Goal: Task Accomplishment & Management: Manage account settings

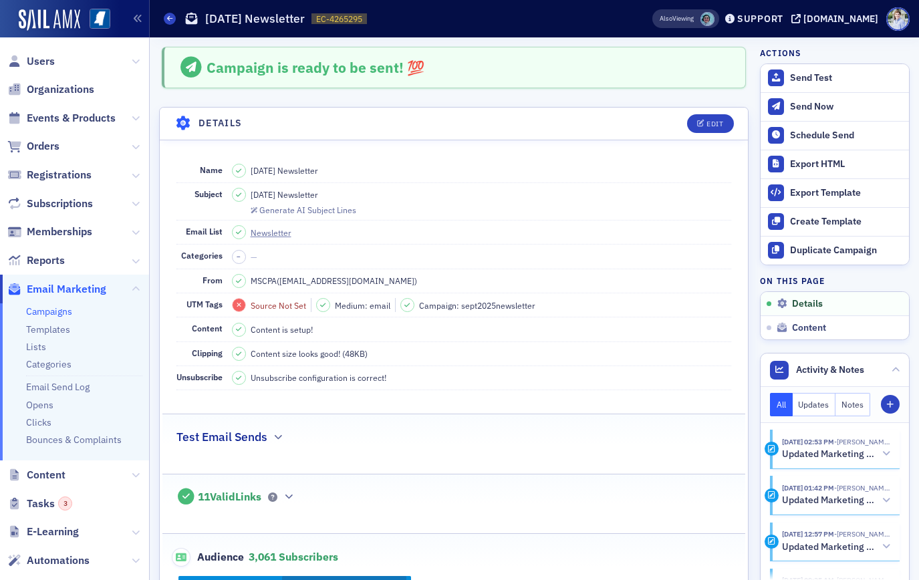
click at [47, 31] on div "Prod" at bounding box center [75, 19] width 150 height 37
click at [49, 11] on img at bounding box center [50, 19] width 62 height 21
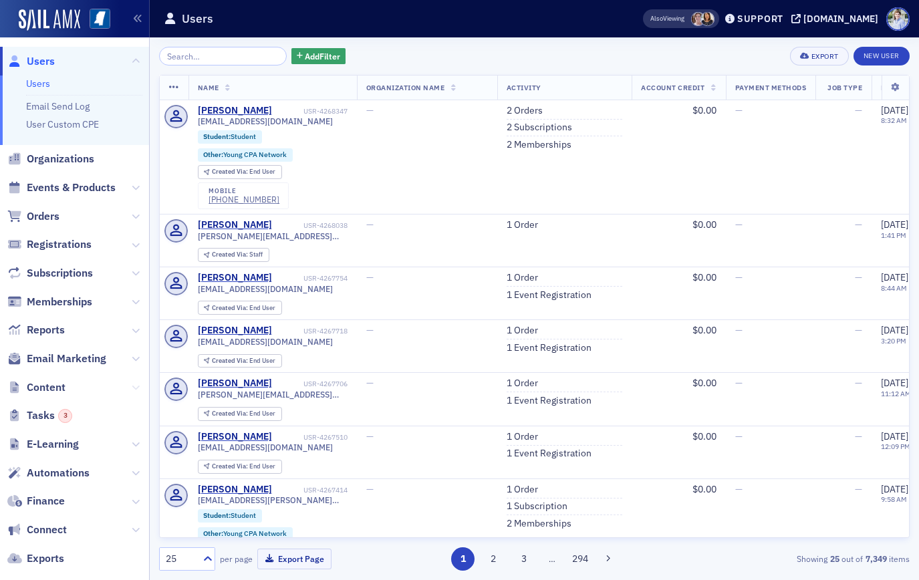
drag, startPoint x: 138, startPoint y: 389, endPoint x: 85, endPoint y: 401, distance: 54.2
click at [138, 389] on icon at bounding box center [136, 388] width 8 height 8
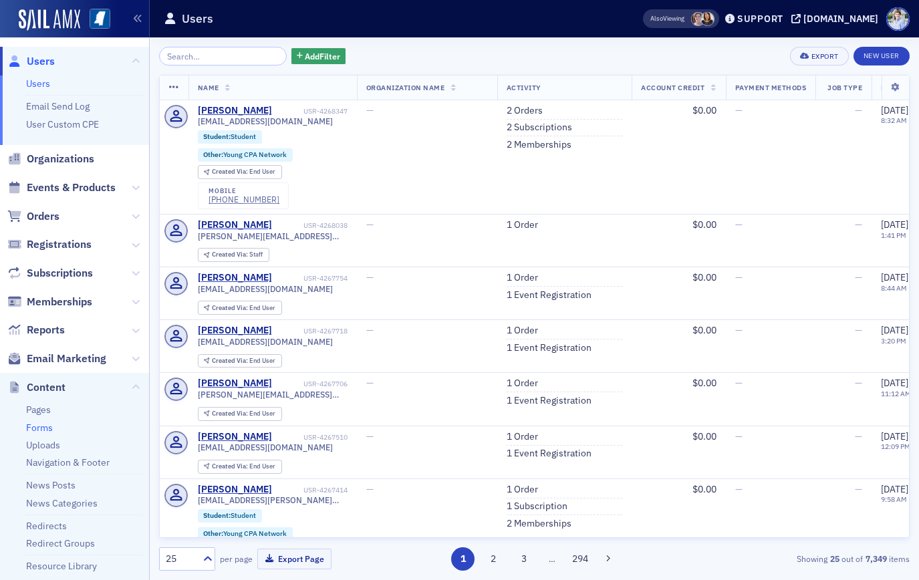
click at [33, 425] on link "Forms" at bounding box center [39, 428] width 27 height 12
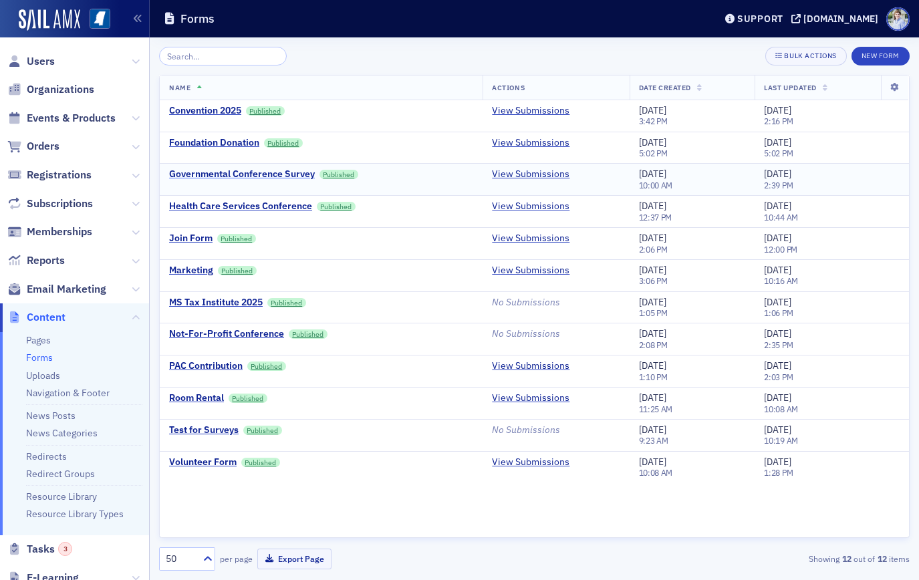
click at [302, 179] on div "Governmental Conference Survey" at bounding box center [242, 175] width 146 height 12
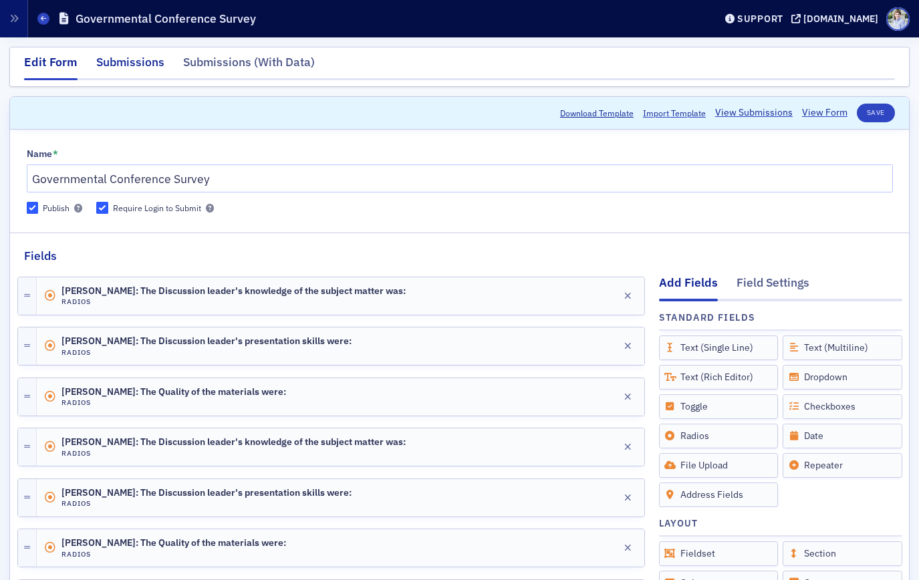
click at [124, 62] on div "Submissions" at bounding box center [130, 65] width 68 height 25
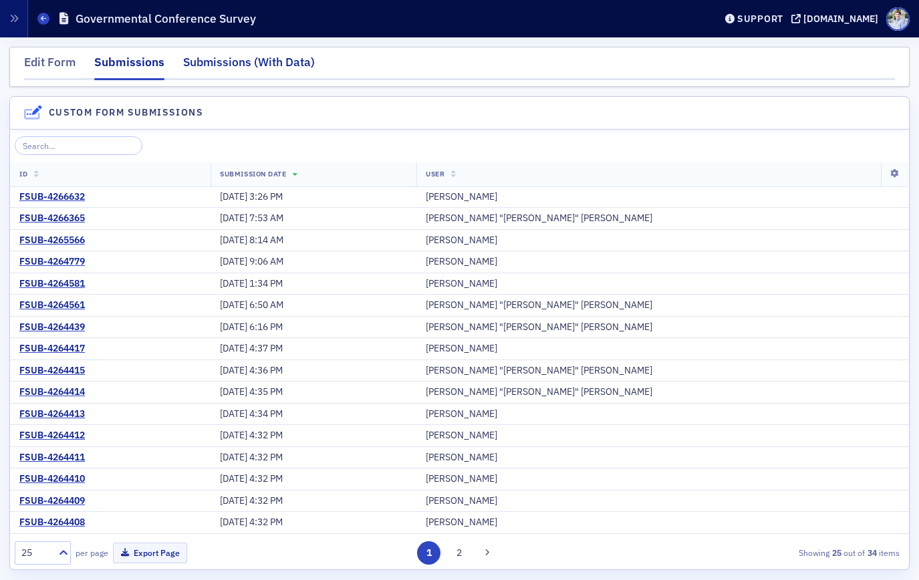
click at [223, 62] on div "Submissions (With Data)" at bounding box center [249, 65] width 132 height 25
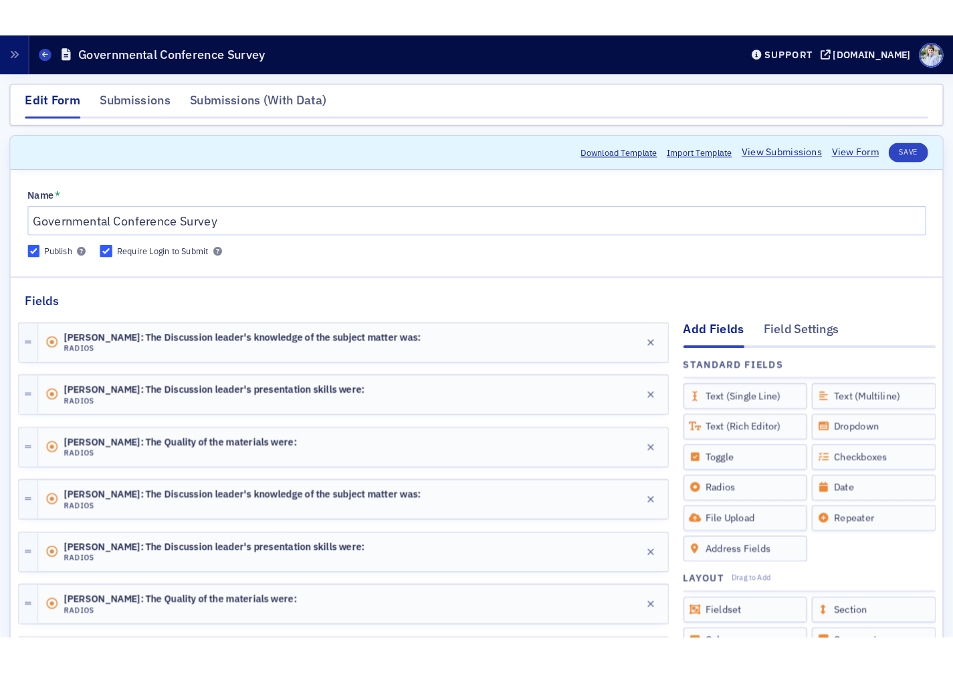
scroll to position [1, 0]
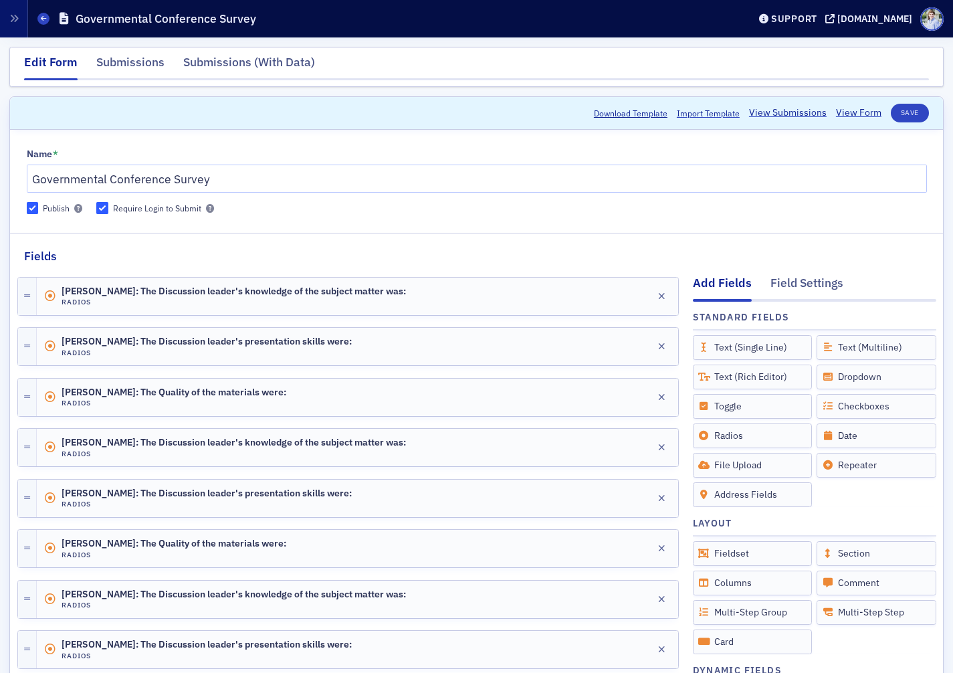
drag, startPoint x: 348, startPoint y: 106, endPoint x: 290, endPoint y: 142, distance: 68.5
click at [346, 108] on header "Download Template Import Template View Submissions View Form Save" at bounding box center [476, 113] width 933 height 33
click at [44, 16] on icon at bounding box center [43, 18] width 5 height 6
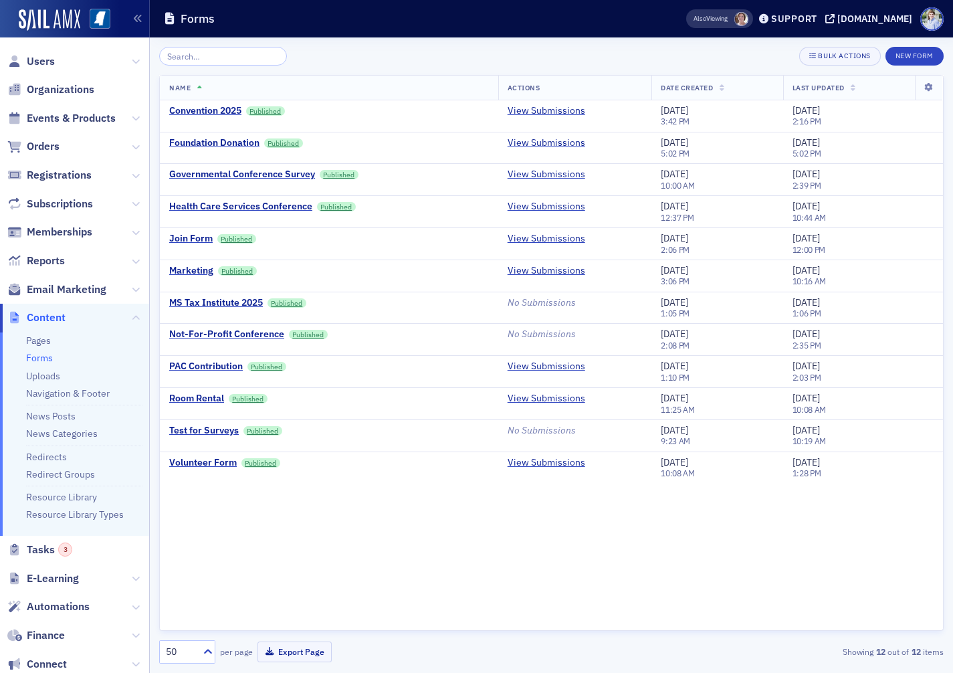
click at [577, 35] on header "Forms Also Viewing Support ms-cpa.org" at bounding box center [551, 18] width 803 height 37
click at [434, 4] on header "Forms Support ms-cpa.org" at bounding box center [551, 18] width 803 height 37
click at [239, 35] on header "Forms Support ms-cpa.org" at bounding box center [551, 18] width 803 height 37
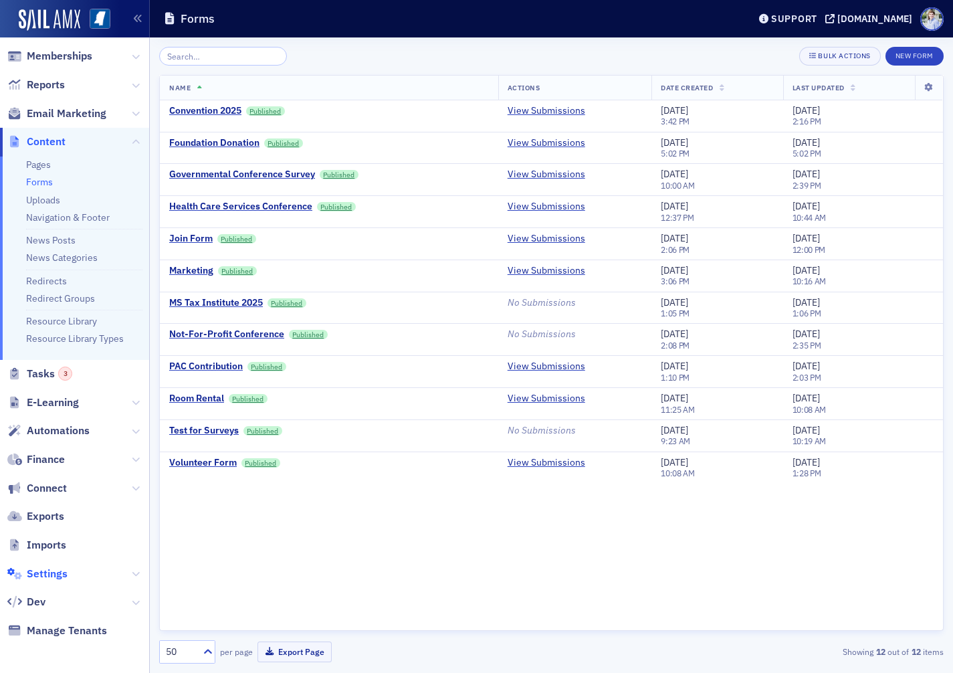
click at [31, 576] on span "Settings" at bounding box center [47, 573] width 41 height 15
select select "US"
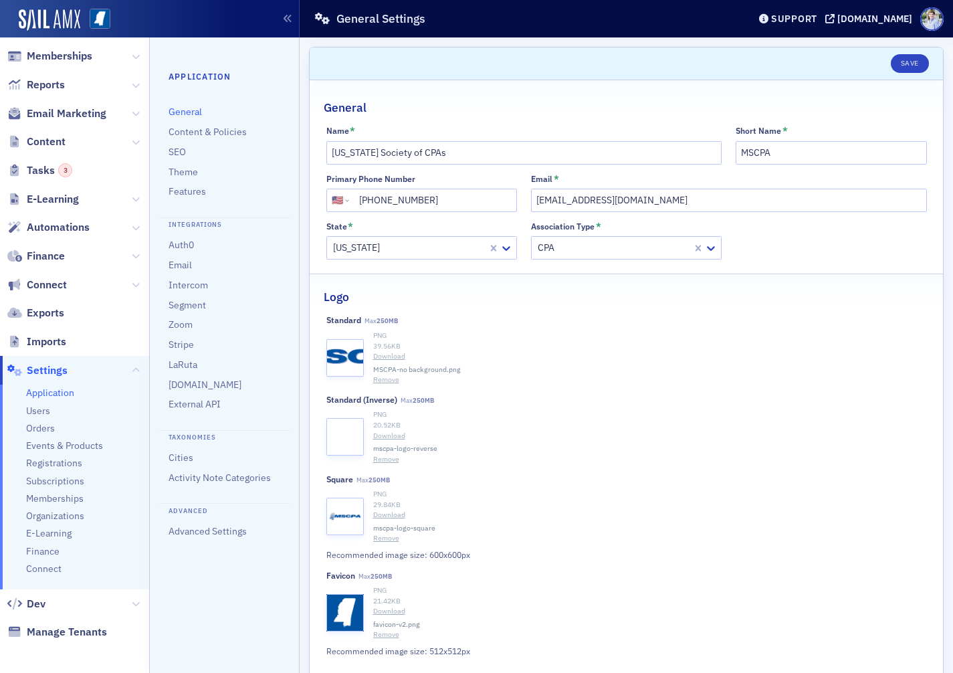
scroll to position [177, 0]
click at [179, 195] on link "Features" at bounding box center [187, 191] width 37 height 12
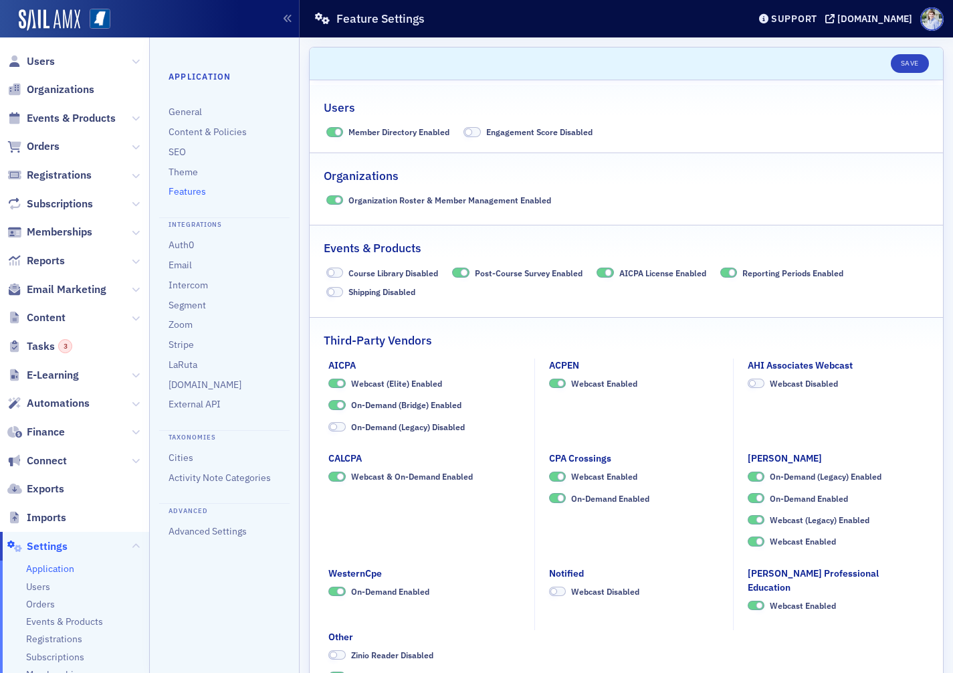
drag, startPoint x: 263, startPoint y: 36, endPoint x: 185, endPoint y: 28, distance: 78.6
click at [264, 36] on div "Prod" at bounding box center [150, 19] width 300 height 37
click at [102, 66] on span "Users" at bounding box center [74, 61] width 149 height 29
click at [90, 110] on span "Events & Products" at bounding box center [74, 118] width 149 height 29
click at [90, 112] on span "Events & Products" at bounding box center [71, 118] width 89 height 15
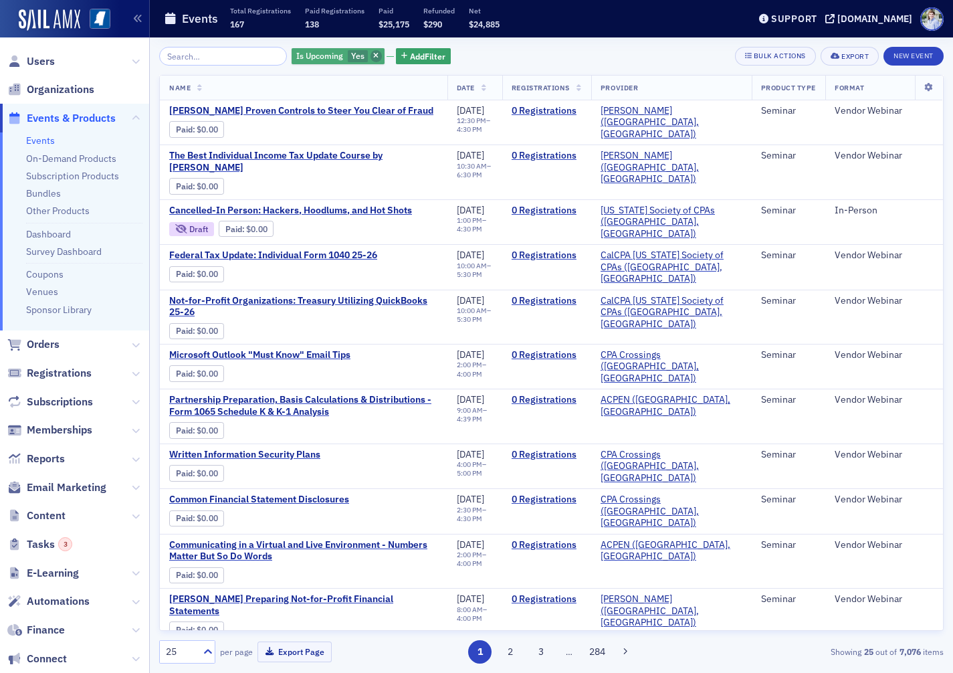
click at [370, 53] on span "button" at bounding box center [376, 56] width 12 height 12
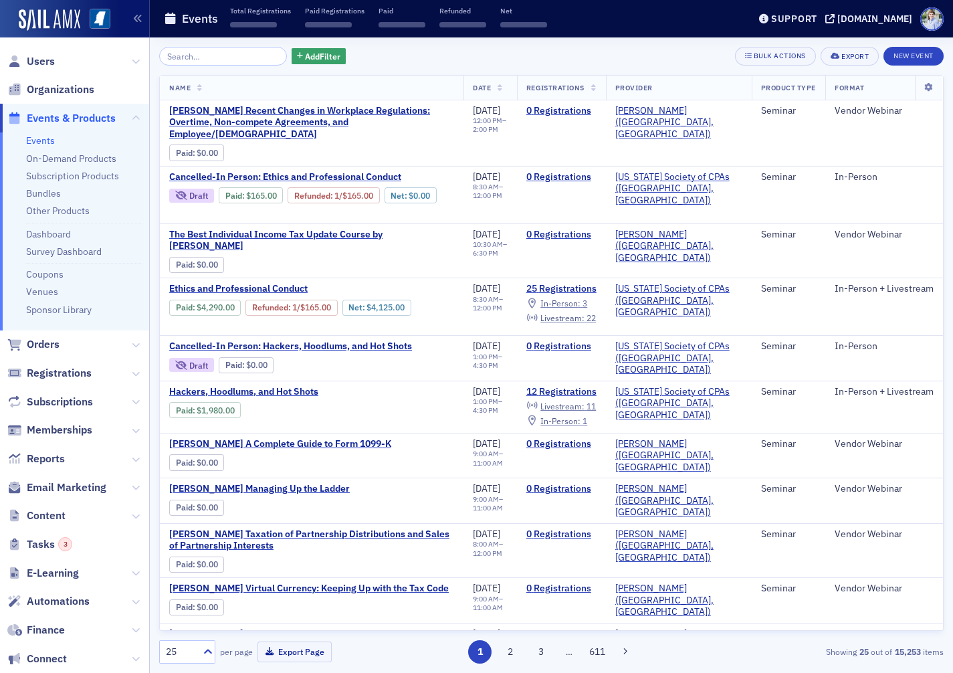
click at [318, 34] on div "Events Total Registrations ‌ Paid Registrations ‌ Paid ‌ Refunded ‌ Net ‌" at bounding box center [446, 18] width 564 height 35
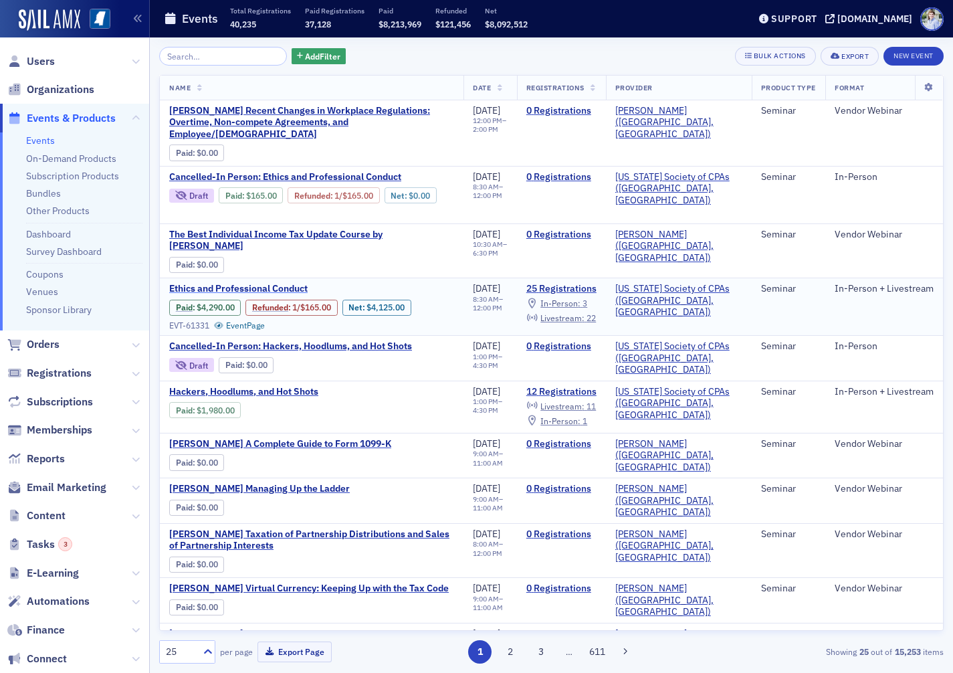
click at [246, 283] on span "Ethics and Professional Conduct" at bounding box center [281, 289] width 225 height 12
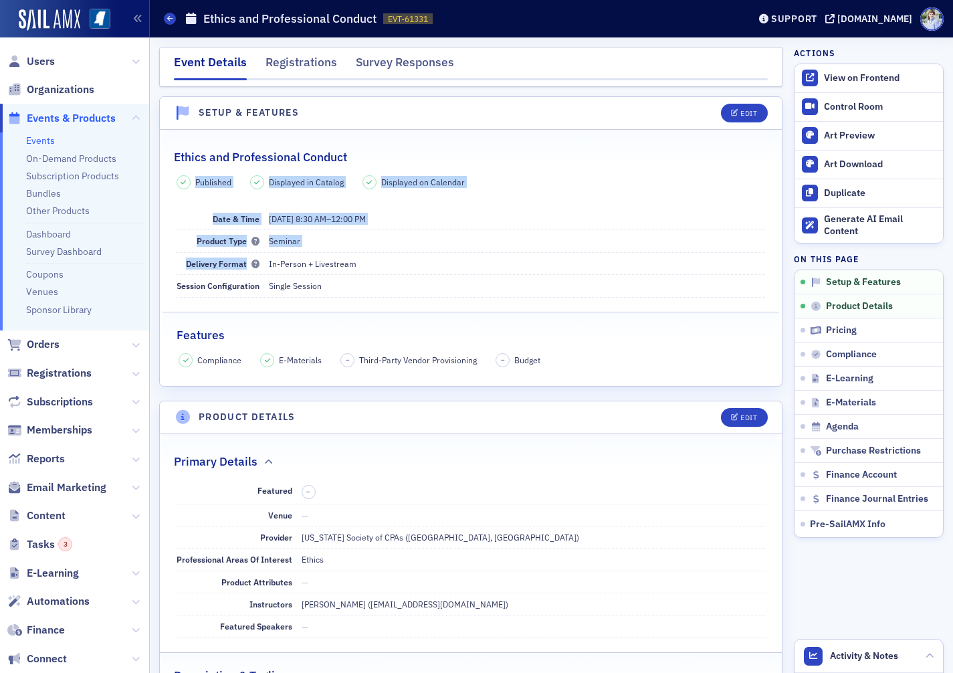
click at [0, 137] on html "Prod Users Organizations Events & Products Events On-Demand Products Subscripti…" at bounding box center [476, 336] width 953 height 673
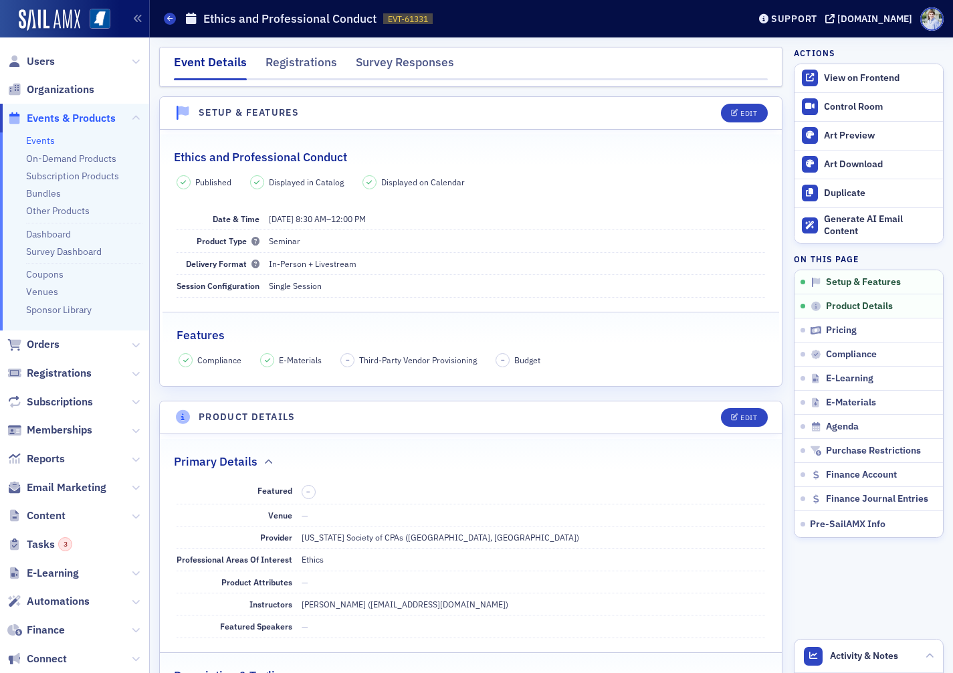
drag, startPoint x: 655, startPoint y: 130, endPoint x: 643, endPoint y: 116, distance: 18.1
click at [654, 130] on div "Ethics and Professional Conduct Published Displayed in Catalog Displayed on Cal…" at bounding box center [471, 258] width 622 height 256
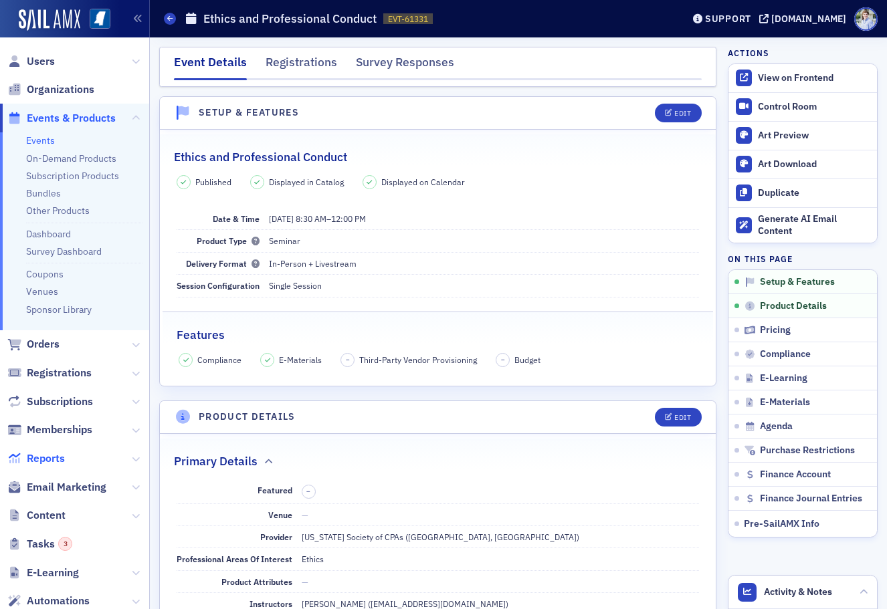
click at [51, 452] on span "Reports" at bounding box center [46, 458] width 38 height 15
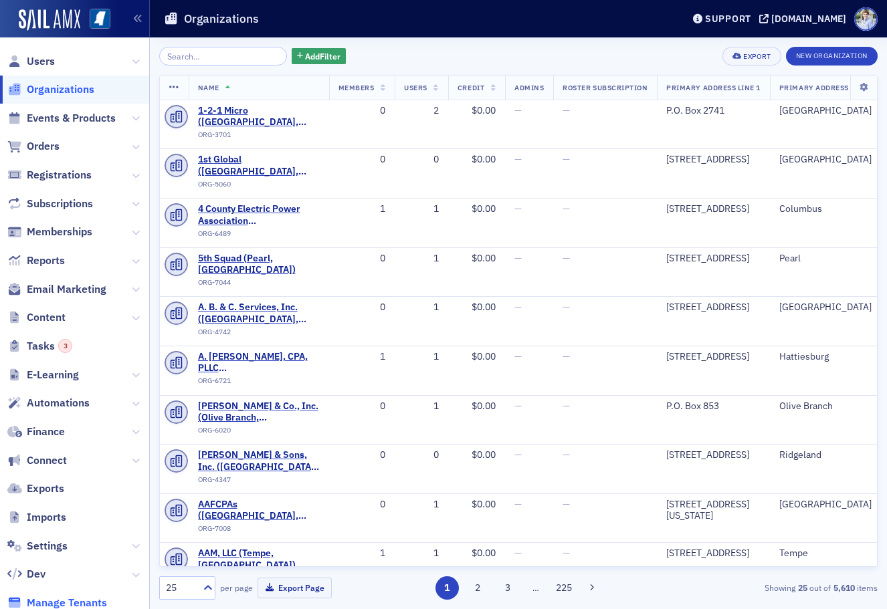
scroll to position [36, 0]
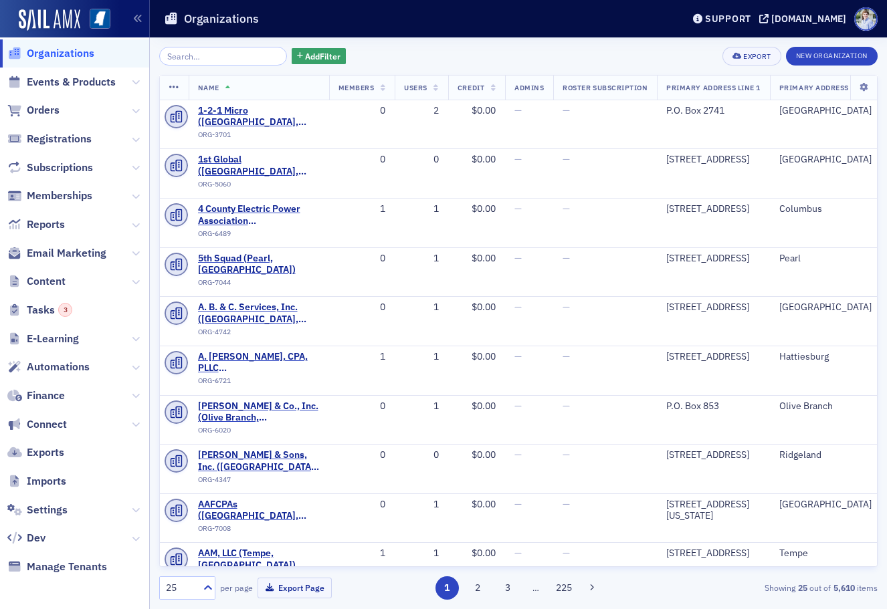
click at [47, 499] on span "Settings" at bounding box center [74, 509] width 149 height 29
drag, startPoint x: 47, startPoint y: 508, endPoint x: 54, endPoint y: 503, distance: 8.7
click at [47, 508] on span "Settings" at bounding box center [47, 510] width 41 height 15
select select "US"
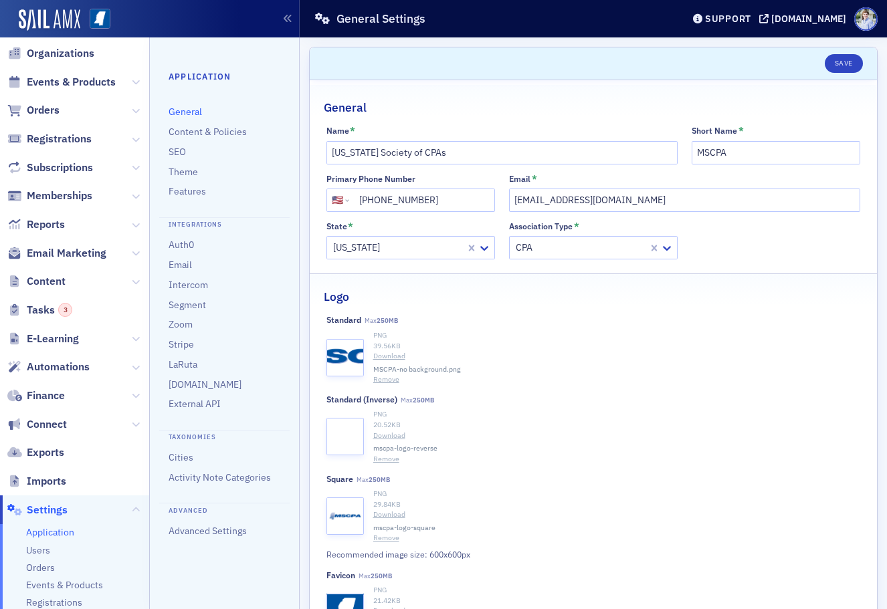
scroll to position [241, 0]
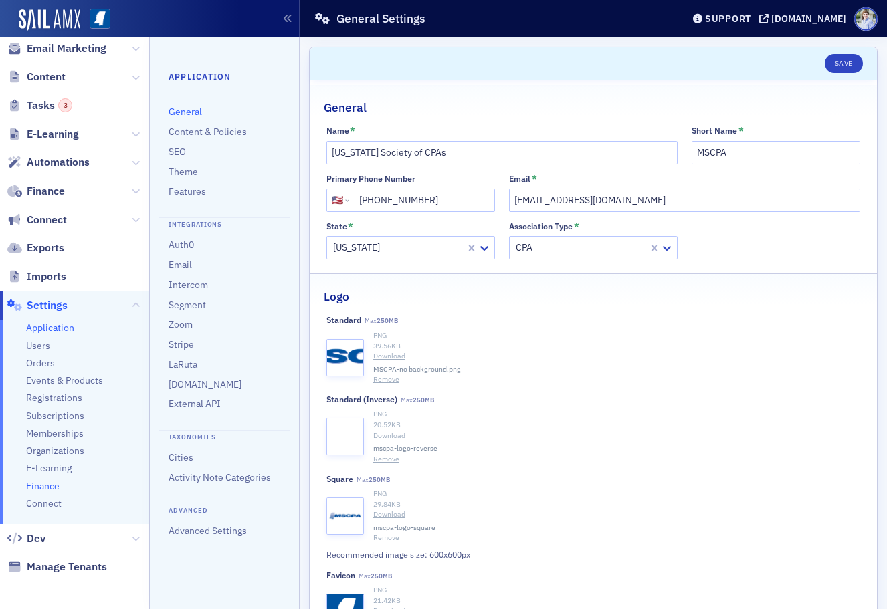
click at [45, 482] on span "Finance" at bounding box center [42, 486] width 33 height 13
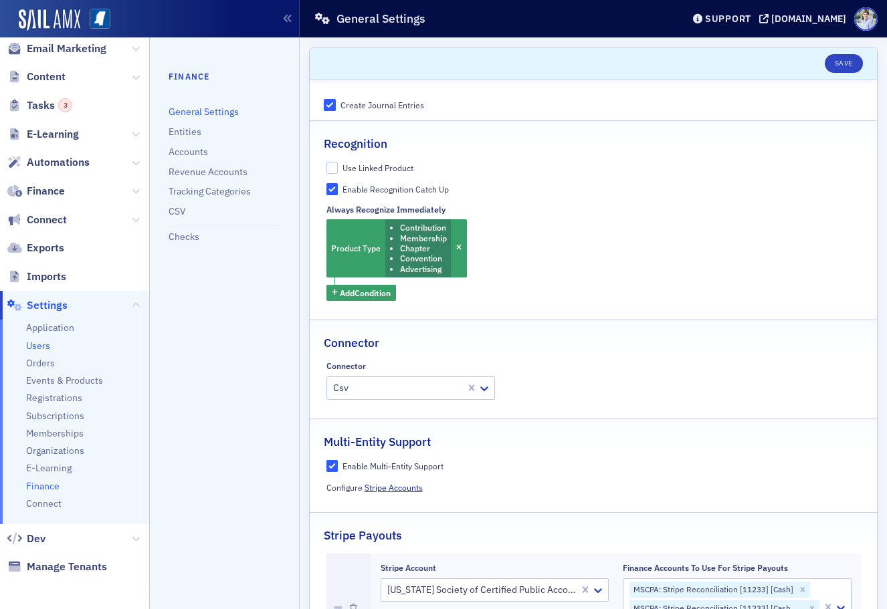
click at [40, 342] on span "Users" at bounding box center [38, 346] width 24 height 13
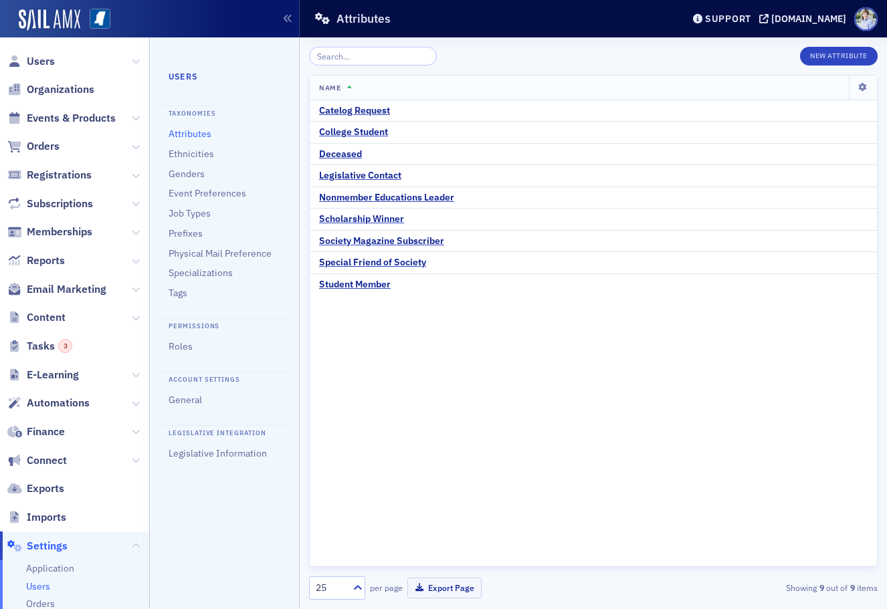
click at [490, 45] on div "New Attribute Name Catelog Request College Student Deceased Legislative Contact…" at bounding box center [593, 323] width 568 height 572
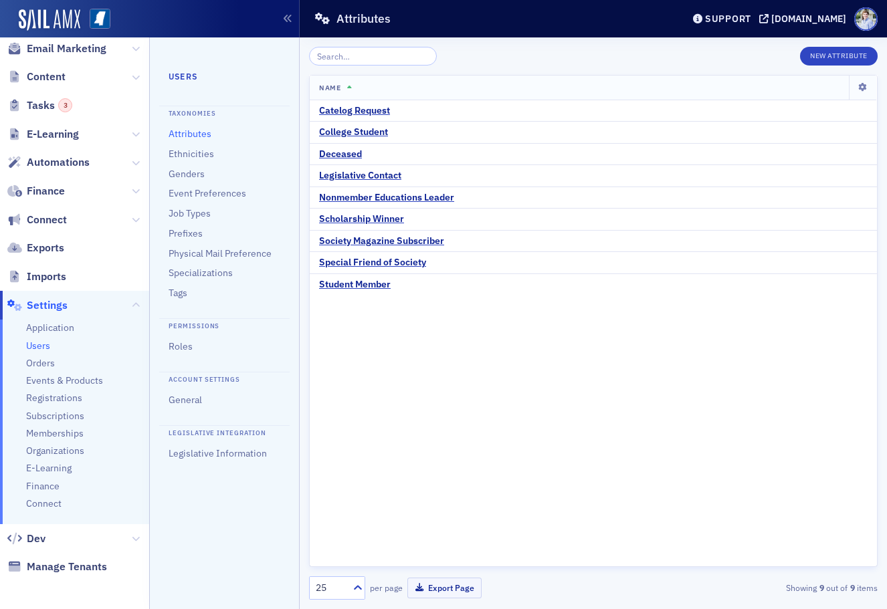
click at [187, 354] on ul "Users Taxonomies Attributes Ethnicities Genders Event Preferences Job Types Pre…" at bounding box center [225, 272] width 112 height 404
click at [186, 349] on link "Roles" at bounding box center [181, 346] width 24 height 12
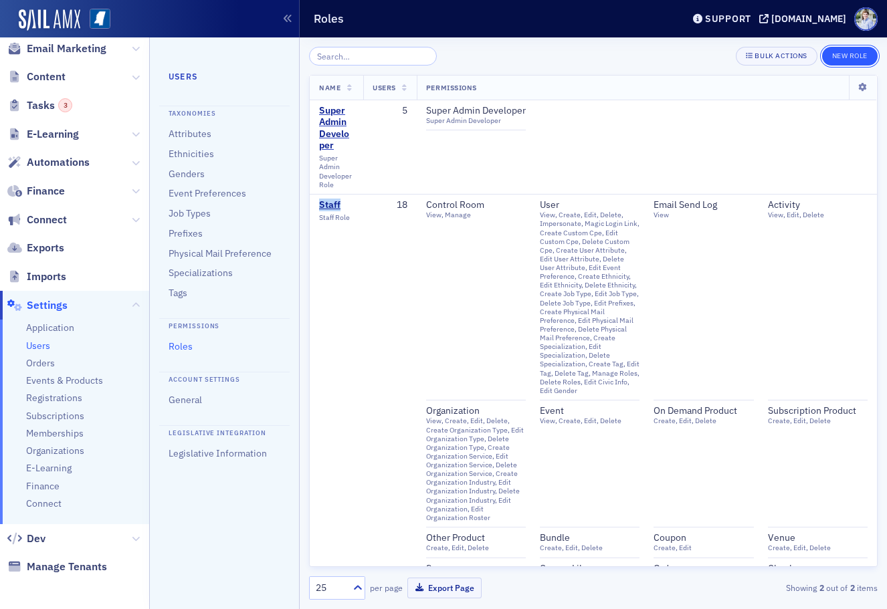
click at [865, 56] on button "New Role" at bounding box center [849, 56] width 55 height 19
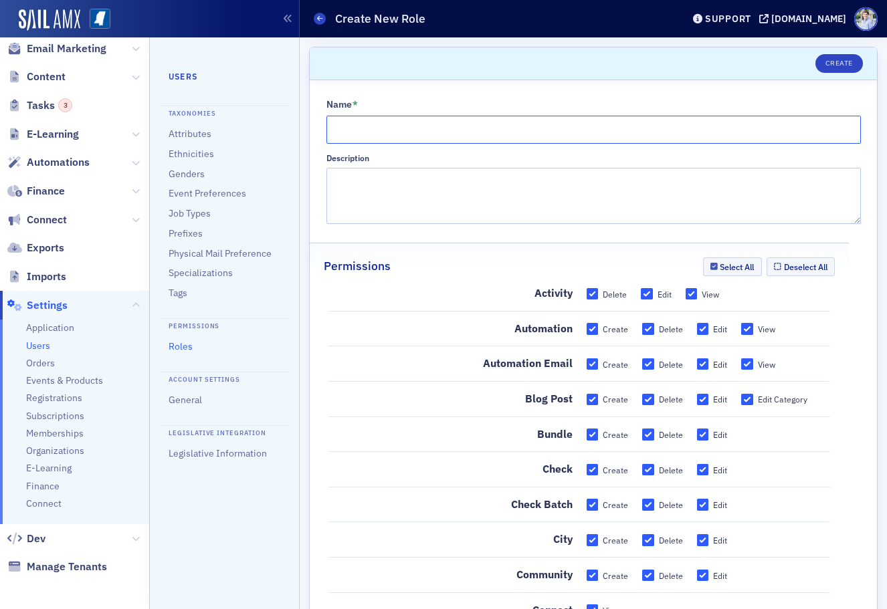
click at [365, 116] on input "Name *" at bounding box center [593, 130] width 534 height 28
paste input "Staff"
type input "Staff (With Adjust Credit)"
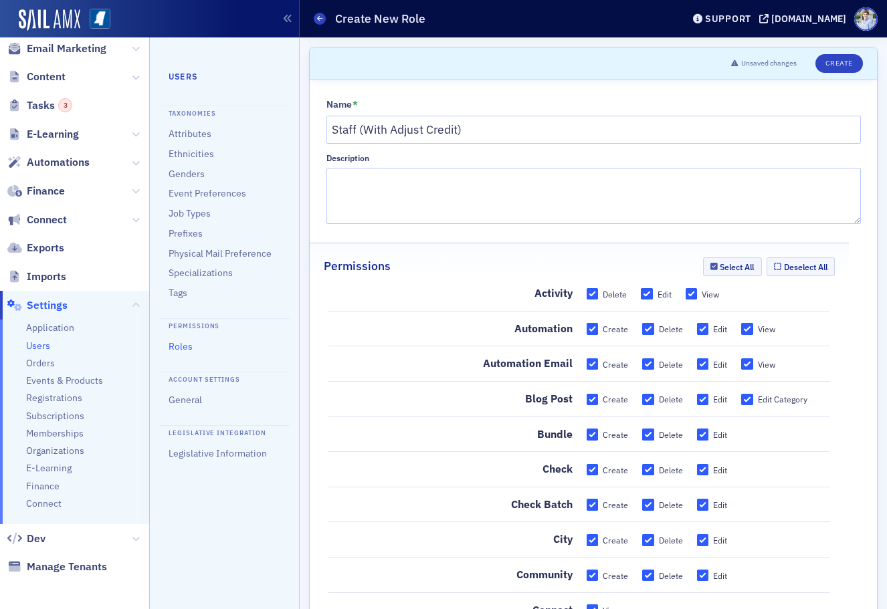
click at [478, 52] on header "Unsaved changes Create" at bounding box center [593, 63] width 567 height 33
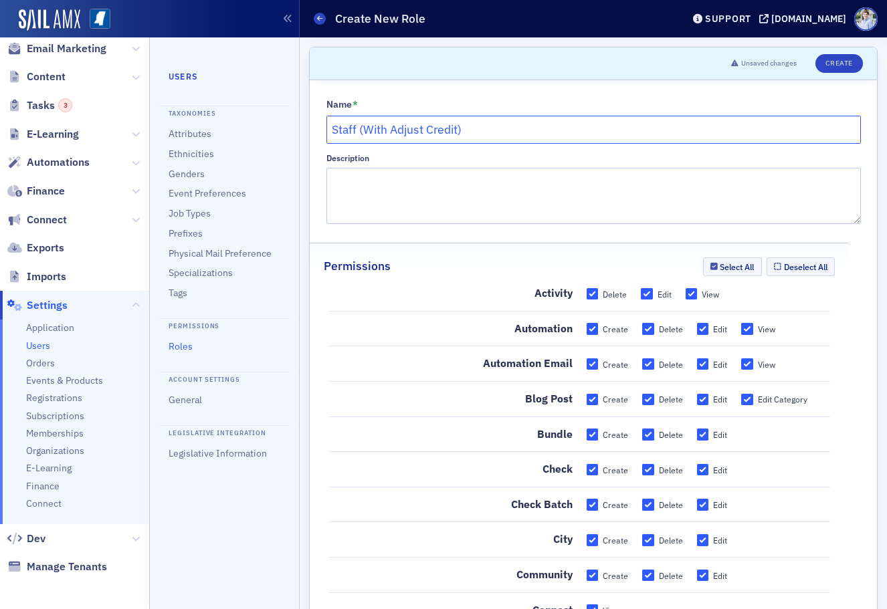
drag, startPoint x: 431, startPoint y: 116, endPoint x: 414, endPoint y: 122, distance: 17.8
click at [430, 116] on input "Staff (With Adjust Credit)" at bounding box center [593, 130] width 534 height 28
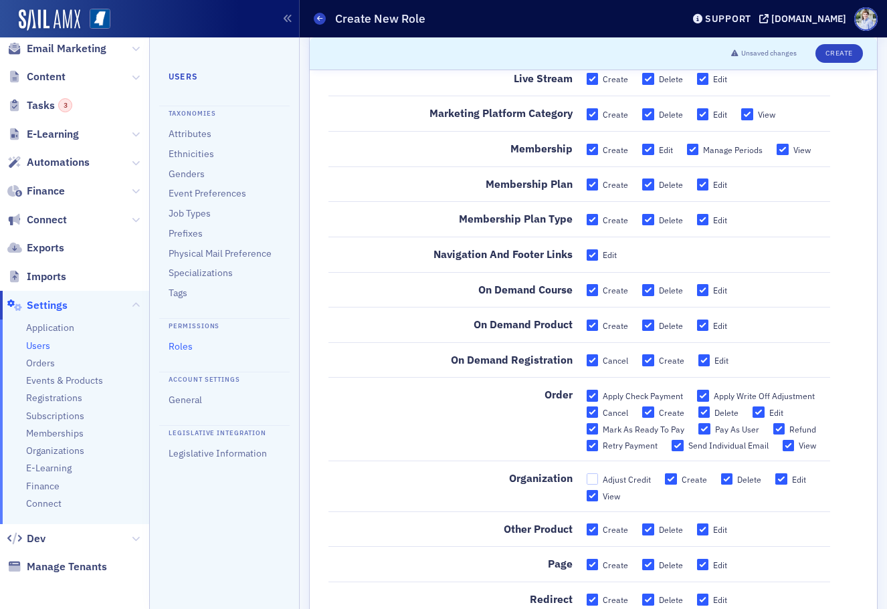
scroll to position [2251, 0]
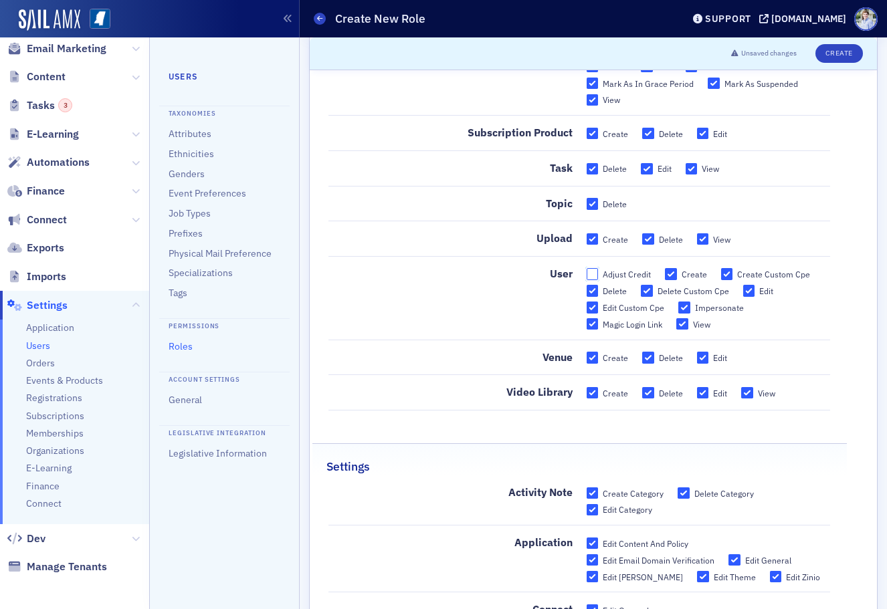
click at [594, 271] on input "Adjust Credit" at bounding box center [592, 274] width 12 height 12
checkbox input "true"
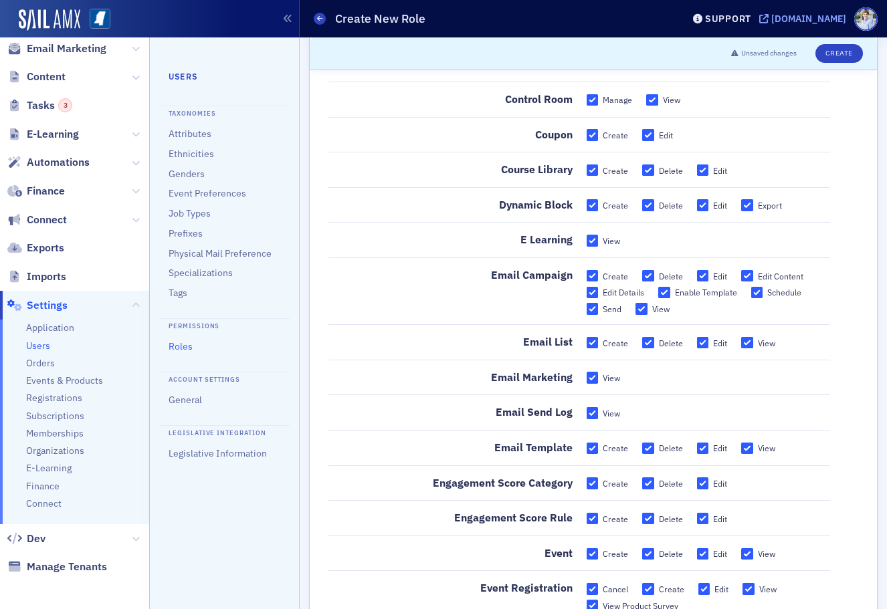
scroll to position [0, 0]
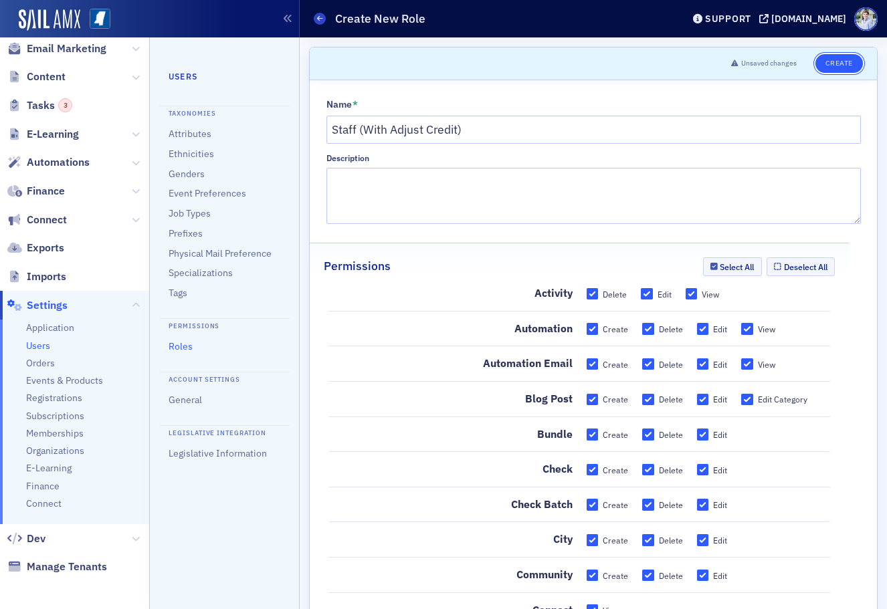
click at [835, 62] on button "Create" at bounding box center [838, 63] width 47 height 19
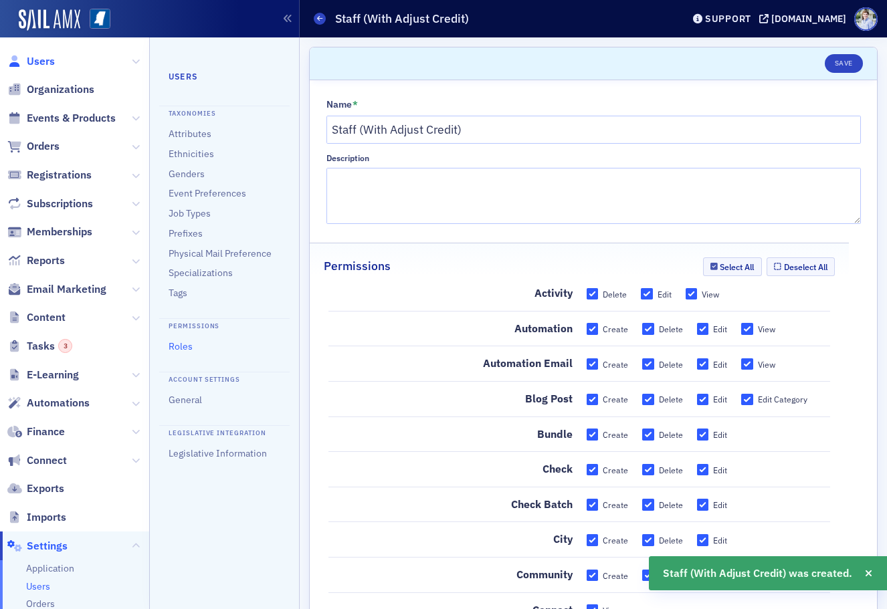
click at [47, 60] on span "Users" at bounding box center [41, 61] width 28 height 15
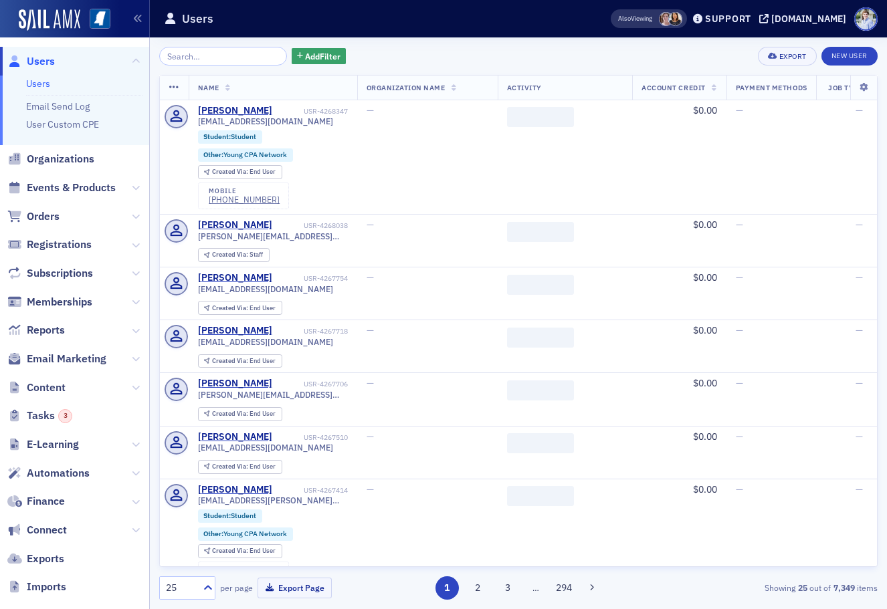
click at [210, 54] on input "search" at bounding box center [223, 56] width 128 height 19
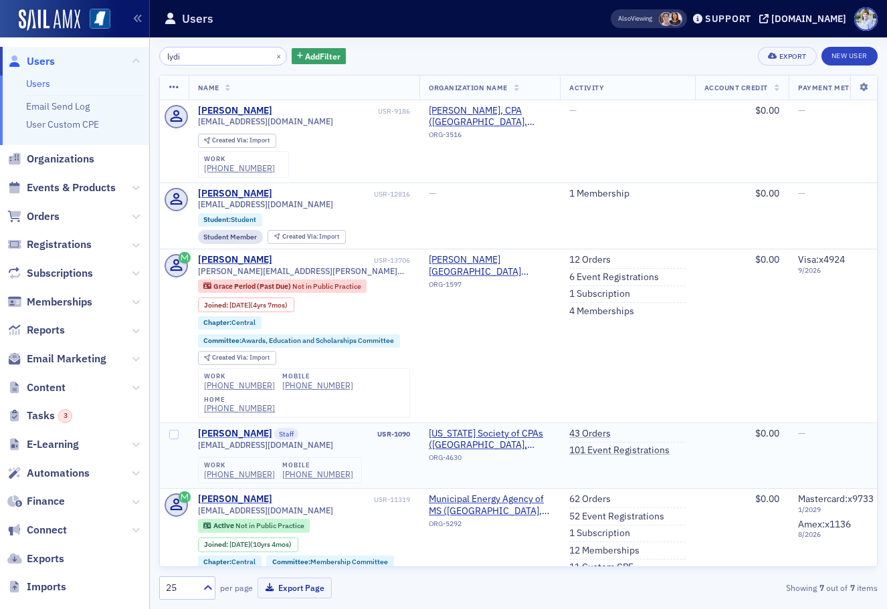
type input "lydi"
click at [240, 428] on div "[PERSON_NAME]" at bounding box center [235, 434] width 74 height 12
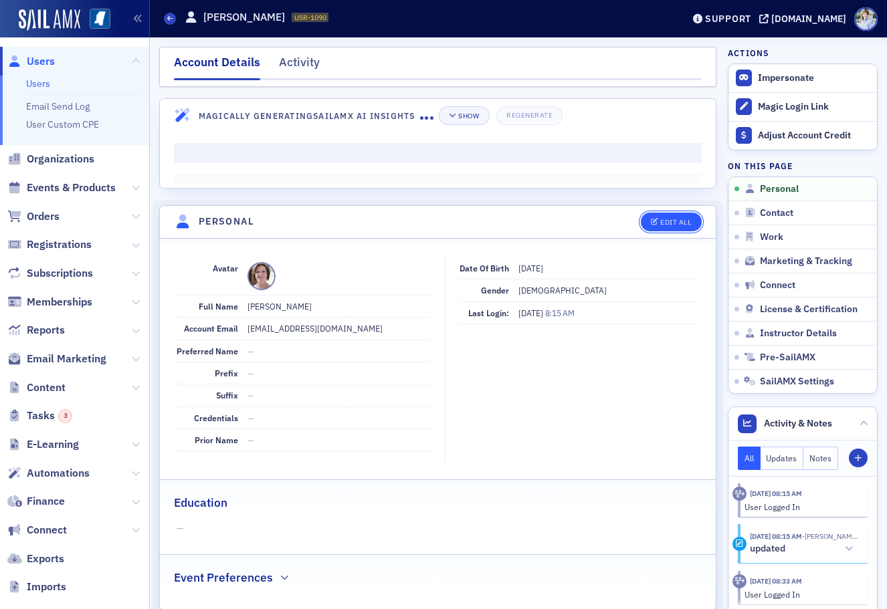
click at [683, 219] on div "Edit All" at bounding box center [675, 222] width 31 height 7
select select "US"
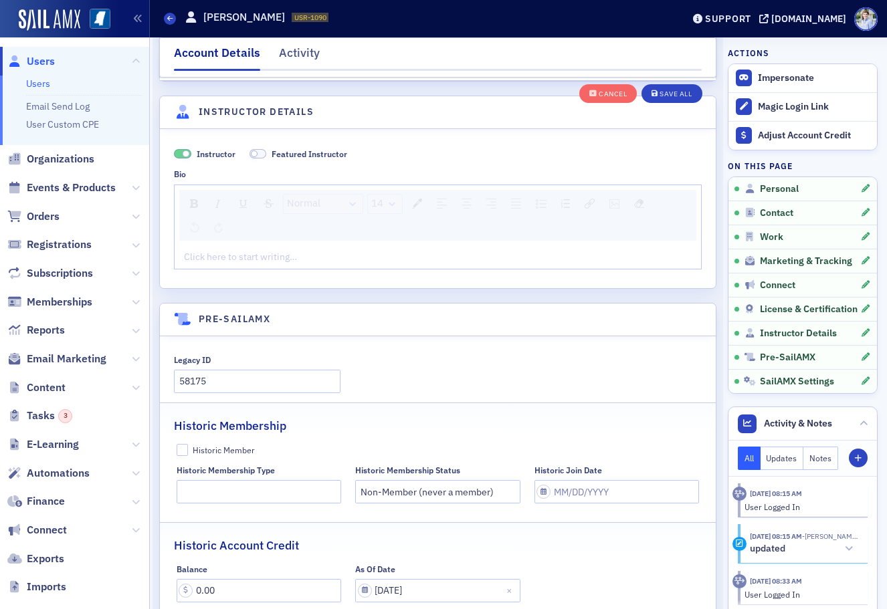
scroll to position [2959, 0]
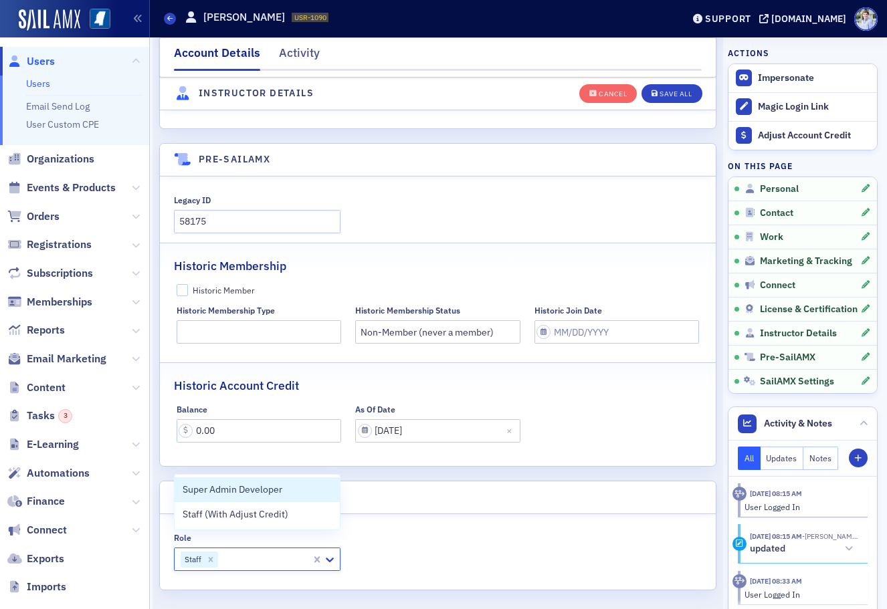
click at [291, 555] on div at bounding box center [264, 559] width 90 height 17
click at [276, 514] on span "Staff (With Adjust Credit)" at bounding box center [236, 515] width 106 height 14
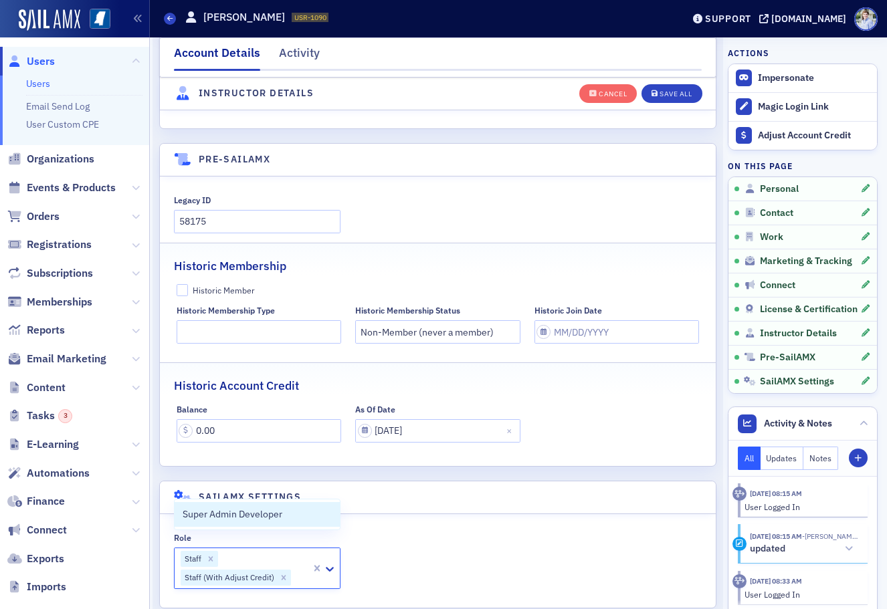
click at [495, 518] on div "Role option Staff (With Adjust Credit), selected. Super Admin Developer, 1 of 1…" at bounding box center [438, 561] width 556 height 94
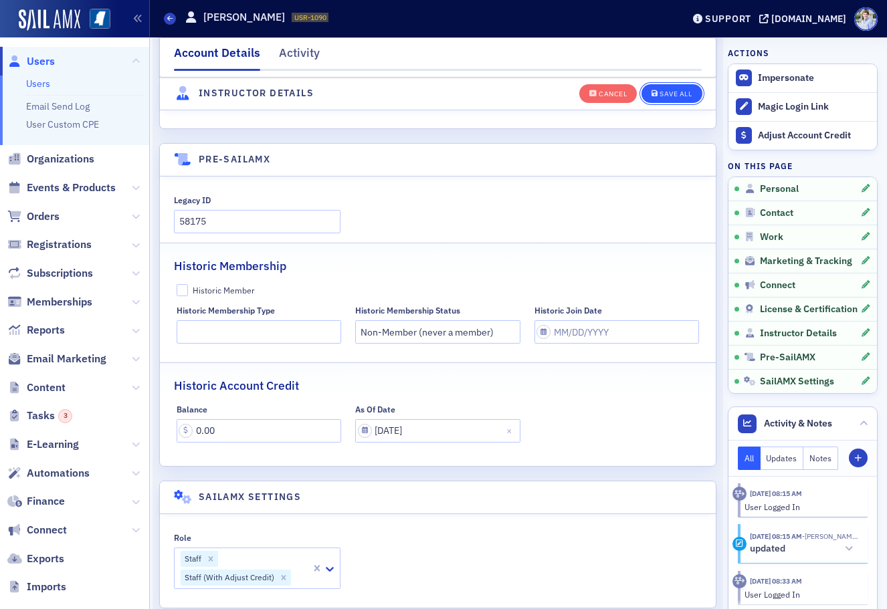
click at [663, 87] on button "Save All" at bounding box center [671, 93] width 60 height 19
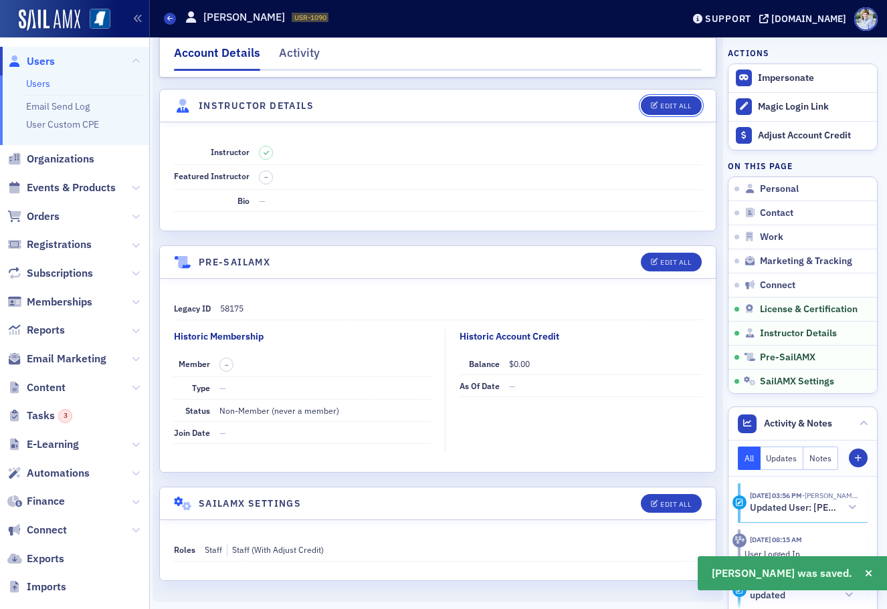
drag, startPoint x: 681, startPoint y: 104, endPoint x: 682, endPoint y: 111, distance: 6.7
click at [681, 104] on div "Edit All" at bounding box center [675, 105] width 31 height 7
select select "US"
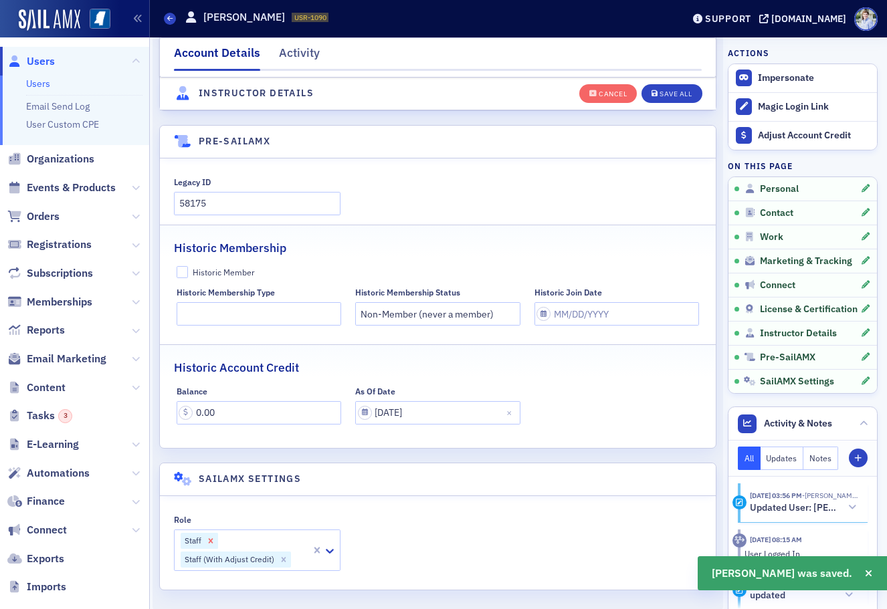
click at [212, 539] on icon "Remove Staff" at bounding box center [211, 541] width 5 height 5
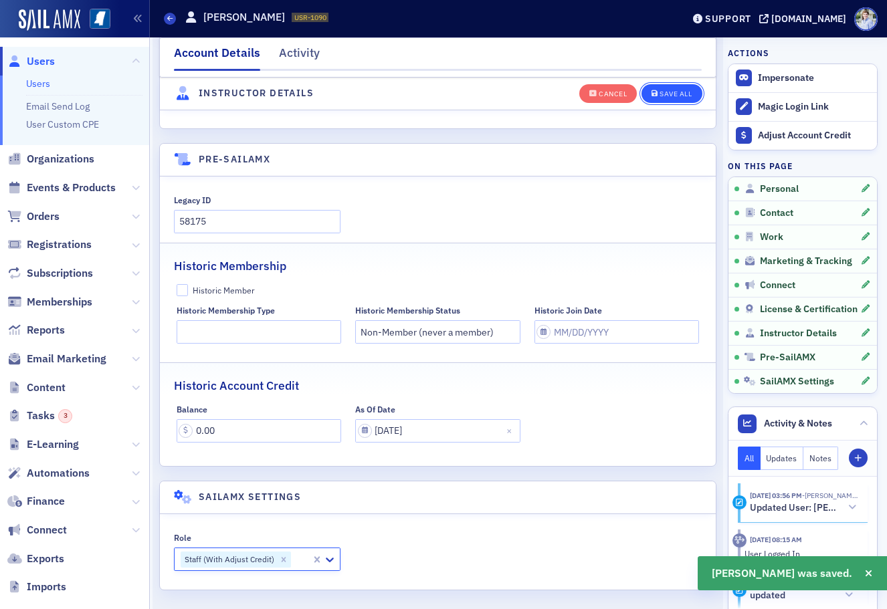
click at [663, 98] on button "Save All" at bounding box center [671, 93] width 60 height 19
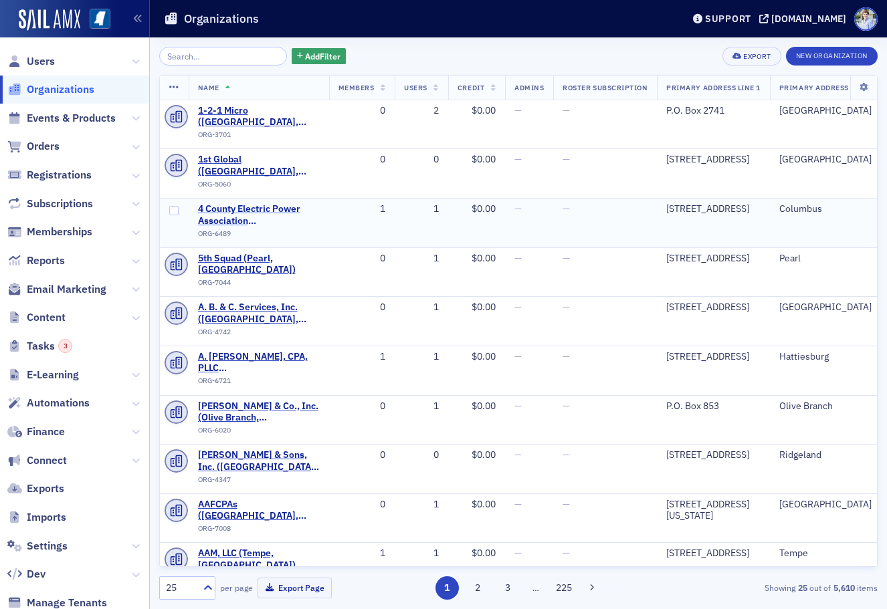
click at [215, 203] on span "4 County Electric Power Association ([GEOGRAPHIC_DATA], [GEOGRAPHIC_DATA])" at bounding box center [259, 214] width 122 height 23
select select "US"
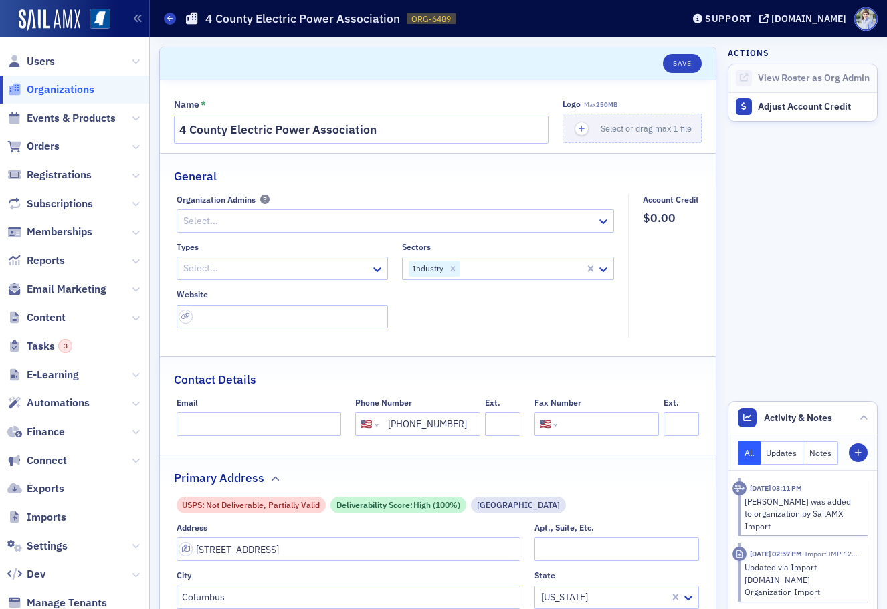
click at [809, 87] on span "View Roster as Org Admin" at bounding box center [802, 78] width 148 height 28
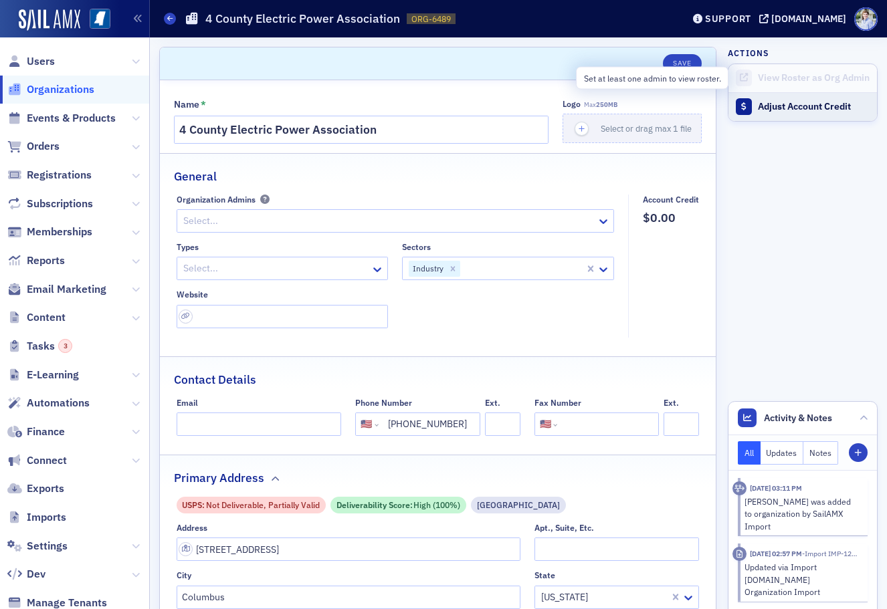
click at [808, 108] on div "Adjust Account Credit" at bounding box center [814, 107] width 112 height 12
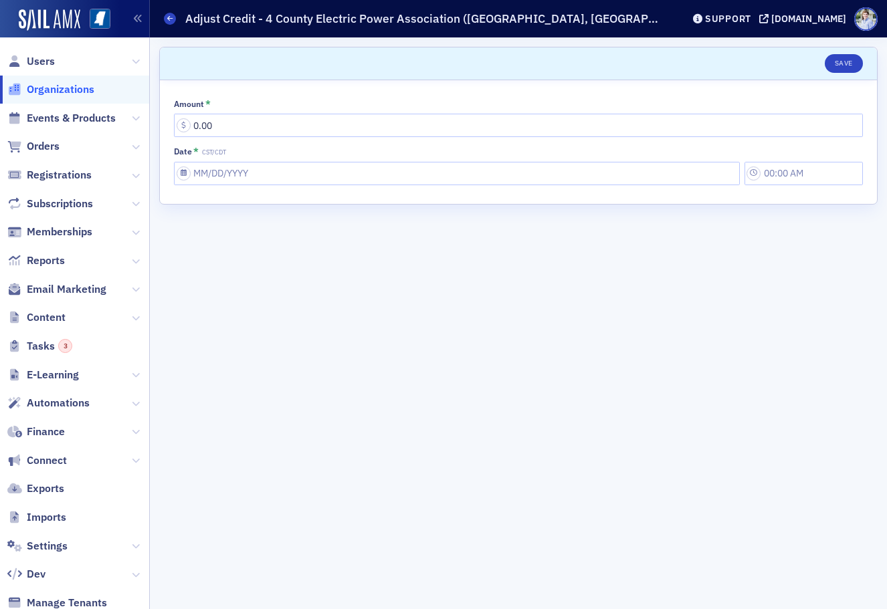
select select "US"
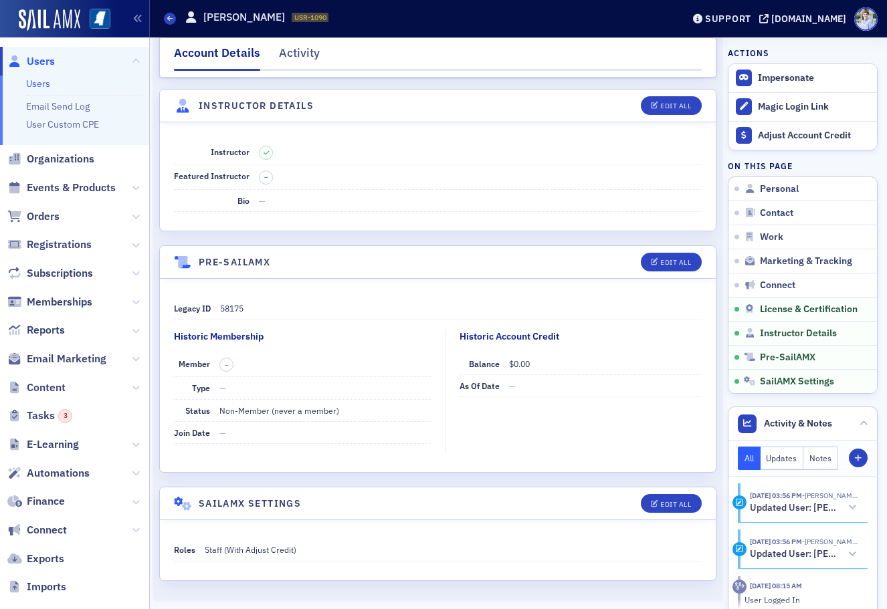
scroll to position [106, 0]
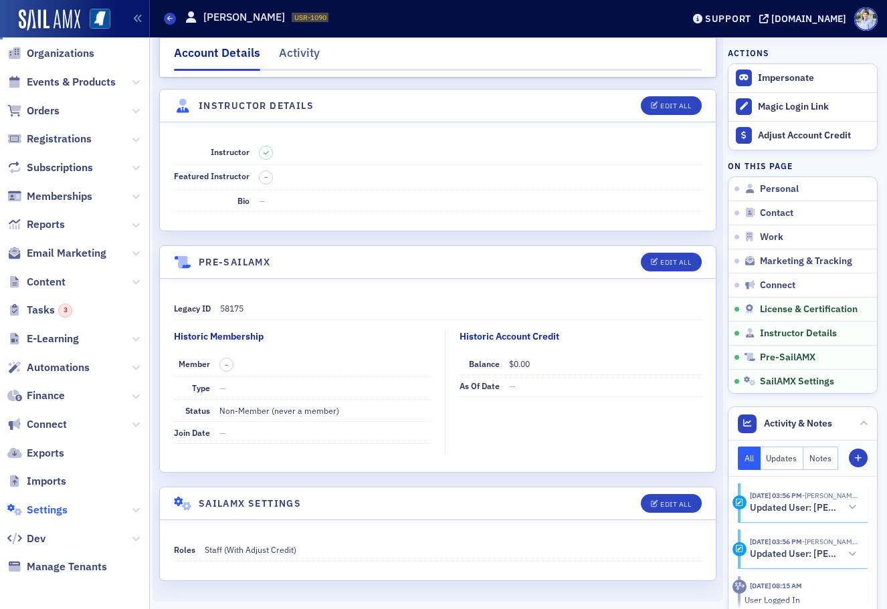
click at [53, 512] on span "Settings" at bounding box center [47, 510] width 41 height 15
select select "US"
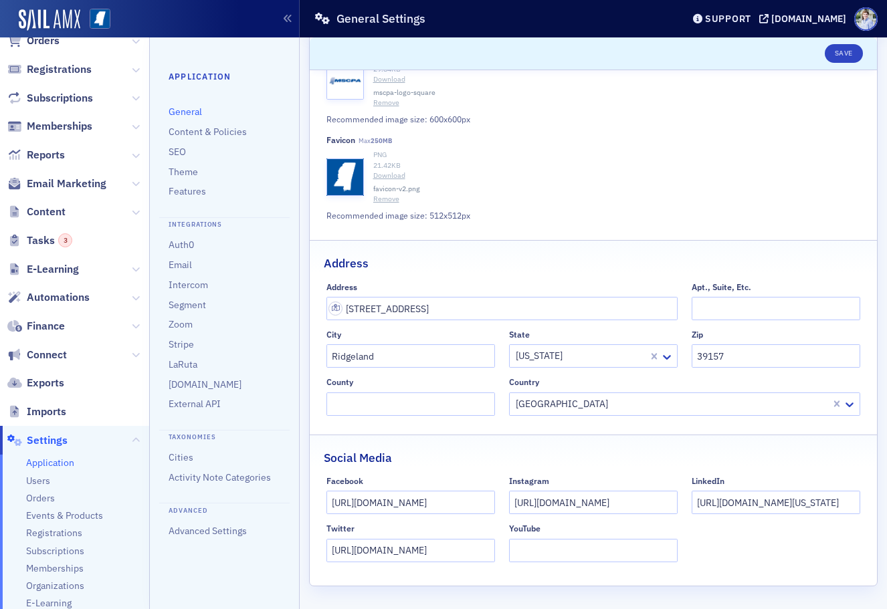
scroll to position [241, 0]
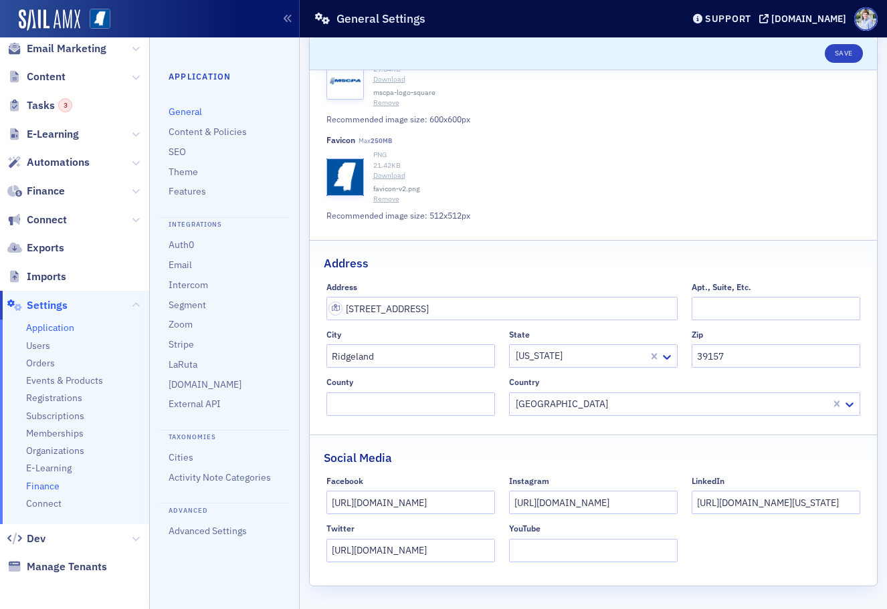
click at [36, 485] on span "Finance" at bounding box center [42, 486] width 33 height 13
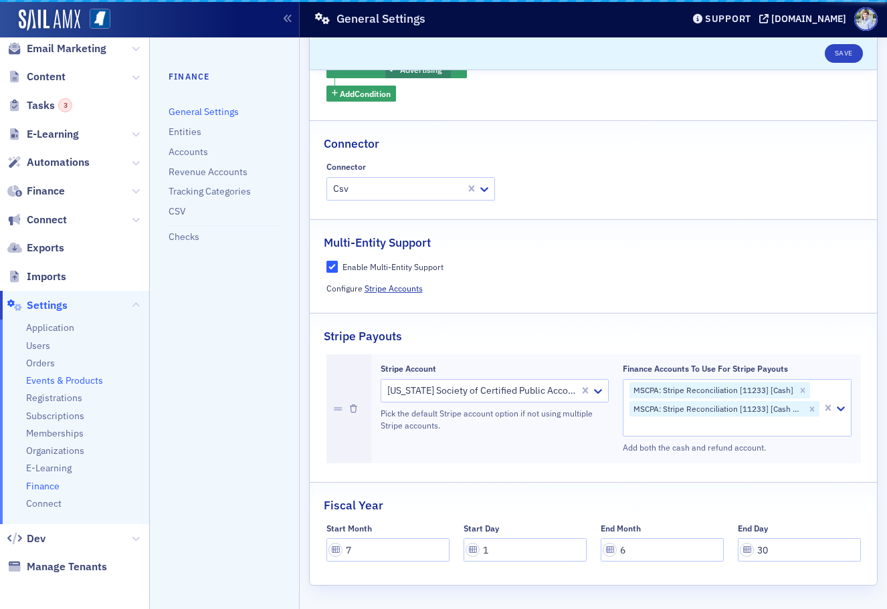
scroll to position [199, 0]
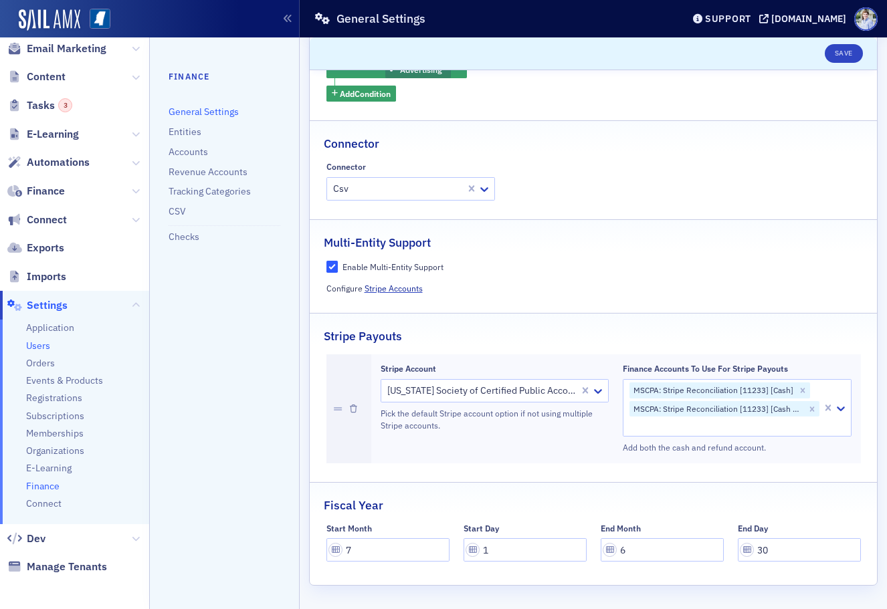
click at [39, 347] on span "Users" at bounding box center [38, 346] width 24 height 13
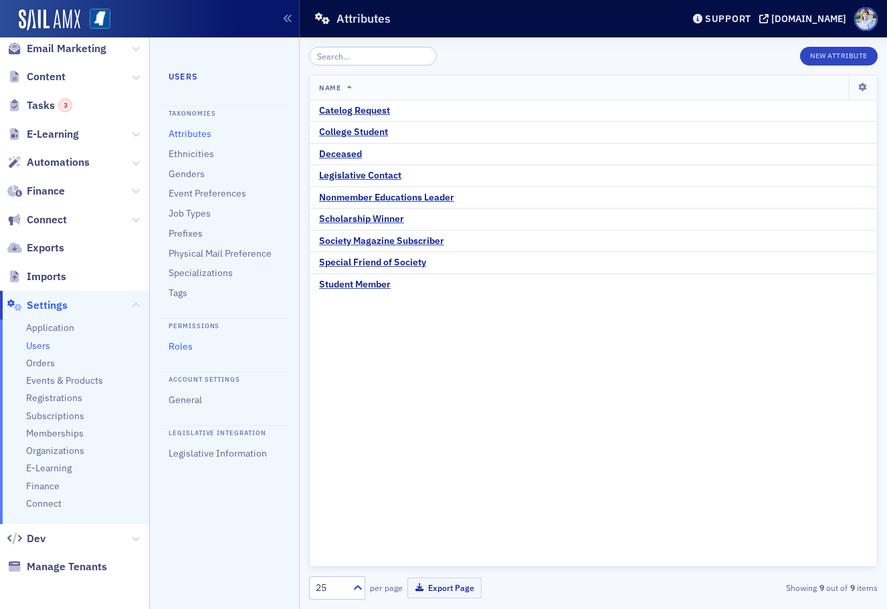
click at [182, 346] on link "Roles" at bounding box center [181, 346] width 24 height 12
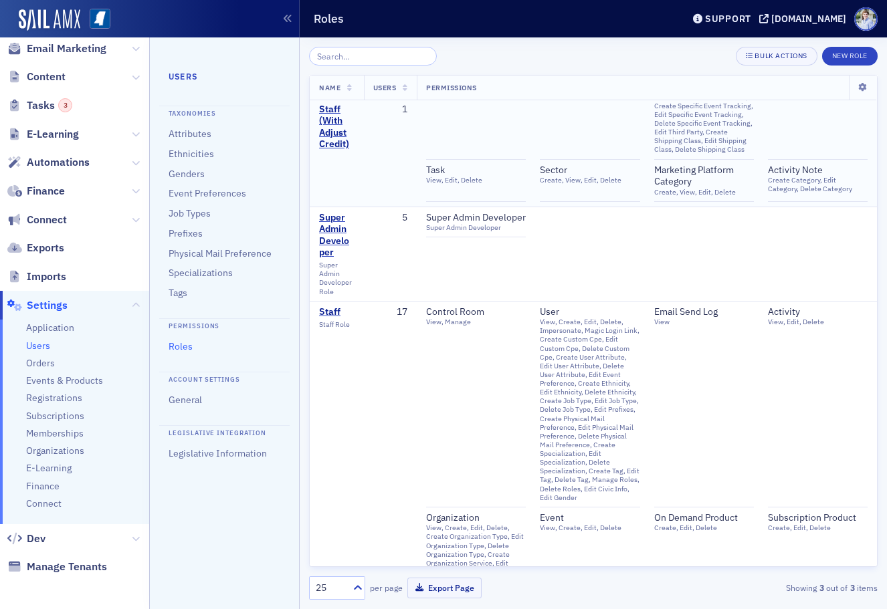
scroll to position [1208, 0]
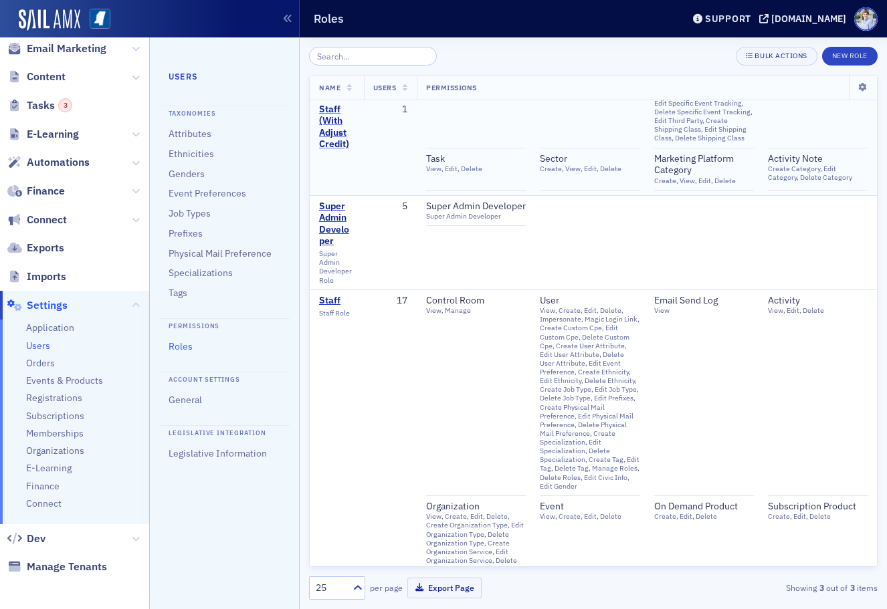
click at [330, 118] on div "Staff (With Adjust Credit)" at bounding box center [336, 127] width 35 height 47
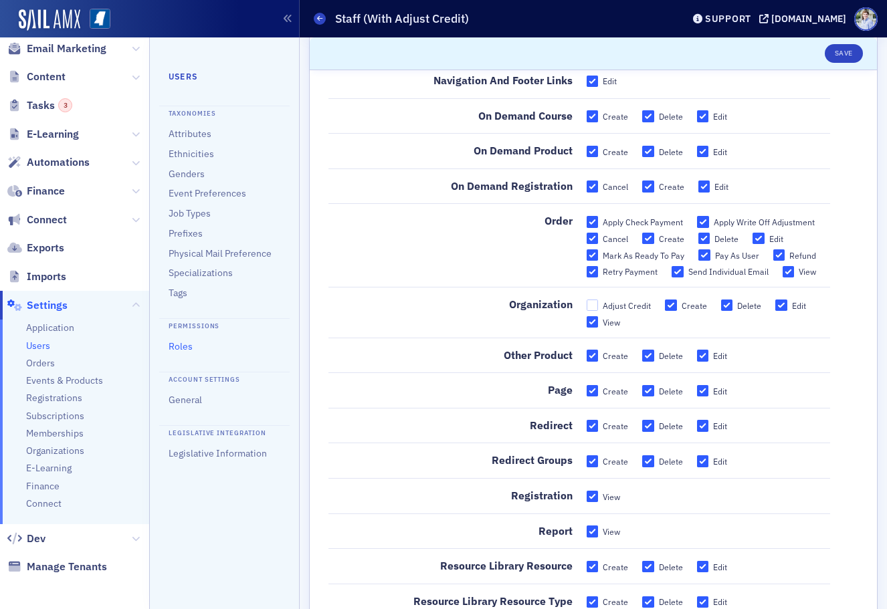
scroll to position [1752, 0]
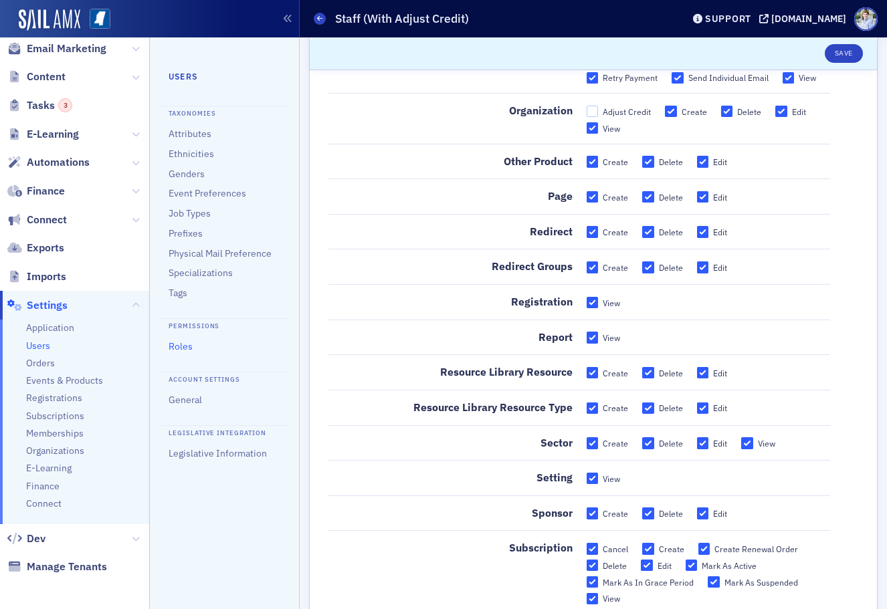
drag, startPoint x: 622, startPoint y: 104, endPoint x: 621, endPoint y: 112, distance: 8.8
click at [622, 104] on div "Adjust Credit Create Delete Edit View" at bounding box center [708, 118] width 244 height 31
drag, startPoint x: 621, startPoint y: 112, endPoint x: 789, endPoint y: 66, distance: 174.9
click at [621, 112] on div "Adjust Credit" at bounding box center [626, 111] width 48 height 11
click at [595, 113] on input "Adjust Credit" at bounding box center [592, 112] width 12 height 12
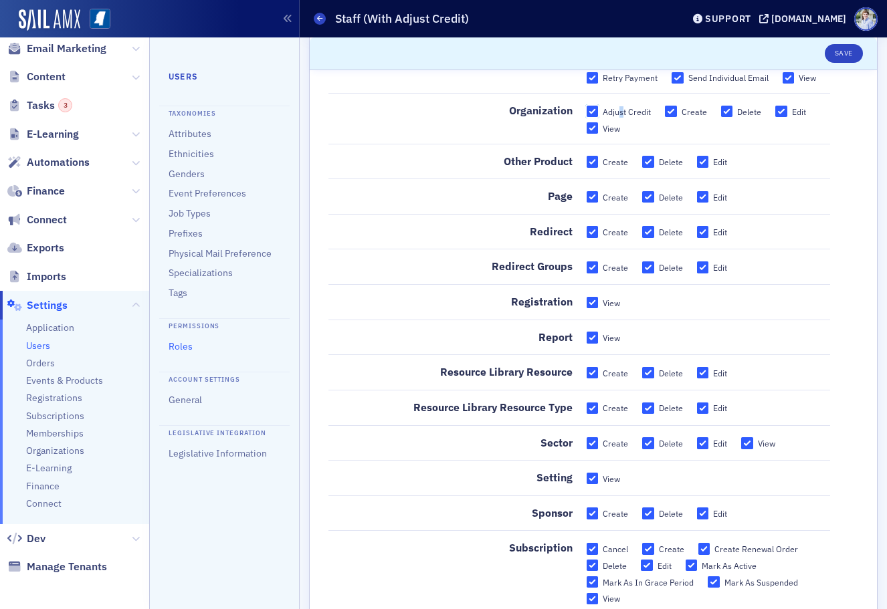
checkbox input "true"
click at [827, 55] on button "Save" at bounding box center [843, 53] width 38 height 19
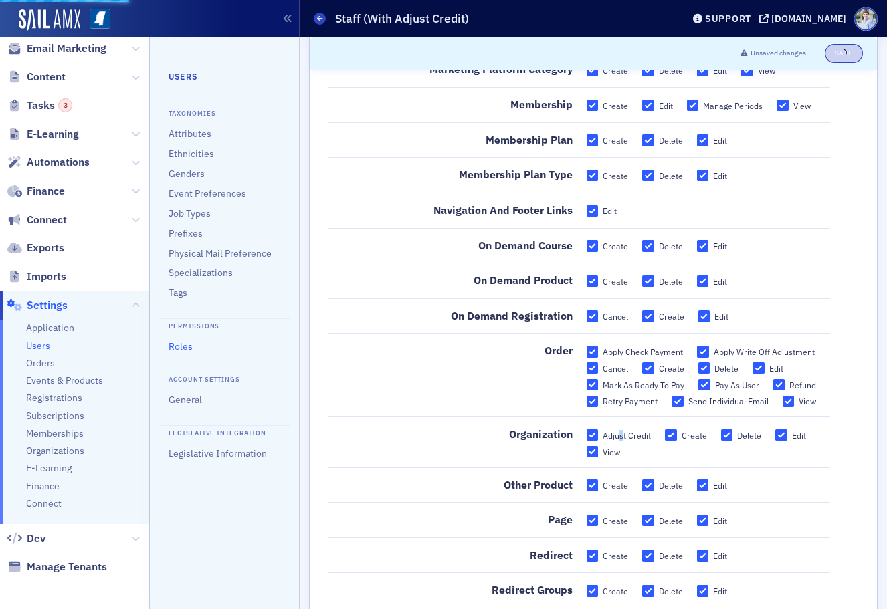
scroll to position [1371, 0]
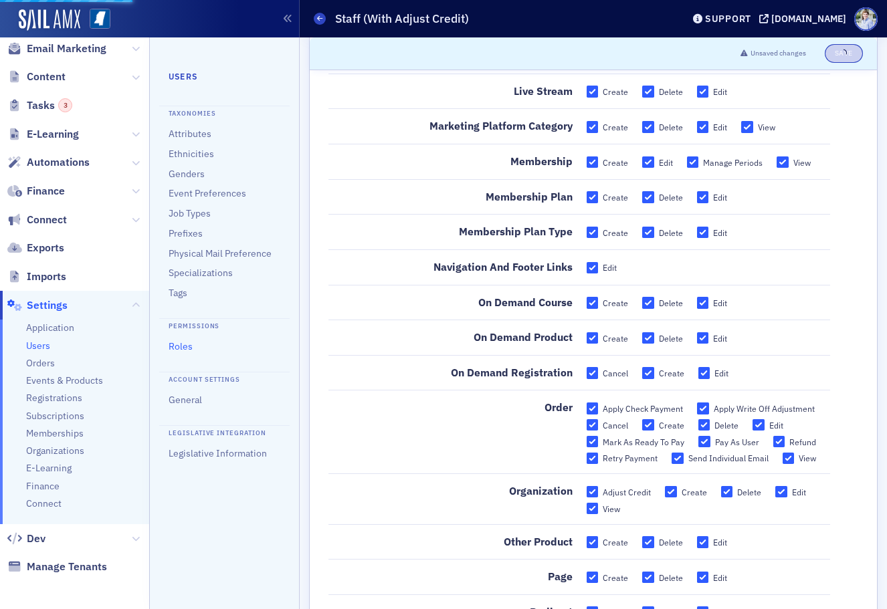
click at [443, 279] on div "Navigation And Footer Links Edit" at bounding box center [578, 272] width 501 height 26
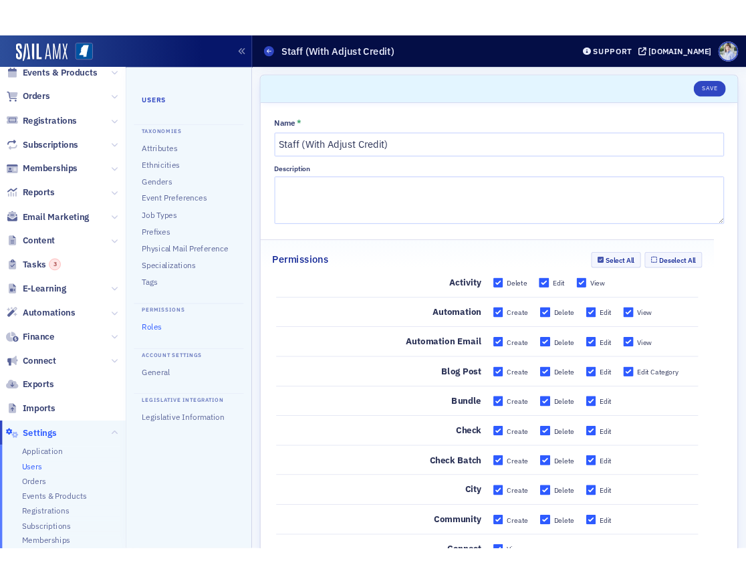
scroll to position [0, 0]
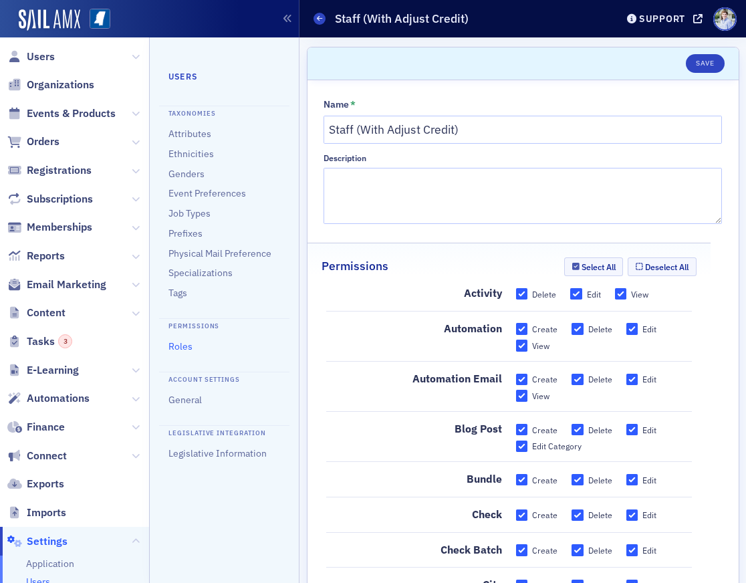
click at [418, 60] on header "Save" at bounding box center [523, 63] width 431 height 33
click at [432, 64] on header "Save" at bounding box center [523, 63] width 431 height 33
click at [41, 17] on img at bounding box center [50, 19] width 62 height 21
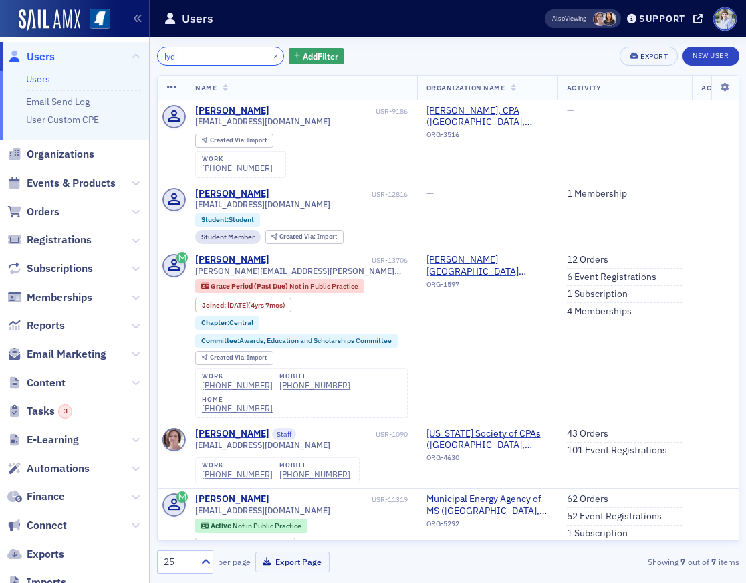
click at [218, 61] on input "lydi" at bounding box center [221, 56] width 128 height 19
drag, startPoint x: 223, startPoint y: 37, endPoint x: 219, endPoint y: 43, distance: 7.1
click at [223, 37] on div "lydi × Add Filter Export New User Name Organization Name Activity Account Credi…" at bounding box center [448, 310] width 582 height 546
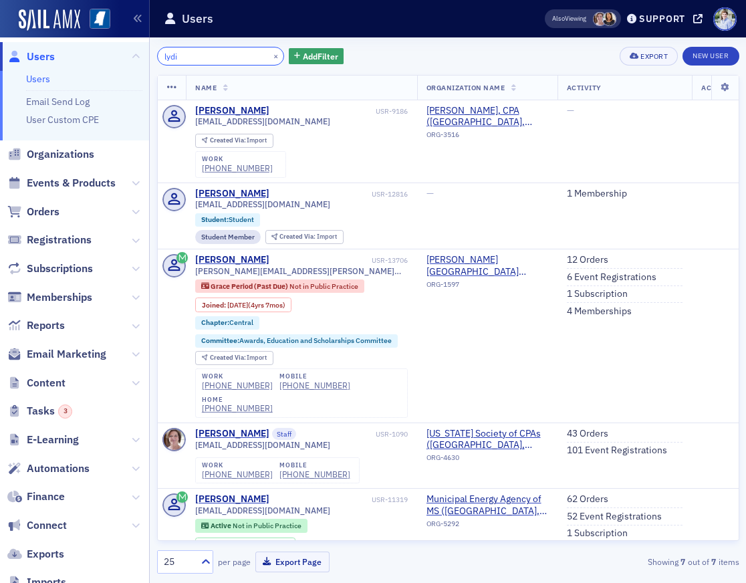
click at [211, 51] on input "lydi" at bounding box center [221, 56] width 128 height 19
drag, startPoint x: 211, startPoint y: 51, endPoint x: 215, endPoint y: 45, distance: 7.5
click at [212, 51] on input "lydi" at bounding box center [221, 56] width 128 height 19
click at [223, 30] on div "Users" at bounding box center [333, 18] width 339 height 25
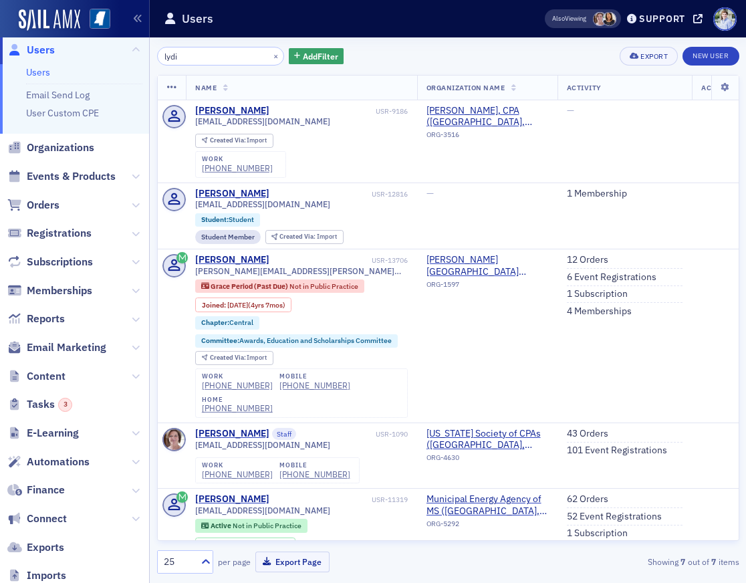
scroll to position [32, 0]
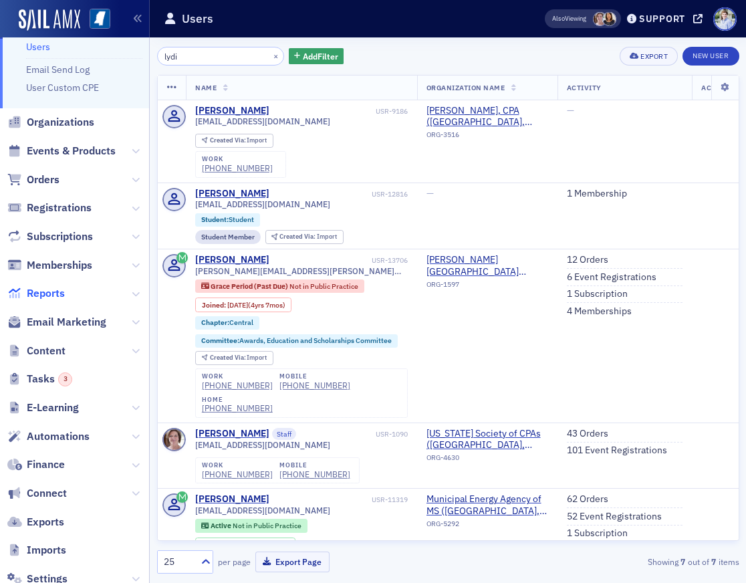
click at [45, 299] on span "Reports" at bounding box center [46, 293] width 38 height 15
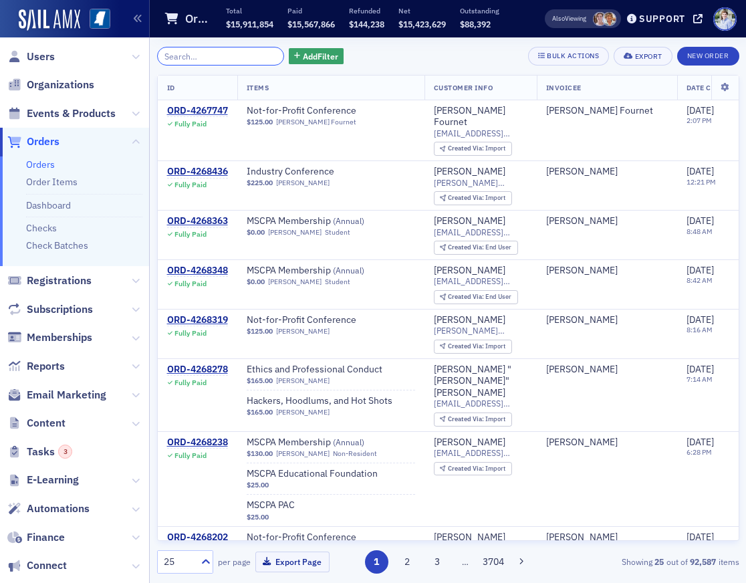
drag, startPoint x: 210, startPoint y: 58, endPoint x: 203, endPoint y: 56, distance: 7.6
click at [210, 58] on input "search" at bounding box center [221, 56] width 128 height 19
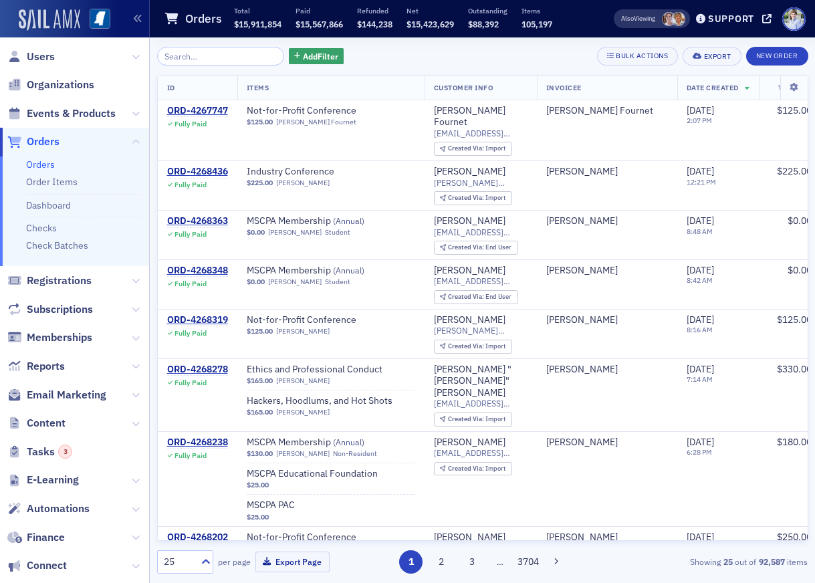
click at [53, 12] on img at bounding box center [50, 19] width 62 height 21
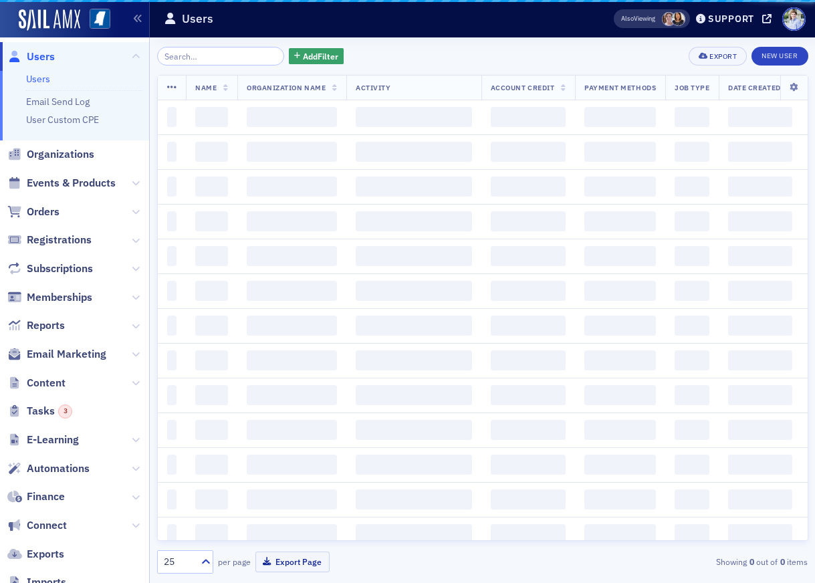
click at [207, 54] on input "search" at bounding box center [221, 56] width 128 height 19
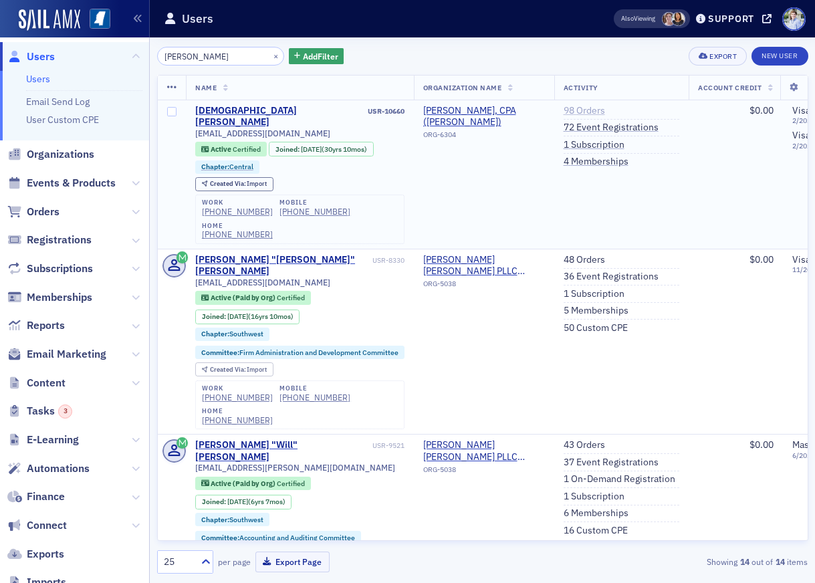
type input "christian akpon"
click at [594, 113] on link "98 Orders" at bounding box center [584, 111] width 41 height 12
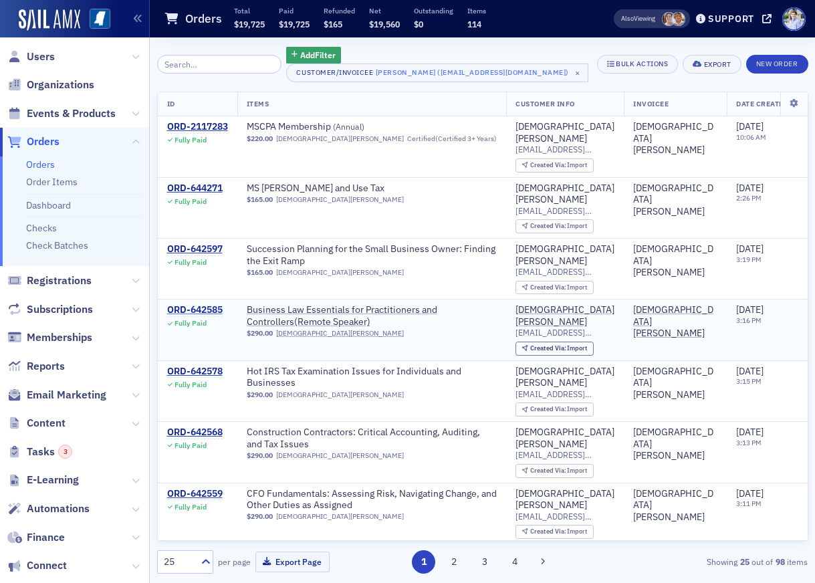
click at [201, 304] on div "ORD-642585" at bounding box center [194, 310] width 55 height 12
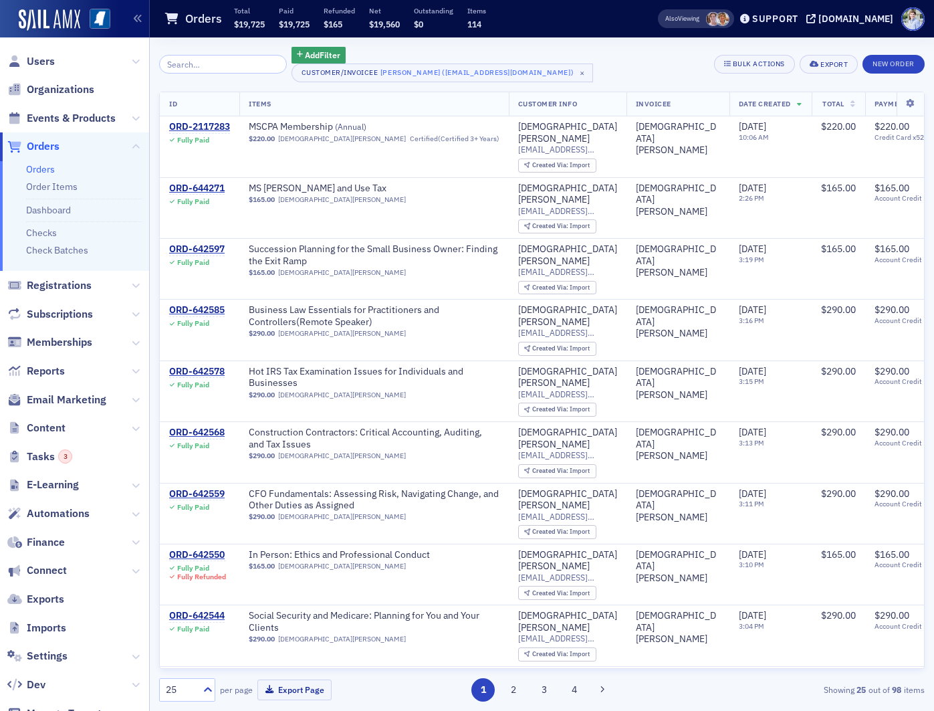
click at [35, 145] on span "Orders" at bounding box center [43, 146] width 33 height 15
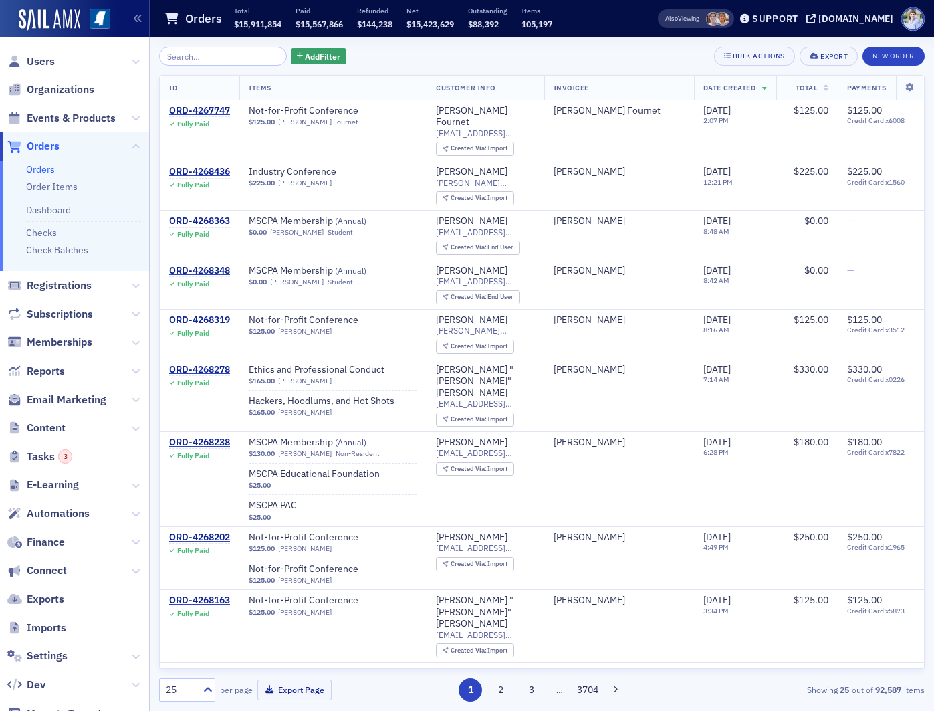
drag, startPoint x: 397, startPoint y: 39, endPoint x: 372, endPoint y: 35, distance: 24.4
click at [397, 39] on div "Add Filter Bulk Actions Export New Order ID Items Customer Info Invoicee Date C…" at bounding box center [542, 373] width 766 height 673
click at [46, 130] on span "Events & Products" at bounding box center [74, 118] width 149 height 29
click at [51, 151] on span "Orders" at bounding box center [43, 146] width 33 height 15
click at [203, 215] on div "ORD-4268363" at bounding box center [199, 221] width 61 height 12
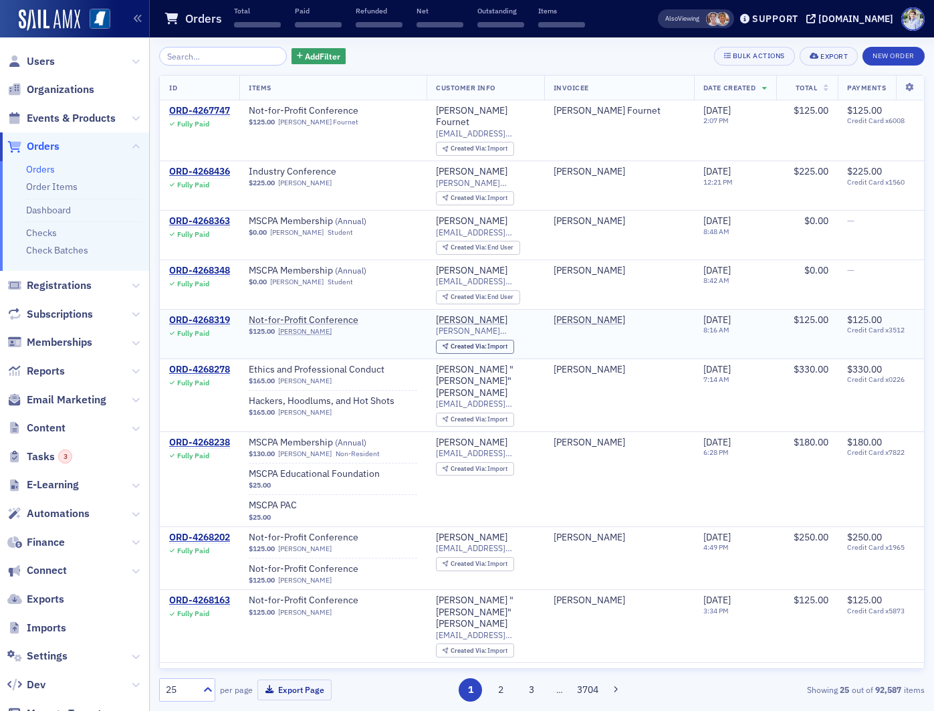
click at [209, 329] on div "Fully Paid" at bounding box center [199, 333] width 61 height 9
click at [210, 314] on div "ORD-4268319" at bounding box center [199, 320] width 61 height 12
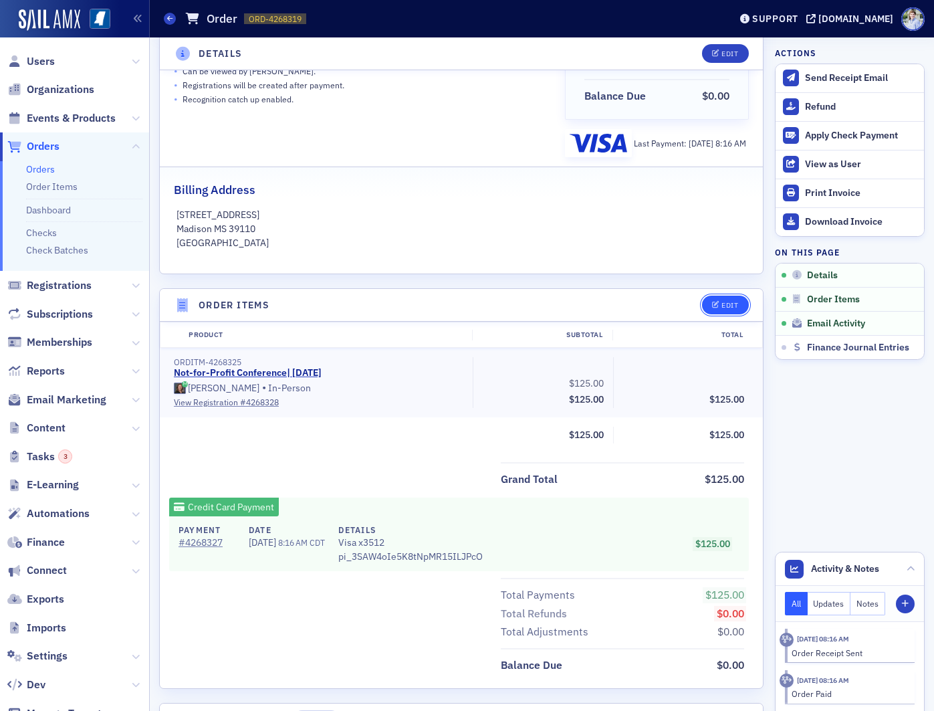
click at [723, 310] on button "Edit" at bounding box center [725, 305] width 46 height 19
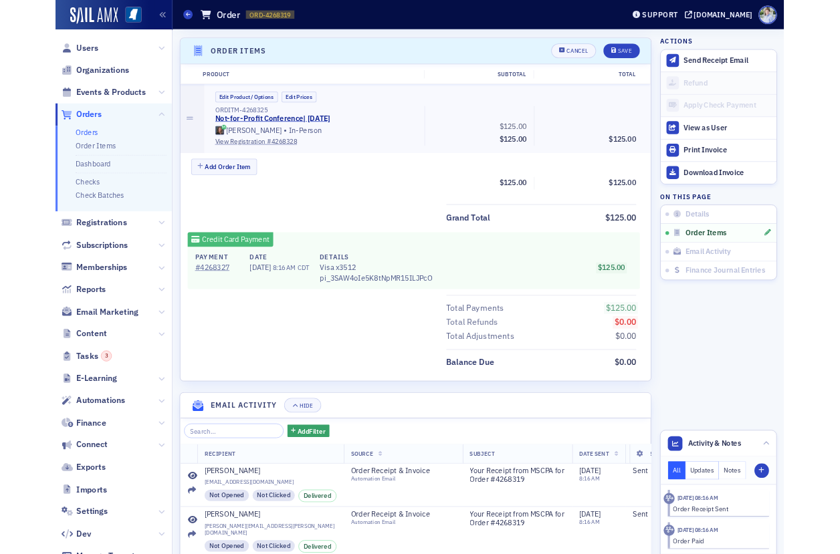
scroll to position [465, 0]
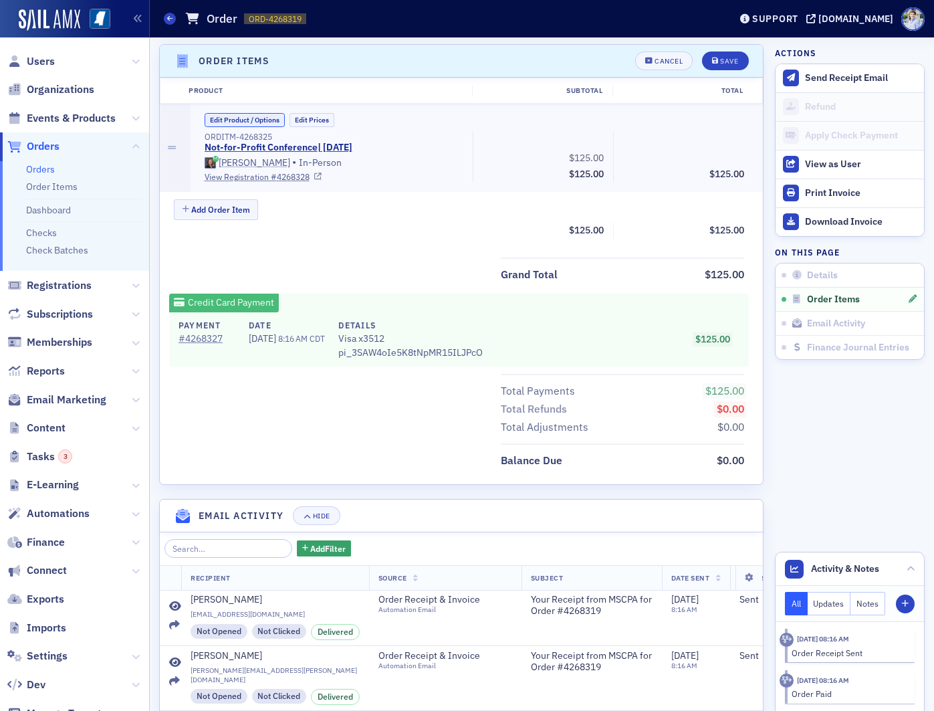
click at [265, 124] on button "Edit Product / Options" at bounding box center [245, 120] width 80 height 14
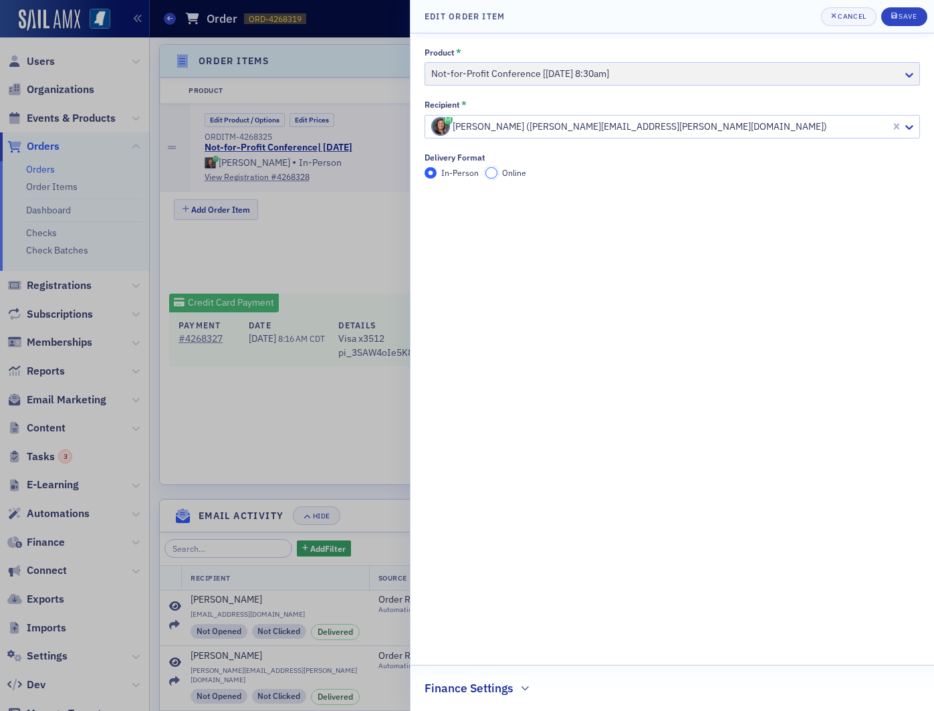
click at [487, 170] on input "Online" at bounding box center [491, 173] width 12 height 12
click at [241, 171] on div at bounding box center [467, 355] width 934 height 711
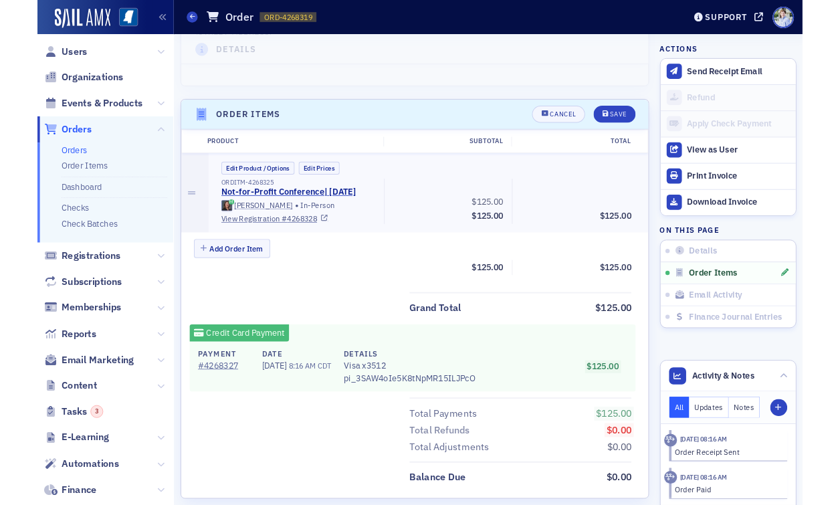
scroll to position [397, 0]
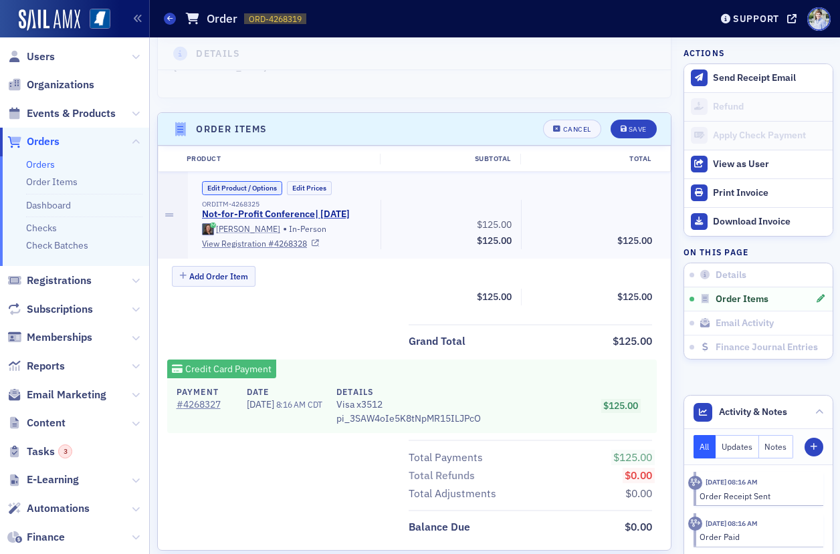
click at [251, 185] on button "Edit Product / Options" at bounding box center [242, 188] width 80 height 14
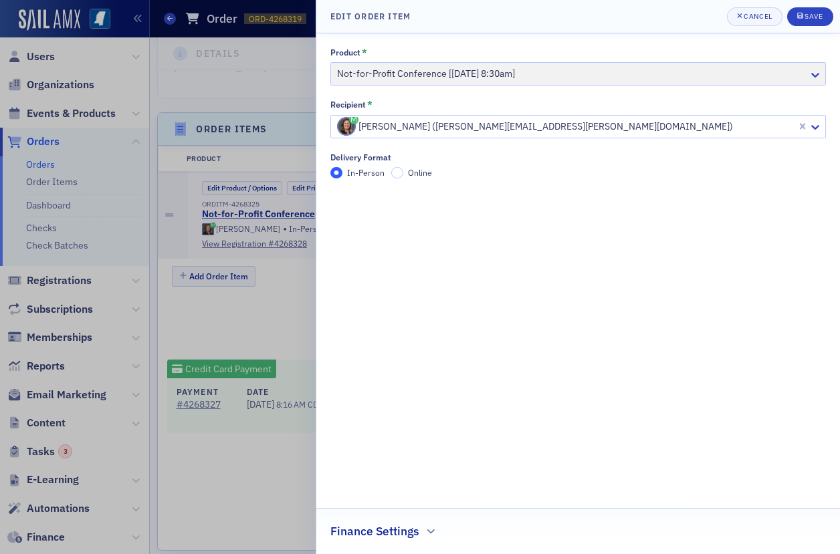
click at [406, 176] on label "Online" at bounding box center [411, 173] width 41 height 12
click at [403, 176] on input "Online" at bounding box center [397, 173] width 12 height 12
click at [368, 175] on span "In-Person" at bounding box center [365, 172] width 37 height 11
click at [342, 175] on input "In-Person" at bounding box center [336, 173] width 12 height 12
click at [429, 176] on span "Online" at bounding box center [420, 172] width 24 height 11
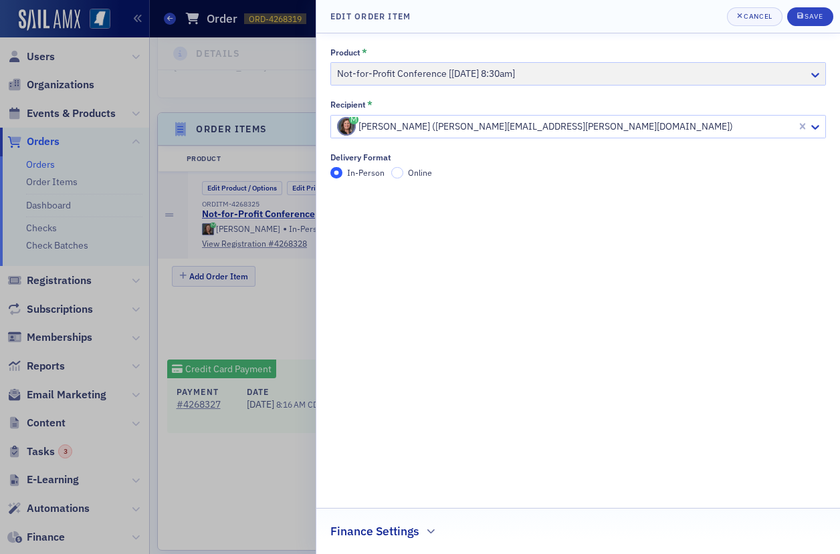
click at [403, 176] on input "Online" at bounding box center [397, 173] width 12 height 12
drag, startPoint x: 366, startPoint y: 174, endPoint x: 407, endPoint y: 173, distance: 40.1
click at [370, 174] on span "In-Person" at bounding box center [365, 172] width 37 height 11
drag, startPoint x: 434, startPoint y: 171, endPoint x: 363, endPoint y: 175, distance: 71.0
click at [434, 172] on div "In-Person Online" at bounding box center [577, 173] width 495 height 12
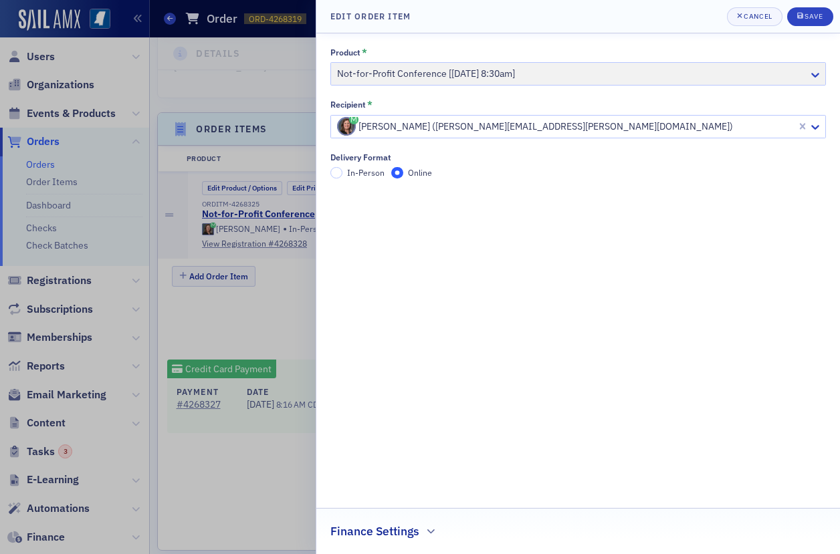
click at [347, 174] on label "In-Person" at bounding box center [357, 173] width 54 height 12
click at [342, 174] on input "In-Person" at bounding box center [336, 173] width 12 height 12
drag, startPoint x: 437, startPoint y: 174, endPoint x: 407, endPoint y: 175, distance: 30.8
click at [437, 174] on div "In-Person Online" at bounding box center [577, 173] width 495 height 12
click at [393, 175] on input "Online" at bounding box center [397, 173] width 12 height 12
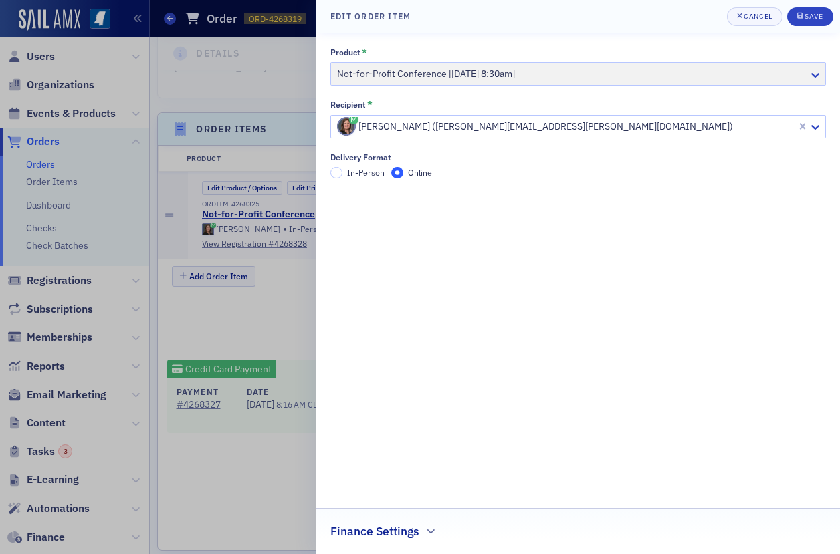
click at [360, 167] on span "In-Person" at bounding box center [365, 173] width 37 height 12
click at [342, 167] on input "In-Person" at bounding box center [336, 173] width 12 height 12
click at [350, 171] on span "In-Person" at bounding box center [365, 172] width 37 height 11
click at [342, 171] on input "In-Person" at bounding box center [336, 173] width 12 height 12
click at [411, 172] on span "Online" at bounding box center [420, 172] width 24 height 11
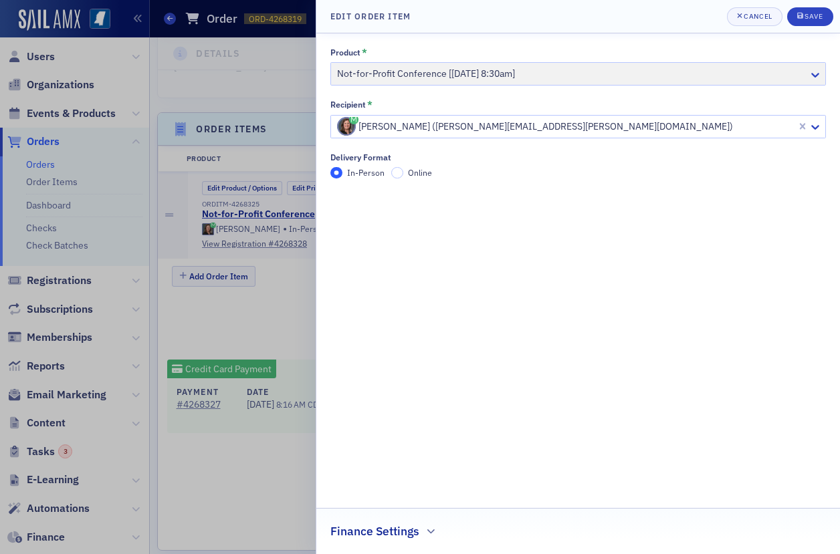
click at [403, 172] on input "Online" at bounding box center [397, 173] width 12 height 12
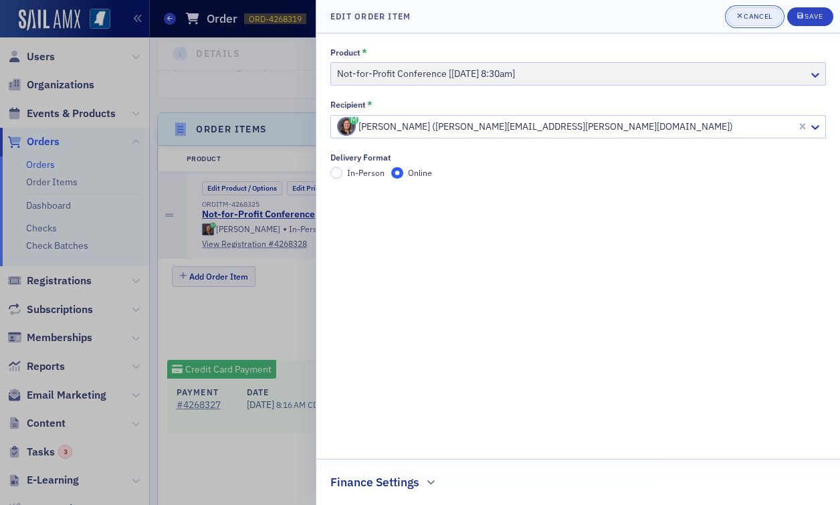
click at [746, 16] on div "Cancel" at bounding box center [758, 16] width 28 height 7
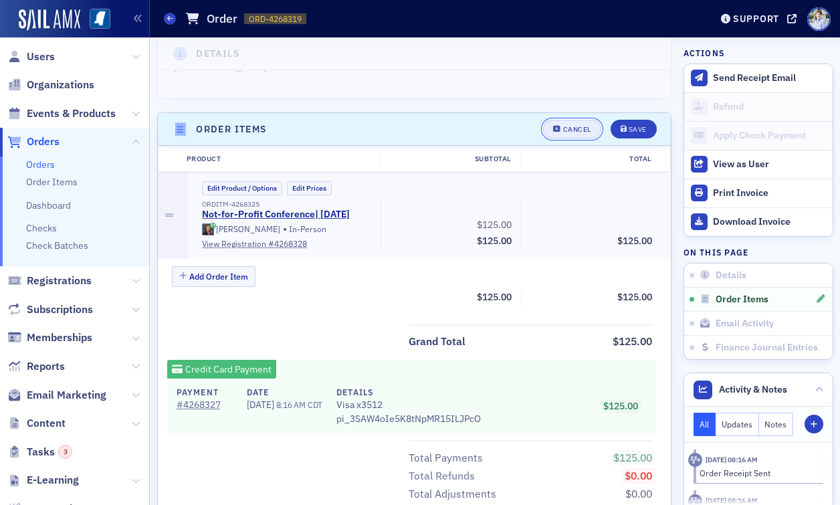
click at [562, 130] on span "Cancel" at bounding box center [571, 129] width 37 height 7
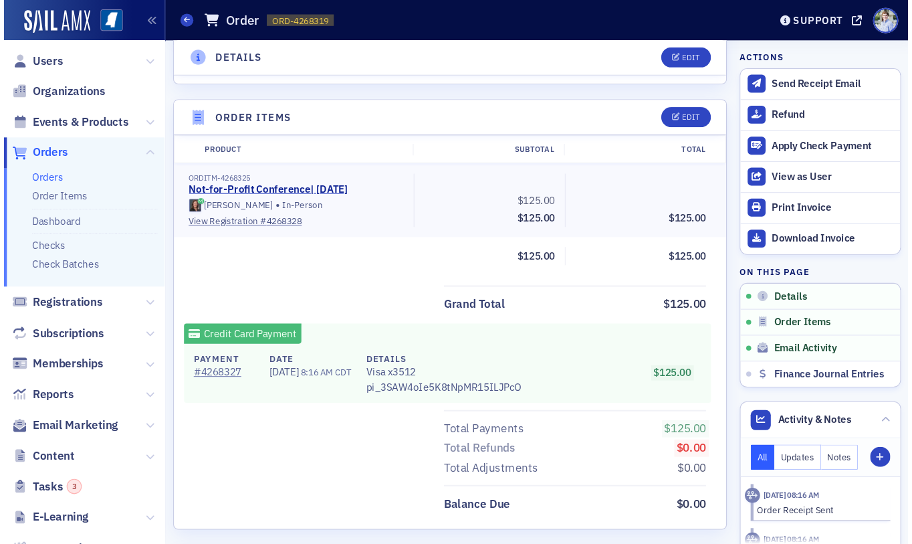
scroll to position [414, 0]
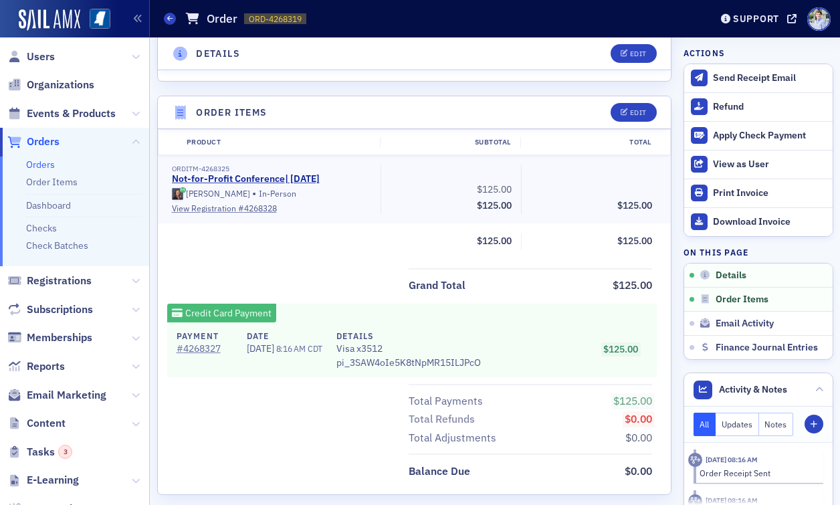
click at [347, 304] on div "Credit Card Payment Payment # 4268327 Date 9/23/2025 8:16 AM CDT Details Visa x…" at bounding box center [412, 340] width 490 height 73
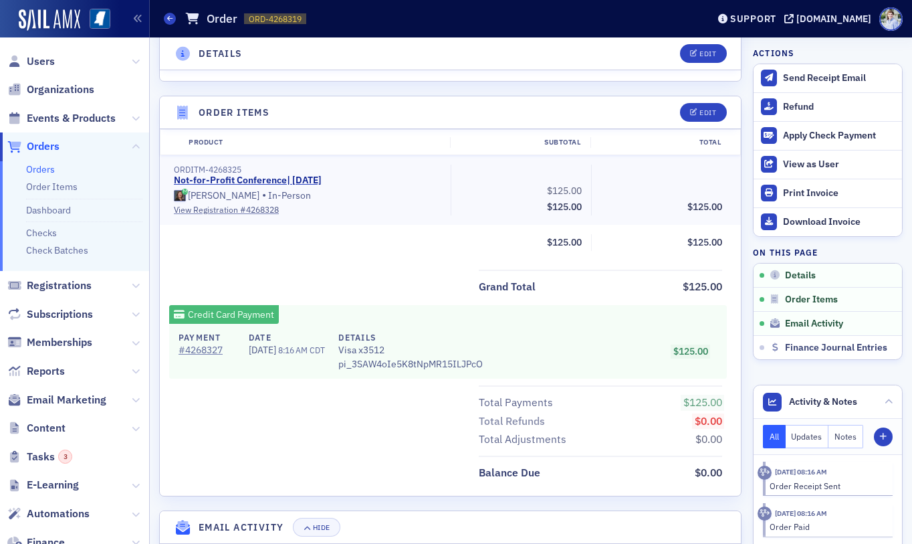
click at [213, 302] on div "Grand Total $125.00 Credit Card Payment Payment # 4268327 Date 9/23/2025 8:16 A…" at bounding box center [450, 375] width 581 height 213
click at [311, 12] on div "Orders Order ORD-4268319 4268319" at bounding box center [426, 18] width 524 height 25
drag, startPoint x: 251, startPoint y: 351, endPoint x: 296, endPoint y: 351, distance: 44.8
click at [278, 351] on span "[DATE]" at bounding box center [263, 350] width 29 height 12
click at [328, 281] on div "Grand Total $125.00" at bounding box center [450, 282] width 581 height 27
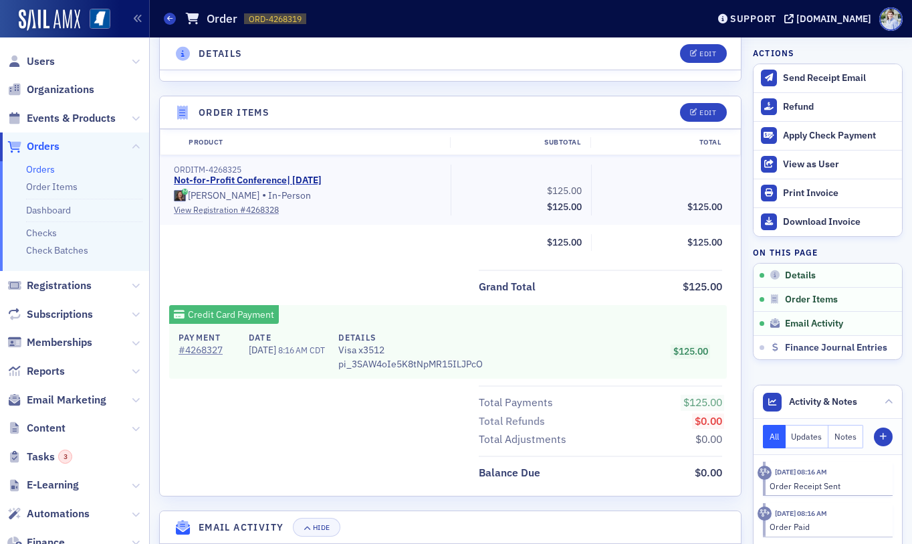
click at [278, 352] on span "[DATE]" at bounding box center [263, 350] width 29 height 12
drag, startPoint x: 247, startPoint y: 348, endPoint x: 296, endPoint y: 350, distance: 48.9
click at [296, 350] on div "Payment # 4268327 Date 9/23/2025 8:16 AM CDT Details Visa x3512 pi_3SAW4oIe5K8t…" at bounding box center [331, 351] width 304 height 40
click at [312, 309] on div "Credit Card Payment Payment # 4268327 Date 9/23/2025 8:16 AM CDT Details Visa x…" at bounding box center [448, 341] width 558 height 73
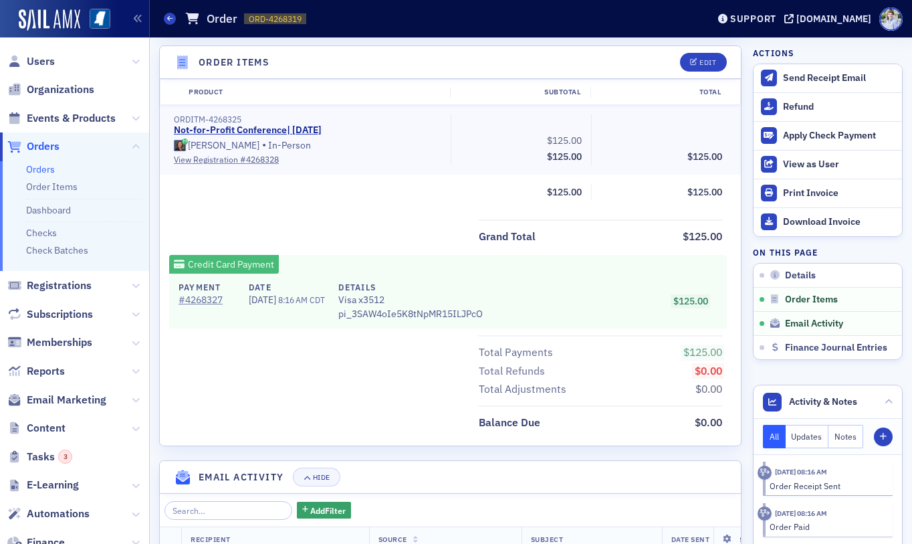
click at [324, 320] on div "Date 9/23/2025 8:16 AM CDT" at bounding box center [287, 301] width 76 height 40
click at [259, 233] on div "Grand Total $125.00" at bounding box center [450, 232] width 581 height 27
click at [310, 50] on header "Order Items Edit" at bounding box center [450, 61] width 581 height 33
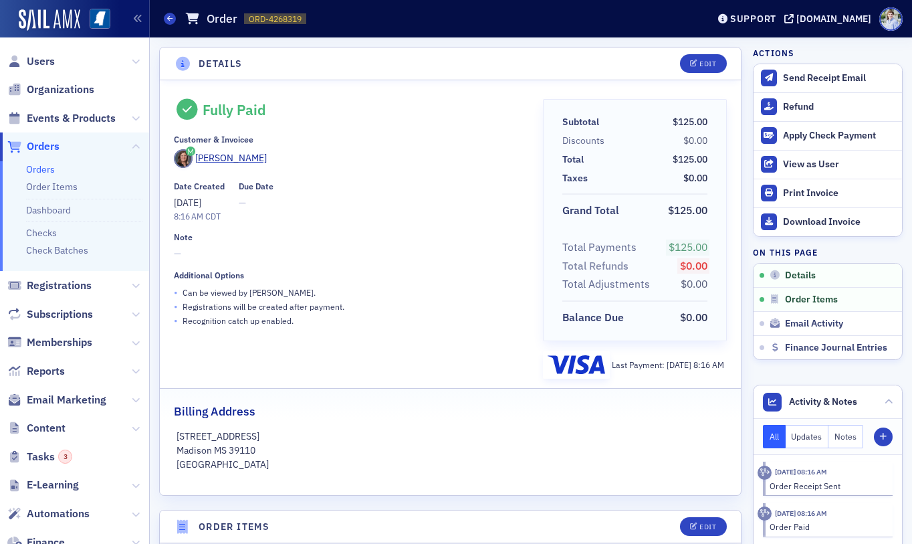
click at [349, 19] on div "Orders Order ORD-4268319 4268319" at bounding box center [426, 18] width 524 height 25
click at [43, 22] on img at bounding box center [50, 19] width 62 height 21
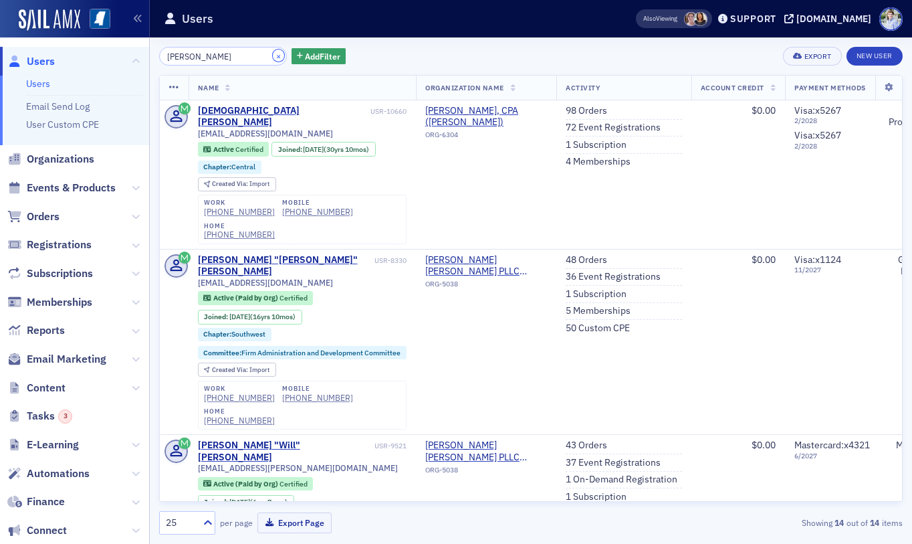
click at [273, 53] on button "×" at bounding box center [279, 55] width 12 height 12
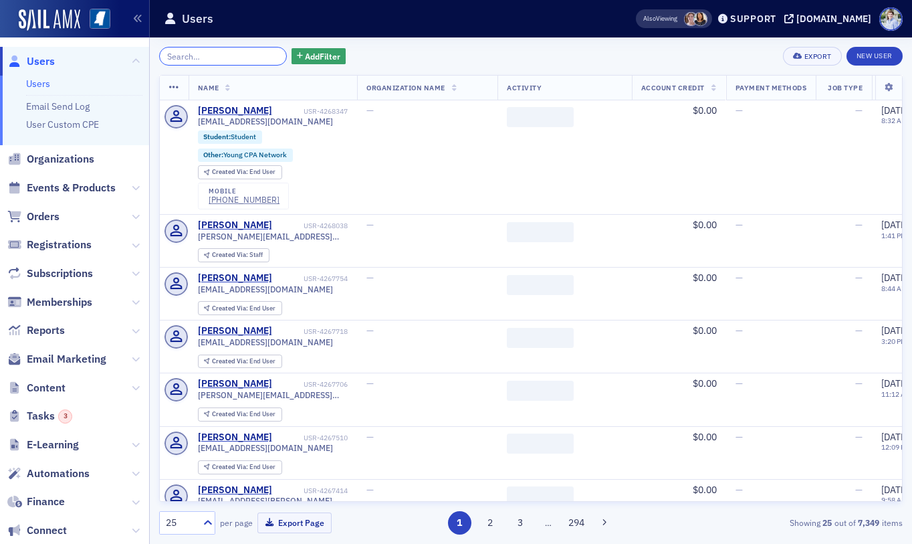
click at [238, 55] on input "search" at bounding box center [223, 56] width 128 height 19
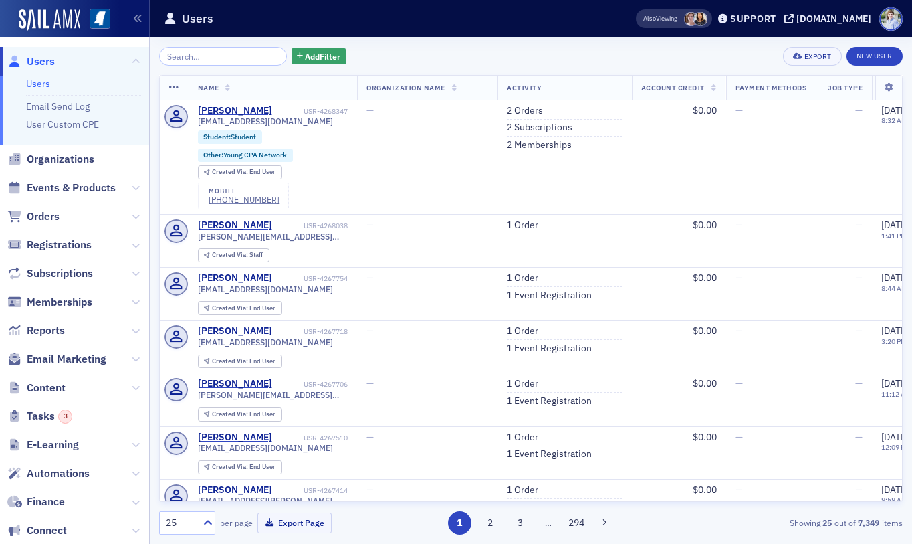
click at [241, 13] on div "Users" at bounding box center [379, 18] width 430 height 25
click at [222, 24] on div "Users" at bounding box center [379, 18] width 430 height 25
click at [460, 29] on div "Users" at bounding box center [379, 18] width 430 height 25
drag, startPoint x: 532, startPoint y: 48, endPoint x: 305, endPoint y: 7, distance: 231.0
click at [526, 47] on div "Add Filter Export New User" at bounding box center [531, 56] width 744 height 19
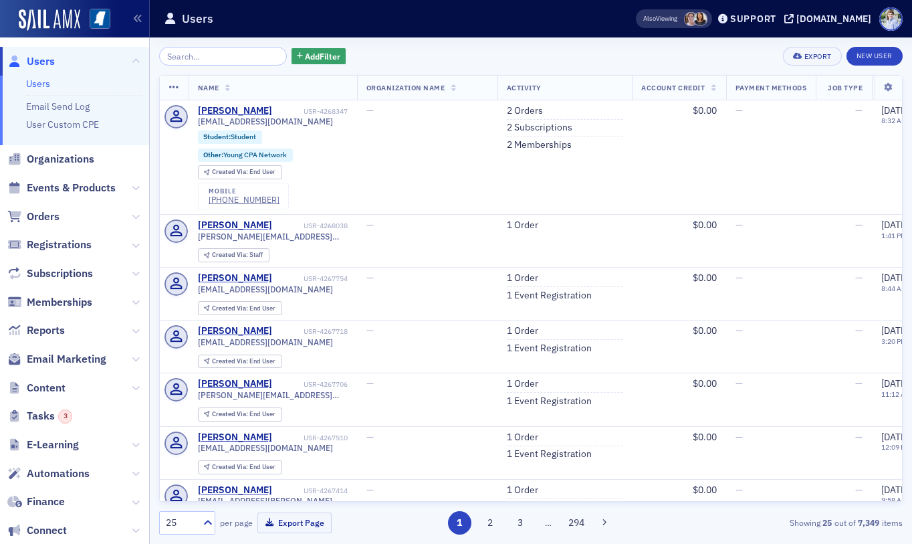
click at [87, 179] on span "Events & Products" at bounding box center [74, 188] width 149 height 29
click at [88, 183] on span "Events & Products" at bounding box center [71, 188] width 89 height 15
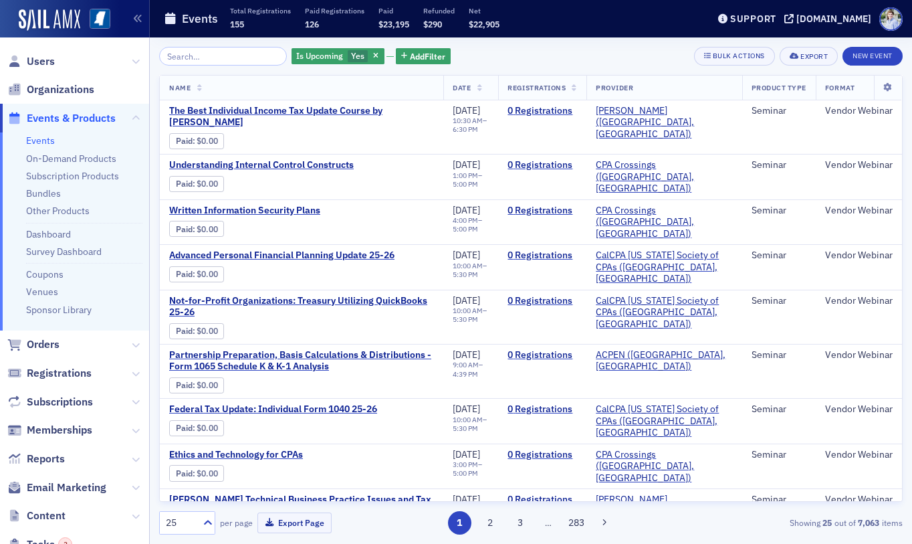
click at [546, 29] on div "Events Total Registrations 155 Paid Registrations 126 Paid $23,195 Refunded $29…" at bounding box center [426, 18] width 524 height 35
drag, startPoint x: 596, startPoint y: 18, endPoint x: 587, endPoint y: 17, distance: 8.7
click at [595, 18] on div "Events Total Registrations 155 Paid Registrations 126 Paid $23,195 Refunded $29…" at bounding box center [426, 18] width 524 height 35
click at [627, 21] on div "Events Total Registrations 155 Paid Registrations 126 Paid $23,195 Refunded $29…" at bounding box center [426, 18] width 524 height 35
click at [570, 50] on div "Is Upcoming Yes Add Filter Bulk Actions Export New Event" at bounding box center [531, 56] width 744 height 19
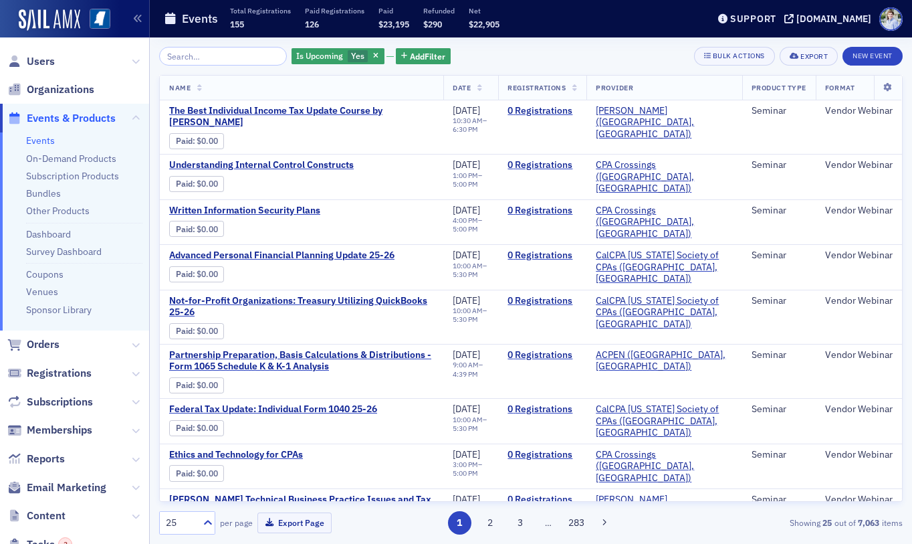
click at [567, 26] on div "Events Total Registrations 155 Paid Registrations 126 Paid $23,195 Refunded $29…" at bounding box center [426, 18] width 524 height 35
click at [564, 39] on div "Is Upcoming Yes Add Filter Bulk Actions Export New Event Name Date Registration…" at bounding box center [531, 290] width 744 height 506
click at [562, 13] on div "Events Total Registrations 155 Paid Registrations 126 Paid $23,195 Refunded $29…" at bounding box center [426, 18] width 524 height 35
click at [28, 354] on span "Orders" at bounding box center [74, 344] width 149 height 29
click at [43, 347] on span "Orders" at bounding box center [43, 344] width 33 height 15
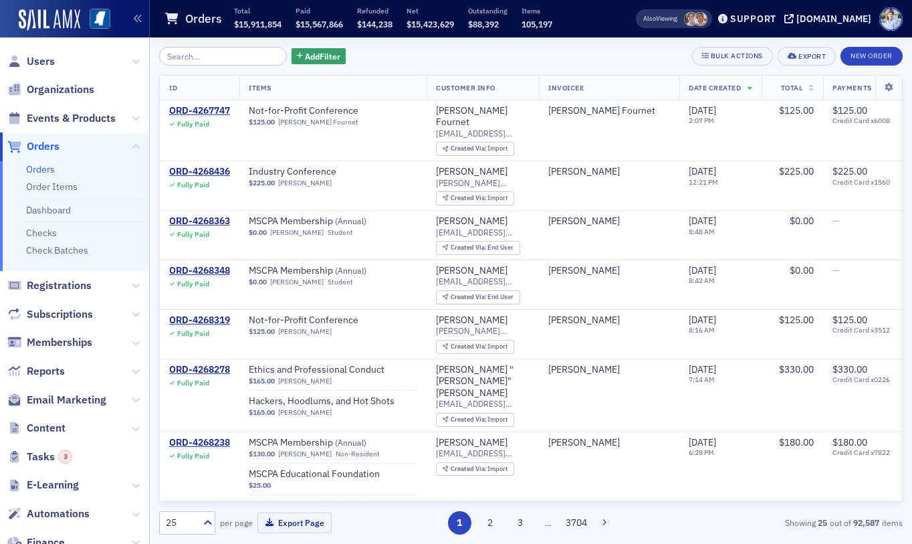
scroll to position [2, 0]
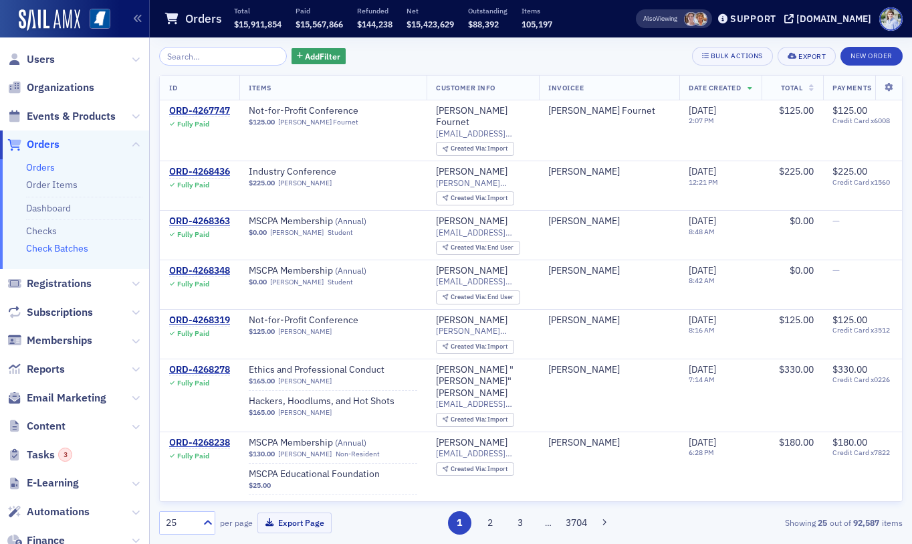
click at [45, 245] on link "Check Batches" at bounding box center [57, 248] width 62 height 12
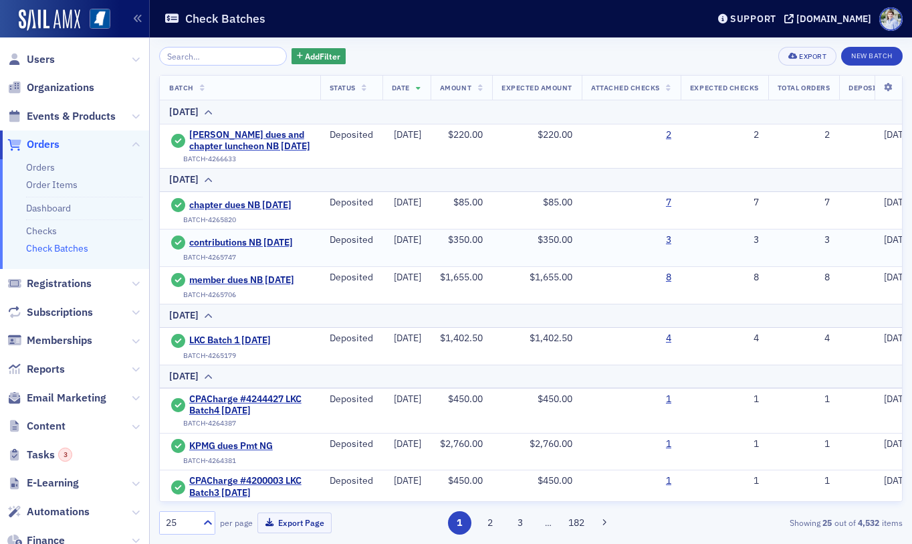
scroll to position [126, 0]
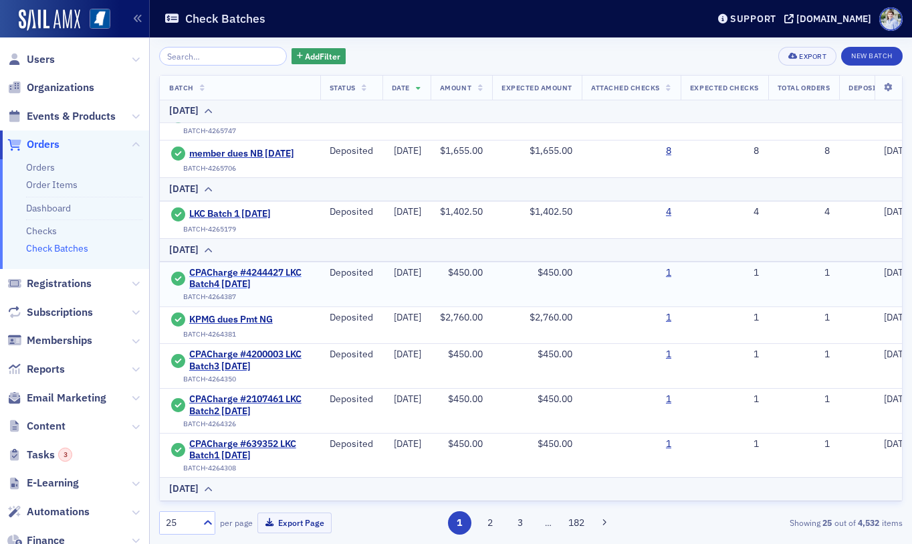
click at [228, 282] on span "CPACharge #4244427 LKC Batch4 09.12.25" at bounding box center [250, 278] width 122 height 23
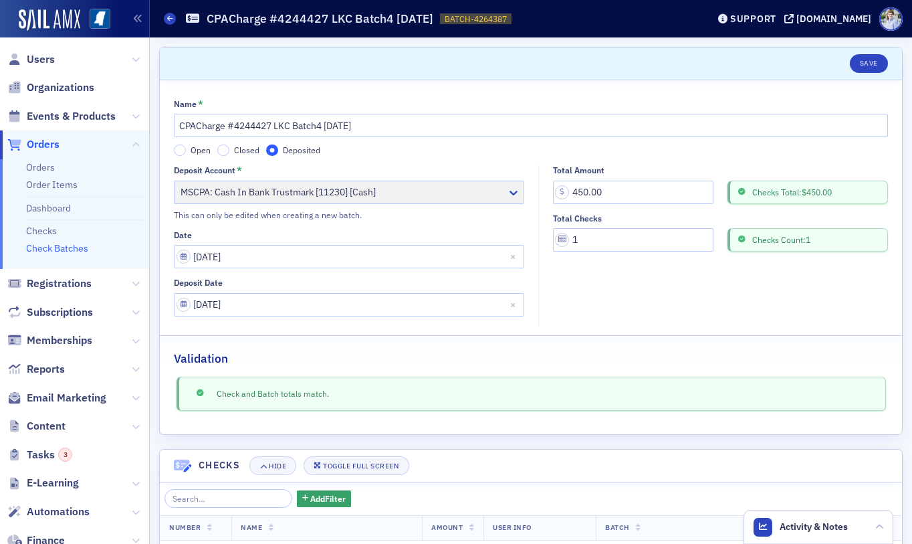
scroll to position [102, 0]
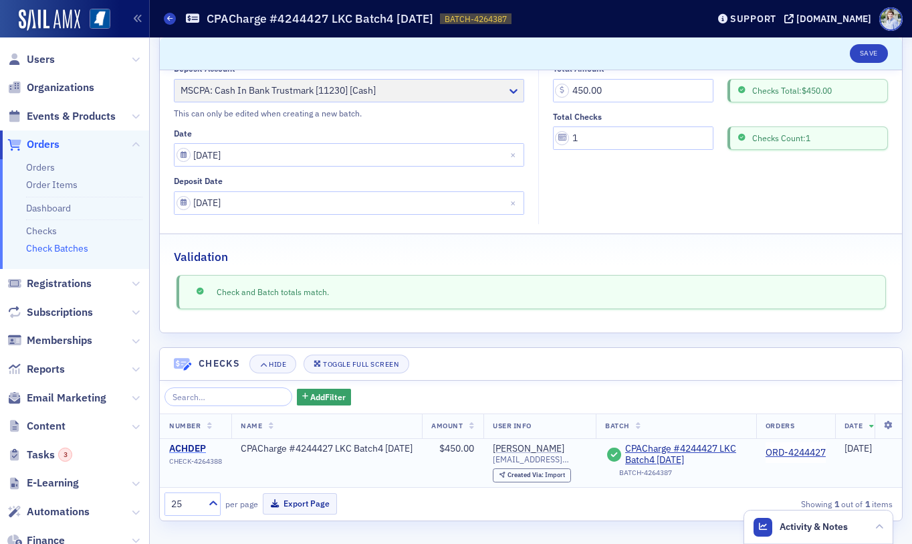
click at [204, 448] on div "ACHDEP" at bounding box center [195, 449] width 53 height 12
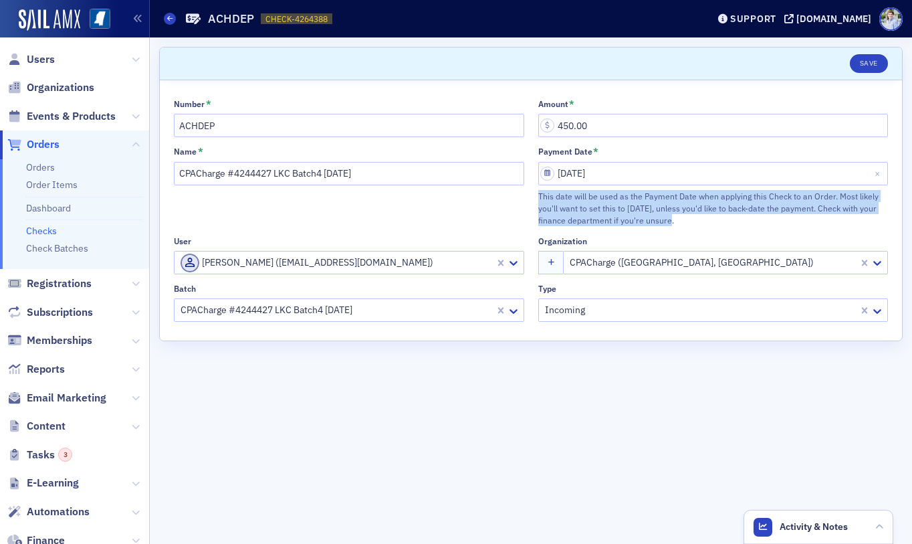
drag, startPoint x: 531, startPoint y: 187, endPoint x: 727, endPoint y: 217, distance: 199.0
click at [727, 217] on div "Number * ACHDEP Amount * 450.00 Name * CPACharge #4244427 LKC Batch4 09.12.25 P…" at bounding box center [531, 210] width 714 height 223
click at [728, 216] on div "This date will be used as the Payment Date when applying this Check to an Order…" at bounding box center [713, 208] width 350 height 37
drag, startPoint x: 706, startPoint y: 223, endPoint x: 528, endPoint y: 196, distance: 179.9
click at [528, 196] on div "Number * ACHDEP Amount * 450.00 Name * CPACharge #4244427 LKC Batch4 09.12.25 P…" at bounding box center [531, 210] width 714 height 223
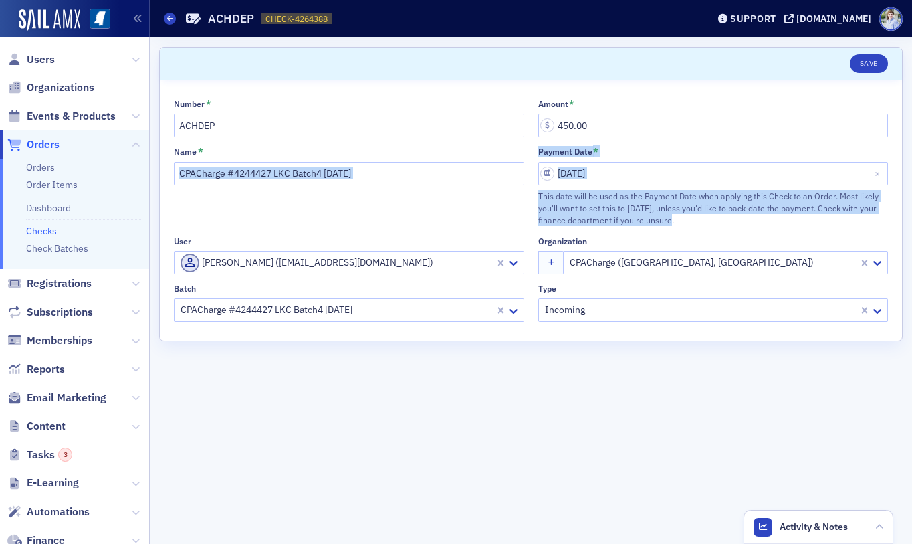
click at [541, 203] on div "This date will be used as the Payment Date when applying this Check to an Order…" at bounding box center [713, 208] width 350 height 37
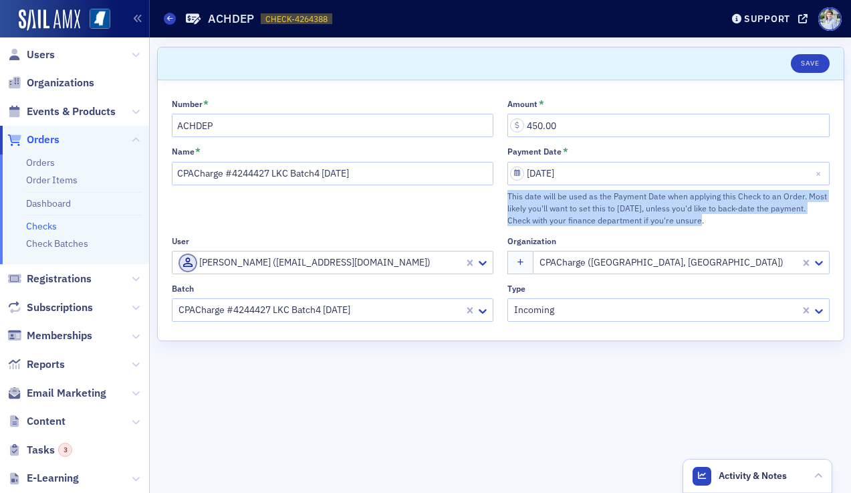
drag, startPoint x: 707, startPoint y: 220, endPoint x: 501, endPoint y: 191, distance: 207.3
click at [501, 191] on div "Number * ACHDEP Amount * 450.00 Name * CPACharge #4244427 LKC Batch4 09.12.25 P…" at bounding box center [501, 210] width 658 height 223
click at [503, 191] on div "Number * ACHDEP Amount * 450.00 Name * CPACharge #4244427 LKC Batch4 09.12.25 P…" at bounding box center [501, 210] width 658 height 223
drag, startPoint x: 510, startPoint y: 197, endPoint x: 669, endPoint y: 216, distance: 160.3
click at [665, 215] on div "This date will be used as the Payment Date when applying this Check to an Order…" at bounding box center [669, 208] width 322 height 37
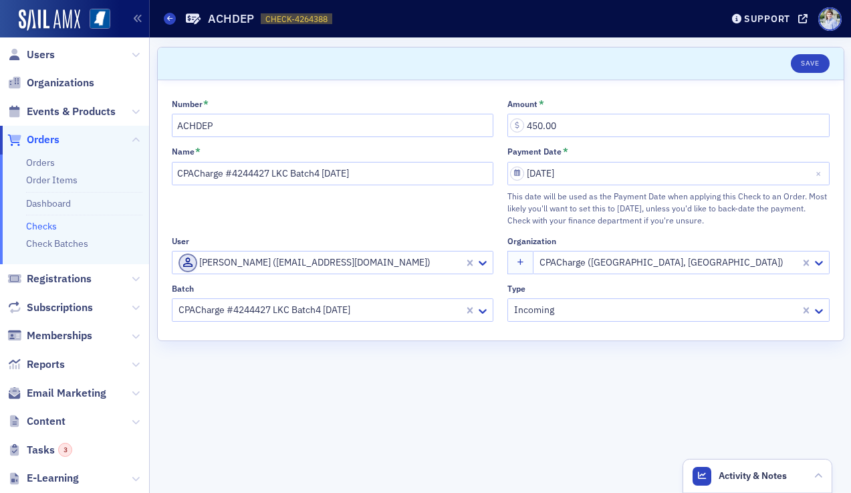
click at [686, 219] on div "This date will be used as the Payment Date when applying this Check to an Order…" at bounding box center [669, 208] width 322 height 37
click at [294, 44] on div "Scroll to Save Number * ACHDEP Amount * 450.00 Name * CPACharge #4244427 LKC Ba…" at bounding box center [500, 264] width 687 height 455
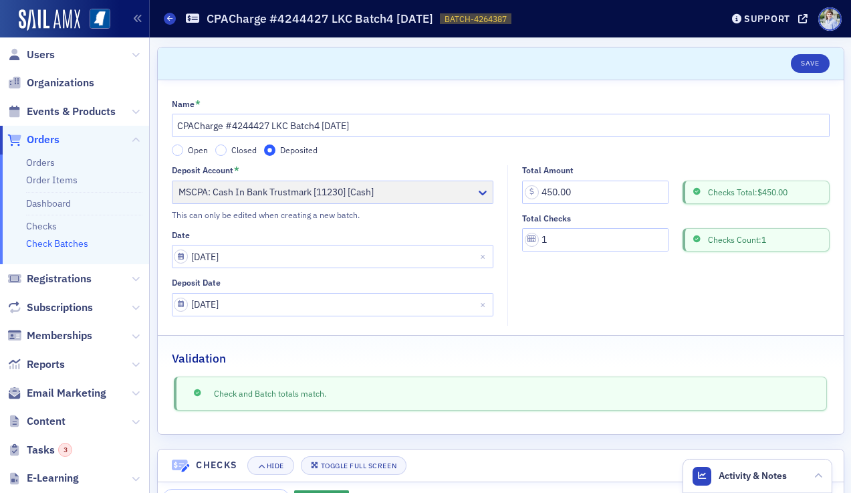
scroll to position [152, 0]
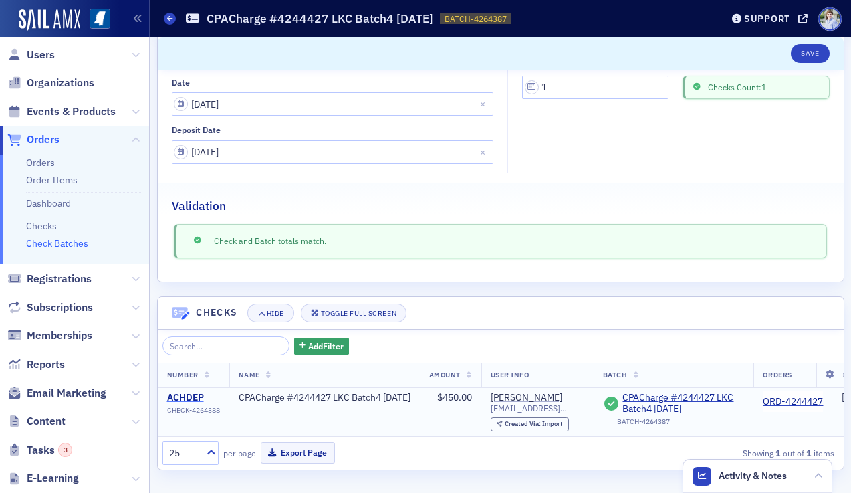
click at [191, 394] on div "ACHDEP" at bounding box center [193, 398] width 53 height 12
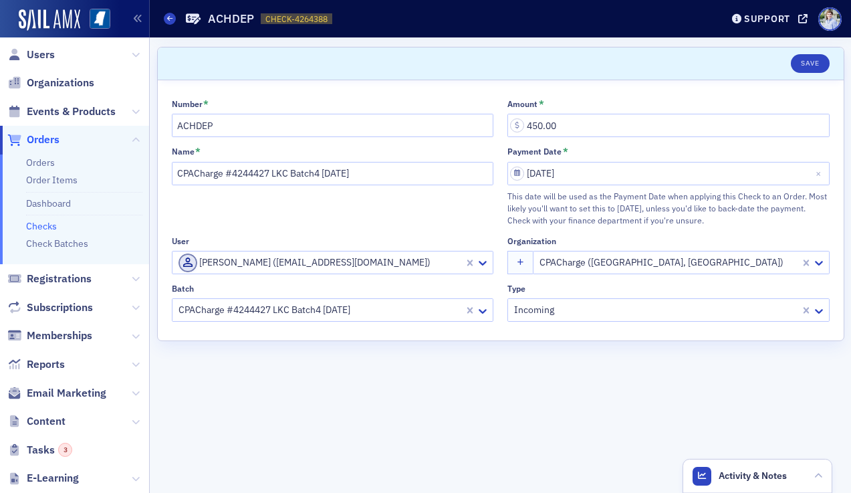
click at [397, 58] on header "Save" at bounding box center [501, 63] width 686 height 33
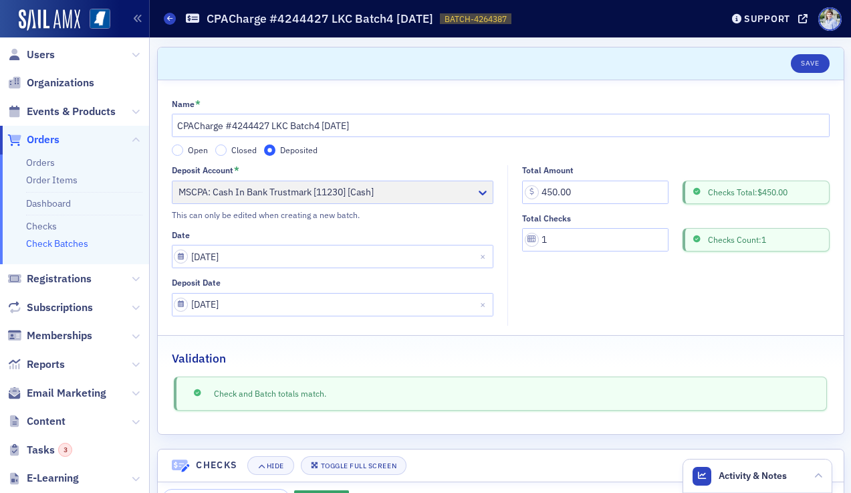
click at [47, 249] on link "Check Batches" at bounding box center [57, 243] width 62 height 12
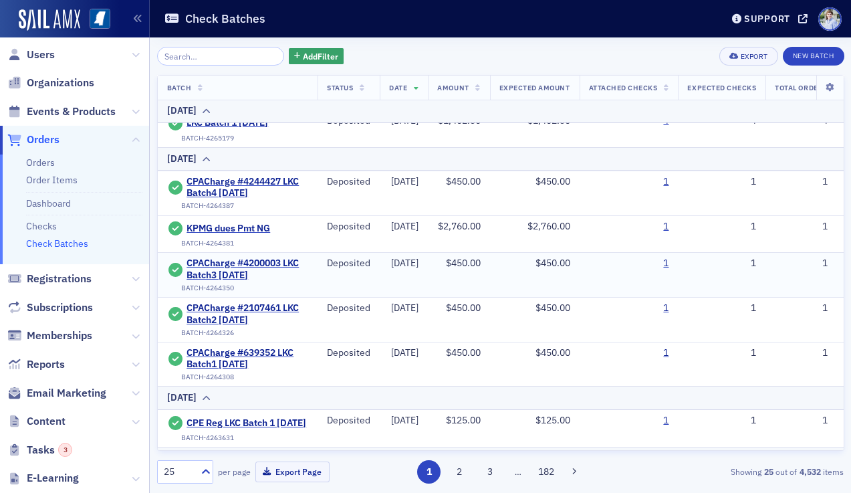
scroll to position [214, 0]
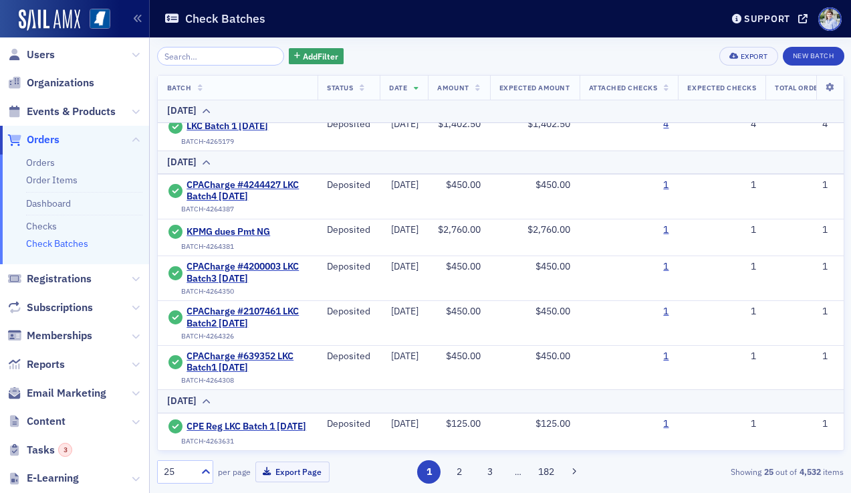
click at [348, 57] on div "Add Filter Export New Batch" at bounding box center [500, 56] width 687 height 19
click at [679, 312] on td "1" at bounding box center [629, 323] width 99 height 45
click at [669, 312] on link "1" at bounding box center [665, 312] width 5 height 12
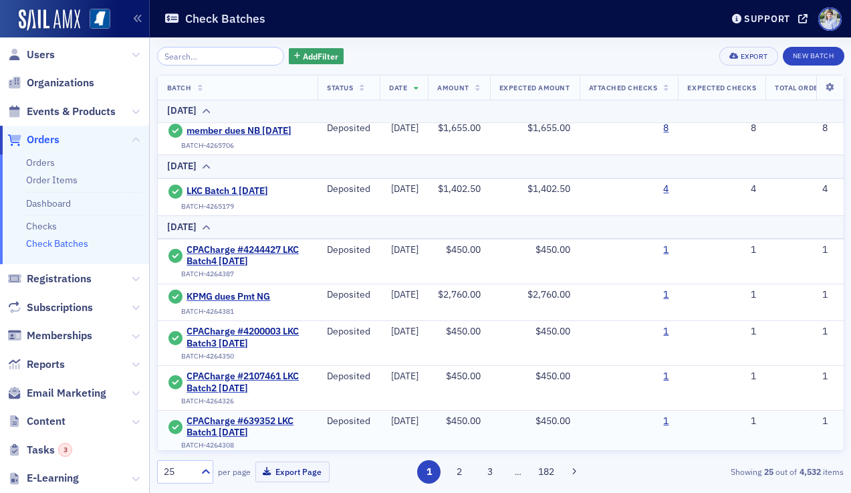
scroll to position [186, 0]
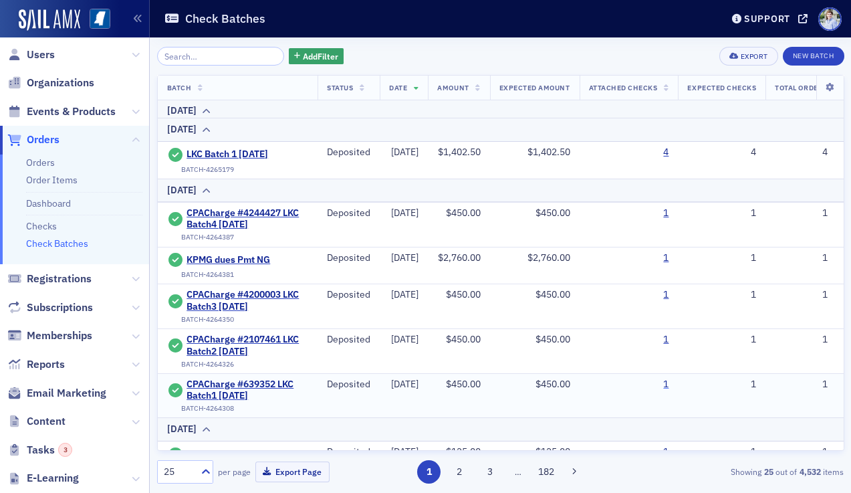
click at [669, 384] on link "1" at bounding box center [665, 384] width 5 height 12
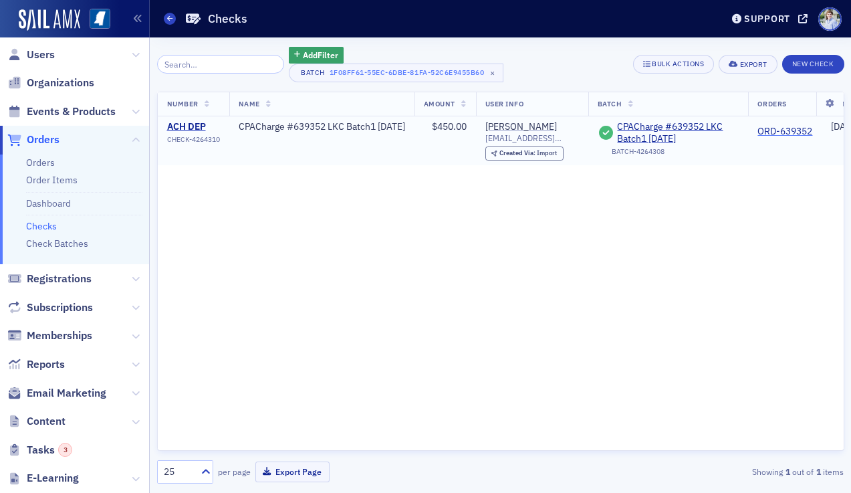
click at [746, 132] on link "ORD-639352" at bounding box center [785, 132] width 55 height 12
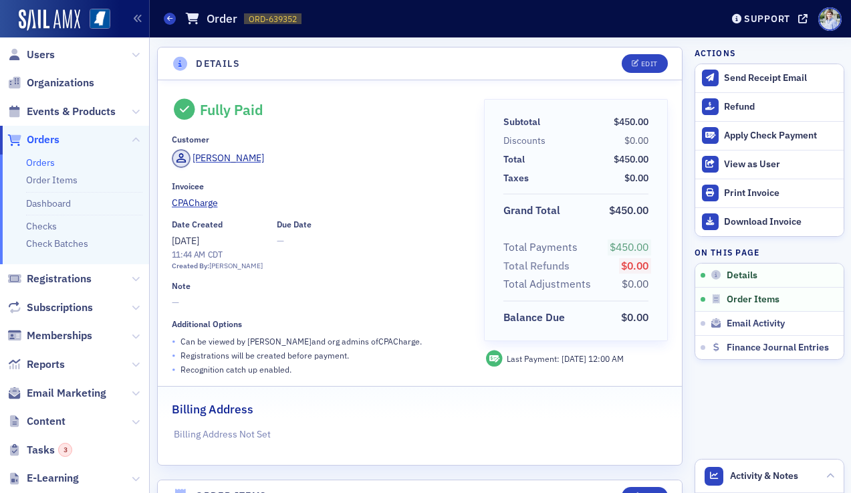
scroll to position [1, 0]
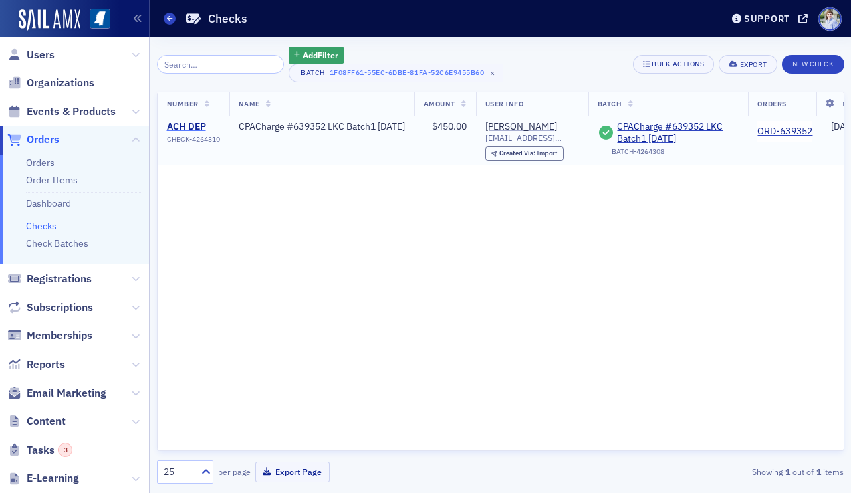
click at [192, 130] on div "ACH DEP" at bounding box center [193, 127] width 53 height 12
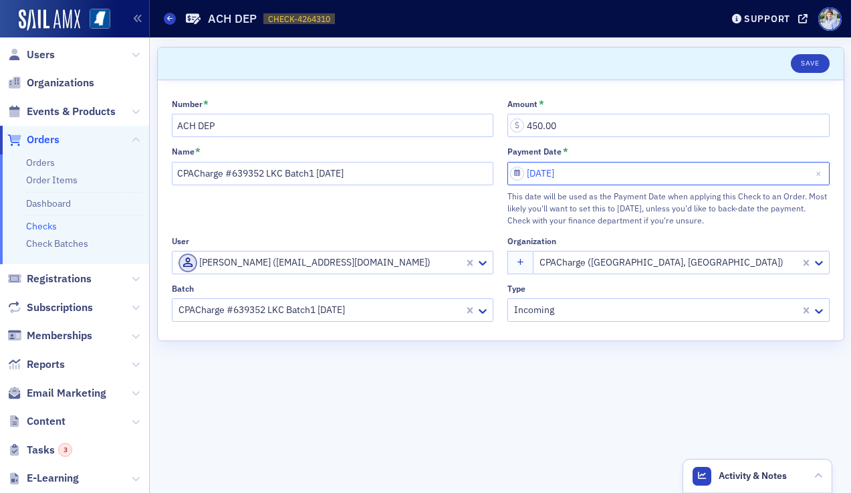
select select "5"
select select "2025"
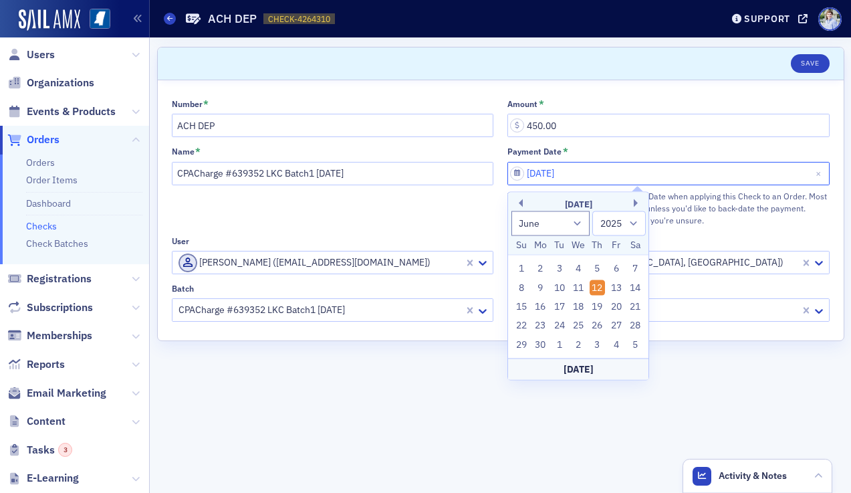
drag, startPoint x: 580, startPoint y: 171, endPoint x: 485, endPoint y: 171, distance: 95.6
click at [485, 171] on div "Number * ACH DEP Amount * 450.00 Name * CPACharge #639352 LKC Batch1 09.12.25 P…" at bounding box center [501, 210] width 658 height 223
click at [556, 147] on div "Payment Date" at bounding box center [535, 151] width 54 height 10
click at [556, 162] on input "06/12/2025" at bounding box center [669, 173] width 322 height 23
select select "5"
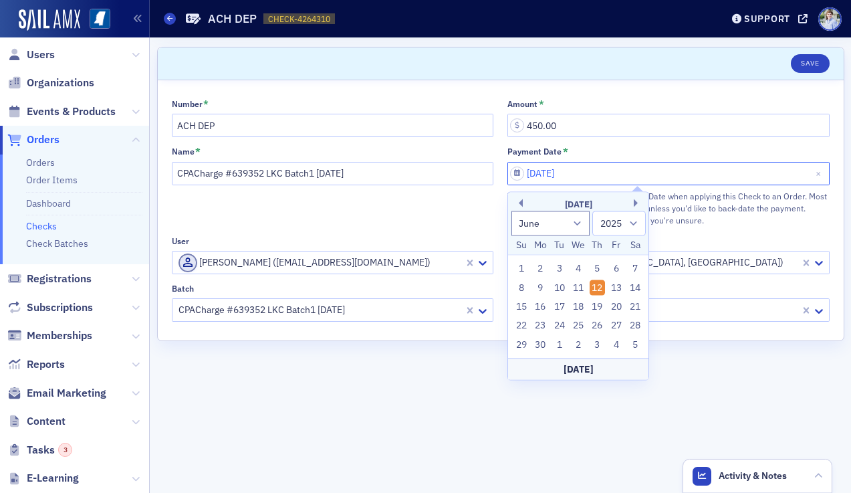
select select "2025"
click at [621, 96] on div "Number * ACH DEP Amount * 450.00 Name * CPACharge #639352 LKC Batch1 09.12.25 P…" at bounding box center [501, 210] width 686 height 260
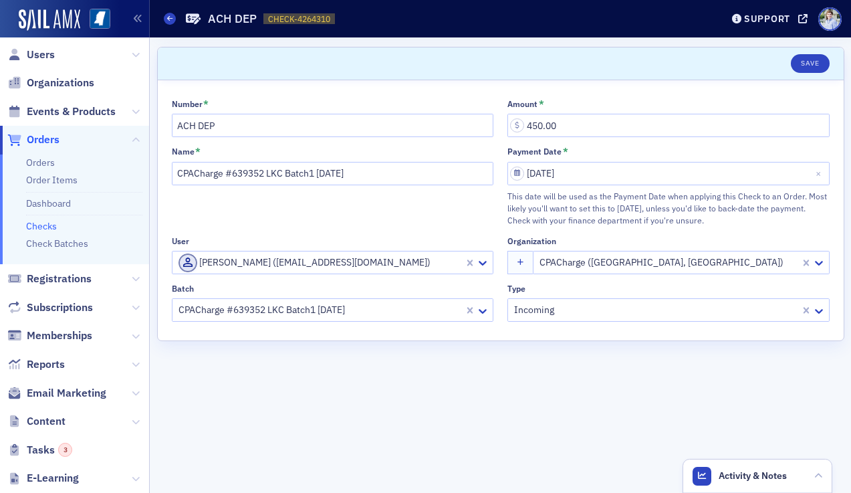
click at [631, 193] on div "This date will be used as the Payment Date when applying this Check to an Order…" at bounding box center [669, 208] width 322 height 37
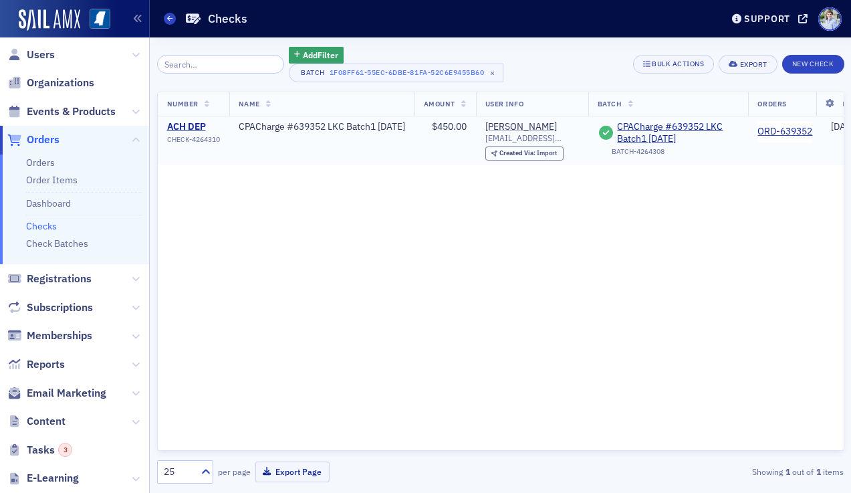
scroll to position [0, 72]
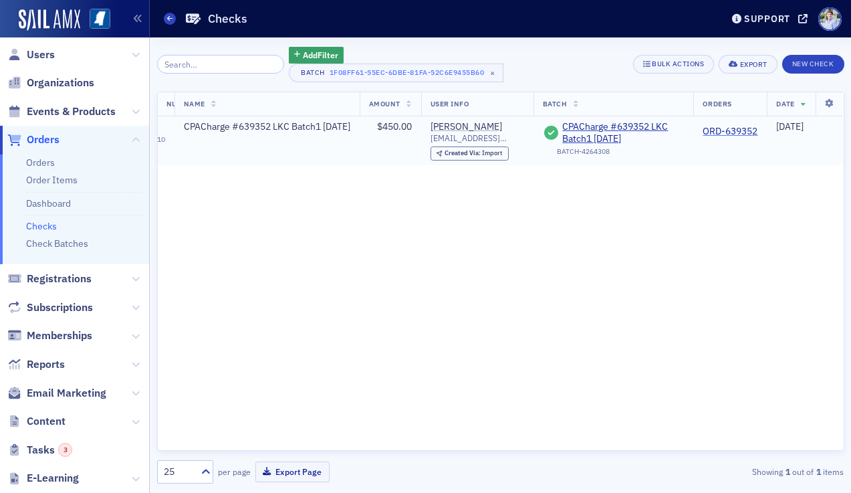
click at [721, 136] on link "ORD-639352" at bounding box center [730, 132] width 55 height 12
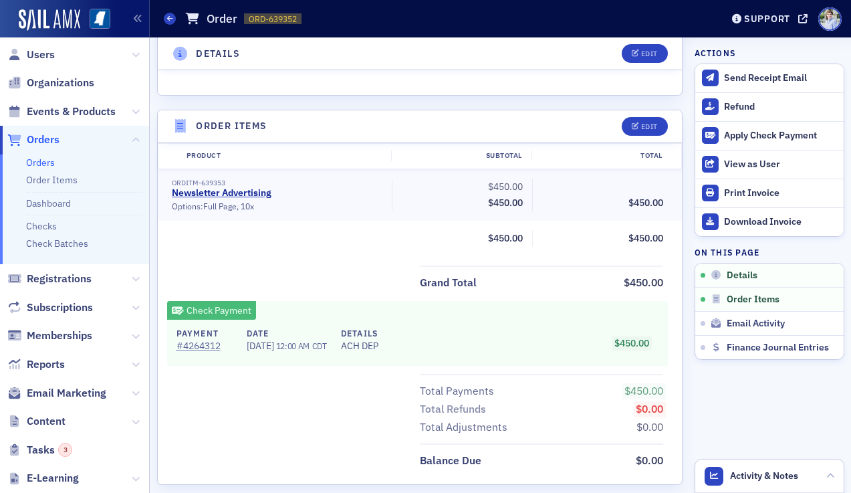
scroll to position [795, 0]
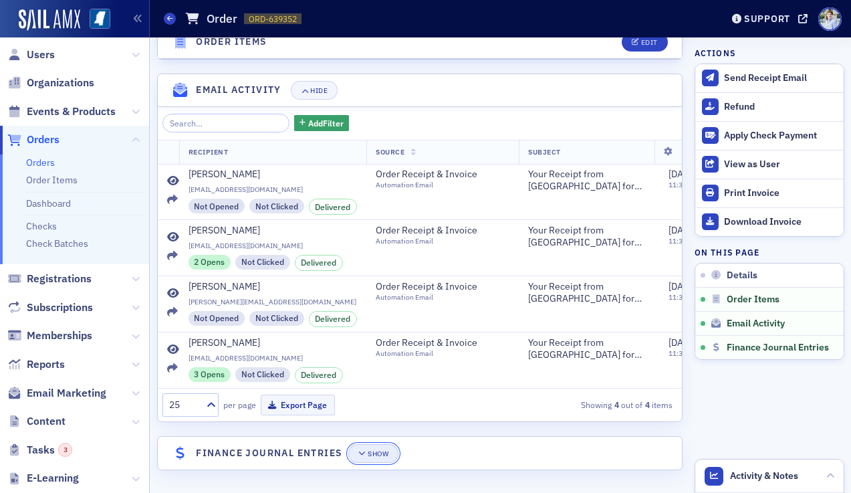
click at [378, 445] on button "Show" at bounding box center [373, 453] width 50 height 19
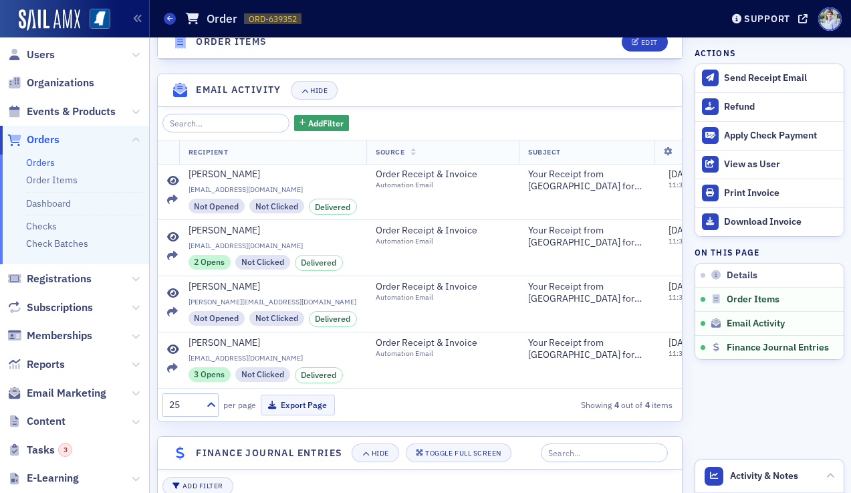
click at [342, 453] on h4 "Finance Journal Entries" at bounding box center [269, 453] width 146 height 14
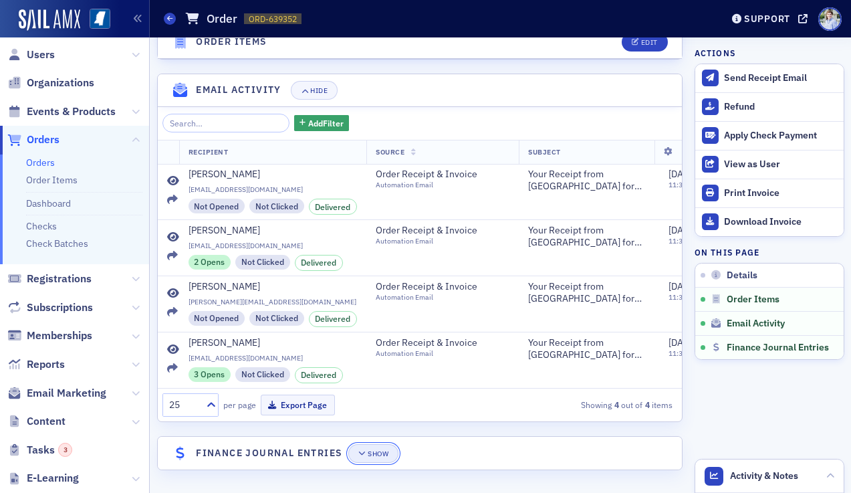
click at [382, 459] on button "Show" at bounding box center [373, 453] width 50 height 19
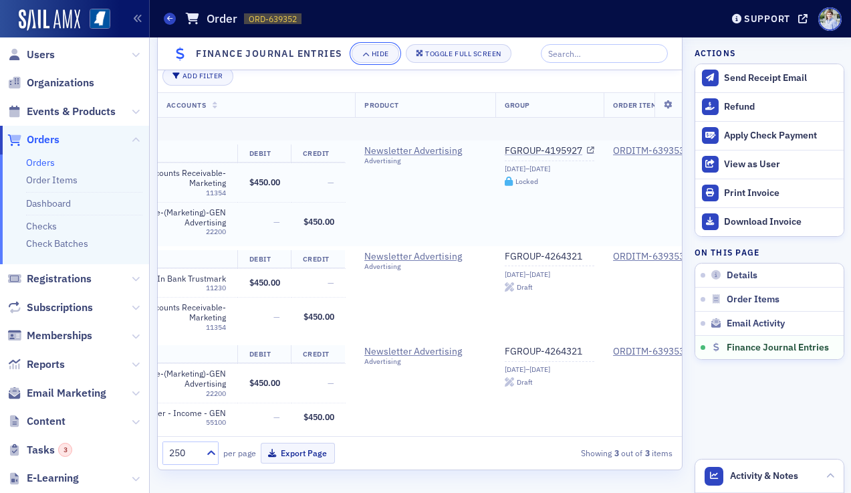
scroll to position [0, 514]
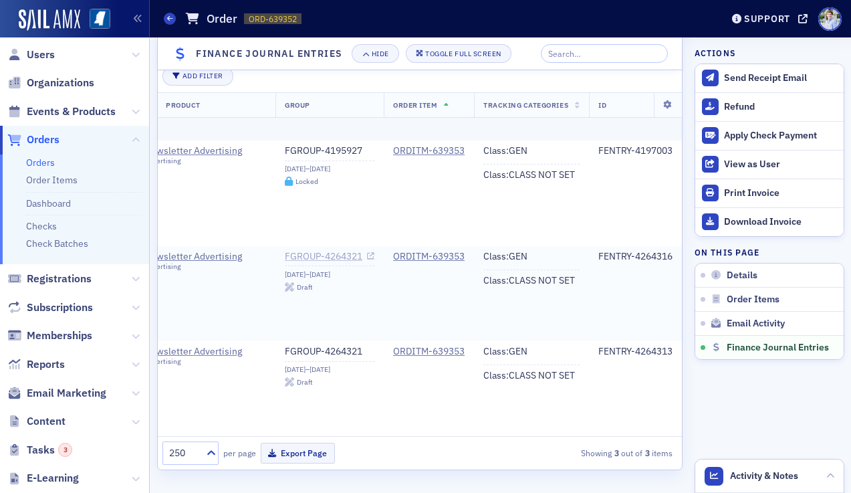
click at [324, 252] on link "FGROUP-4264321" at bounding box center [330, 257] width 90 height 12
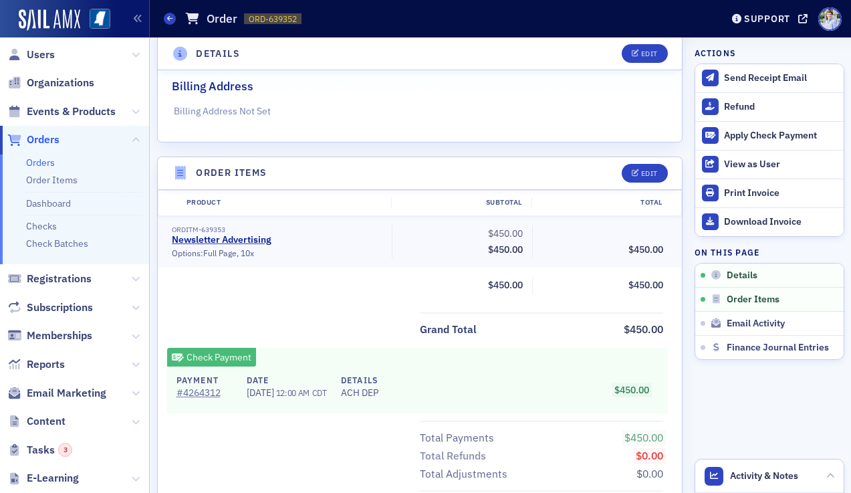
scroll to position [322, 0]
click at [282, 98] on fieldset "Billing Address Billing Address Not Set" at bounding box center [420, 94] width 525 height 60
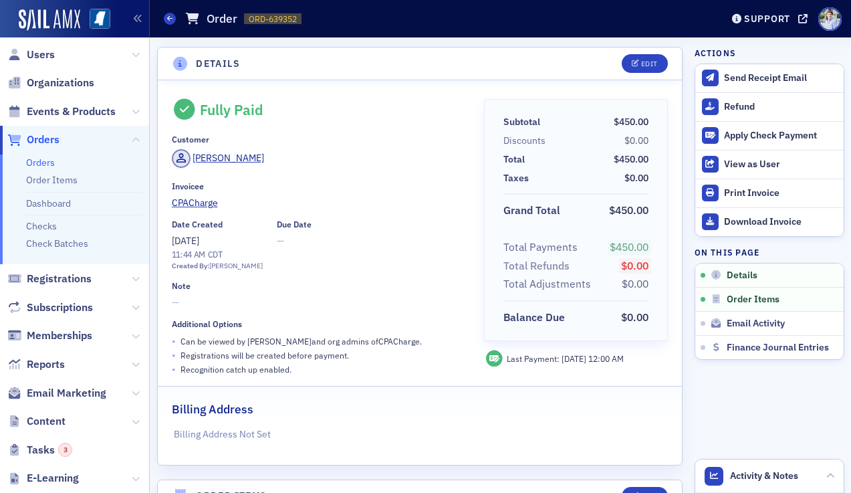
click at [6, 139] on span "Orders" at bounding box center [74, 140] width 149 height 29
click at [42, 136] on span "Orders" at bounding box center [43, 139] width 33 height 15
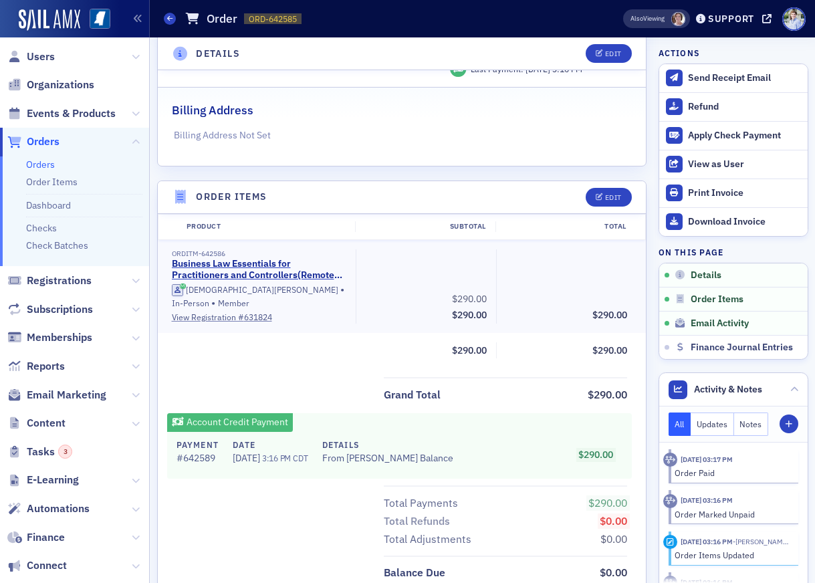
scroll to position [430, 0]
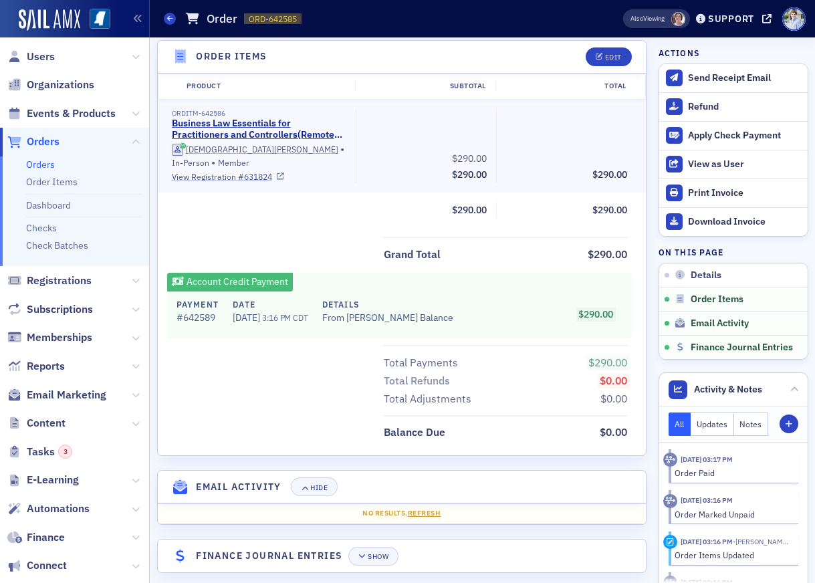
click at [209, 171] on link "View Registration # 631824" at bounding box center [259, 177] width 175 height 12
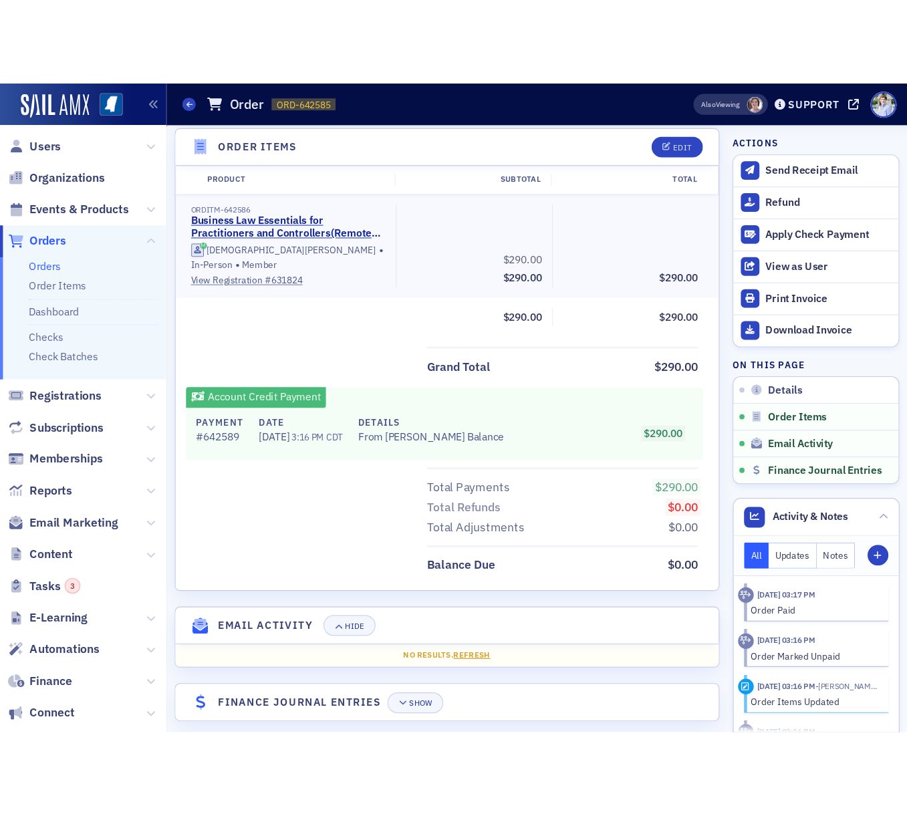
scroll to position [399, 0]
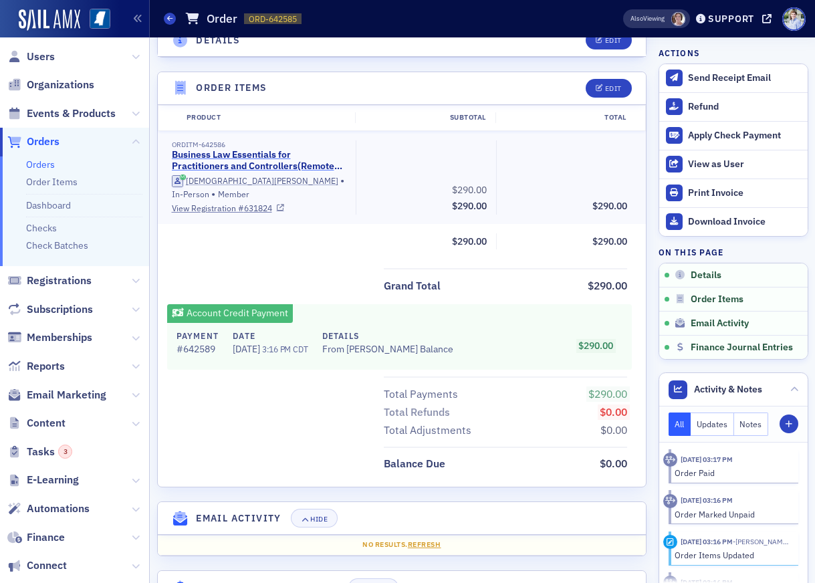
click at [262, 161] on link "Business Law Essentials for Practitioners and Controllers(Remote Speaker) | [DA…" at bounding box center [257, 160] width 171 height 23
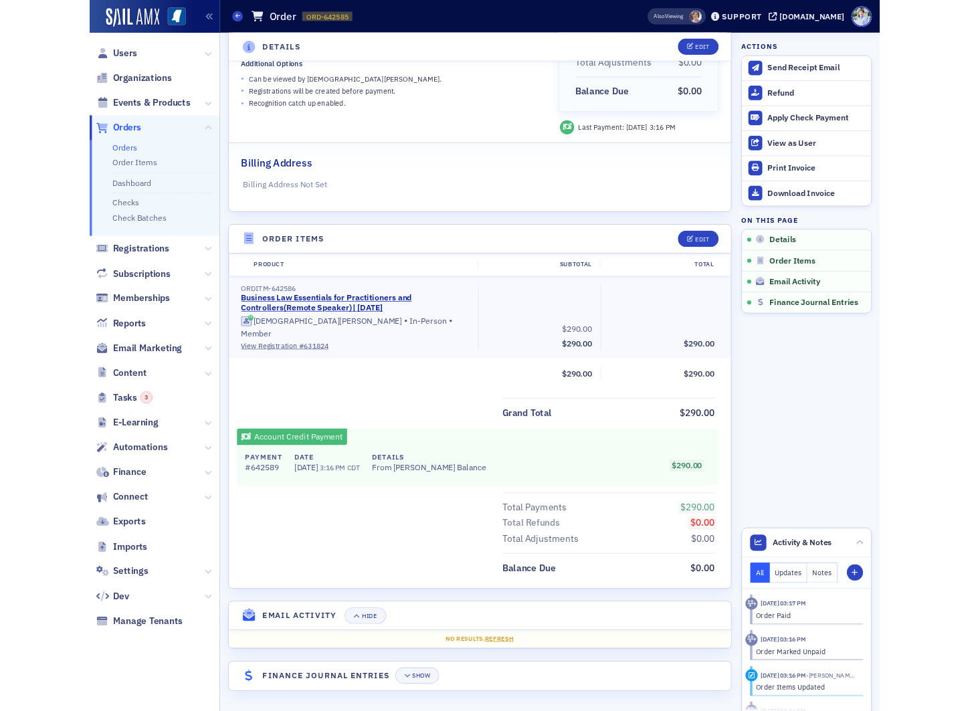
scroll to position [198, 0]
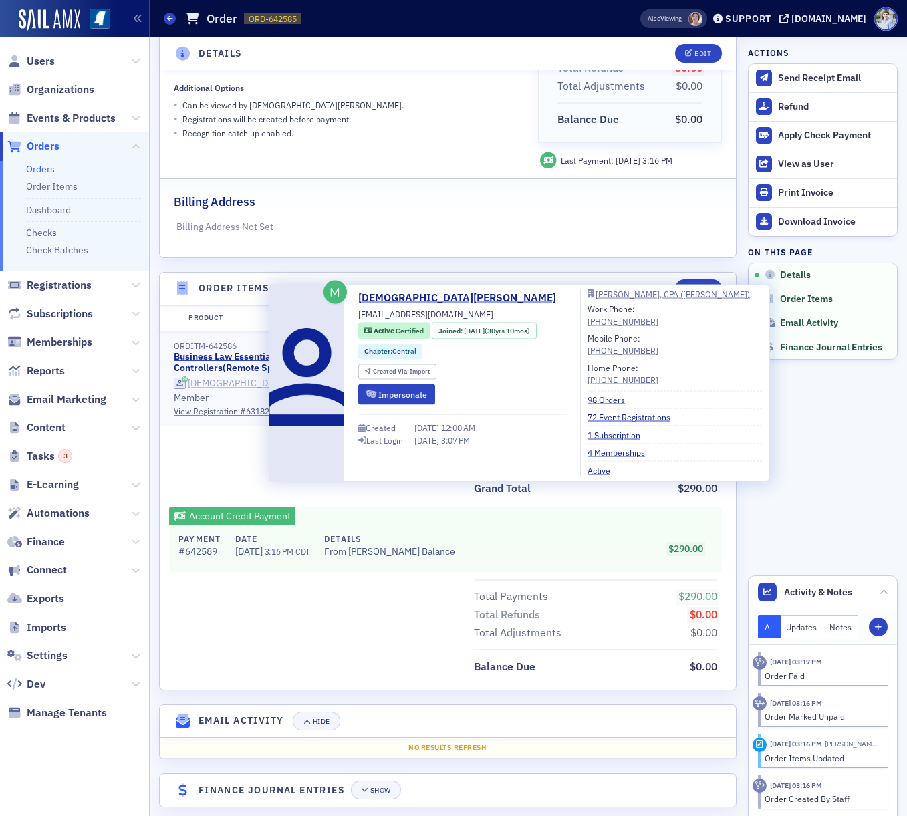
click at [230, 388] on div "[DEMOGRAPHIC_DATA][PERSON_NAME]" at bounding box center [273, 384] width 171 height 12
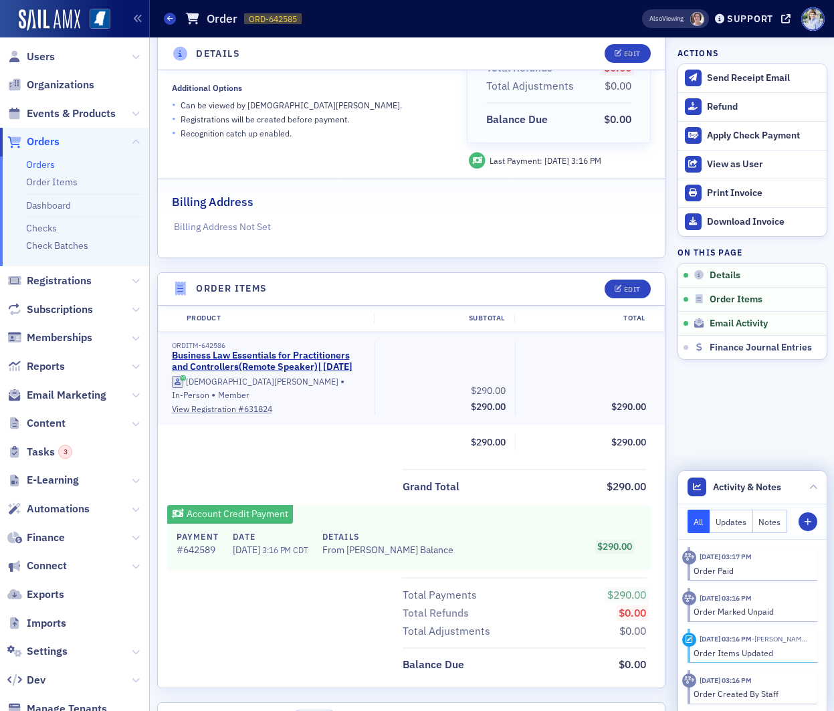
click at [763, 582] on div "Order Items Updated" at bounding box center [750, 653] width 114 height 12
click at [282, 362] on link "Business Law Essentials for Practitioners and Controllers(Remote Speaker) | [DA…" at bounding box center [267, 361] width 190 height 23
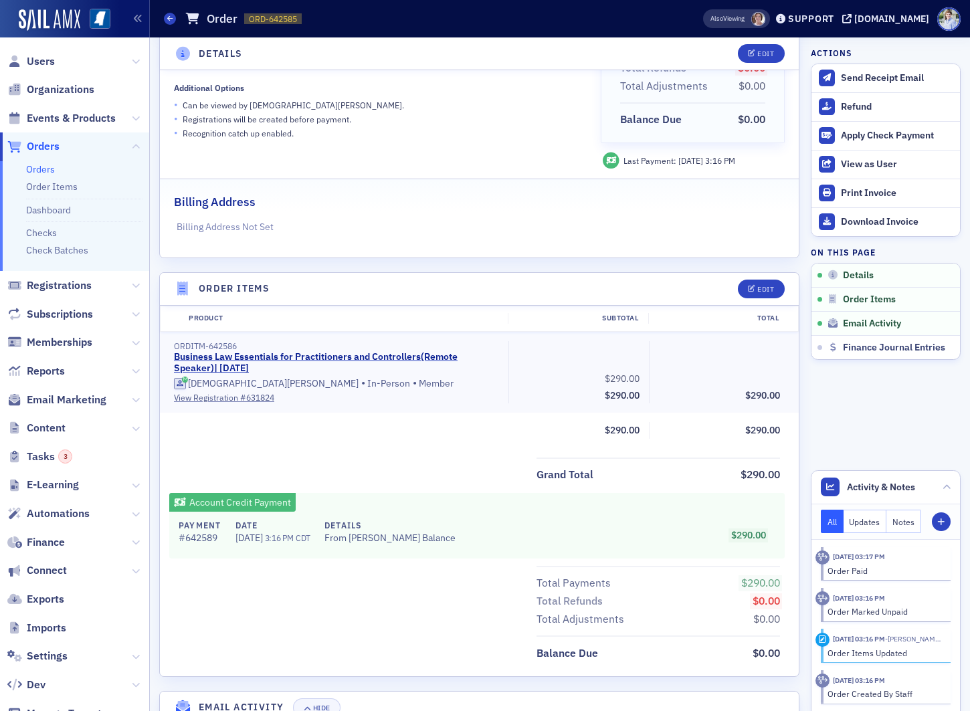
scroll to position [304, 0]
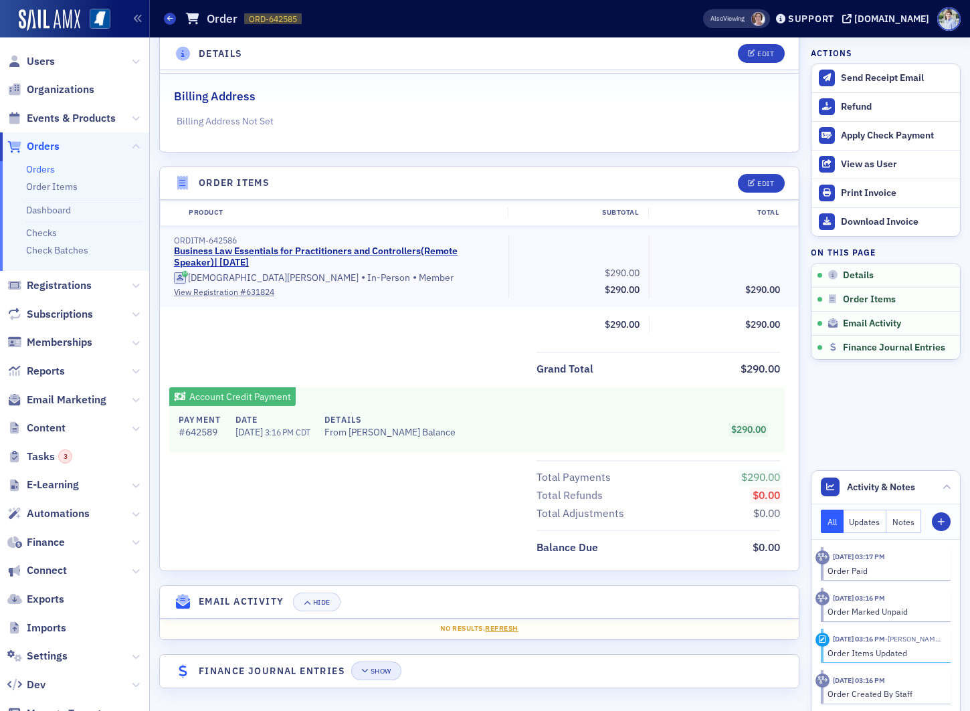
drag, startPoint x: 382, startPoint y: 659, endPoint x: 385, endPoint y: 672, distance: 13.6
click at [383, 582] on header "Finance Journal Entries Show" at bounding box center [479, 671] width 639 height 33
drag, startPoint x: 385, startPoint y: 673, endPoint x: 392, endPoint y: 631, distance: 42.1
click at [385, 582] on div "Show" at bounding box center [380, 670] width 21 height 7
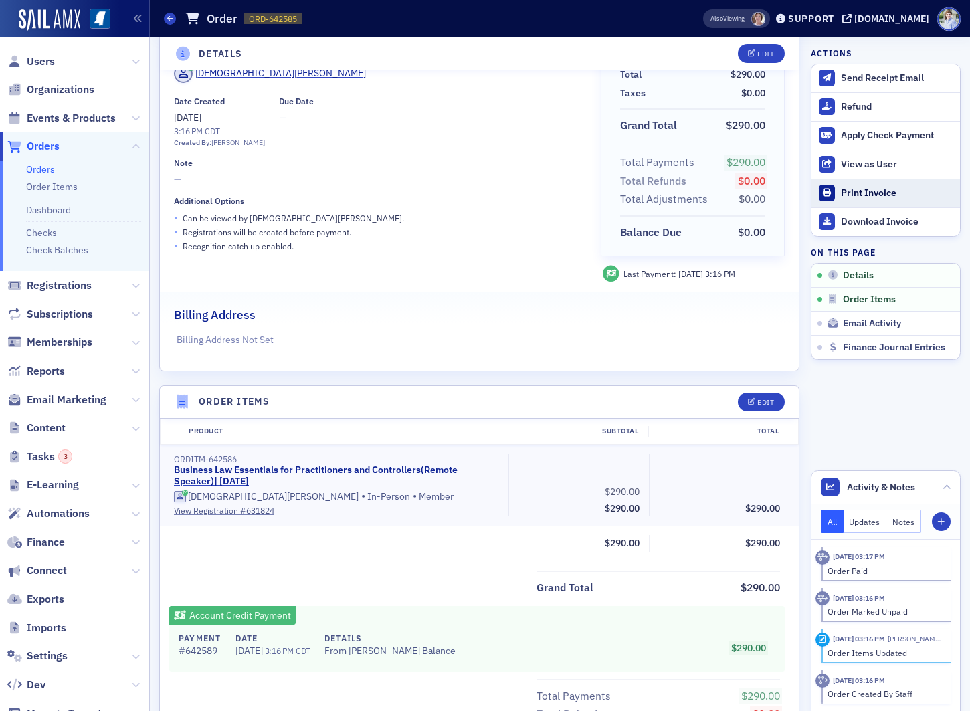
scroll to position [0, 0]
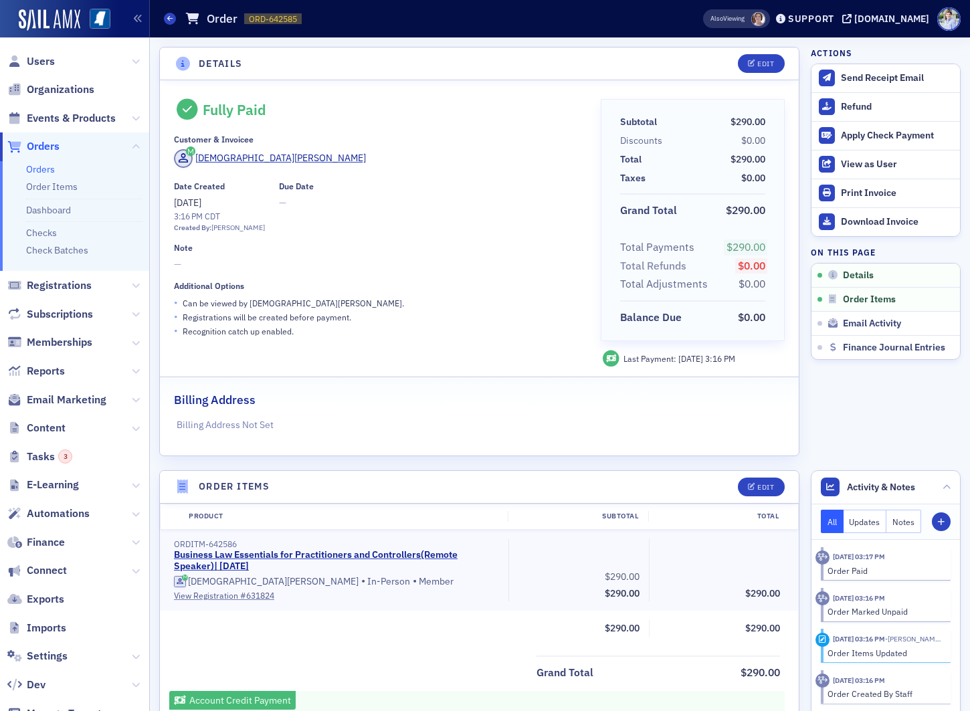
drag, startPoint x: 62, startPoint y: 134, endPoint x: 41, endPoint y: 142, distance: 22.2
click at [58, 135] on span "Orders" at bounding box center [74, 146] width 149 height 29
click at [41, 142] on span "Orders" at bounding box center [43, 146] width 33 height 15
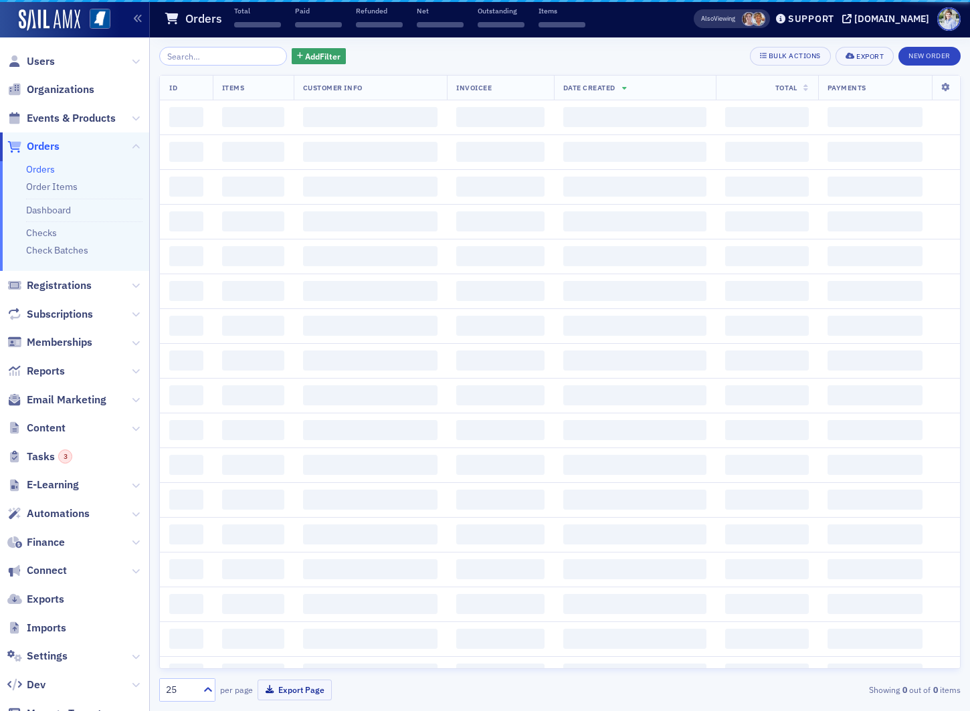
click at [218, 24] on h1 "Orders" at bounding box center [203, 19] width 37 height 16
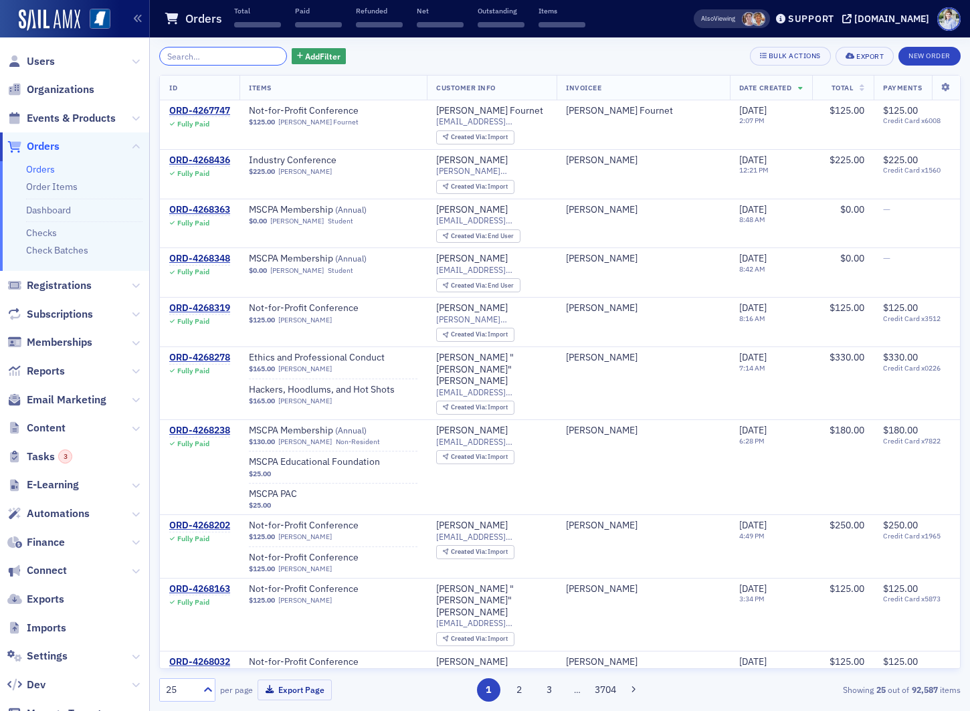
click at [209, 50] on input "search" at bounding box center [223, 56] width 128 height 19
paste input "ORD-637322"
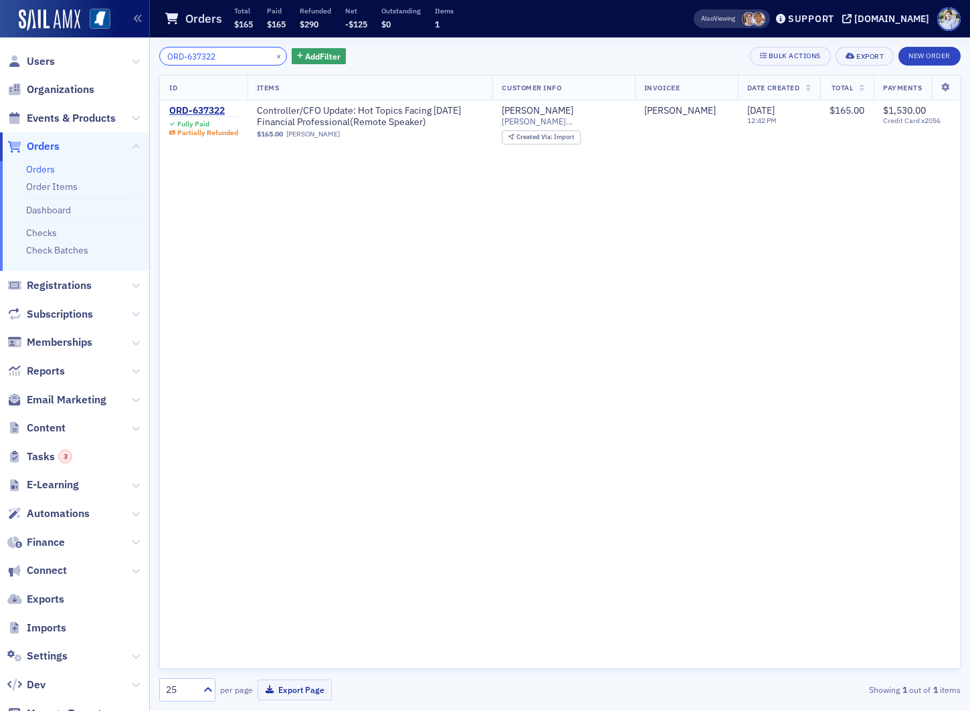
type input "ORD-637322"
click at [256, 23] on div "Total $165 Paid $165 Refunded $290 Net -$125 Outstanding $0 Items 1" at bounding box center [343, 19] width 219 height 26
click at [185, 120] on div "Fully Paid" at bounding box center [193, 124] width 32 height 9
click at [190, 112] on div "ORD-637322" at bounding box center [203, 111] width 69 height 12
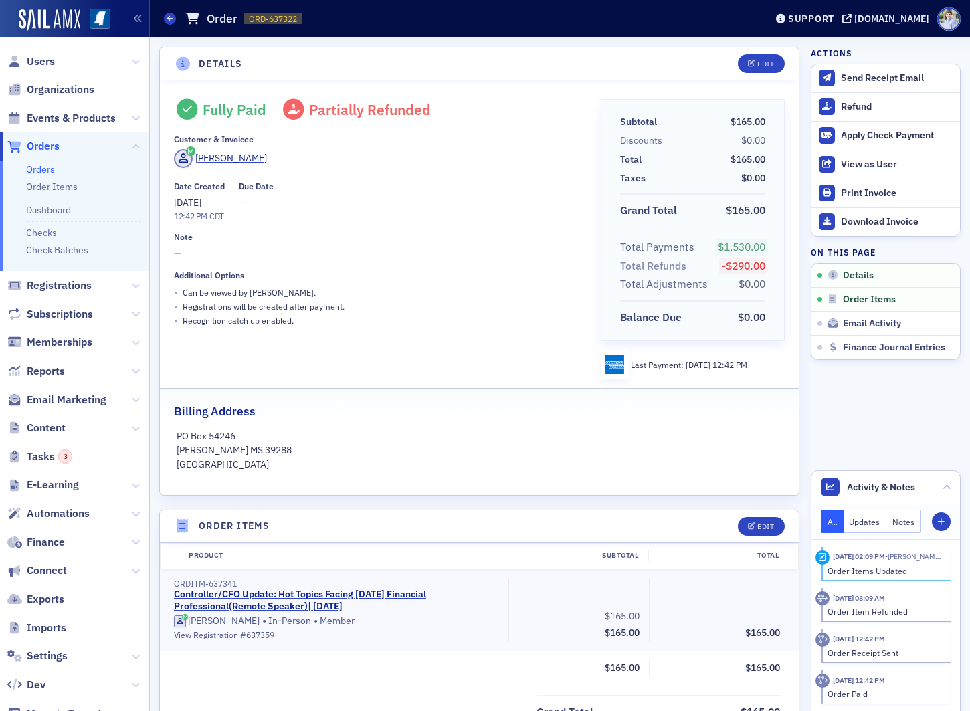
scroll to position [346, 0]
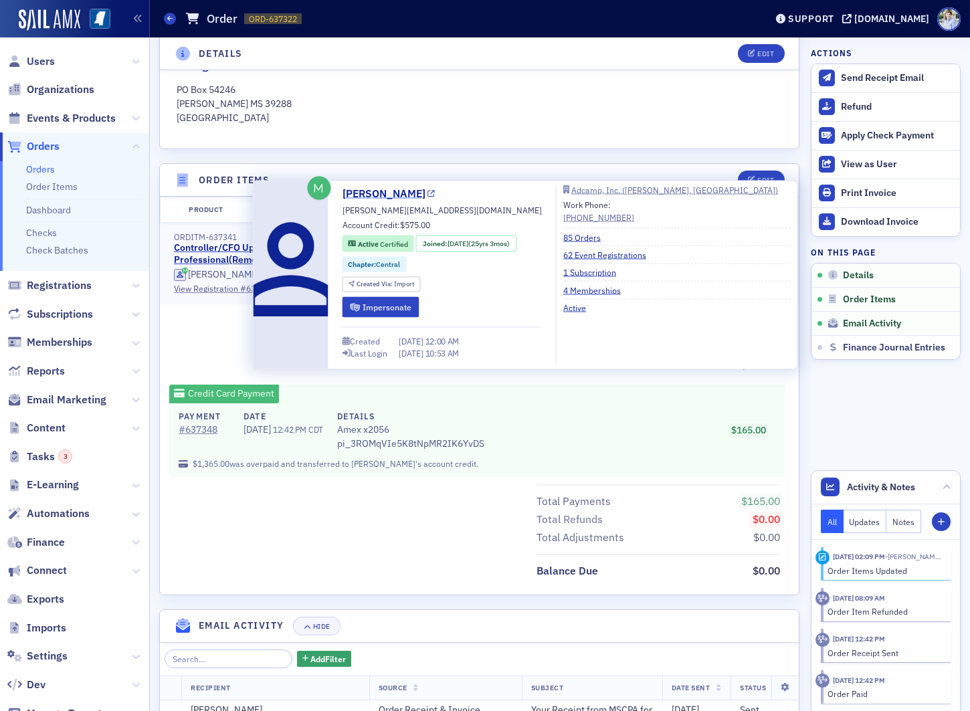
click at [379, 191] on link "Mollie Murphey" at bounding box center [388, 194] width 93 height 16
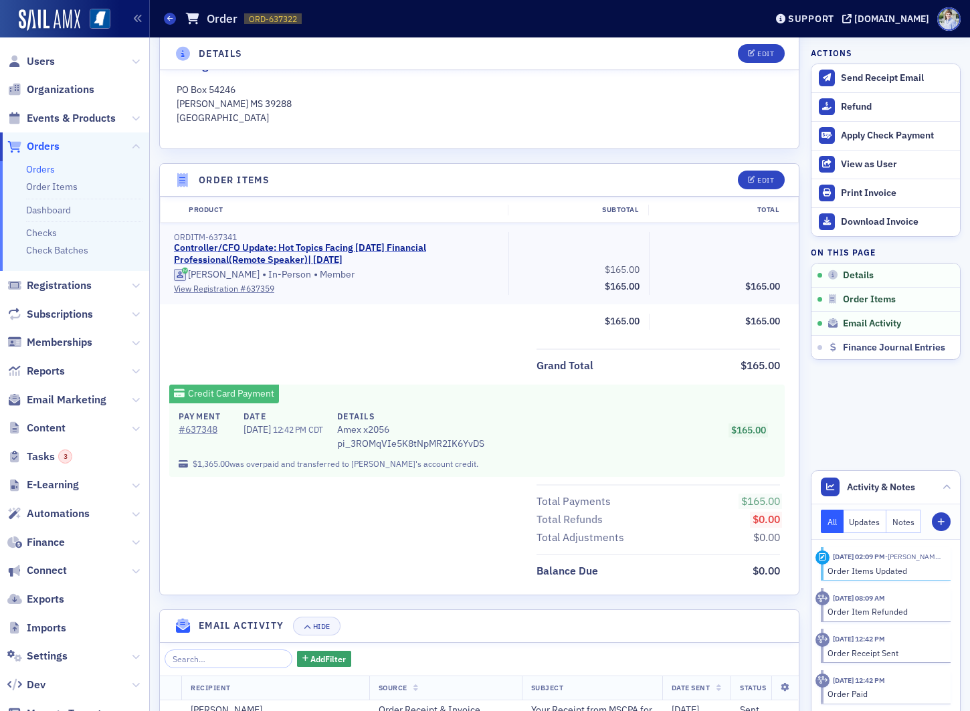
scroll to position [496, 0]
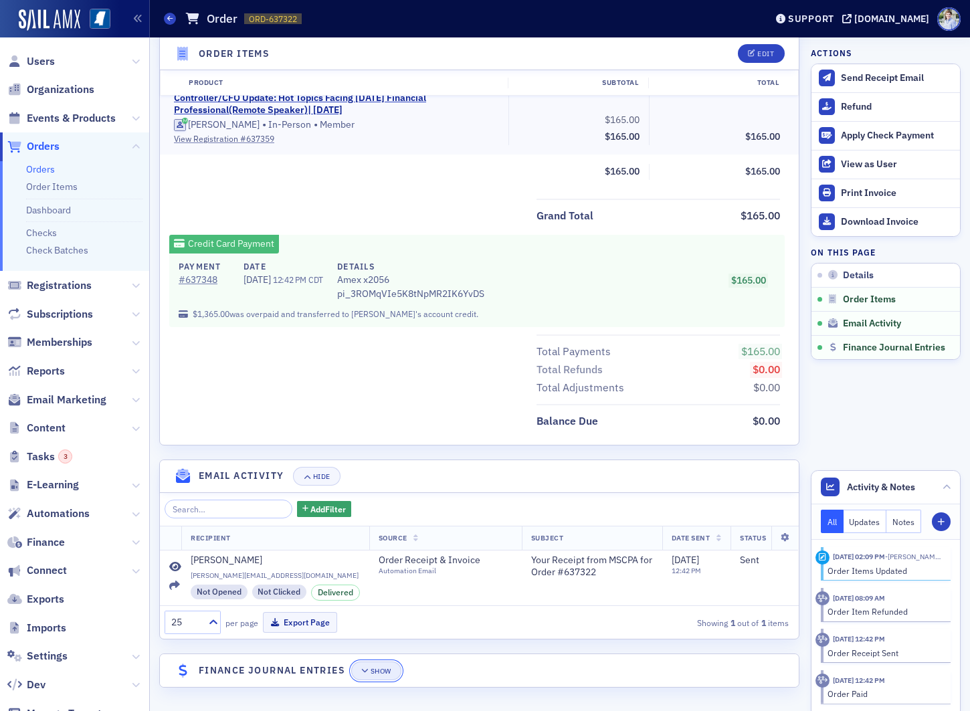
click at [395, 582] on button "Show" at bounding box center [376, 670] width 50 height 19
click at [435, 582] on div "Toggle Full Screen" at bounding box center [466, 670] width 76 height 7
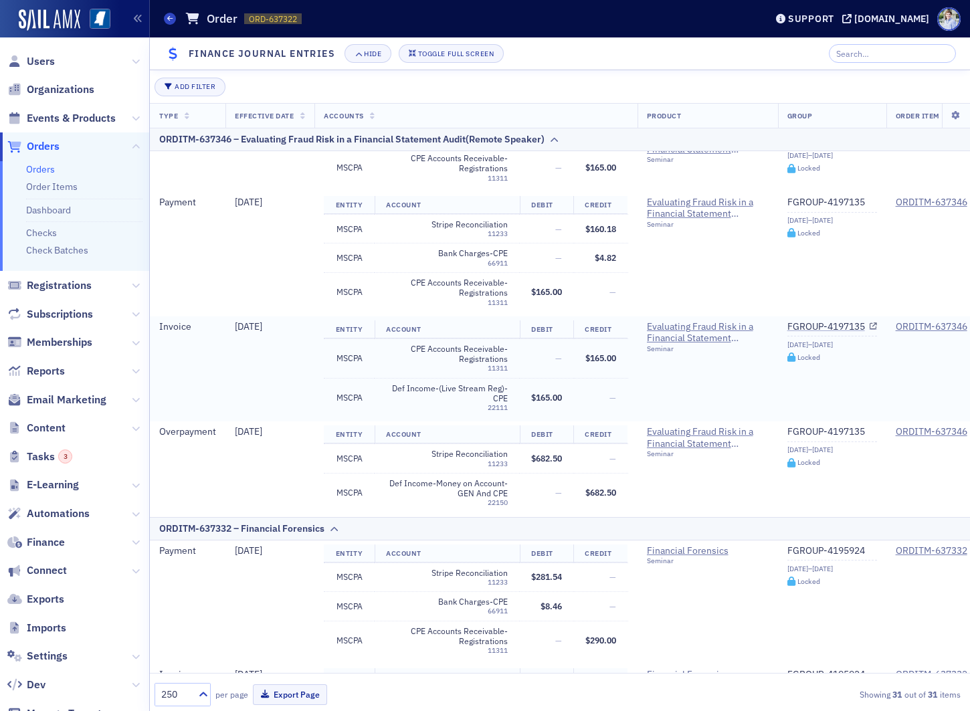
scroll to position [664, 0]
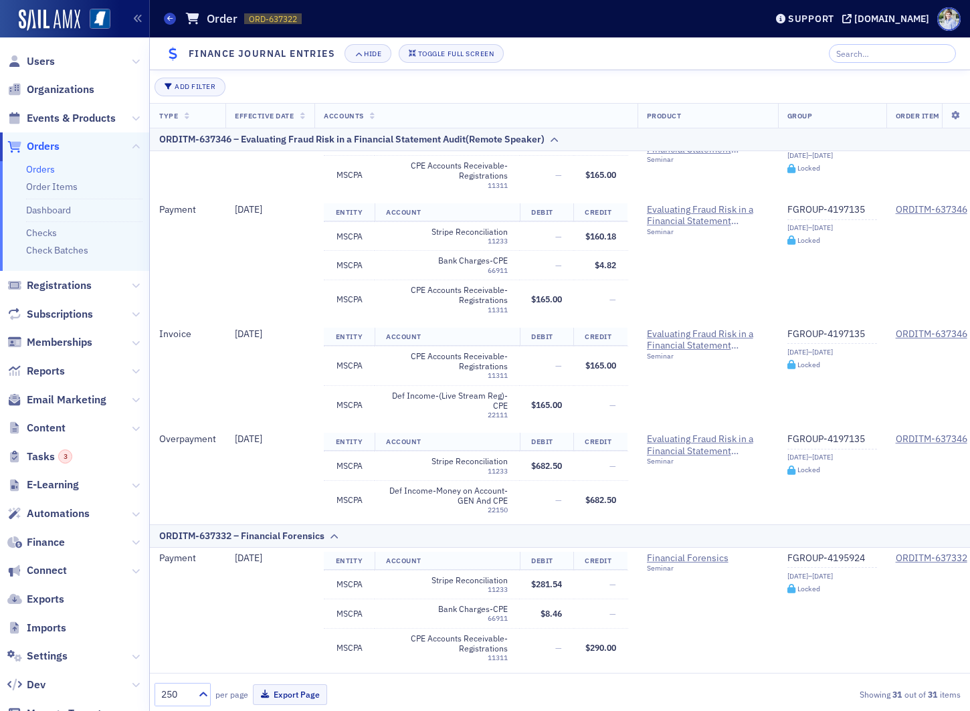
click at [434, 65] on header "Finance Journal Entries Hide Toggle Full Screen" at bounding box center [560, 53] width 820 height 33
click at [439, 58] on button "Toggle Full Screen" at bounding box center [452, 53] width 106 height 19
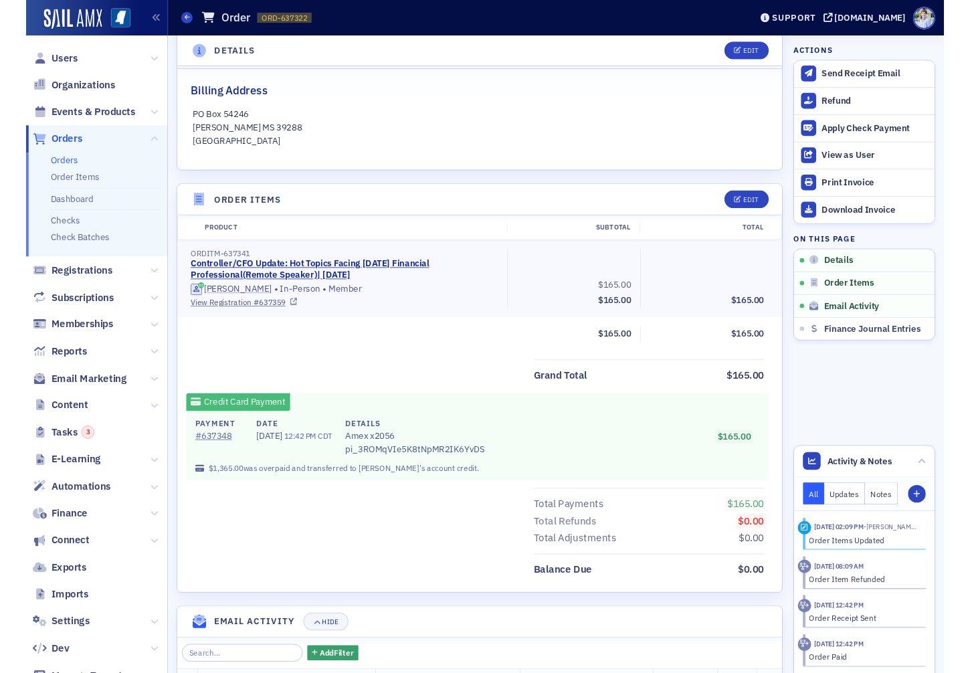
scroll to position [315, 0]
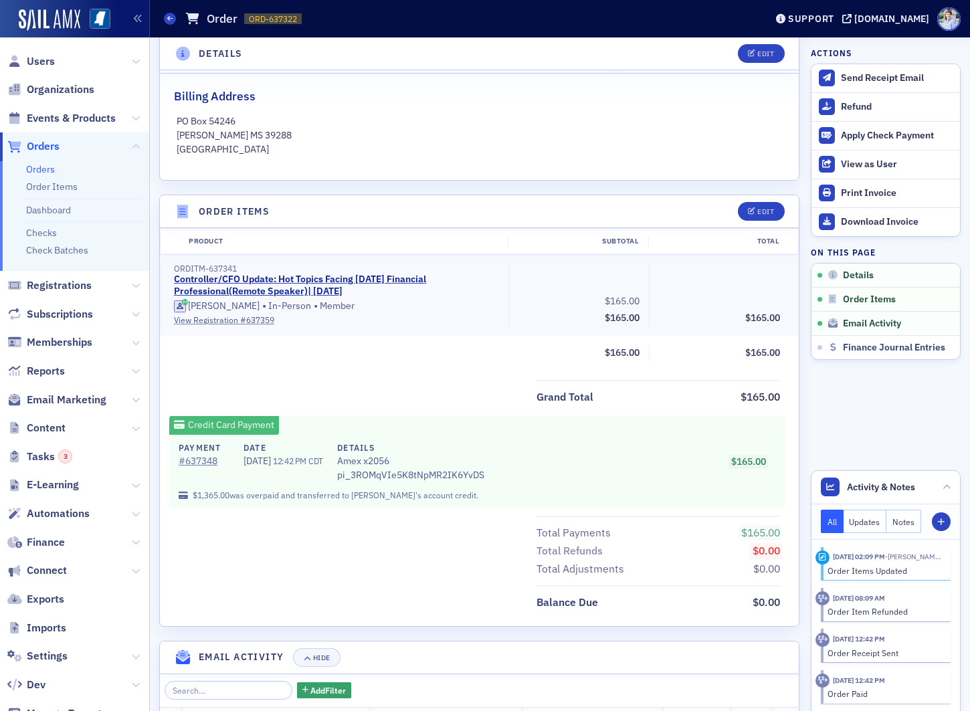
click at [455, 152] on p "United States" at bounding box center [480, 149] width 606 height 14
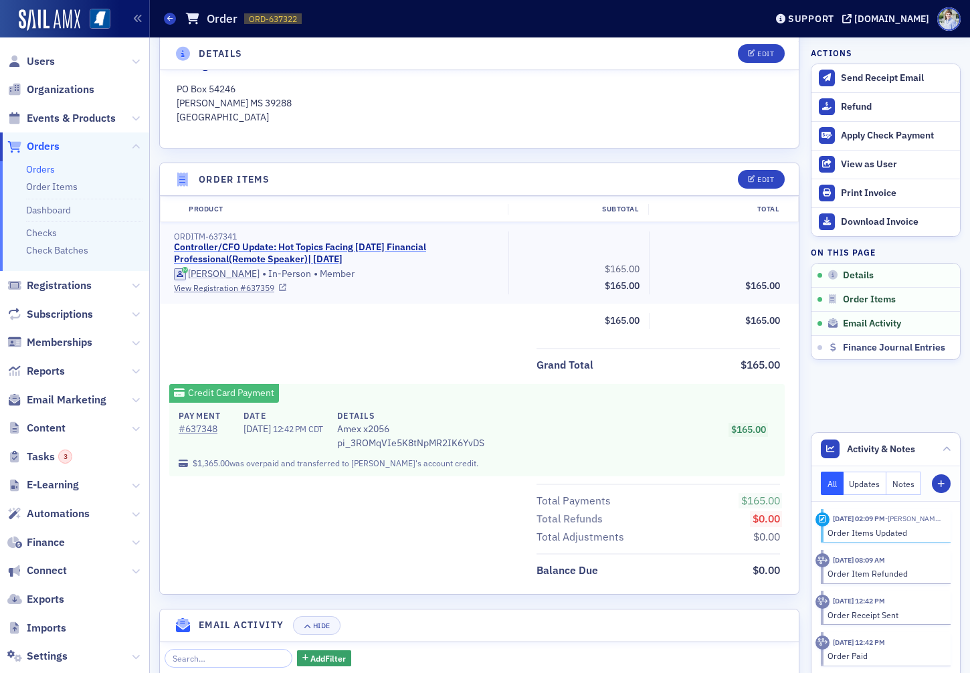
scroll to position [348, 0]
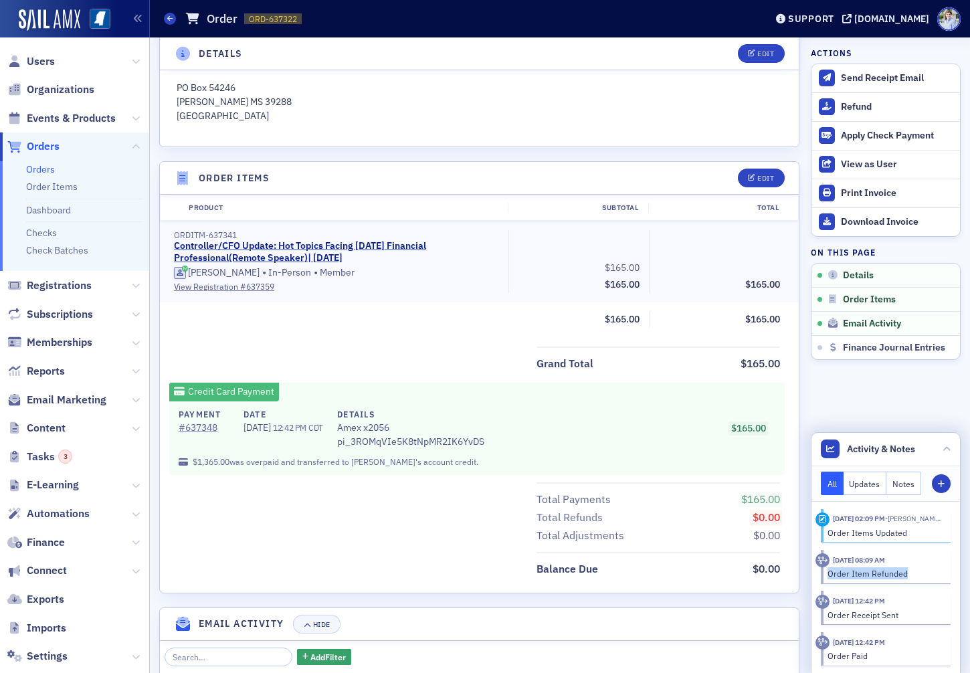
drag, startPoint x: 827, startPoint y: 574, endPoint x: 915, endPoint y: 576, distance: 88.3
click at [814, 576] on div "Order Item Refunded" at bounding box center [884, 573] width 114 height 12
drag, startPoint x: 886, startPoint y: 576, endPoint x: 826, endPoint y: 575, distance: 60.2
click at [814, 575] on div "Order Item Refunded" at bounding box center [878, 573] width 126 height 12
click at [814, 575] on div "Order Item Refunded" at bounding box center [884, 573] width 114 height 12
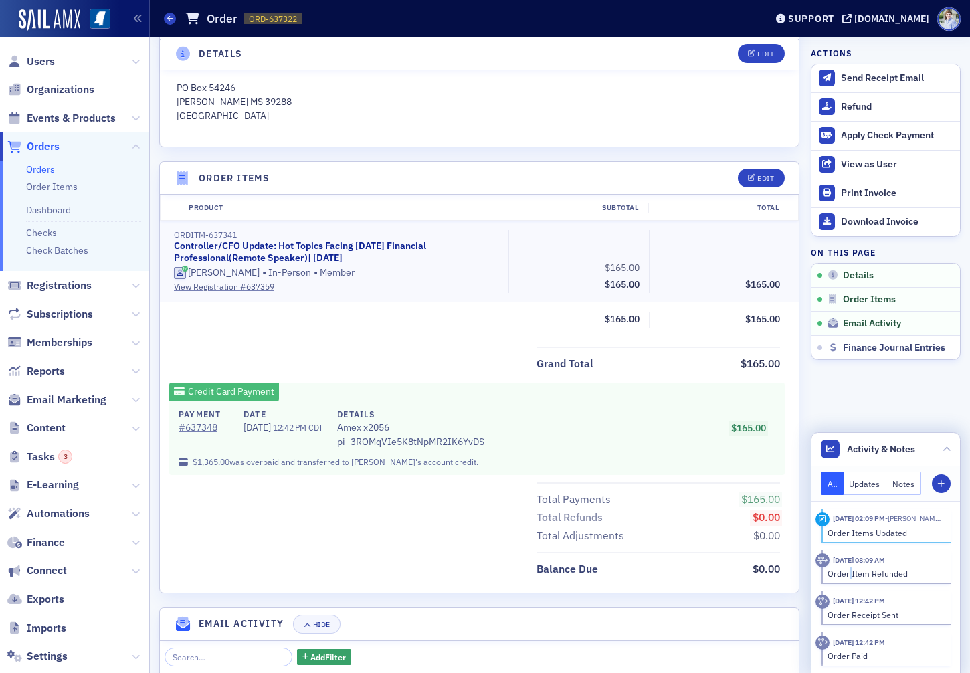
click at [814, 575] on div "Order Item Refunded" at bounding box center [884, 573] width 114 height 12
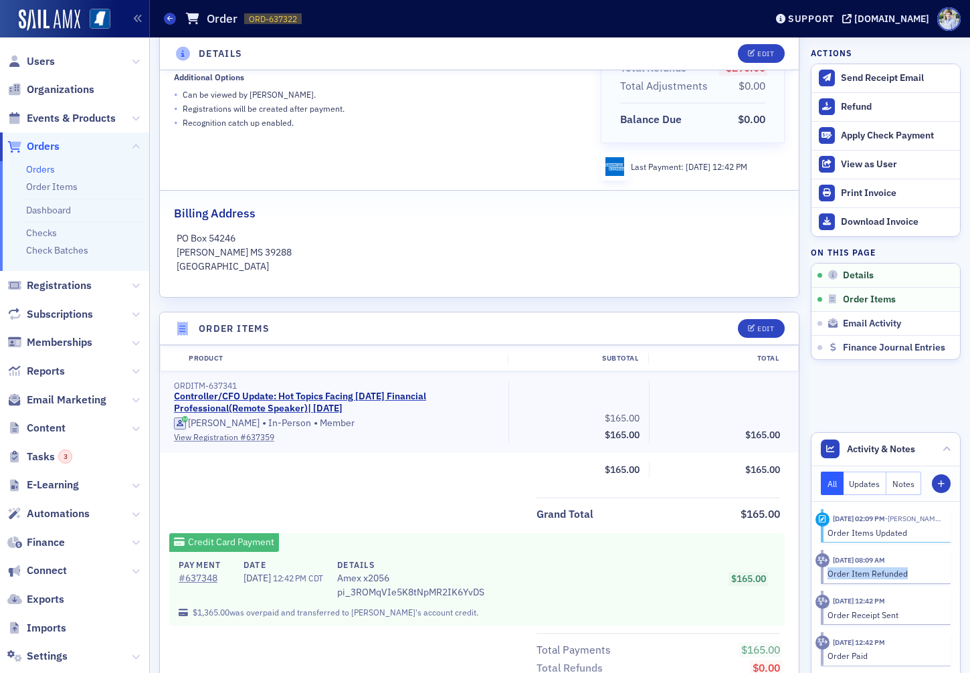
scroll to position [0, 0]
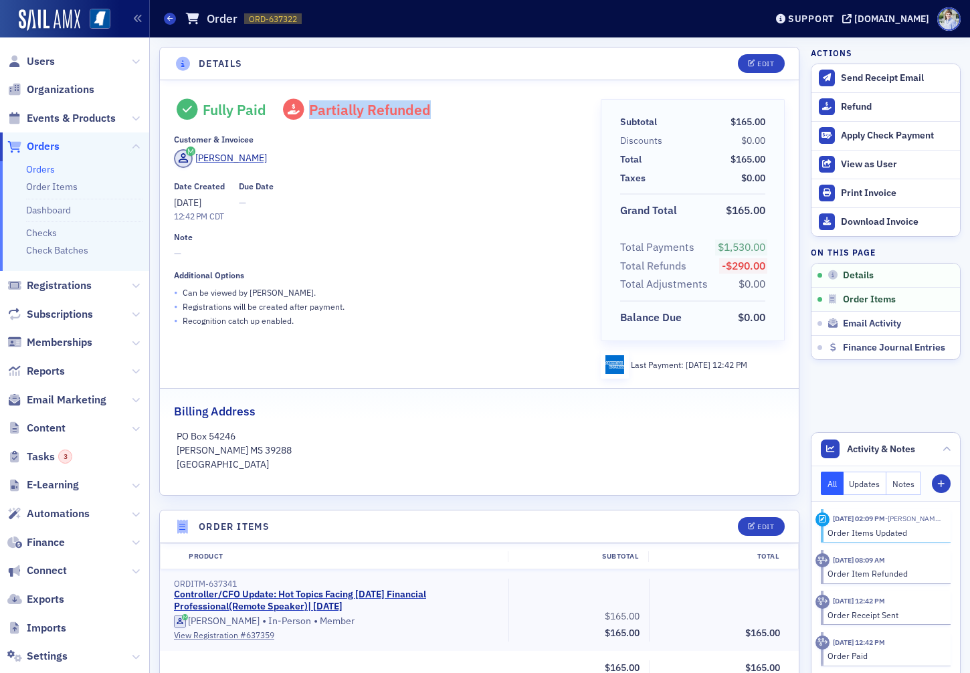
drag, startPoint x: 336, startPoint y: 110, endPoint x: 445, endPoint y: 114, distance: 109.1
click at [445, 114] on div "Fully Paid Partially Refunded" at bounding box center [378, 109] width 408 height 21
drag, startPoint x: 447, startPoint y: 114, endPoint x: 433, endPoint y: 120, distance: 14.4
click at [447, 114] on div "Fully Paid Partially Refunded" at bounding box center [378, 109] width 408 height 21
drag, startPoint x: 248, startPoint y: 16, endPoint x: 306, endPoint y: 15, distance: 58.2
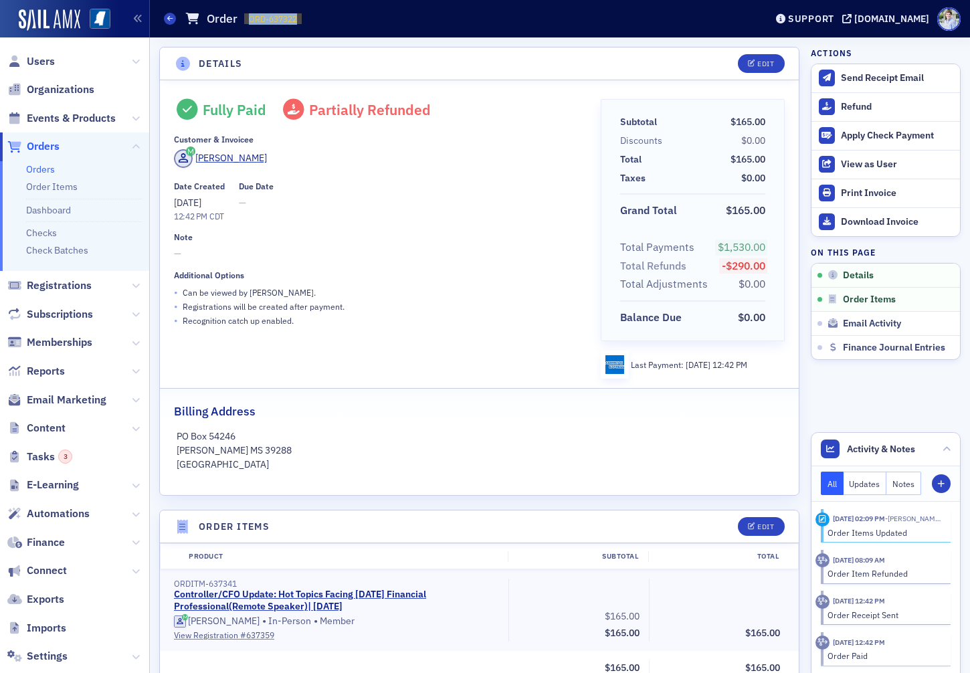
click at [306, 15] on div "Orders Order ORD-637322 637322" at bounding box center [454, 18] width 581 height 25
copy span "ORD-637322"
drag, startPoint x: 337, startPoint y: 112, endPoint x: 522, endPoint y: 110, distance: 185.2
click at [522, 110] on div "Fully Paid Partially Refunded" at bounding box center [378, 109] width 408 height 21
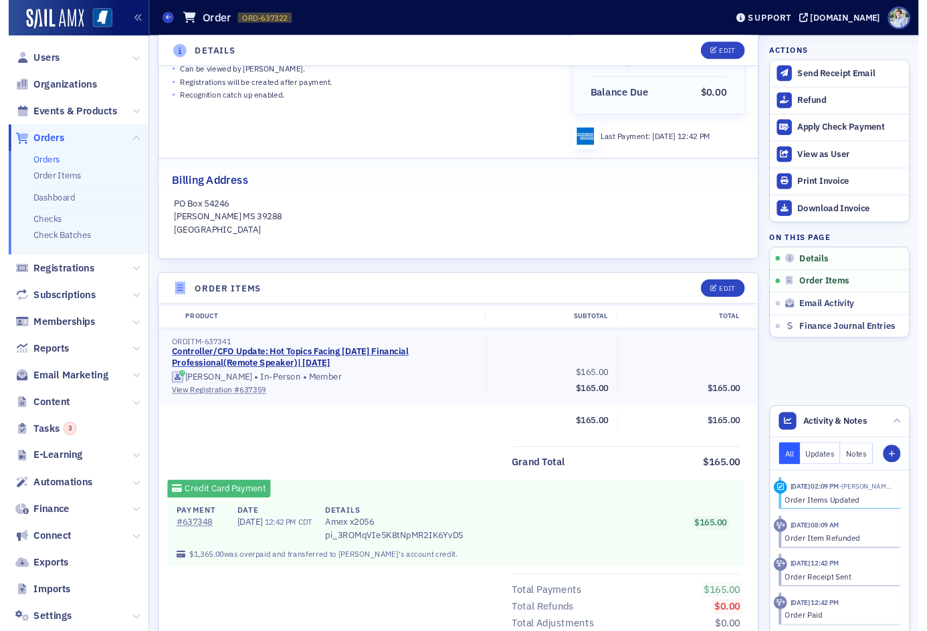
scroll to position [432, 0]
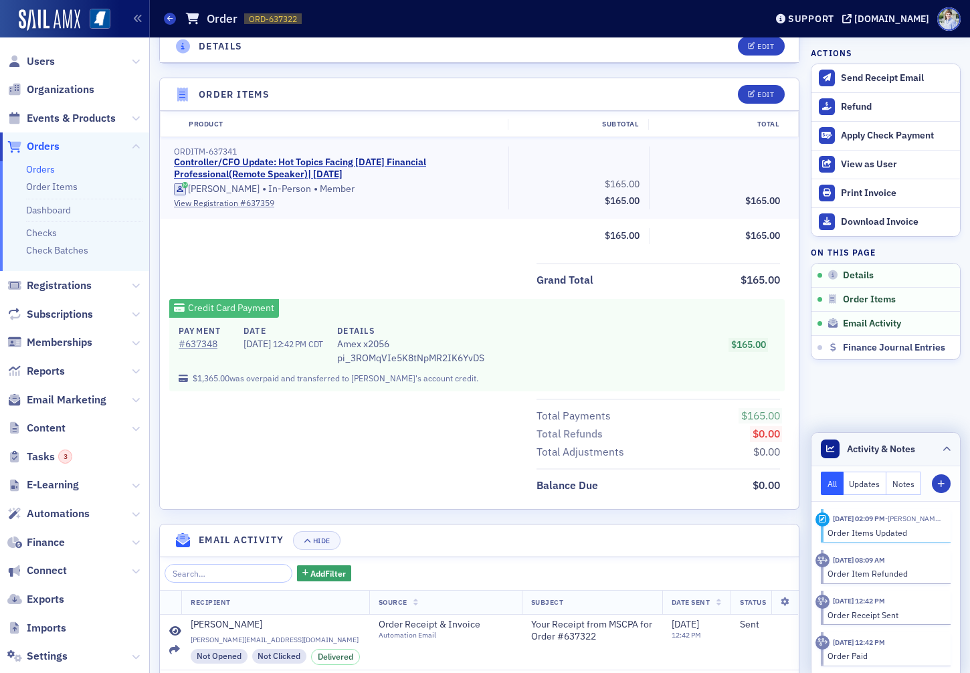
click at [814, 439] on div "Activity & Notes" at bounding box center [867, 448] width 94 height 19
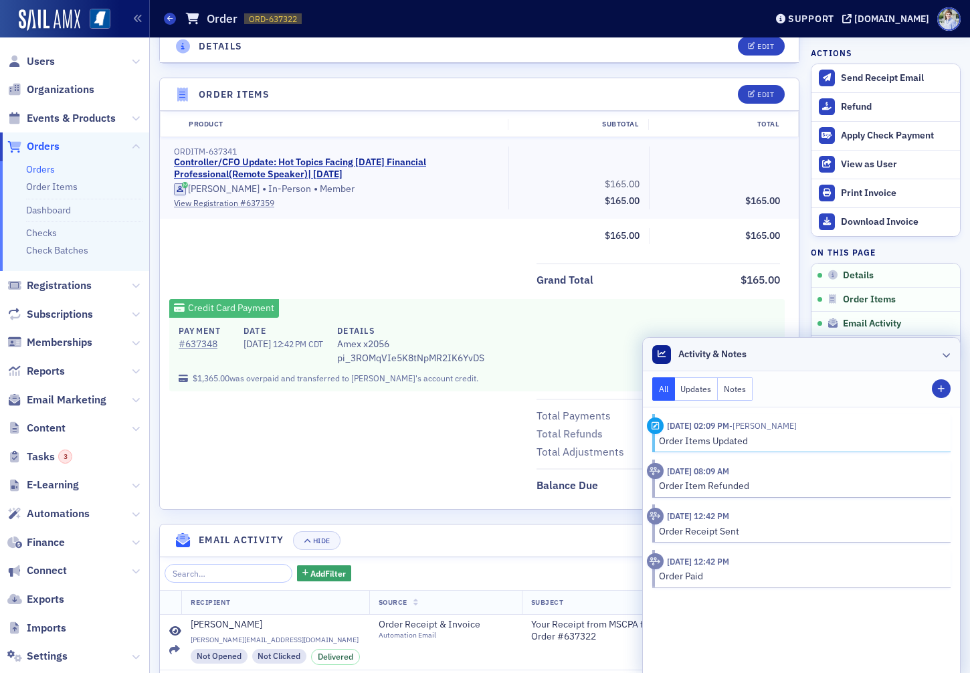
click at [792, 344] on header "Activity & Notes" at bounding box center [801, 354] width 317 height 33
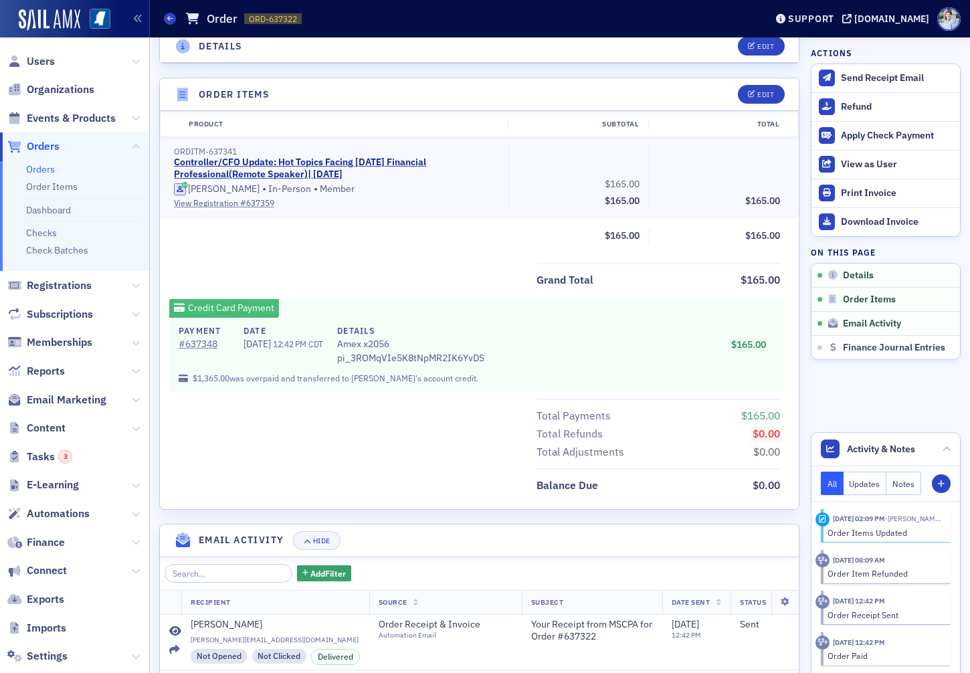
click at [365, 249] on div "Product Subtotal Total ORDITM-637341 Controller/CFO Update: Hot Topics Facing T…" at bounding box center [479, 182] width 639 height 142
click at [277, 275] on div "Grand Total $165.00" at bounding box center [479, 276] width 639 height 27
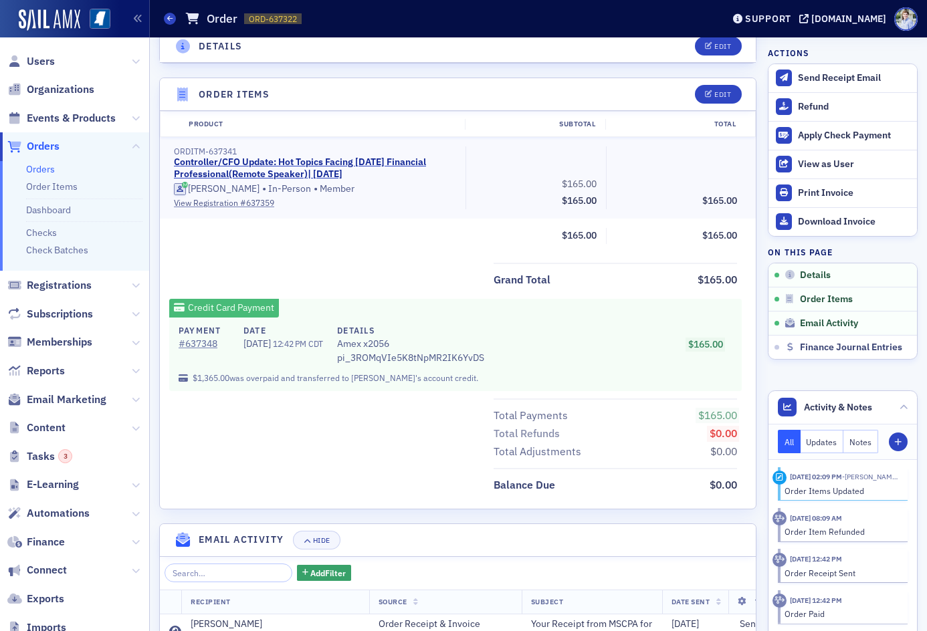
scroll to position [0, 0]
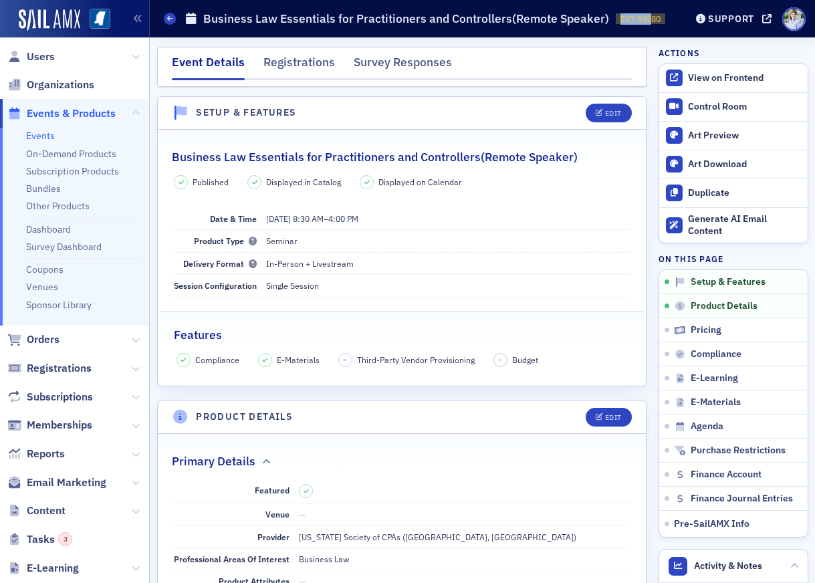
drag, startPoint x: 614, startPoint y: 17, endPoint x: 669, endPoint y: 17, distance: 54.8
click at [669, 17] on header "Events Business Law Essentials for Practitioners and Controllers(Remote Speaker…" at bounding box center [482, 18] width 665 height 37
click at [649, 21] on span "EVT-59280" at bounding box center [641, 18] width 40 height 11
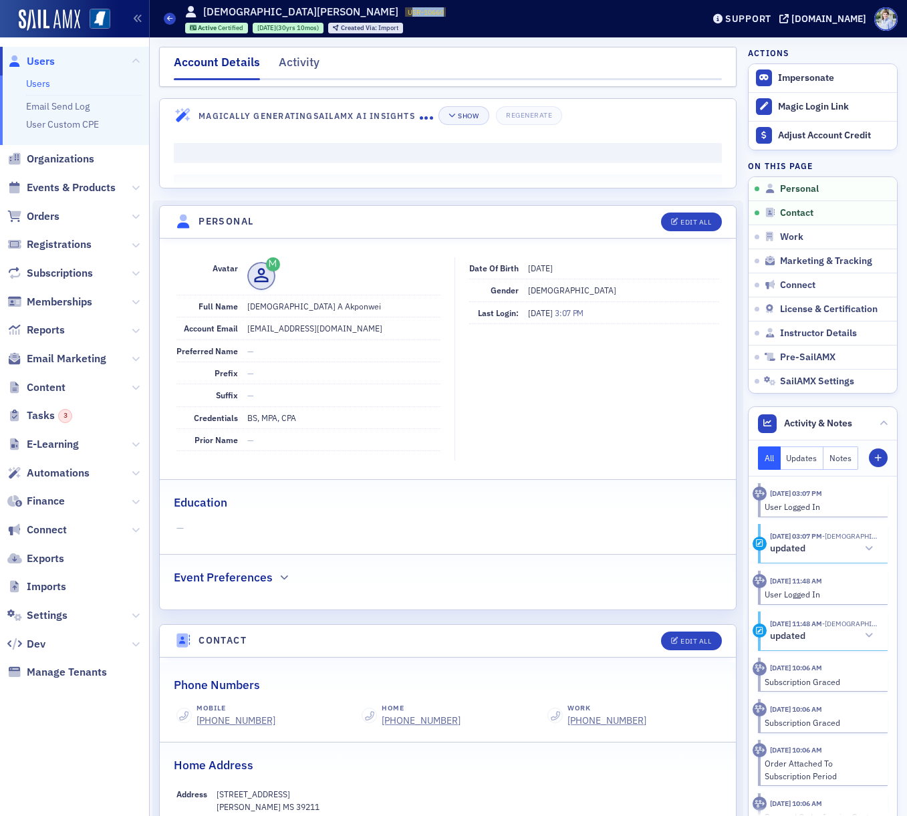
drag, startPoint x: 310, startPoint y: 14, endPoint x: 369, endPoint y: 12, distance: 58.9
click at [369, 12] on div "Christian Akponwei USR-10660 10660 Active Certified 11/8/1994 (30yrs 10mos) Cre…" at bounding box center [315, 18] width 261 height 29
drag, startPoint x: 335, startPoint y: 15, endPoint x: 304, endPoint y: 13, distance: 31.5
click at [304, 13] on div "Christian Akponwei USR-10660 10660 Active Certified 11/8/1994 (30yrs 10mos) Cre…" at bounding box center [315, 18] width 261 height 29
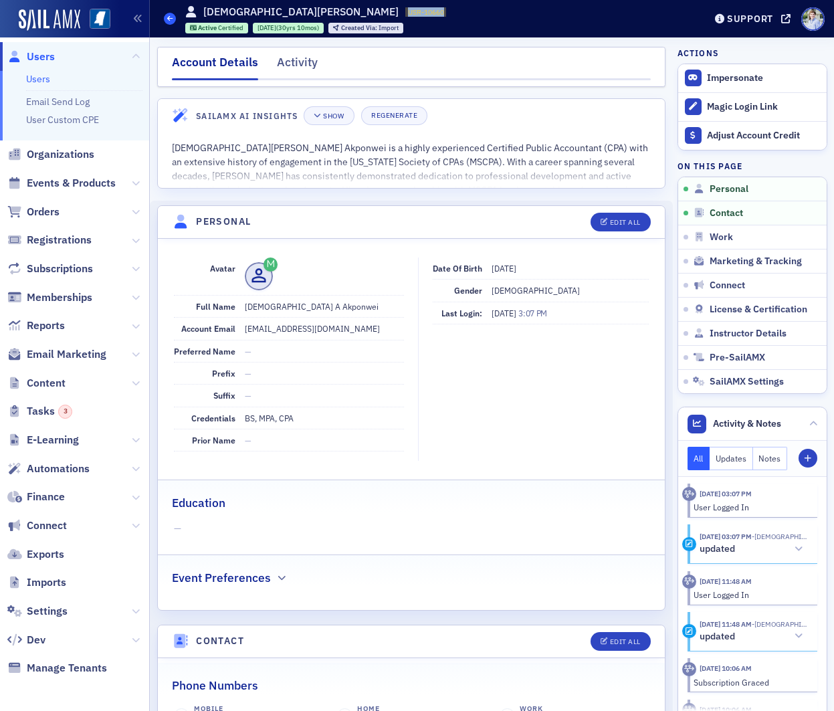
click at [173, 17] on span at bounding box center [170, 19] width 12 height 12
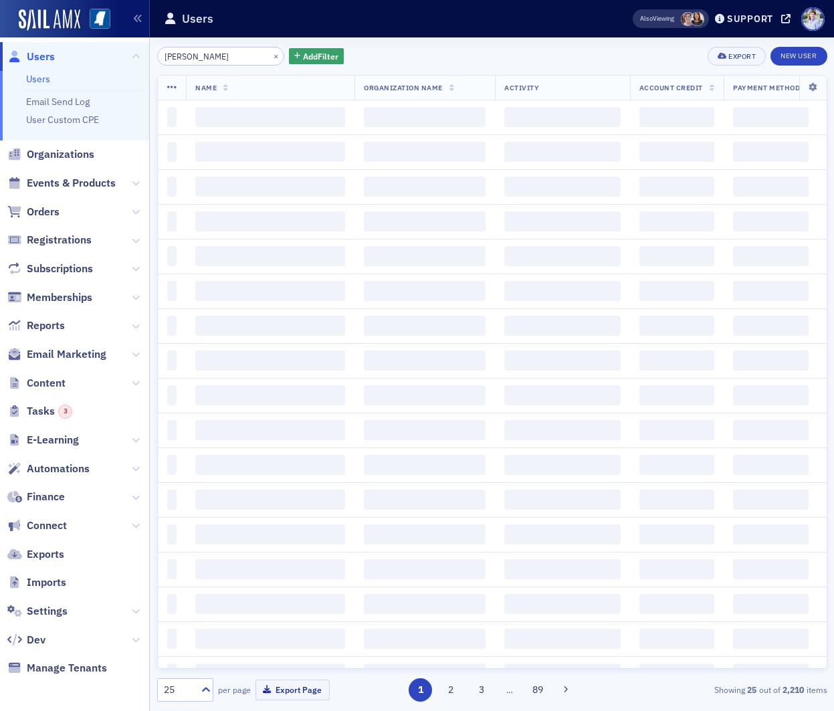
type input "john scott"
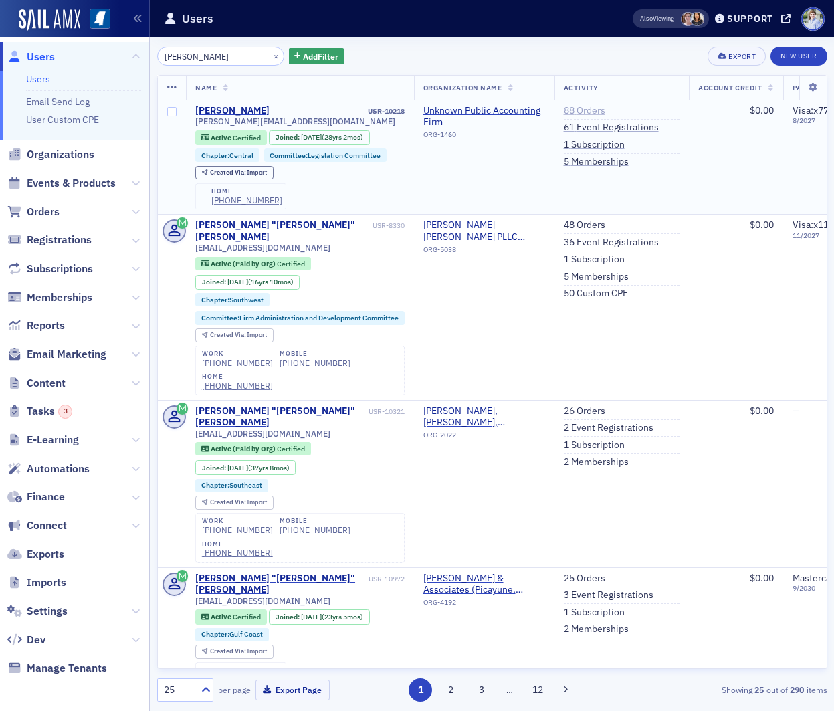
click at [585, 108] on link "88 Orders" at bounding box center [584, 111] width 41 height 12
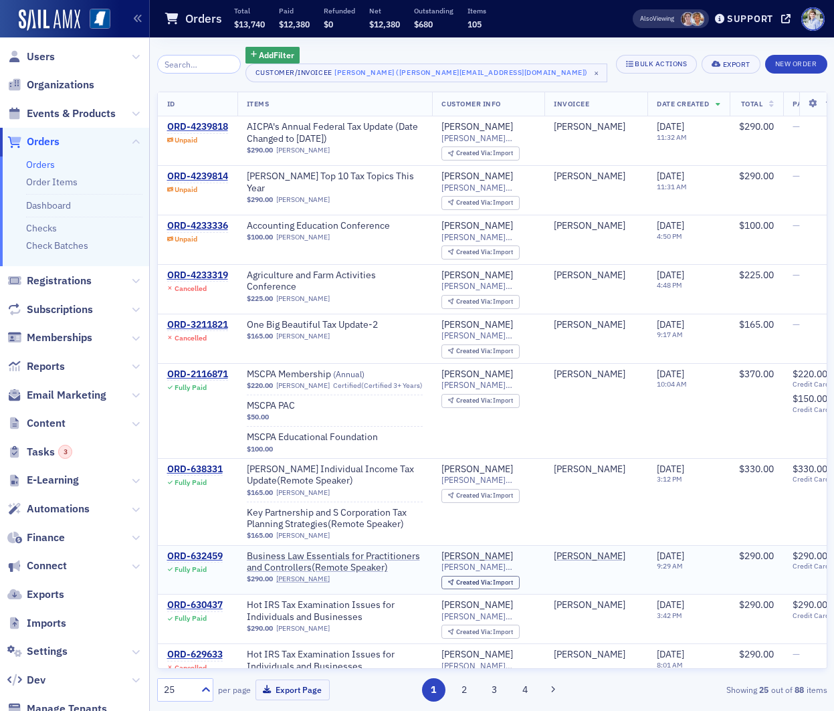
click at [227, 552] on div "ORD-632459 Fully Paid" at bounding box center [197, 561] width 61 height 23
click at [198, 559] on div "ORD-632459" at bounding box center [194, 556] width 55 height 12
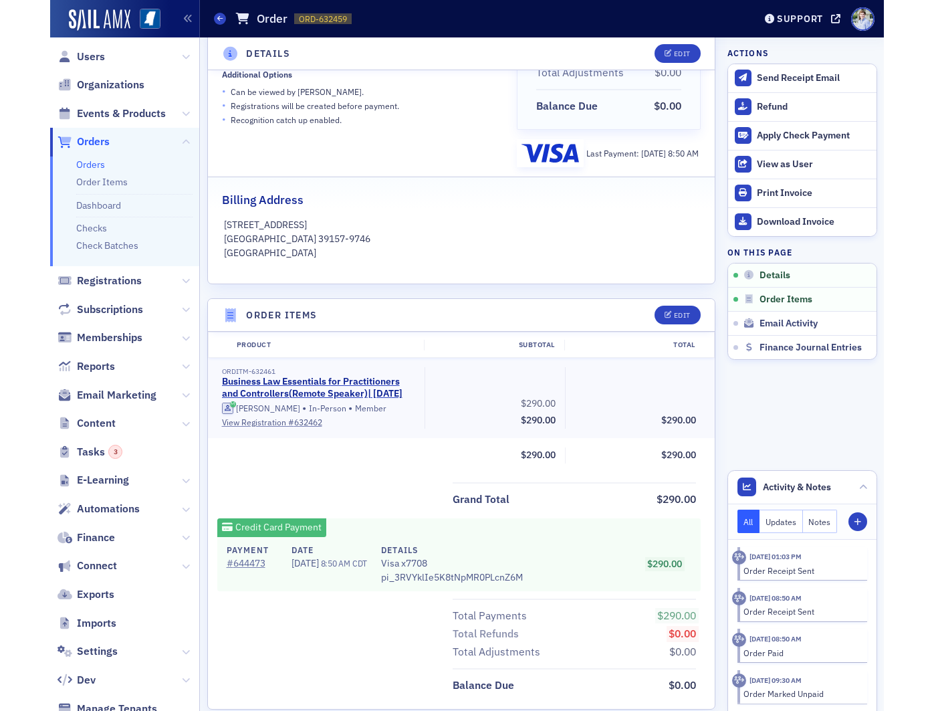
scroll to position [212, 0]
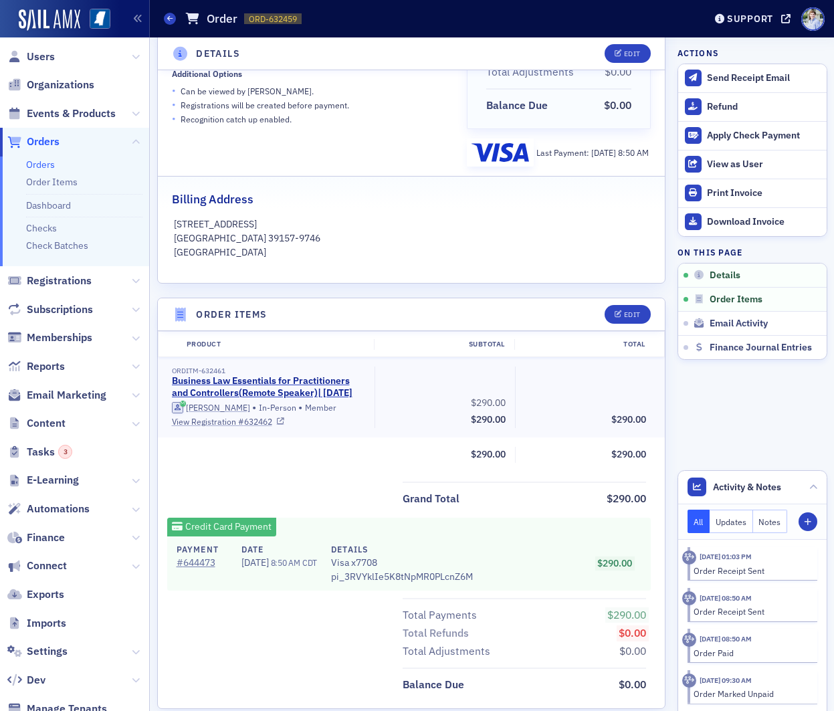
click at [251, 422] on link "View Registration # 632462" at bounding box center [269, 421] width 194 height 12
copy span "ORD-632459"
drag, startPoint x: 245, startPoint y: 21, endPoint x: 318, endPoint y: 20, distance: 72.2
click at [318, 20] on div "Orders Order ORD-632459 632459" at bounding box center [424, 18] width 520 height 25
click at [275, 381] on link "Business Law Essentials for Practitioners and Controllers(Remote Speaker) | 6/2…" at bounding box center [267, 386] width 190 height 23
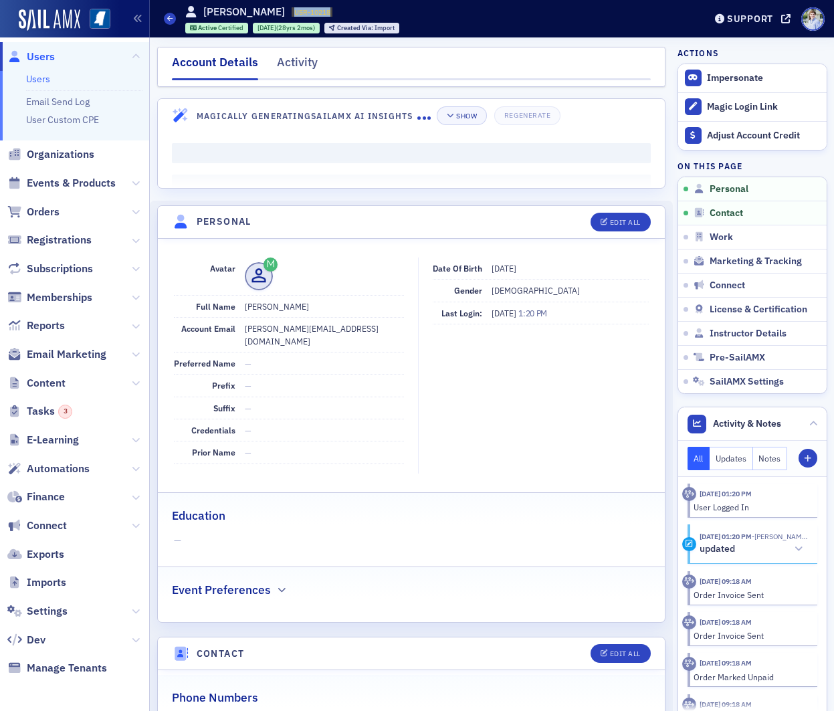
drag, startPoint x: 263, startPoint y: 13, endPoint x: 322, endPoint y: 12, distance: 58.8
click at [322, 11] on div "[PERSON_NAME] USR-10218 10218 Active Certified [DATE] (28yrs 2mos) Created Via …" at bounding box center [292, 18] width 215 height 29
copy span "USR-10218"
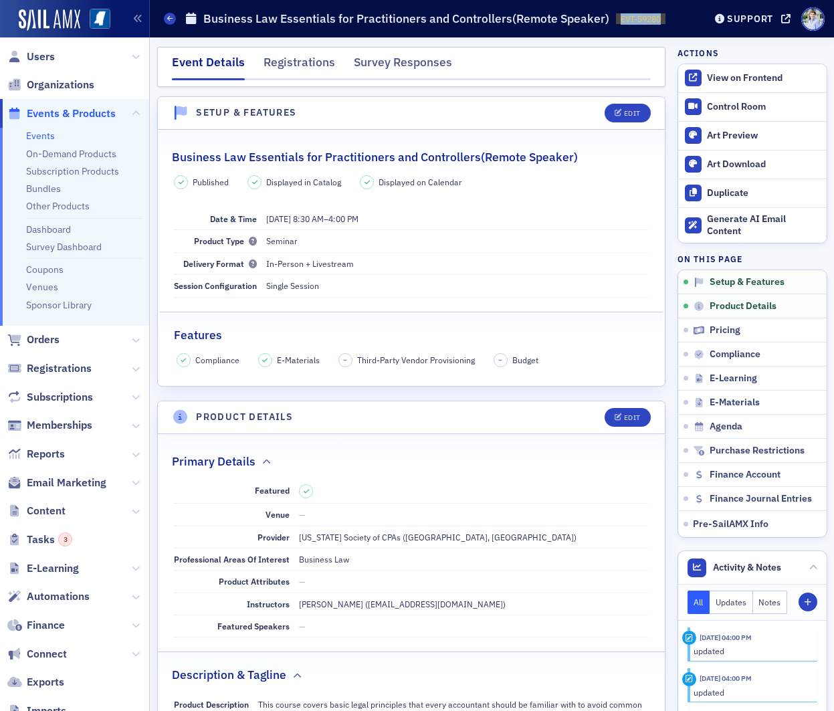
drag, startPoint x: 677, startPoint y: 12, endPoint x: 698, endPoint y: 17, distance: 21.9
click at [697, 17] on header "Events Business Law Essentials for Practitioners and Controllers(Remote Speaker…" at bounding box center [492, 18] width 684 height 37
copy span "EVT-59280"
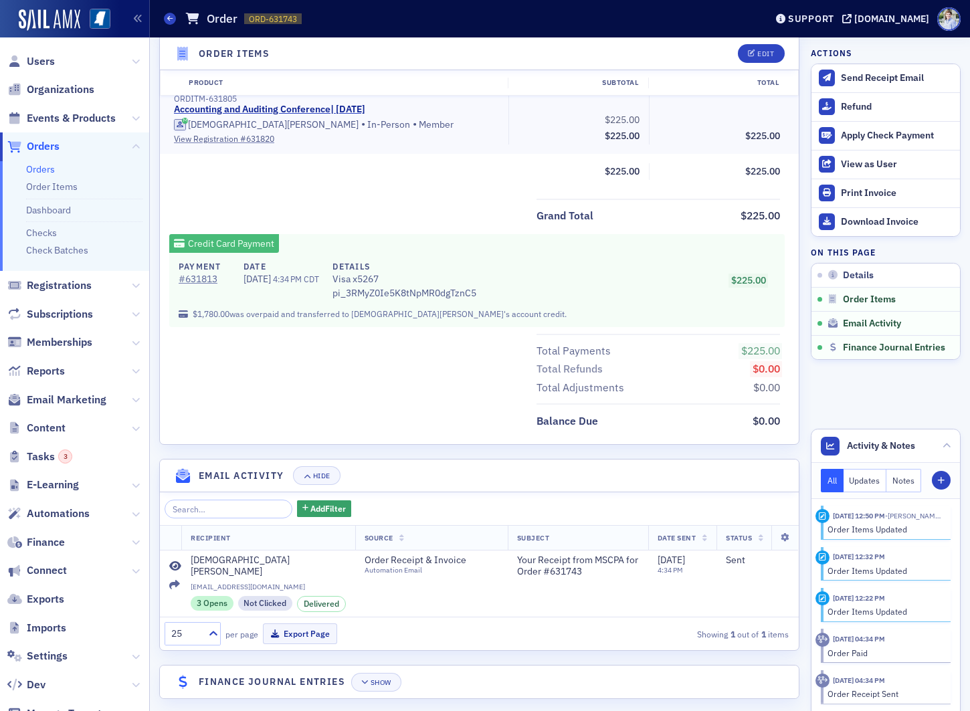
scroll to position [467, 0]
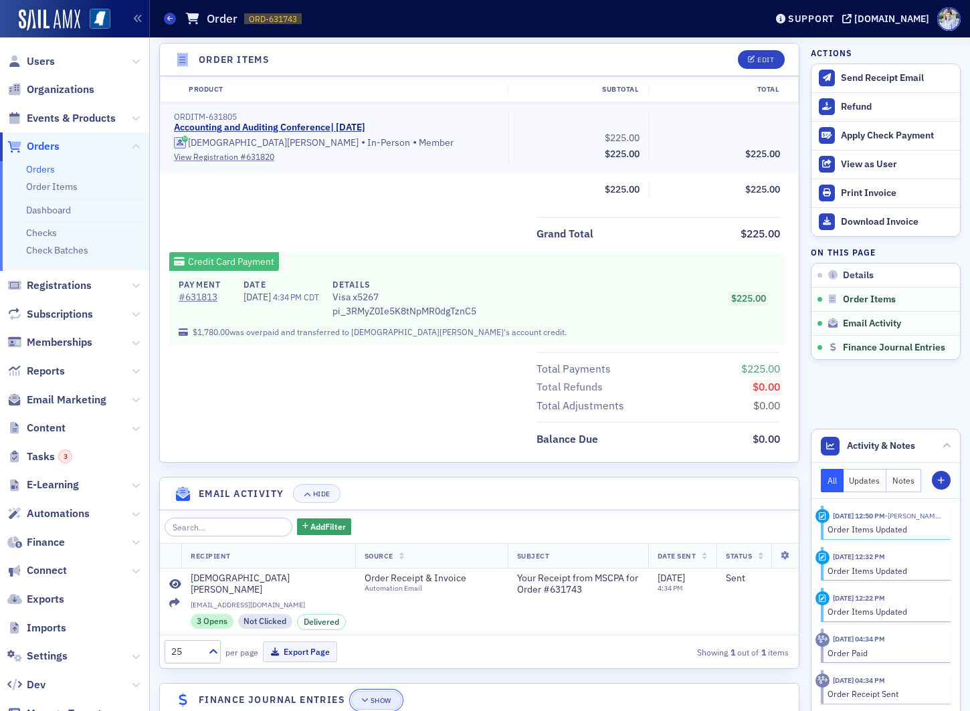
drag, startPoint x: 385, startPoint y: 680, endPoint x: 397, endPoint y: 684, distance: 12.1
click at [385, 691] on button "Show" at bounding box center [376, 700] width 50 height 19
click at [364, 683] on header "Finance Journal Entries Hide Toggle Full Screen" at bounding box center [479, 699] width 639 height 33
click at [368, 690] on button "Hide" at bounding box center [377, 699] width 47 height 19
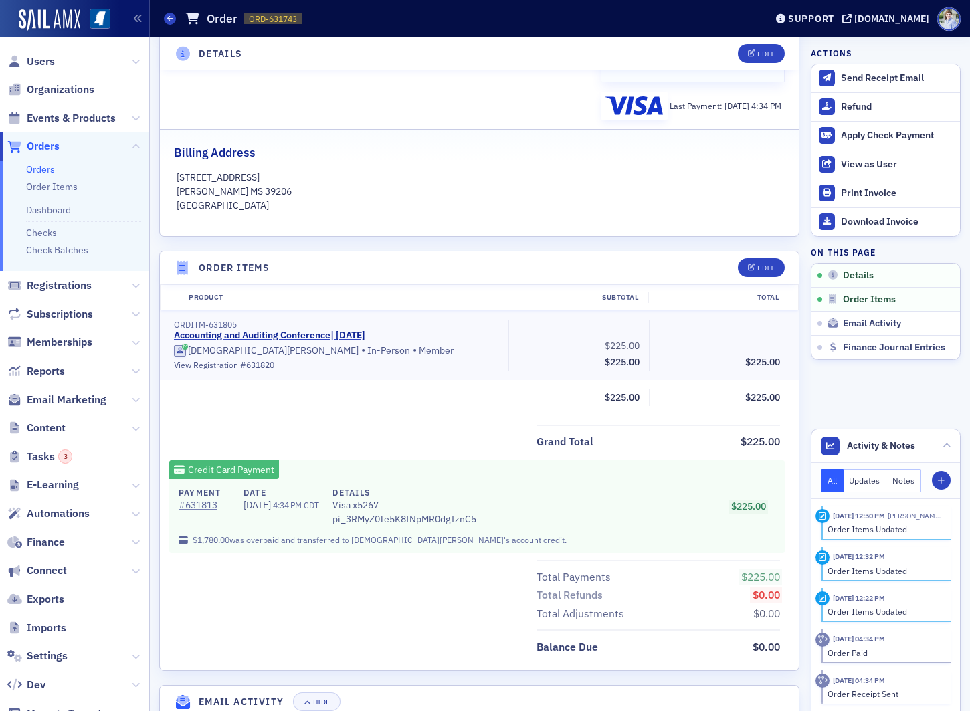
scroll to position [0, 0]
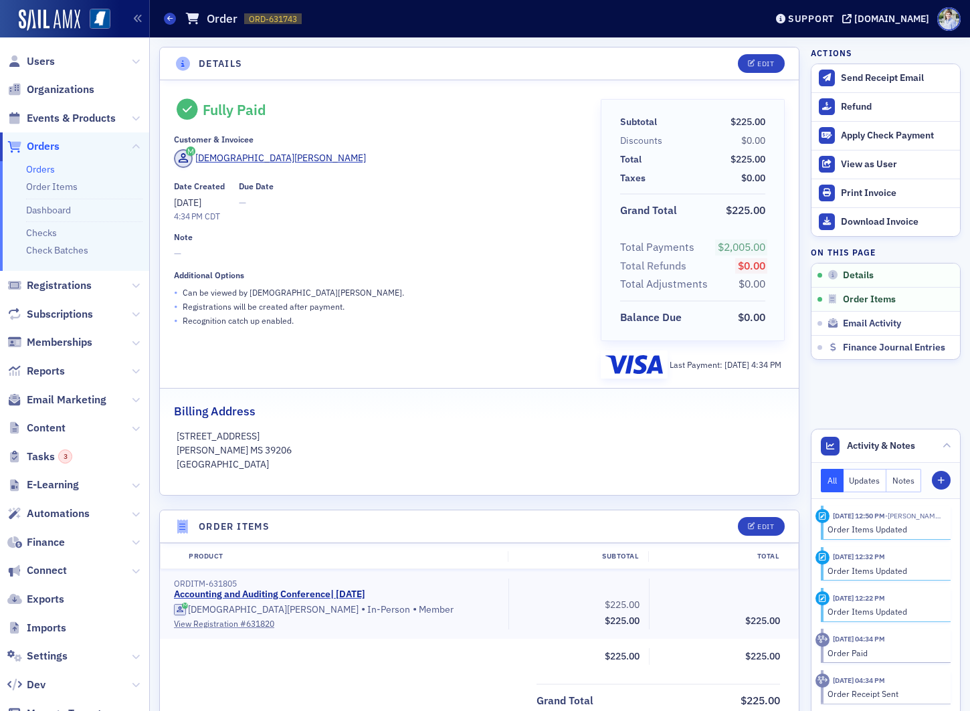
click at [315, 62] on header "Details Edit" at bounding box center [479, 63] width 639 height 33
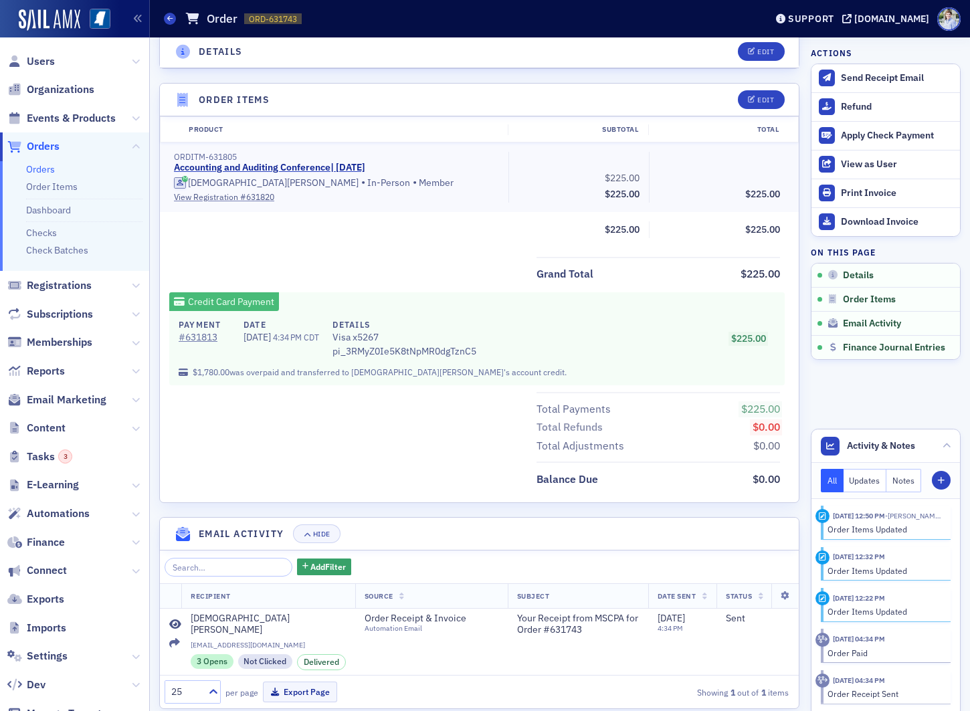
scroll to position [485, 0]
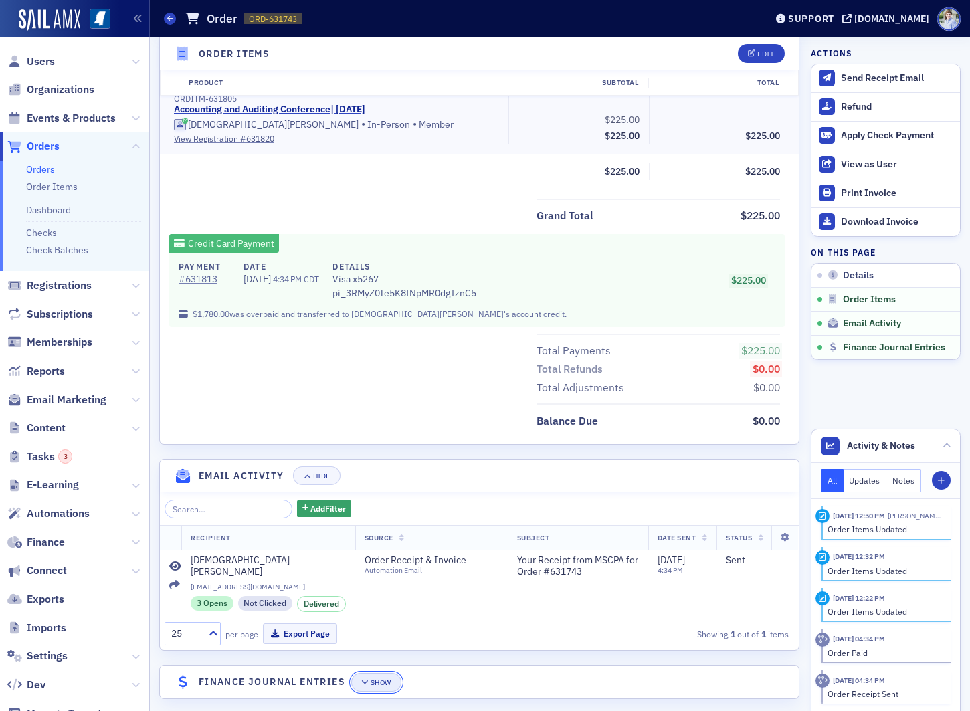
click at [372, 679] on div "Show" at bounding box center [380, 682] width 21 height 7
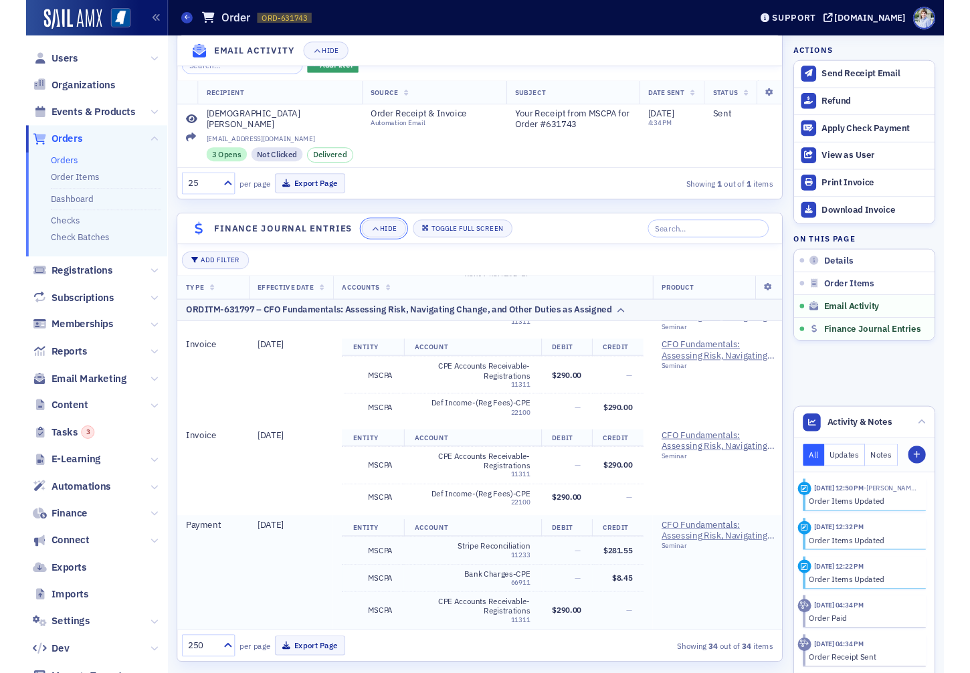
scroll to position [1127, 0]
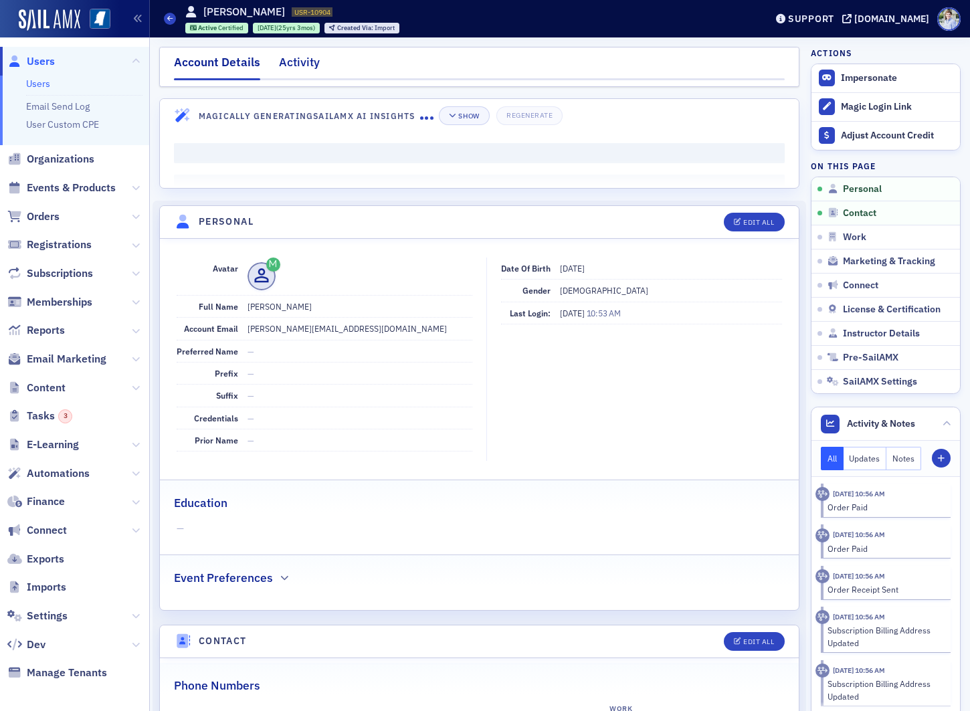
click at [297, 55] on div "Activity" at bounding box center [299, 65] width 41 height 25
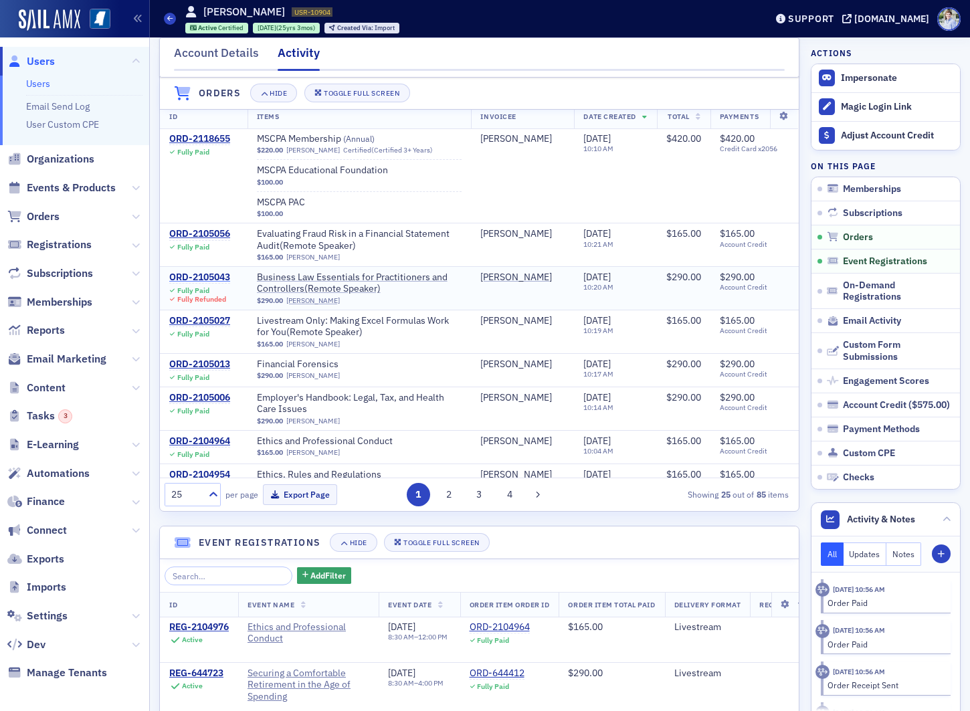
scroll to position [455, 0]
click at [210, 278] on div "ORD-2105043" at bounding box center [199, 277] width 61 height 12
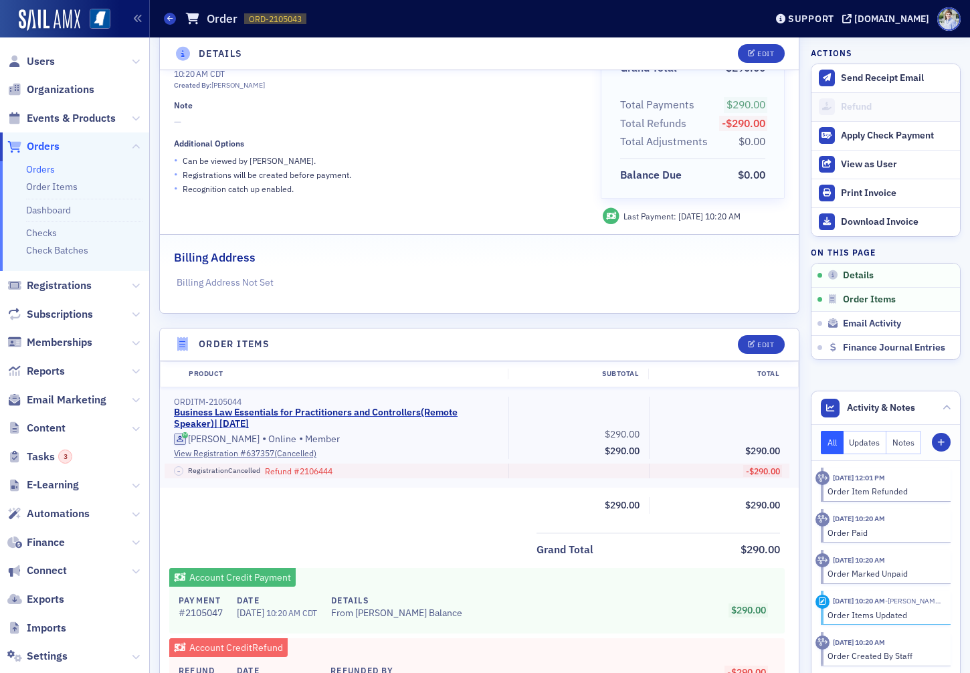
scroll to position [44, 0]
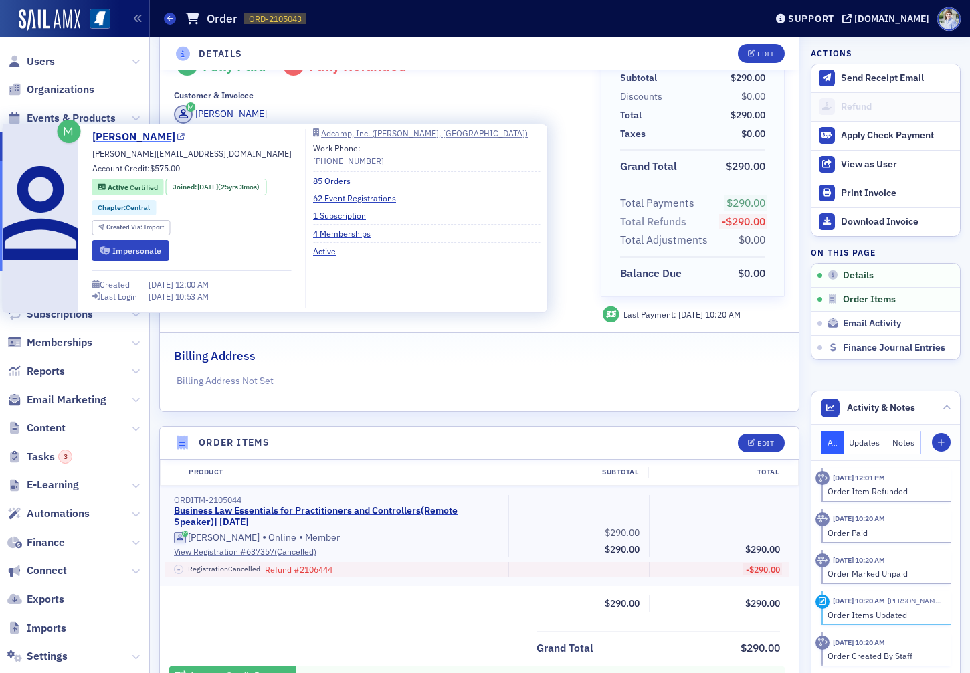
click at [156, 139] on link "[PERSON_NAME]" at bounding box center [138, 137] width 93 height 16
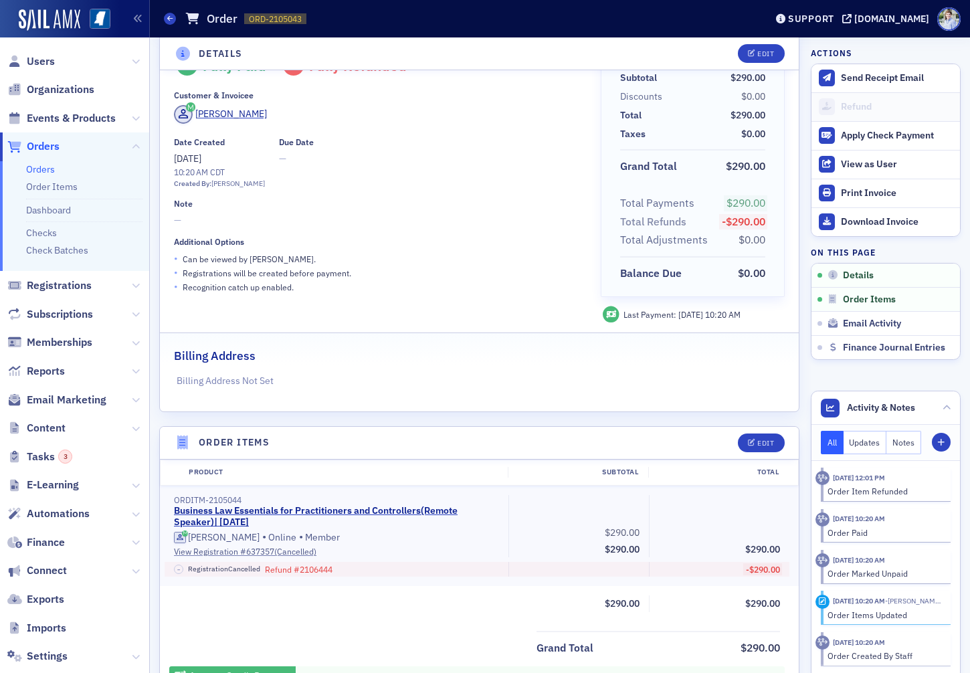
click at [395, 30] on div "Orders Order ORD-2105043 2105043" at bounding box center [454, 18] width 581 height 25
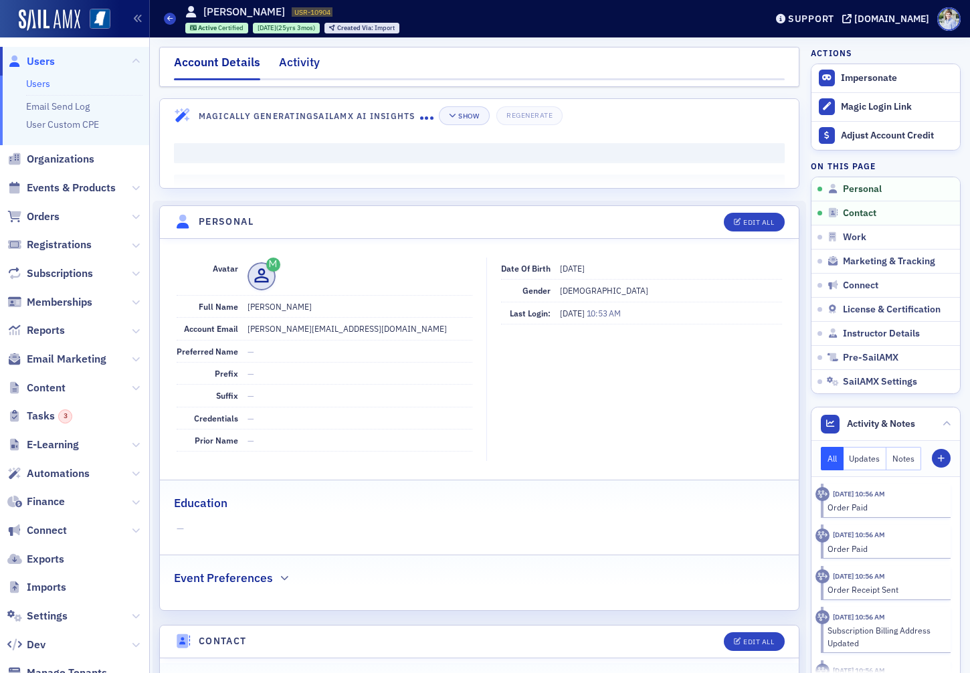
drag, startPoint x: 298, startPoint y: 39, endPoint x: 298, endPoint y: 68, distance: 29.4
click at [298, 68] on div "Activity" at bounding box center [299, 65] width 41 height 25
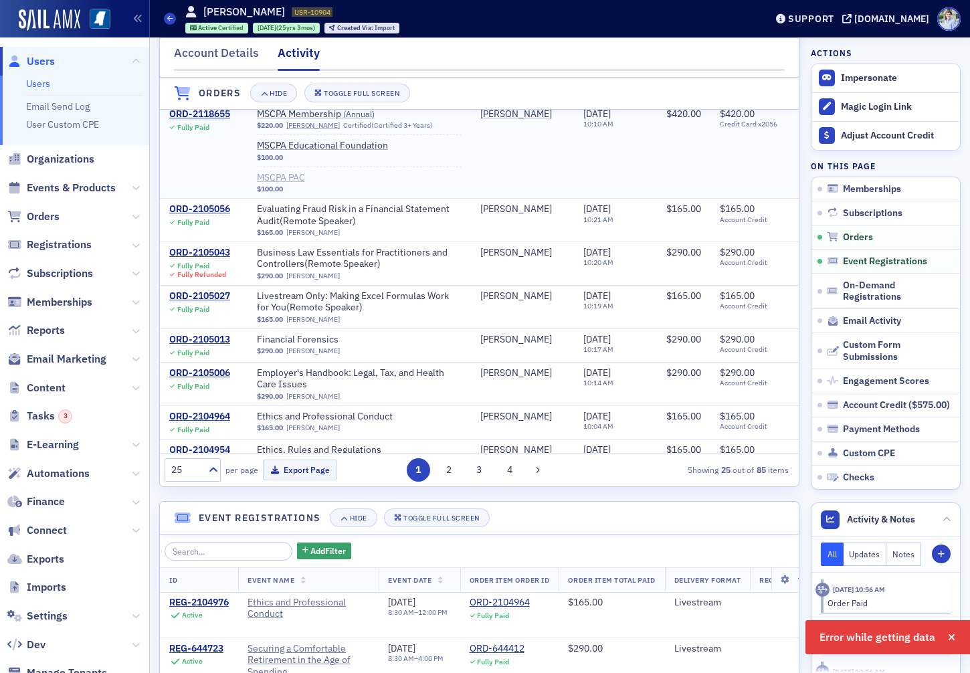
scroll to position [404, 0]
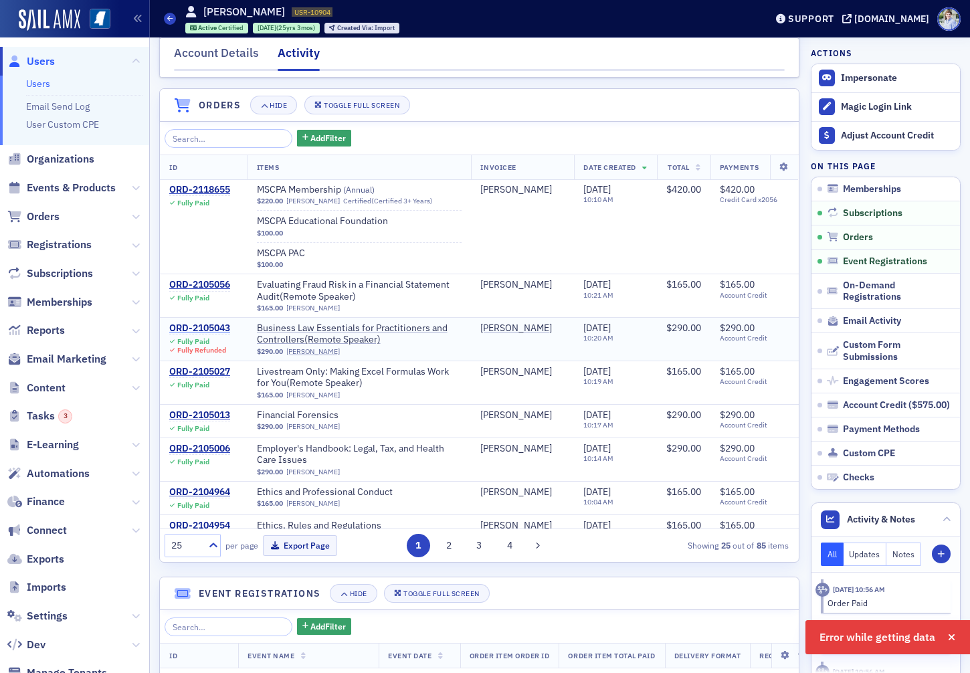
click at [223, 325] on div "ORD-2105043" at bounding box center [199, 328] width 61 height 12
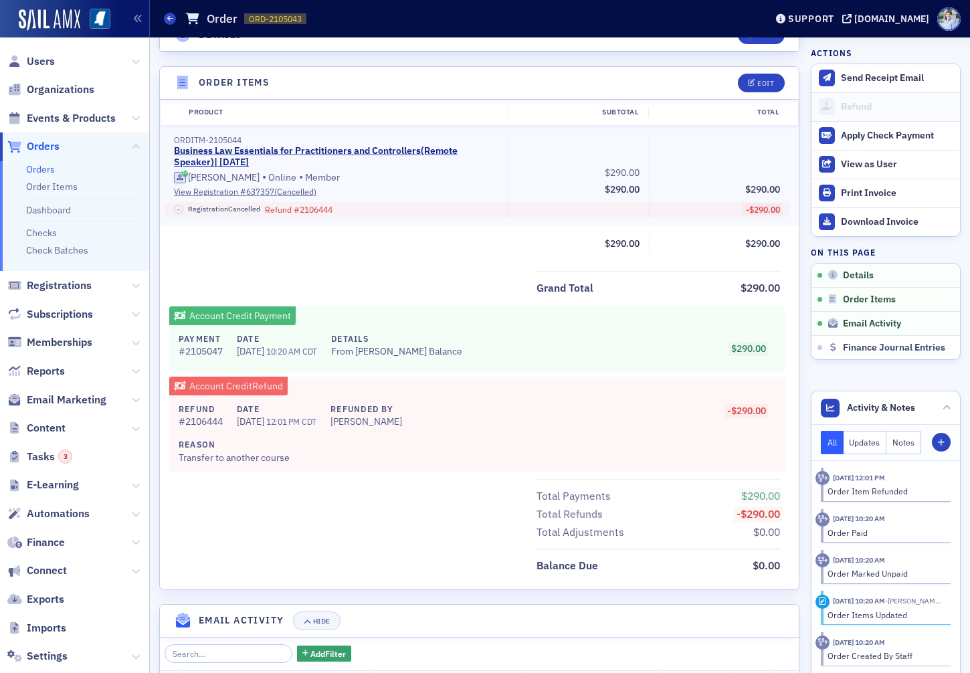
drag, startPoint x: 191, startPoint y: 386, endPoint x: 300, endPoint y: 387, distance: 109.0
click at [299, 387] on div "Account Credit Refund Refund # 2106444 Date [DATE] 12:01 PM CDT Refunded By [PE…" at bounding box center [476, 423] width 615 height 95
drag, startPoint x: 178, startPoint y: 459, endPoint x: 289, endPoint y: 457, distance: 111.0
click at [288, 457] on div "Refund # 2106444 Date [DATE] 12:01 PM CDT Refunded By [PERSON_NAME] Reason Tran…" at bounding box center [476, 433] width 615 height 76
drag, startPoint x: 289, startPoint y: 457, endPoint x: 206, endPoint y: 463, distance: 83.1
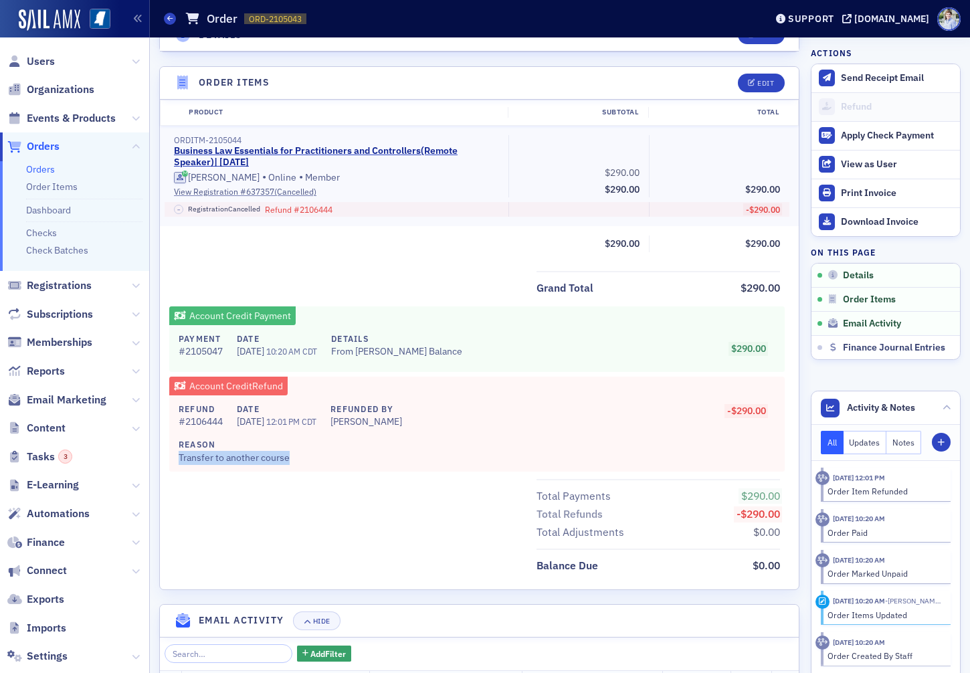
click at [289, 458] on div "Reason Transfer to another course" at bounding box center [472, 451] width 587 height 26
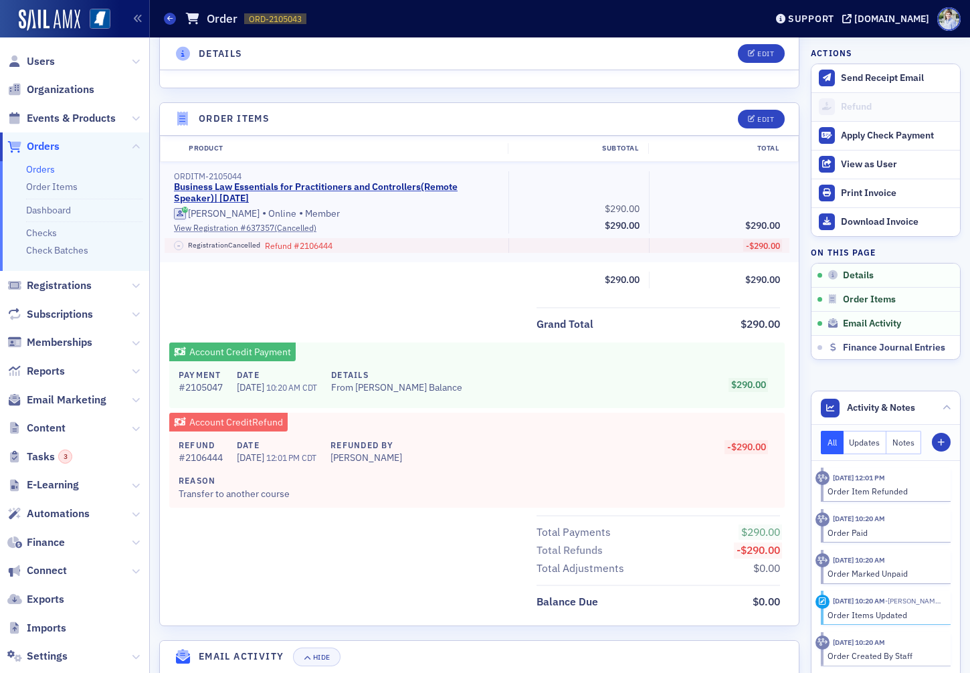
scroll to position [365, 0]
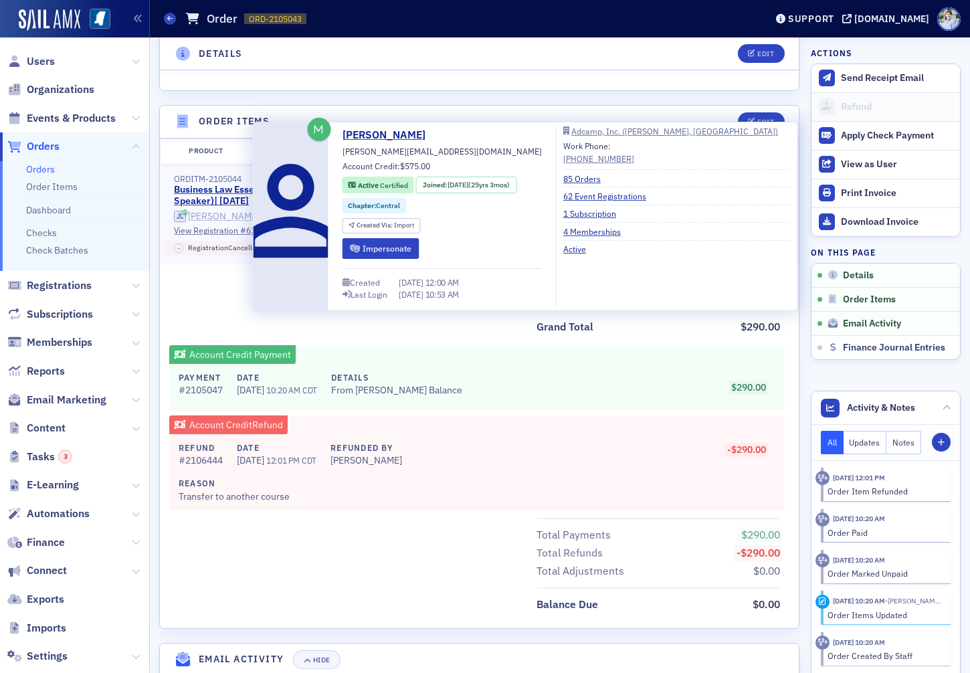
click at [232, 217] on div "Mollie Murphey" at bounding box center [224, 217] width 72 height 12
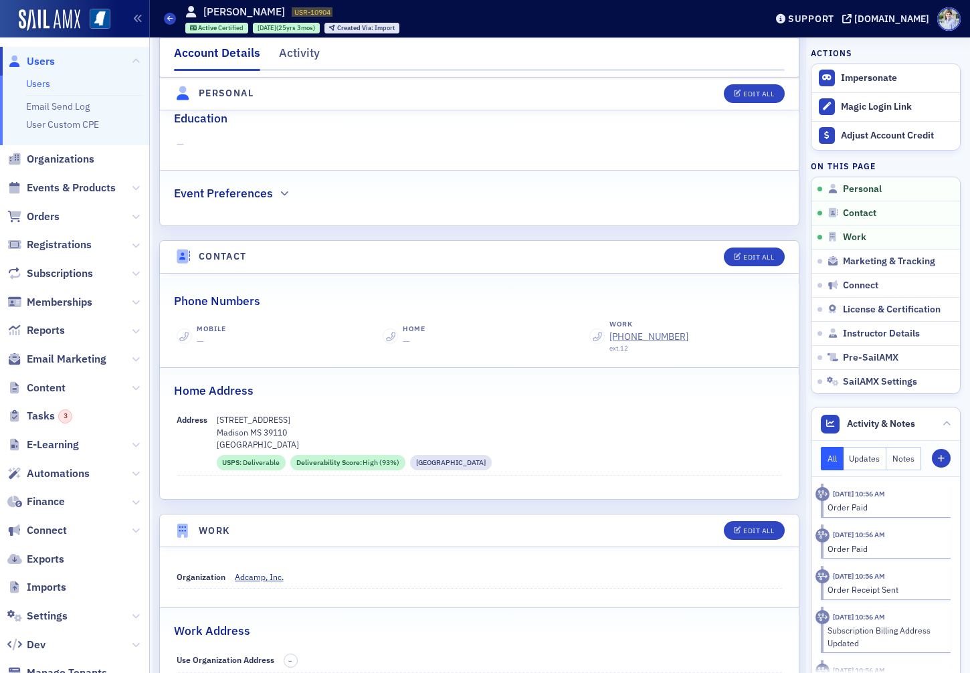
click at [277, 48] on nav "Account Details Activity" at bounding box center [479, 57] width 610 height 27
click at [294, 53] on div "Activity" at bounding box center [299, 56] width 41 height 25
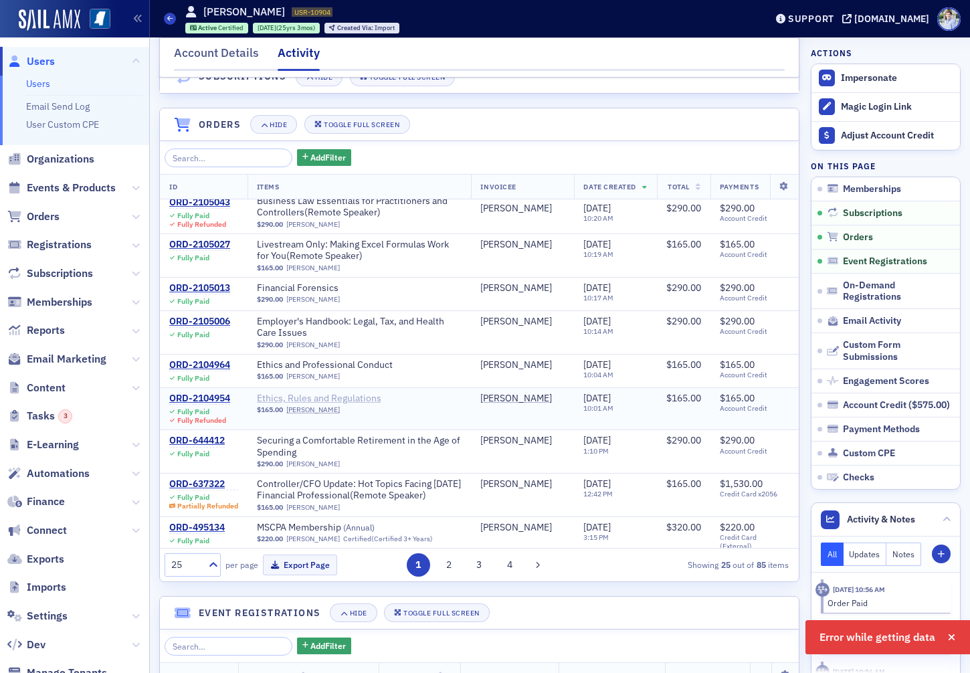
scroll to position [164, 0]
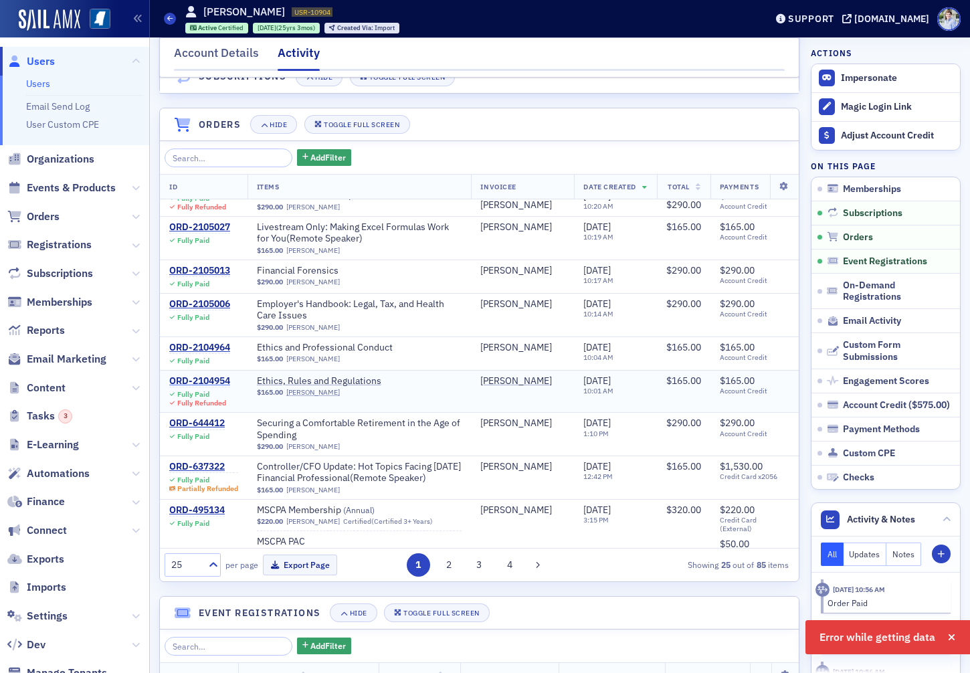
click at [204, 379] on div "ORD-2104954" at bounding box center [199, 381] width 61 height 12
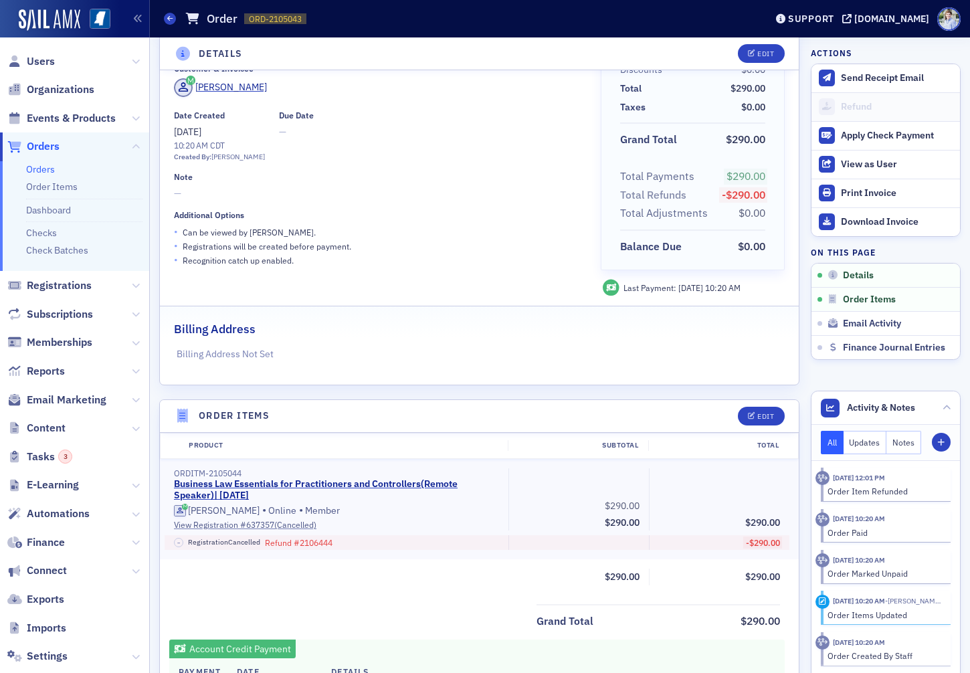
scroll to position [64, 0]
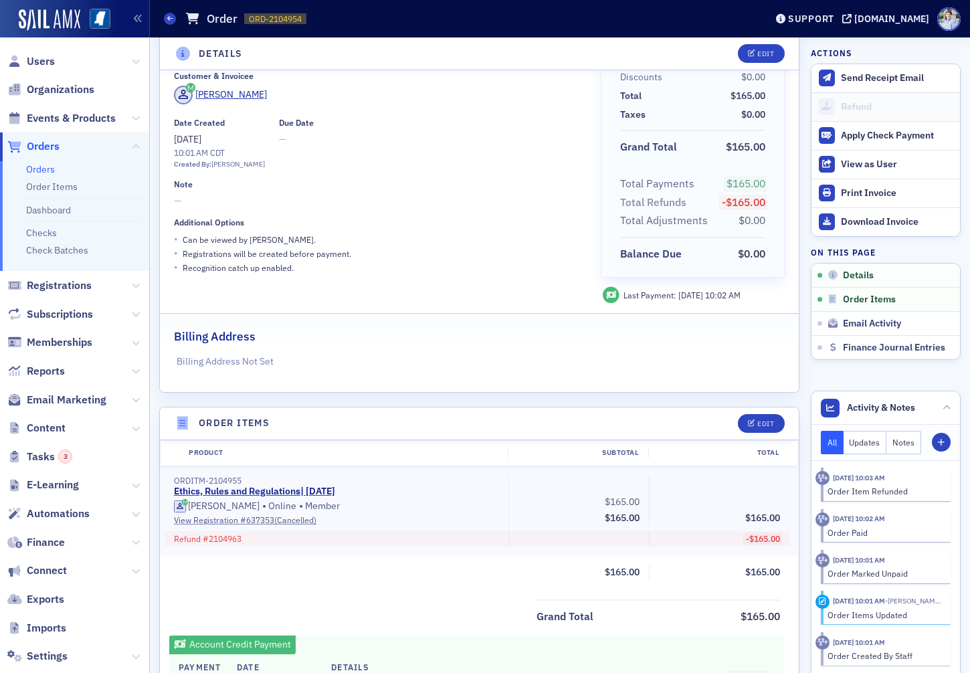
click at [48, 148] on span "Orders" at bounding box center [43, 146] width 33 height 15
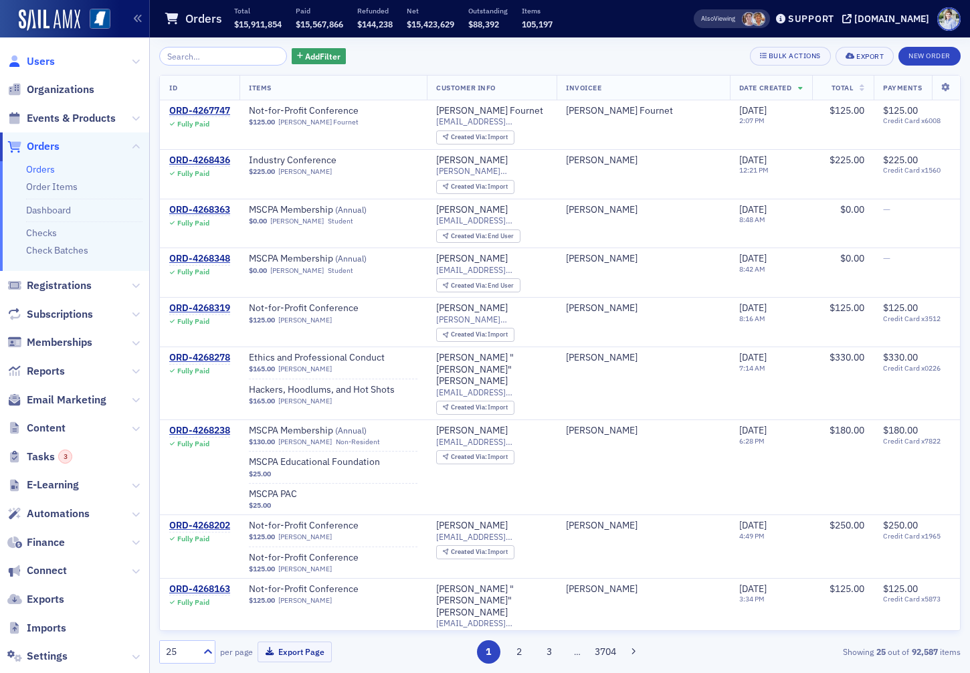
click at [44, 60] on span "Users" at bounding box center [41, 61] width 28 height 15
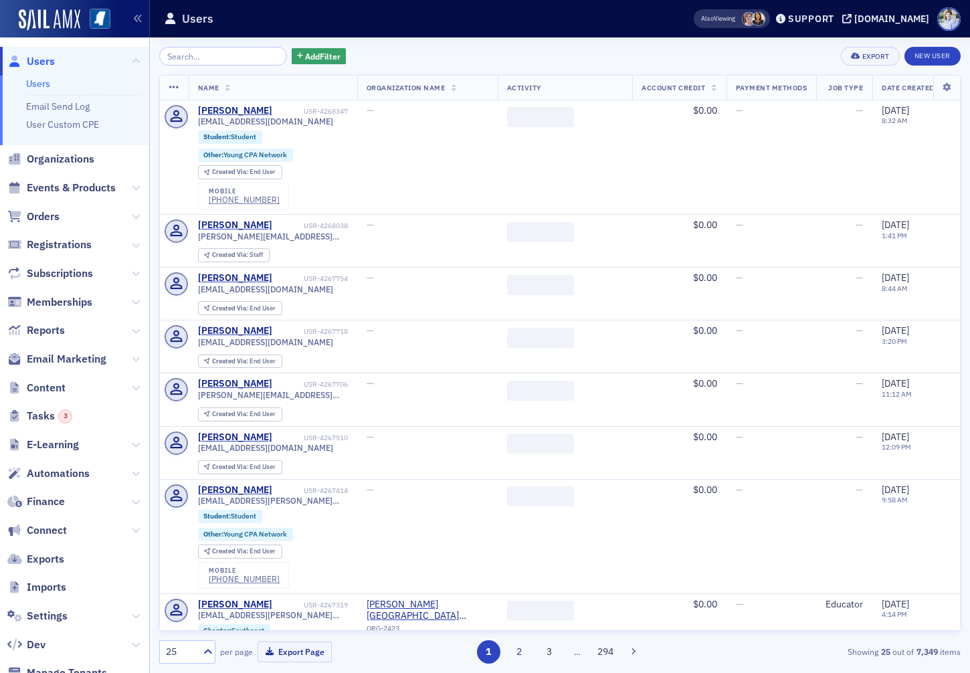
click at [659, 86] on span "Account Credit" at bounding box center [673, 87] width 64 height 9
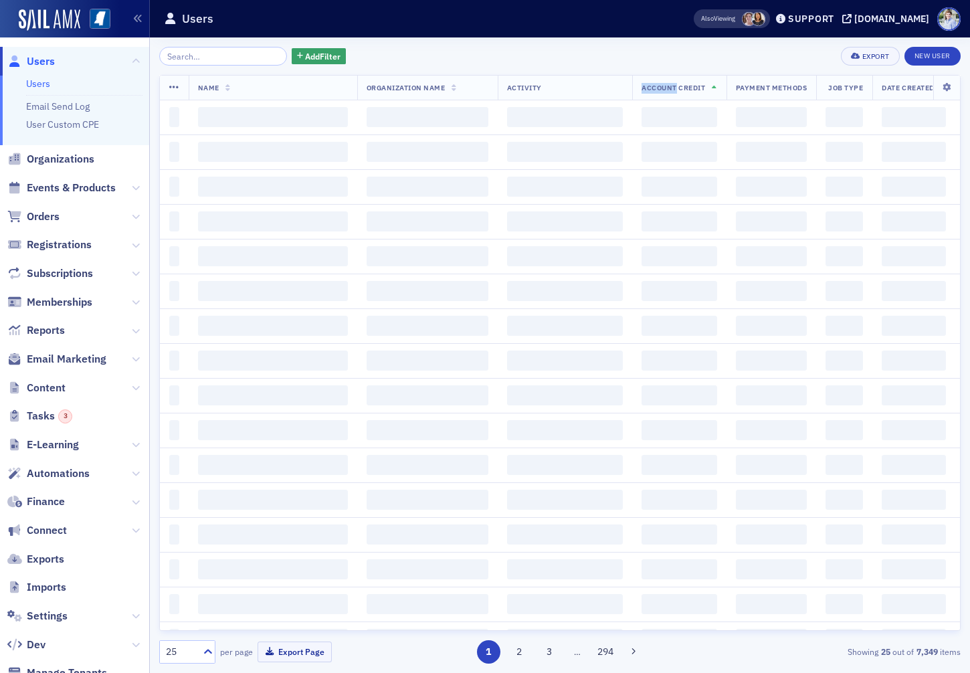
click at [659, 86] on span "Account Credit" at bounding box center [673, 87] width 64 height 9
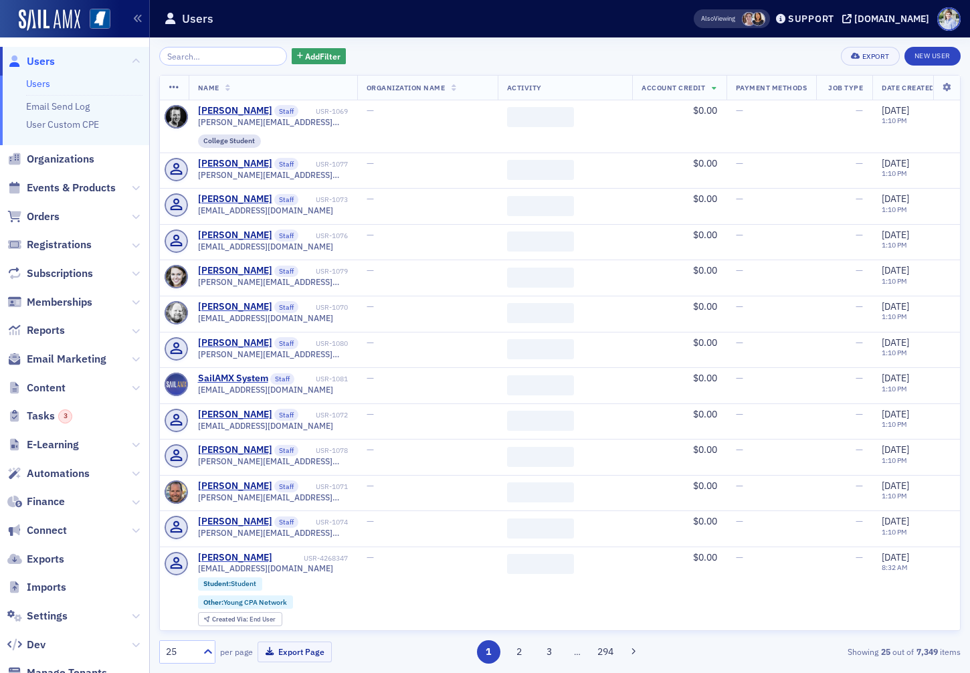
click at [663, 43] on div "Add Filter Export New User Name Organization Name Activity Account Credit Payme…" at bounding box center [559, 354] width 801 height 635
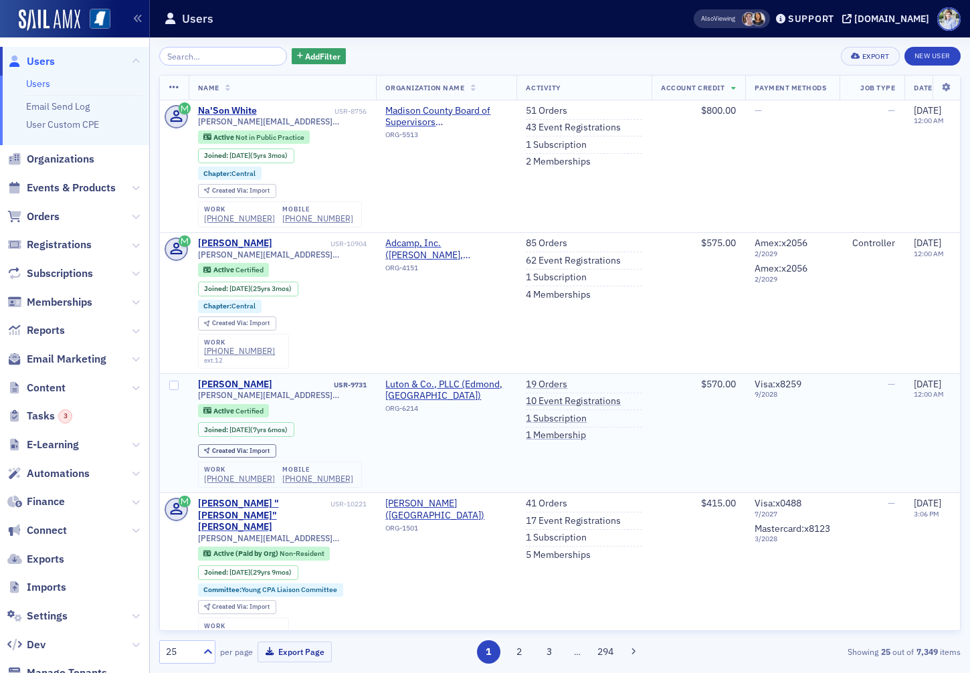
click at [225, 384] on div "Bruce Van Huisen" at bounding box center [235, 384] width 74 height 12
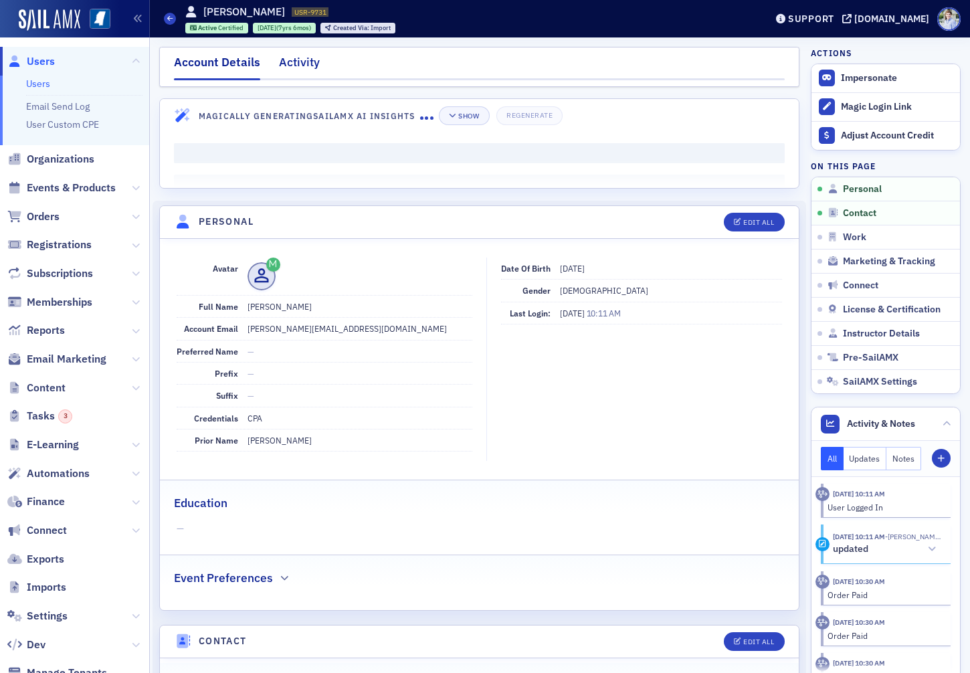
click at [296, 56] on div "Activity" at bounding box center [299, 65] width 41 height 25
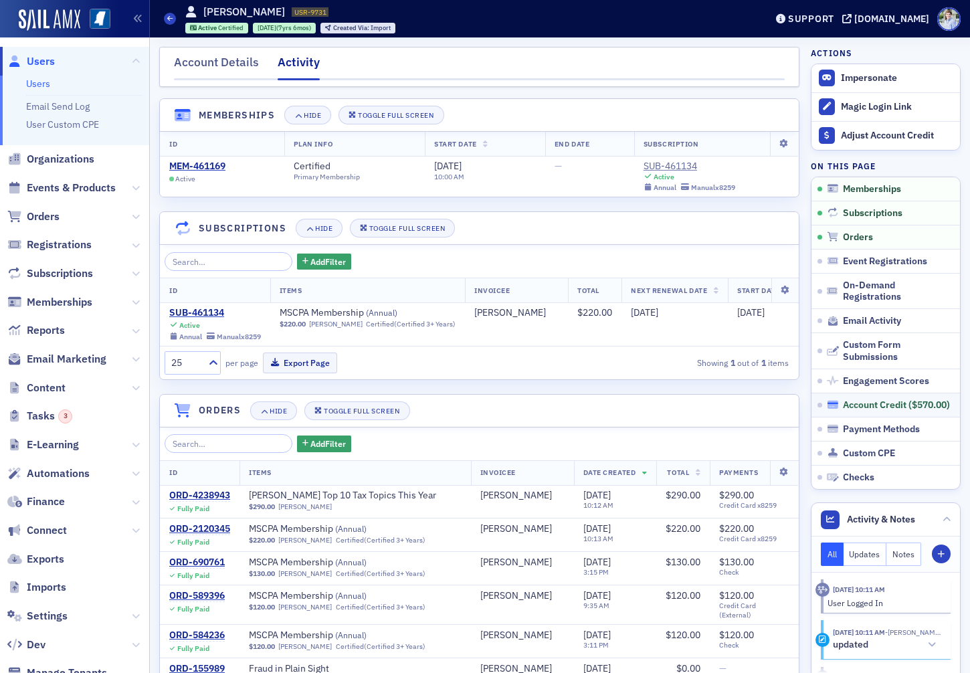
click at [883, 406] on div "Account Credit ( $570.00 )" at bounding box center [896, 405] width 107 height 12
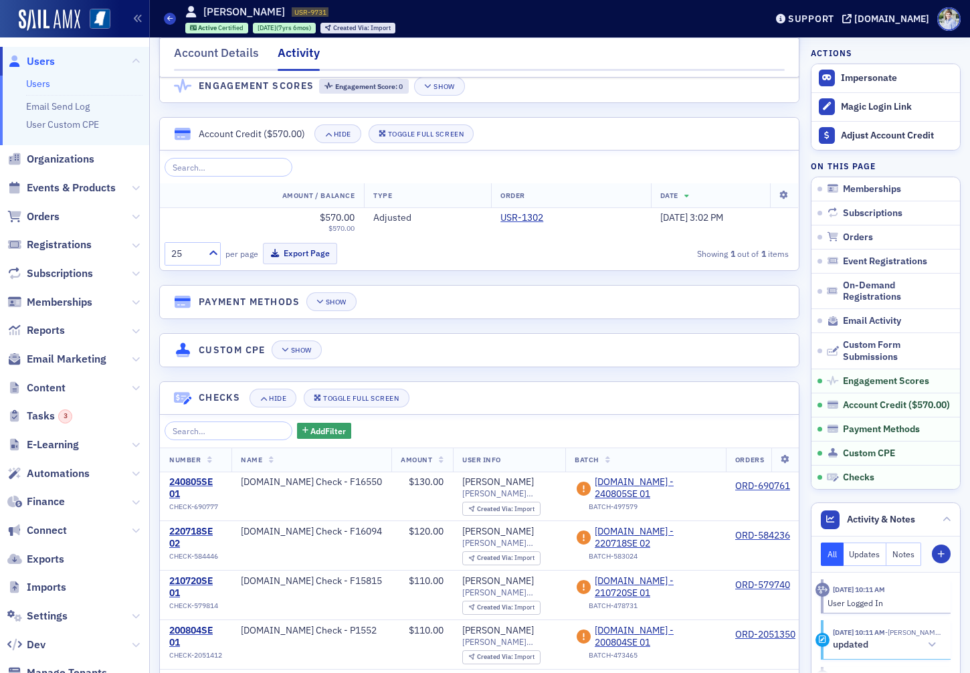
scroll to position [1908, 0]
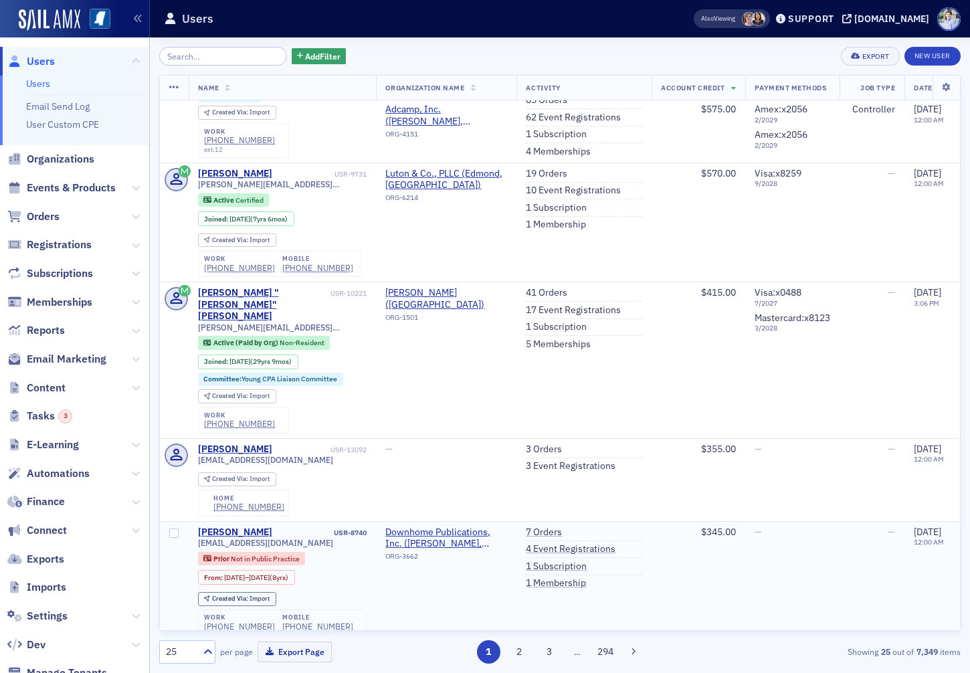
scroll to position [256, 0]
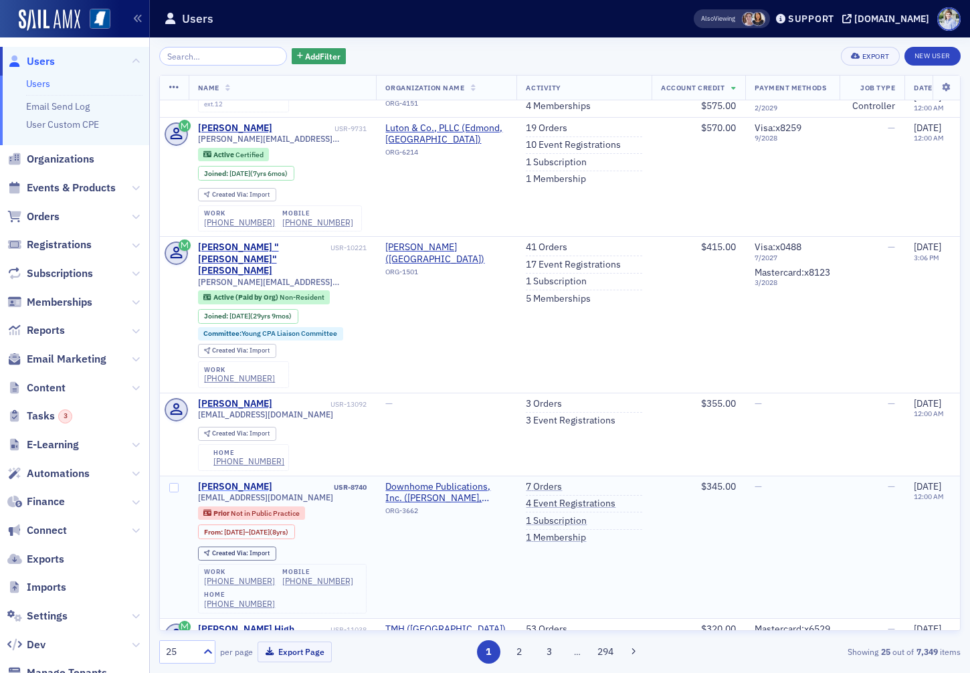
drag, startPoint x: 242, startPoint y: 454, endPoint x: 245, endPoint y: 460, distance: 6.9
click at [242, 475] on td "Jessica Woods USR-8740 jjwoods623@gmail.com Prior Not in Public Practice From :…" at bounding box center [283, 546] width 188 height 142
click at [245, 481] on div "Jessica Woods" at bounding box center [235, 487] width 74 height 12
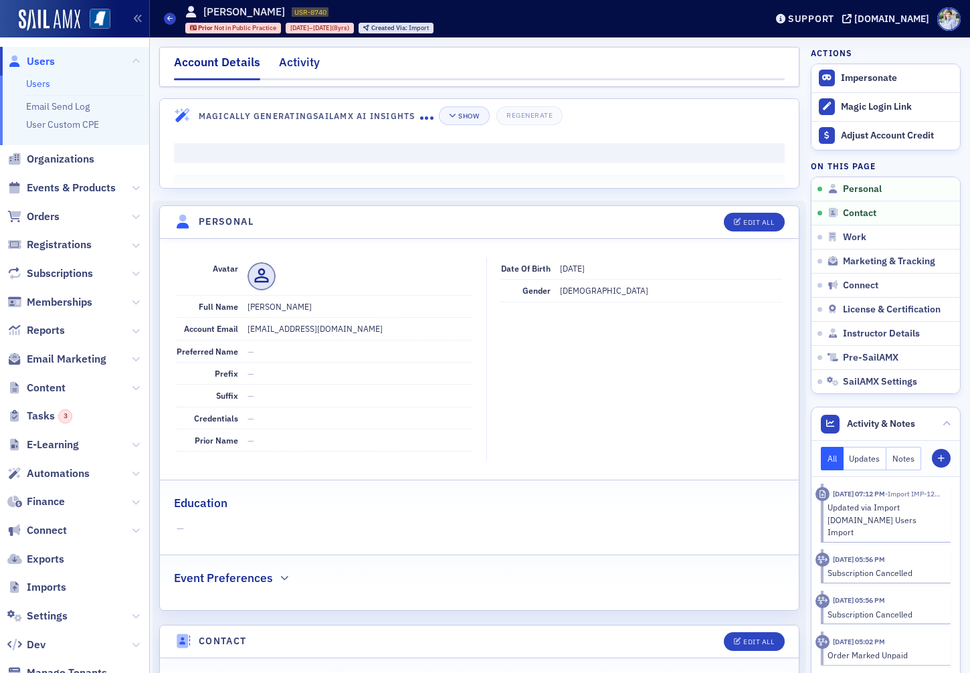
click at [290, 53] on div "Activity" at bounding box center [299, 65] width 41 height 25
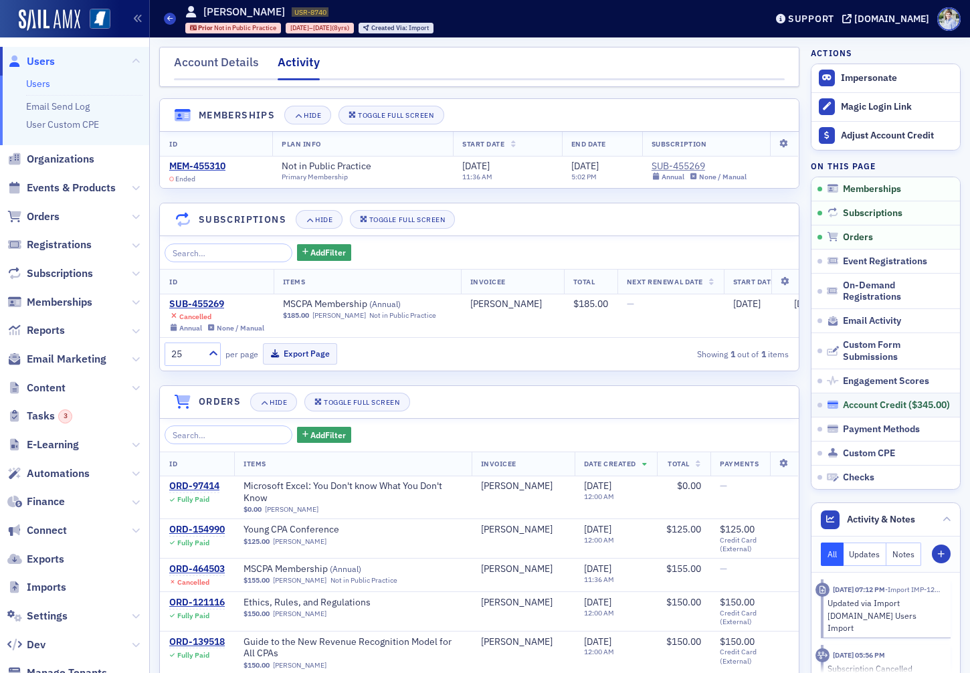
click at [931, 408] on span "$345.00" at bounding box center [928, 405] width 35 height 12
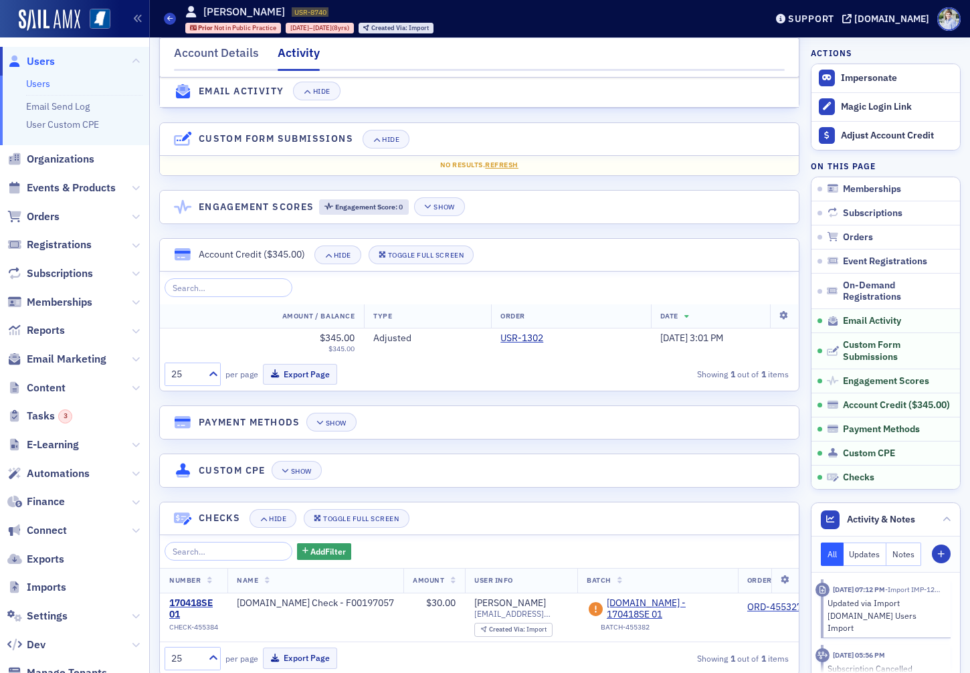
scroll to position [1319, 0]
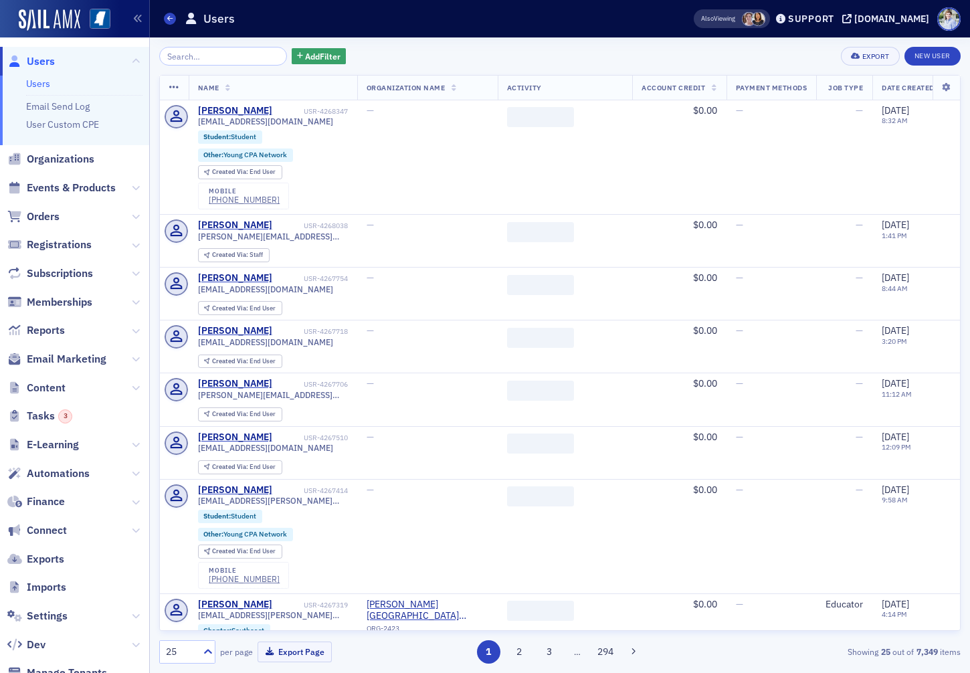
scroll to position [982, 0]
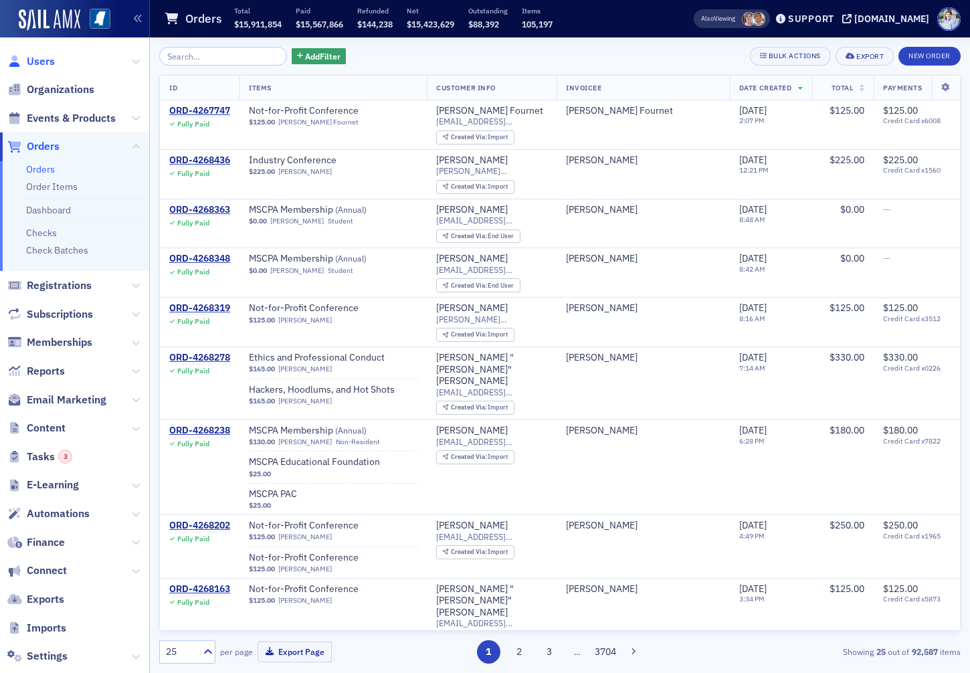
click at [38, 53] on span "Users" at bounding box center [74, 61] width 149 height 29
drag, startPoint x: 39, startPoint y: 64, endPoint x: 51, endPoint y: 59, distance: 13.2
click at [40, 64] on span "Users" at bounding box center [41, 61] width 28 height 15
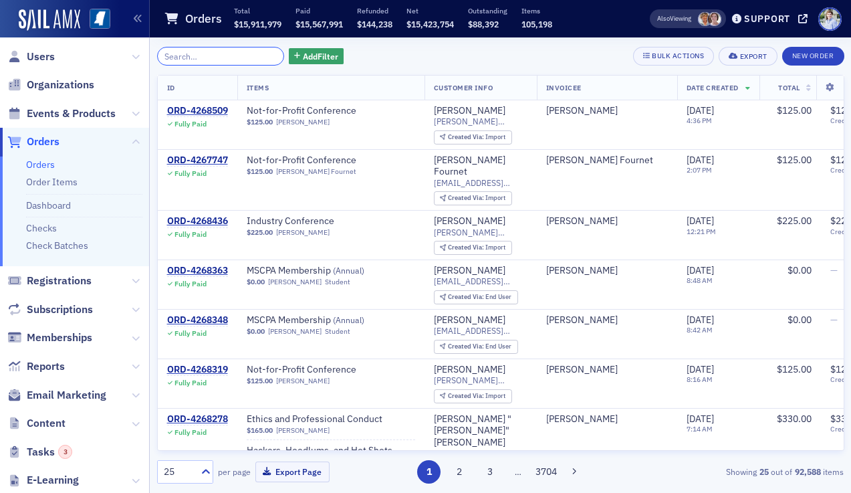
click at [205, 60] on input "search" at bounding box center [221, 56] width 128 height 19
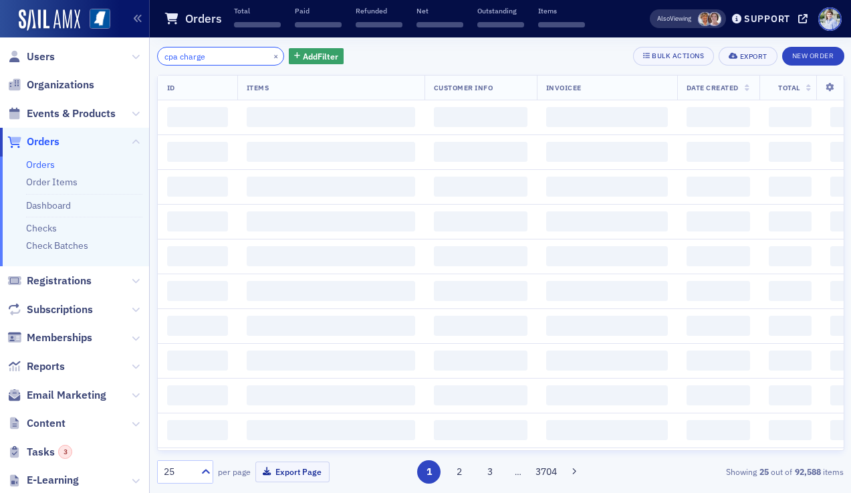
type input "cpa charge"
click at [463, 56] on div "cpa charge × Add Filter Bulk Actions Export New Order" at bounding box center [500, 56] width 687 height 19
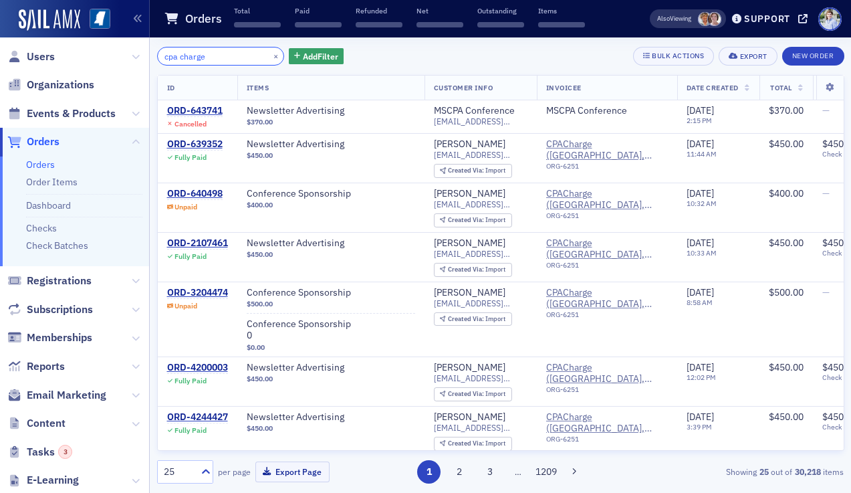
click at [208, 55] on input "cpa charge" at bounding box center [221, 56] width 128 height 19
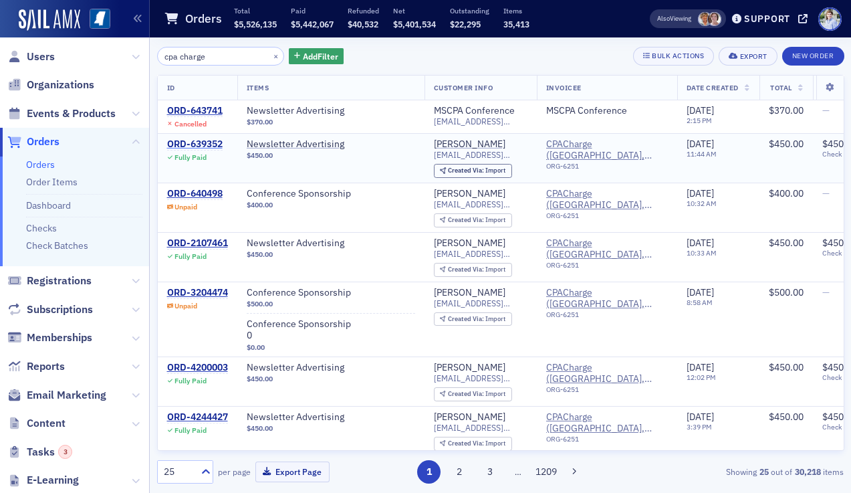
click at [181, 138] on div "ORD-639352" at bounding box center [194, 144] width 55 height 12
click at [219, 140] on div "ORD-639352" at bounding box center [194, 144] width 55 height 12
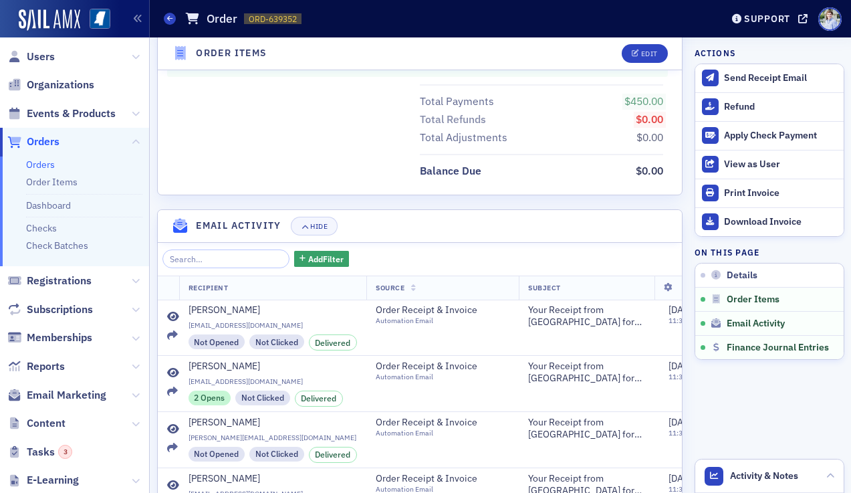
scroll to position [795, 0]
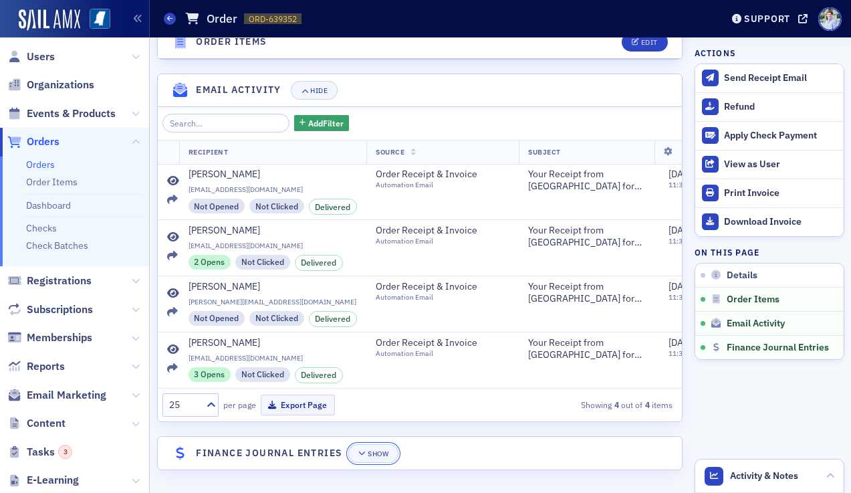
drag, startPoint x: 370, startPoint y: 447, endPoint x: 487, endPoint y: 441, distance: 117.8
click at [370, 447] on button "Show" at bounding box center [373, 453] width 50 height 19
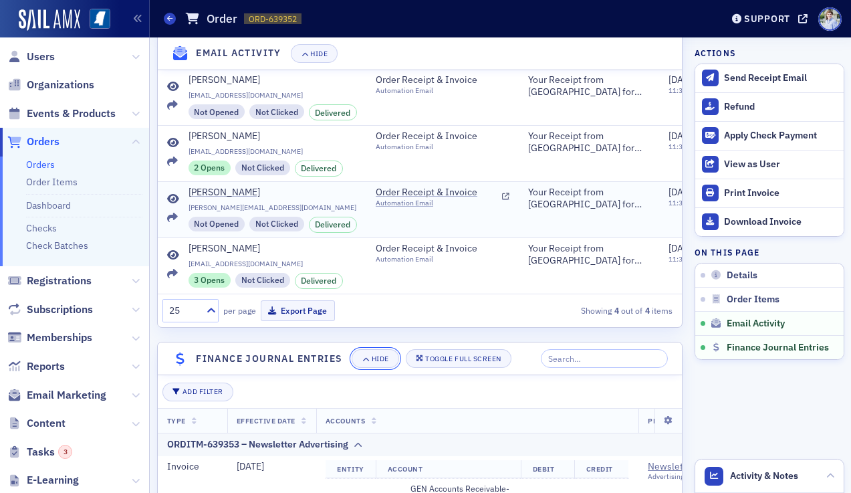
scroll to position [890, 0]
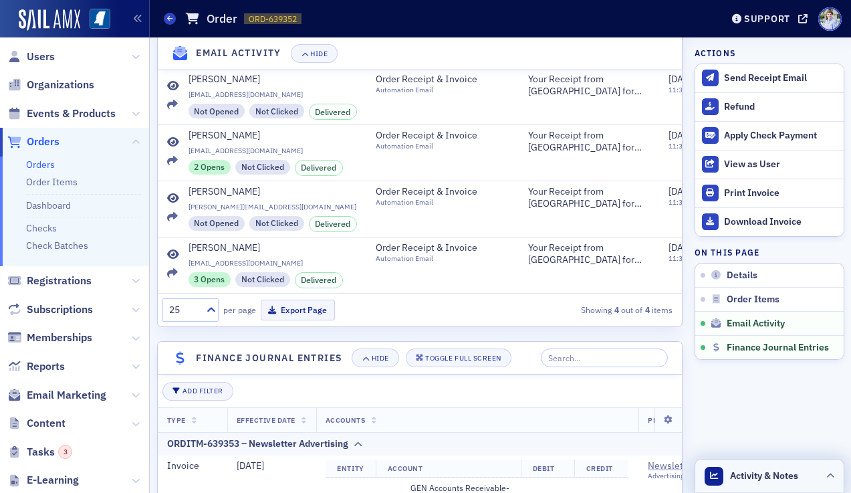
click at [744, 471] on span "Activity & Notes" at bounding box center [764, 476] width 68 height 14
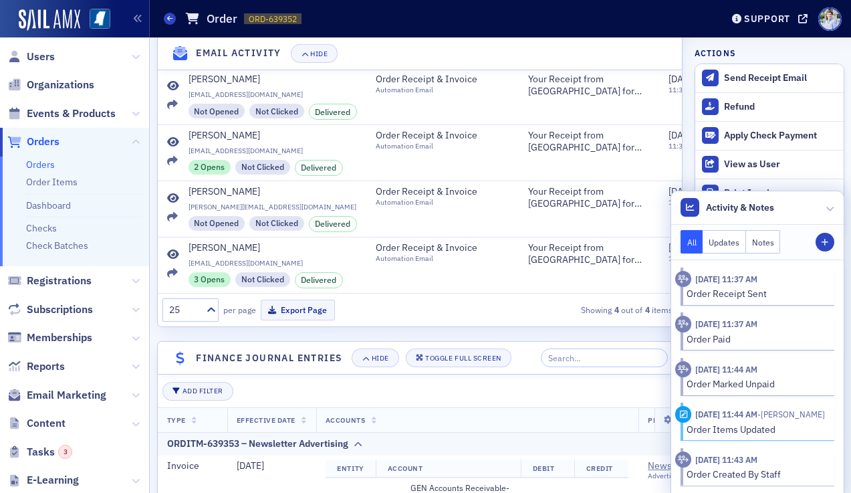
click at [730, 221] on header "Activity & Notes" at bounding box center [757, 207] width 173 height 33
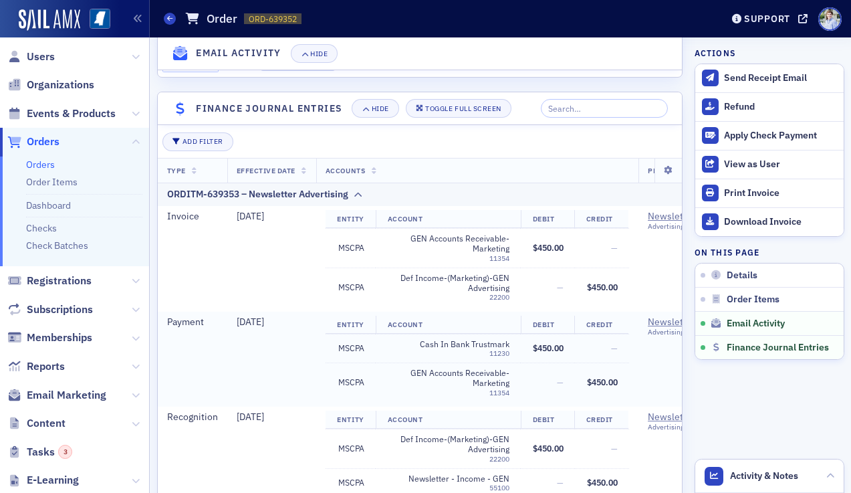
scroll to position [1187, 0]
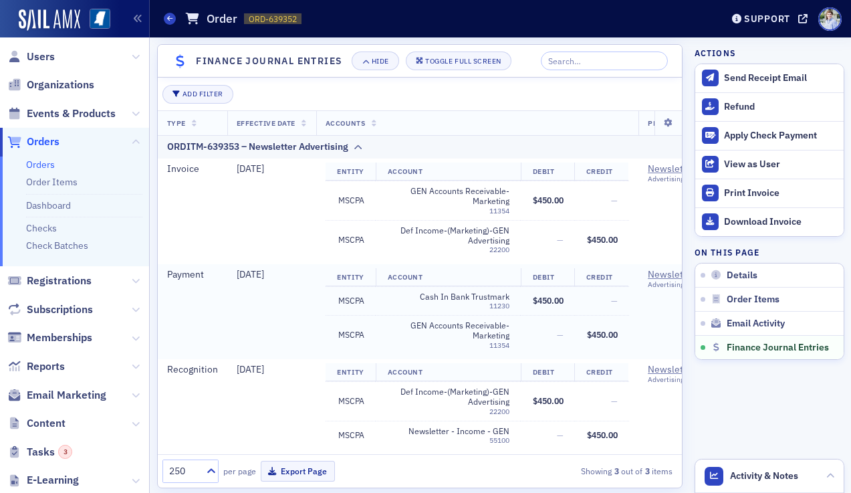
click at [251, 276] on span "[DATE]" at bounding box center [250, 274] width 27 height 12
click at [254, 265] on td "[DATE]" at bounding box center [271, 311] width 89 height 95
click at [262, 270] on span "[DATE]" at bounding box center [250, 274] width 27 height 12
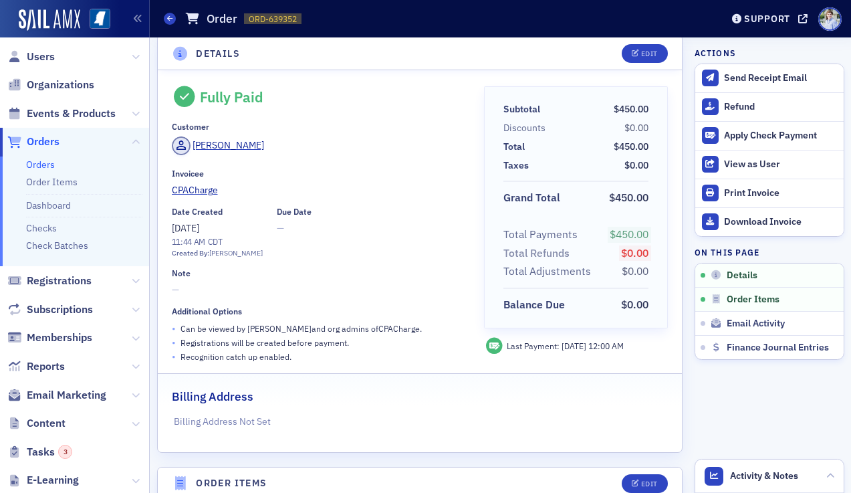
scroll to position [0, 0]
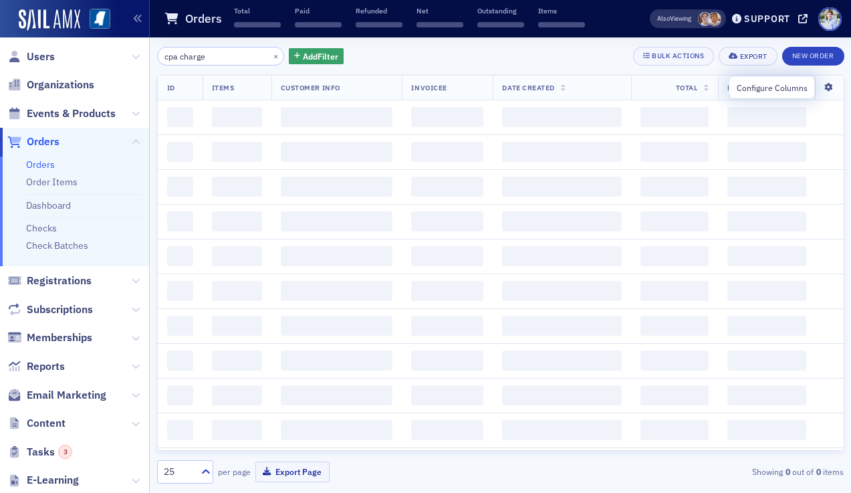
click at [832, 86] on icon at bounding box center [828, 88] width 27 height 8
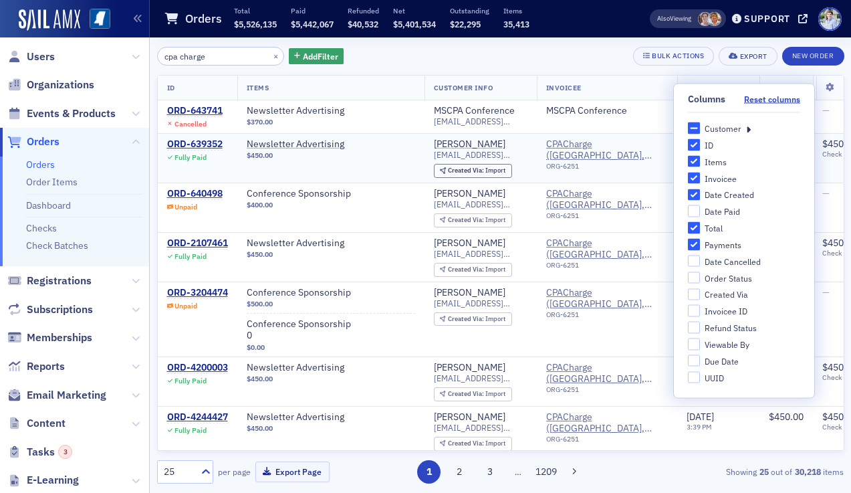
drag, startPoint x: 503, startPoint y: 45, endPoint x: 425, endPoint y: 135, distance: 118.9
click at [503, 47] on div "cpa charge × Add Filter Bulk Actions Export New Order ID Items Customer Info In…" at bounding box center [500, 264] width 687 height 455
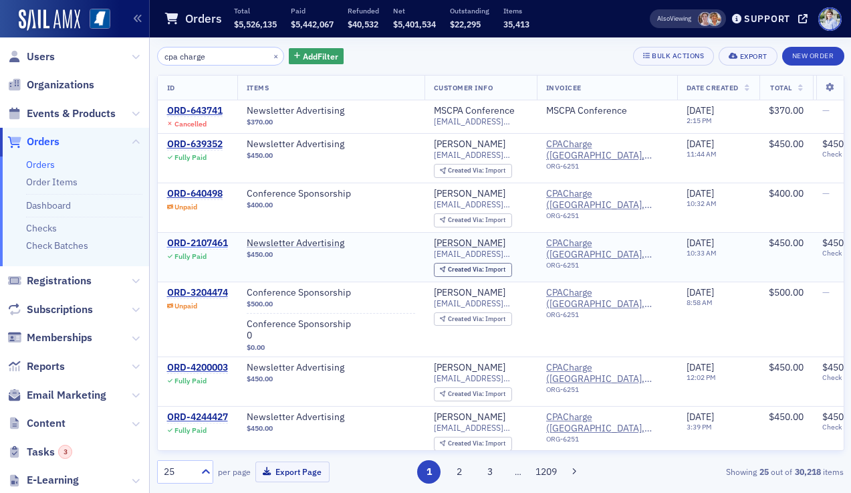
click at [197, 241] on div "ORD-2107461" at bounding box center [197, 243] width 61 height 12
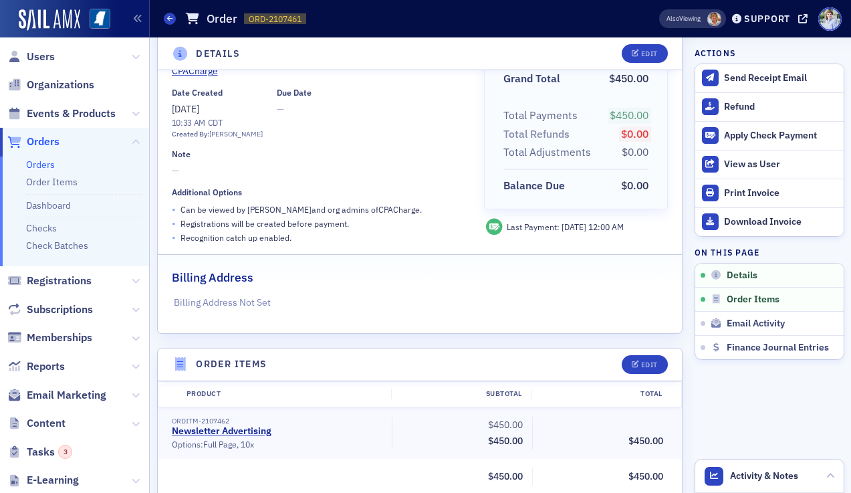
scroll to position [132, 0]
drag, startPoint x: 173, startPoint y: 168, endPoint x: 199, endPoint y: 166, distance: 26.1
click at [199, 166] on div "Fully Paid Customer Tracey Gavin Invoicee CPACharge Date Created 6/16/2025 10:3…" at bounding box center [420, 140] width 525 height 384
click at [199, 166] on span "—" at bounding box center [319, 170] width 294 height 14
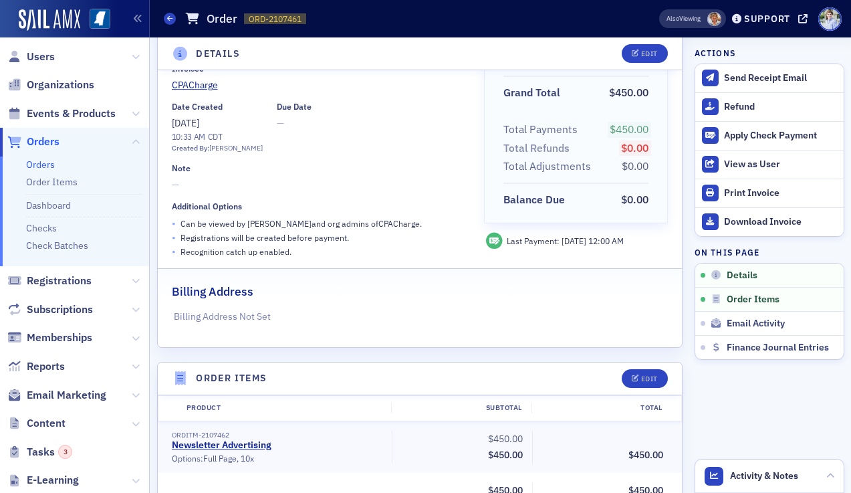
scroll to position [258, 0]
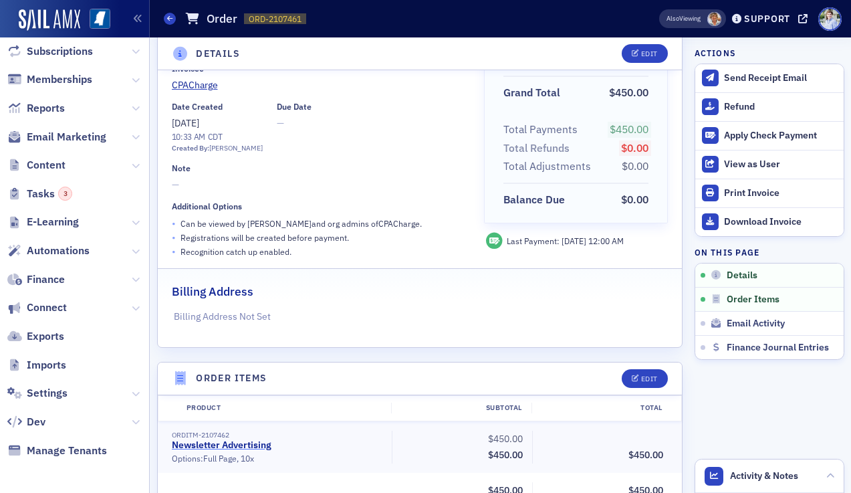
click at [214, 445] on link "Newsletter Advertising" at bounding box center [222, 445] width 100 height 12
click at [634, 373] on button "Edit" at bounding box center [645, 378] width 46 height 19
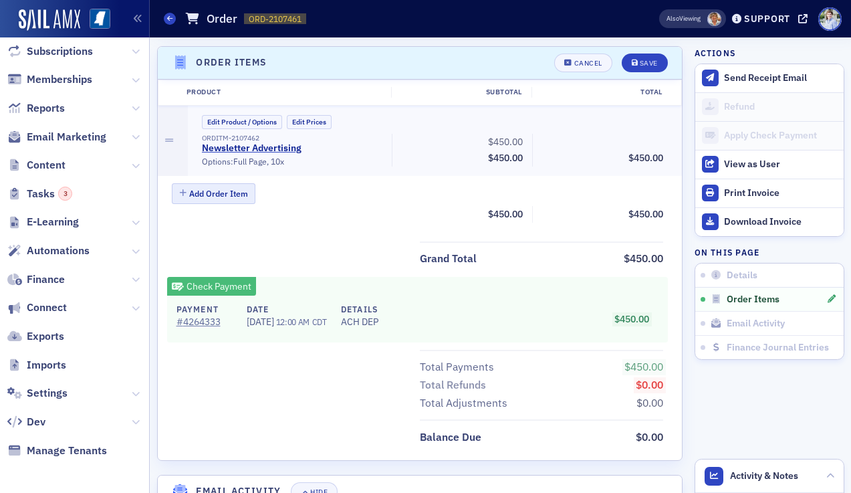
scroll to position [435, 0]
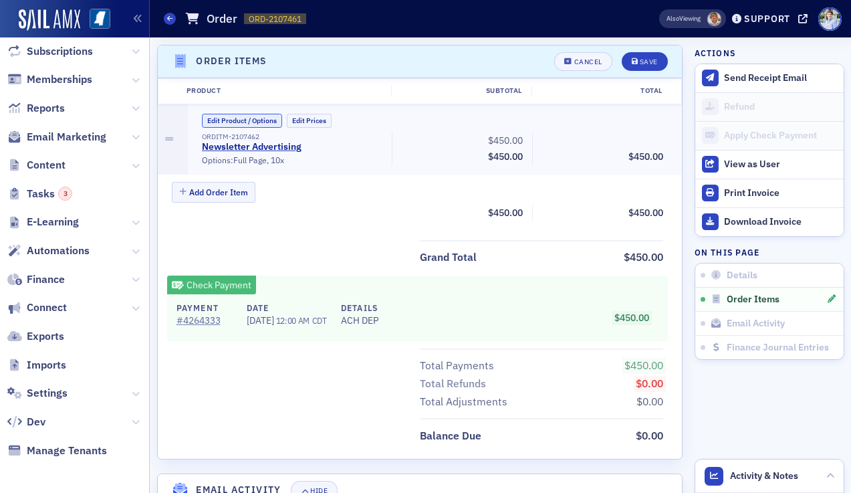
click at [223, 121] on button "Edit Product / Options" at bounding box center [242, 121] width 80 height 14
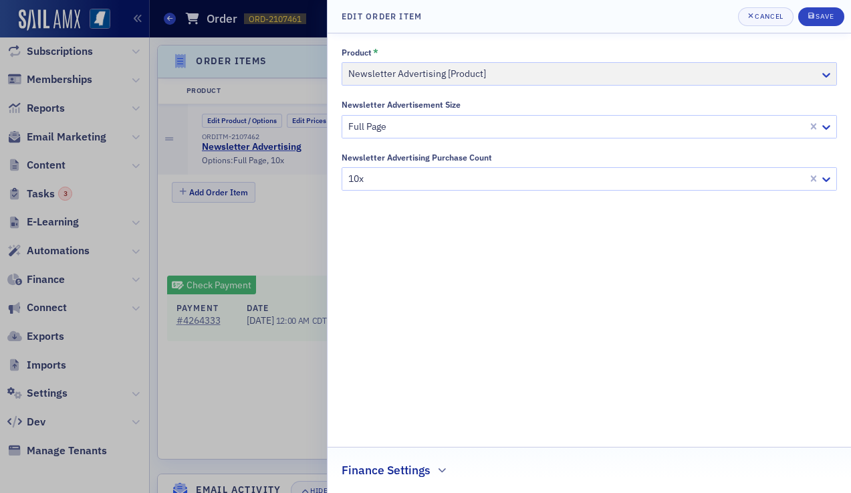
click at [387, 447] on div "Finance Settings" at bounding box center [589, 462] width 495 height 31
click at [784, 19] on button "Cancel" at bounding box center [765, 16] width 55 height 19
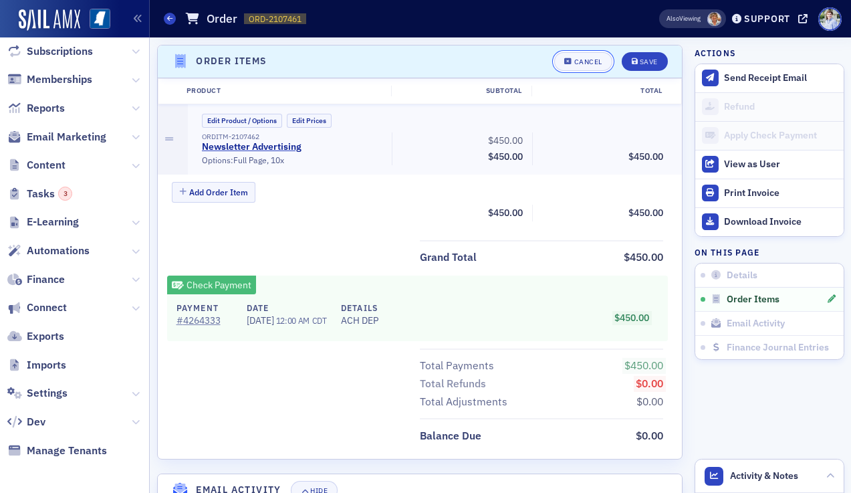
click at [590, 55] on button "Cancel" at bounding box center [583, 61] width 58 height 19
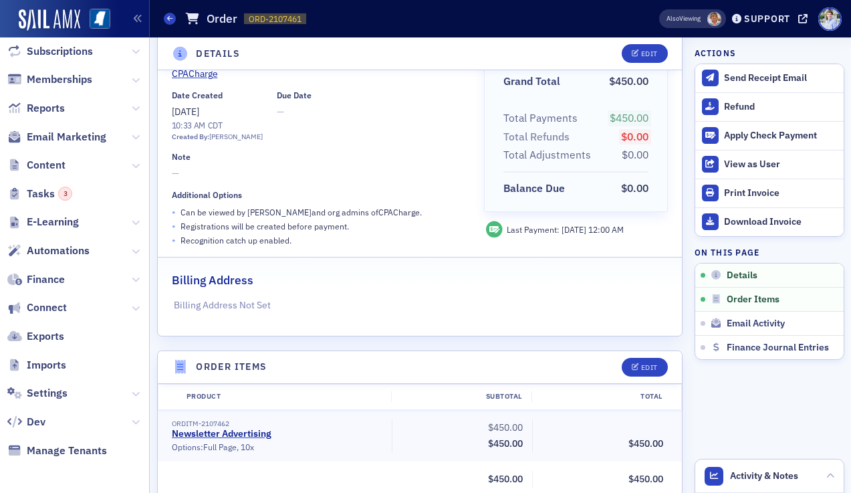
scroll to position [103, 0]
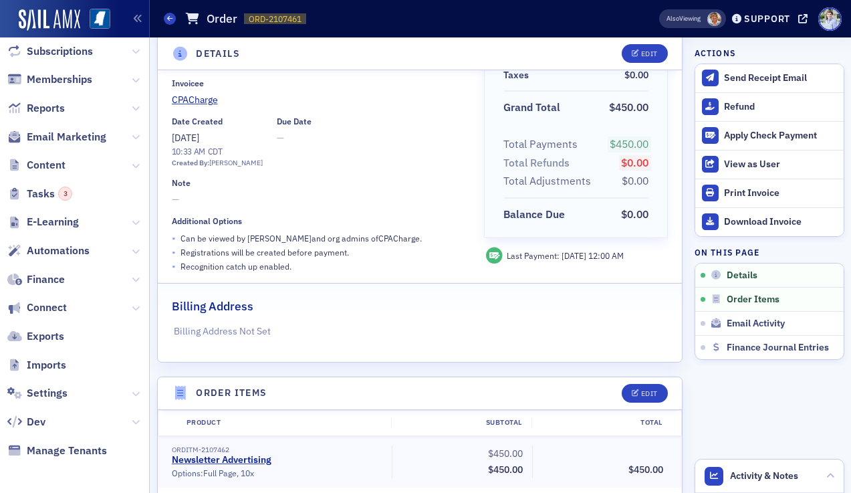
click at [334, 208] on div "Fully Paid Customer Tracey Gavin Invoicee CPACharge Date Created 6/16/2025 10:3…" at bounding box center [319, 134] width 294 height 277
click at [373, 207] on div "Fully Paid Customer Tracey Gavin Invoicee CPACharge Date Created 6/16/2025 10:3…" at bounding box center [319, 134] width 294 height 277
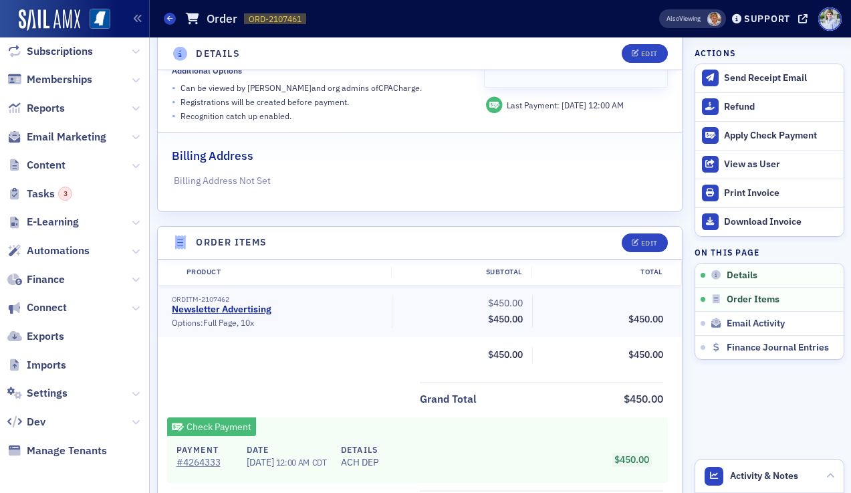
click at [290, 138] on div "Billing Address" at bounding box center [420, 148] width 497 height 31
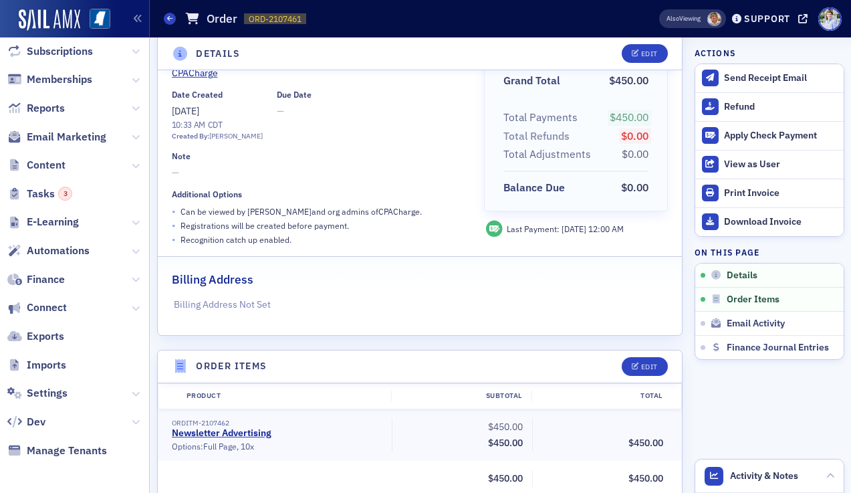
scroll to position [66, 0]
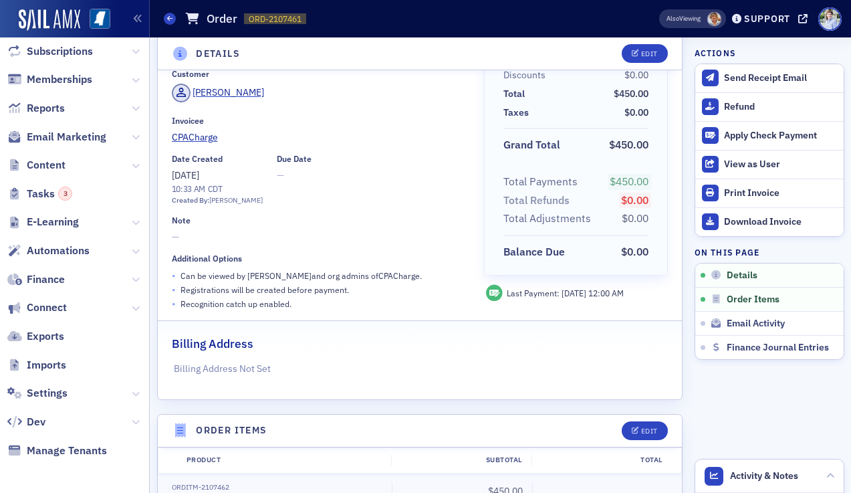
click at [320, 116] on div "Invoicee" at bounding box center [319, 121] width 294 height 10
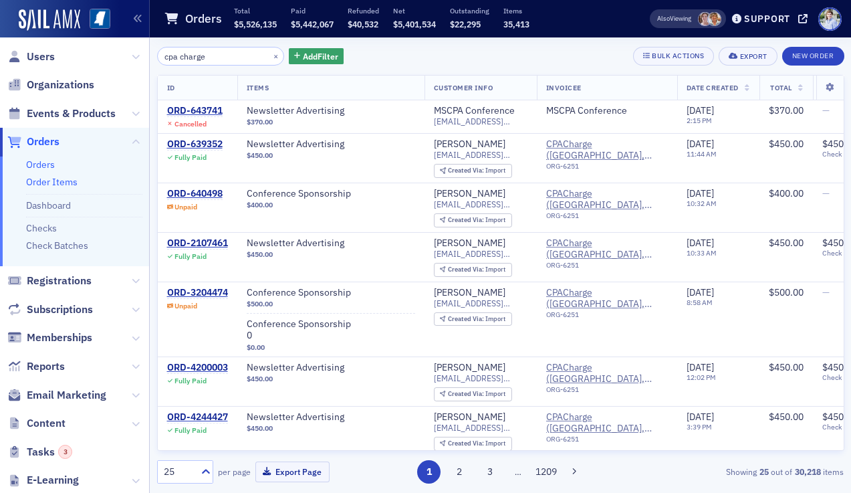
click at [35, 177] on link "Order Items" at bounding box center [51, 182] width 51 height 12
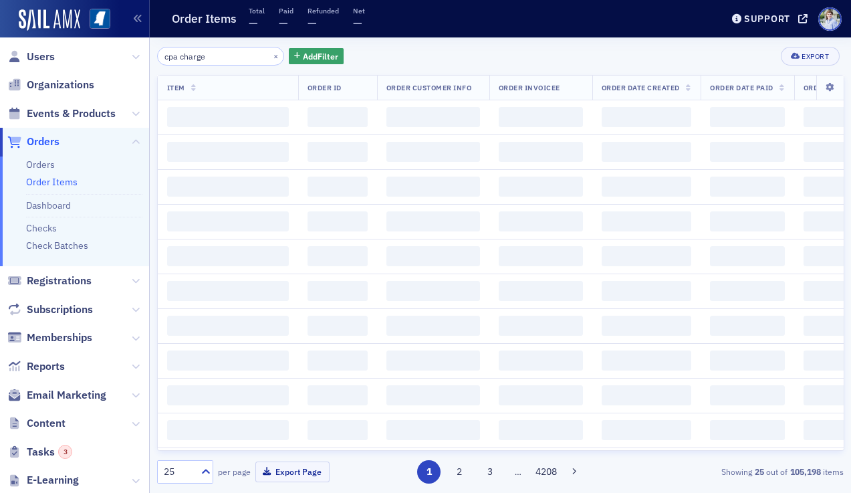
type input "cpa charge"
click at [484, 47] on div "cpa charge × Add Filter Export" at bounding box center [500, 56] width 687 height 19
click at [229, 62] on input "cpa charge" at bounding box center [221, 56] width 128 height 19
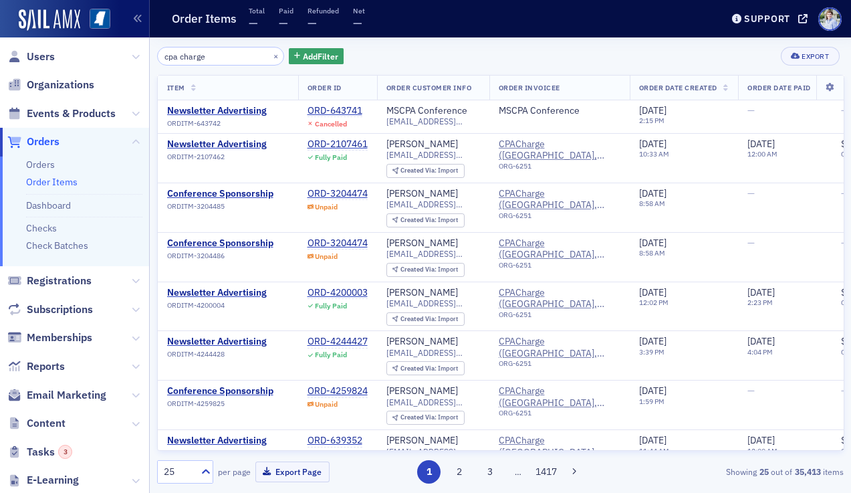
click at [425, 41] on div "cpa charge × Add Filter Export Item Order ID Order Customer Info Order Invoicee…" at bounding box center [500, 264] width 687 height 455
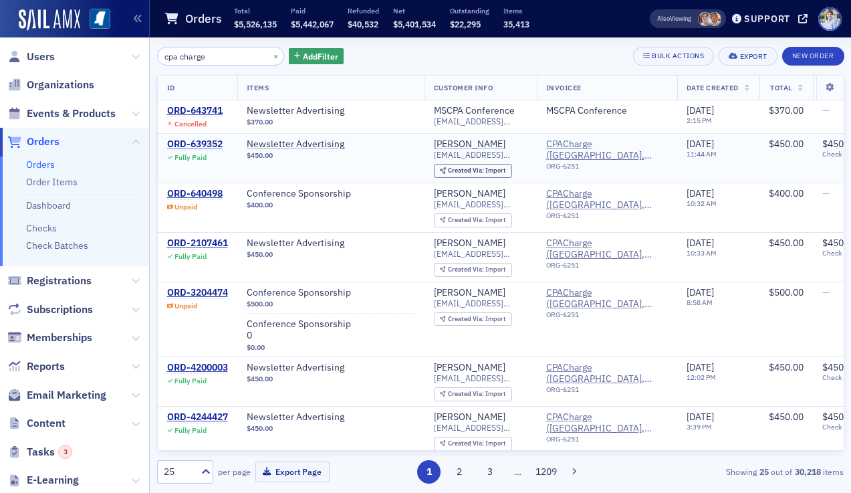
click at [193, 141] on div "ORD-639352" at bounding box center [194, 144] width 55 height 12
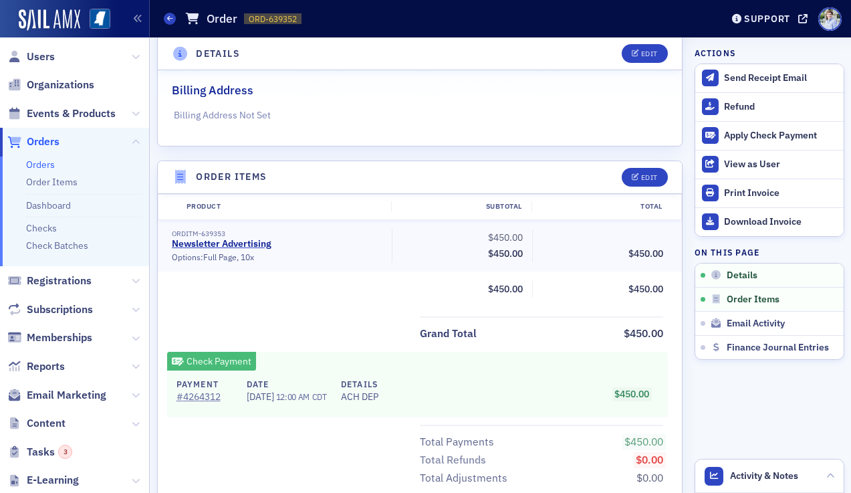
scroll to position [360, 0]
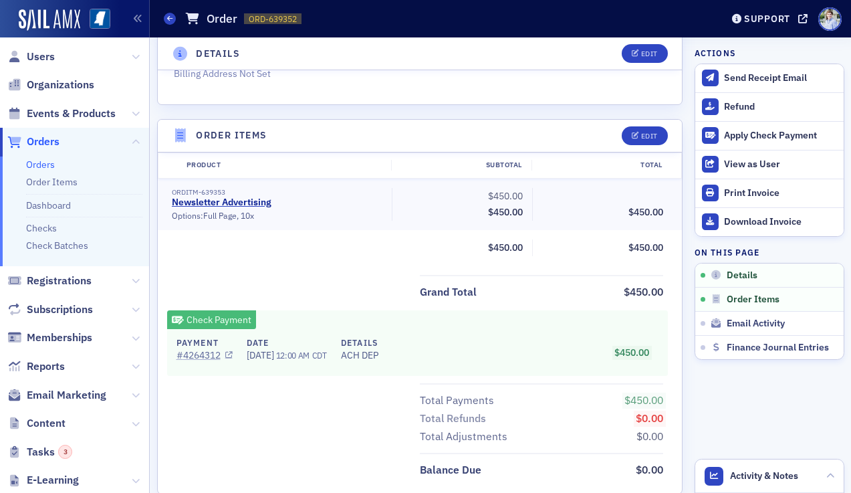
click at [207, 355] on link "# 4264312" at bounding box center [205, 355] width 56 height 14
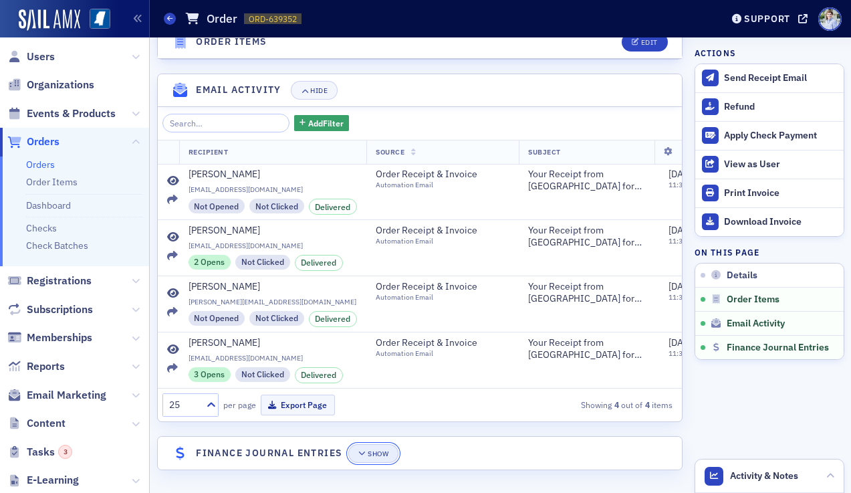
click at [376, 450] on div "Show" at bounding box center [378, 453] width 21 height 7
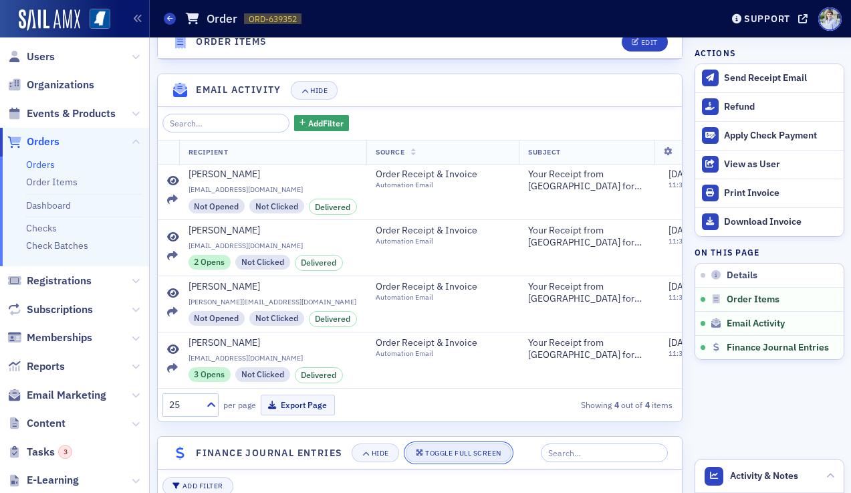
click at [452, 456] on button "Toggle Full Screen" at bounding box center [459, 452] width 106 height 19
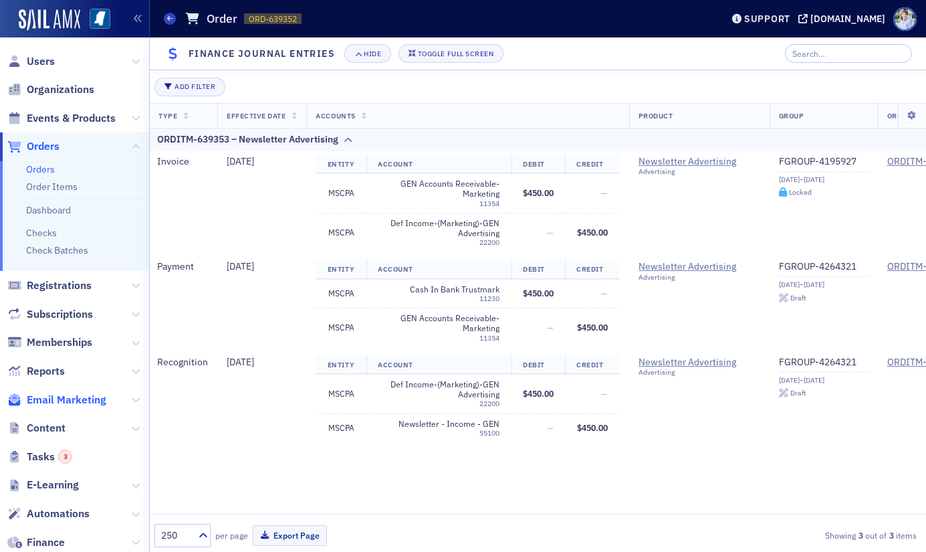
scroll to position [200, 0]
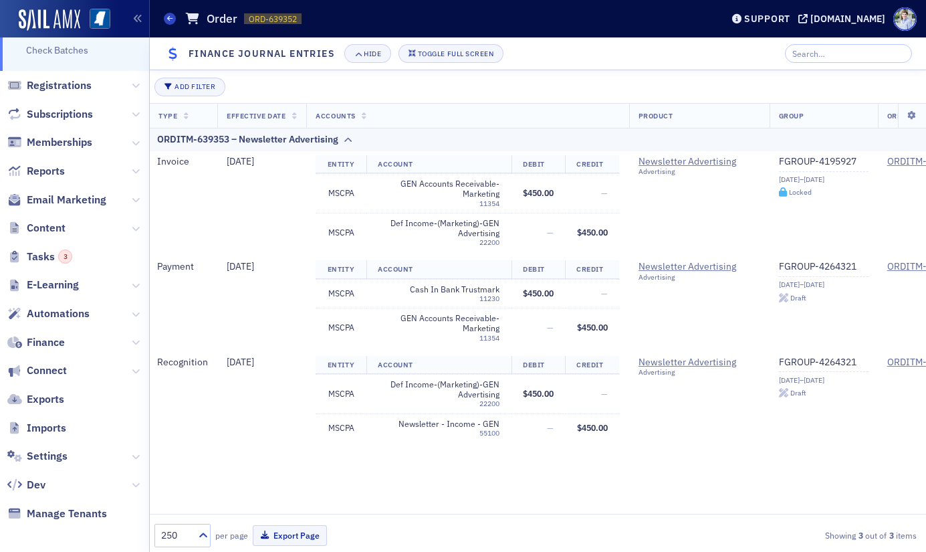
drag, startPoint x: 95, startPoint y: 398, endPoint x: 68, endPoint y: 359, distance: 47.1
click at [95, 398] on span "Exports" at bounding box center [74, 399] width 149 height 29
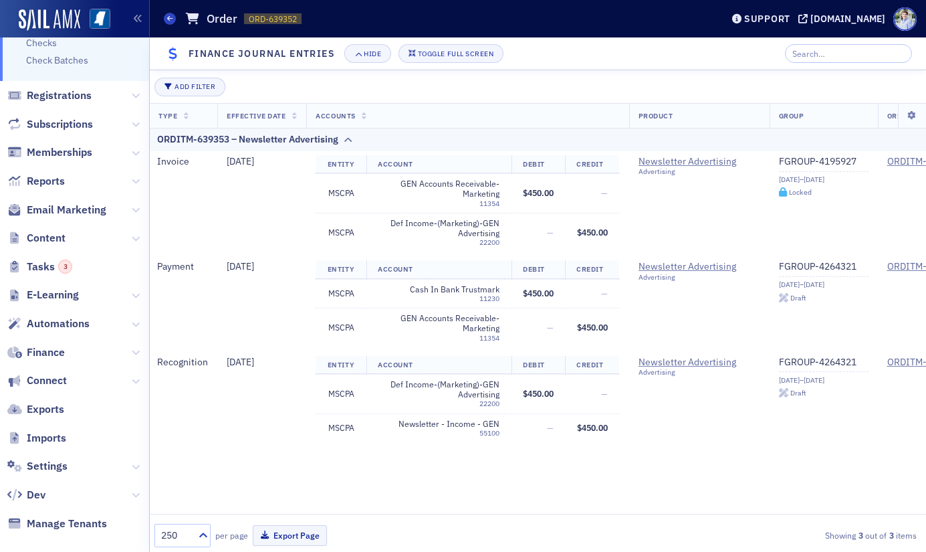
scroll to position [191, 0]
click at [132, 350] on icon at bounding box center [136, 351] width 8 height 8
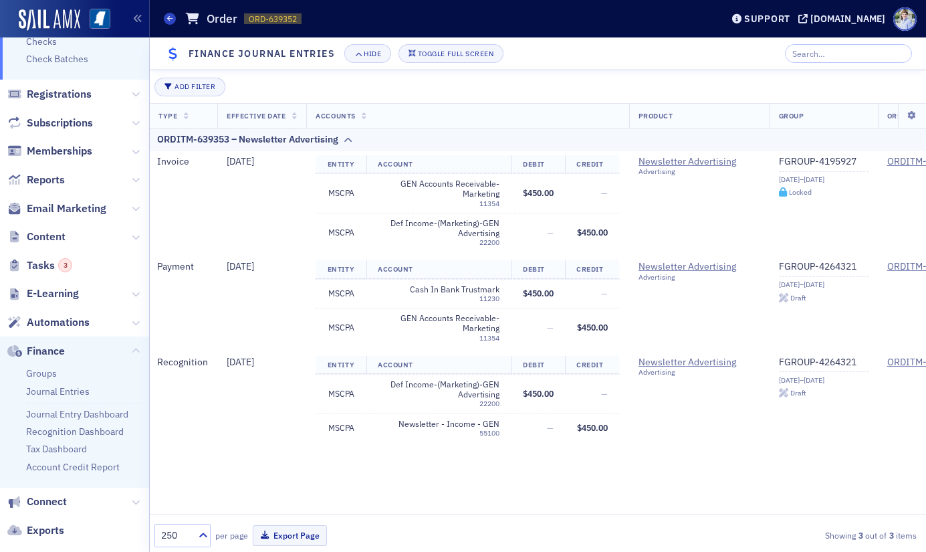
click at [247, 15] on span "ORD-639352 639352" at bounding box center [273, 18] width 58 height 11
copy span "ORD-639352 639352"
drag, startPoint x: 306, startPoint y: 31, endPoint x: 272, endPoint y: 5, distance: 42.8
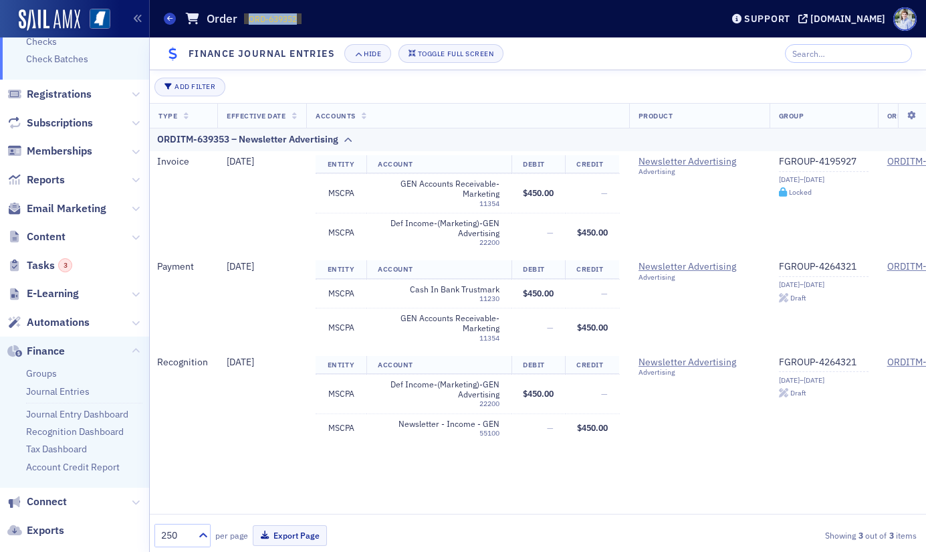
click at [306, 31] on header "Orders Order ORD-639352 639352 Support ms-cpa.org" at bounding box center [538, 18] width 776 height 37
click at [320, 37] on header "Finance Journal Entries Hide Toggle Full Screen" at bounding box center [538, 53] width 776 height 33
click at [276, 58] on h4 "Finance Journal Entries" at bounding box center [262, 54] width 146 height 14
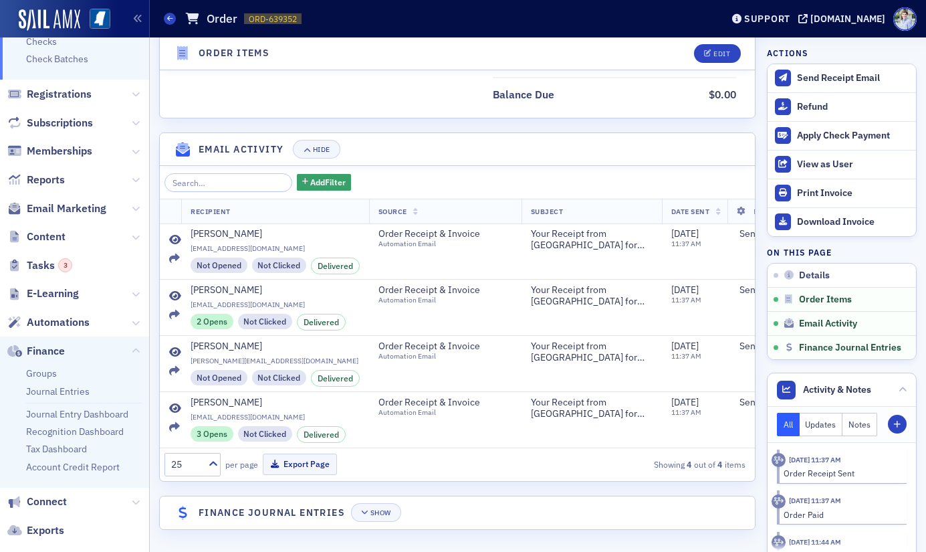
click at [315, 50] on header "Order Items Edit" at bounding box center [457, 53] width 595 height 33
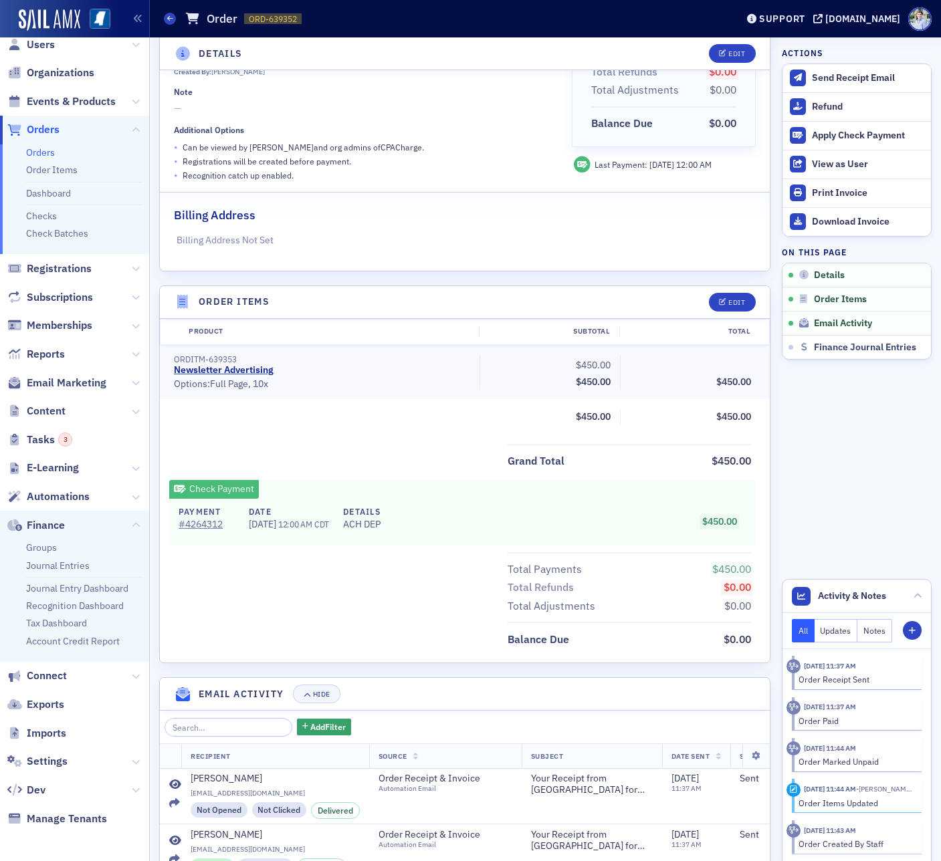
scroll to position [164, 0]
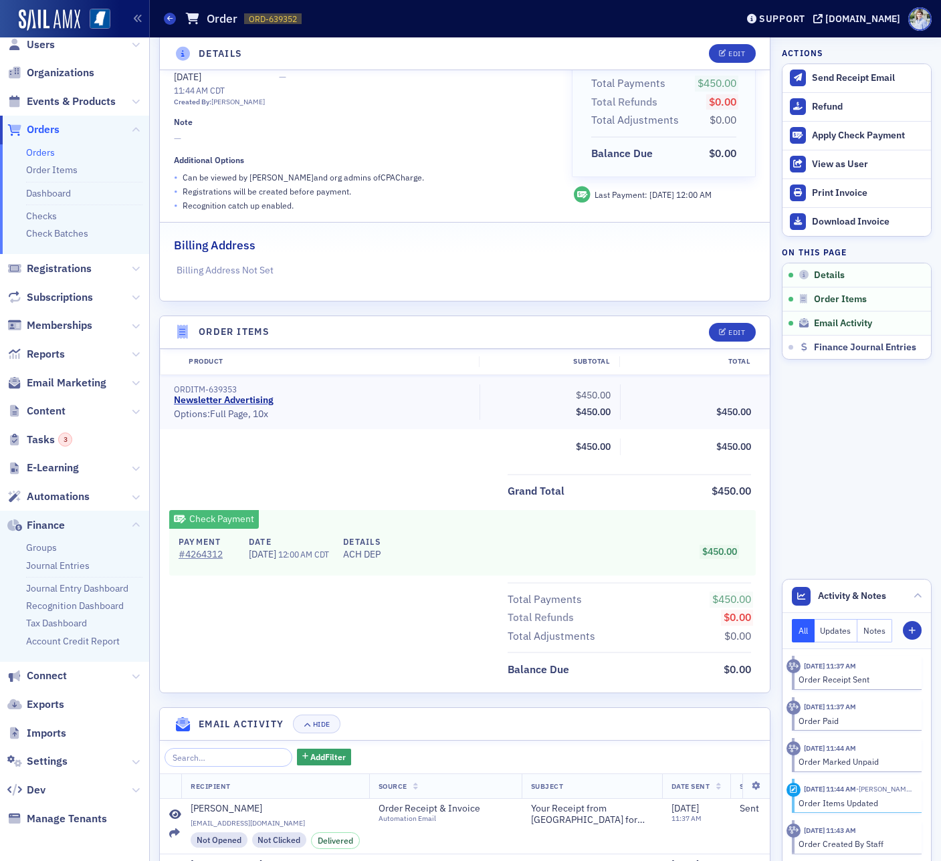
drag, startPoint x: 451, startPoint y: 246, endPoint x: 451, endPoint y: 177, distance: 68.9
click at [451, 246] on div "Billing Address" at bounding box center [465, 238] width 582 height 31
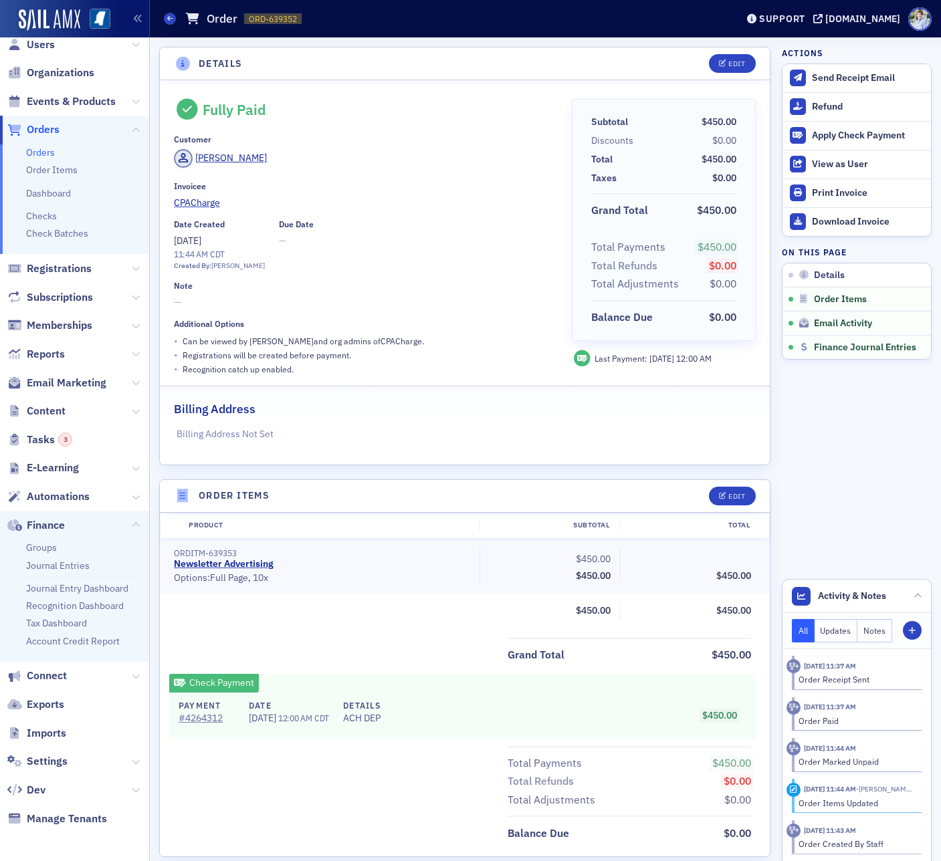
scroll to position [429, 0]
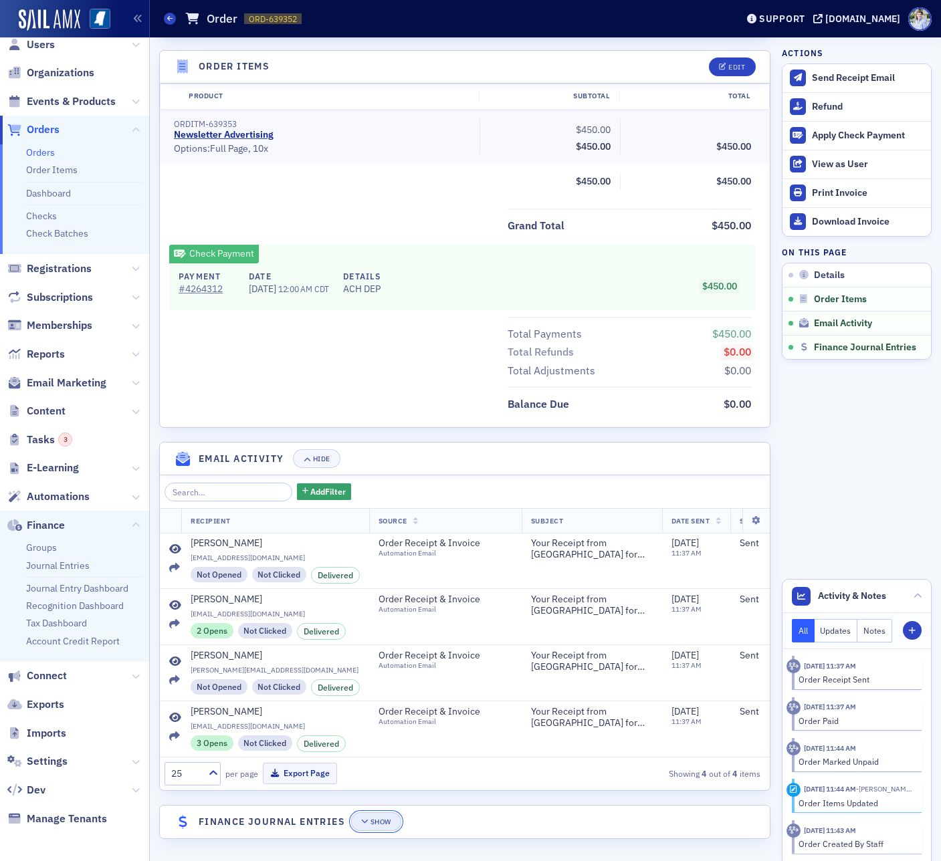
click at [383, 492] on div "Show" at bounding box center [380, 821] width 21 height 7
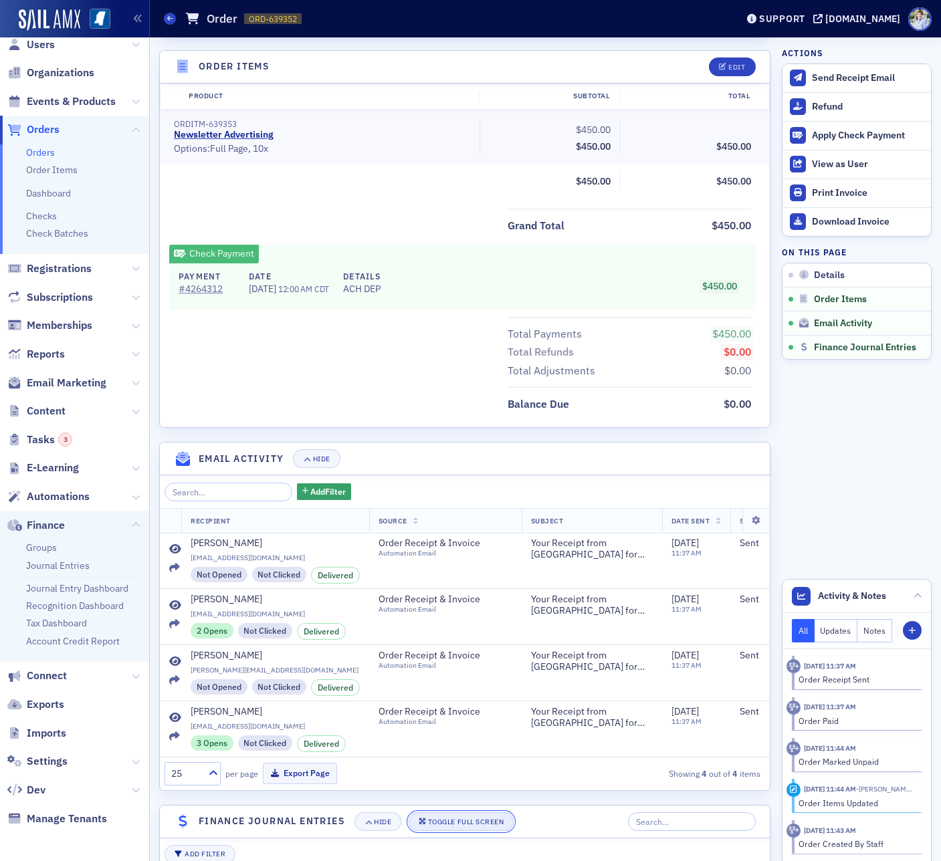
click at [444, 492] on button "Toggle Full Screen" at bounding box center [462, 821] width 106 height 19
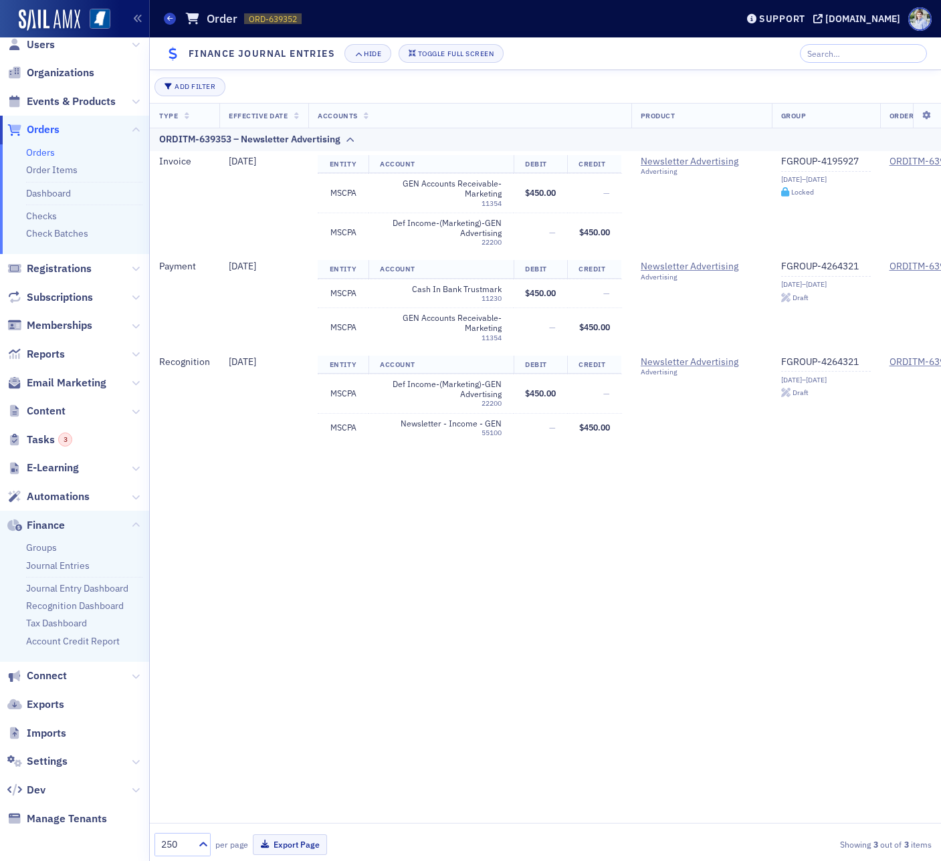
scroll to position [381, 0]
click at [446, 58] on button "Toggle Full Screen" at bounding box center [452, 53] width 106 height 19
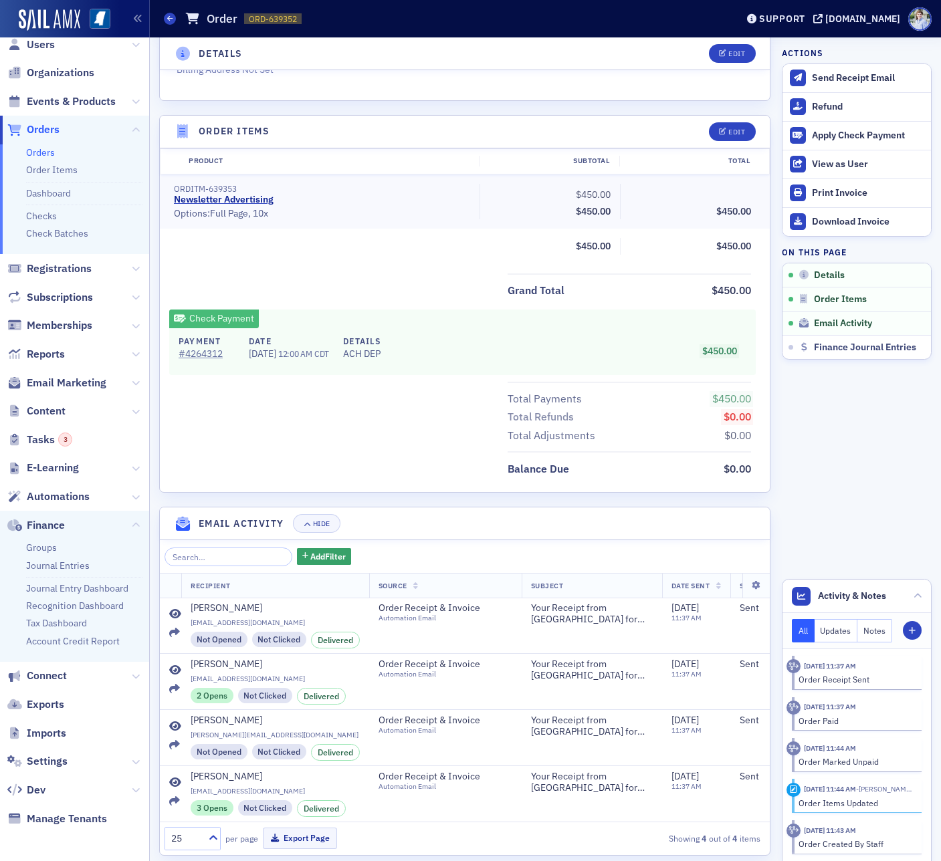
scroll to position [364, 0]
click at [424, 274] on div "Grand Total $450.00" at bounding box center [465, 287] width 610 height 27
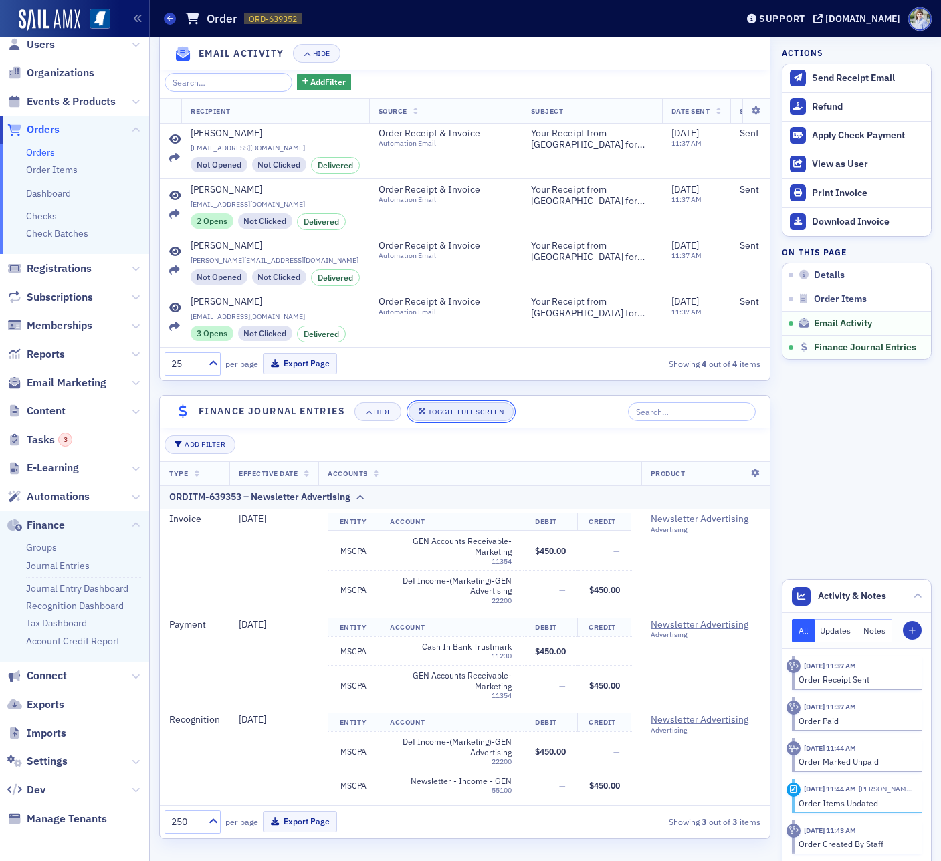
click at [448, 405] on button "Toggle Full Screen" at bounding box center [462, 412] width 106 height 19
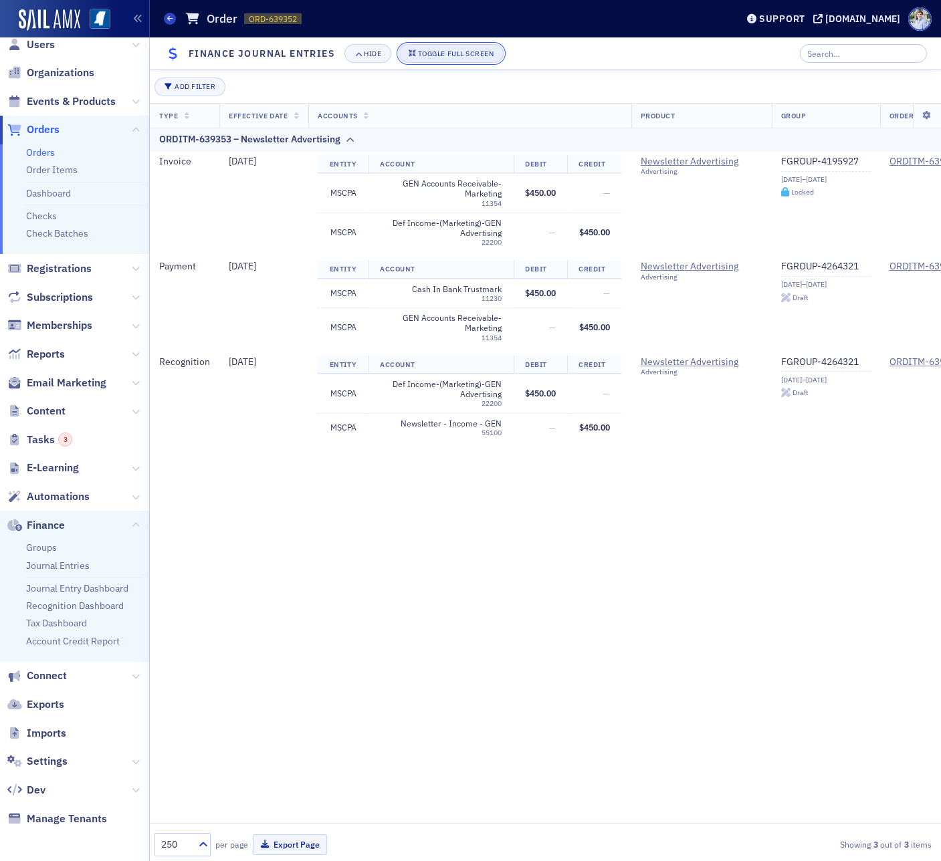
click at [441, 54] on div "Toggle Full Screen" at bounding box center [456, 53] width 76 height 7
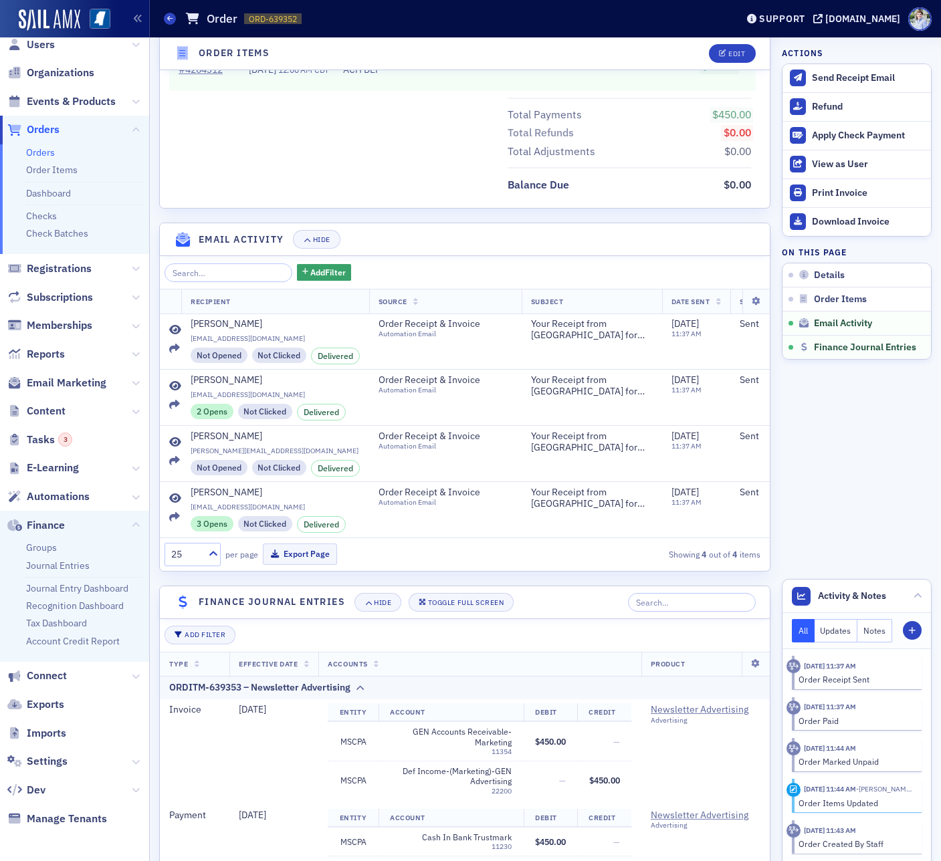
scroll to position [839, 0]
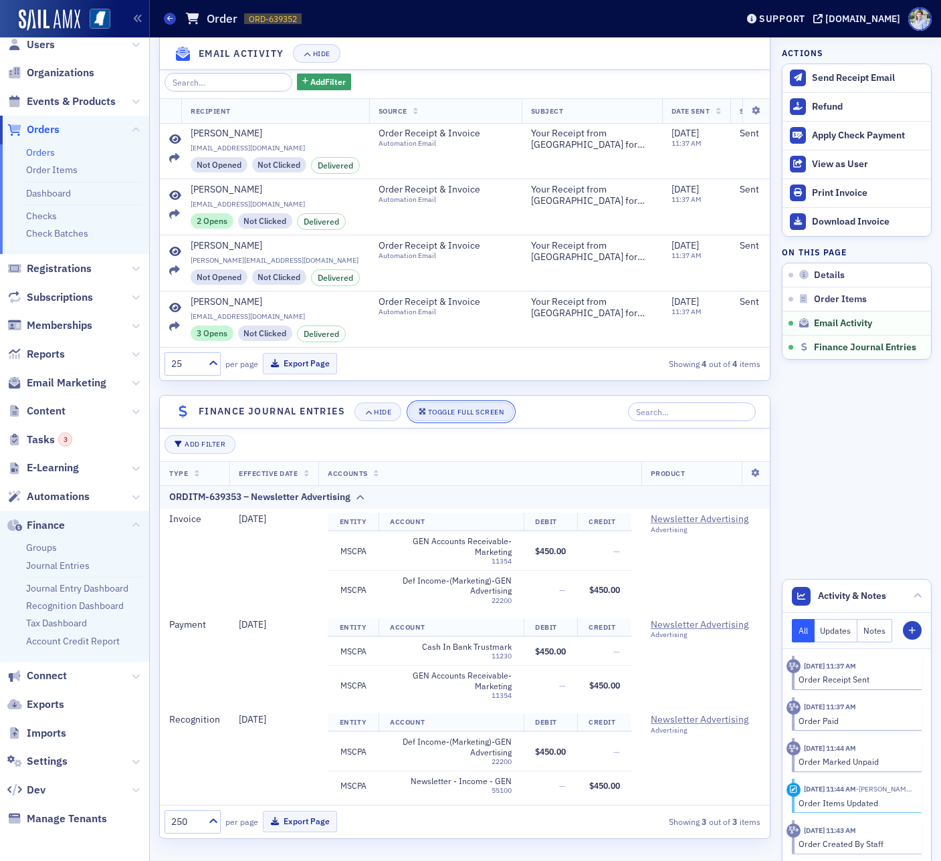
click at [455, 414] on div "Toggle Full Screen" at bounding box center [466, 412] width 76 height 7
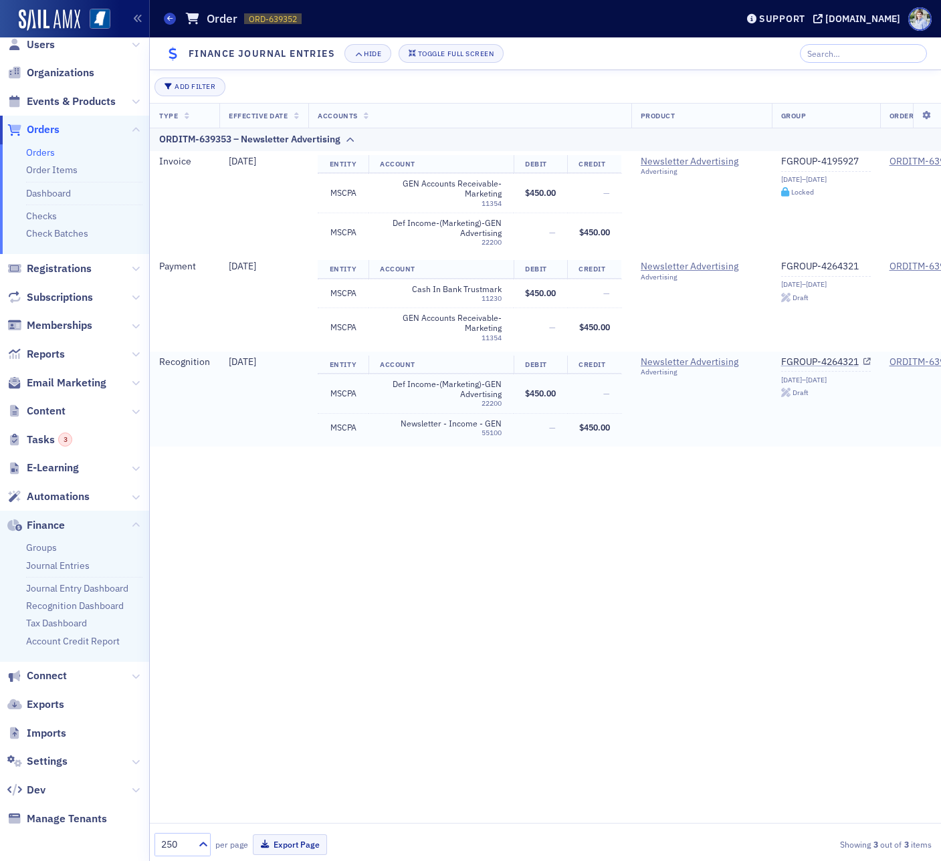
scroll to position [381, 0]
drag, startPoint x: 388, startPoint y: 494, endPoint x: 448, endPoint y: 374, distance: 134.0
click at [388, 492] on div "Type Effective Date Accounts Product Group Order Item Tracking Categories ID OR…" at bounding box center [545, 463] width 791 height 721
click at [535, 492] on div "Type Effective Date Accounts Product Group Order Item Tracking Categories ID OR…" at bounding box center [545, 463] width 791 height 721
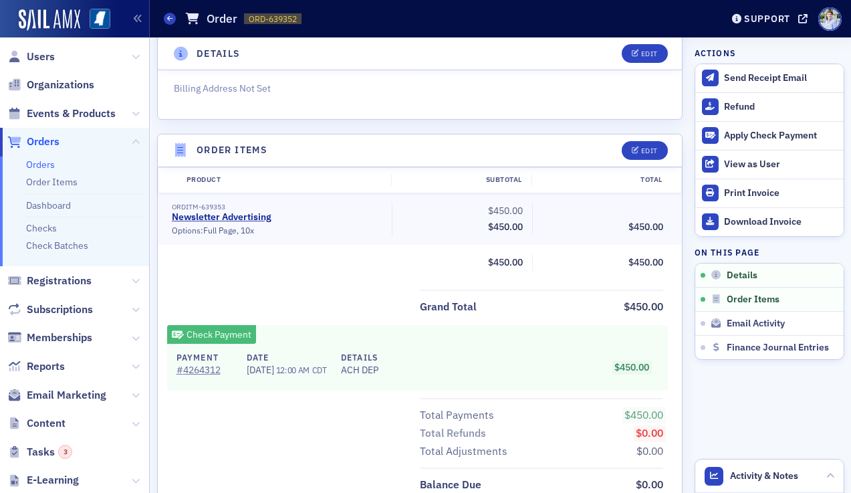
scroll to position [345, 0]
click at [258, 374] on span "[DATE]" at bounding box center [261, 370] width 29 height 12
click at [262, 375] on span "[DATE]" at bounding box center [261, 370] width 29 height 12
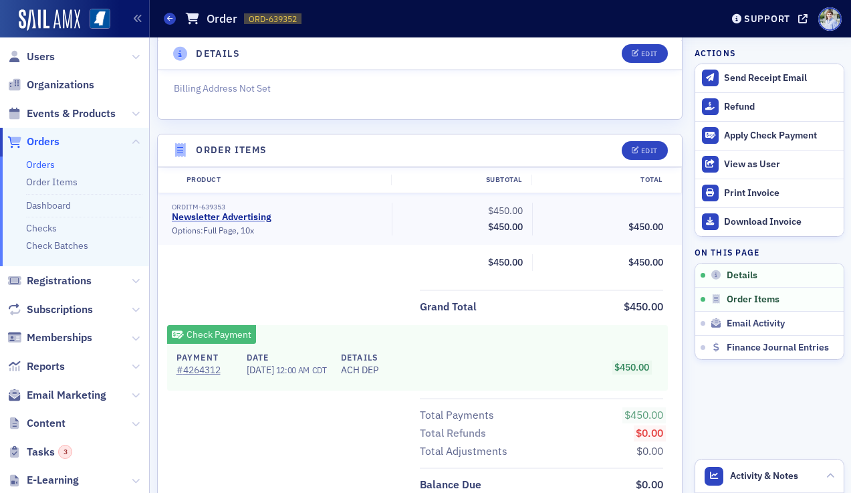
click at [312, 294] on div "Grand Total $450.00" at bounding box center [420, 303] width 525 height 27
click at [263, 372] on span "[DATE]" at bounding box center [261, 370] width 29 height 12
click at [330, 290] on div "Grand Total $450.00" at bounding box center [420, 303] width 525 height 27
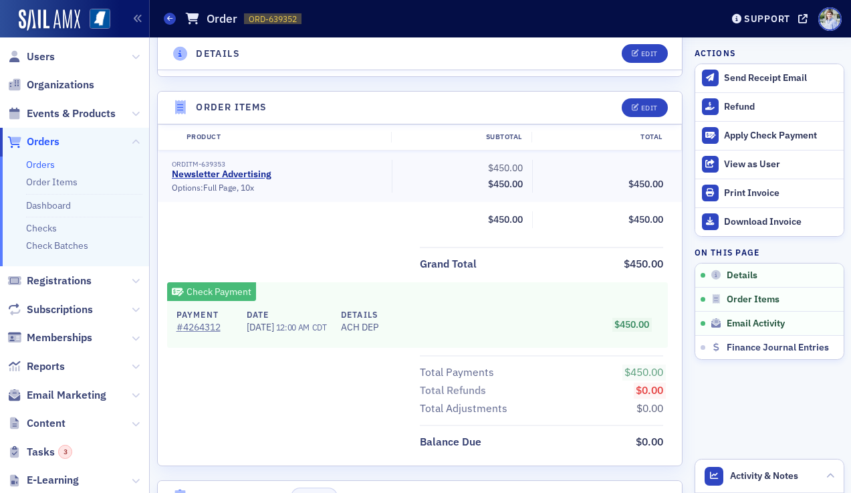
scroll to position [389, 0]
click at [171, 27] on div "Orders Order ORD-639352 639352" at bounding box center [433, 18] width 538 height 25
click at [171, 18] on icon at bounding box center [169, 18] width 5 height 6
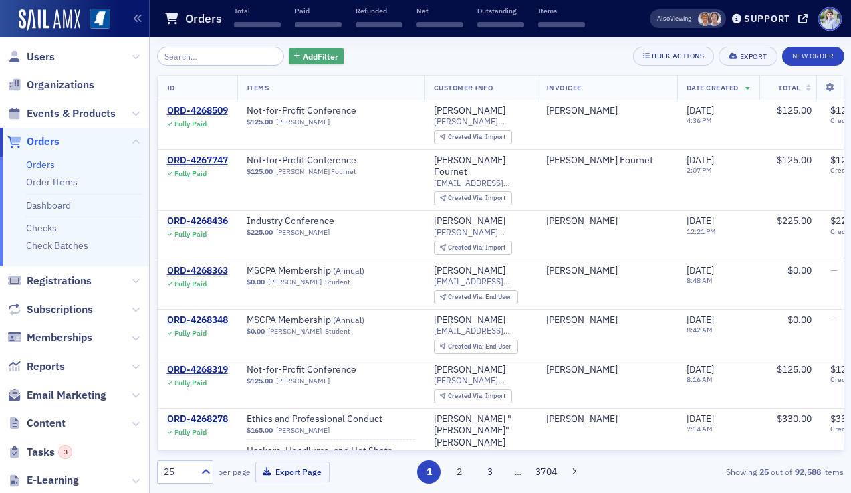
click at [303, 55] on span "Add Filter" at bounding box center [320, 56] width 35 height 12
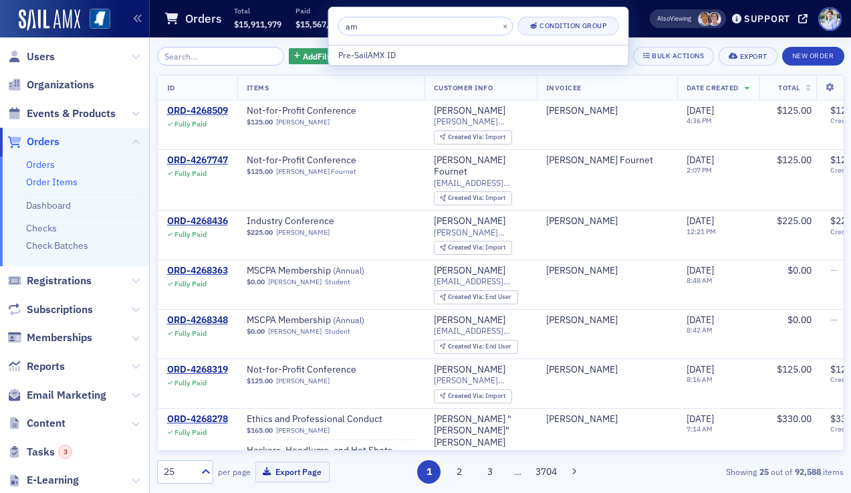
type input "am"
click at [63, 186] on link "Order Items" at bounding box center [51, 182] width 51 height 12
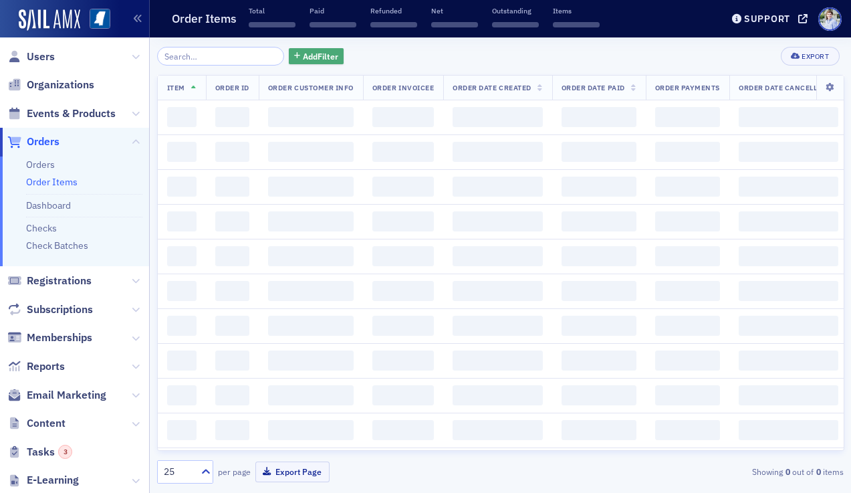
click at [303, 60] on span "Add Filter" at bounding box center [320, 56] width 35 height 12
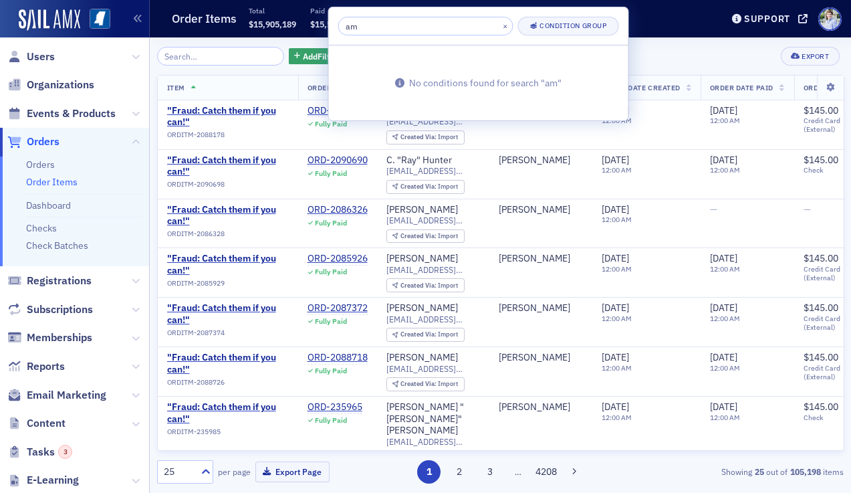
type input "a"
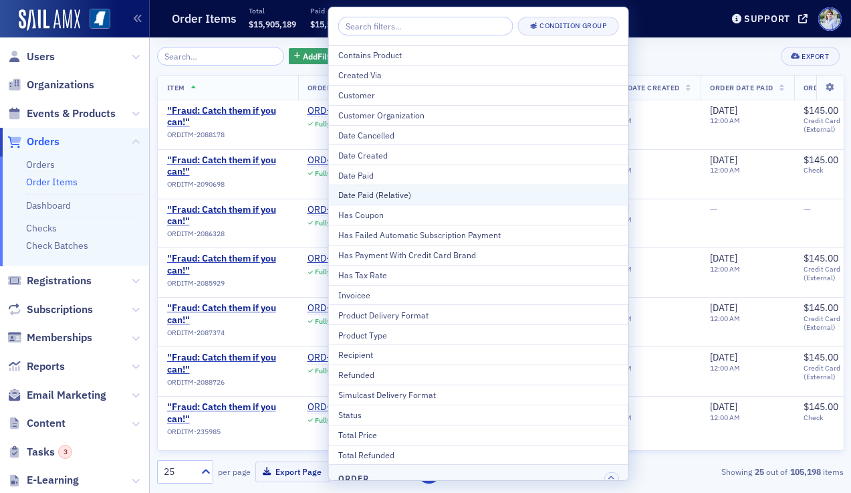
scroll to position [51, 0]
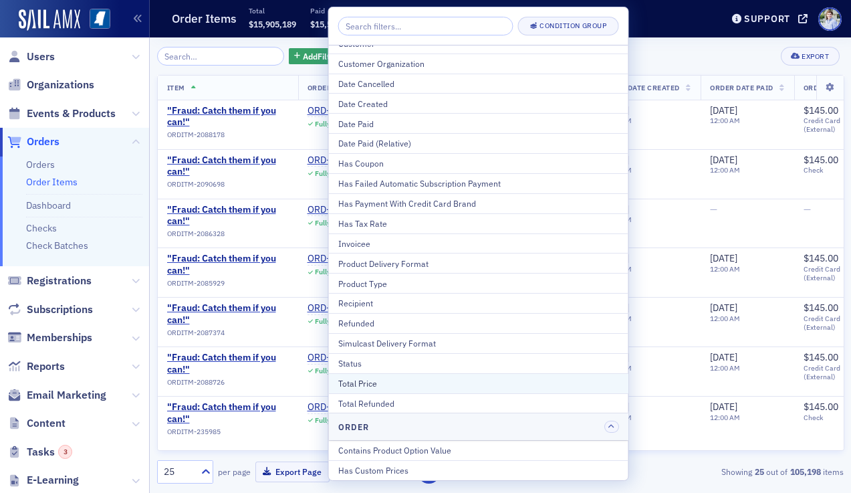
click at [403, 386] on div "Total Price" at bounding box center [478, 383] width 281 height 12
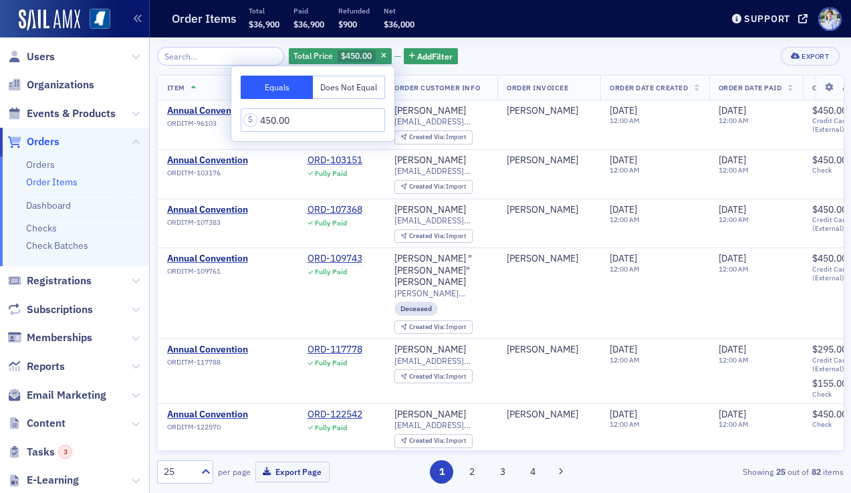
type input "450.00"
click at [472, 23] on div "Order Items Total $36,900 Paid $36,900 Refunded $900 Net $36,000" at bounding box center [433, 18] width 538 height 35
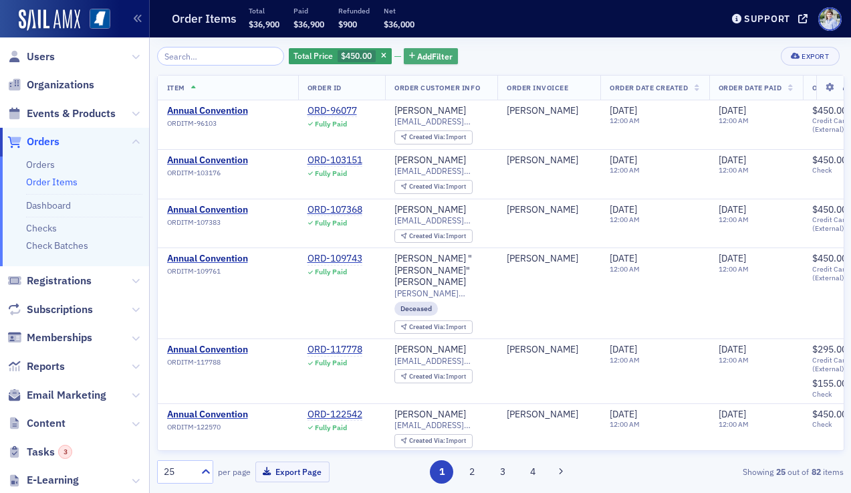
click at [425, 59] on span "Add Filter" at bounding box center [434, 56] width 35 height 12
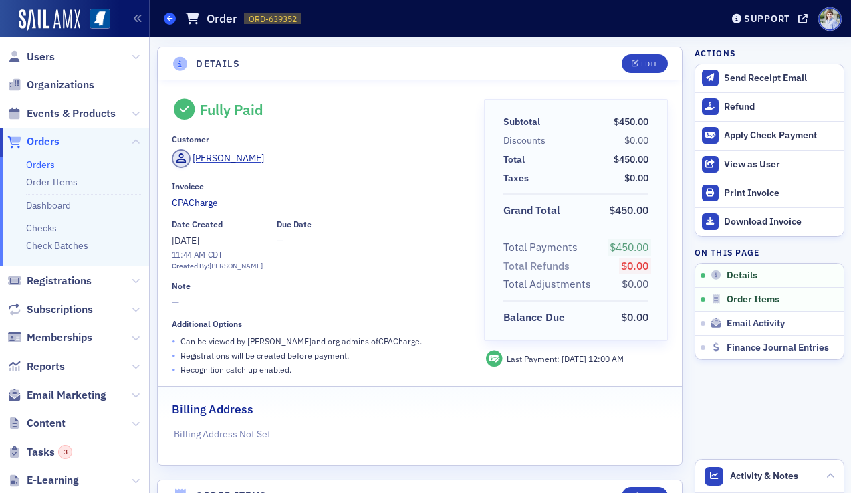
click at [171, 19] on icon at bounding box center [169, 18] width 5 height 6
click at [45, 164] on link "Orders" at bounding box center [40, 164] width 29 height 12
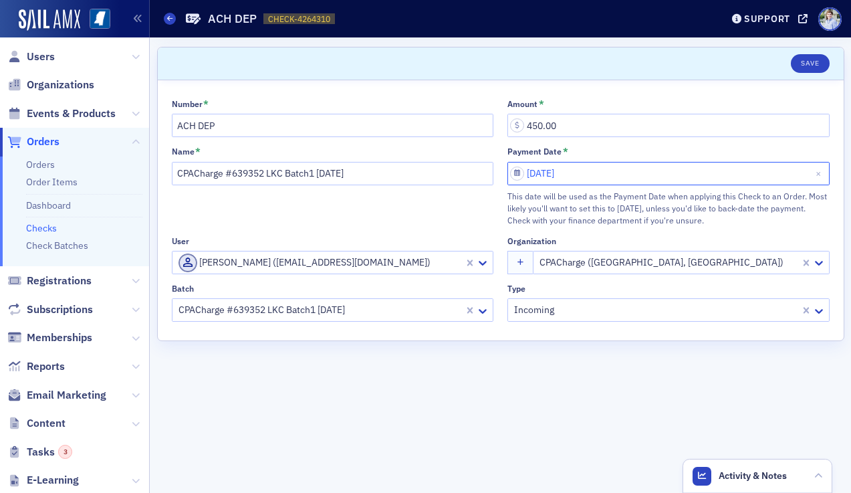
select select "5"
select select "2025"
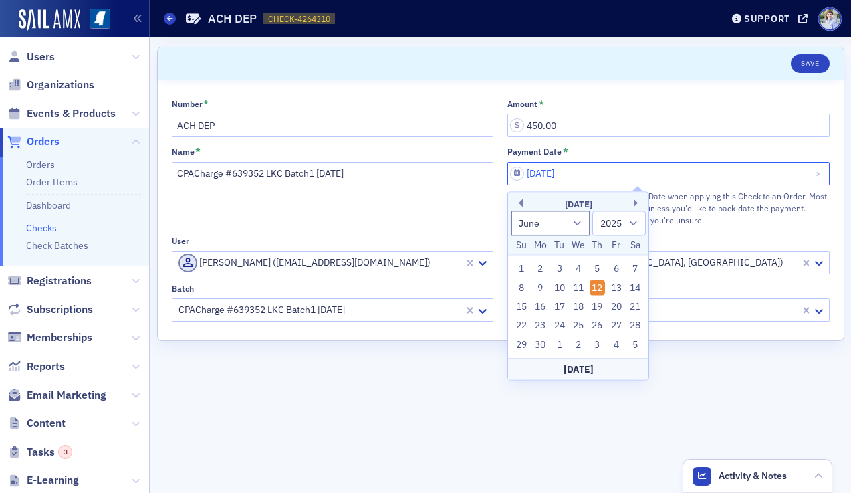
drag, startPoint x: 515, startPoint y: 169, endPoint x: 467, endPoint y: 169, distance: 48.1
click at [465, 169] on div "Number * ACH DEP Amount * 450.00 Name * CPACharge #639352 LKC Batch1 [DATE] Pay…" at bounding box center [501, 210] width 658 height 223
click at [532, 152] on div "Payment Date" at bounding box center [535, 151] width 54 height 10
click at [532, 162] on input "[DATE]" at bounding box center [669, 173] width 322 height 23
select select "5"
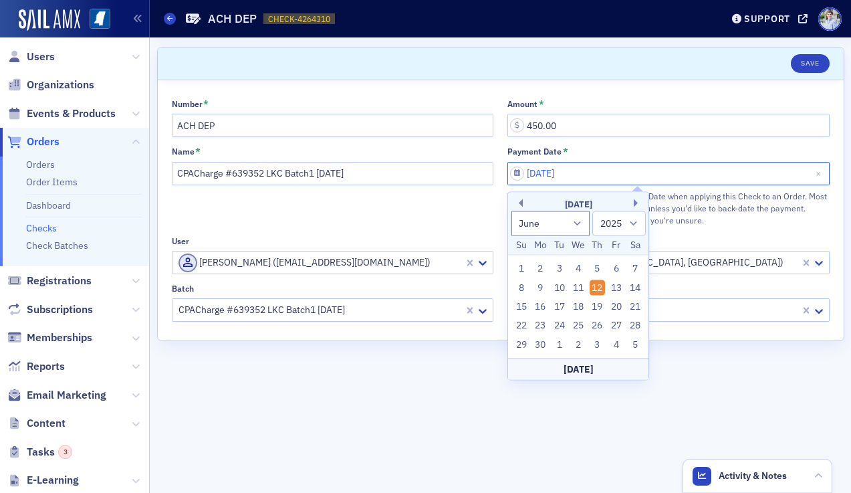
select select "2025"
drag, startPoint x: 532, startPoint y: 152, endPoint x: 540, endPoint y: 171, distance: 20.0
click at [532, 152] on div "Payment Date" at bounding box center [535, 151] width 54 height 10
click at [532, 162] on input "[DATE]" at bounding box center [669, 173] width 322 height 23
select select "5"
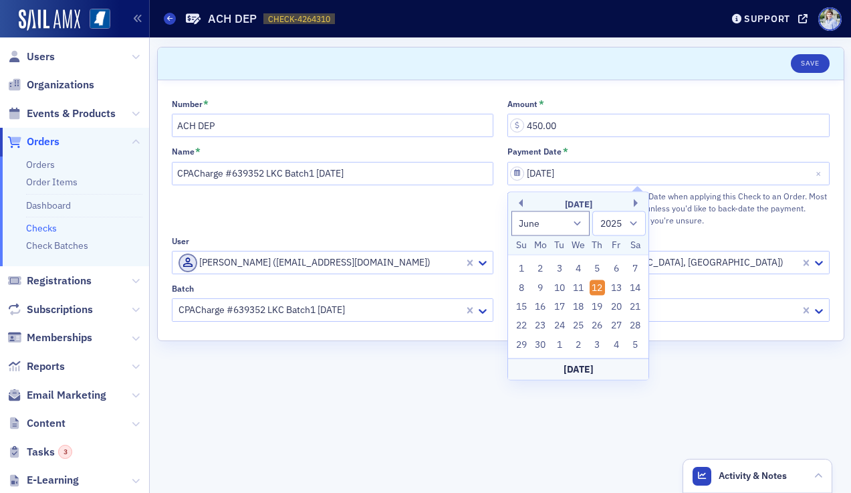
select select "2025"
click at [542, 173] on input "[DATE]" at bounding box center [669, 173] width 322 height 23
click at [438, 218] on div "Name * CPACharge #639352 LKC Batch1 [DATE]" at bounding box center [333, 186] width 322 height 80
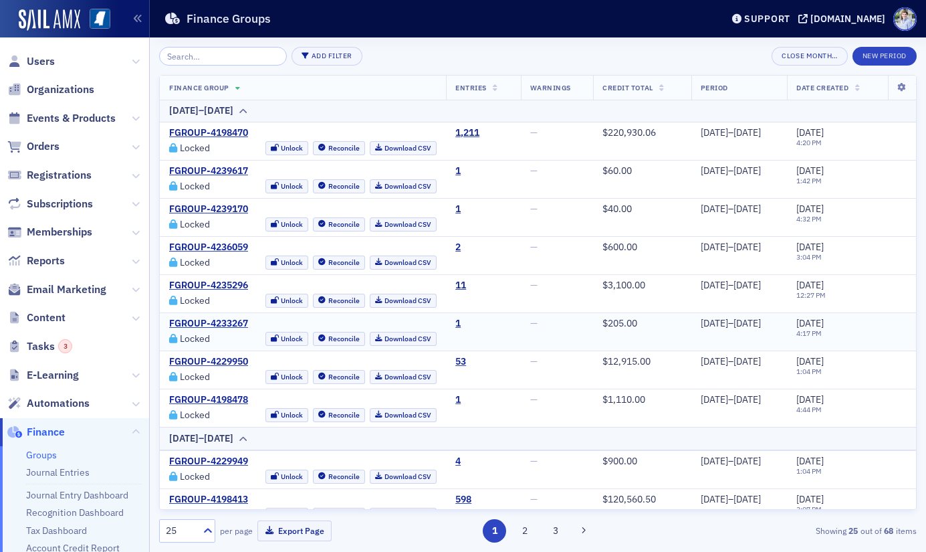
scroll to position [732, 0]
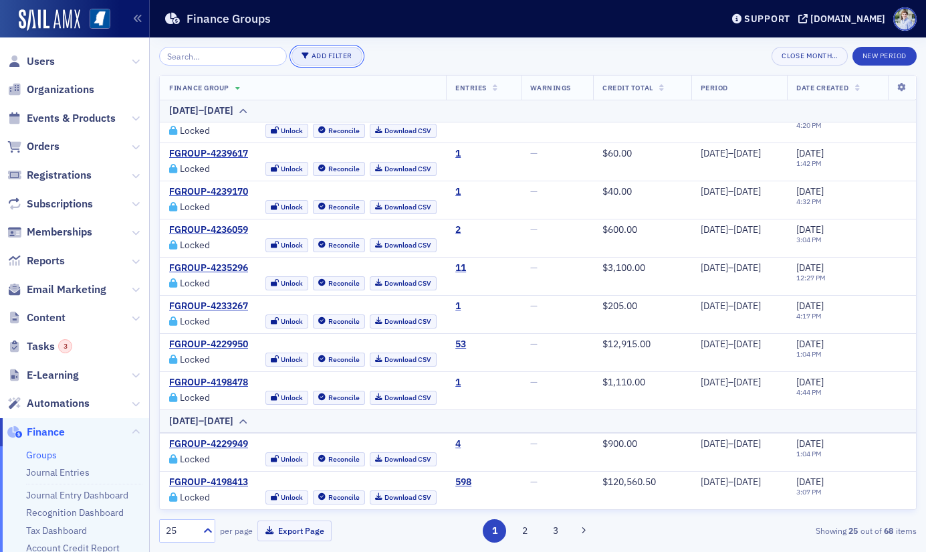
click at [326, 51] on button "Add Filter" at bounding box center [327, 56] width 71 height 19
click at [370, 60] on div "Status" at bounding box center [368, 56] width 23 height 12
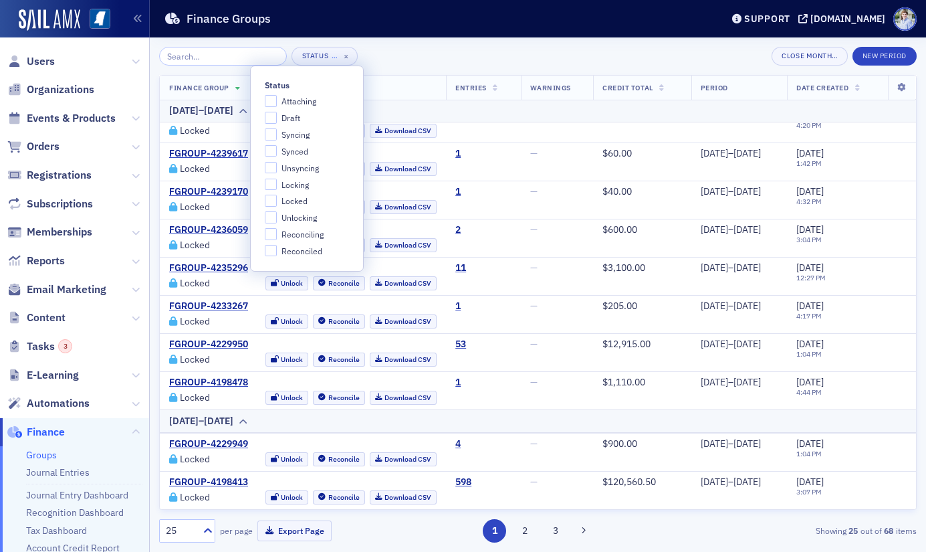
click at [286, 114] on span "Draft" at bounding box center [291, 117] width 19 height 11
click at [277, 114] on input "Draft" at bounding box center [271, 118] width 12 height 12
checkbox input "true"
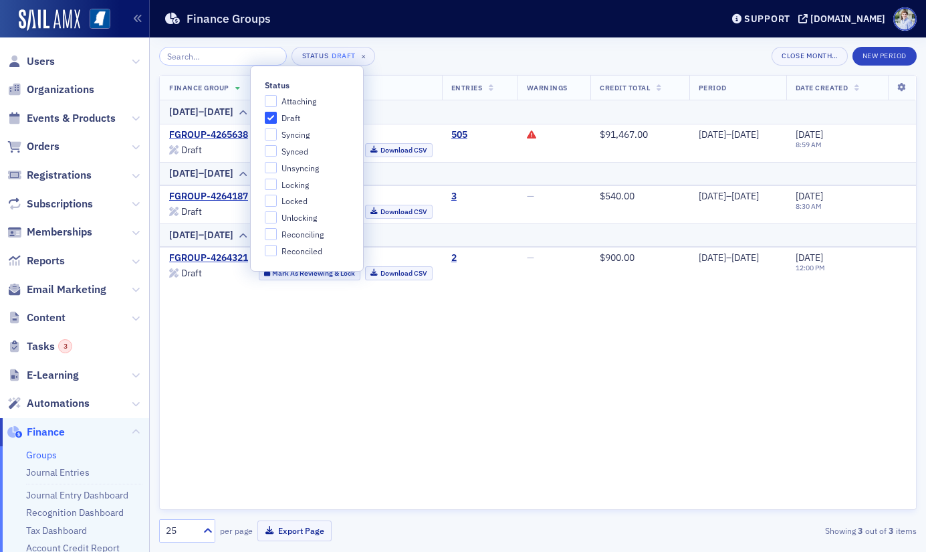
click at [337, 43] on div "Status Draft × Close Month… New Period Finance Group Entries Warnings Credit To…" at bounding box center [538, 294] width 758 height 514
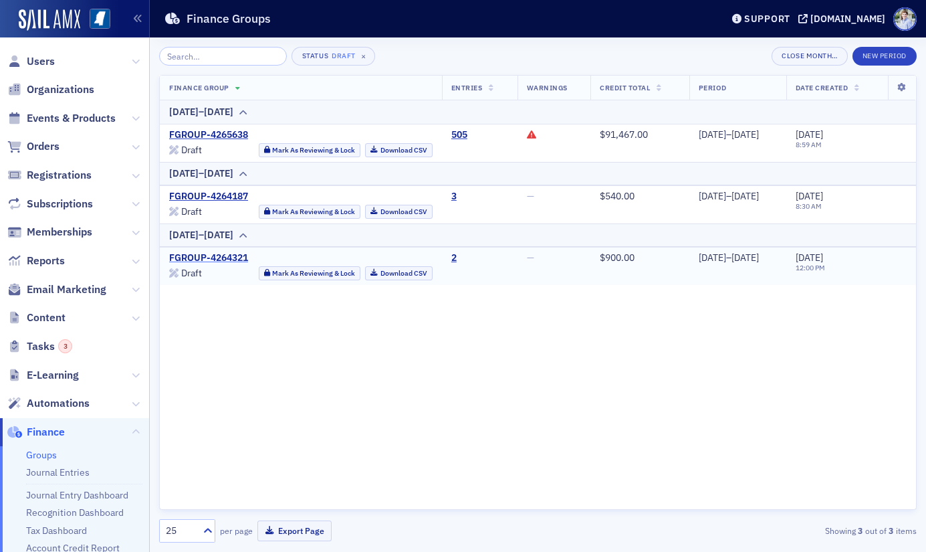
click at [215, 257] on link "FGROUP-4264321" at bounding box center [208, 258] width 79 height 12
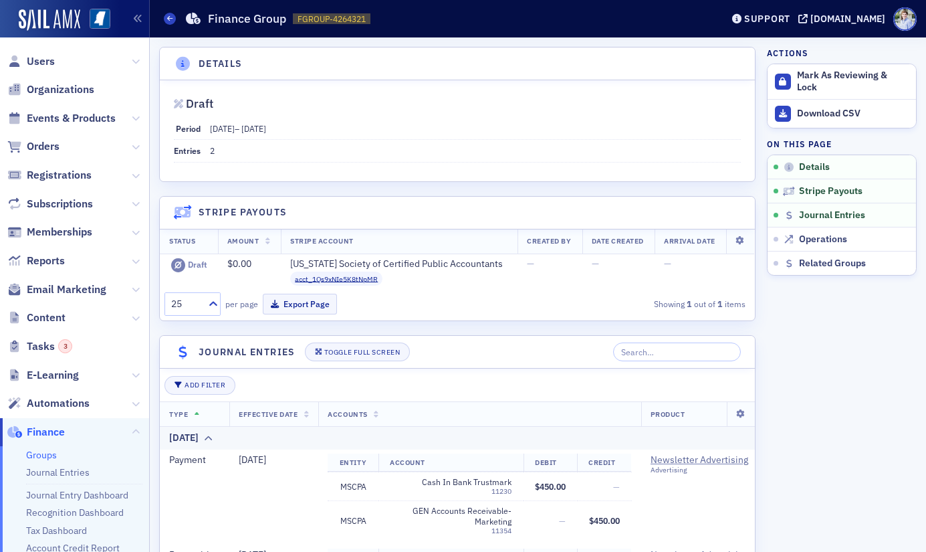
click at [246, 131] on span "[DATE] – [DATE]" at bounding box center [238, 128] width 56 height 11
click at [314, 130] on dd "[DATE] – [DATE]" at bounding box center [475, 128] width 531 height 21
click at [233, 130] on span "[DATE]" at bounding box center [222, 128] width 25 height 11
click at [207, 128] on div "Period [DATE] – [DATE]" at bounding box center [457, 129] width 567 height 22
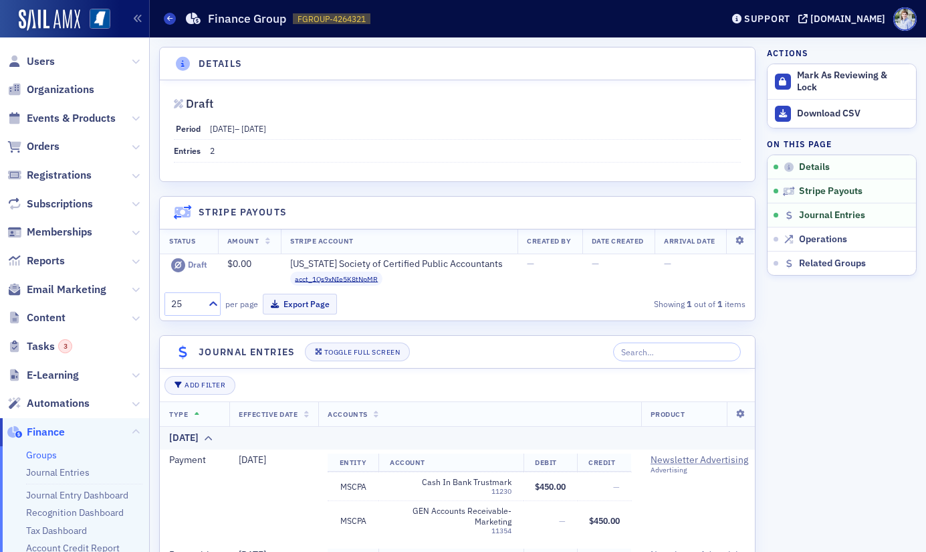
drag, startPoint x: 210, startPoint y: 128, endPoint x: 321, endPoint y: 126, distance: 111.0
click at [321, 126] on dd "[DATE] – [DATE]" at bounding box center [475, 128] width 531 height 21
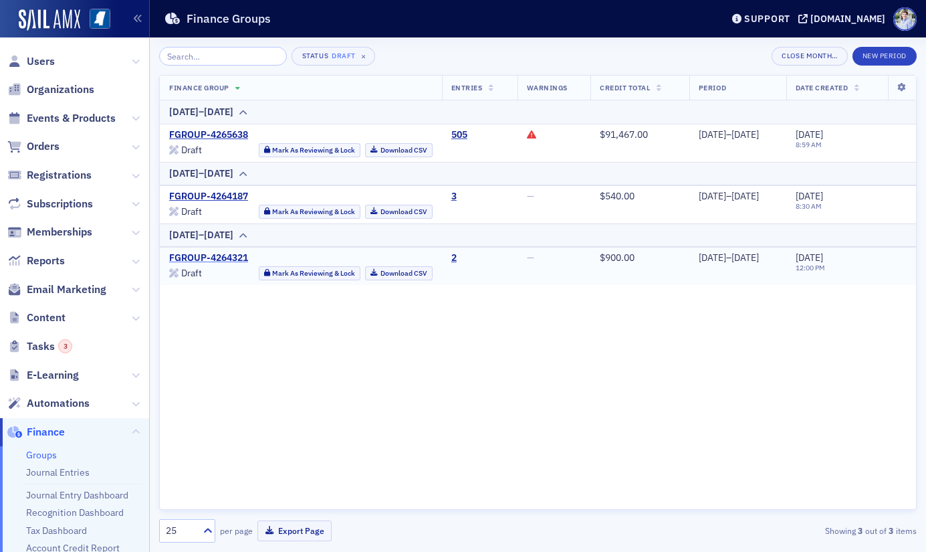
click at [211, 253] on link "FGROUP-4264321" at bounding box center [208, 258] width 79 height 12
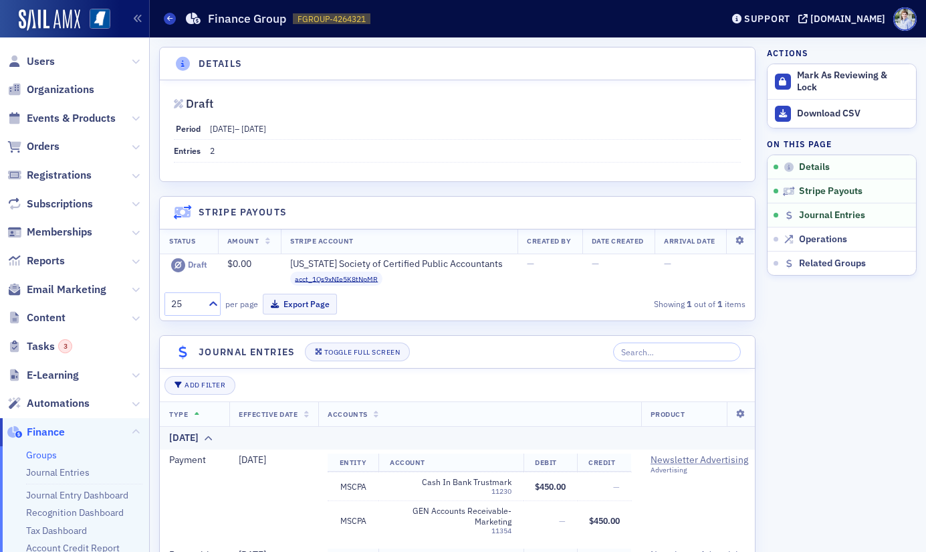
scroll to position [3, 0]
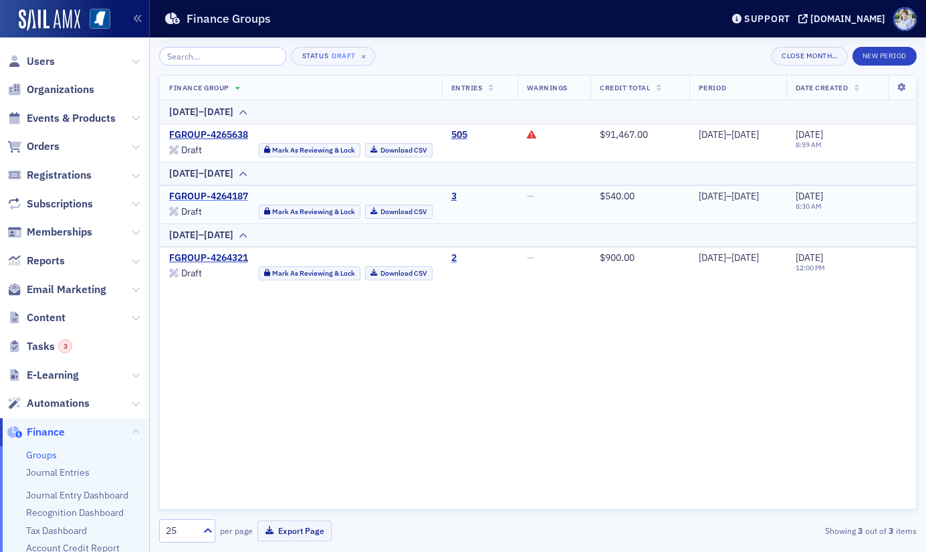
click at [193, 196] on link "FGROUP-4264187" at bounding box center [208, 197] width 79 height 12
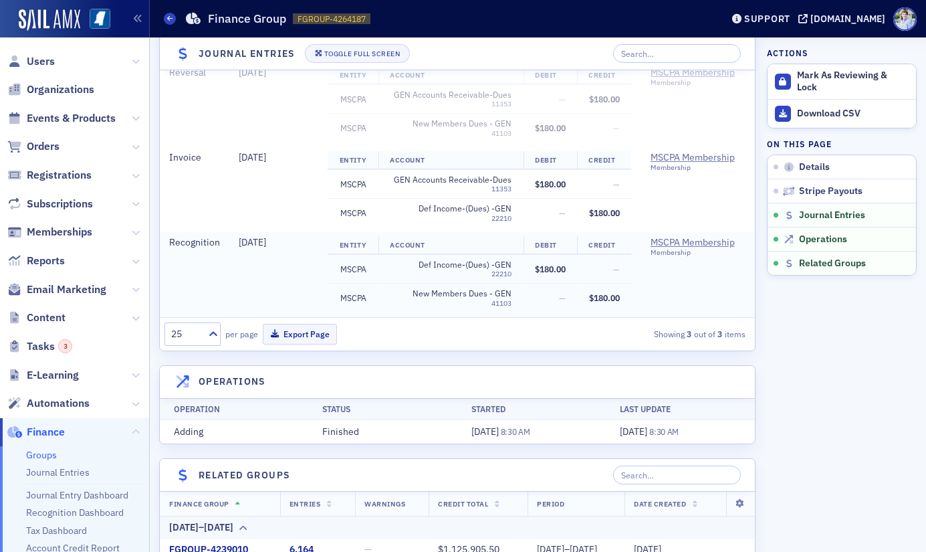
scroll to position [376, 0]
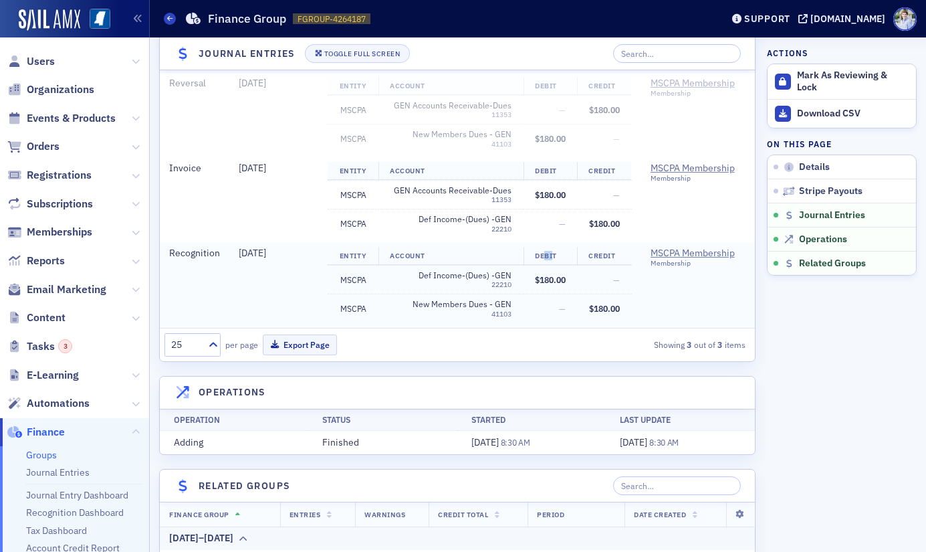
click at [540, 254] on th "Debit" at bounding box center [551, 256] width 54 height 19
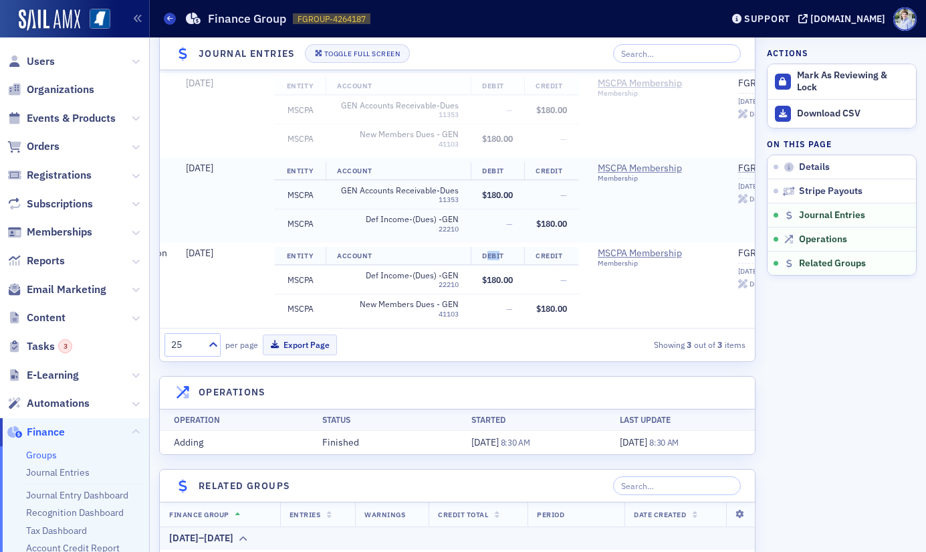
scroll to position [0, 0]
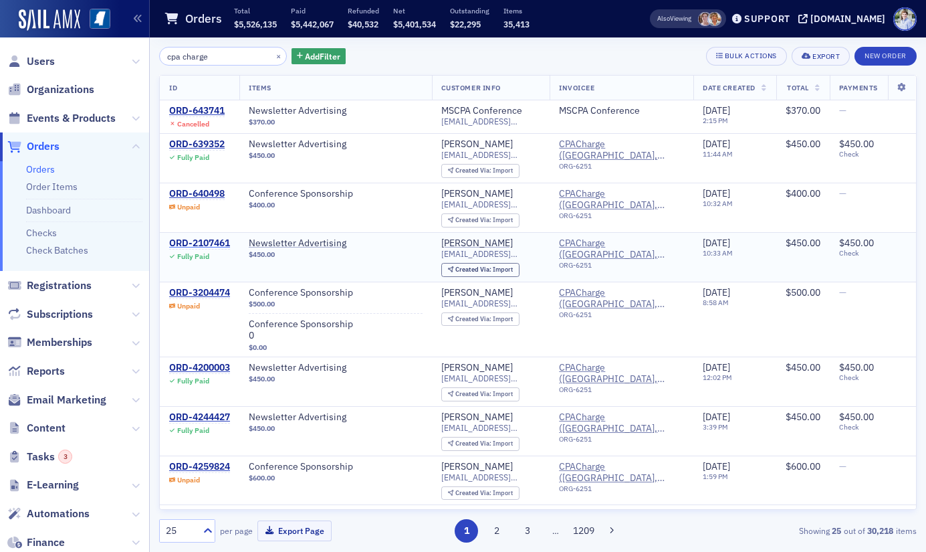
click at [197, 242] on div "ORD-2107461" at bounding box center [199, 243] width 61 height 12
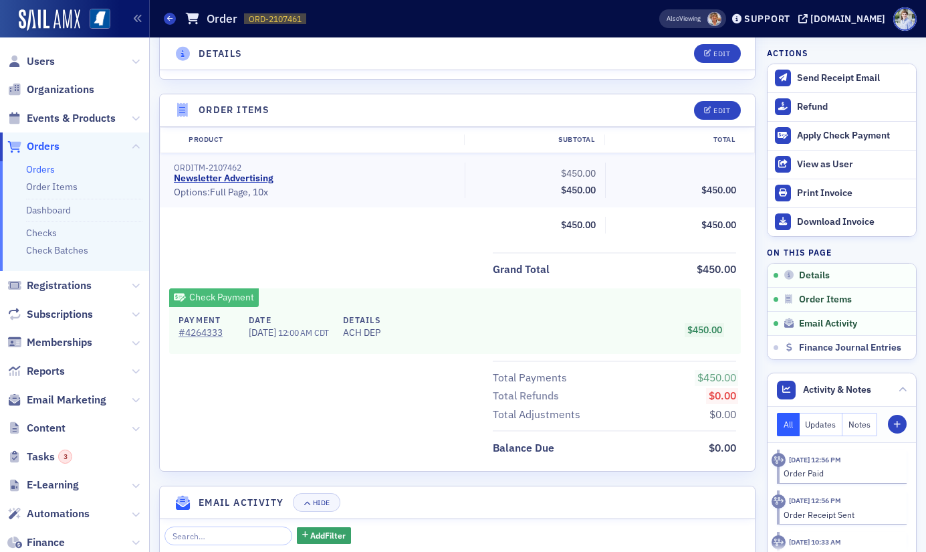
scroll to position [386, 0]
drag, startPoint x: 251, startPoint y: 332, endPoint x: 294, endPoint y: 336, distance: 42.9
click at [278, 336] on span "[DATE]" at bounding box center [263, 332] width 29 height 12
click at [304, 259] on div "Grand Total $450.00" at bounding box center [457, 264] width 595 height 27
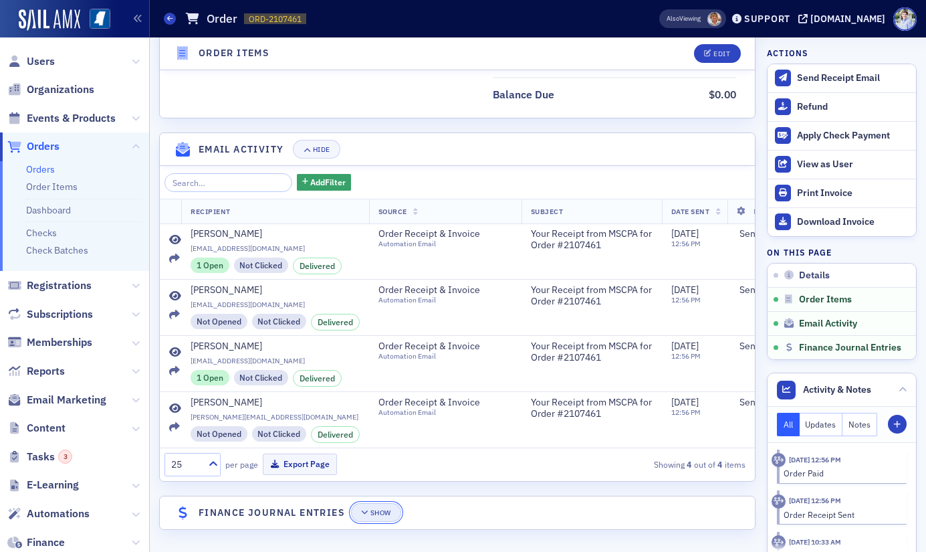
click at [364, 516] on button "Show" at bounding box center [376, 512] width 50 height 19
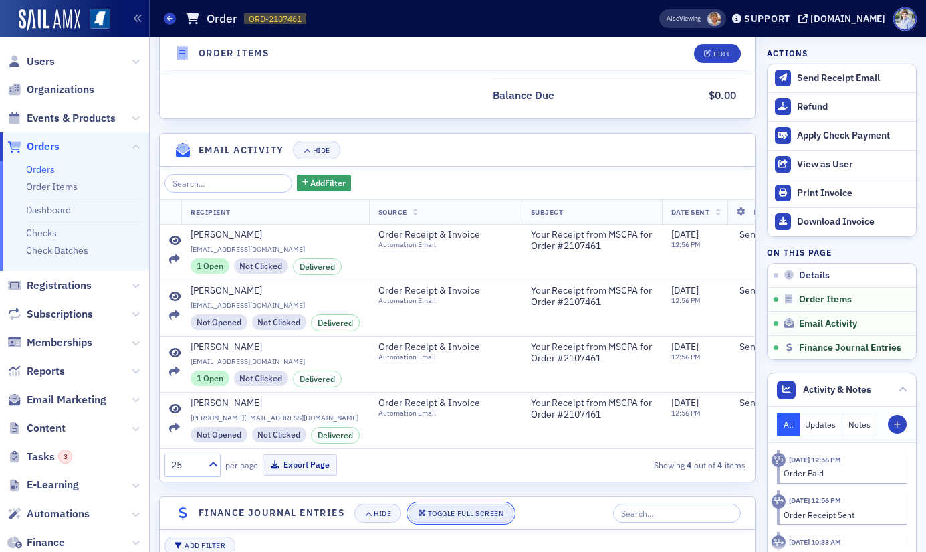
click at [415, 508] on button "Toggle Full Screen" at bounding box center [462, 512] width 106 height 19
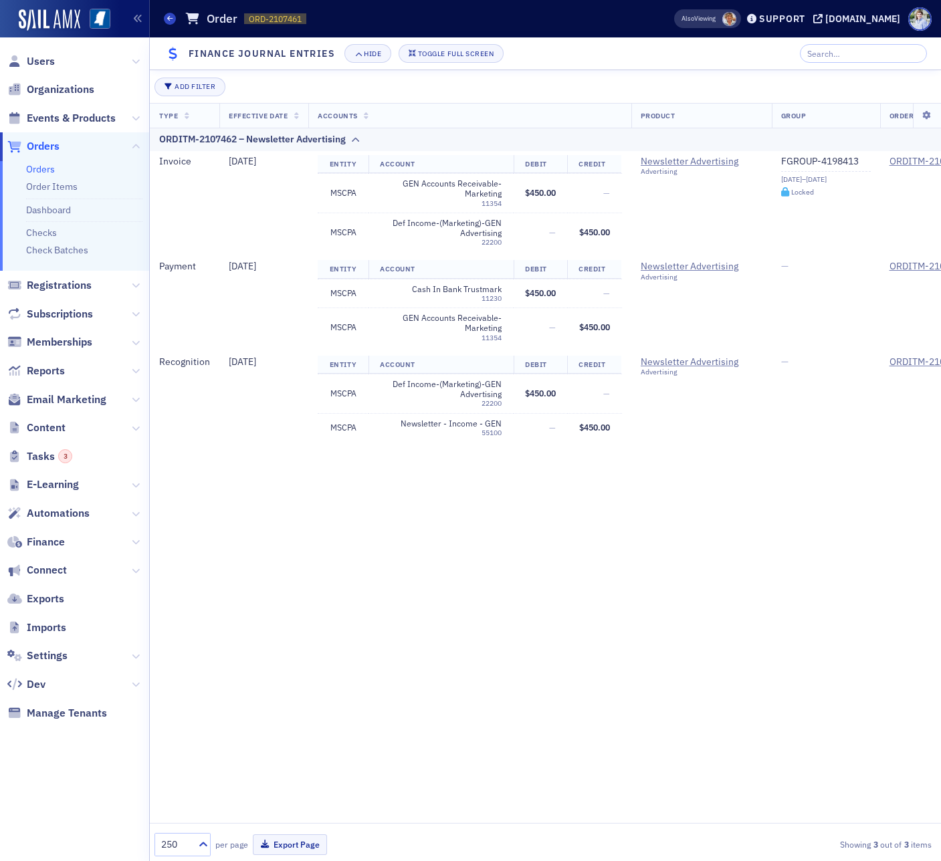
scroll to position [381, 0]
click at [736, 18] on span at bounding box center [729, 19] width 14 height 14
click at [736, 17] on span at bounding box center [729, 19] width 14 height 14
click at [632, 28] on div "Orders Order ORD-2107461 2107461" at bounding box center [398, 18] width 468 height 25
click at [581, 55] on header "Finance Journal Entries Hide Toggle Full Screen" at bounding box center [545, 53] width 791 height 33
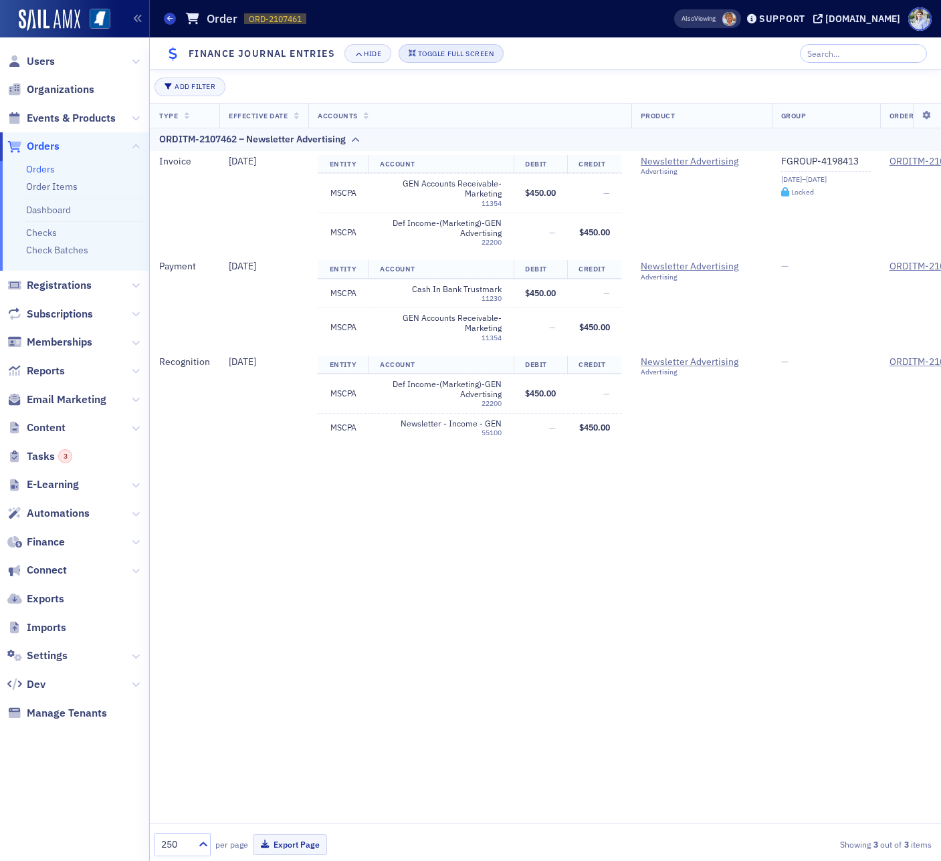
drag, startPoint x: 455, startPoint y: 41, endPoint x: 457, endPoint y: 49, distance: 8.5
click at [455, 42] on header "Finance Journal Entries Hide Toggle Full Screen" at bounding box center [545, 53] width 791 height 33
click at [458, 51] on div "Toggle Full Screen" at bounding box center [456, 53] width 76 height 7
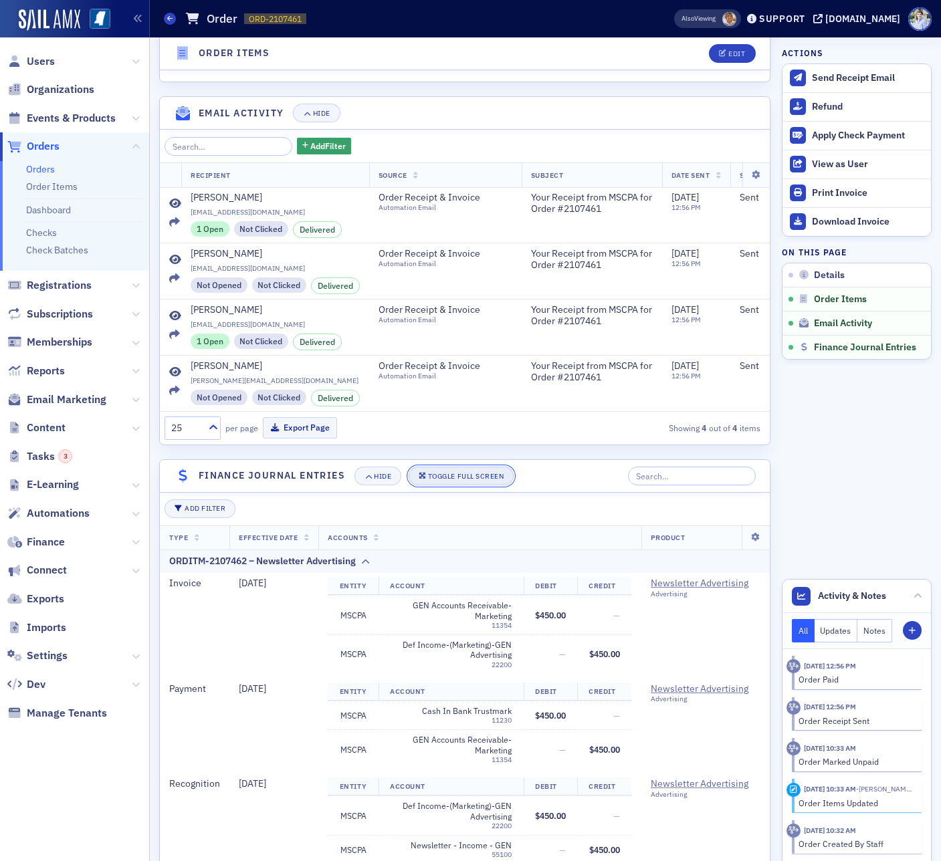
click at [471, 475] on div "Toggle Full Screen" at bounding box center [466, 476] width 76 height 7
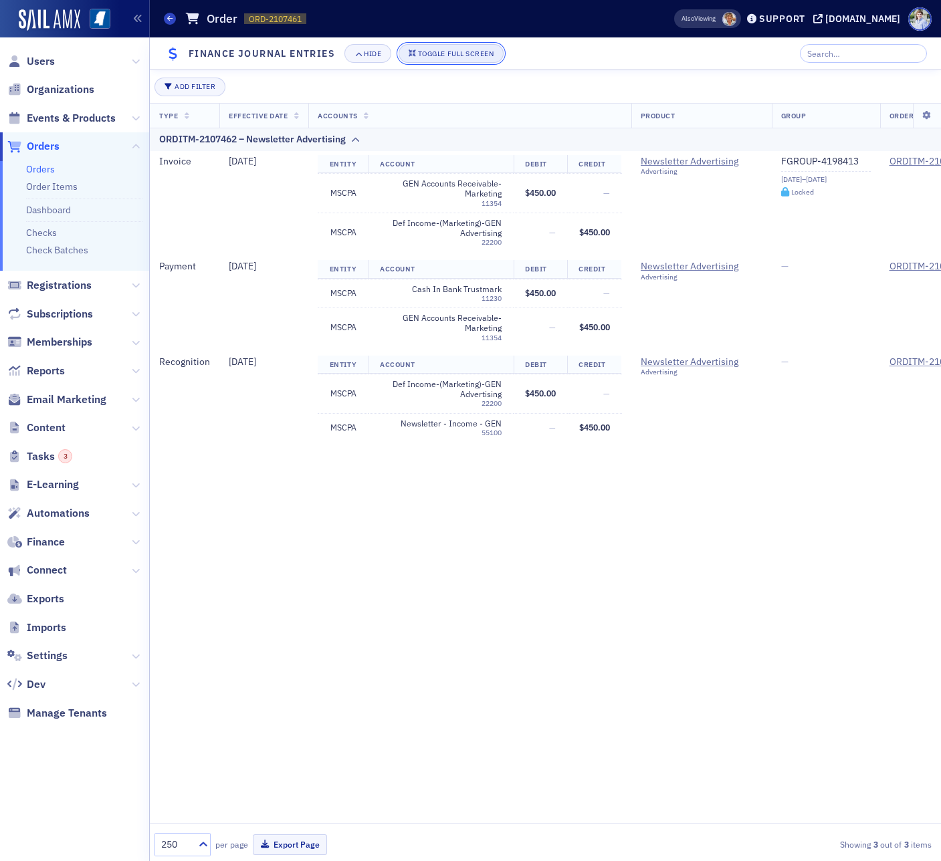
click at [446, 58] on button "Toggle Full Screen" at bounding box center [452, 53] width 106 height 19
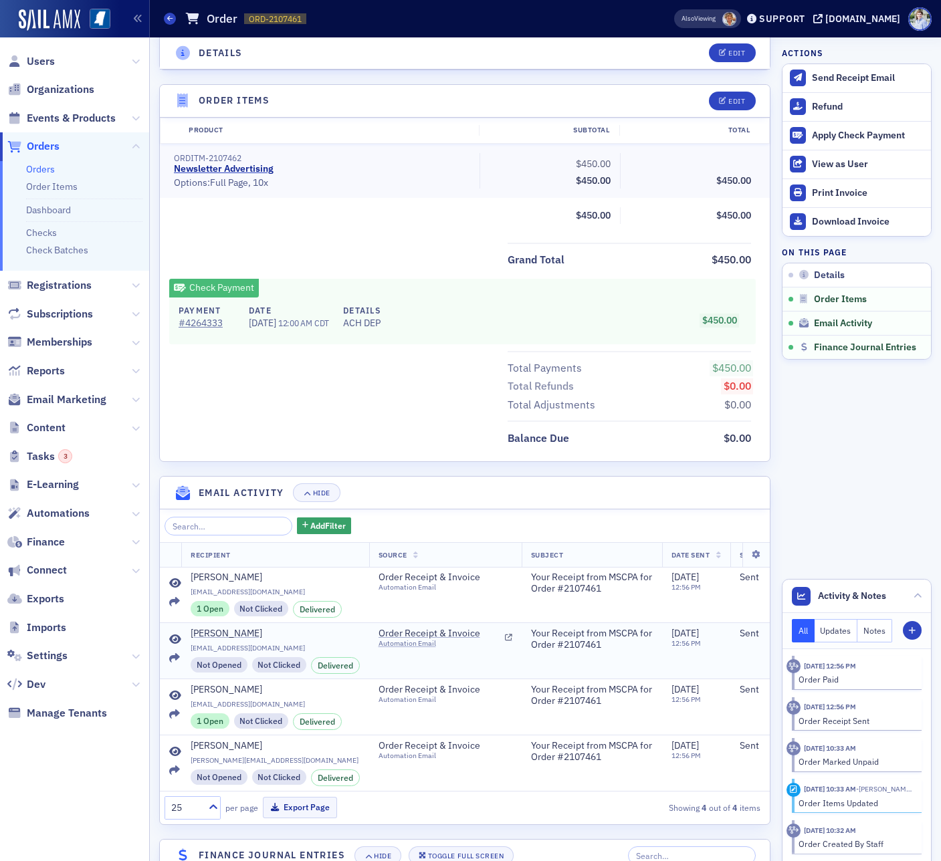
scroll to position [98, 0]
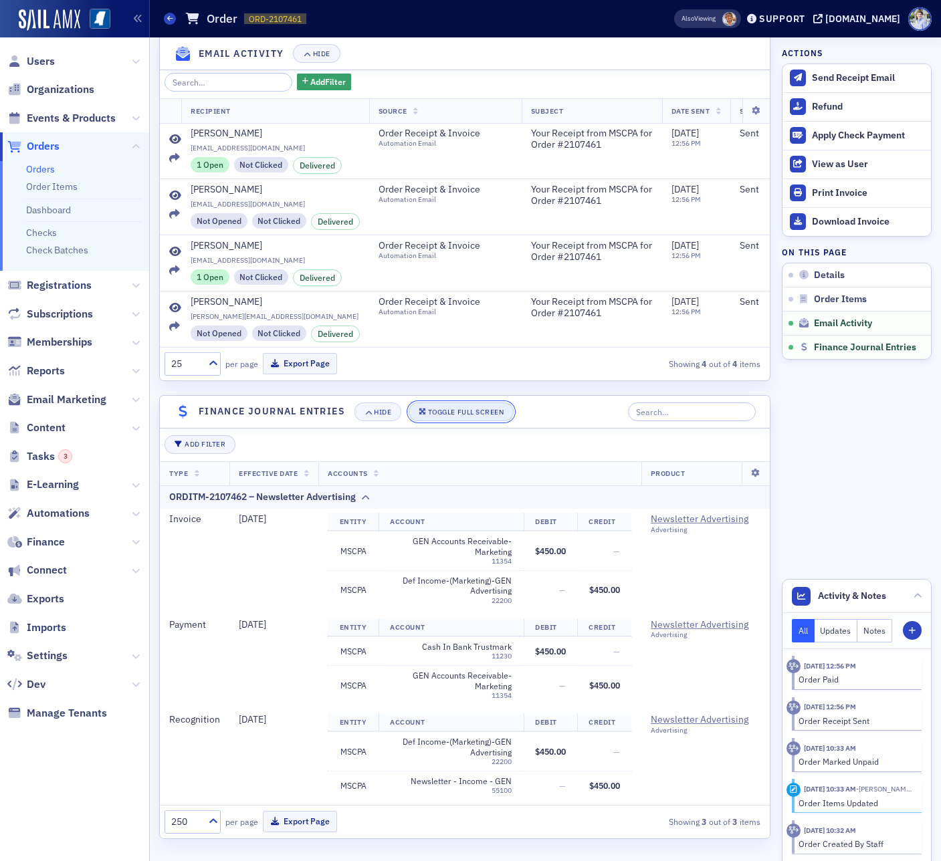
click at [444, 403] on button "Toggle Full Screen" at bounding box center [462, 412] width 106 height 19
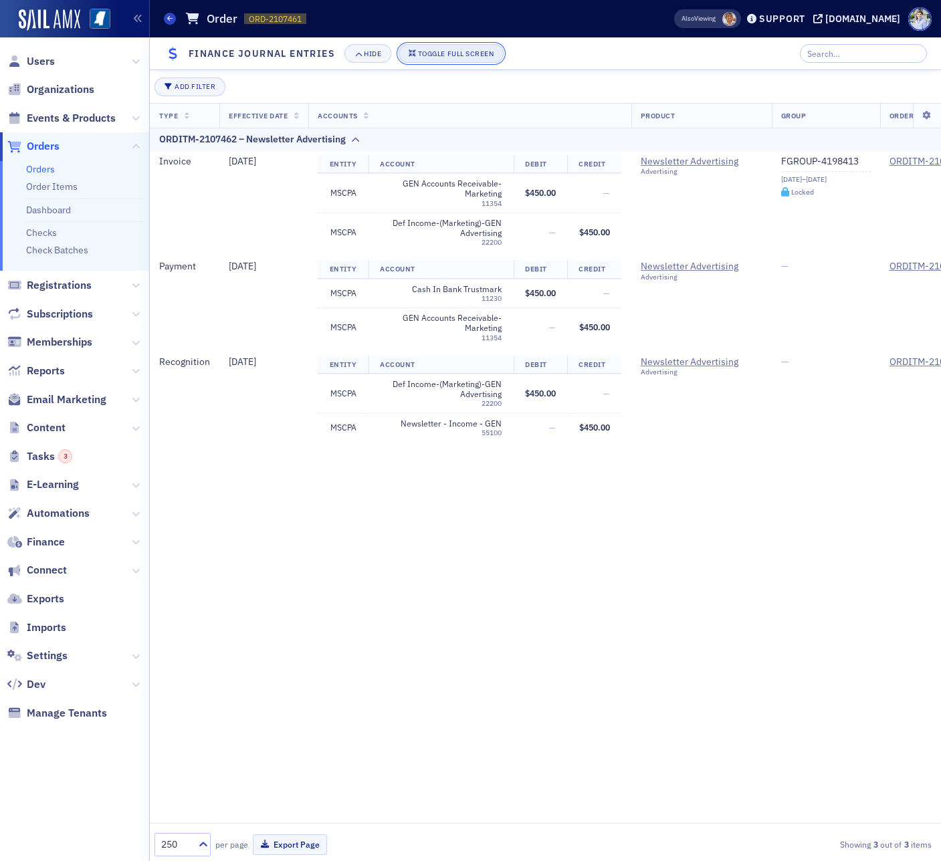
click at [441, 61] on button "Toggle Full Screen" at bounding box center [452, 53] width 106 height 19
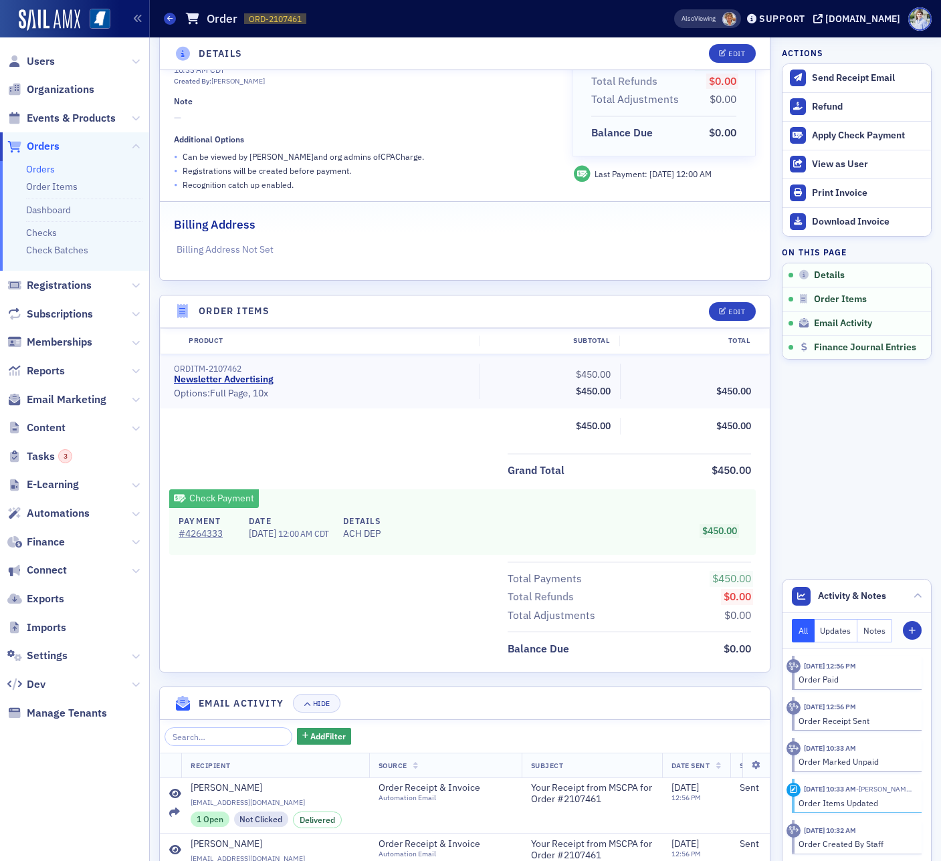
scroll to position [124, 0]
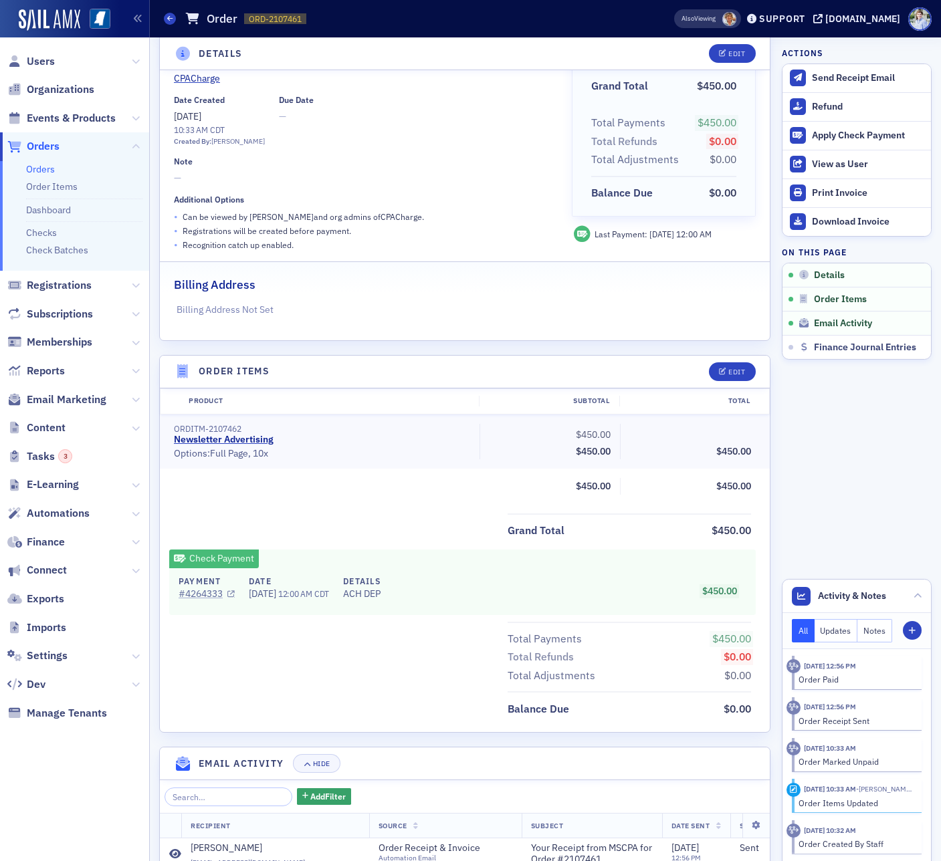
click at [193, 551] on link "# 4264333" at bounding box center [207, 594] width 56 height 14
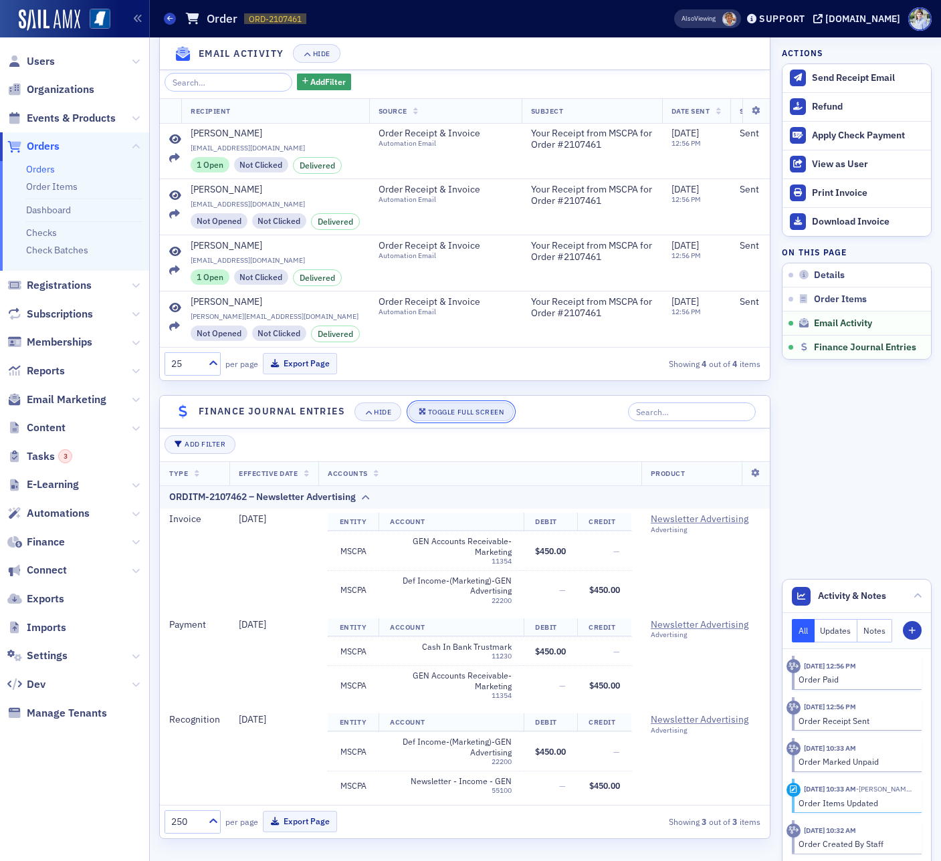
click at [486, 404] on button "Toggle Full Screen" at bounding box center [462, 412] width 106 height 19
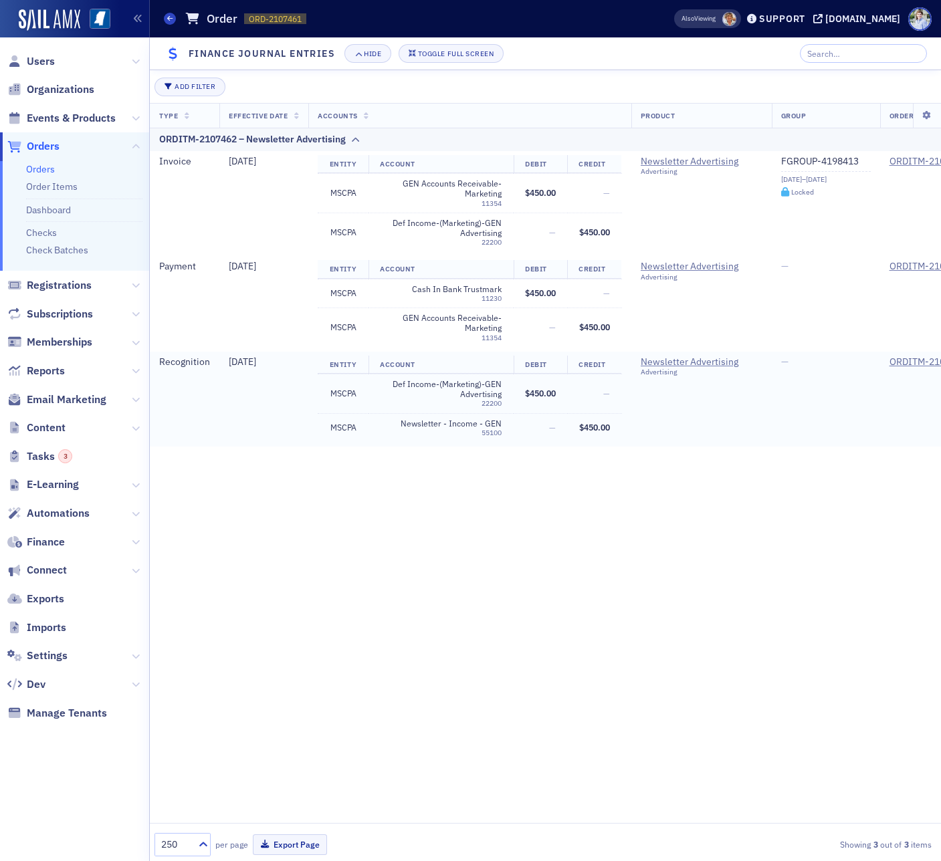
click at [517, 441] on td "—" at bounding box center [541, 427] width 54 height 29
click at [602, 58] on header "Finance Journal Entries Hide Toggle Full Screen" at bounding box center [545, 53] width 791 height 33
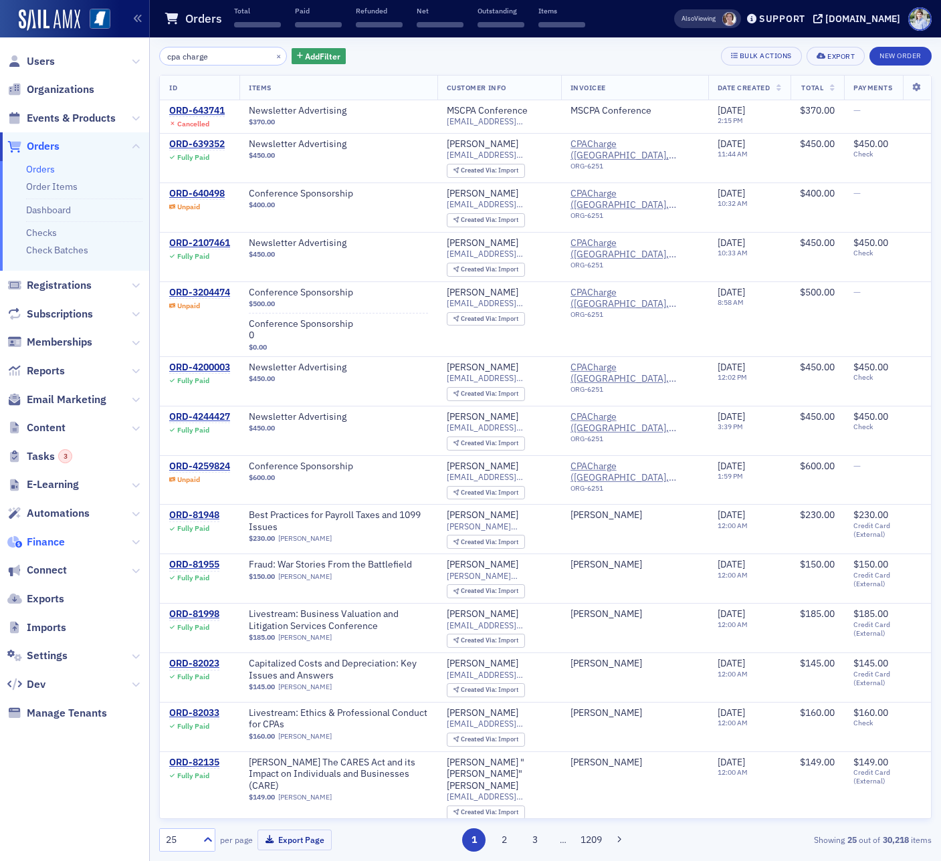
click at [55, 538] on span "Finance" at bounding box center [46, 542] width 38 height 15
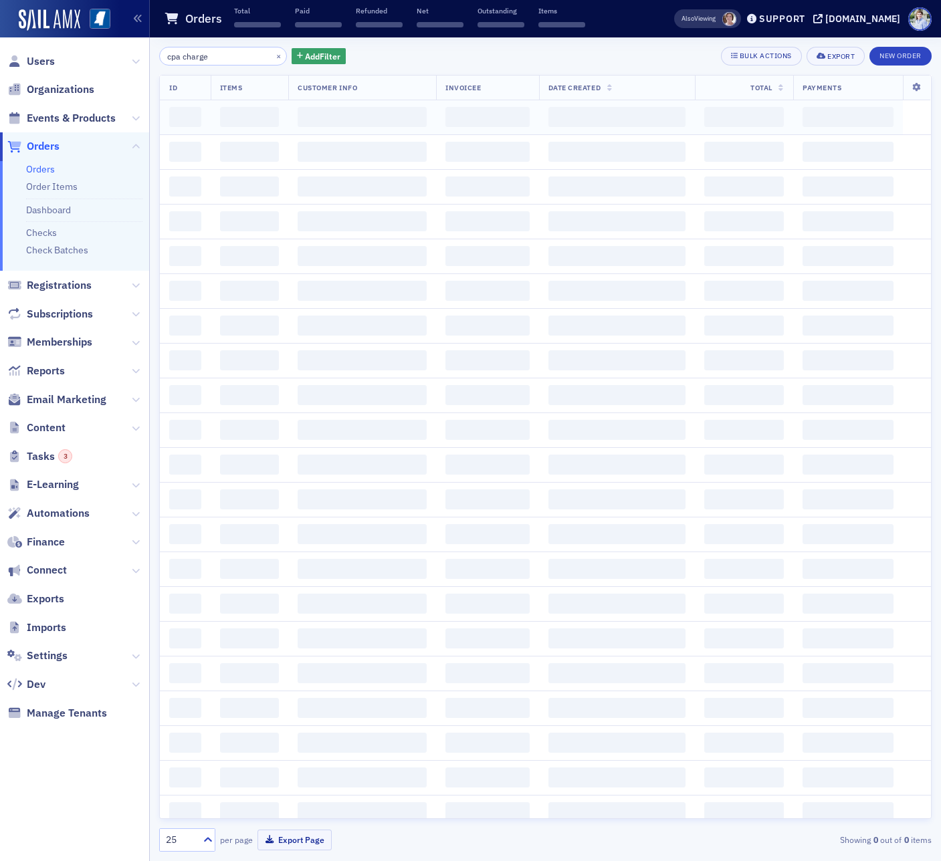
scroll to position [1, 0]
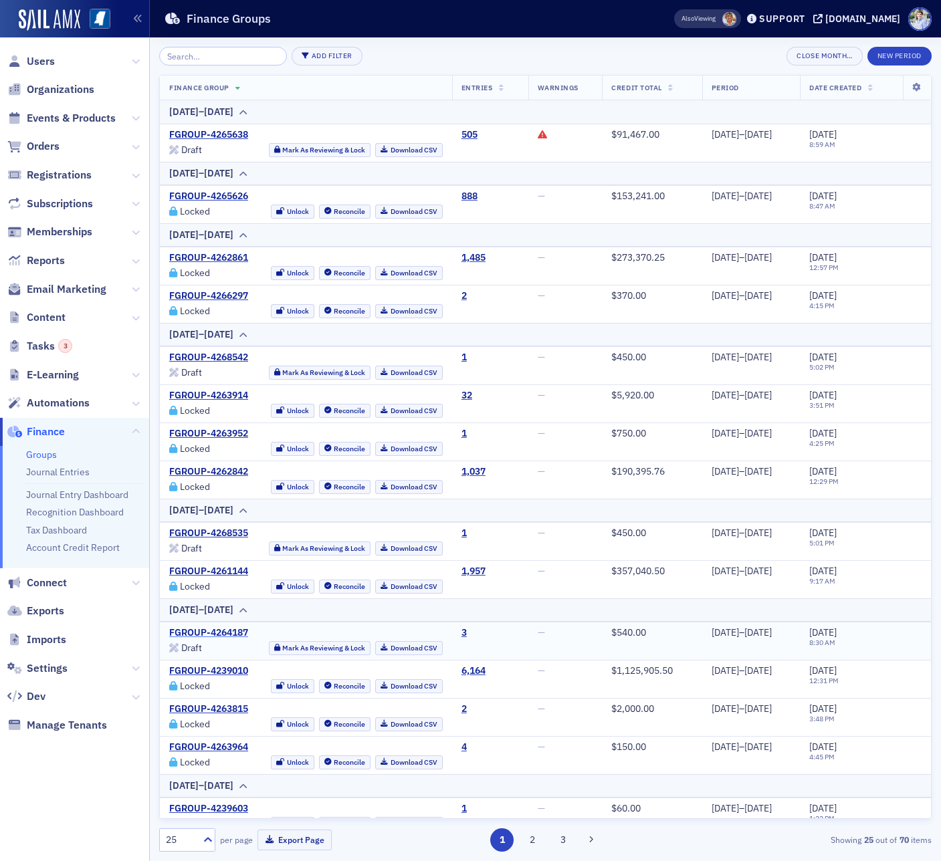
click at [221, 551] on link "FGROUP-4264187" at bounding box center [208, 633] width 79 height 12
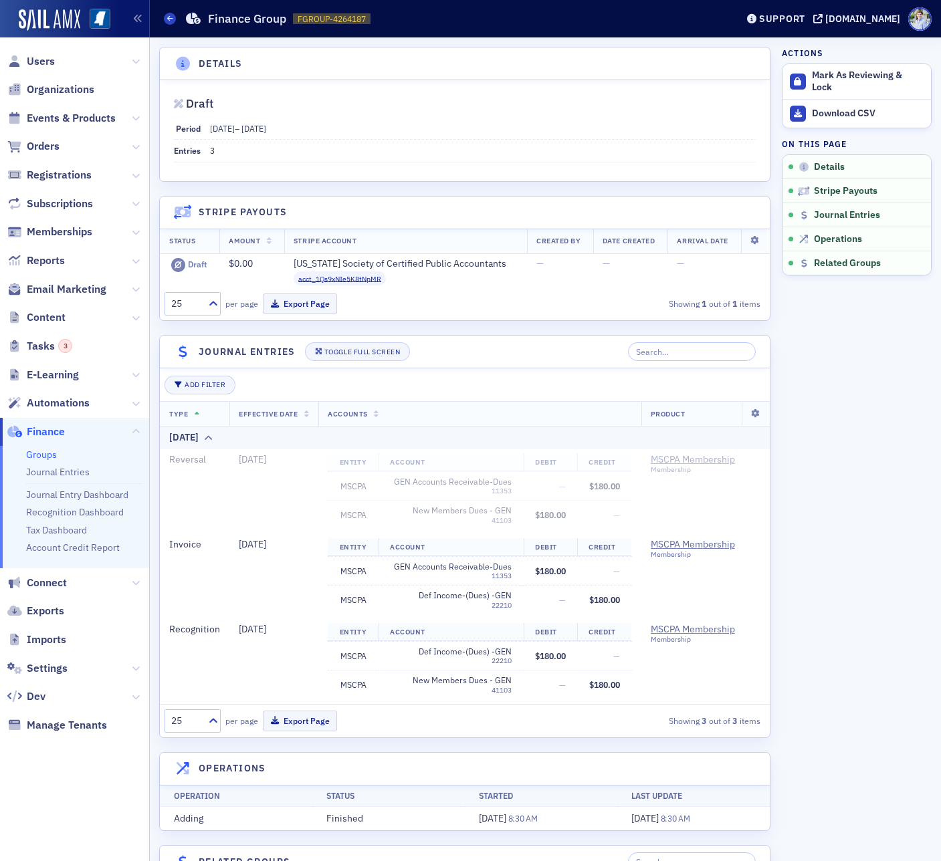
scroll to position [29, 0]
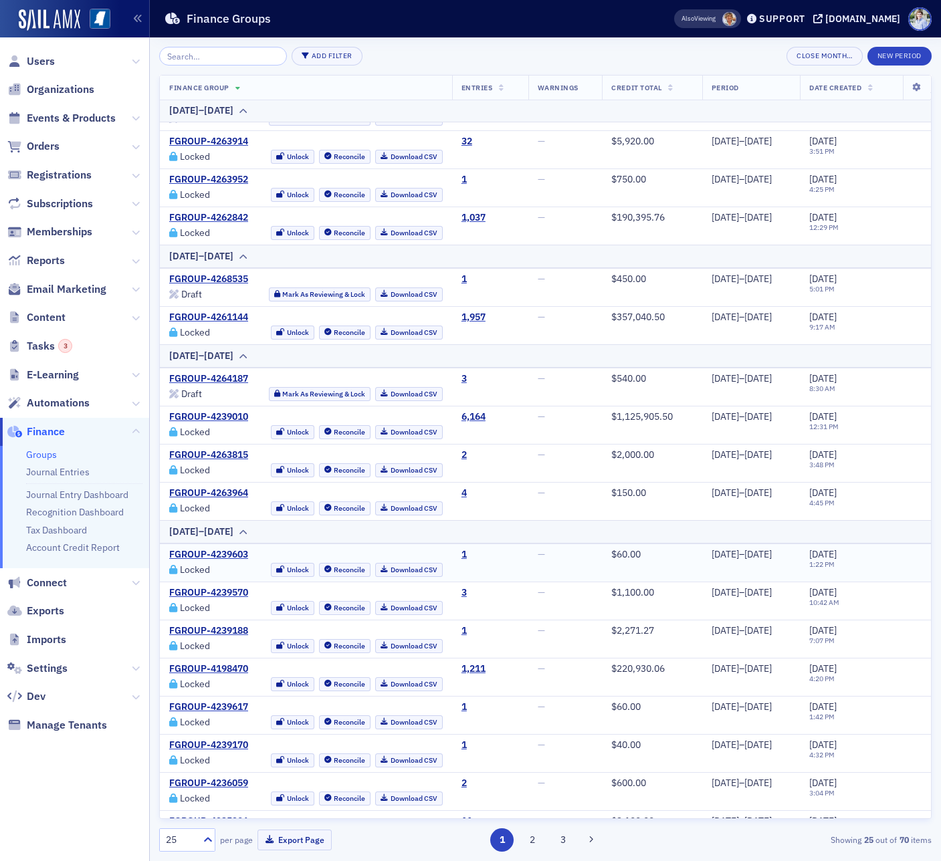
scroll to position [257, 0]
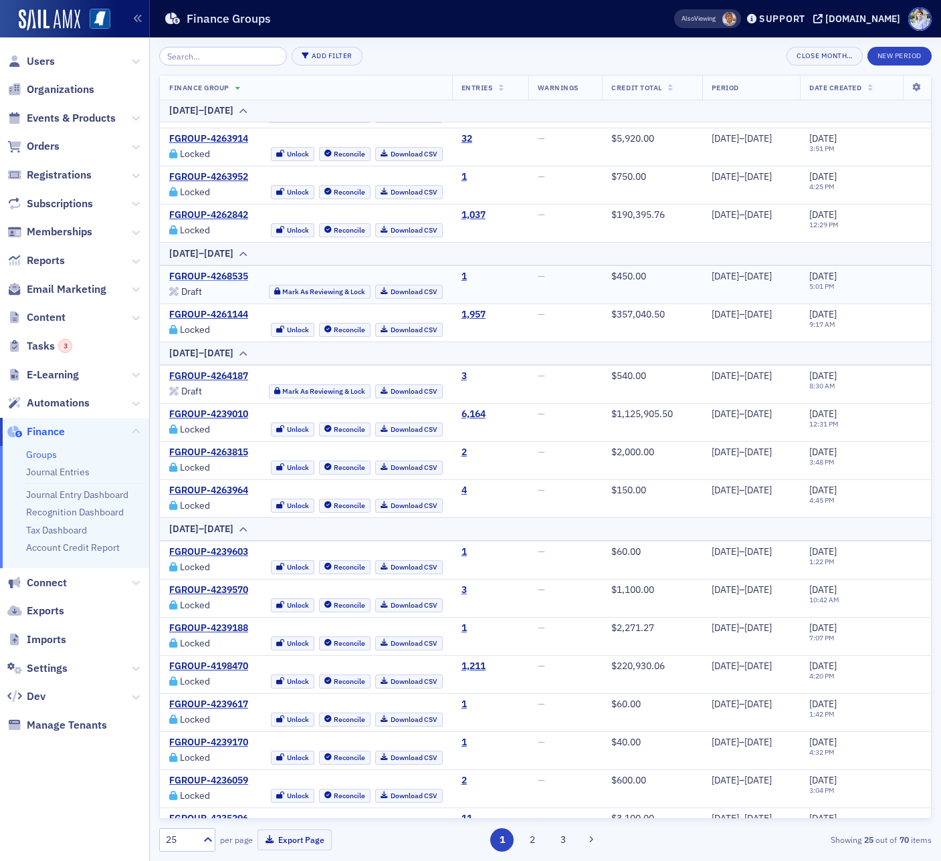
click at [206, 282] on link "FGROUP-4268535" at bounding box center [208, 277] width 79 height 12
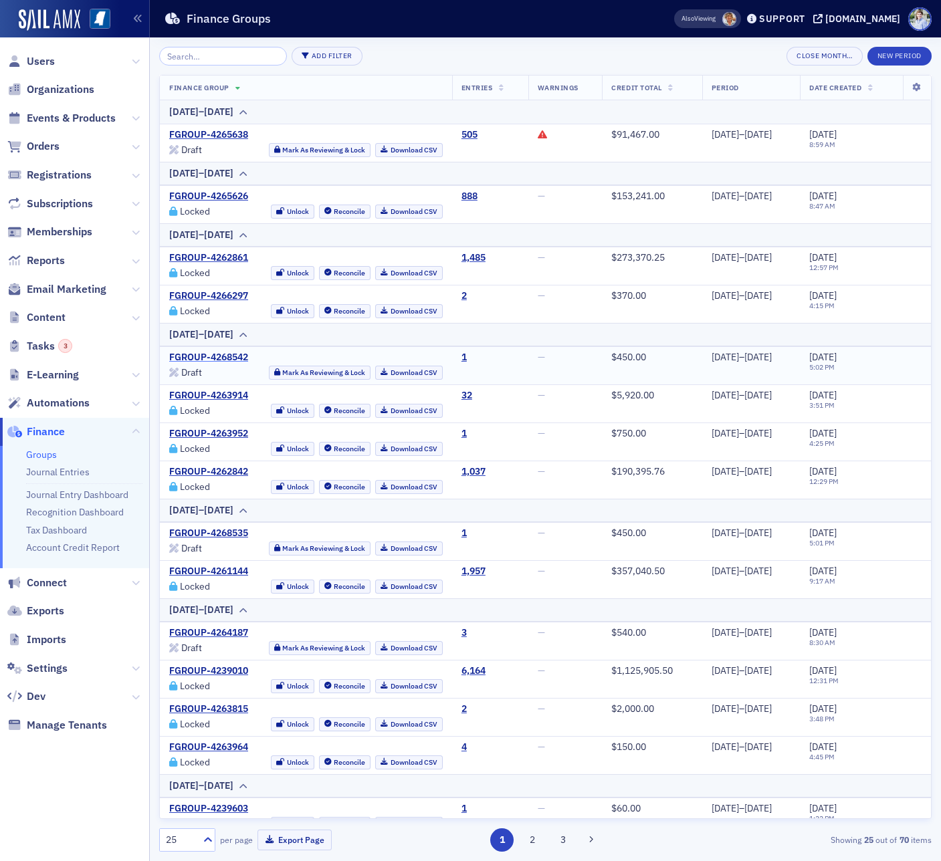
click at [195, 358] on link "FGROUP-4268542" at bounding box center [208, 358] width 79 height 12
click at [221, 536] on link "FGROUP-4268535" at bounding box center [208, 534] width 79 height 12
click at [201, 535] on link "FGROUP-4268535" at bounding box center [208, 534] width 79 height 12
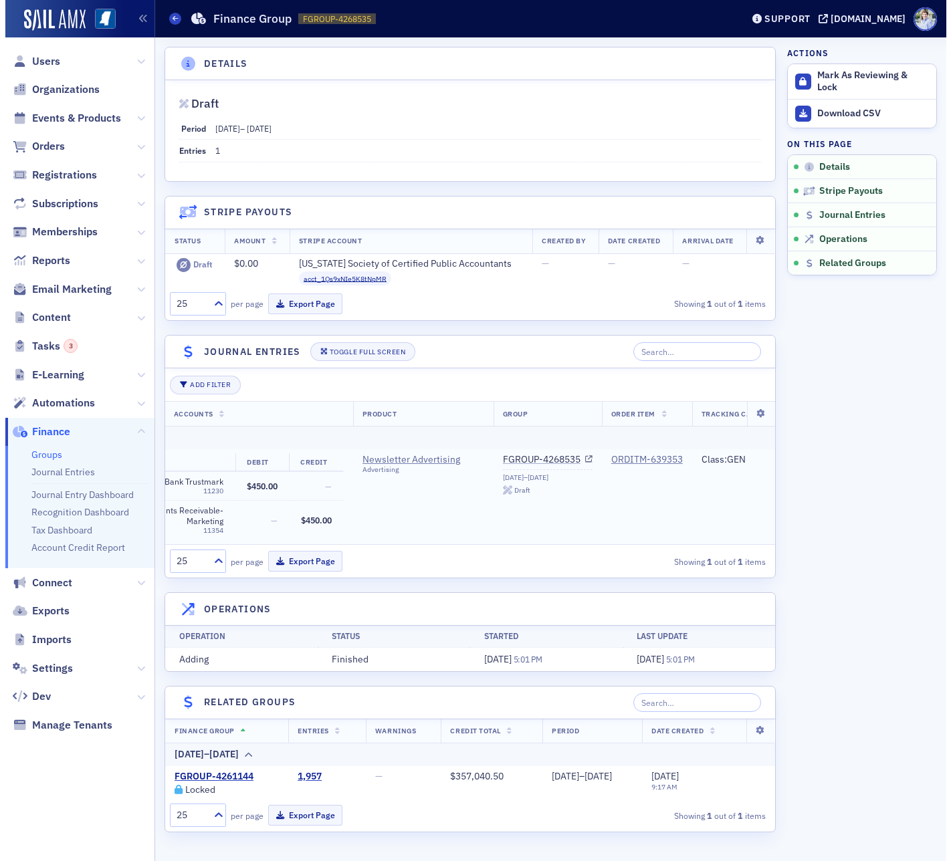
scroll to position [0, 409]
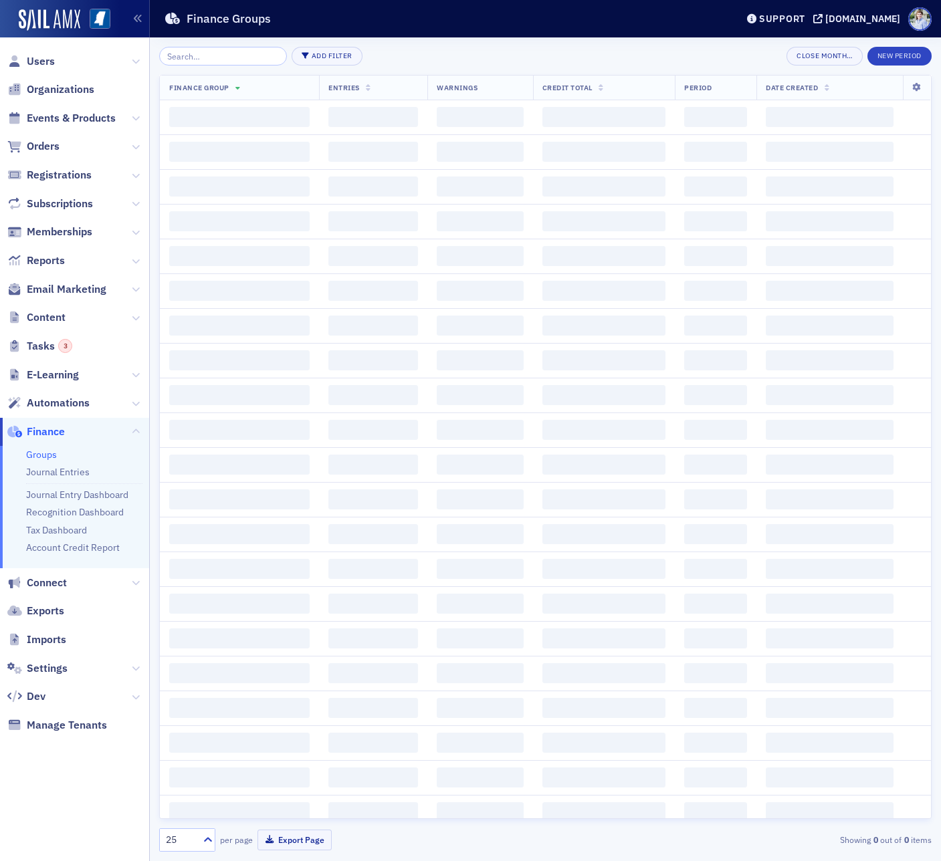
drag, startPoint x: 507, startPoint y: 470, endPoint x: 503, endPoint y: 480, distance: 10.8
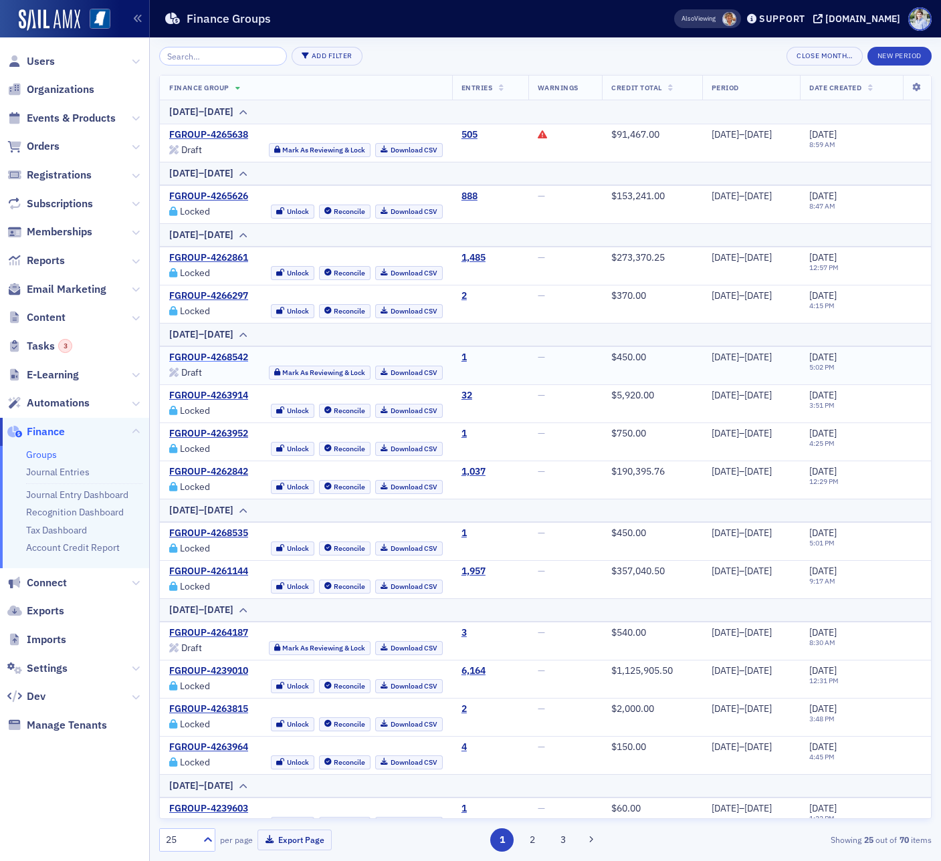
click at [213, 358] on link "FGROUP-4268542" at bounding box center [208, 358] width 79 height 12
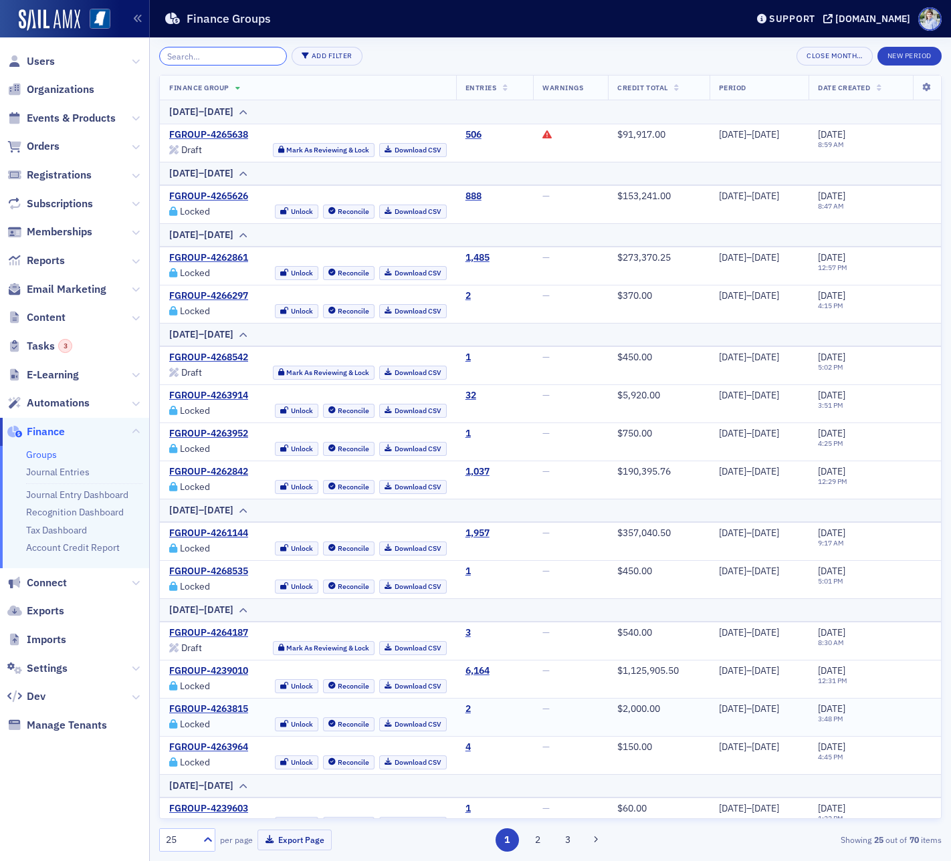
scroll to position [399, 0]
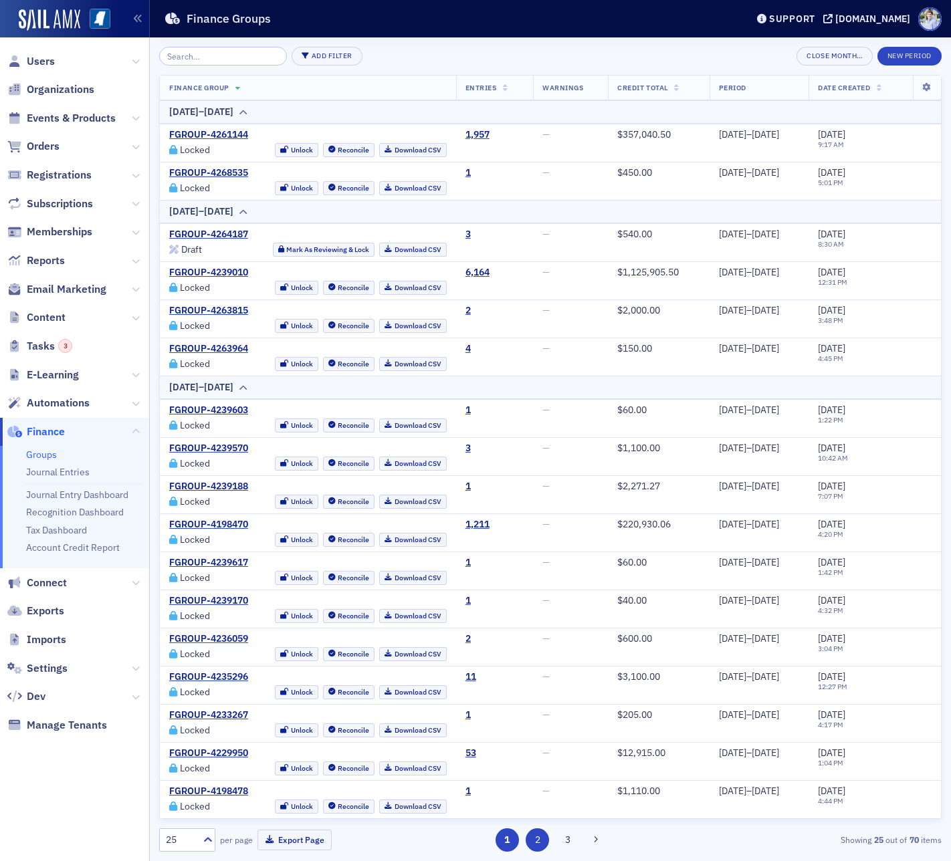
click at [546, 551] on button "2" at bounding box center [537, 839] width 23 height 23
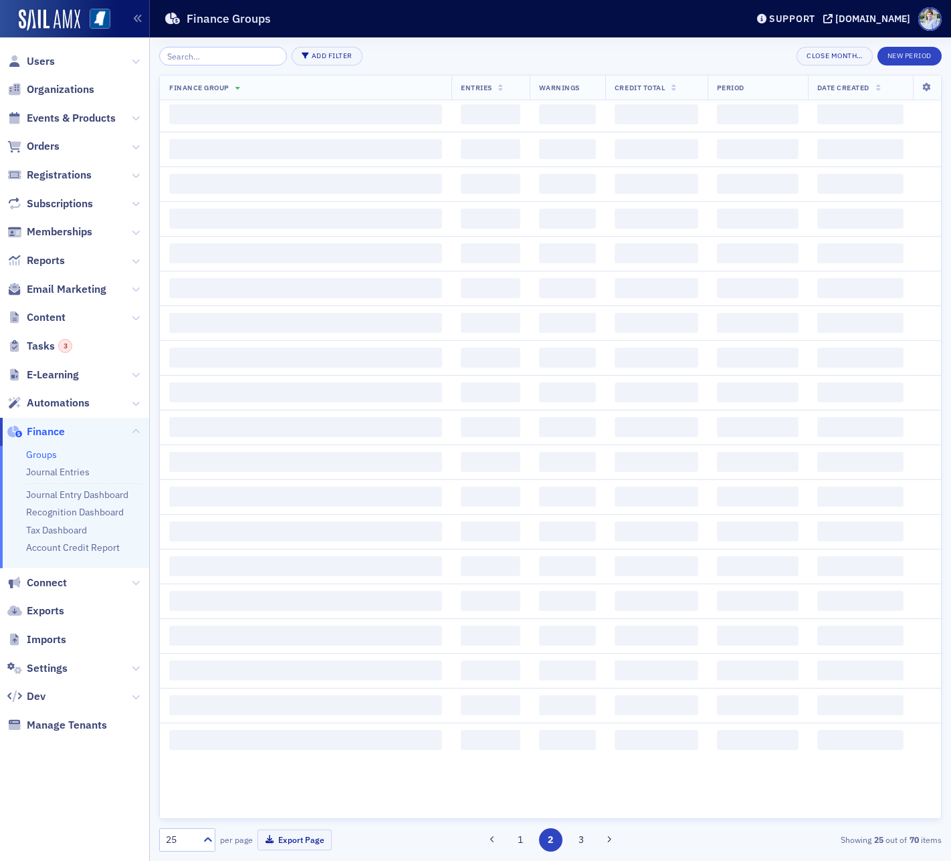
scroll to position [0, 0]
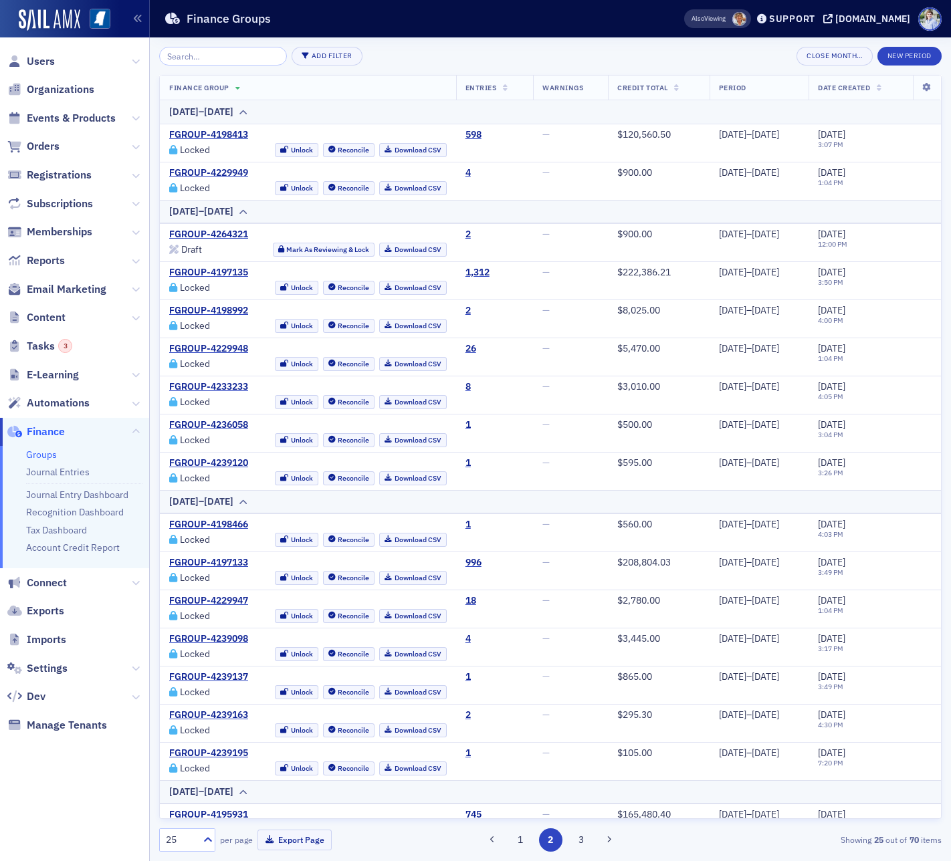
click at [528, 551] on button "1" at bounding box center [519, 839] width 23 height 23
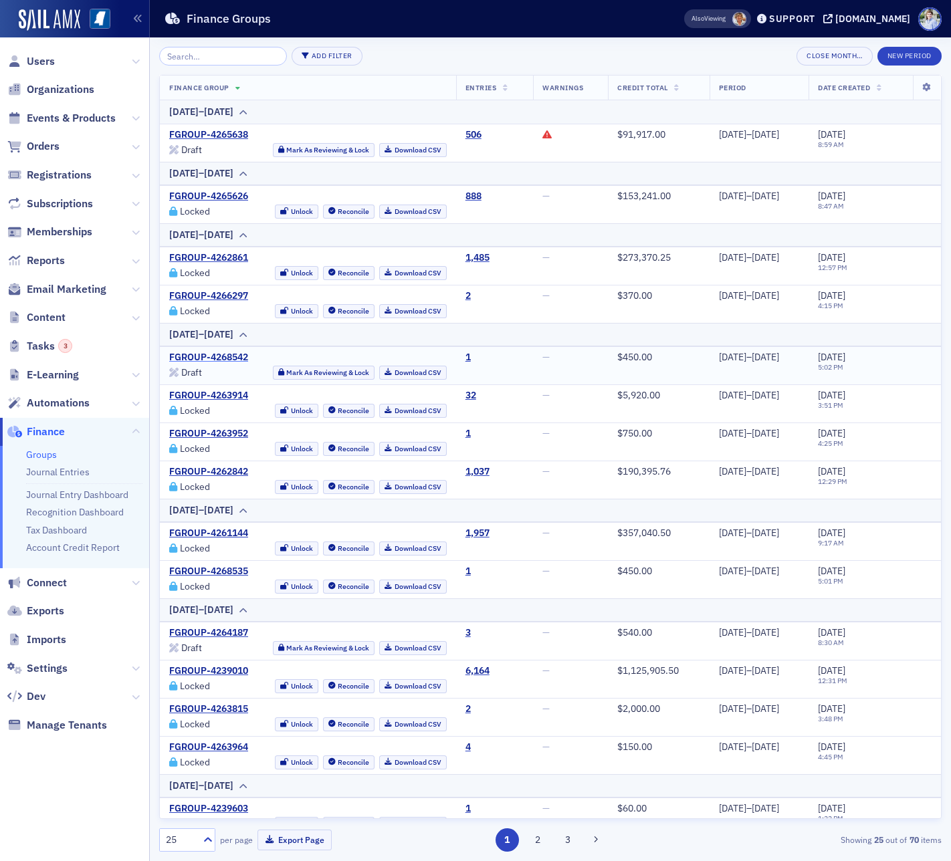
click at [221, 357] on link "FGROUP-4268542" at bounding box center [208, 358] width 79 height 12
click at [191, 551] on link "FGROUP-4264187" at bounding box center [208, 633] width 79 height 12
drag, startPoint x: 195, startPoint y: 631, endPoint x: 187, endPoint y: 623, distance: 10.9
click at [194, 551] on link "FGROUP-4264187" at bounding box center [208, 633] width 79 height 12
click at [220, 361] on link "FGROUP-4268542" at bounding box center [208, 358] width 79 height 12
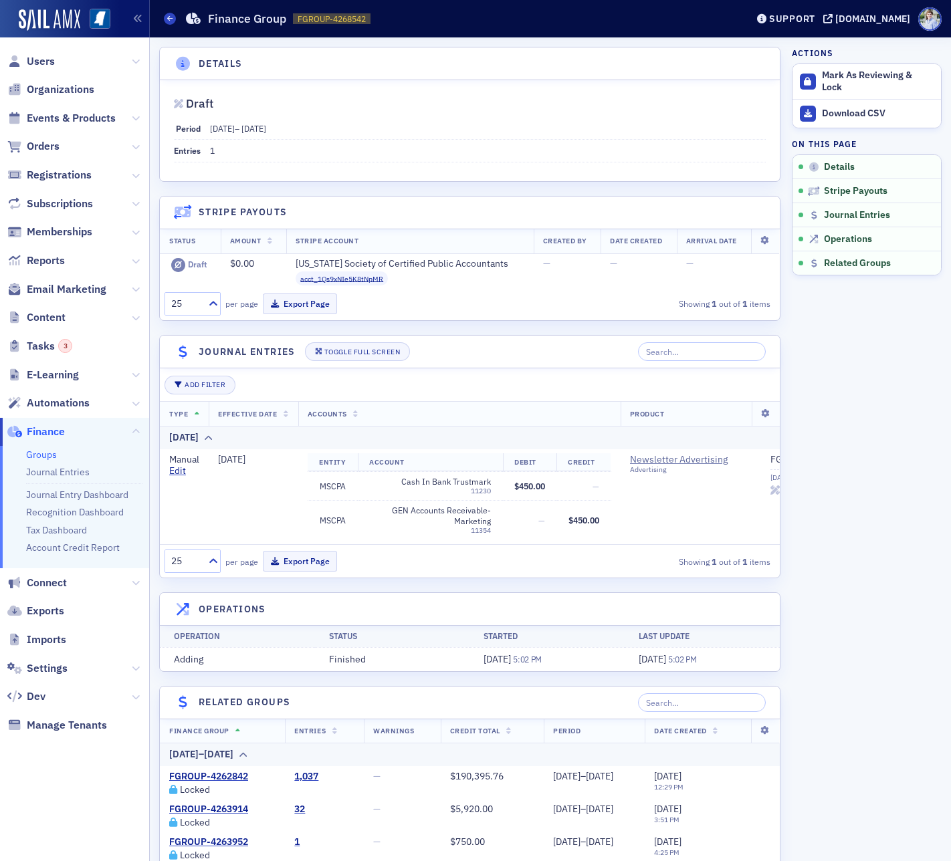
drag, startPoint x: 276, startPoint y: 116, endPoint x: 262, endPoint y: 118, distance: 14.2
click at [276, 116] on div "Draft Period 7/17/2025 – 7/24/2025 Entries 1" at bounding box center [470, 130] width 620 height 101
click at [259, 123] on span "7/17/2025 – 7/24/2025" at bounding box center [238, 128] width 56 height 11
drag, startPoint x: 259, startPoint y: 122, endPoint x: 257, endPoint y: 109, distance: 13.5
click at [258, 123] on span "7/17/2025 – 7/24/2025" at bounding box center [238, 128] width 56 height 11
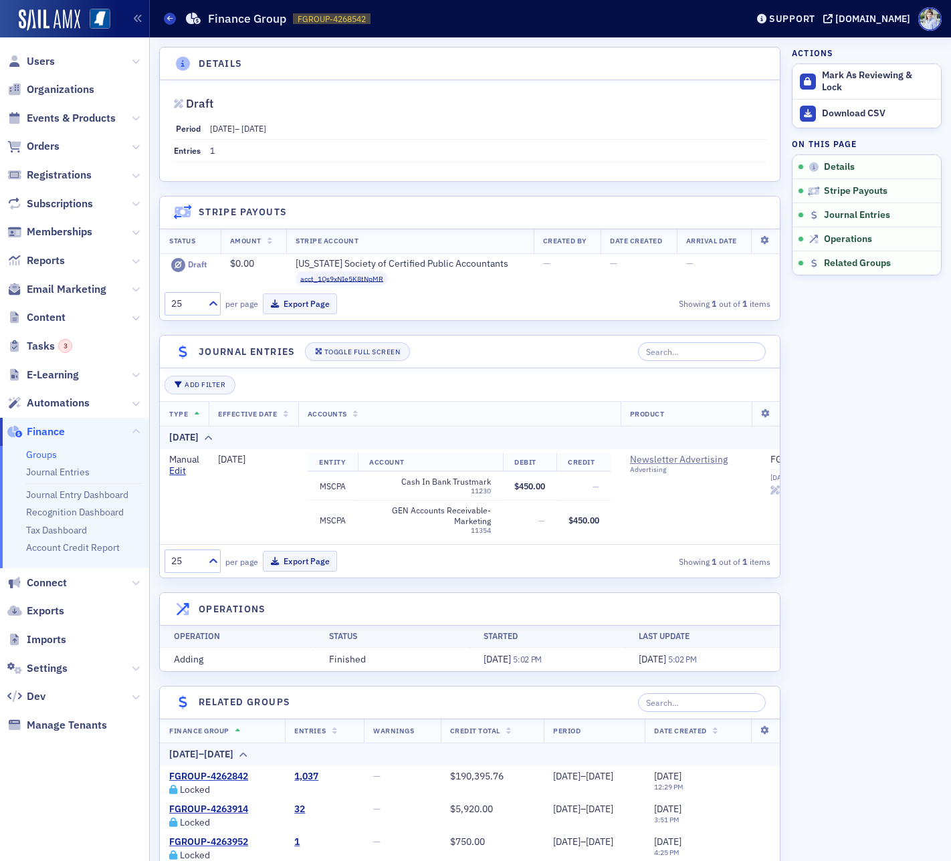
drag, startPoint x: 259, startPoint y: 99, endPoint x: 254, endPoint y: 117, distance: 18.8
click at [260, 100] on span "Draft" at bounding box center [470, 103] width 592 height 9
drag, startPoint x: 252, startPoint y: 126, endPoint x: 229, endPoint y: 128, distance: 22.9
click at [251, 126] on span "7/17/2025 – 7/24/2025" at bounding box center [238, 128] width 56 height 11
click at [227, 128] on span "7/17/2025" at bounding box center [222, 128] width 25 height 11
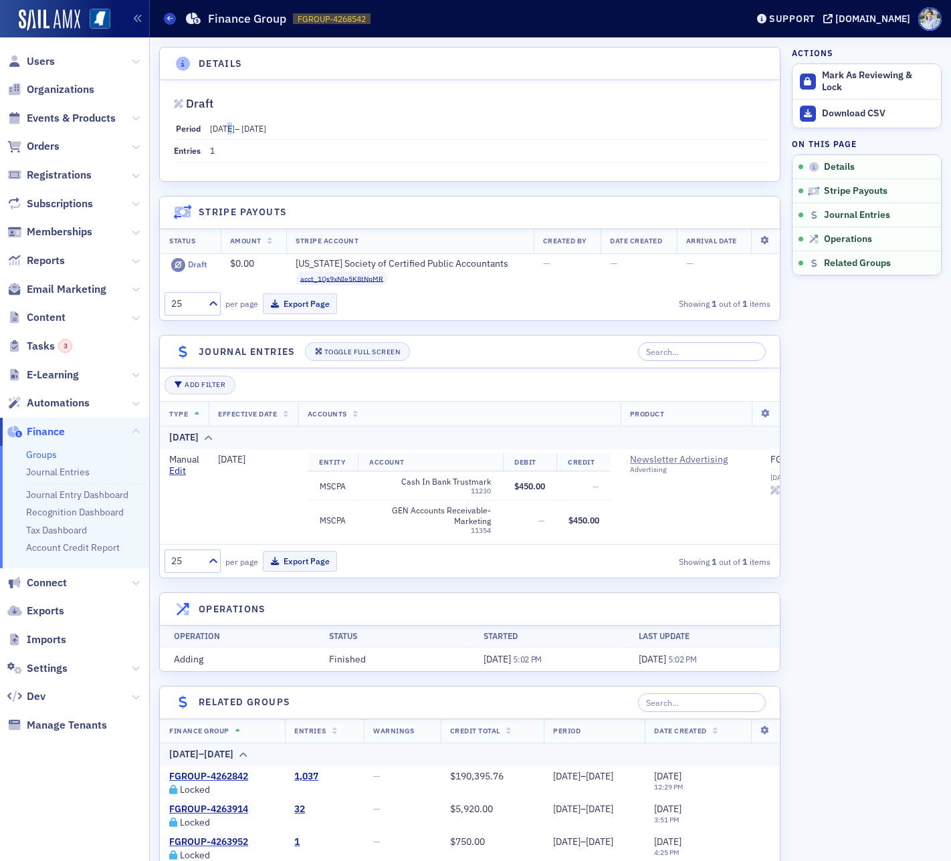
click at [227, 128] on span "7/17/2025" at bounding box center [222, 128] width 25 height 11
click at [221, 129] on span "7/17/2025" at bounding box center [222, 128] width 25 height 11
click at [213, 128] on span "7/17/2025" at bounding box center [222, 128] width 25 height 11
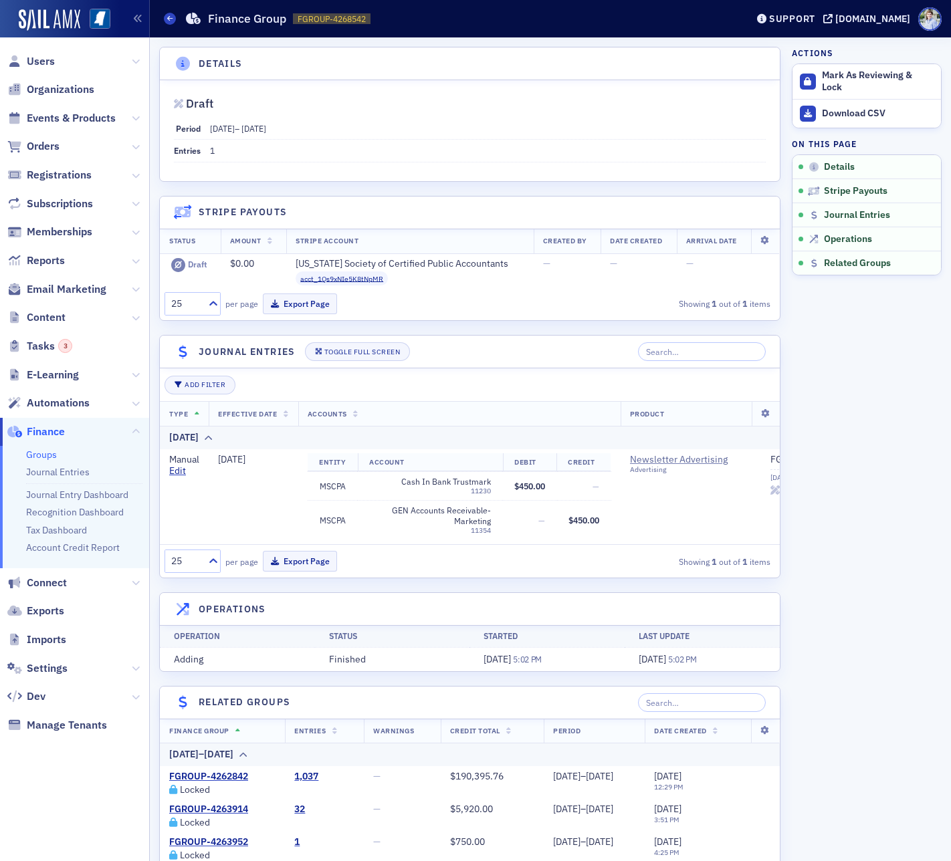
click at [265, 129] on span "7/24/2025" at bounding box center [253, 128] width 25 height 11
click at [266, 127] on span "7/24/2025" at bounding box center [253, 128] width 25 height 11
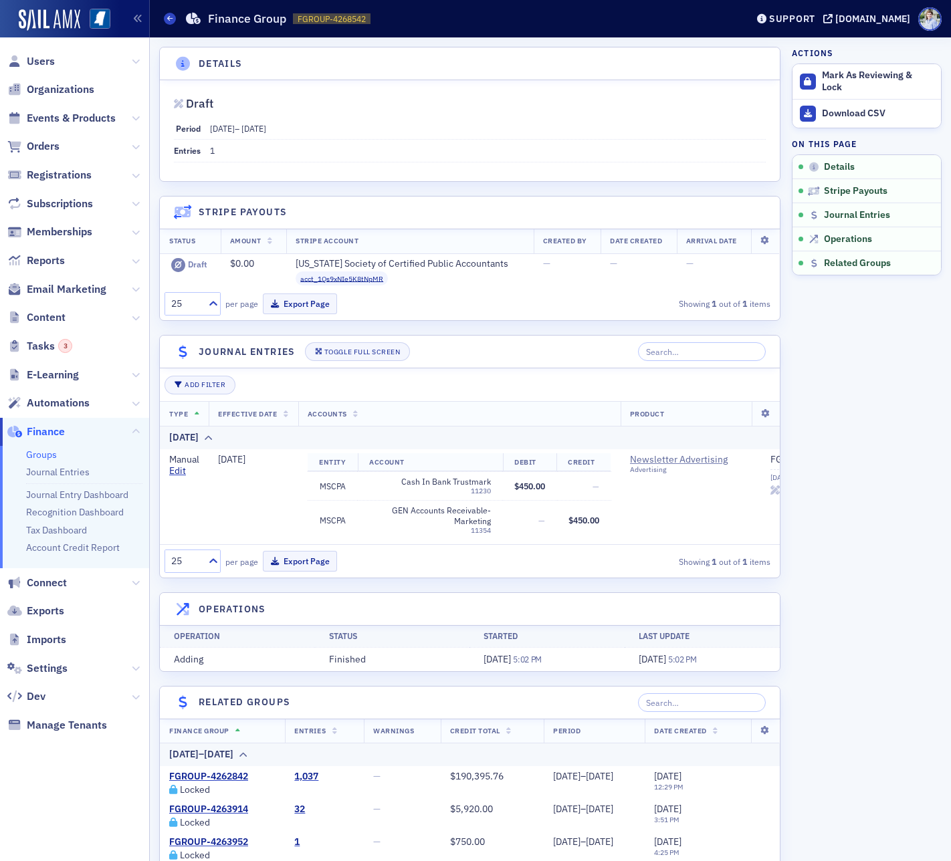
drag, startPoint x: 298, startPoint y: 128, endPoint x: 284, endPoint y: 130, distance: 14.1
click at [266, 128] on span "7/24/2025" at bounding box center [253, 128] width 25 height 11
click at [266, 130] on span "7/24/2025" at bounding box center [253, 128] width 25 height 11
drag, startPoint x: 276, startPoint y: 130, endPoint x: 264, endPoint y: 132, distance: 12.2
click at [266, 130] on span "7/24/2025" at bounding box center [253, 128] width 25 height 11
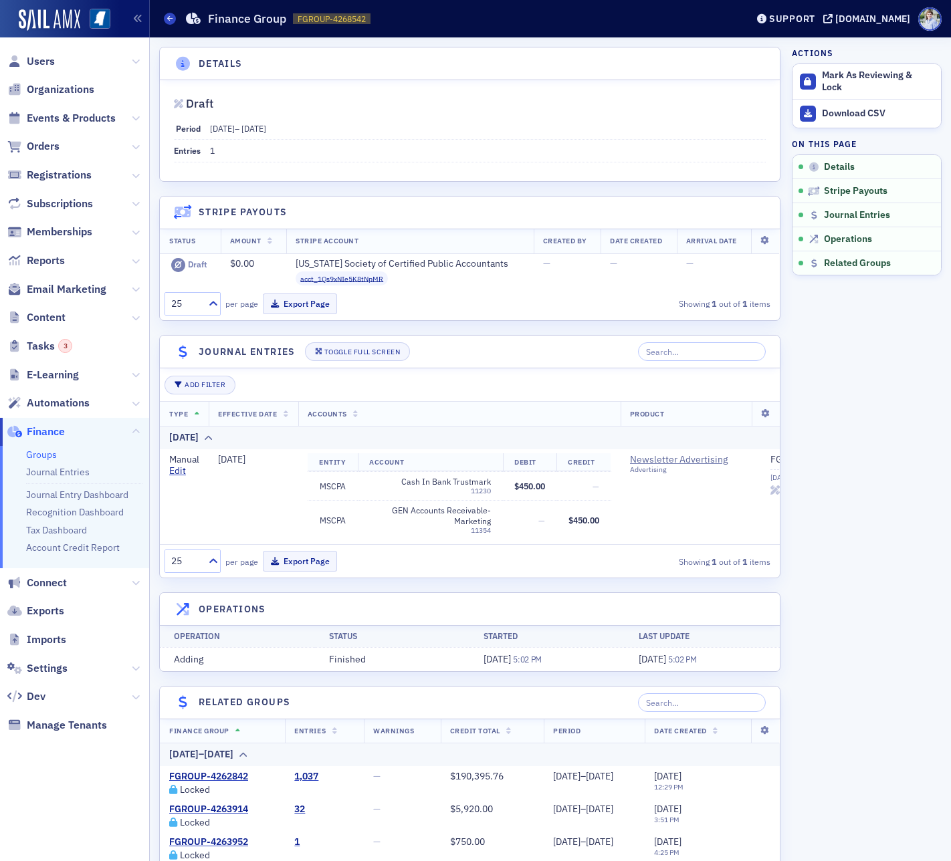
click at [263, 132] on span "7/24/2025" at bounding box center [253, 128] width 25 height 11
drag, startPoint x: 263, startPoint y: 132, endPoint x: 273, endPoint y: 131, distance: 10.7
click at [263, 132] on span "7/24/2025" at bounding box center [253, 128] width 25 height 11
click at [266, 131] on span "7/24/2025" at bounding box center [253, 128] width 25 height 11
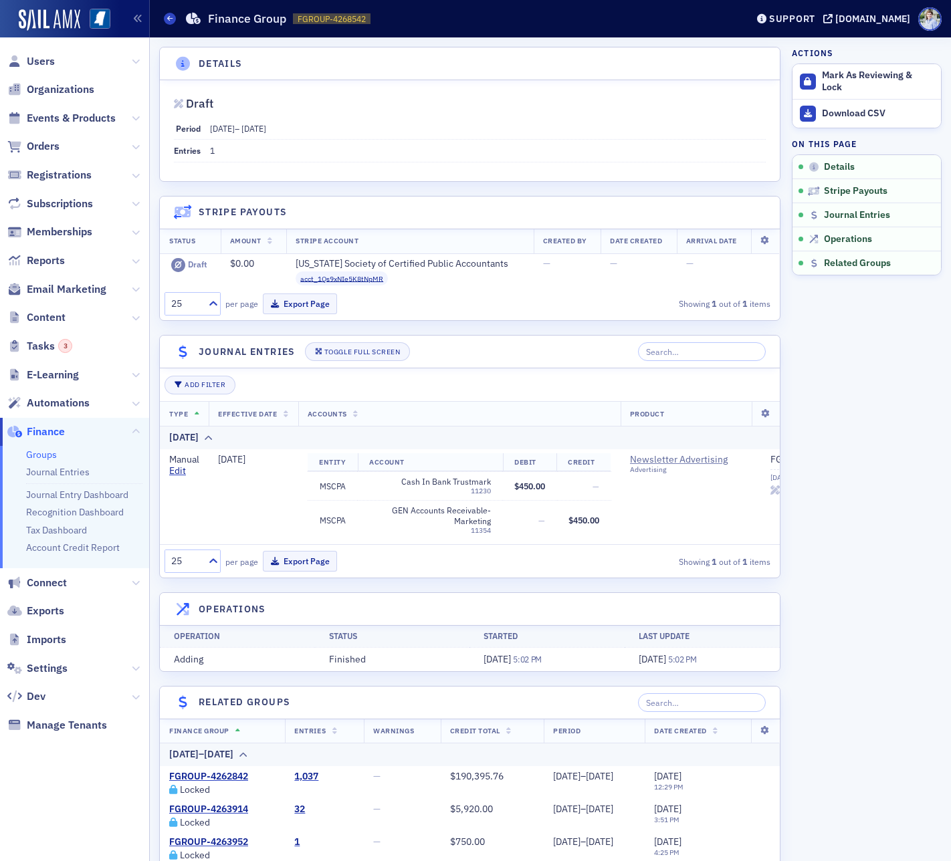
click at [266, 130] on span "7/24/2025" at bounding box center [253, 128] width 25 height 11
drag, startPoint x: 285, startPoint y: 130, endPoint x: 271, endPoint y: 130, distance: 13.4
click at [266, 130] on span "7/24/2025" at bounding box center [253, 128] width 25 height 11
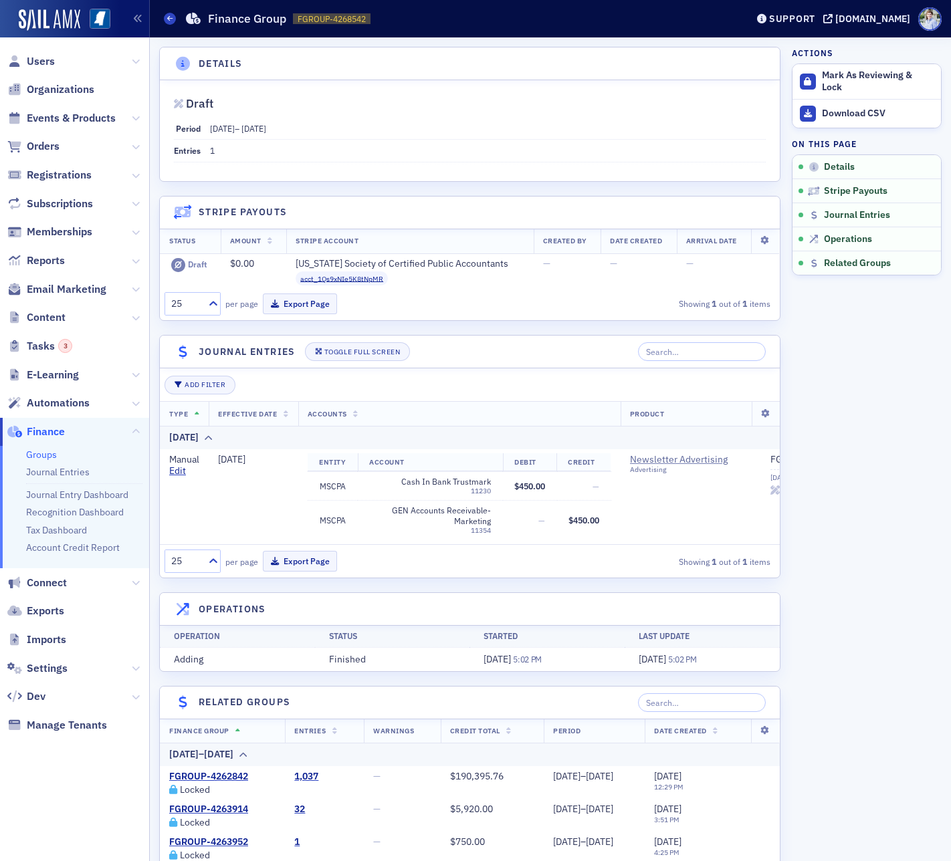
click at [265, 130] on span "7/24/2025" at bounding box center [253, 128] width 25 height 11
click at [263, 130] on span "7/24/2025" at bounding box center [253, 128] width 25 height 11
click at [261, 131] on span "7/24/2025" at bounding box center [253, 128] width 25 height 11
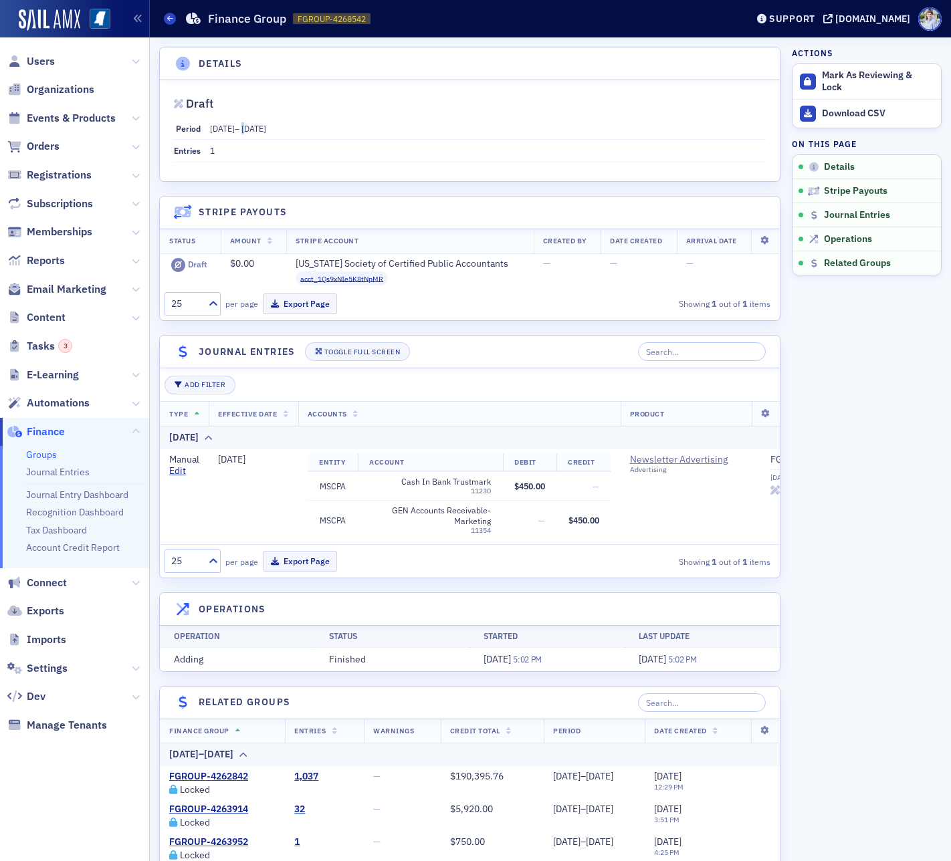
drag, startPoint x: 261, startPoint y: 131, endPoint x: 251, endPoint y: 130, distance: 10.1
click at [261, 130] on span "7/24/2025" at bounding box center [253, 128] width 25 height 11
click at [217, 128] on span "7/17/2025" at bounding box center [222, 128] width 25 height 11
click at [227, 128] on span "7/17/2025" at bounding box center [222, 128] width 25 height 11
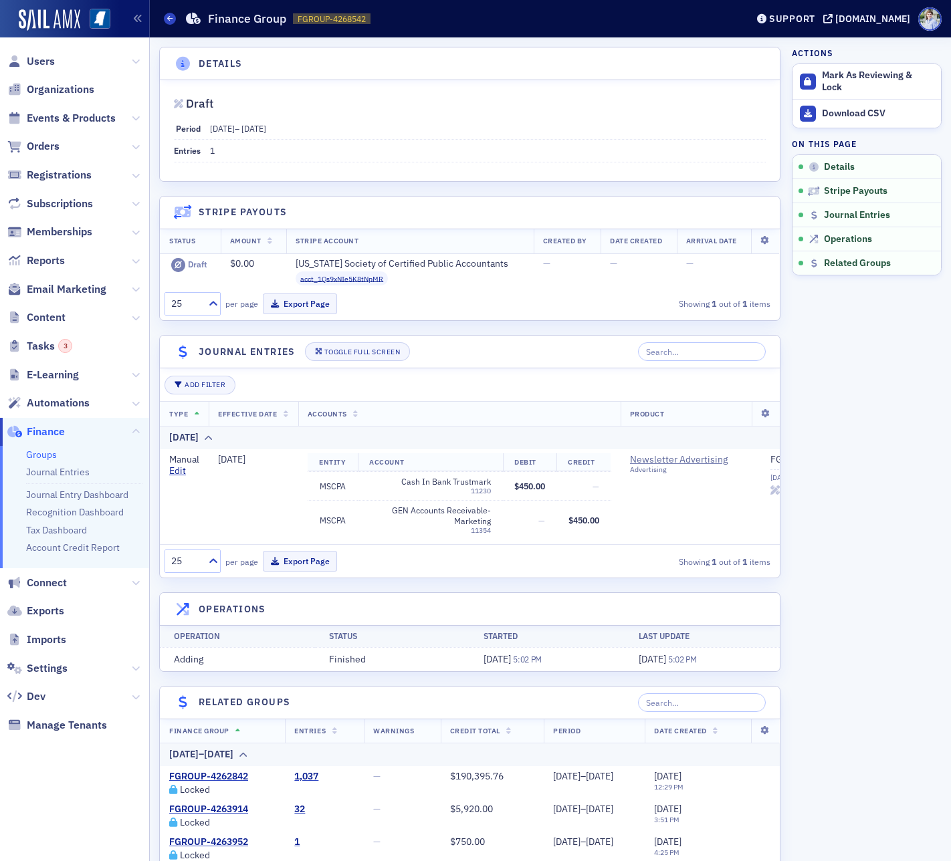
click at [234, 129] on span "7/17/2025" at bounding box center [222, 128] width 25 height 11
click at [223, 130] on span "7/17/2025" at bounding box center [222, 128] width 25 height 11
click at [214, 130] on span "7/17/2025" at bounding box center [222, 128] width 25 height 11
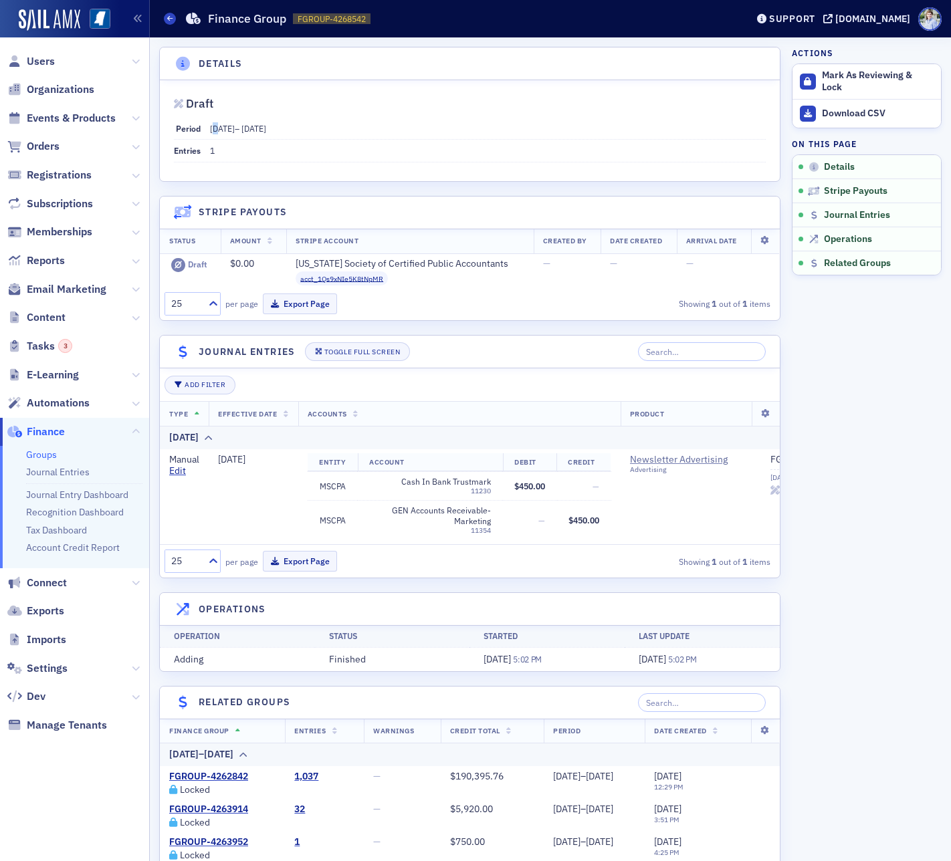
click at [215, 130] on span "7/17/2025" at bounding box center [222, 128] width 25 height 11
click at [225, 130] on span "7/17/2025" at bounding box center [222, 128] width 25 height 11
click at [235, 129] on span "7/17/2025" at bounding box center [222, 128] width 25 height 11
drag, startPoint x: 237, startPoint y: 129, endPoint x: 255, endPoint y: 129, distance: 18.1
click at [235, 129] on span "7/17/2025" at bounding box center [222, 128] width 25 height 11
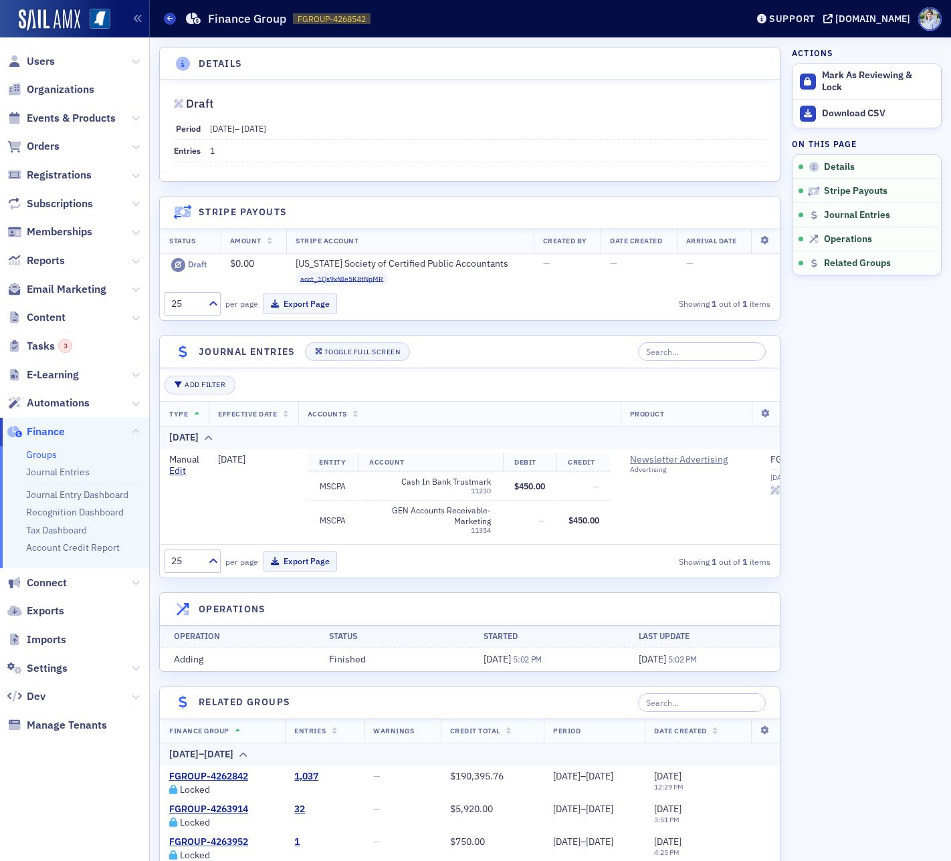
click at [266, 129] on span "7/24/2025" at bounding box center [253, 128] width 25 height 11
click at [259, 130] on span "7/24/2025" at bounding box center [253, 128] width 25 height 11
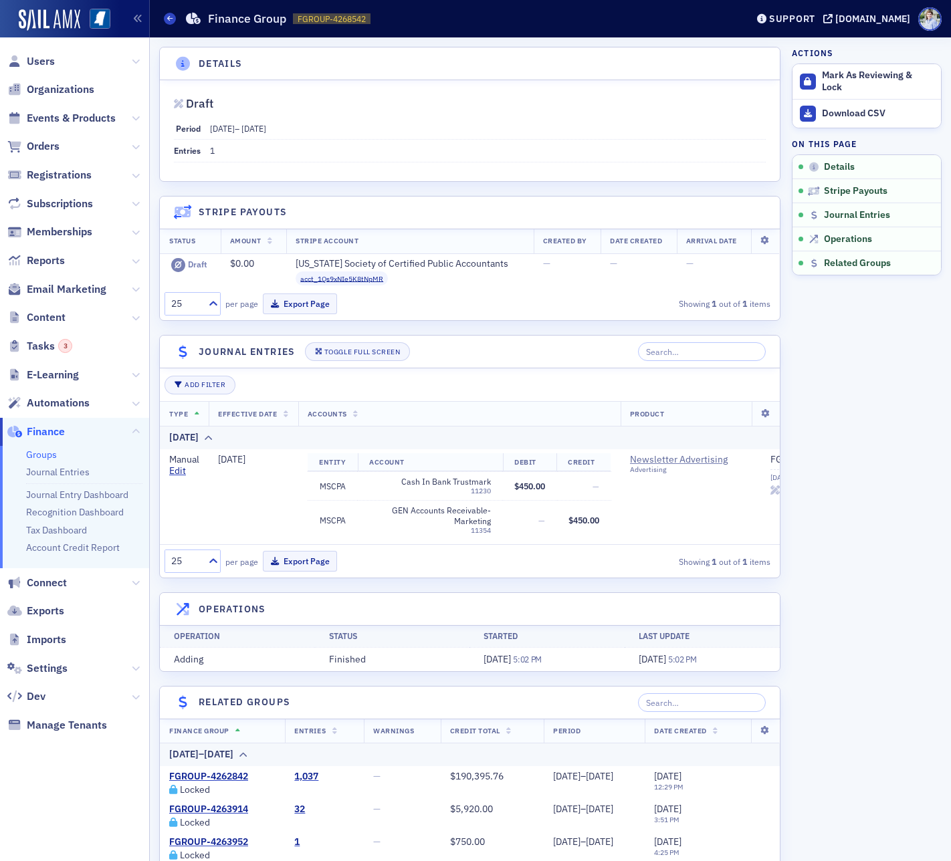
click at [445, 25] on div "Groups Finance Group FGROUP-4268542 4268542" at bounding box center [445, 18] width 562 height 25
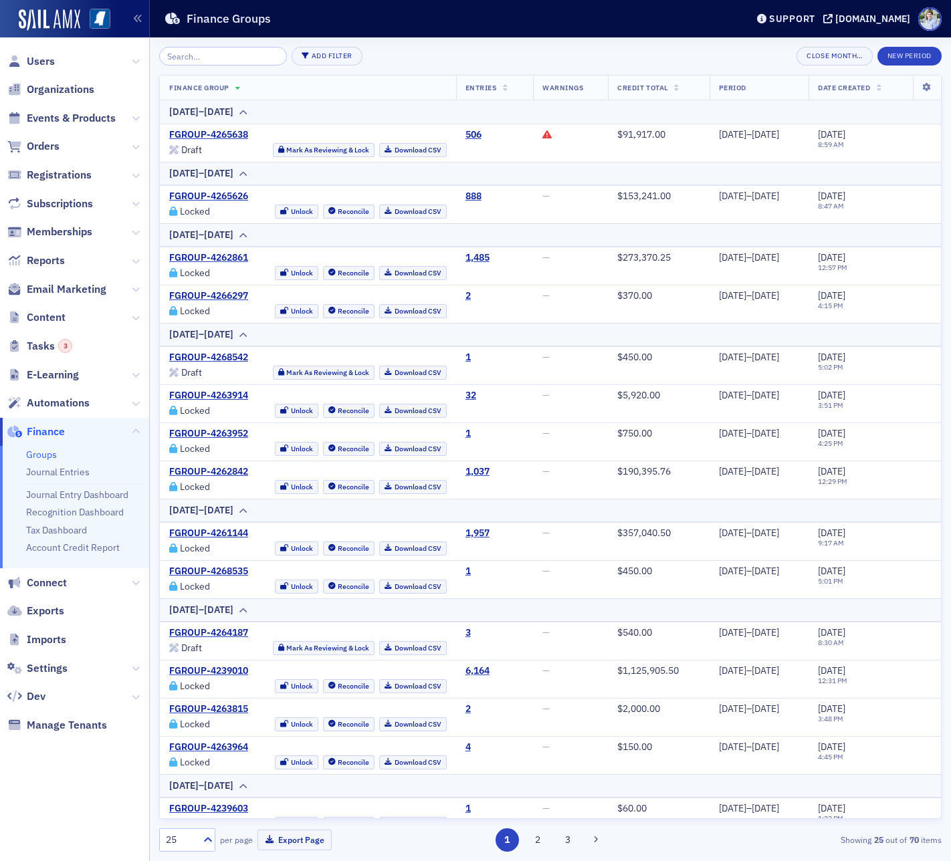
drag, startPoint x: 397, startPoint y: 27, endPoint x: 388, endPoint y: 51, distance: 25.6
click at [397, 27] on div "Finance Groups" at bounding box center [445, 18] width 562 height 25
click at [394, 60] on div "Add Filter Close Month… New Period" at bounding box center [550, 56] width 782 height 19
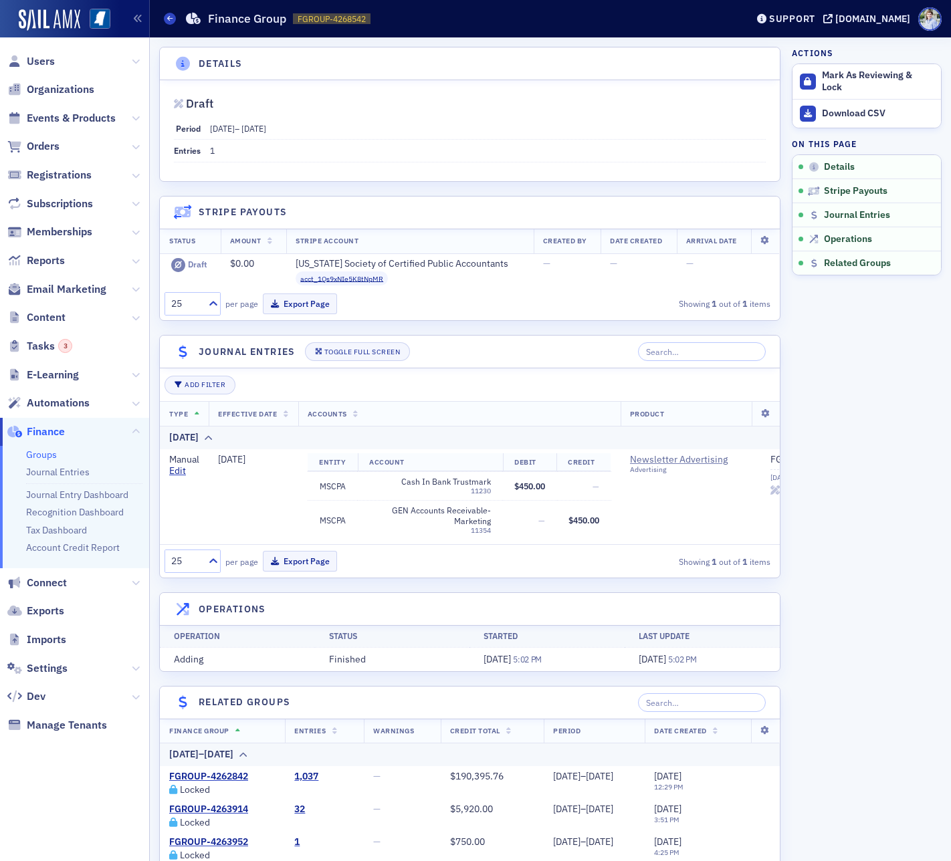
click at [549, 13] on div "Groups Finance Group FGROUP-4268542 4268542" at bounding box center [445, 18] width 562 height 25
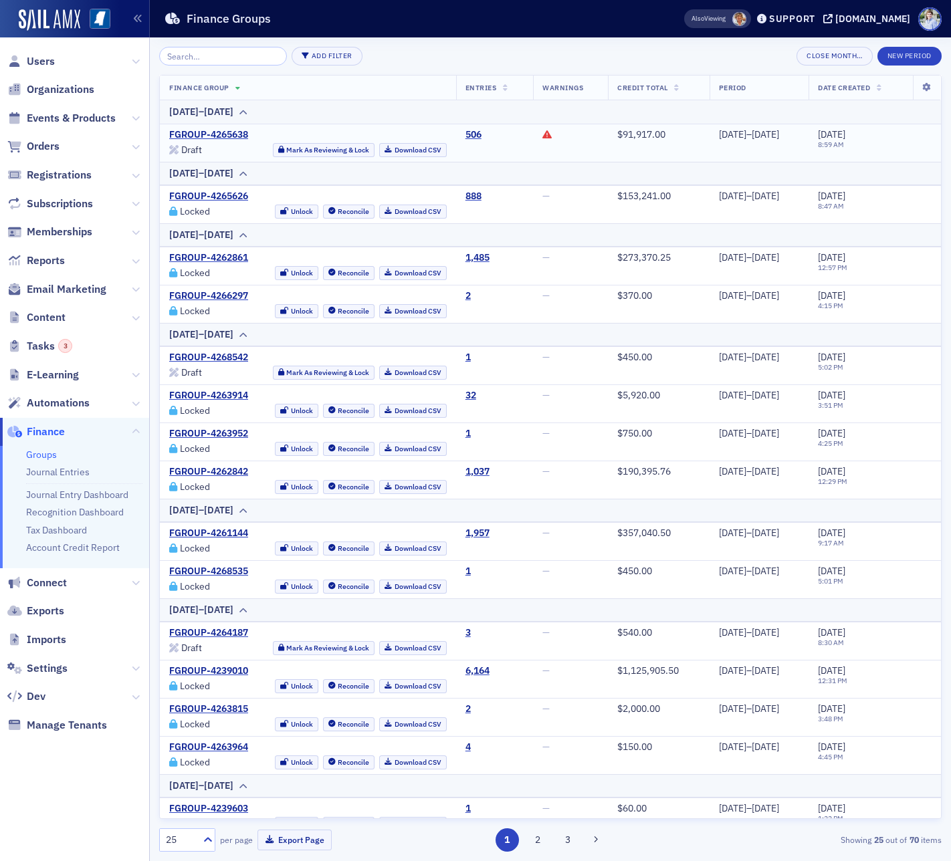
click at [542, 132] on icon at bounding box center [546, 134] width 9 height 9
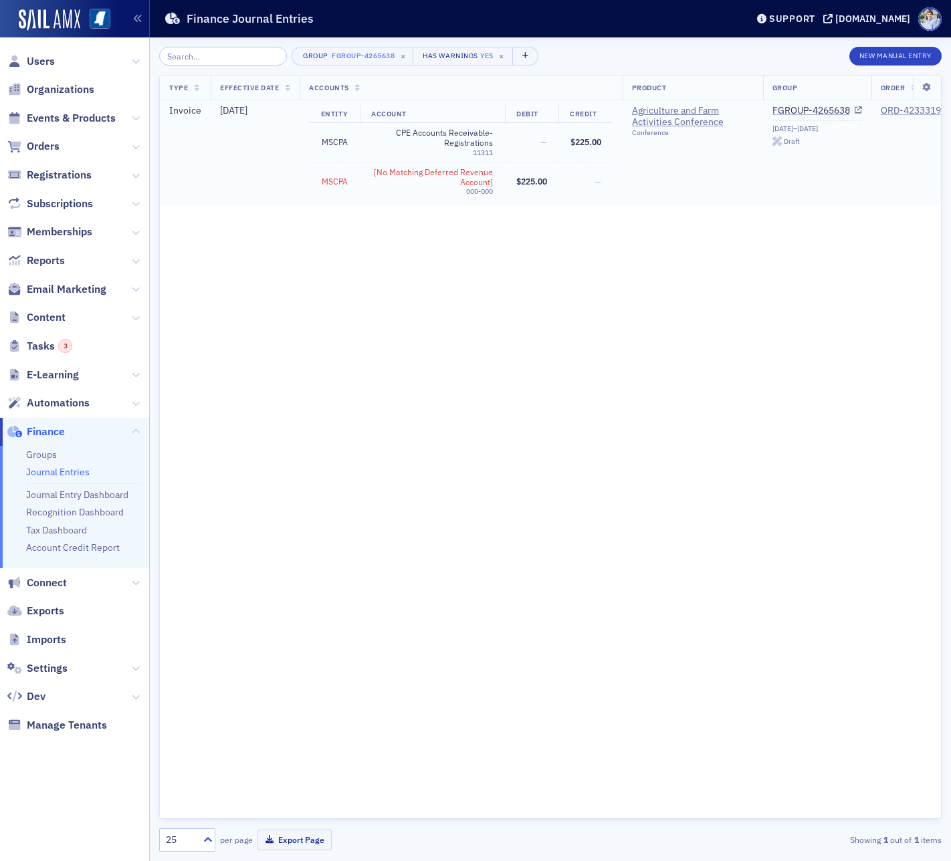
click at [908, 110] on div "ORD-4233319" at bounding box center [911, 111] width 60 height 12
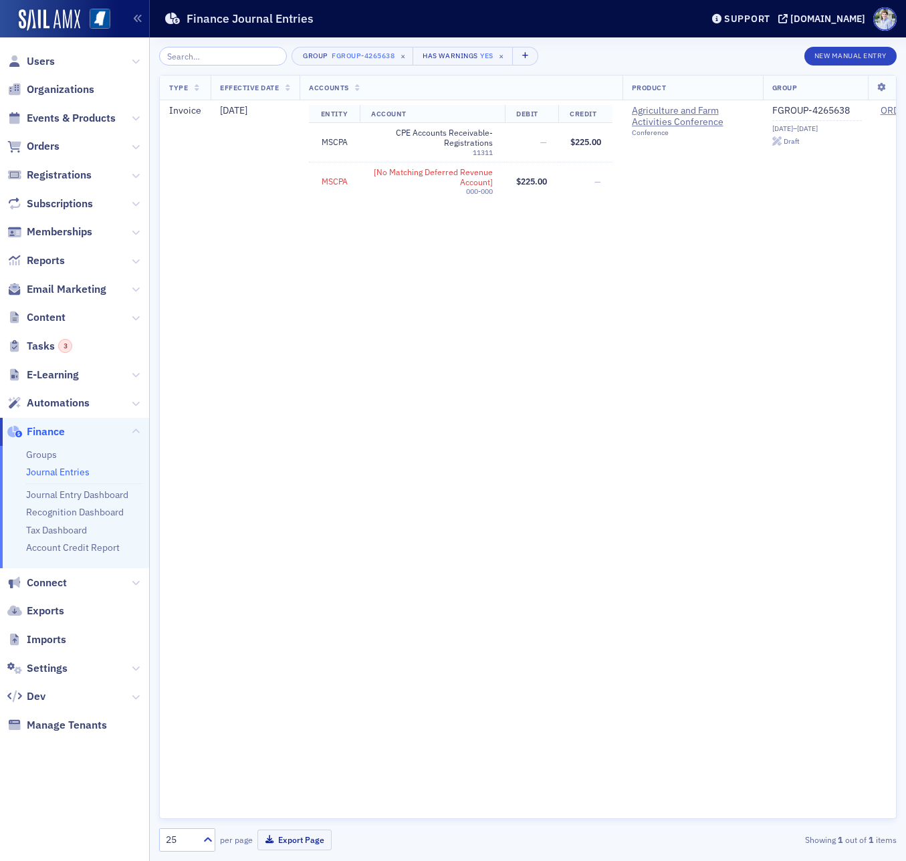
drag, startPoint x: 409, startPoint y: 32, endPoint x: 435, endPoint y: 36, distance: 25.7
click at [421, 35] on header "Finance Journal Entries Support ms-cpa.org" at bounding box center [528, 18] width 756 height 37
drag, startPoint x: 485, startPoint y: 53, endPoint x: 351, endPoint y: 4, distance: 143.2
click at [495, 53] on span "×" at bounding box center [501, 56] width 12 height 12
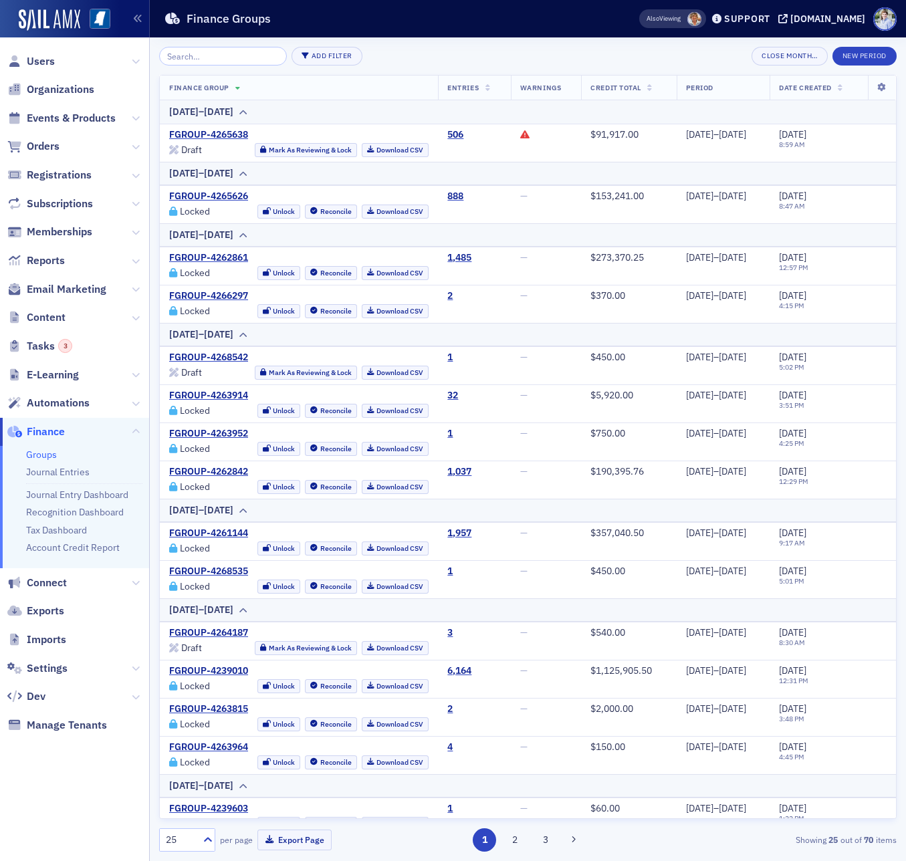
click at [39, 458] on link "Groups" at bounding box center [41, 455] width 31 height 12
click at [205, 360] on link "FGROUP-4268542" at bounding box center [208, 358] width 79 height 12
click at [212, 551] on link "FGROUP-4264187" at bounding box center [208, 633] width 79 height 12
click at [197, 551] on link "FGROUP-4268535" at bounding box center [208, 572] width 79 height 12
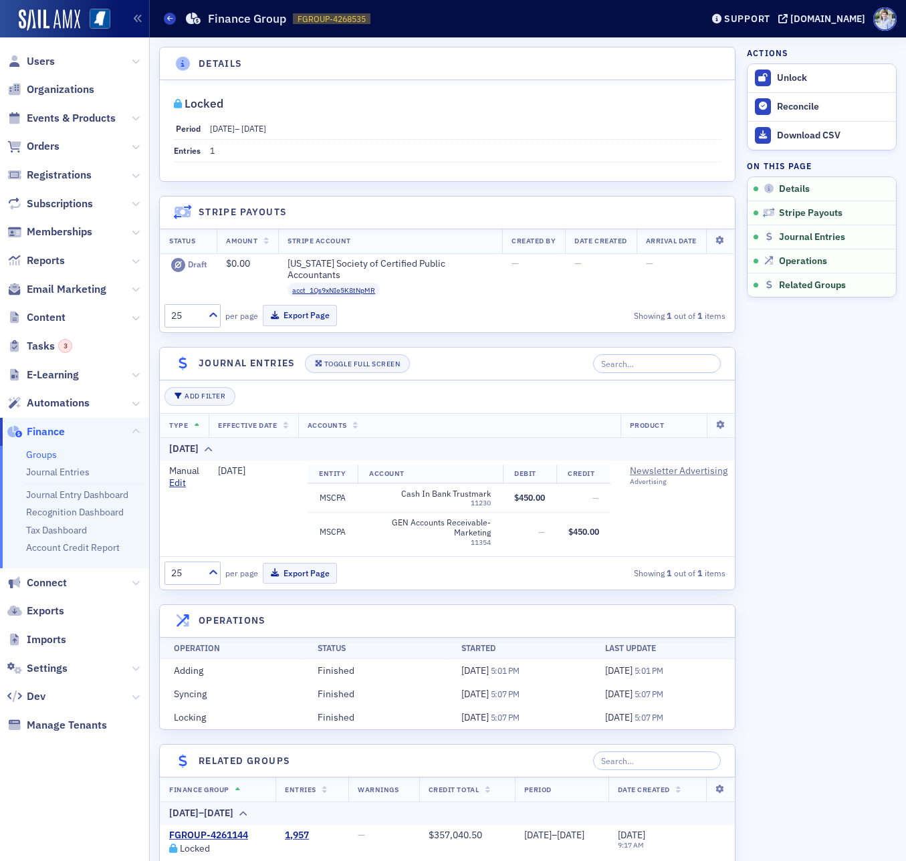
drag, startPoint x: 433, startPoint y: 160, endPoint x: 366, endPoint y: 146, distance: 68.3
click at [433, 160] on dd "1" at bounding box center [465, 150] width 511 height 21
click at [231, 126] on span "[DATE]" at bounding box center [222, 128] width 25 height 11
click at [196, 132] on span "Period" at bounding box center [188, 128] width 25 height 11
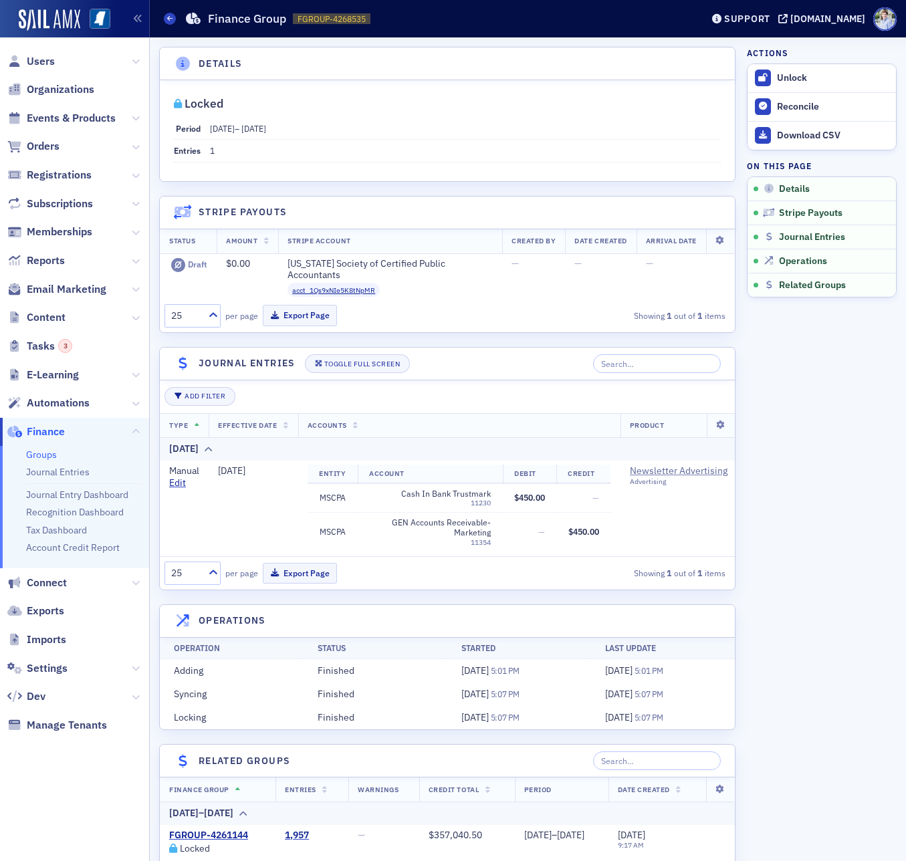
click at [201, 131] on div "Period 7/9/2025 – 7/16/2025" at bounding box center [447, 129] width 547 height 22
click at [209, 128] on div "Period 7/9/2025 – 7/16/2025" at bounding box center [447, 129] width 547 height 22
click at [221, 127] on span "[DATE]" at bounding box center [222, 128] width 25 height 11
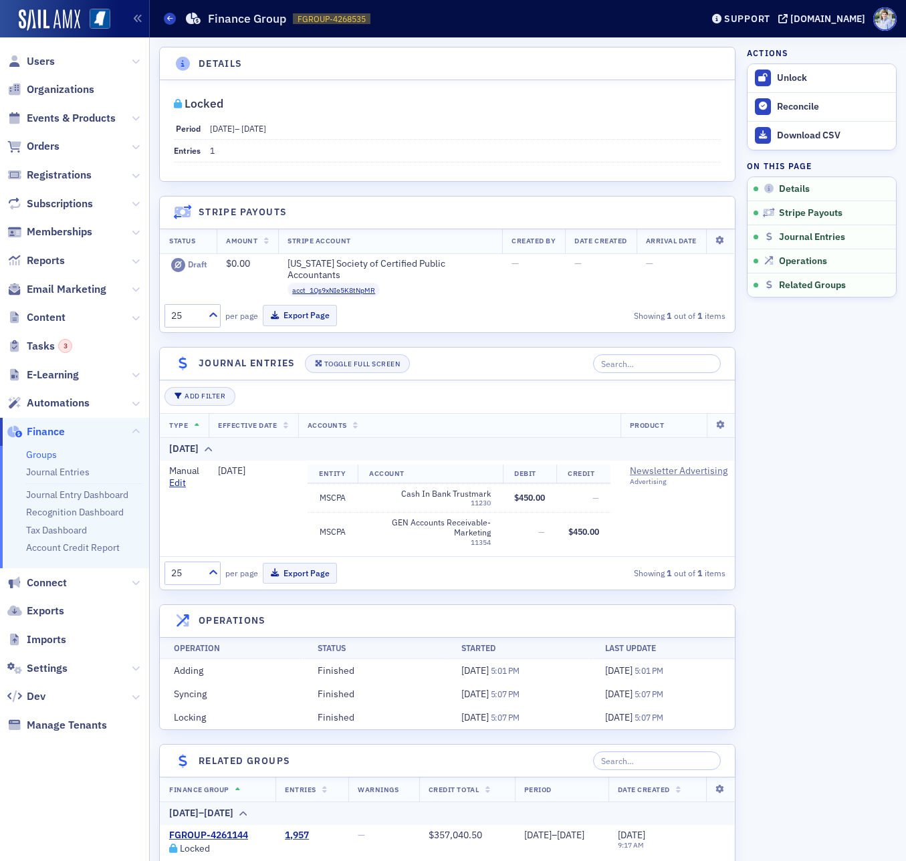
click at [267, 164] on div "Locked Period 7/9/2025 – 7/16/2025 Entries 1" at bounding box center [447, 130] width 575 height 101
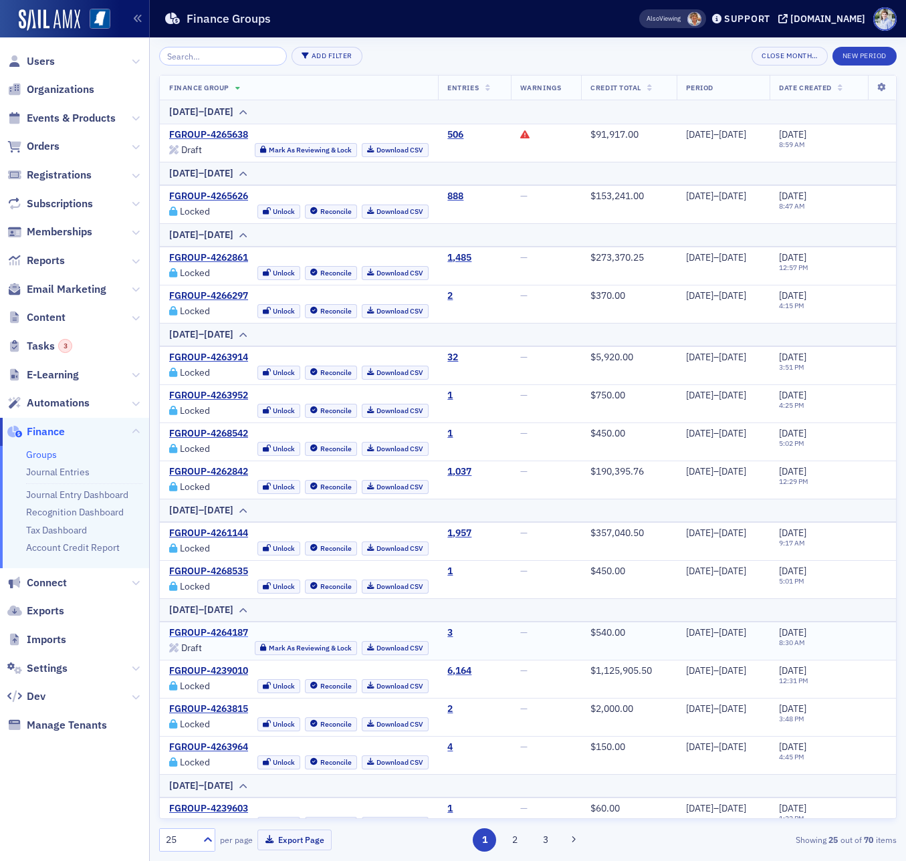
click at [198, 551] on link "FGROUP-4264187" at bounding box center [208, 633] width 79 height 12
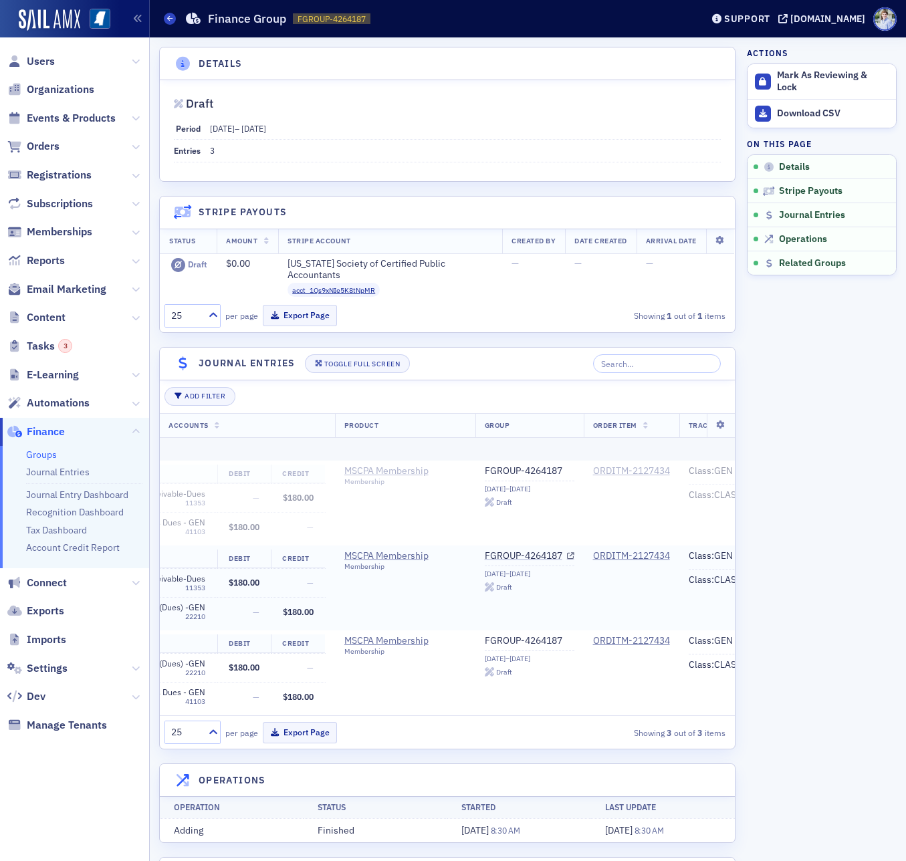
scroll to position [0, 469]
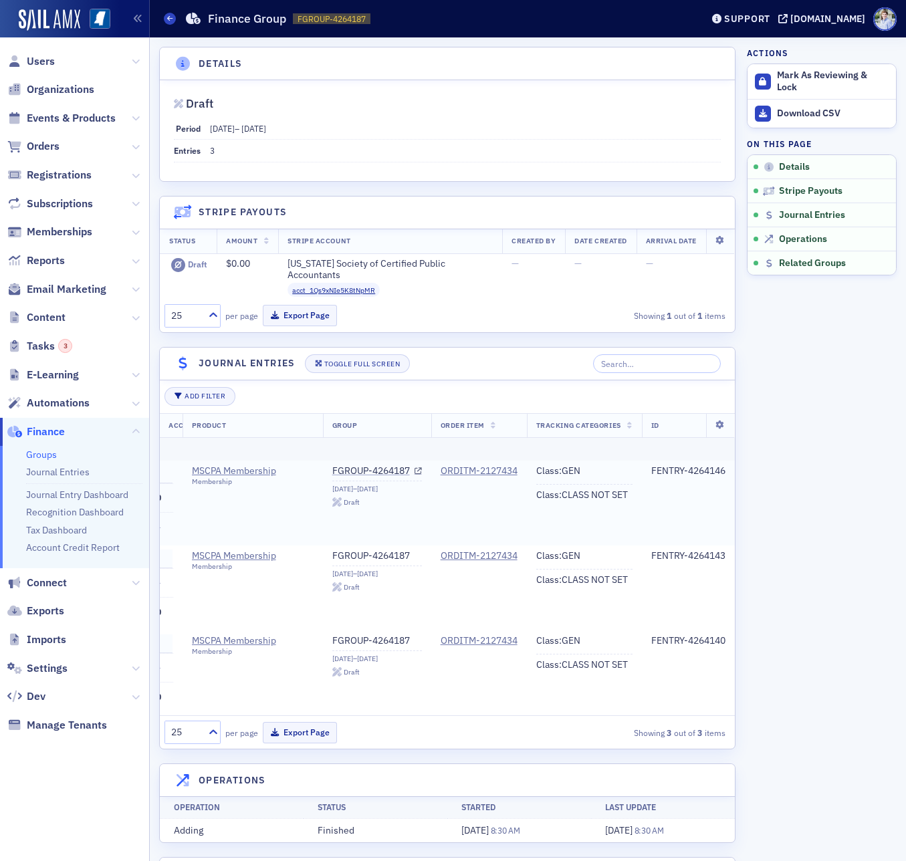
click at [465, 464] on td "ORDITM-2127434" at bounding box center [479, 503] width 96 height 85
click at [461, 471] on div "ORDITM-2127434" at bounding box center [479, 471] width 77 height 12
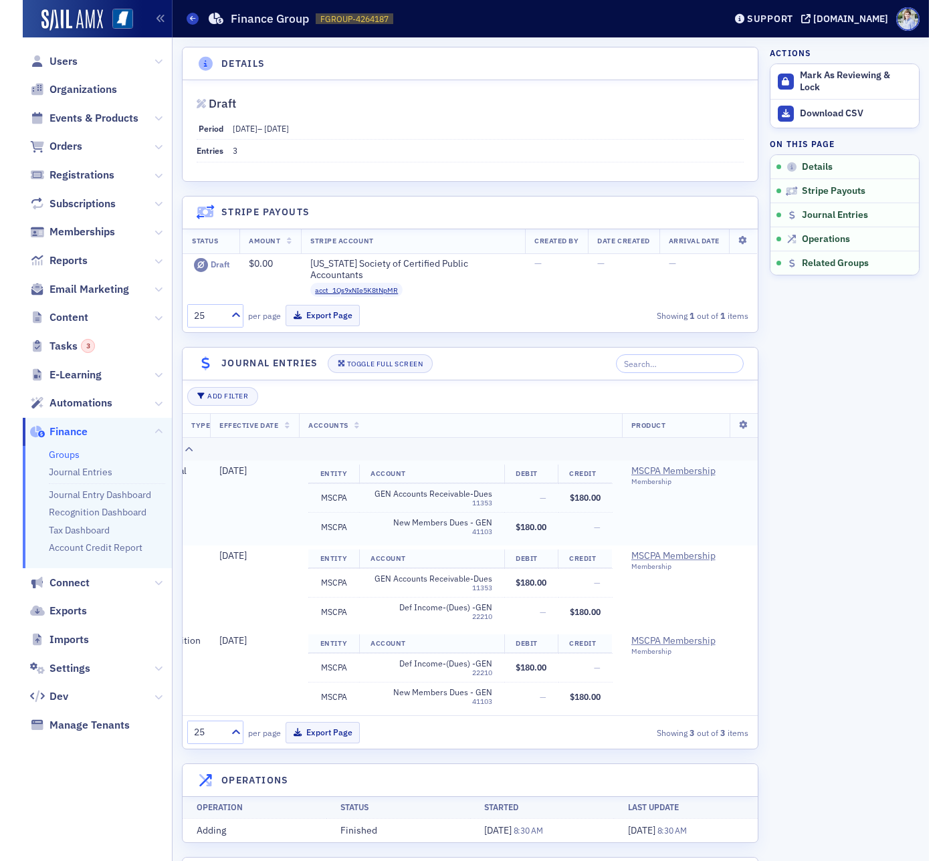
scroll to position [0, 0]
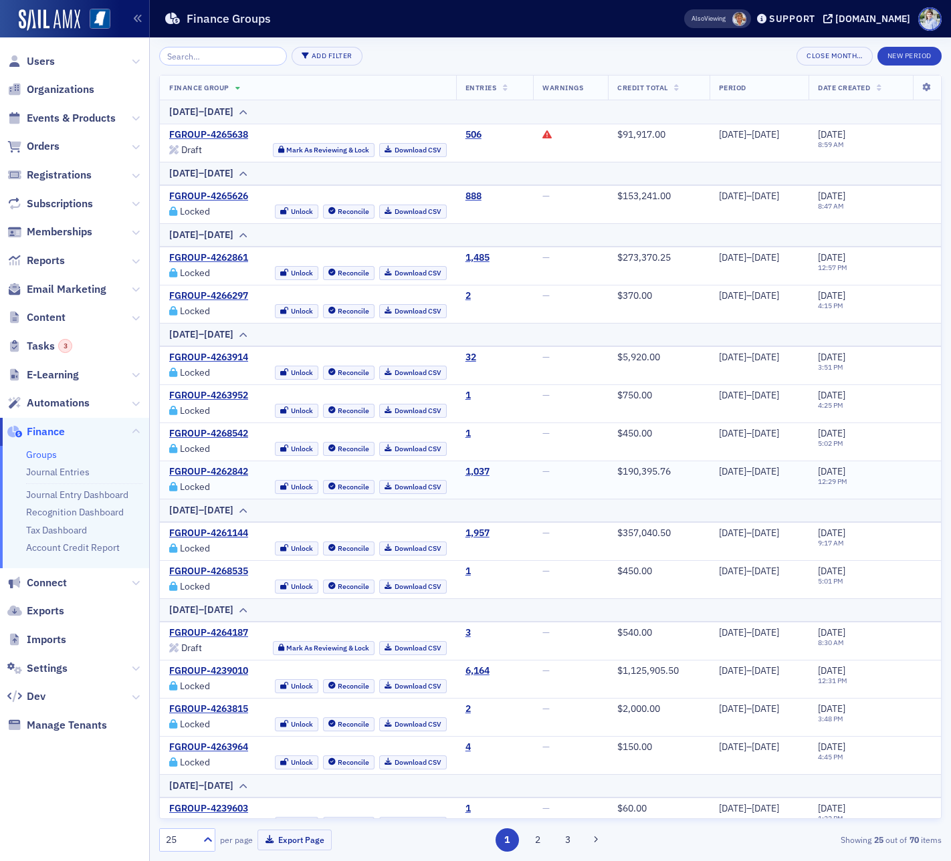
scroll to position [399, 0]
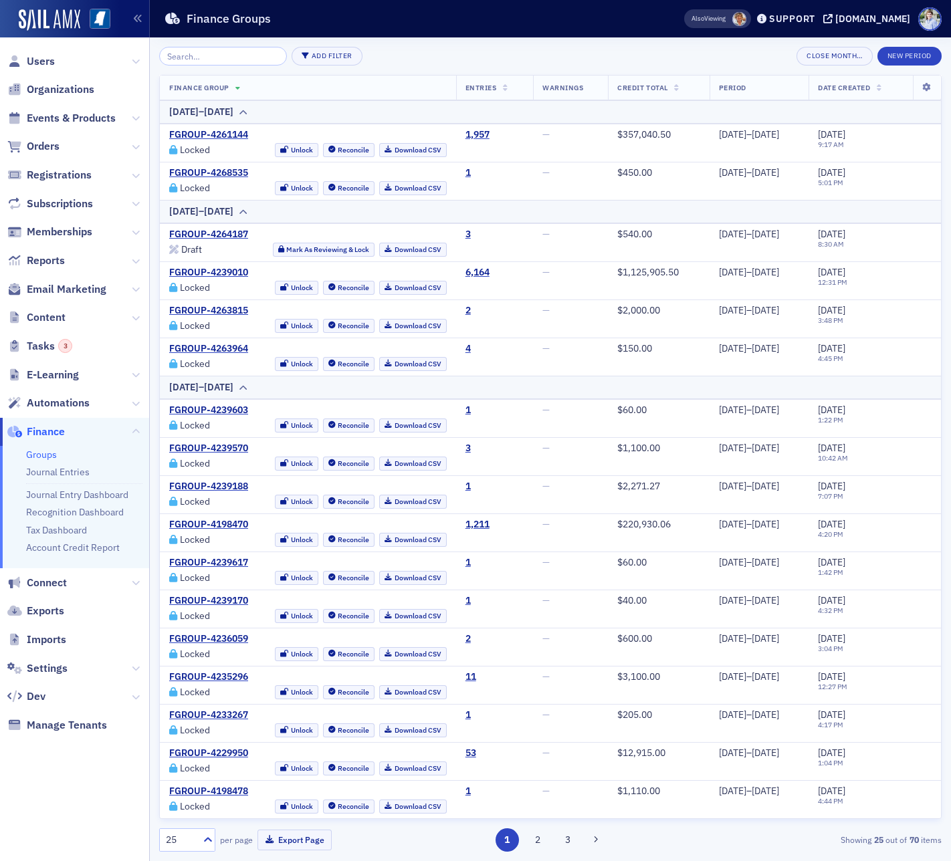
click at [390, 61] on div "Add Filter Close Month… New Period" at bounding box center [550, 56] width 782 height 19
click at [399, 47] on div "Add Filter Close Month… New Period" at bounding box center [550, 56] width 782 height 19
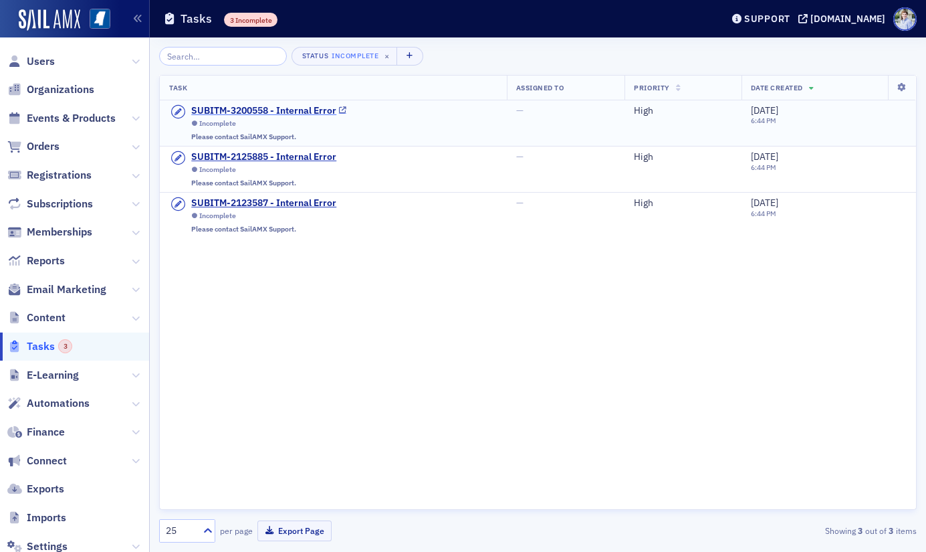
click at [293, 107] on div "SUBITM-3200558 - Internal Error" at bounding box center [263, 111] width 145 height 12
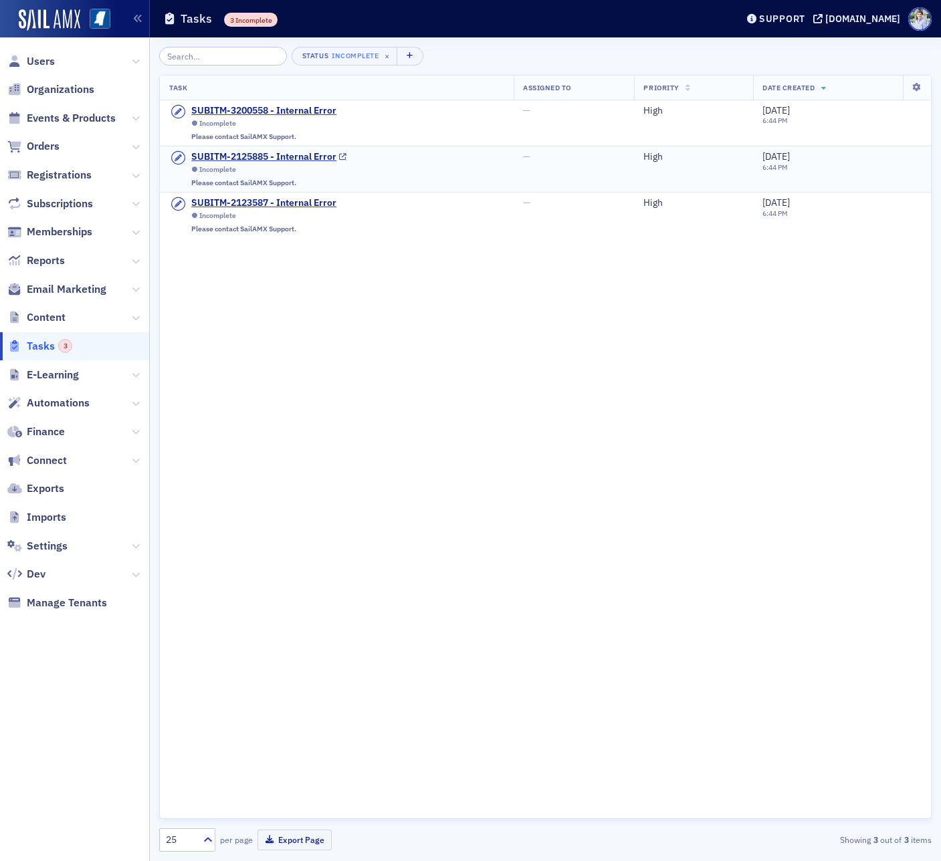
click at [237, 186] on div "Please contact SailAMX Support." at bounding box center [268, 183] width 155 height 9
click at [237, 177] on div "Incomplete Please contact SailAMX Support." at bounding box center [268, 176] width 155 height 22
click at [236, 201] on div "SUBITM-2123587 - Internal Error" at bounding box center [263, 203] width 145 height 12
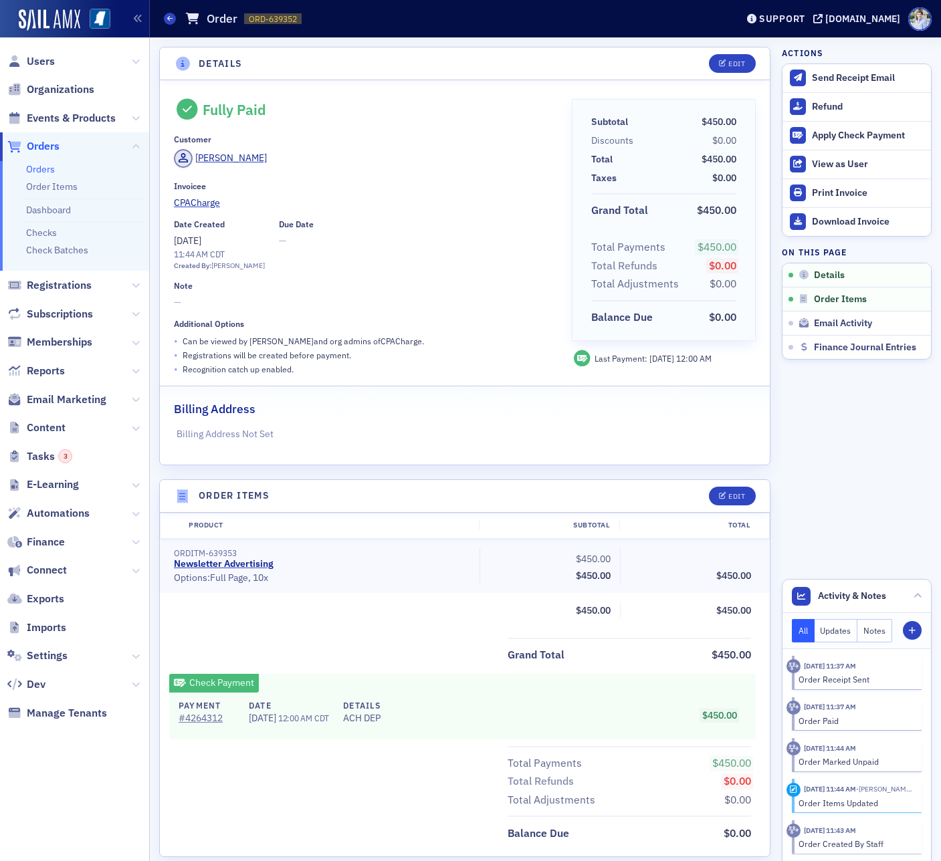
scroll to position [429, 0]
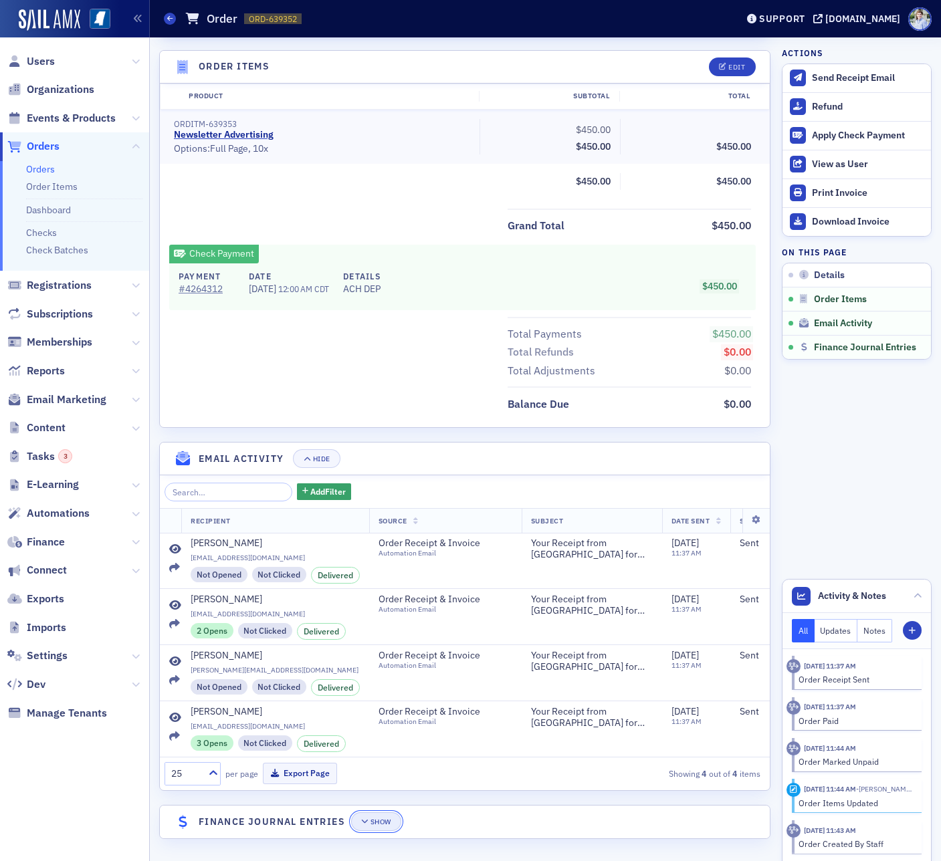
drag, startPoint x: 356, startPoint y: 816, endPoint x: 382, endPoint y: 826, distance: 28.8
click at [362, 820] on button "Show" at bounding box center [376, 821] width 50 height 19
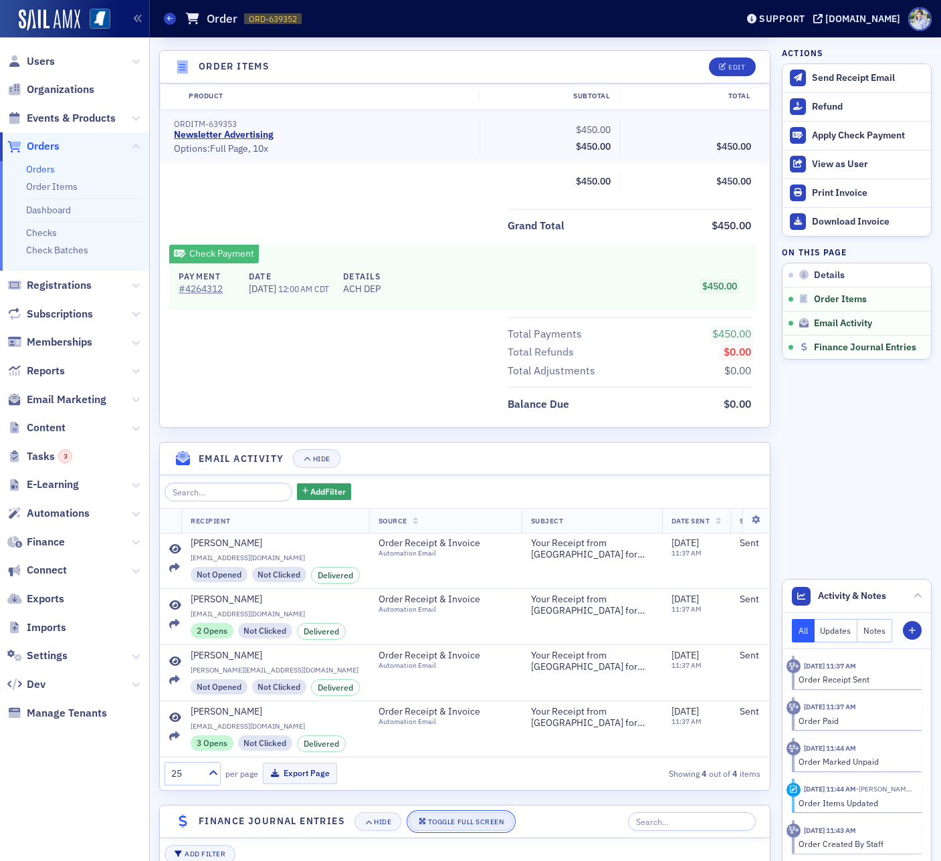
click at [459, 822] on div "Toggle Full Screen" at bounding box center [466, 821] width 76 height 7
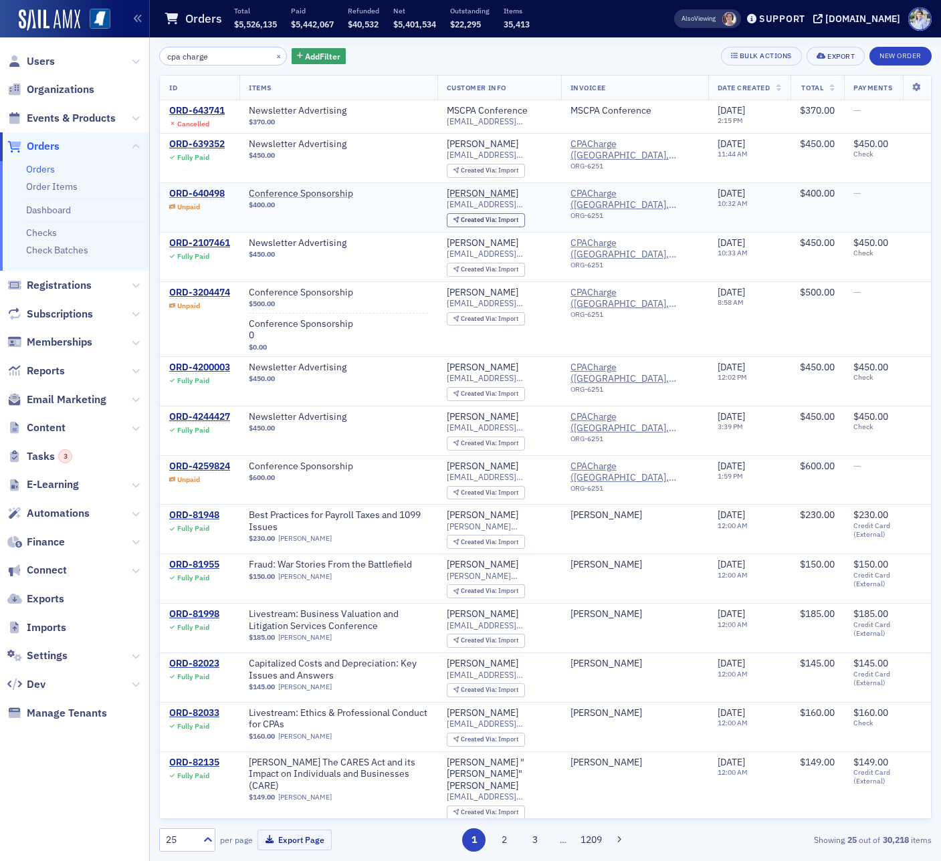
click at [204, 193] on div "ORD-640498" at bounding box center [196, 194] width 55 height 12
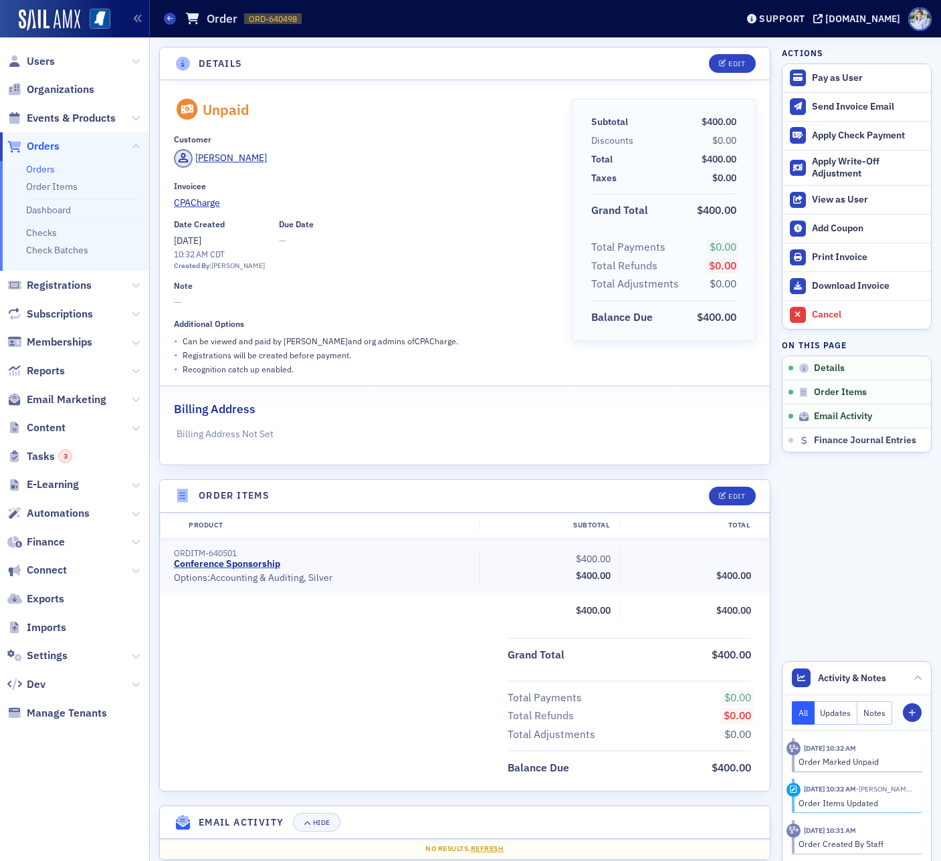
scroll to position [70, 0]
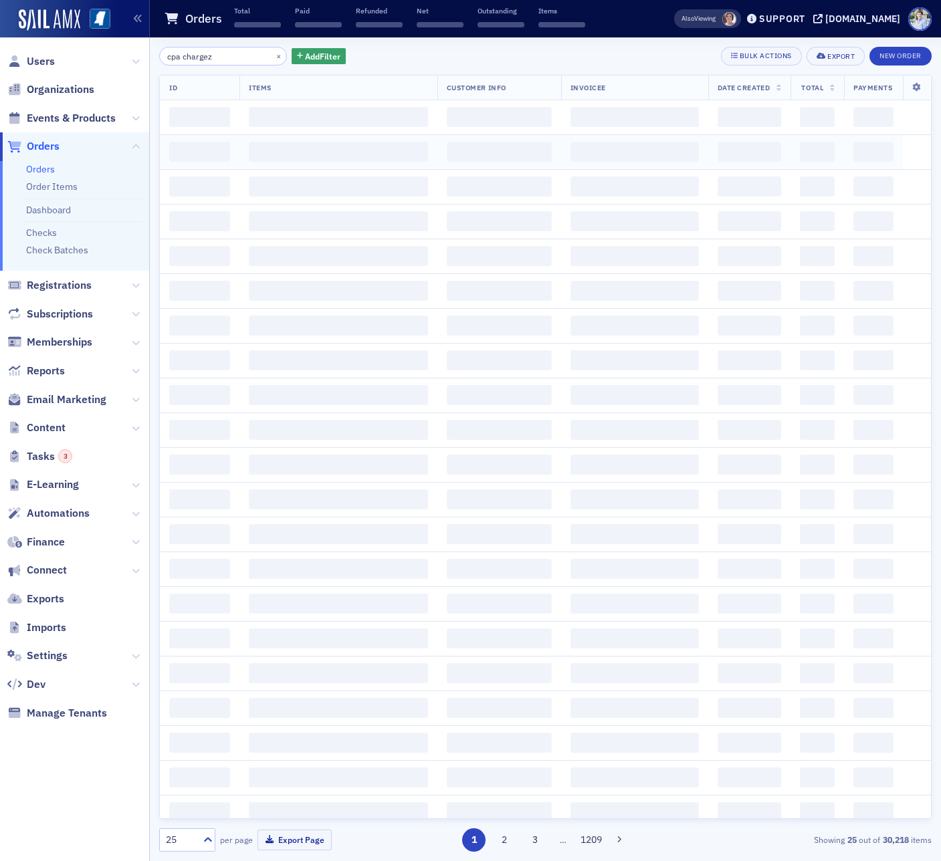
type input "cpa charge"
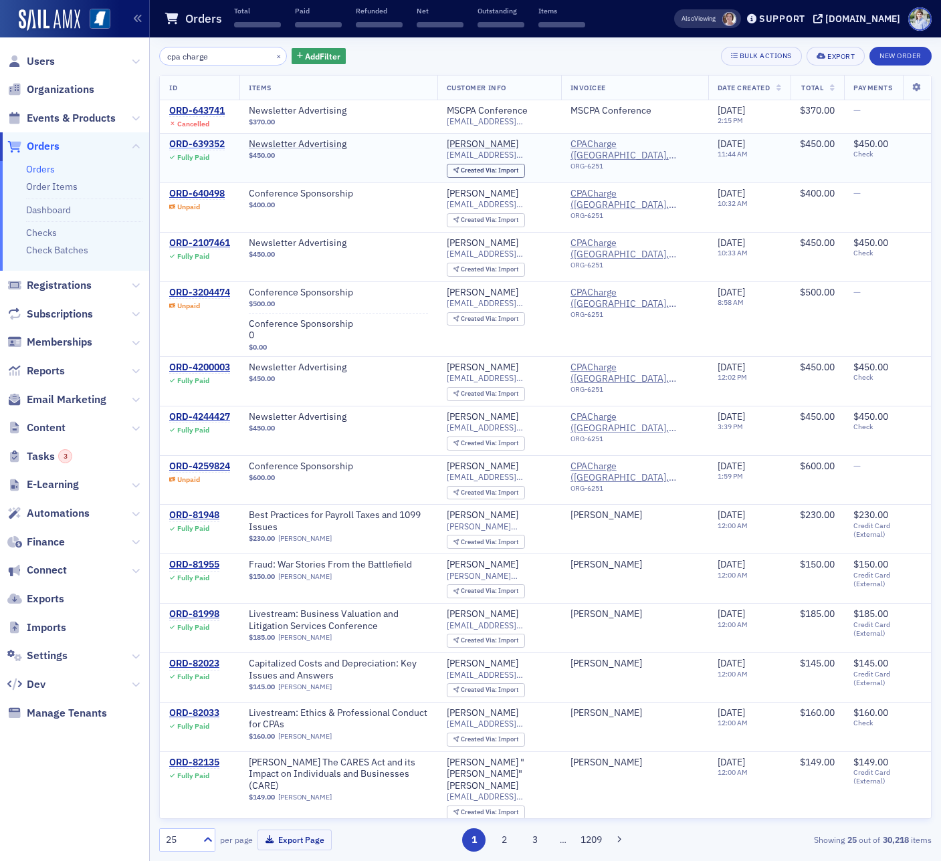
click at [209, 139] on div "ORD-639352" at bounding box center [196, 144] width 55 height 12
click at [209, 248] on div "ORD-2107461" at bounding box center [199, 243] width 61 height 12
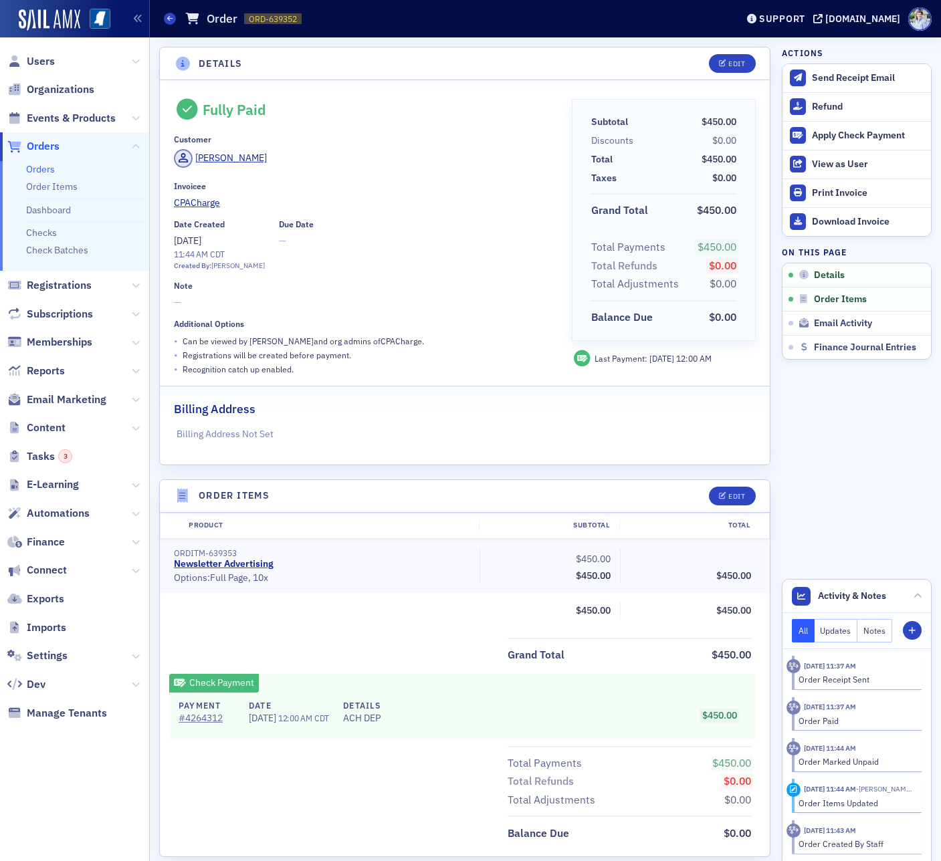
scroll to position [429, 0]
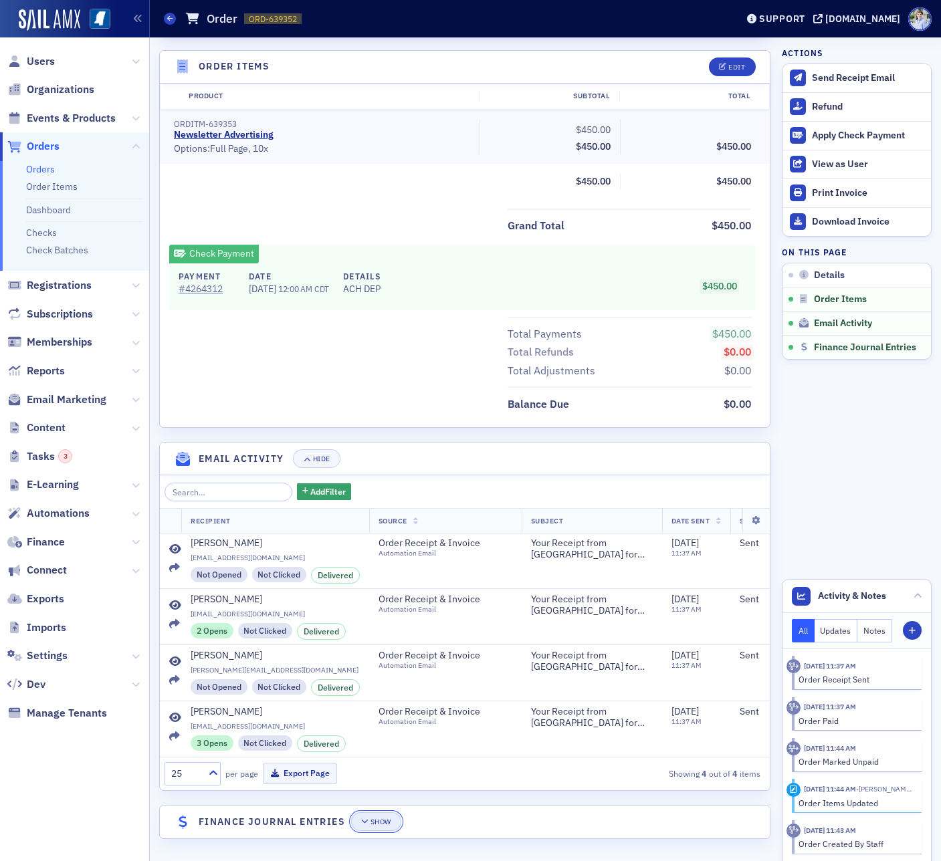
click at [384, 818] on div "Show" at bounding box center [380, 821] width 21 height 7
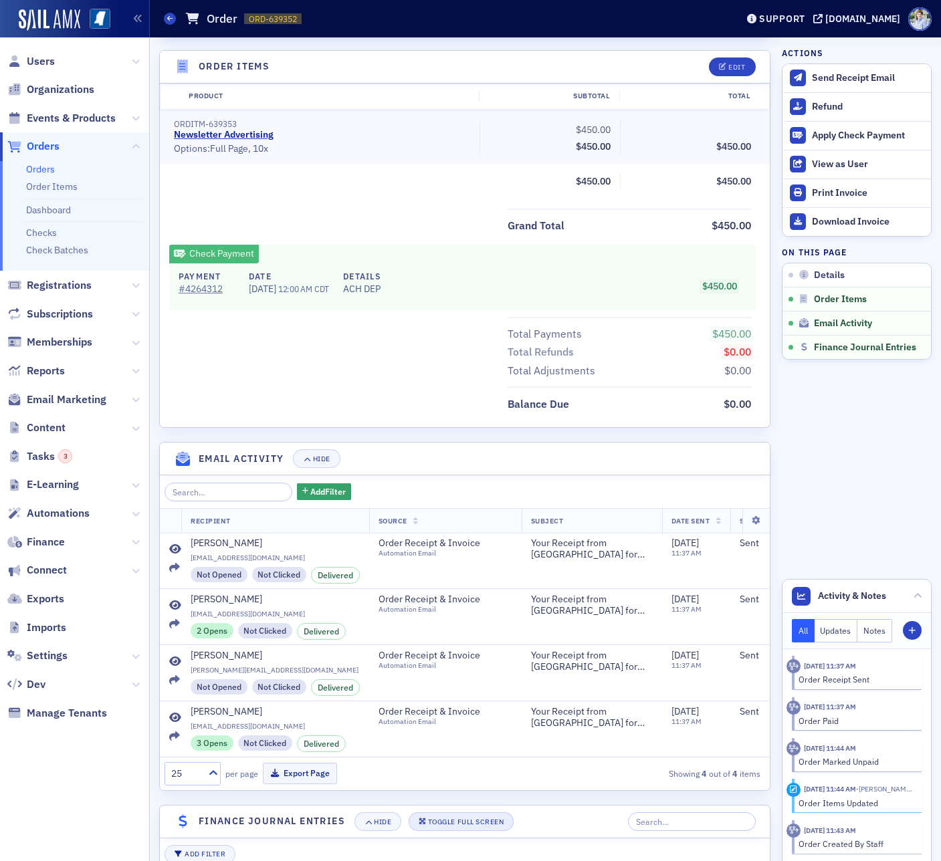
drag, startPoint x: 460, startPoint y: 806, endPoint x: 455, endPoint y: 812, distance: 8.6
click at [460, 806] on header "Finance Journal Entries Hide Toggle Full Screen" at bounding box center [465, 822] width 610 height 33
click at [454, 814] on button "Toggle Full Screen" at bounding box center [462, 821] width 106 height 19
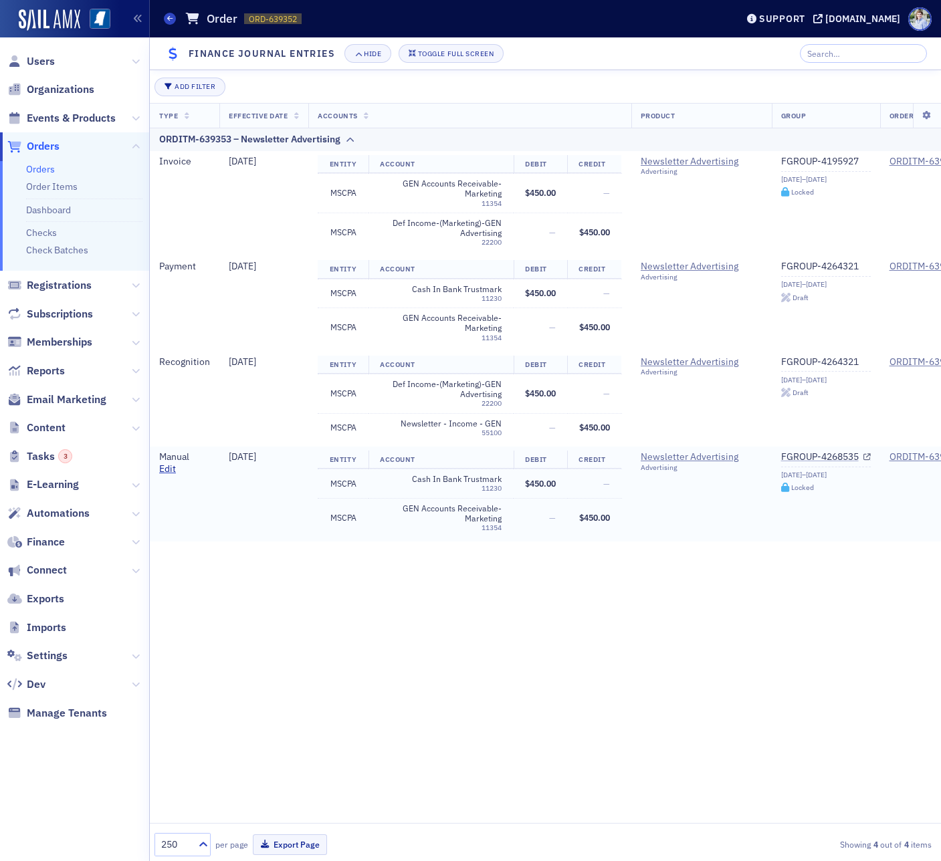
click at [333, 522] on td "MSCPA" at bounding box center [343, 517] width 50 height 39
click at [557, 45] on header "Finance Journal Entries Hide Toggle Full Screen" at bounding box center [545, 53] width 791 height 33
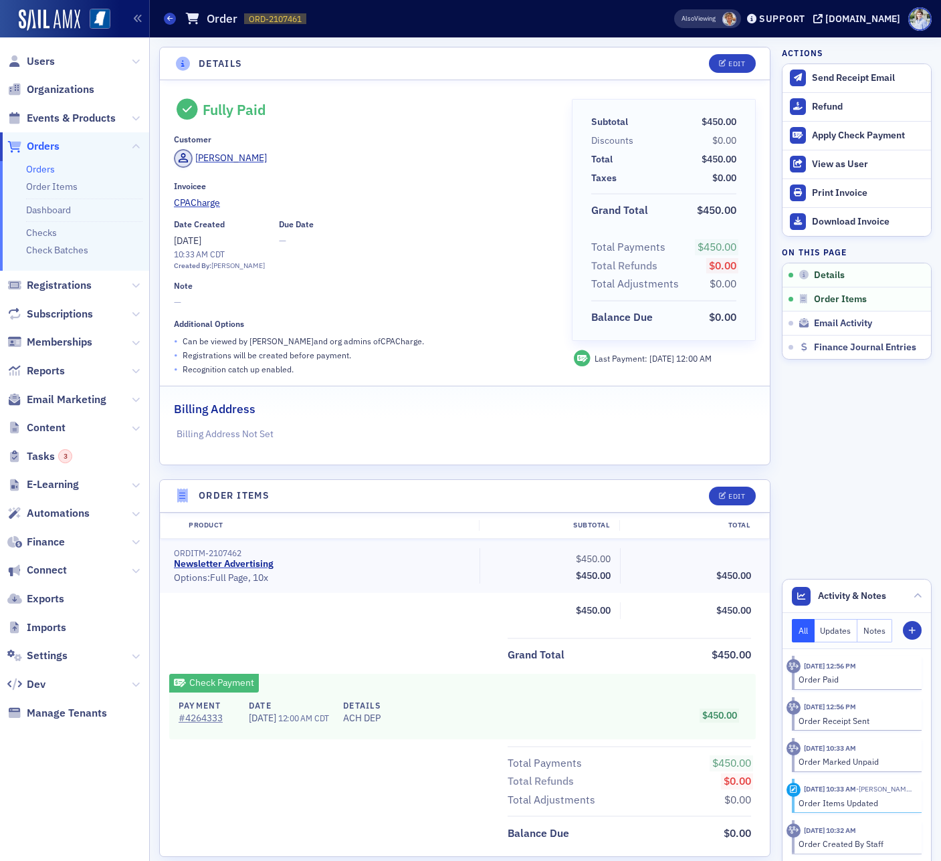
scroll to position [429, 0]
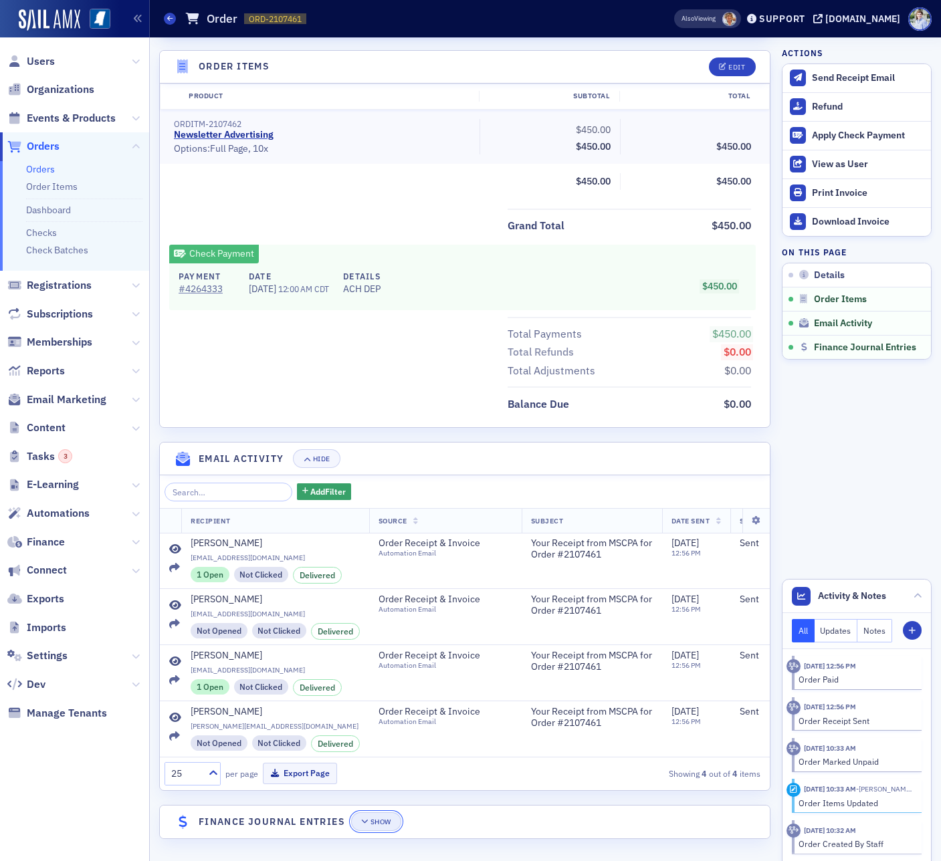
click at [375, 824] on div "Show" at bounding box center [380, 821] width 21 height 7
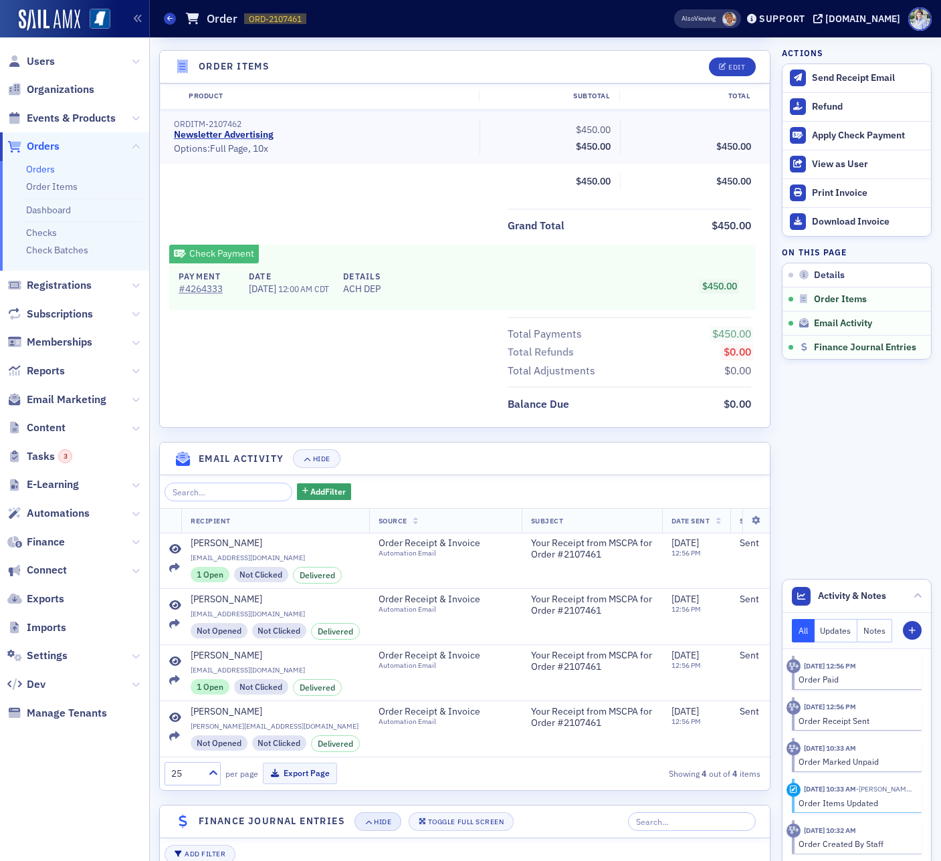
click at [467, 813] on button "Toggle Full Screen" at bounding box center [462, 821] width 106 height 19
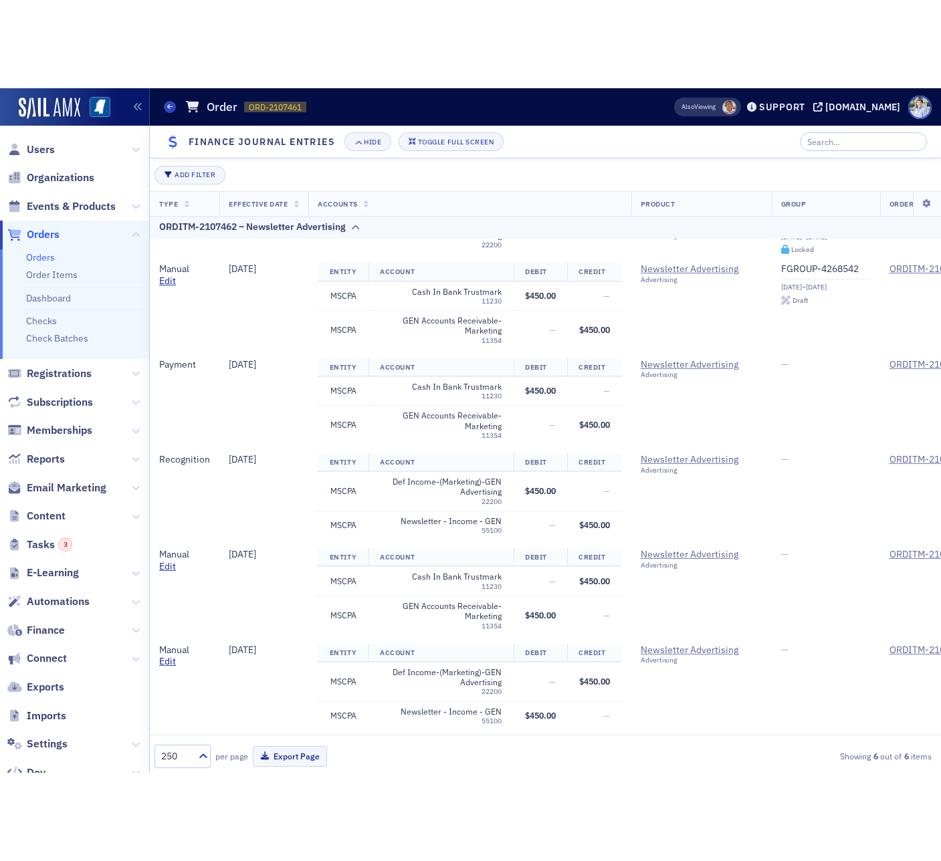
scroll to position [381, 0]
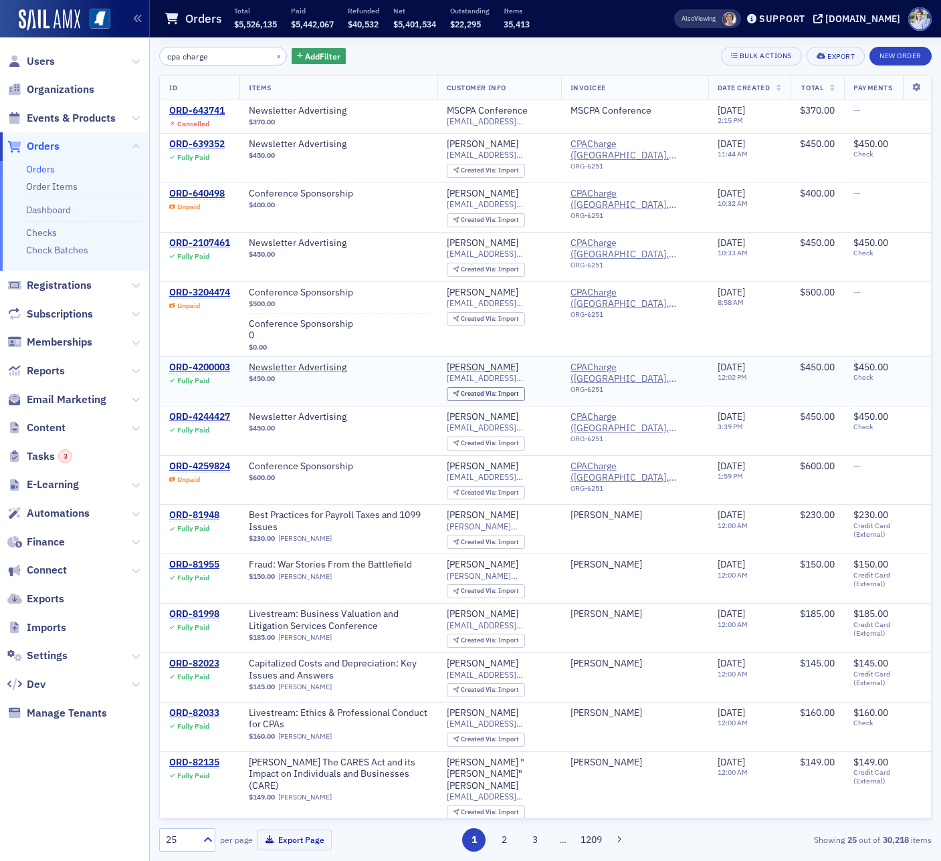
click at [210, 370] on div "ORD-4200003" at bounding box center [199, 368] width 61 height 12
click at [203, 325] on td "ORD-3204474 Unpaid" at bounding box center [200, 319] width 80 height 75
drag, startPoint x: 191, startPoint y: 364, endPoint x: 191, endPoint y: 353, distance: 11.4
click at [191, 364] on div "ORD-4200003" at bounding box center [199, 368] width 61 height 12
click at [213, 419] on div "ORD-4244427" at bounding box center [199, 417] width 61 height 12
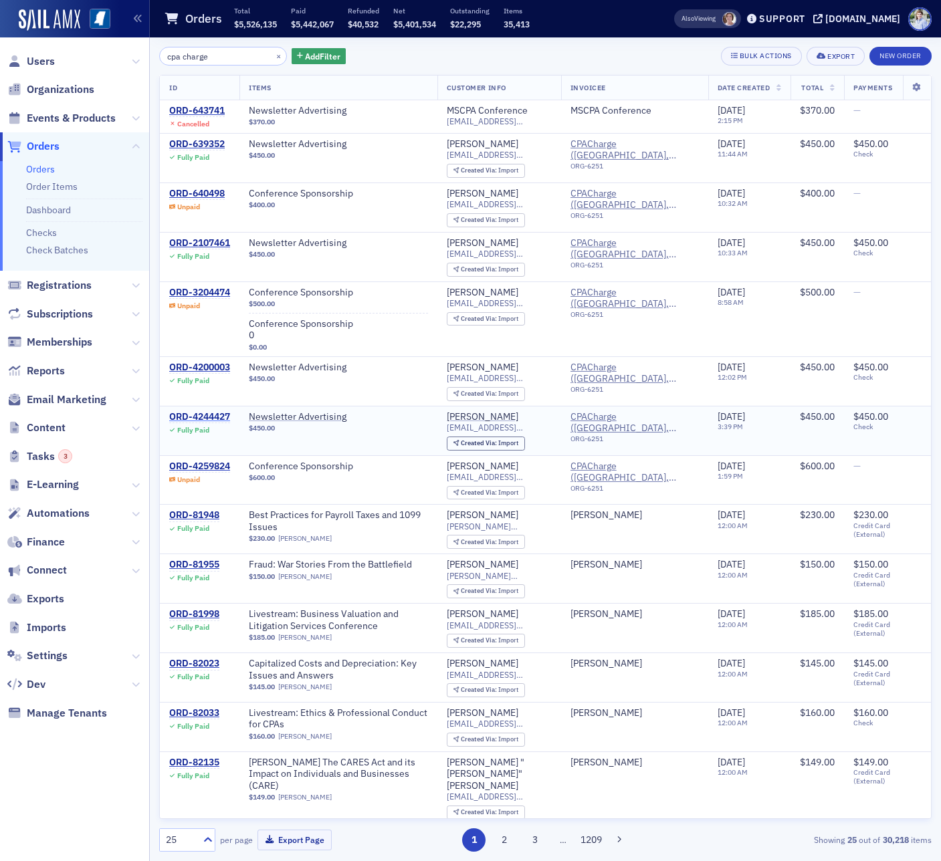
click at [205, 416] on div "ORD-4244427" at bounding box center [199, 417] width 61 height 12
click at [196, 112] on div "ORD-643741" at bounding box center [196, 111] width 55 height 12
drag, startPoint x: 390, startPoint y: 48, endPoint x: 379, endPoint y: 41, distance: 13.2
click at [388, 47] on div "cpa charge × Add Filter Bulk Actions Export New Order" at bounding box center [545, 56] width 772 height 19
click at [225, 54] on input "cpa charge" at bounding box center [223, 56] width 128 height 19
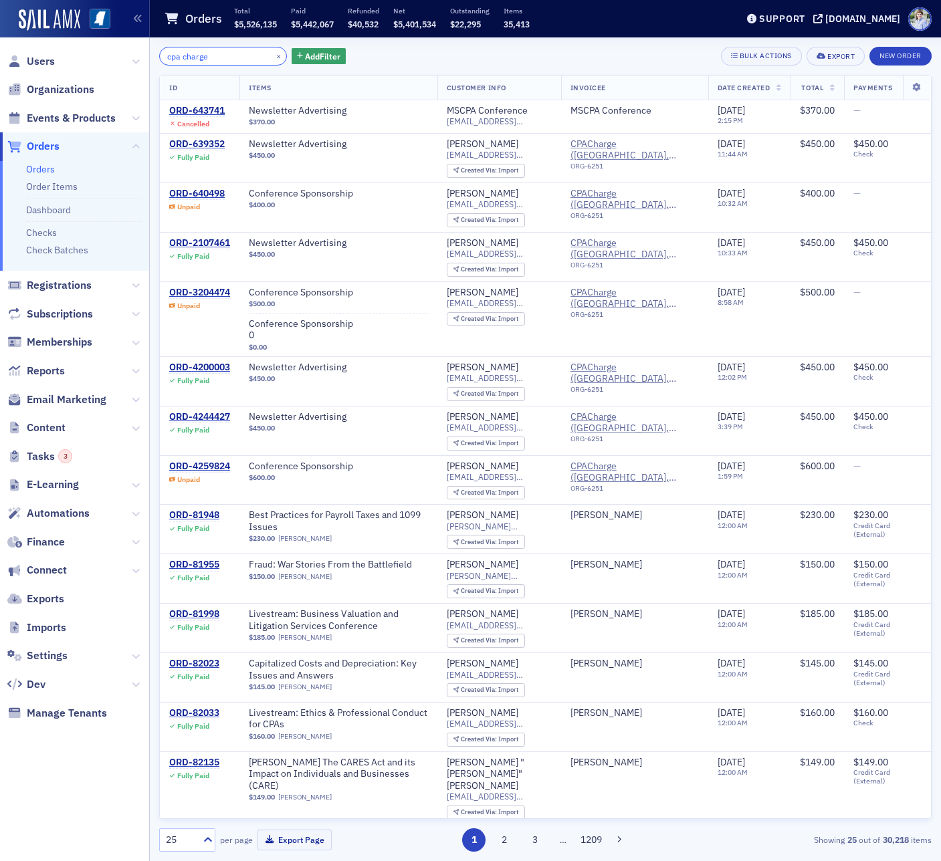
drag, startPoint x: 225, startPoint y: 54, endPoint x: 229, endPoint y: 37, distance: 17.4
click at [225, 54] on input "cpa charge" at bounding box center [223, 56] width 128 height 19
click at [230, 35] on div "Orders Total $5,526,135 Paid $5,442,067 Refunded $40,532 Net $5,401,534 Outstan…" at bounding box center [440, 18] width 552 height 35
click at [370, 35] on div "Orders Total $5,526,135 Paid $5,442,067 Refunded $40,532 Net $5,401,534 Outstan…" at bounding box center [440, 18] width 552 height 35
click at [217, 50] on input "cpa charge" at bounding box center [223, 56] width 128 height 19
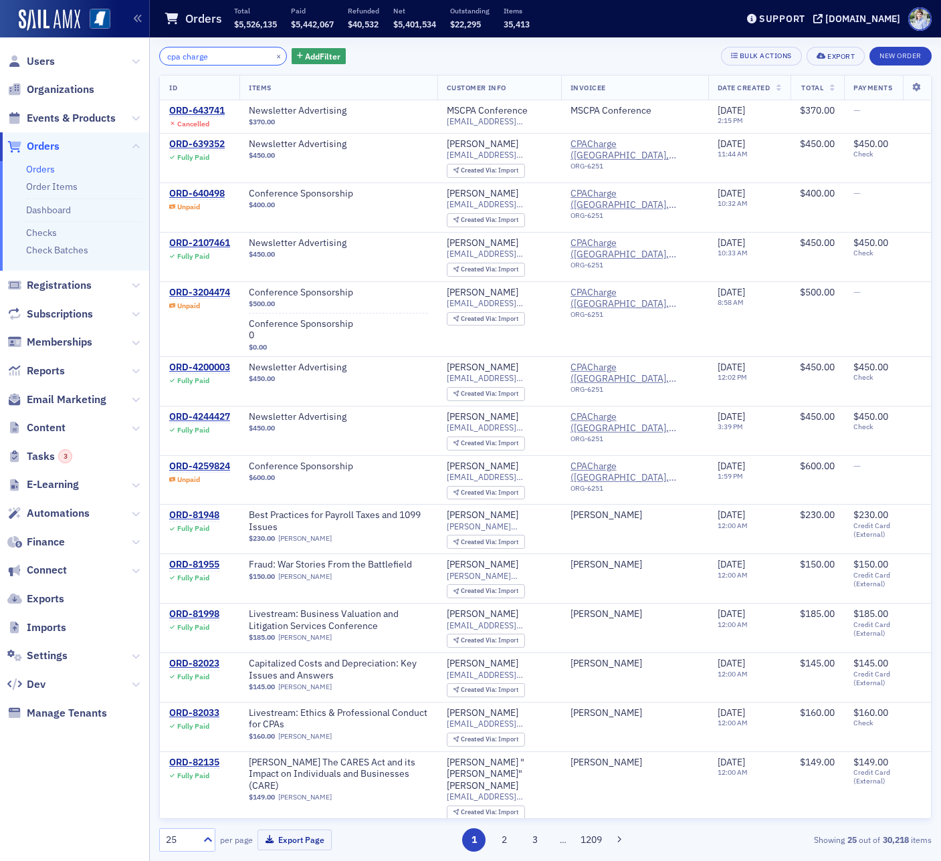
click at [217, 50] on input "cpa charge" at bounding box center [223, 56] width 128 height 19
click at [223, 34] on div "Orders Total $5,526,135 Paid $5,442,067 Refunded $40,532 Net $5,401,534 Outstan…" at bounding box center [440, 18] width 552 height 35
click at [226, 39] on div "cpa charge × Add Filter Bulk Actions Export New Order ID Items Customer Info In…" at bounding box center [545, 449] width 772 height 824
click at [393, 40] on div "cpa charge × Add Filter Bulk Actions Export New Order ID Items Customer Info In…" at bounding box center [545, 449] width 772 height 824
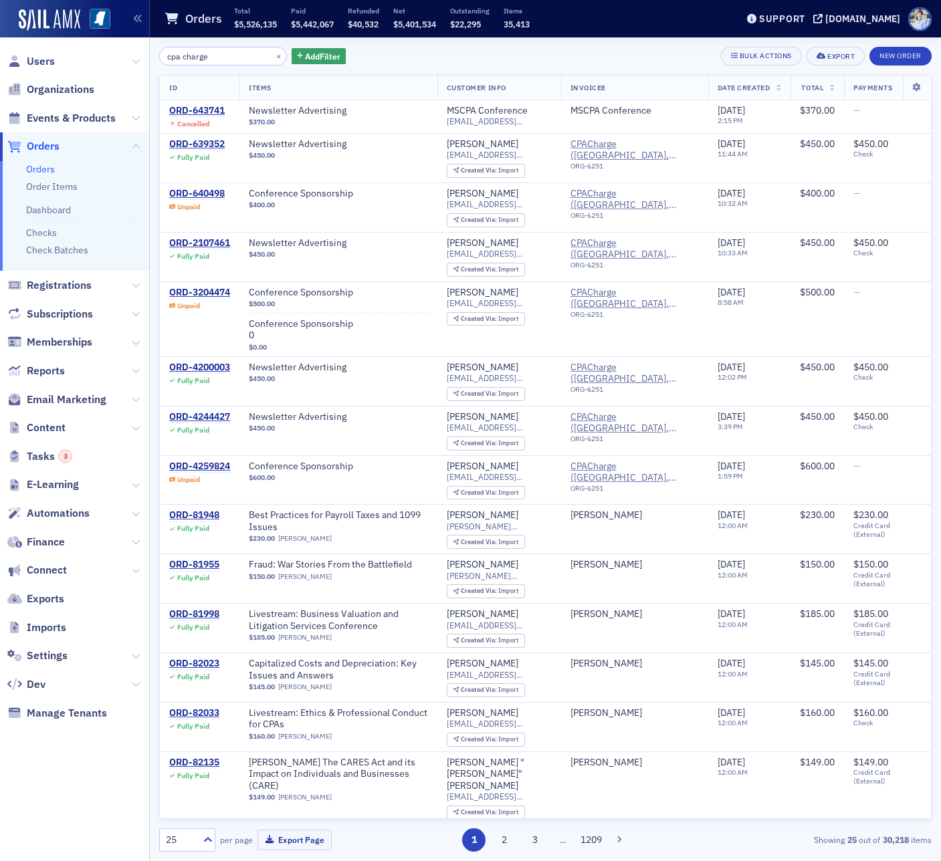
click at [219, 44] on div "cpa charge × Add Filter Bulk Actions Export New Order ID Items Customer Info In…" at bounding box center [545, 449] width 772 height 824
click at [218, 45] on div "cpa charge × Add Filter Bulk Actions Export New Order ID Items Customer Info In…" at bounding box center [545, 449] width 772 height 824
drag, startPoint x: 217, startPoint y: 35, endPoint x: 217, endPoint y: 45, distance: 9.4
click at [217, 36] on header "Orders Total $5,526,135 Paid $5,442,067 Refunded $40,532 Net $5,401,534 Outstan…" at bounding box center [545, 18] width 791 height 37
click at [403, 45] on div "cpa charge × Add Filter Bulk Actions Export New Order ID Items Customer Info In…" at bounding box center [545, 449] width 772 height 824
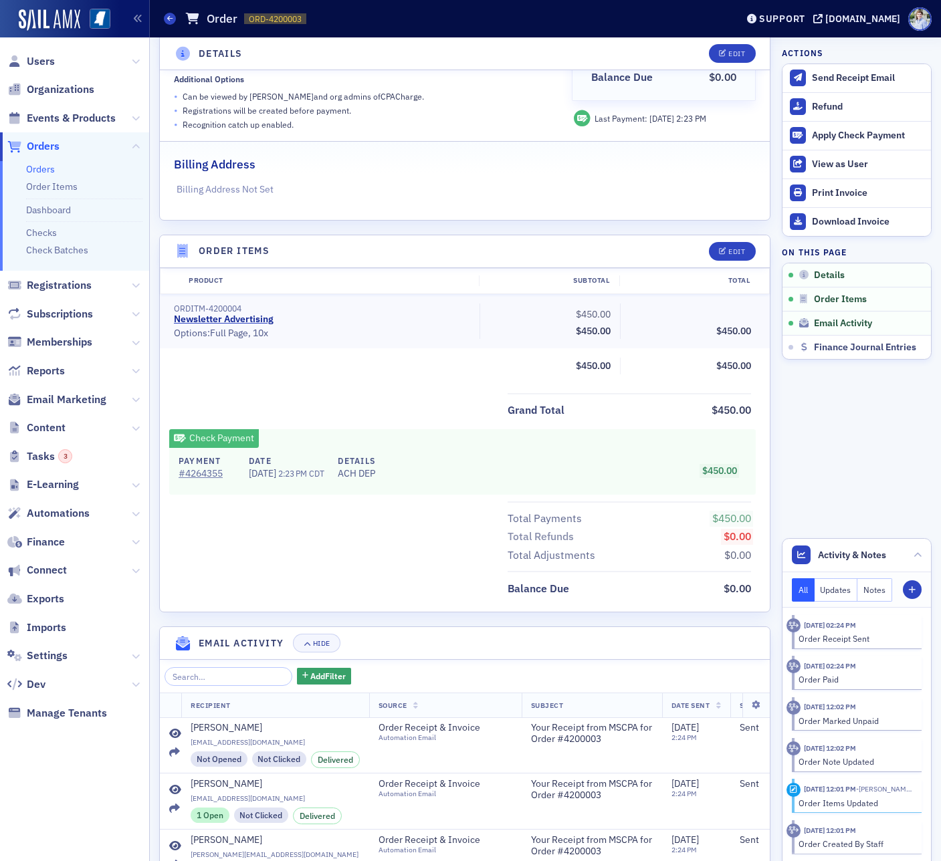
scroll to position [239, 0]
drag, startPoint x: 210, startPoint y: 479, endPoint x: 227, endPoint y: 461, distance: 25.1
click at [210, 479] on link "# 4264355" at bounding box center [207, 475] width 56 height 14
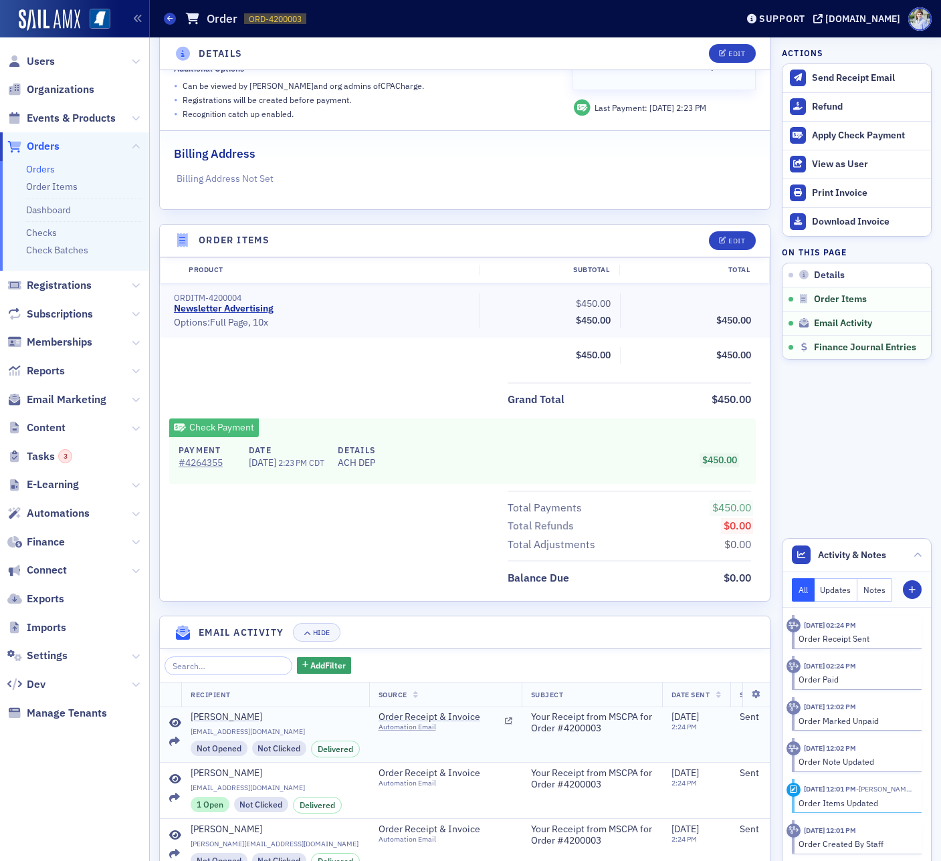
scroll to position [425, 0]
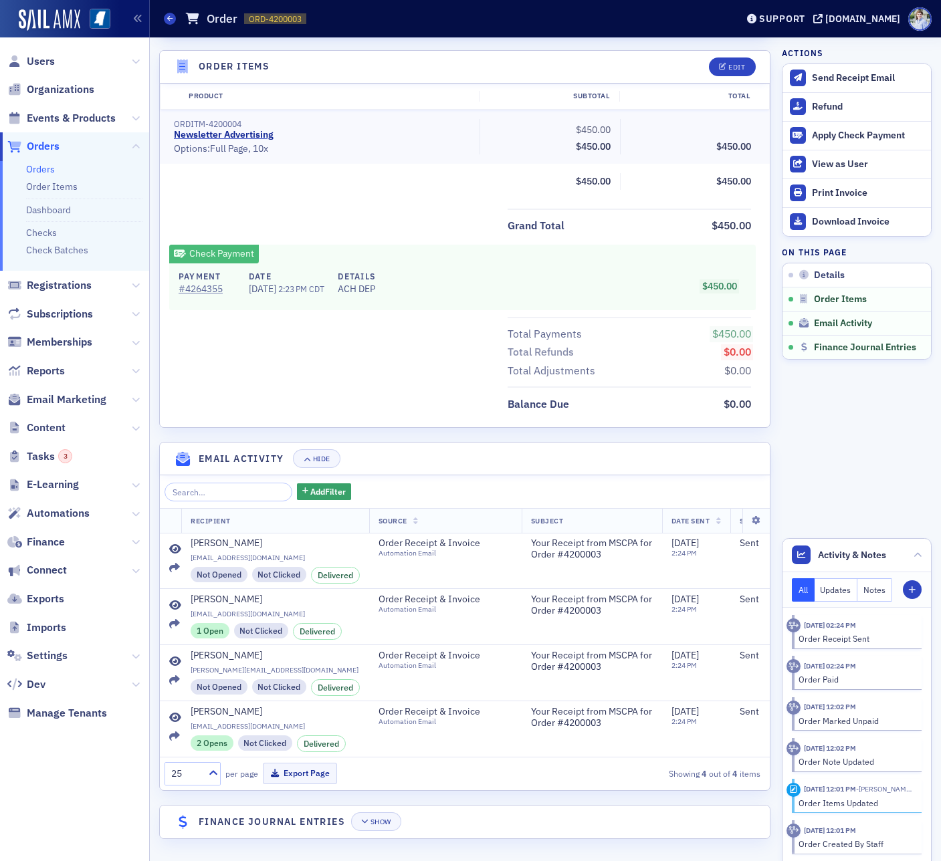
drag, startPoint x: 379, startPoint y: 798, endPoint x: 383, endPoint y: 806, distance: 9.0
click at [380, 799] on div "Details Edit Fully Paid Customer Tracey Gavin Invoicee CPACharge Date Created 7…" at bounding box center [464, 237] width 611 height 1231
click at [382, 806] on header "Finance Journal Entries Show" at bounding box center [465, 822] width 610 height 33
click at [386, 812] on button "Show" at bounding box center [376, 821] width 50 height 19
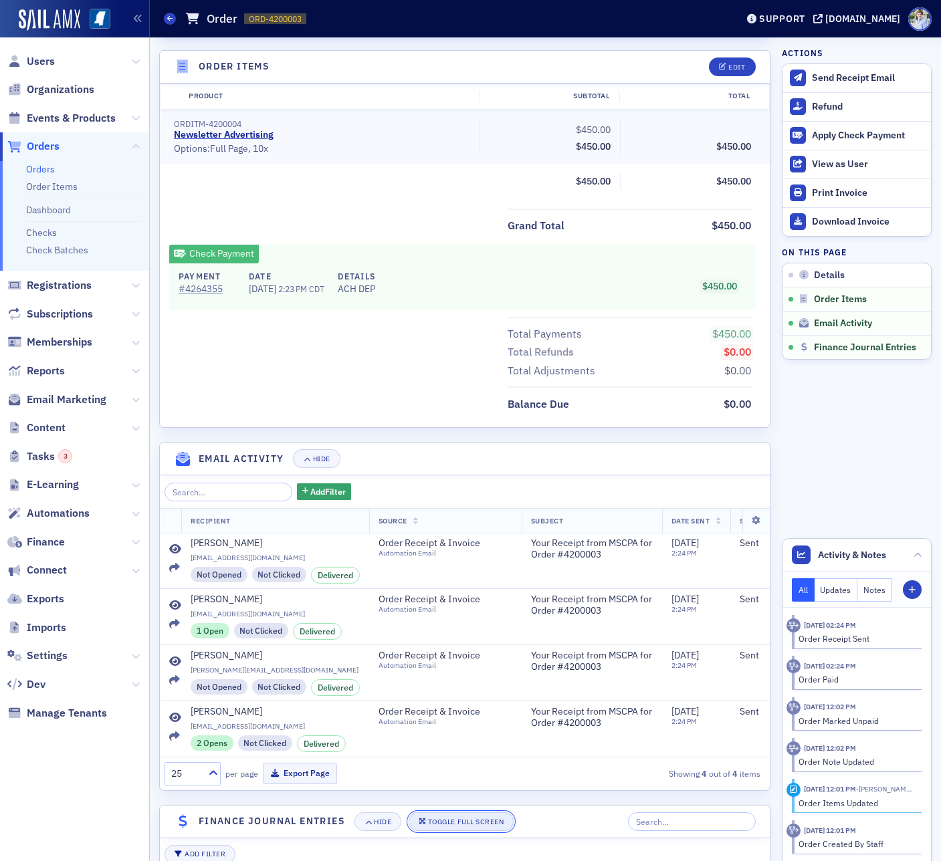
click at [425, 818] on icon "button" at bounding box center [423, 821] width 8 height 7
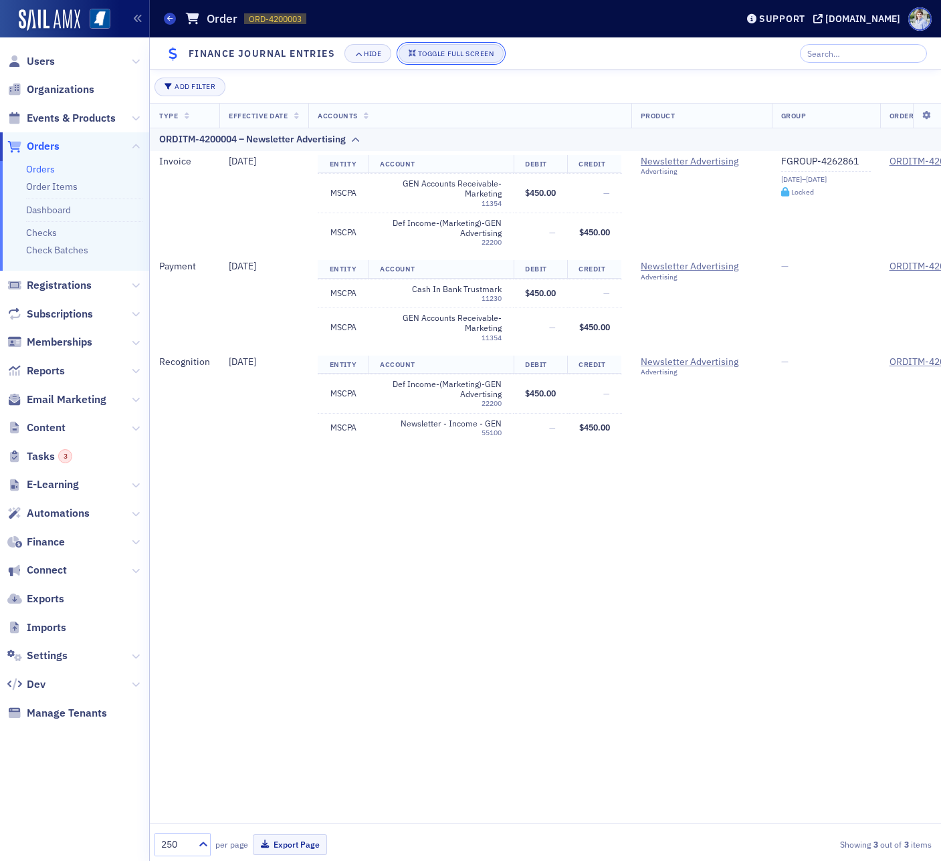
click at [440, 54] on div "Toggle Full Screen" at bounding box center [456, 53] width 76 height 7
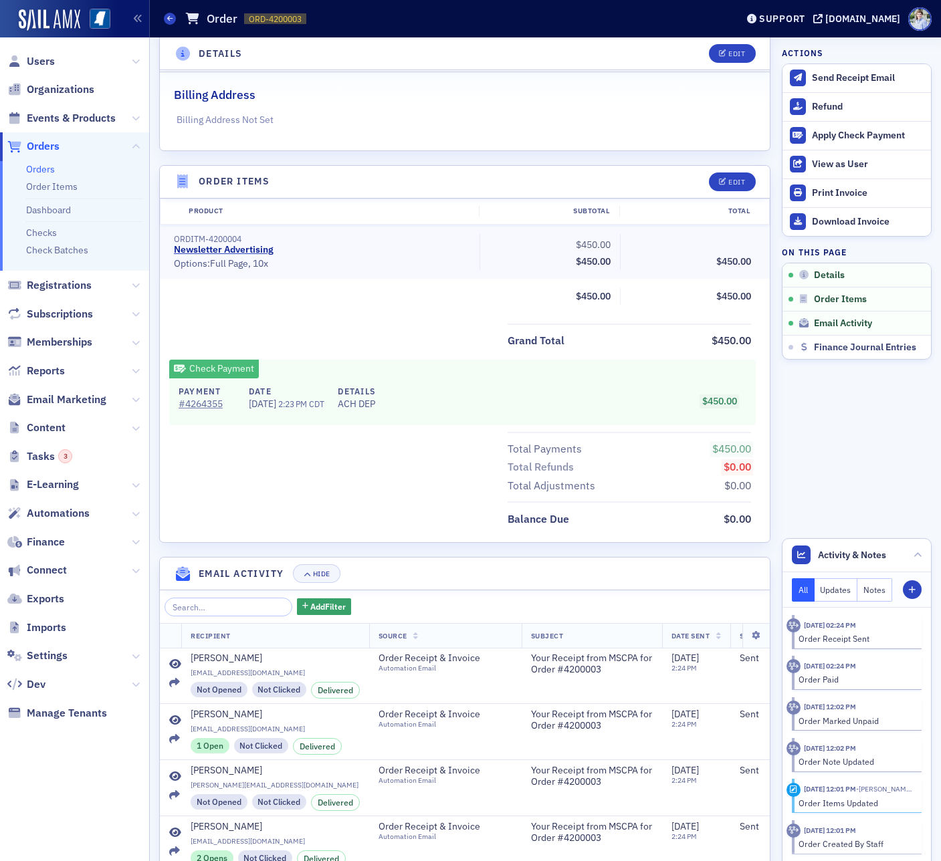
scroll to position [316, 0]
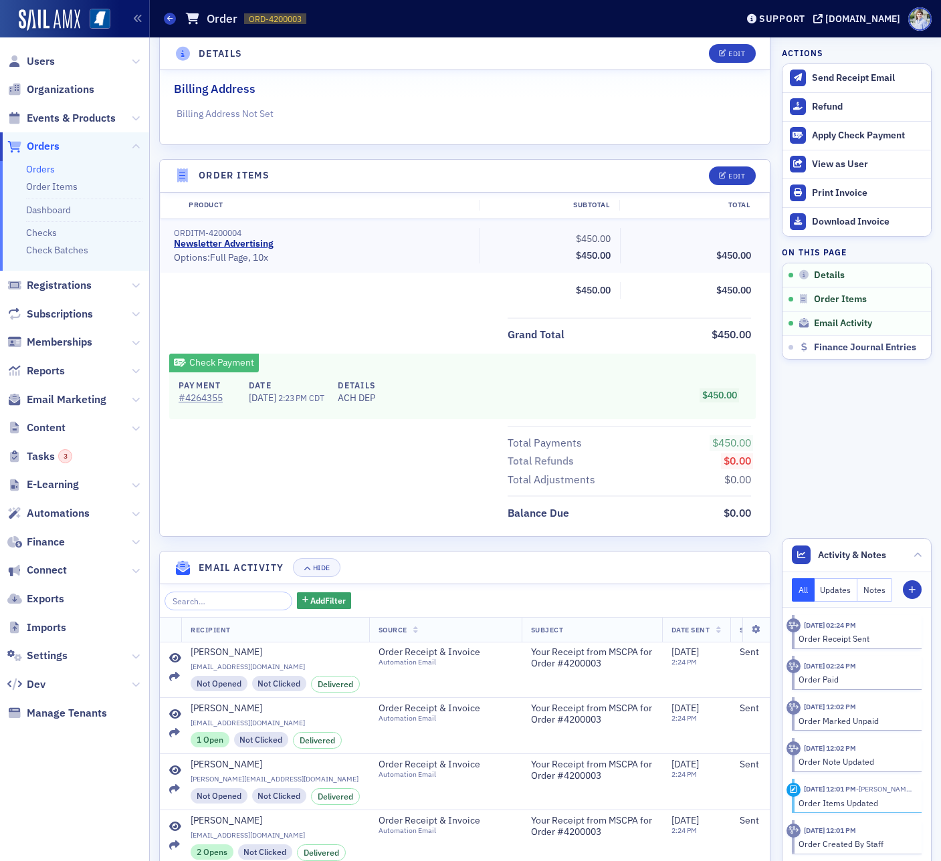
click at [333, 324] on div "Grand Total $450.00" at bounding box center [465, 331] width 610 height 27
click at [428, 306] on div "Product Subtotal Total ORDITM-4200004 Newsletter Advertising • Options: Full Pa…" at bounding box center [465, 251] width 610 height 116
click at [197, 404] on link "# 4264355" at bounding box center [207, 398] width 56 height 14
click at [273, 328] on div "Grand Total $450.00" at bounding box center [465, 331] width 610 height 27
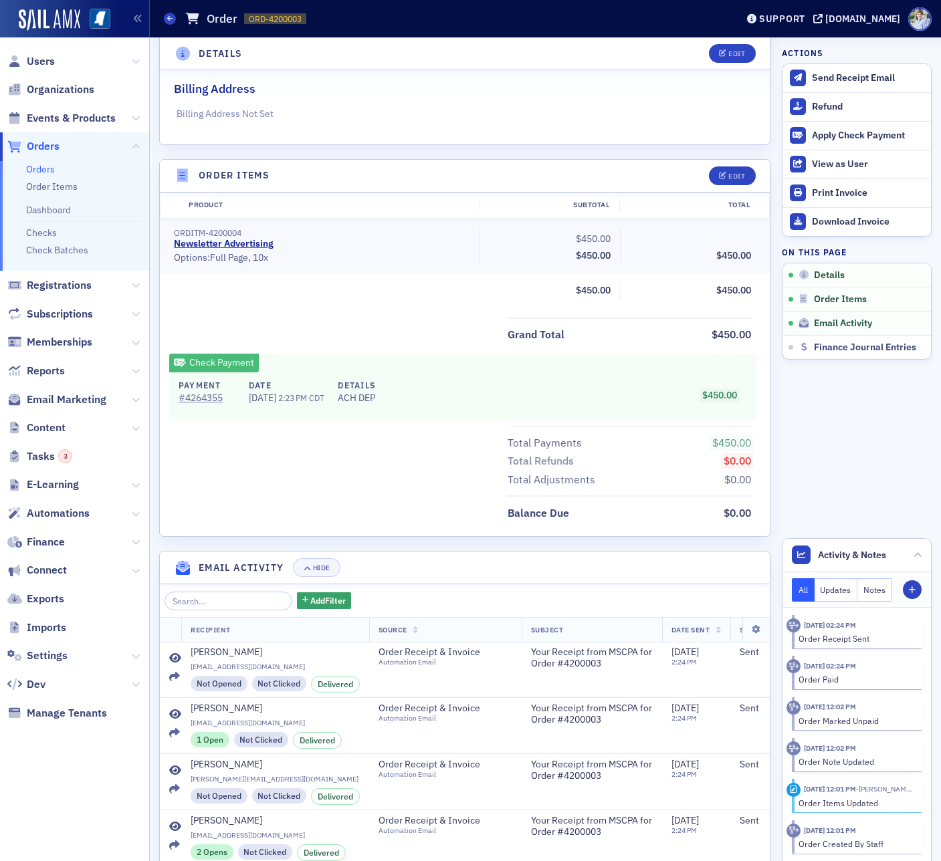
click at [340, 309] on div "Product Subtotal Total ORDITM-4200004 Newsletter Advertising • Options: Full Pa…" at bounding box center [465, 365] width 610 height 344
click at [360, 108] on p "Billing Address Not Set" at bounding box center [465, 114] width 577 height 14
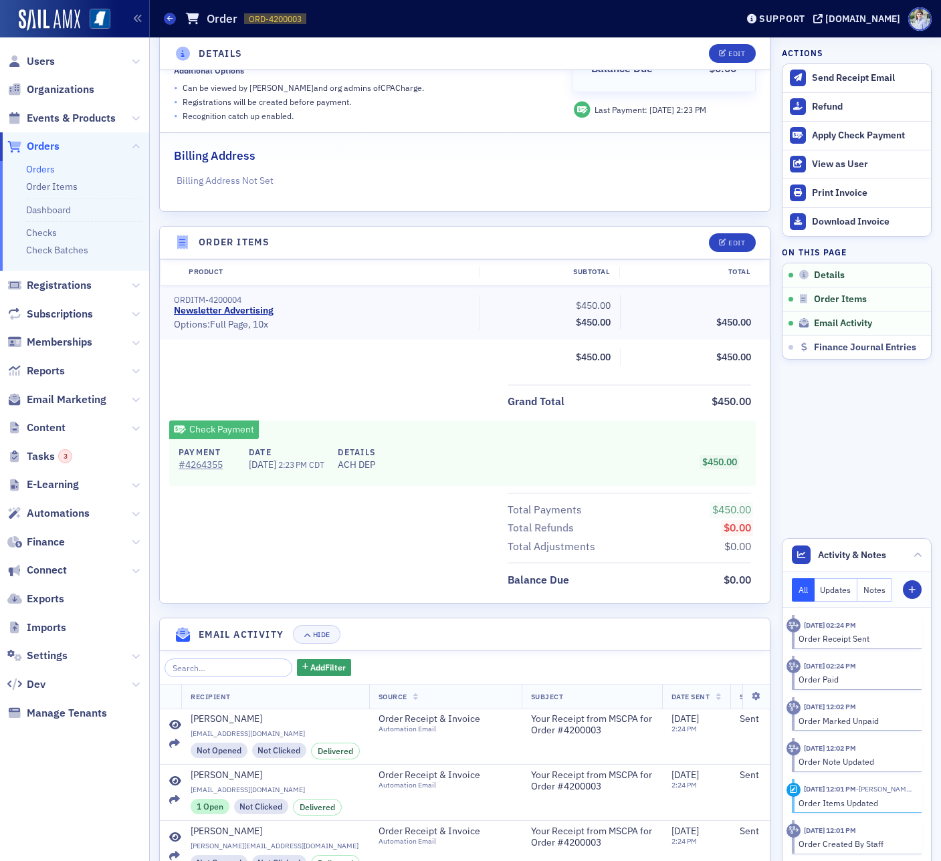
scroll to position [0, 0]
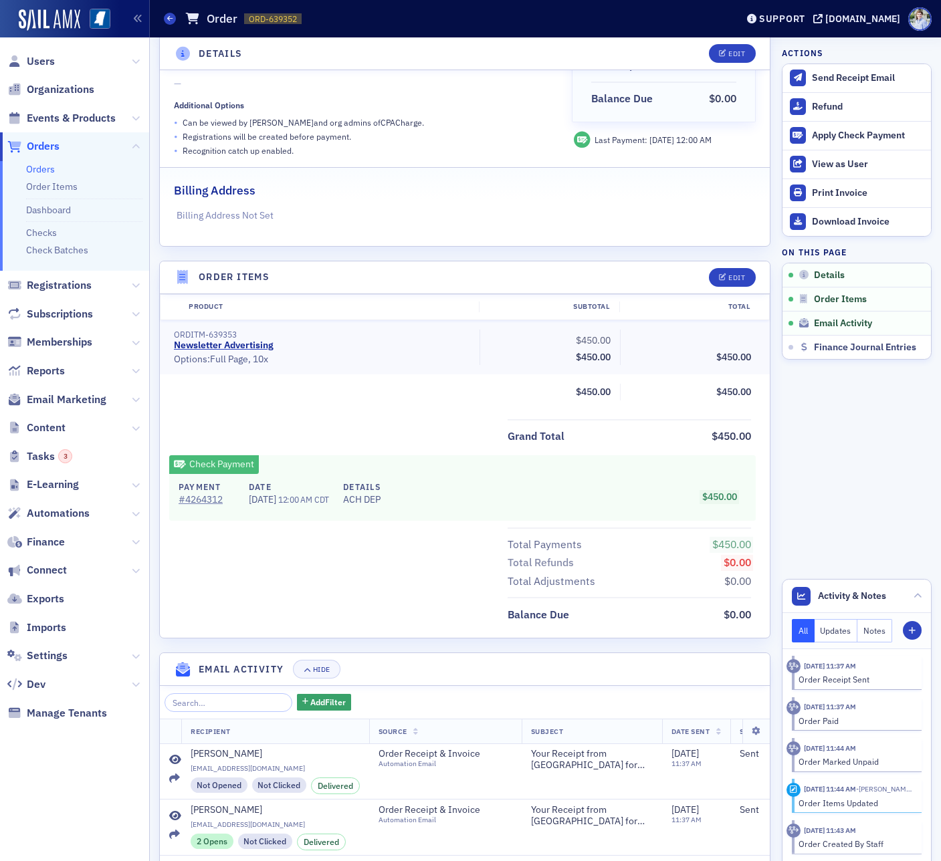
scroll to position [429, 0]
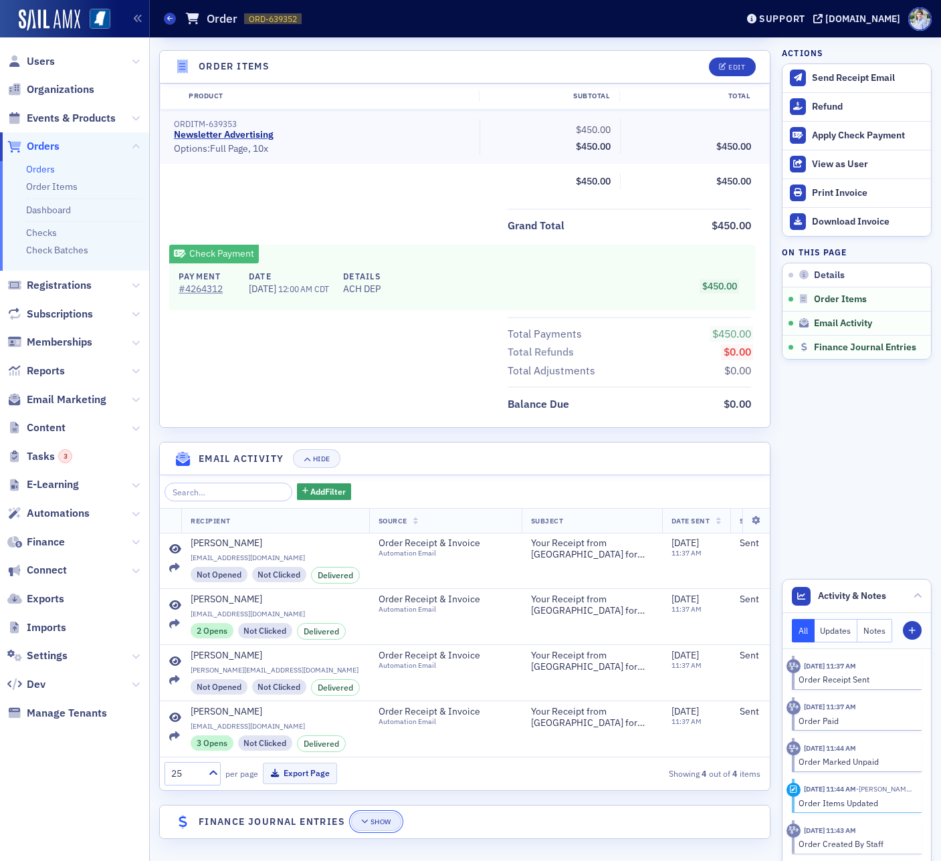
click at [374, 818] on div "Show" at bounding box center [380, 821] width 21 height 7
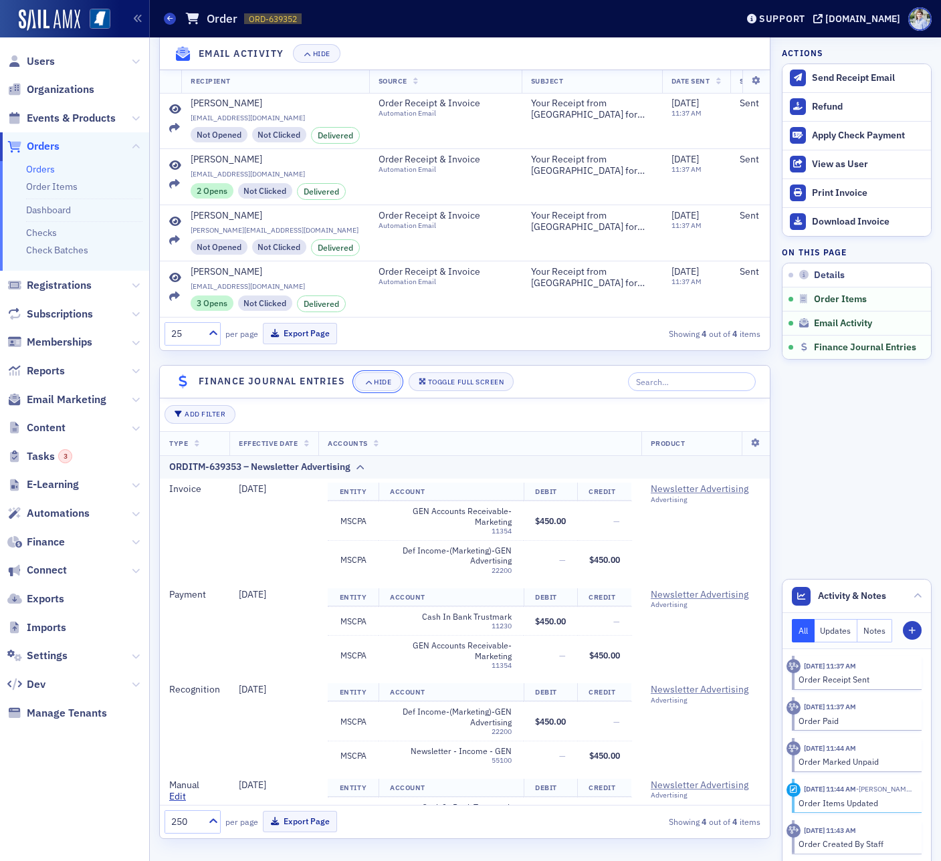
scroll to position [0, 0]
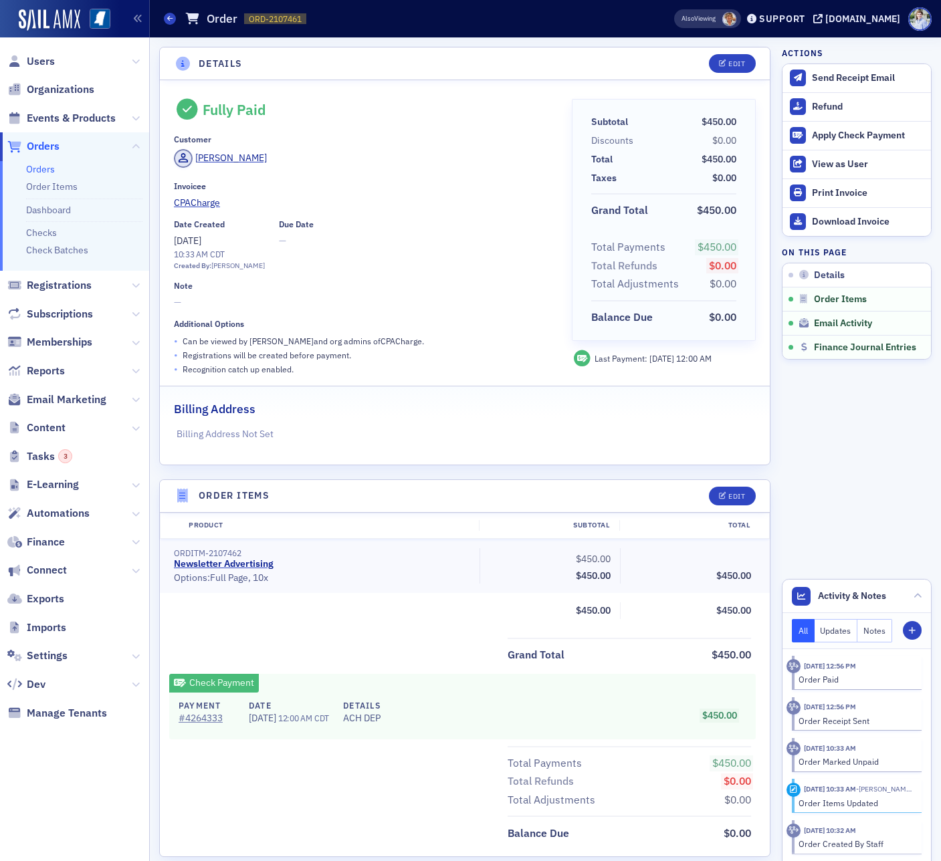
scroll to position [429, 0]
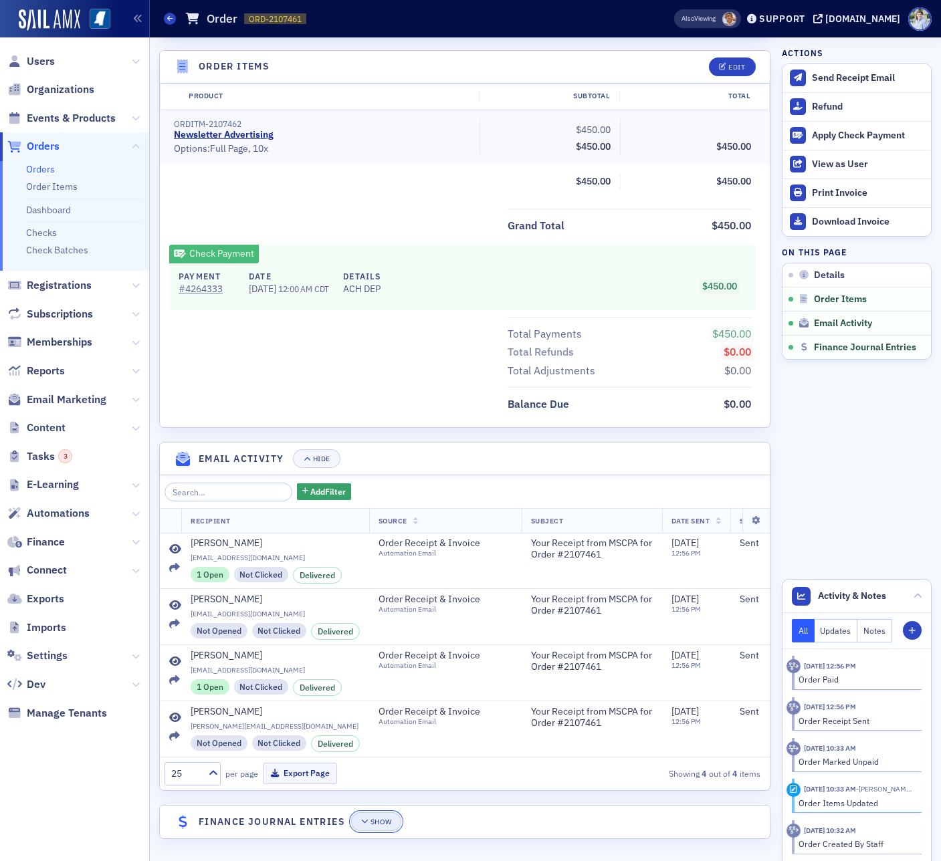
click at [376, 818] on div "Show" at bounding box center [380, 821] width 21 height 7
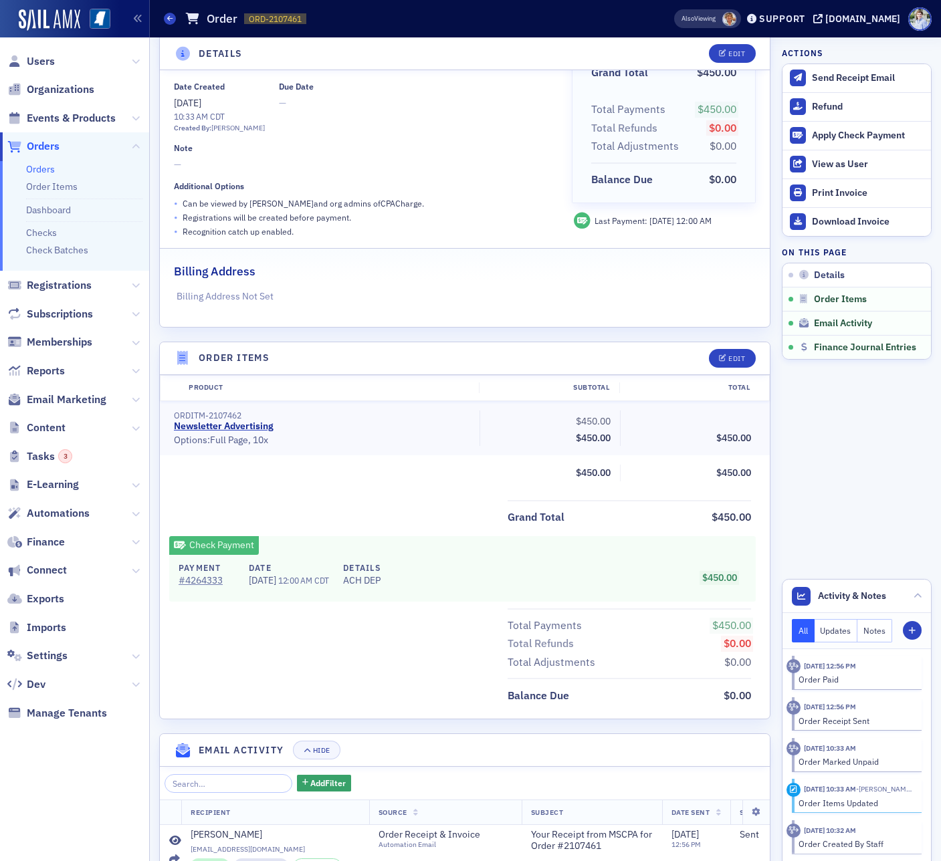
scroll to position [0, 0]
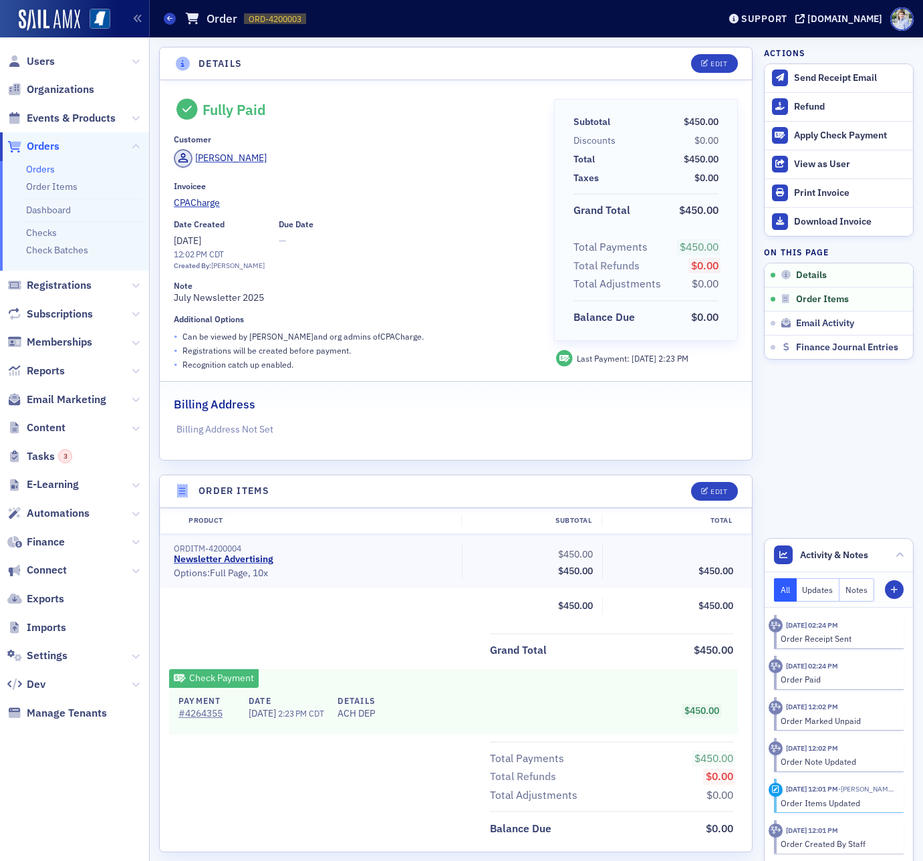
scroll to position [425, 0]
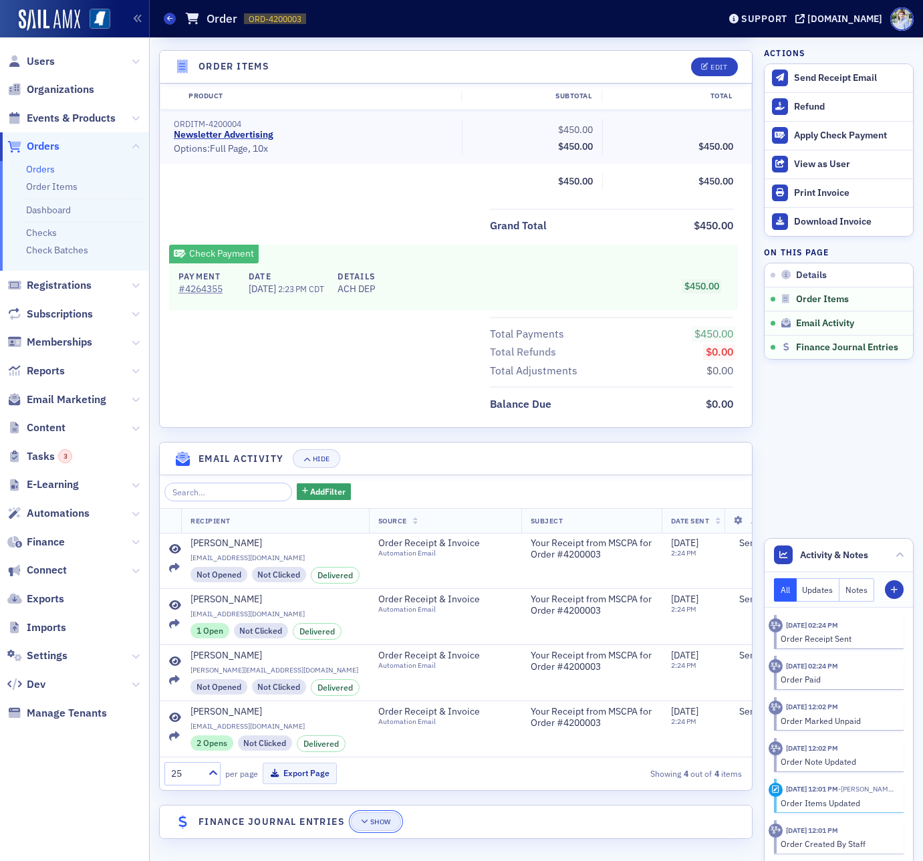
click at [380, 824] on div "Show" at bounding box center [380, 821] width 21 height 7
click at [418, 819] on button "Toggle Full Screen" at bounding box center [462, 821] width 106 height 19
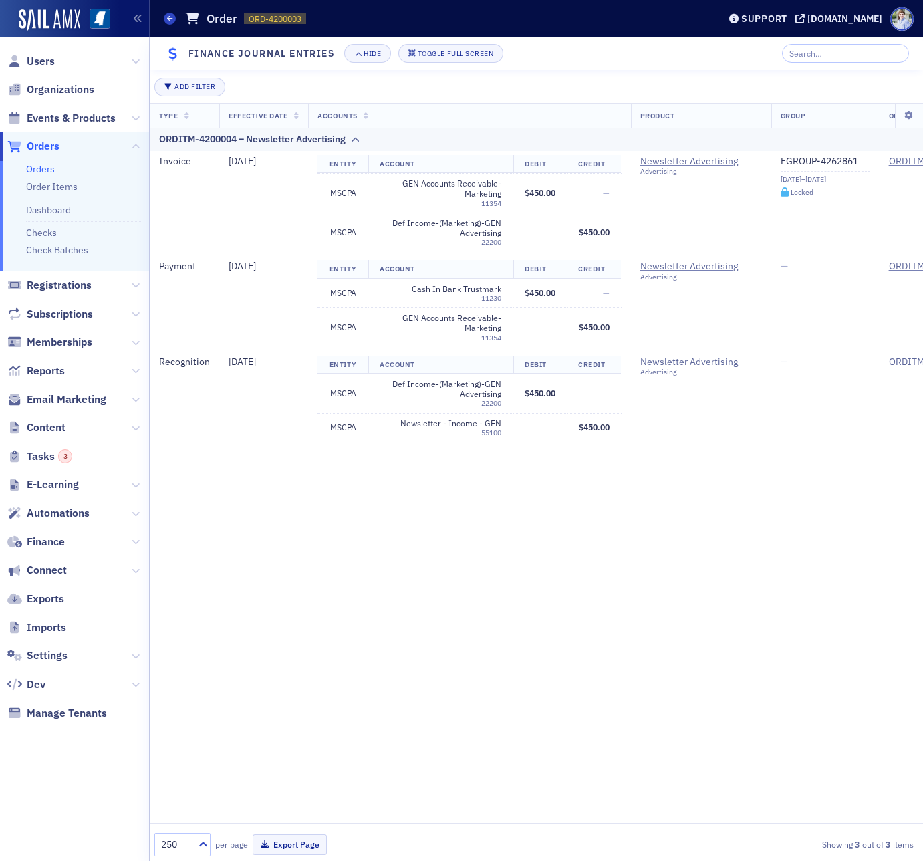
scroll to position [376, 0]
click at [451, 52] on div "Toggle Full Screen" at bounding box center [456, 53] width 76 height 7
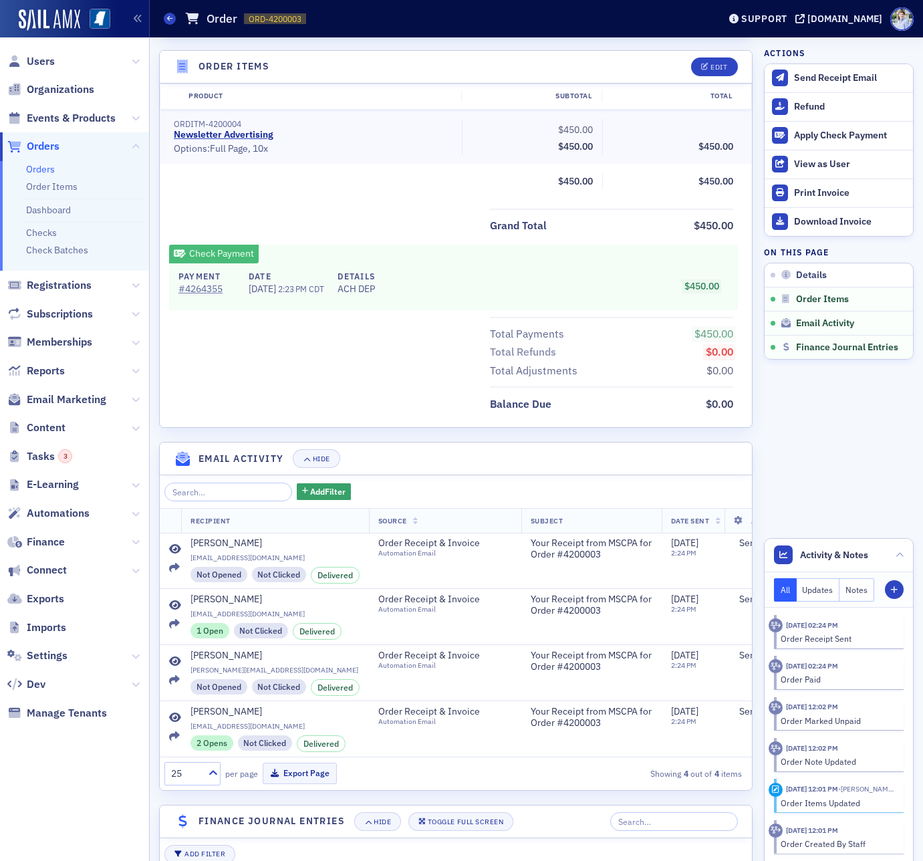
scroll to position [0, 0]
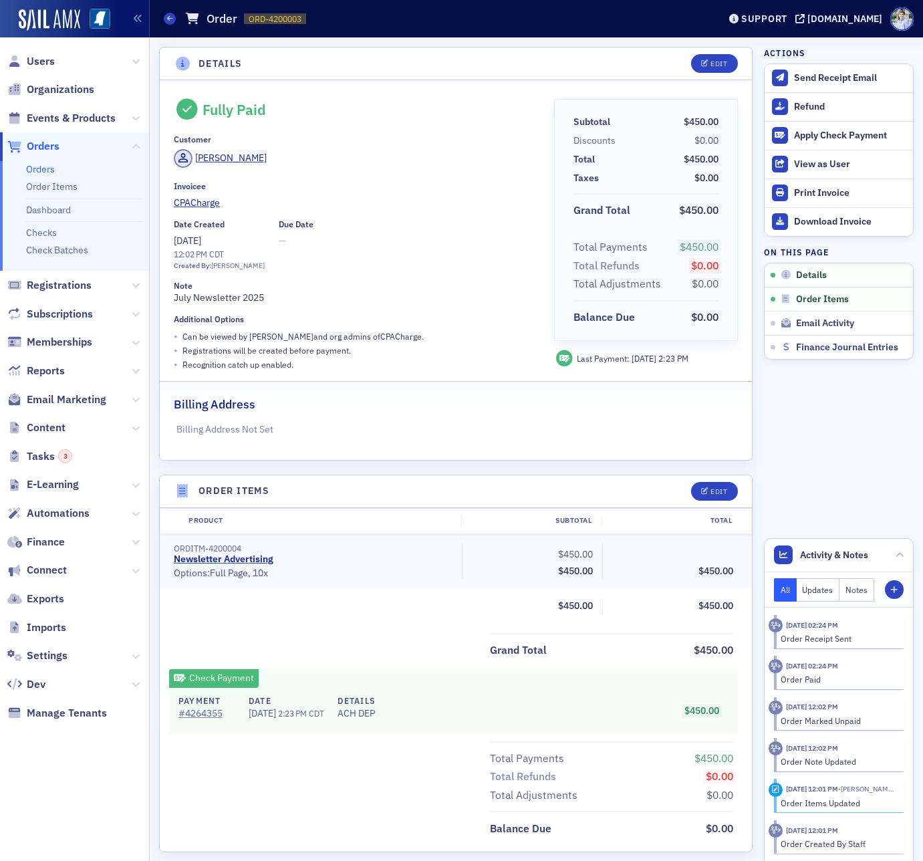
click at [183, 300] on div "Note July Newsletter 2025" at bounding box center [355, 293] width 362 height 24
click at [207, 719] on link "# 4264355" at bounding box center [207, 714] width 56 height 14
click at [359, 261] on div "Date Created [DATE] 12:02 PM CDT Created By: [PERSON_NAME] Due Date —" at bounding box center [355, 245] width 362 height 52
click at [175, 241] on span "[DATE]" at bounding box center [187, 241] width 27 height 12
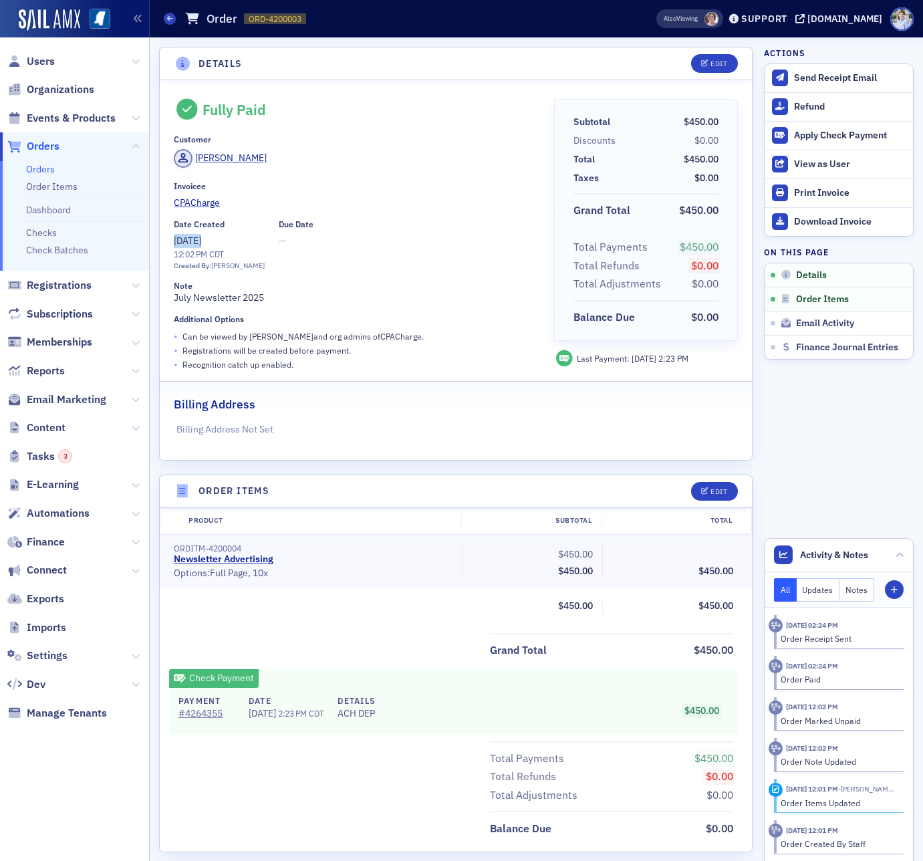
click at [175, 241] on span "[DATE]" at bounding box center [187, 241] width 27 height 12
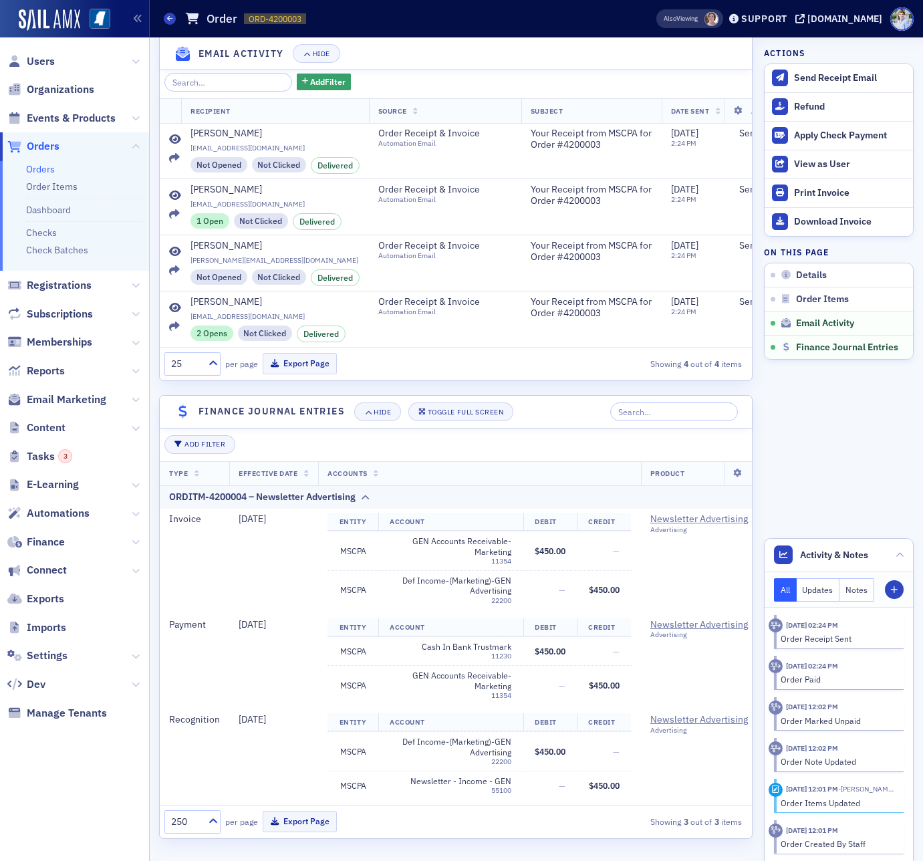
drag, startPoint x: 566, startPoint y: 434, endPoint x: 550, endPoint y: 431, distance: 16.3
click at [557, 433] on div "Add Filter Type Effective Date Accounts Product Group Order Item Tracking Categ…" at bounding box center [456, 634] width 592 height 410
click at [476, 415] on div "Toggle Full Screen" at bounding box center [466, 412] width 76 height 7
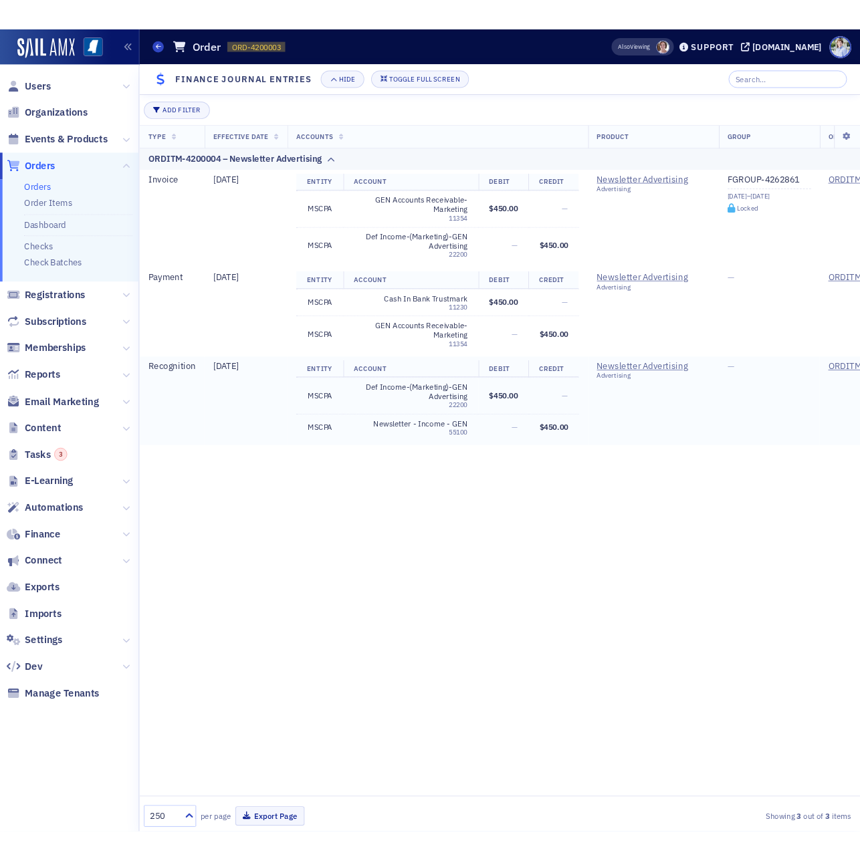
scroll to position [376, 0]
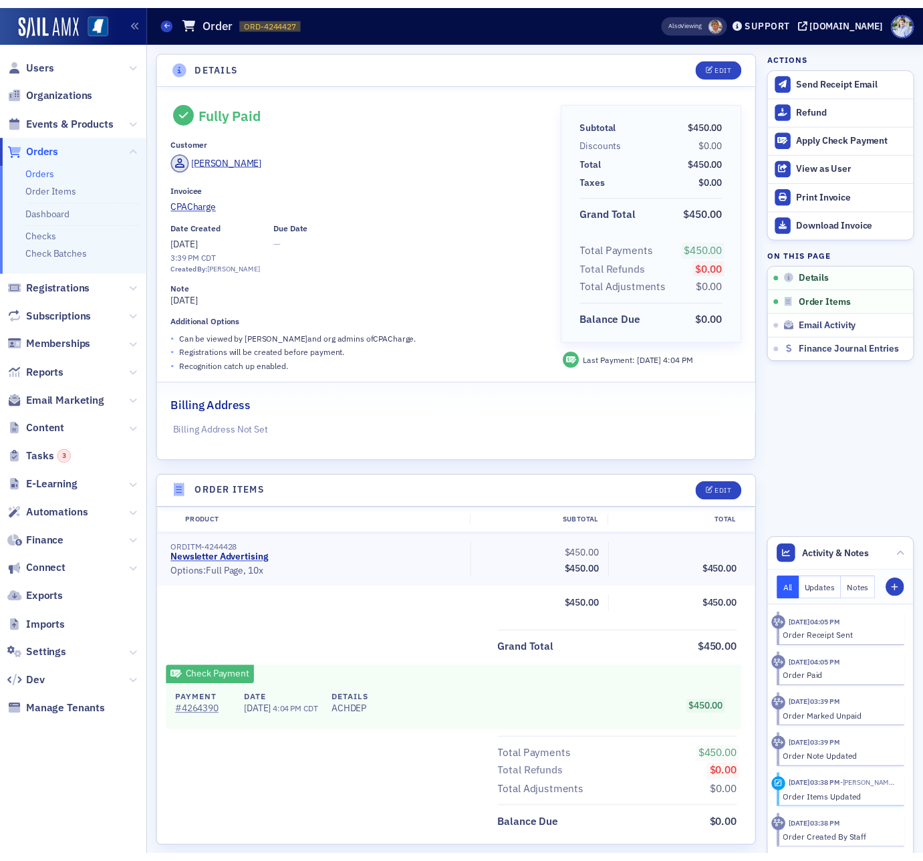
scroll to position [425, 0]
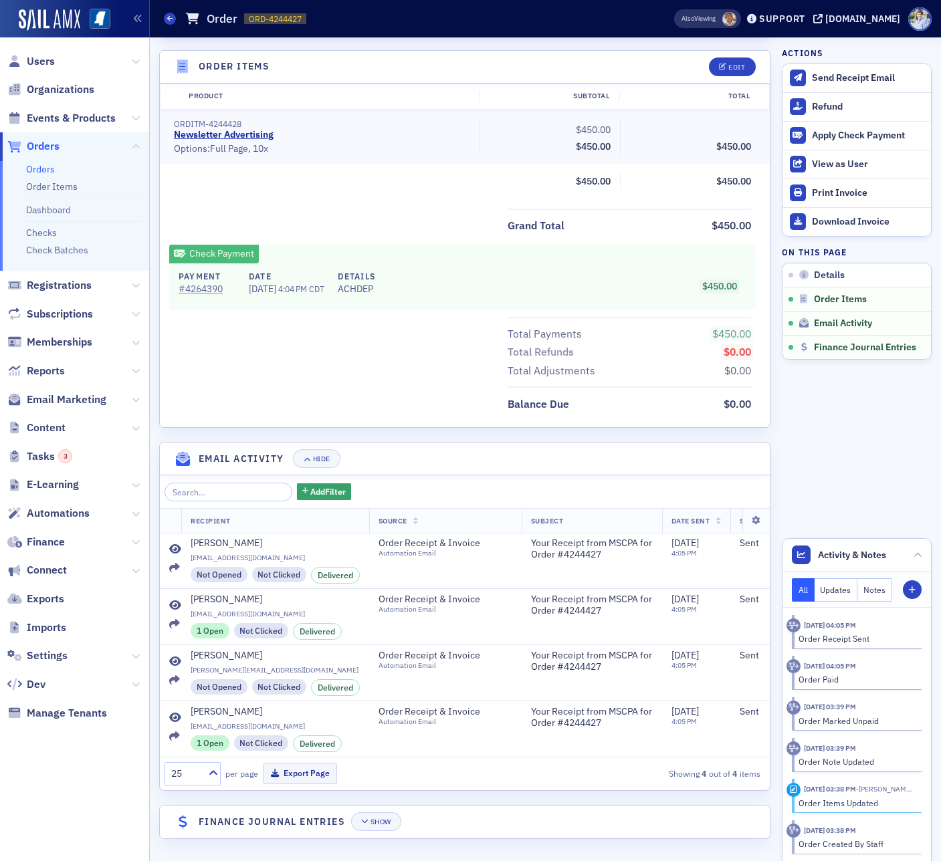
drag, startPoint x: 381, startPoint y: 196, endPoint x: 369, endPoint y: 205, distance: 15.2
click at [381, 196] on div "Product Subtotal Total ORDITM-4244428 Newsletter Advertising • Options: Full Pa…" at bounding box center [465, 142] width 610 height 116
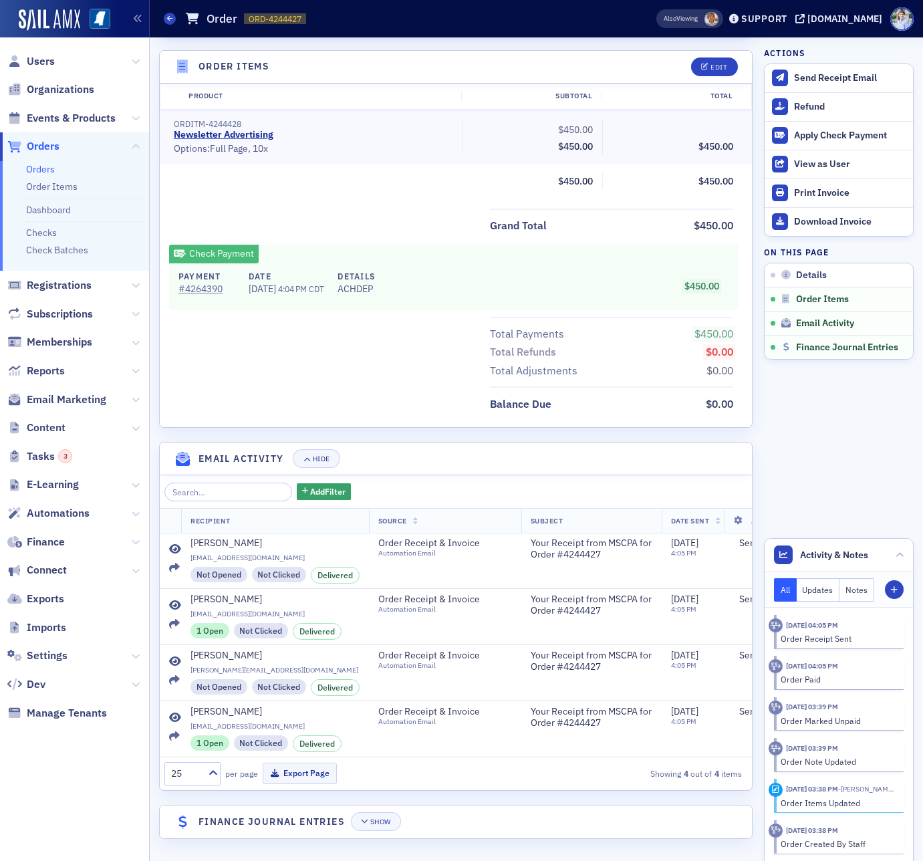
click at [358, 233] on div "Grand Total $450.00" at bounding box center [456, 222] width 592 height 27
click at [381, 826] on button "Show" at bounding box center [376, 821] width 50 height 19
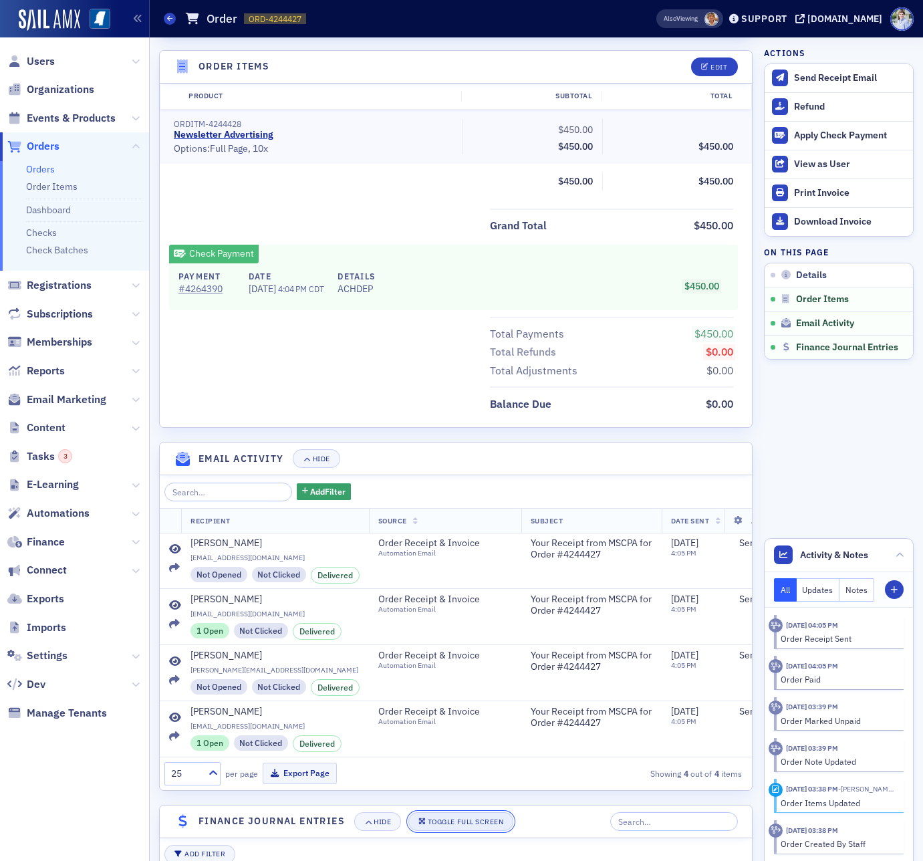
click at [423, 821] on icon "button" at bounding box center [423, 821] width 8 height 7
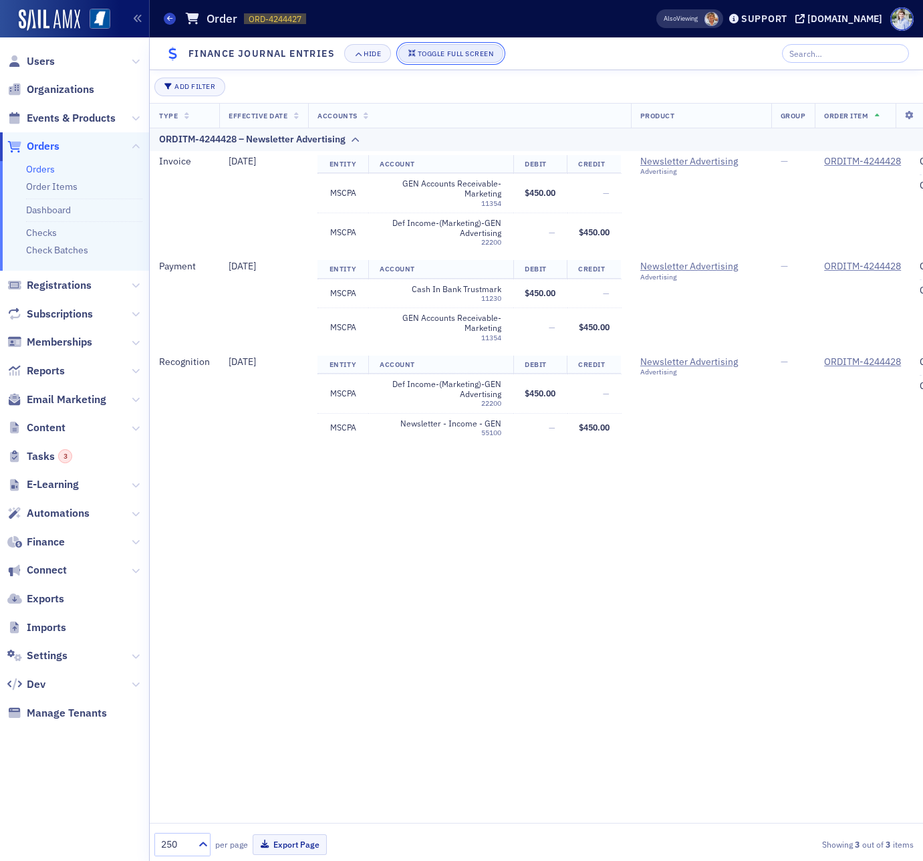
click at [461, 52] on div "Toggle Full Screen" at bounding box center [456, 53] width 76 height 7
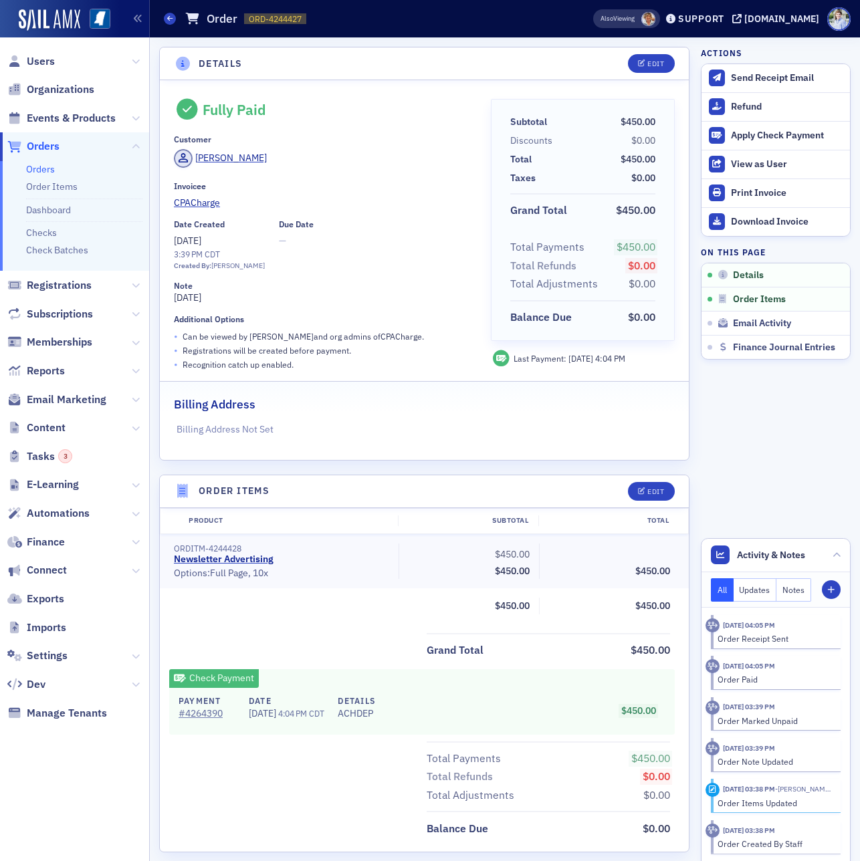
scroll to position [834, 0]
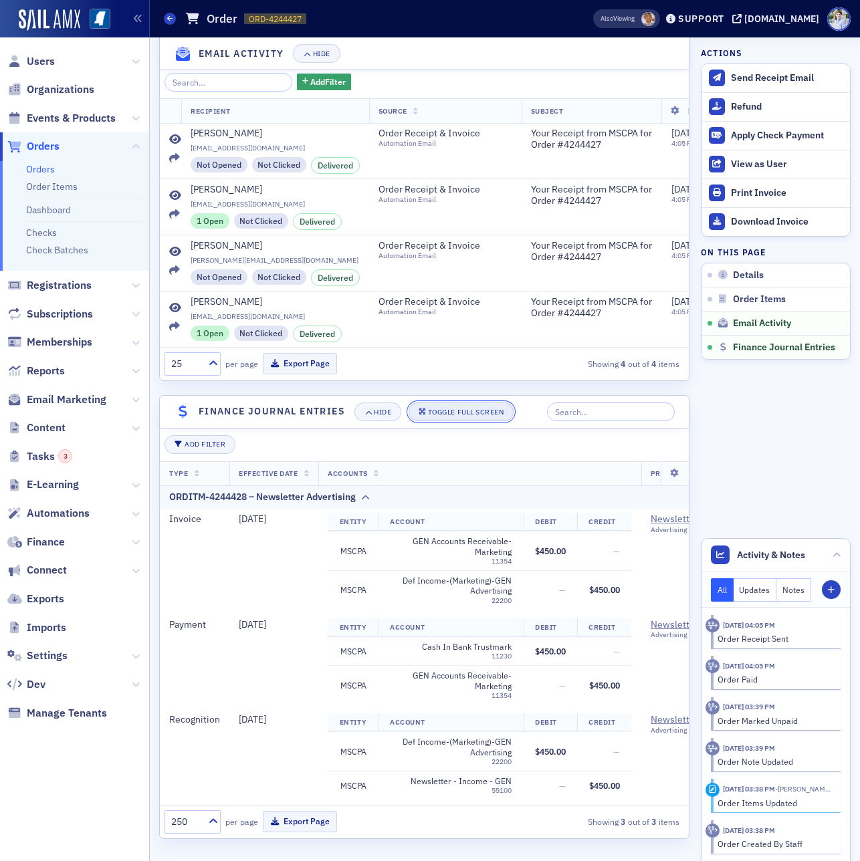
click at [461, 413] on div "Toggle Full Screen" at bounding box center [466, 412] width 76 height 7
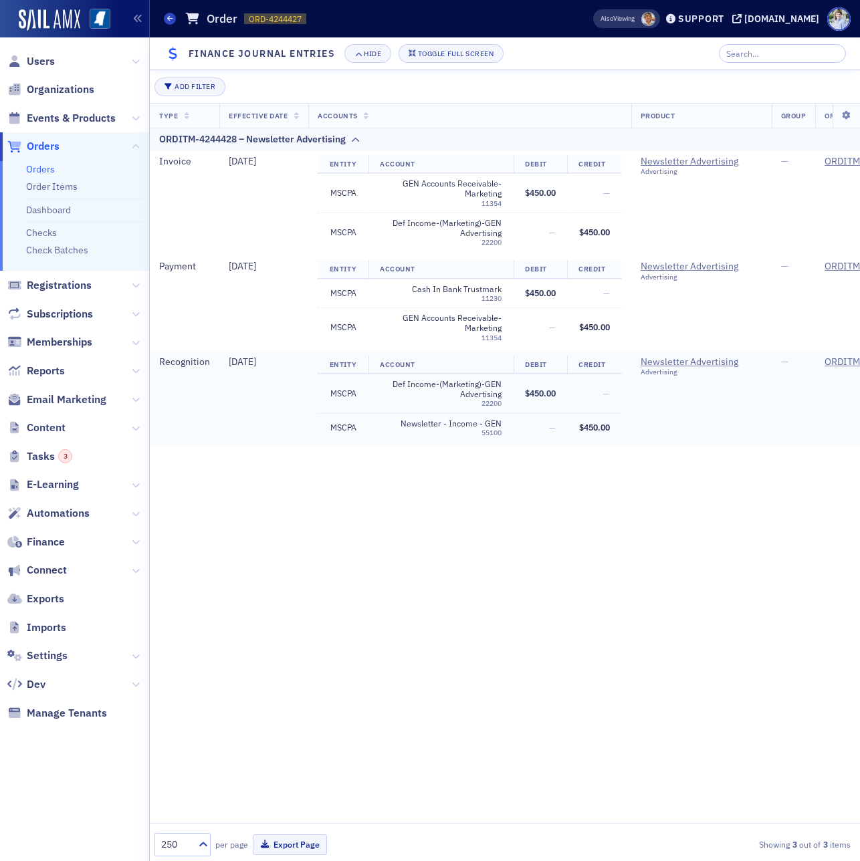
scroll to position [376, 0]
drag, startPoint x: 449, startPoint y: 53, endPoint x: 408, endPoint y: 138, distance: 94.2
click at [448, 54] on div "Toggle Full Screen" at bounding box center [456, 53] width 76 height 7
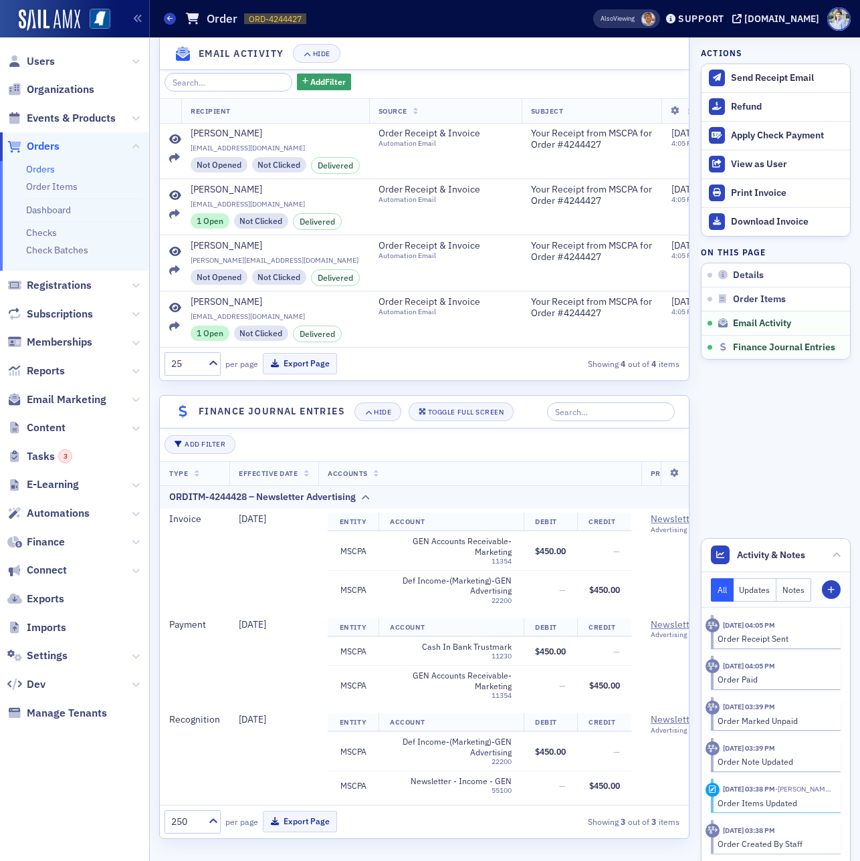
scroll to position [0, 0]
click at [467, 405] on button "Toggle Full Screen" at bounding box center [462, 412] width 106 height 19
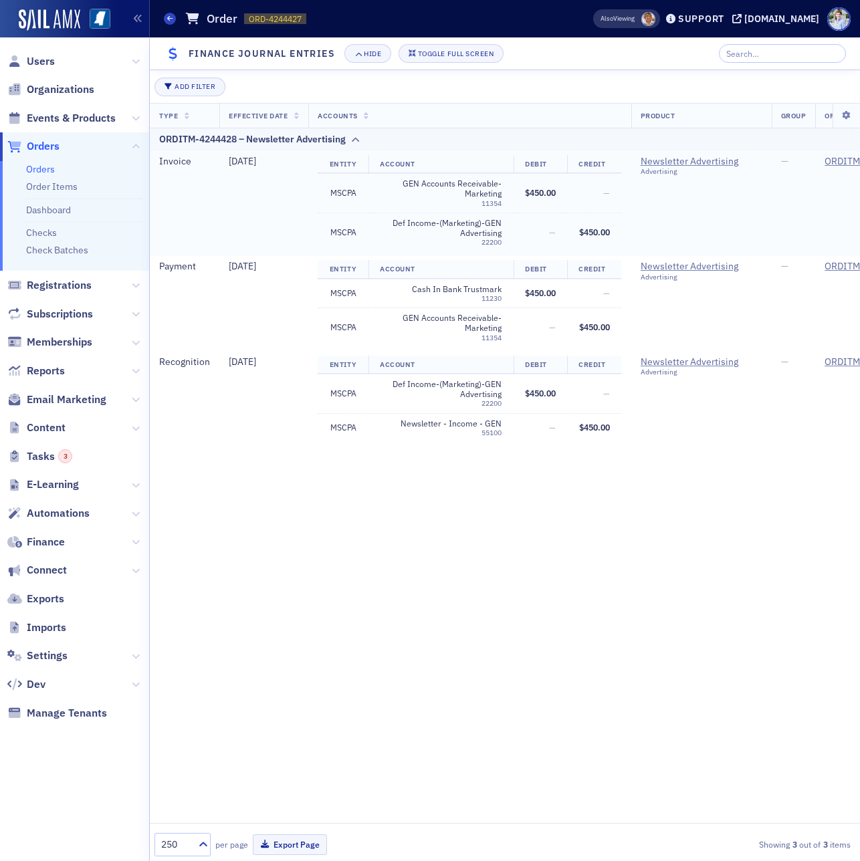
scroll to position [376, 0]
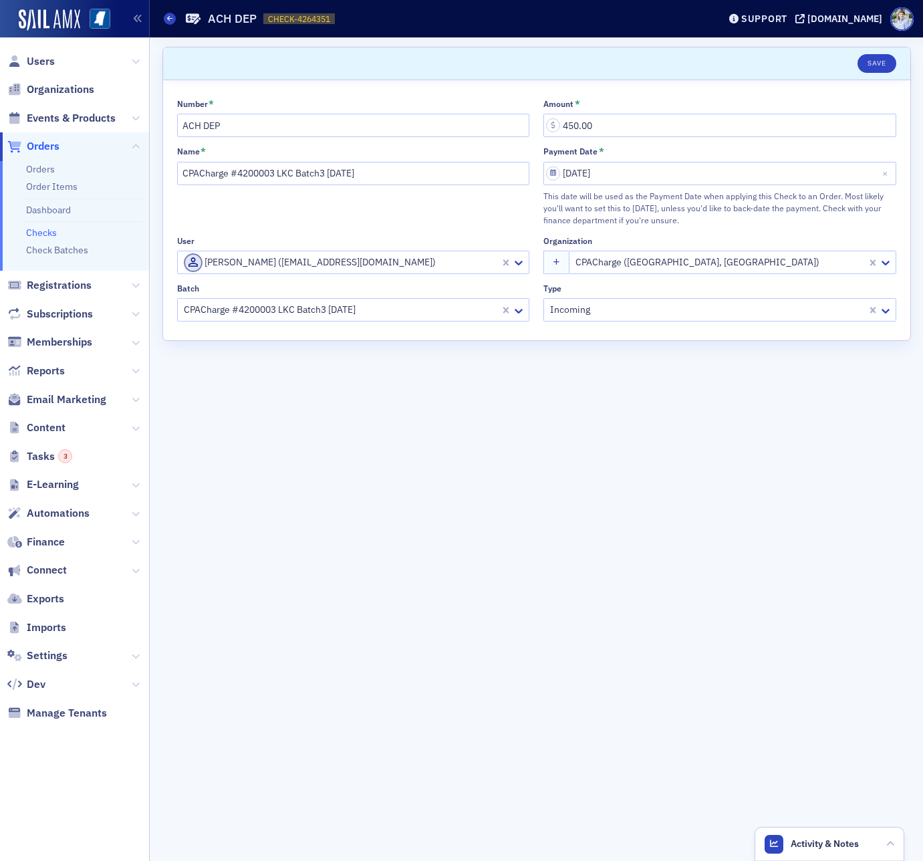
click at [354, 427] on form "Scroll to Save Number * ACH DEP Amount * 450.00 Name * CPACharge #4200003 LKC B…" at bounding box center [536, 449] width 749 height 805
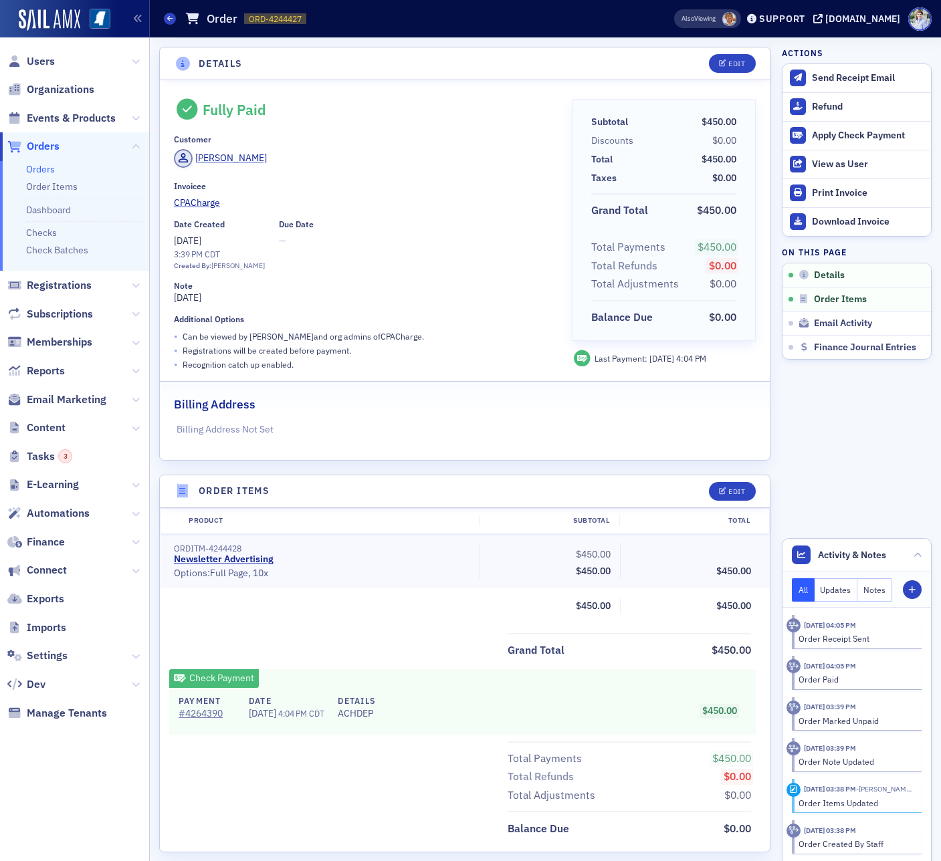
scroll to position [425, 0]
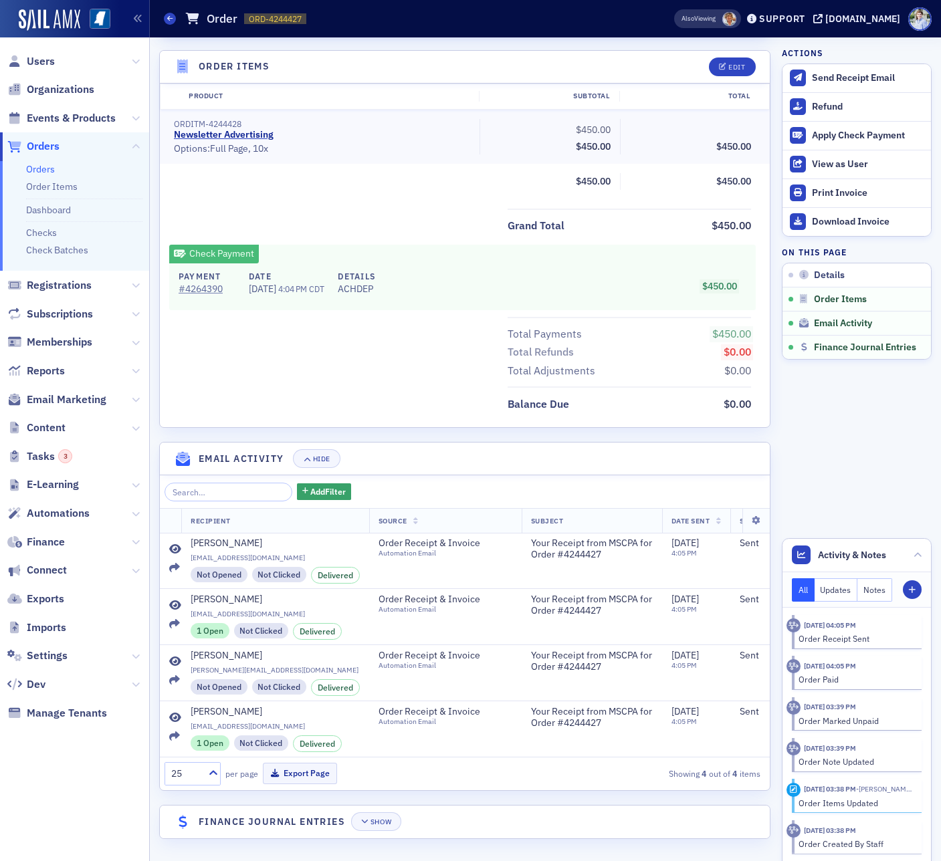
click at [346, 807] on header "Finance Journal Entries Show" at bounding box center [465, 822] width 610 height 33
click at [363, 826] on button "Show" at bounding box center [376, 821] width 50 height 19
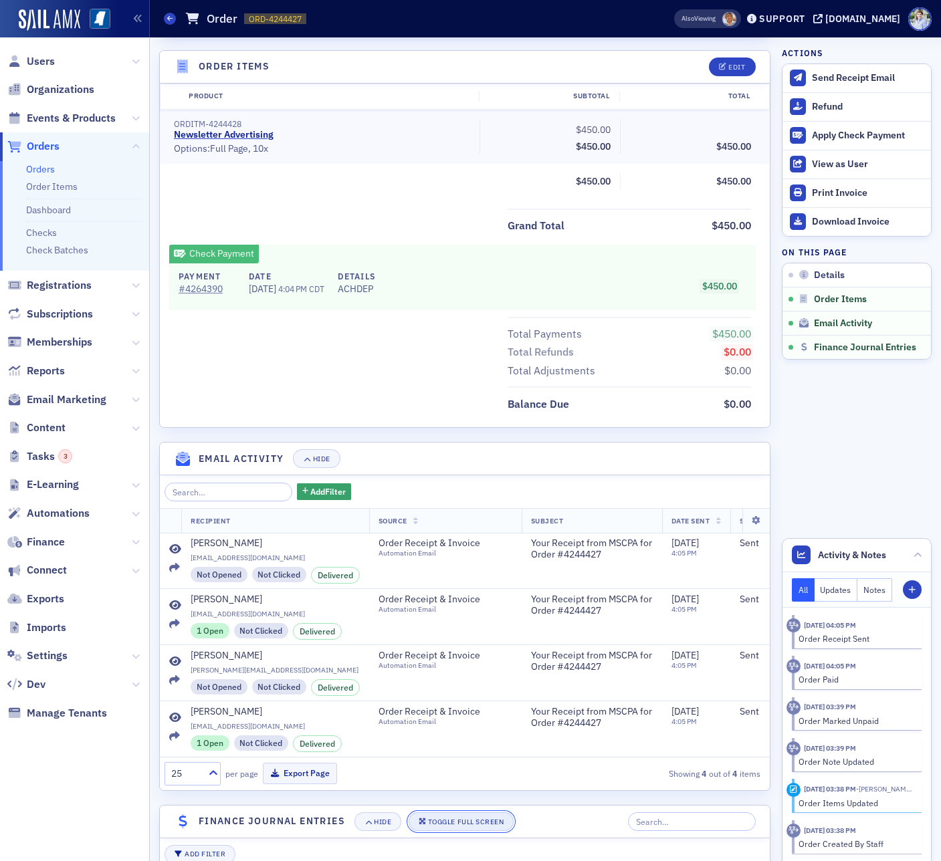
click at [433, 814] on button "Toggle Full Screen" at bounding box center [462, 821] width 106 height 19
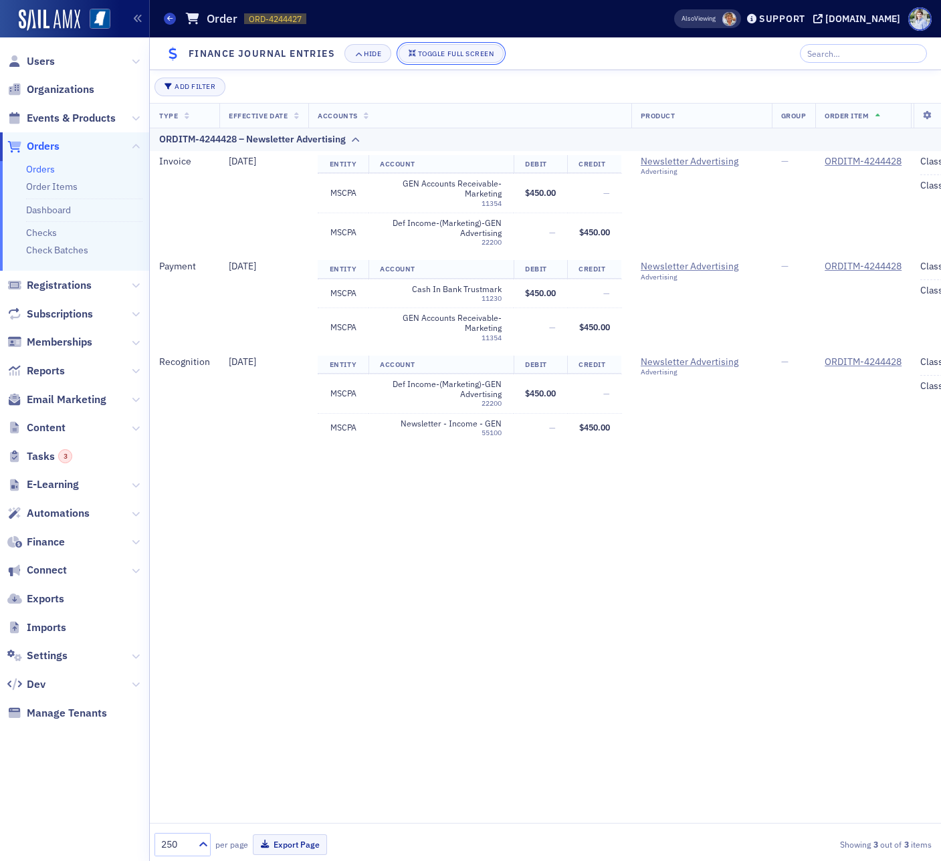
click at [497, 56] on button "Toggle Full Screen" at bounding box center [452, 53] width 106 height 19
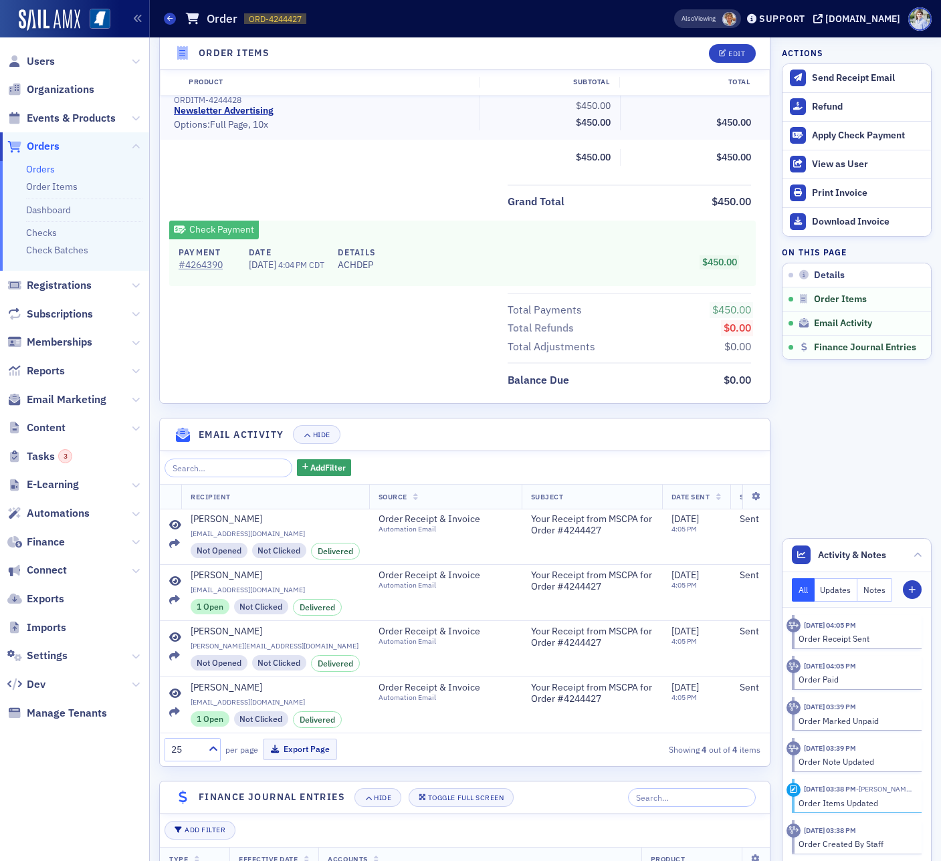
scroll to position [0, 0]
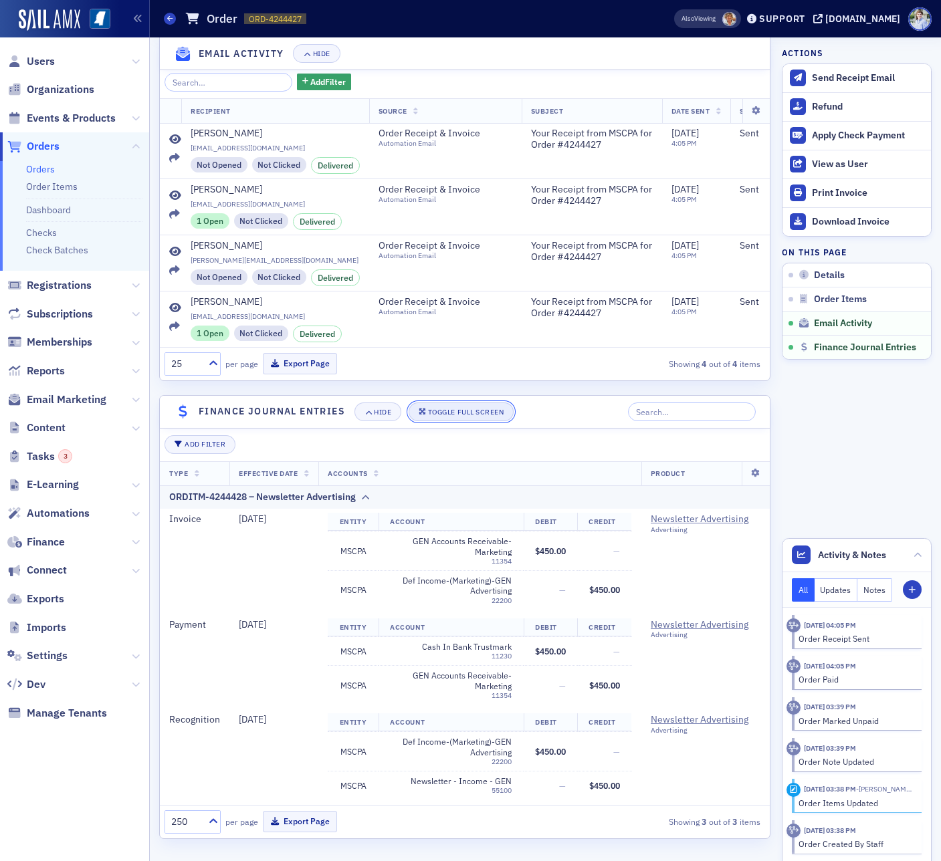
click at [467, 409] on div "Toggle Full Screen" at bounding box center [466, 412] width 76 height 7
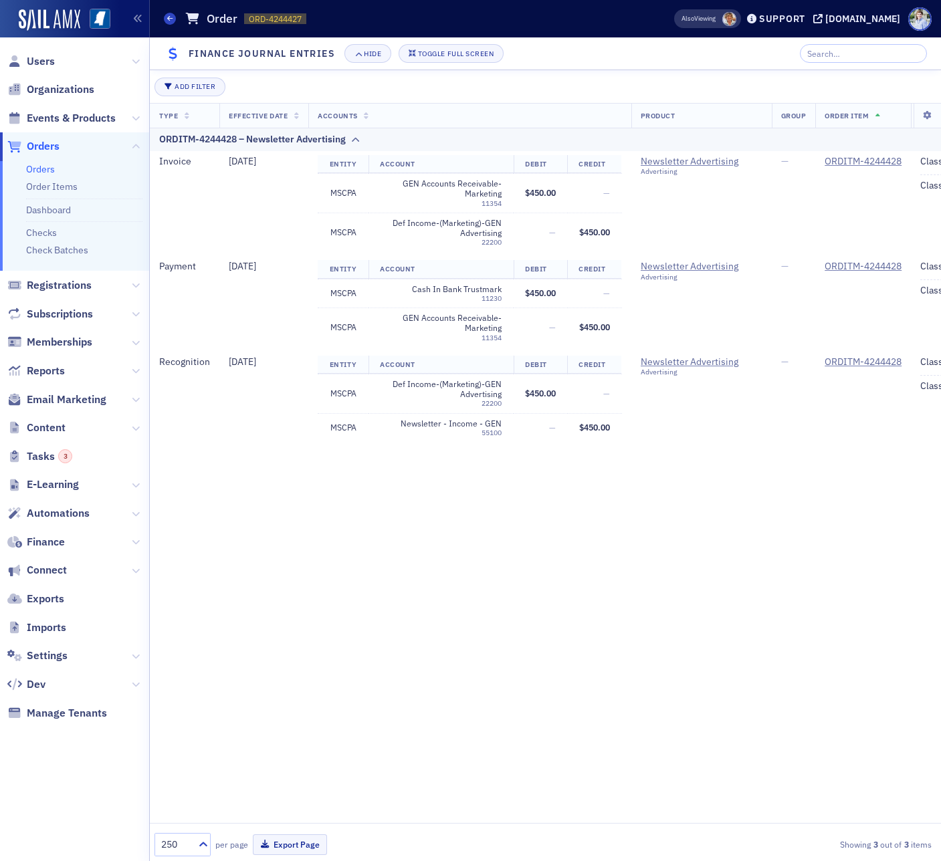
scroll to position [376, 0]
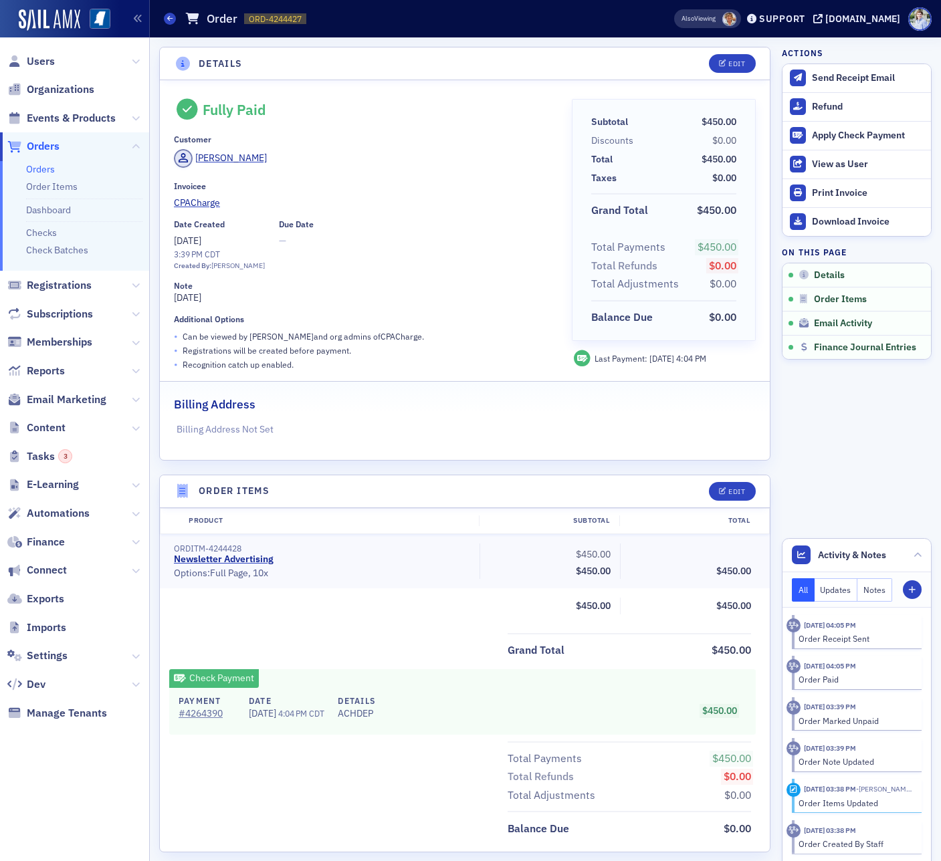
scroll to position [425, 0]
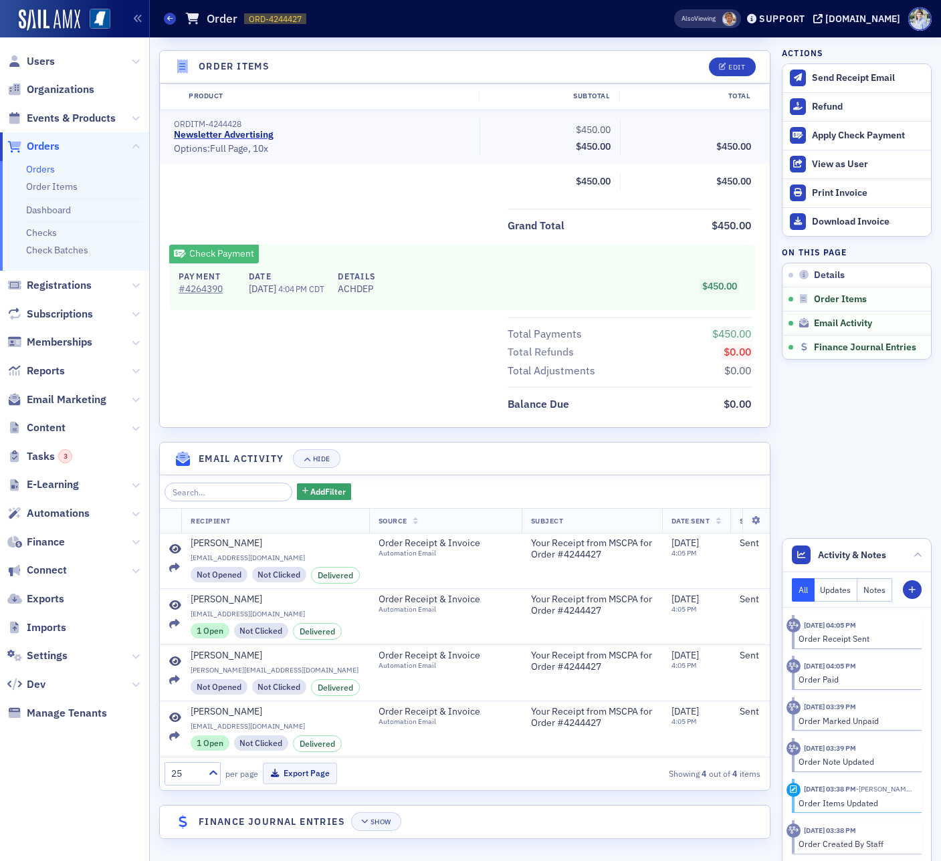
drag, startPoint x: 383, startPoint y: 799, endPoint x: 388, endPoint y: 808, distance: 10.5
click at [382, 802] on div "Details Edit Fully Paid Customer [PERSON_NAME] Invoicee CPACharge Date Created …" at bounding box center [464, 237] width 611 height 1231
click at [388, 808] on header "Finance Journal Entries Show" at bounding box center [465, 822] width 610 height 33
click at [378, 824] on div "Show" at bounding box center [380, 821] width 21 height 7
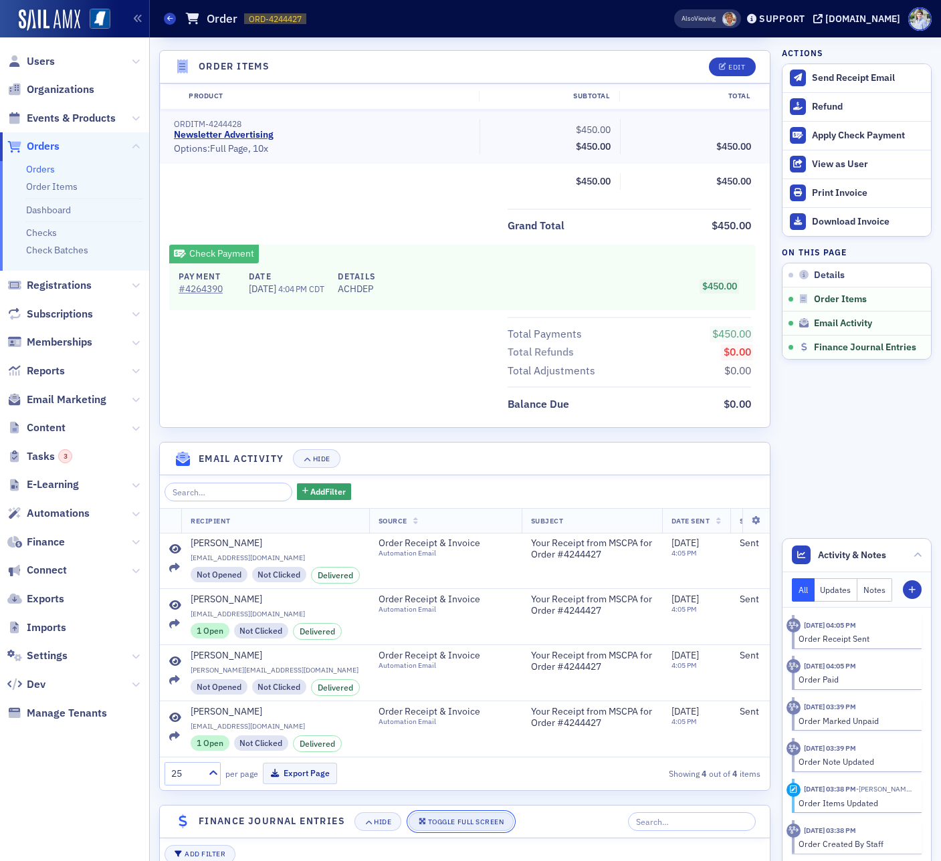
click at [430, 820] on div "Toggle Full Screen" at bounding box center [466, 821] width 76 height 7
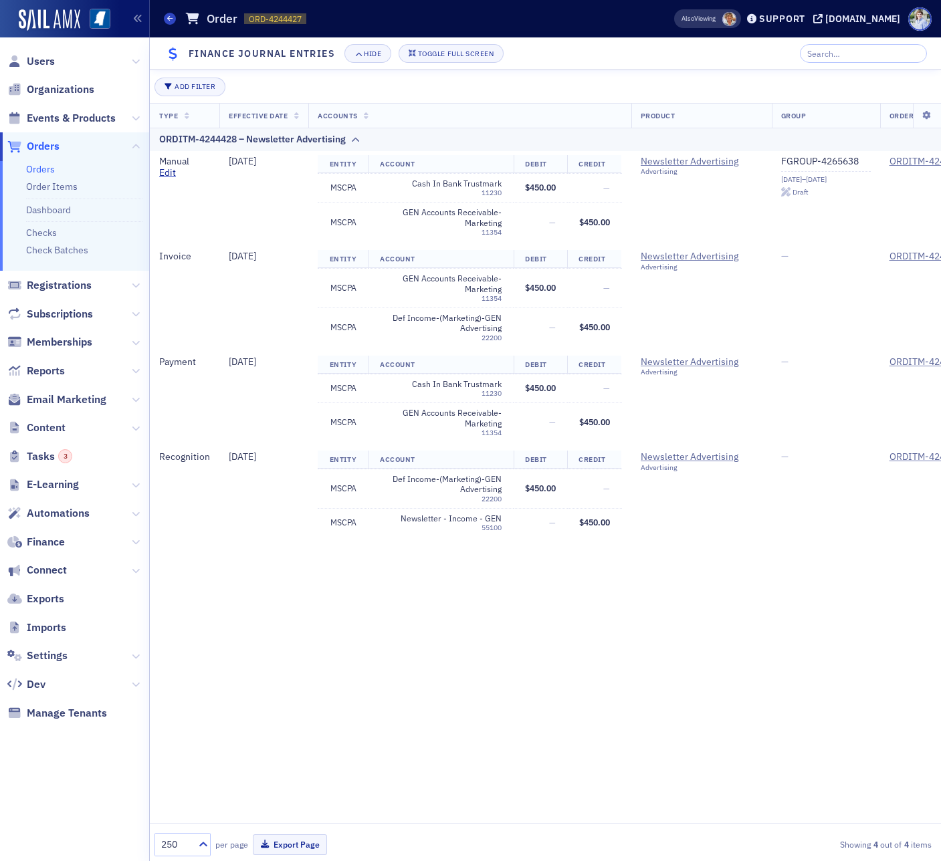
scroll to position [376, 0]
click at [445, 55] on div "Toggle Full Screen" at bounding box center [456, 53] width 76 height 7
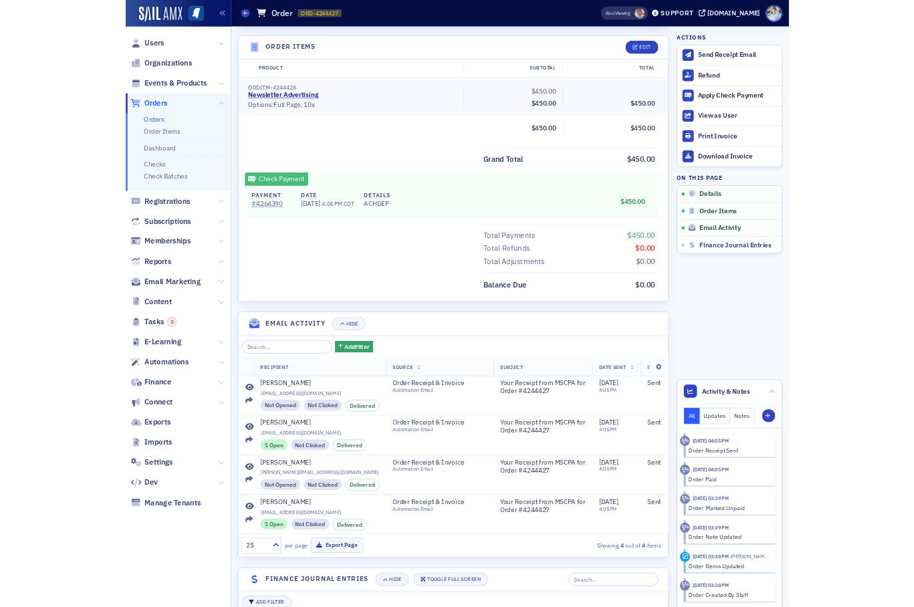
scroll to position [0, 0]
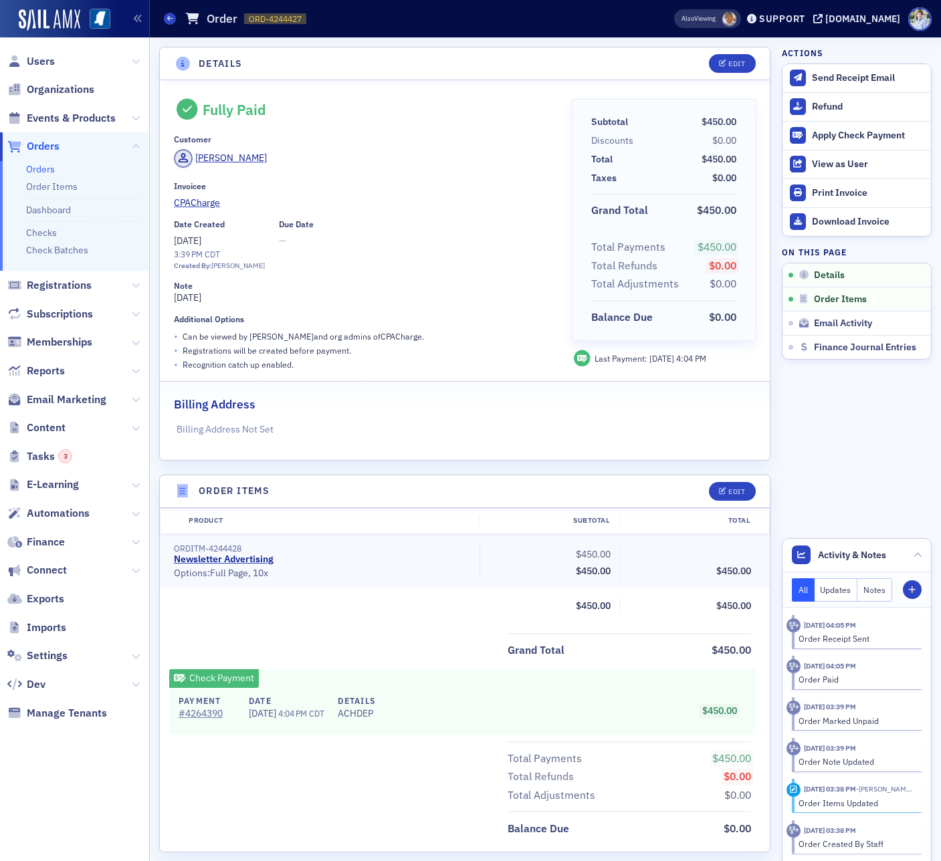
click at [436, 162] on div "[PERSON_NAME]" at bounding box center [363, 160] width 379 height 23
click at [349, 73] on header "Details Edit" at bounding box center [465, 63] width 610 height 33
click at [371, 19] on div "Orders Order ORD-4244427 4244427" at bounding box center [398, 18] width 468 height 25
click at [459, 205] on link "CPACharge" at bounding box center [363, 203] width 379 height 14
select select "US"
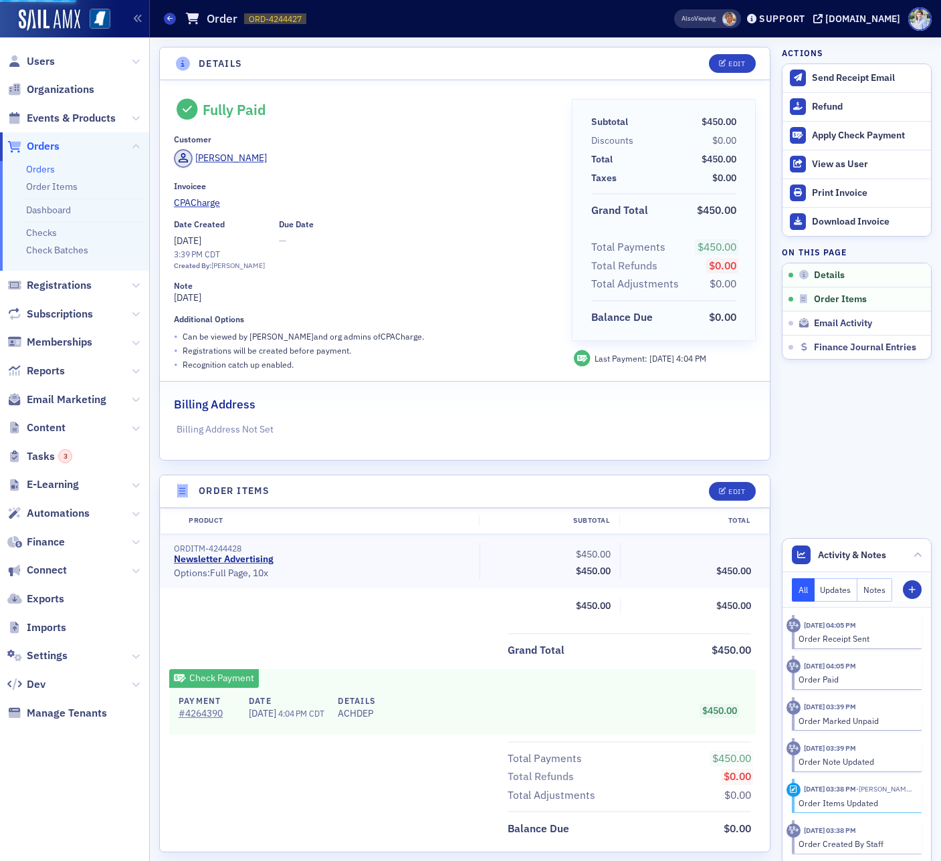
select select "US"
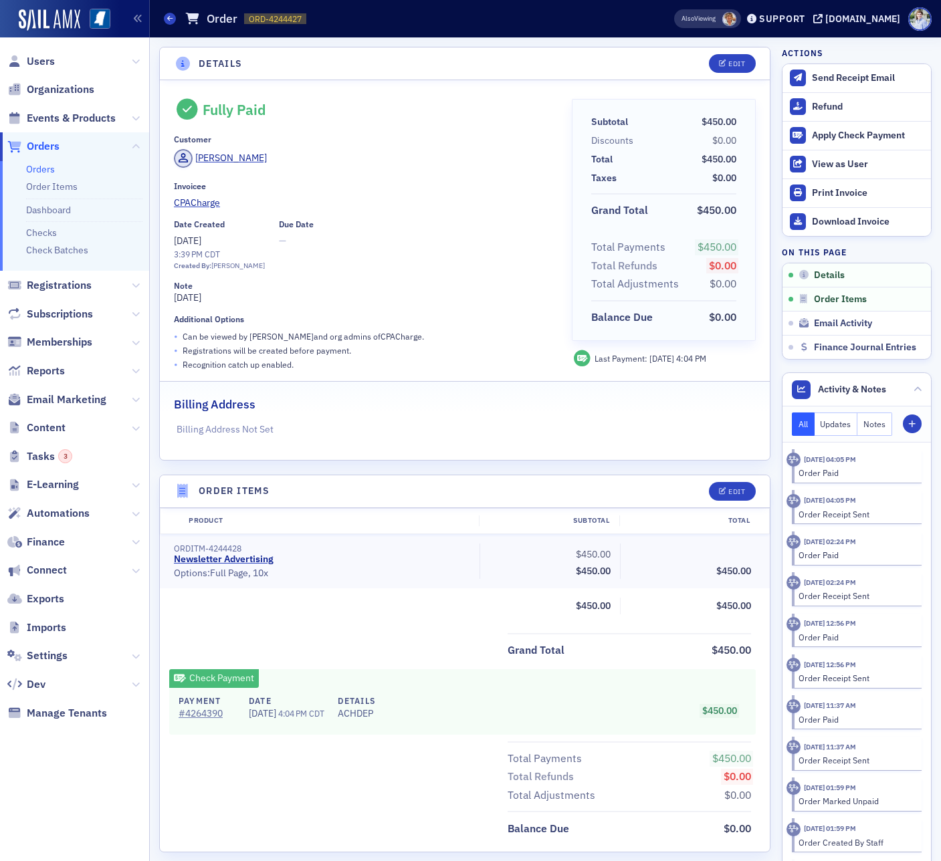
click at [360, 65] on header "Details Edit" at bounding box center [465, 63] width 610 height 33
click at [315, 242] on div "Date Created 8/20/2025 3:39 PM CDT Created By: Rachel Shirley Due Date —" at bounding box center [363, 245] width 379 height 52
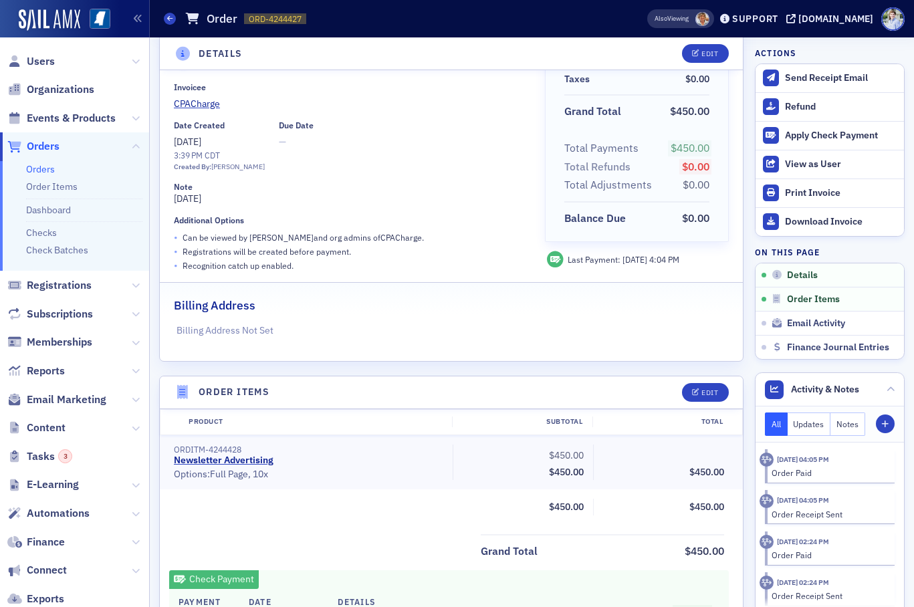
scroll to position [82, 0]
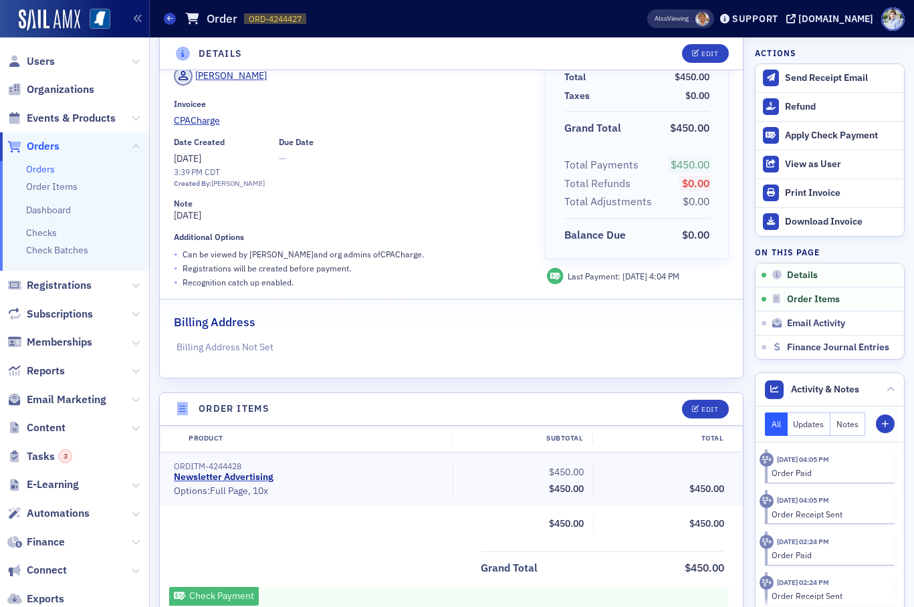
drag, startPoint x: 374, startPoint y: 275, endPoint x: 279, endPoint y: 168, distance: 143.5
click at [374, 275] on div "• Recognition catch up enabled." at bounding box center [350, 282] width 352 height 14
click at [269, 158] on div "Date Created 8/20/2025 3:39 PM CDT Created By: Rachel Shirley Due Date —" at bounding box center [350, 163] width 352 height 52
click at [201, 152] on span "8/20/2025" at bounding box center [187, 158] width 27 height 12
click at [194, 156] on span "8/20/2025" at bounding box center [187, 158] width 27 height 12
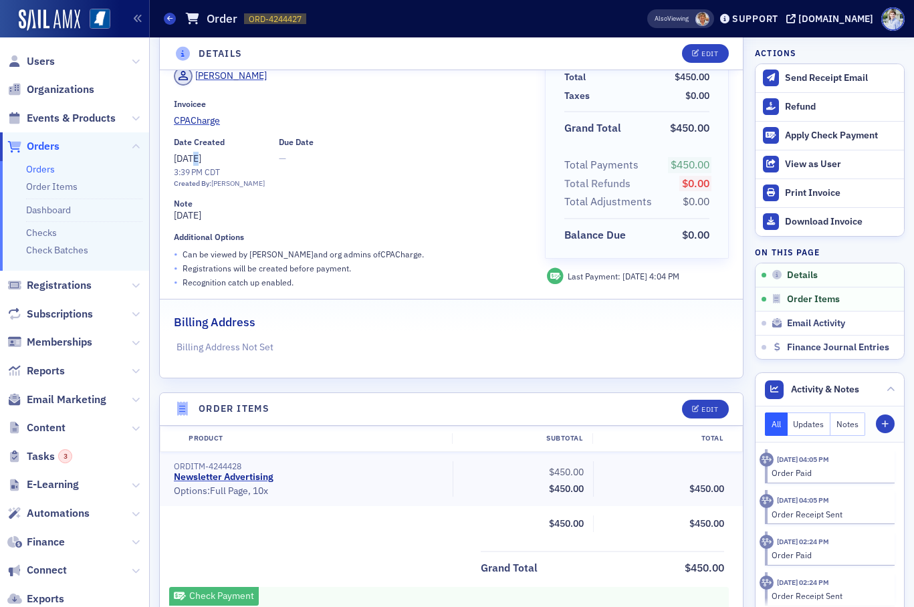
click at [194, 156] on span "8/20/2025" at bounding box center [187, 158] width 27 height 12
click at [190, 156] on span "8/20/2025" at bounding box center [187, 158] width 27 height 12
click at [225, 162] on div "8/20/2025 3:39 PM CDT Created By: Rachel Shirley" at bounding box center [219, 170] width 91 height 37
click at [201, 160] on span "8/20/2025" at bounding box center [187, 158] width 27 height 12
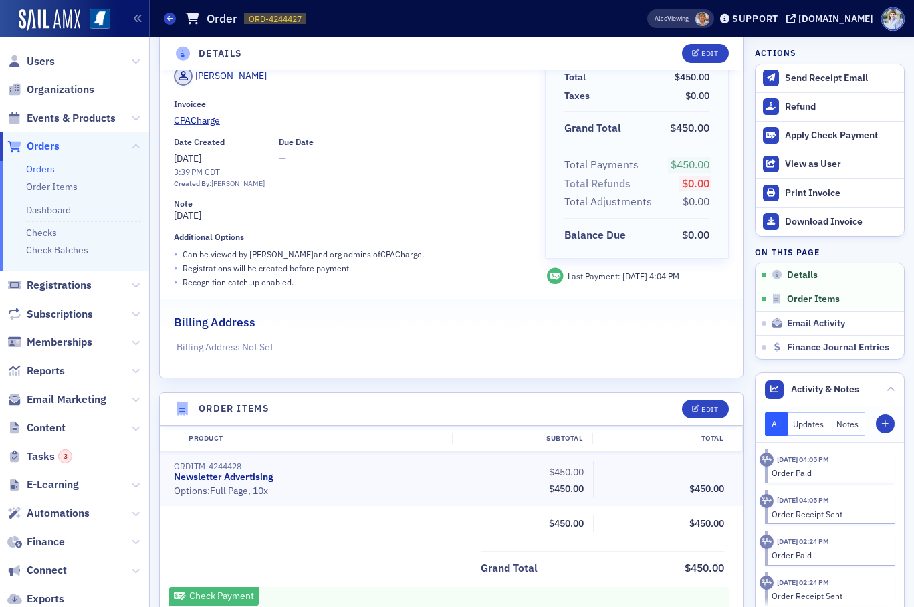
click at [201, 160] on span "8/20/2025" at bounding box center [187, 158] width 27 height 12
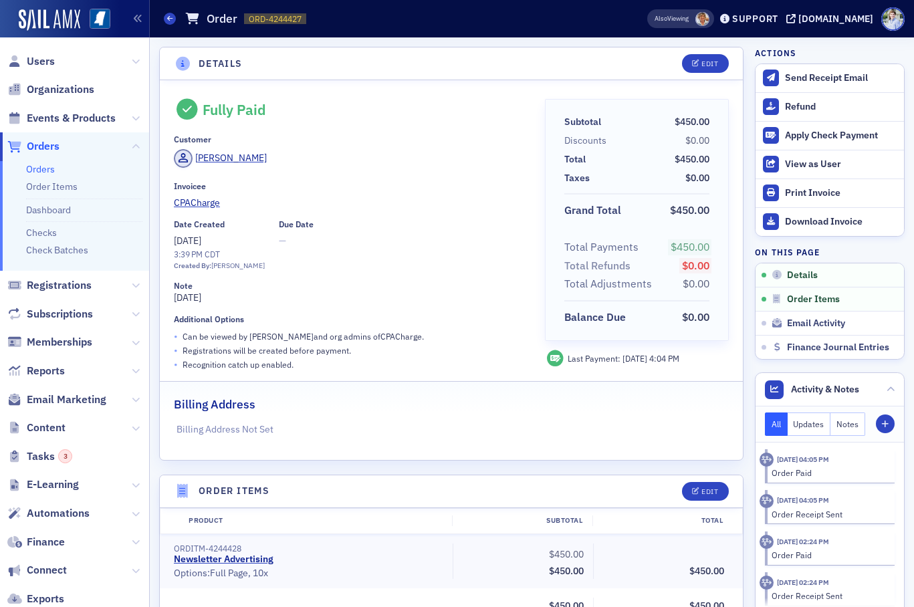
click at [350, 215] on div "Fully Paid Customer Tracey Gavin Invoicee CPACharge Date Created 8/20/2025 3:39…" at bounding box center [350, 235] width 352 height 273
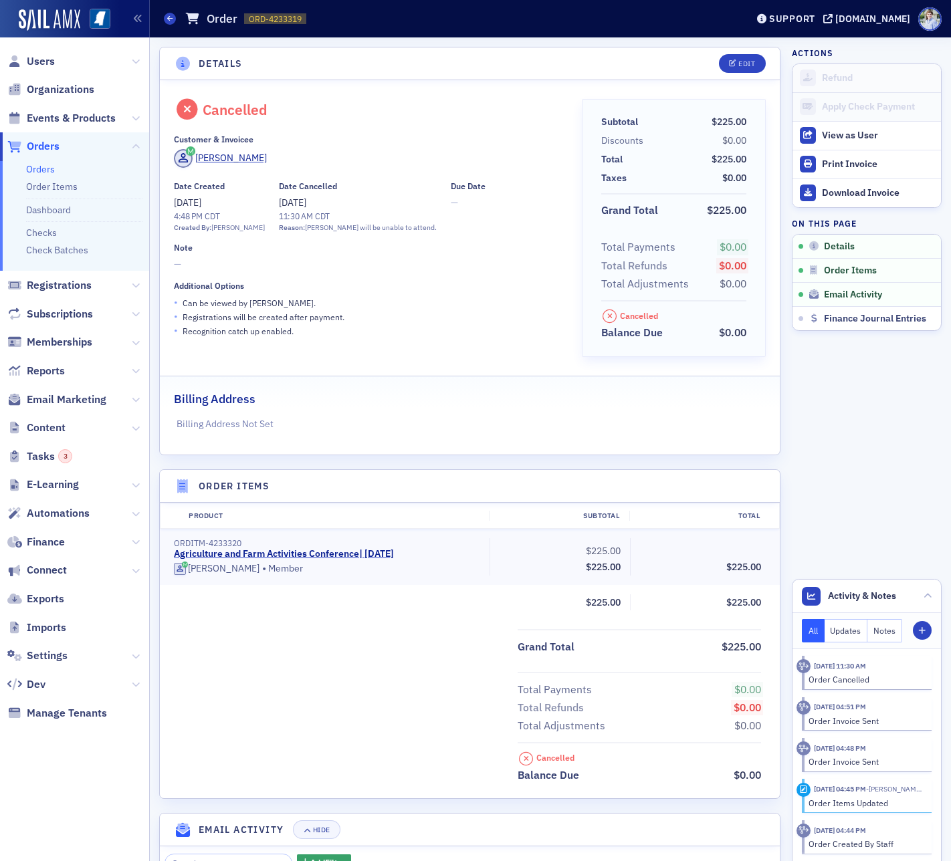
scroll to position [260, 0]
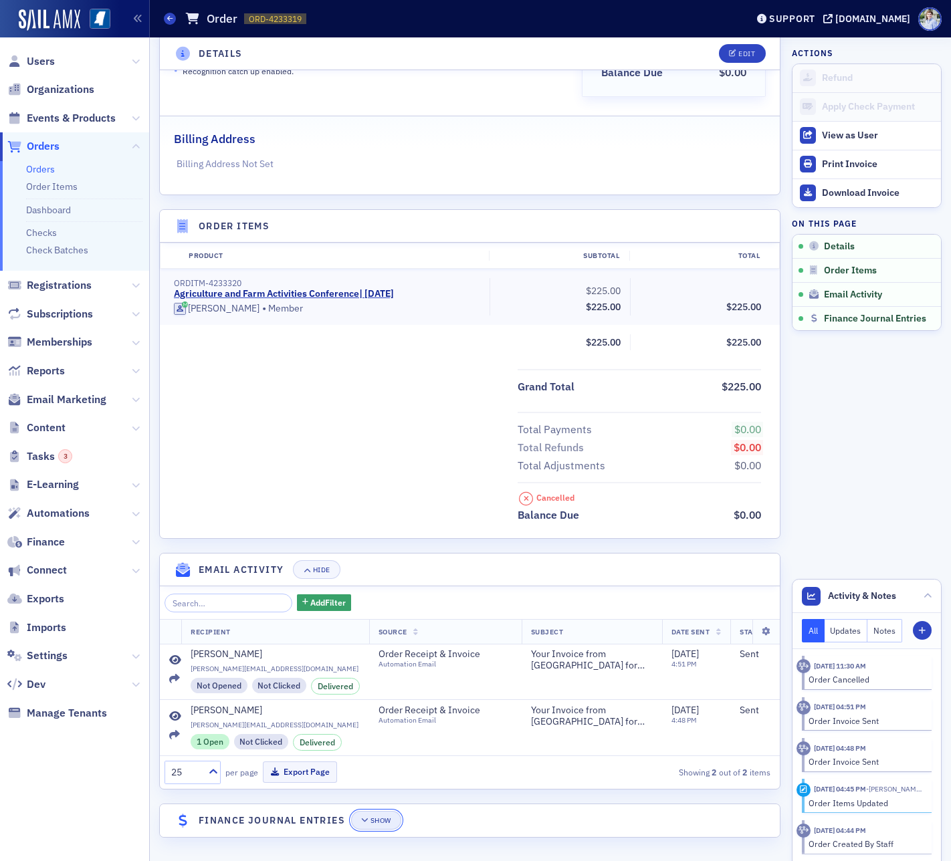
click at [399, 818] on button "Show" at bounding box center [376, 820] width 50 height 19
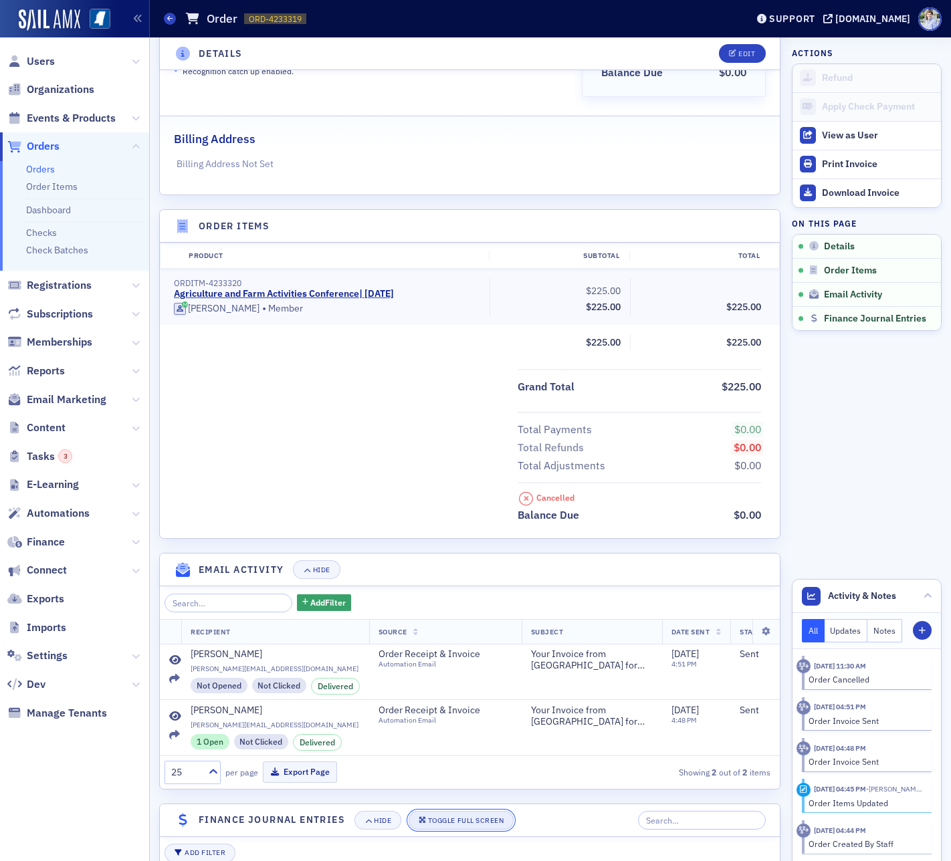
click at [453, 817] on div "Toggle Full Screen" at bounding box center [466, 820] width 76 height 7
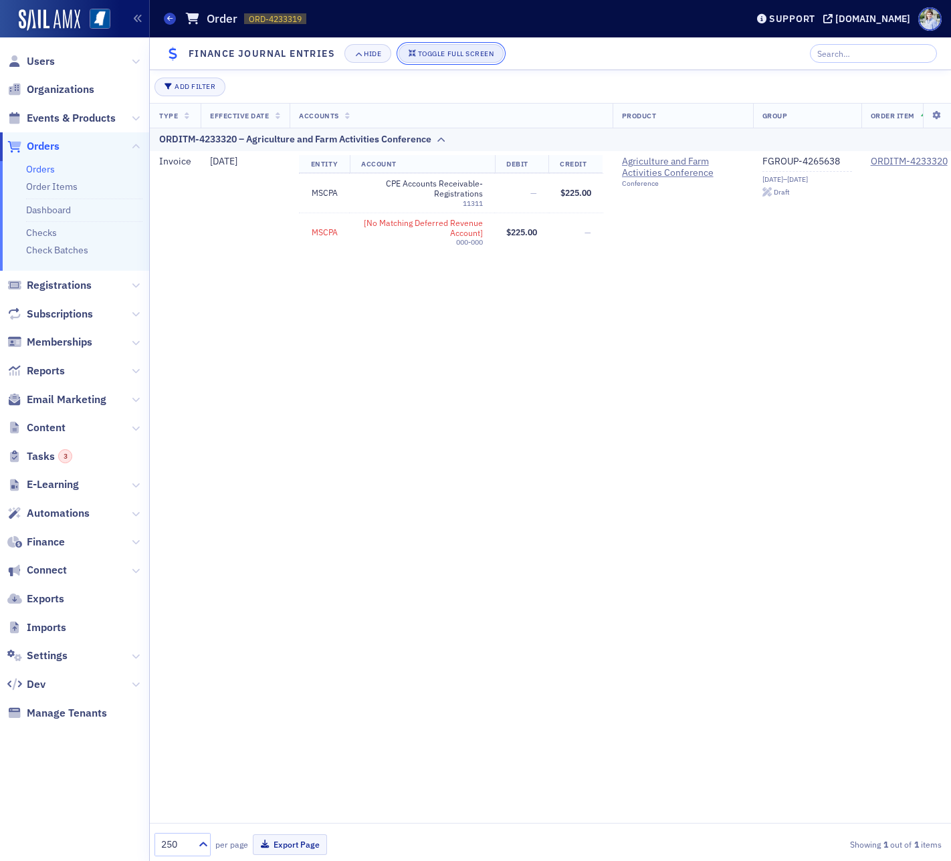
click at [445, 50] on div "Toggle Full Screen" at bounding box center [456, 53] width 76 height 7
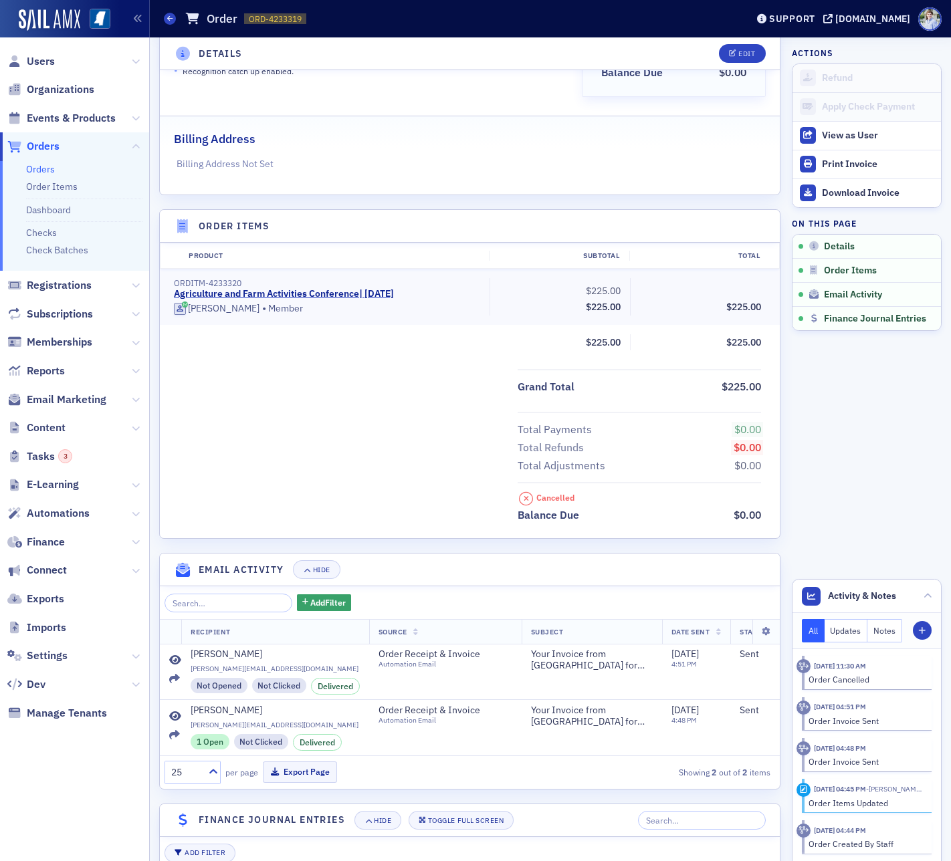
scroll to position [0, 0]
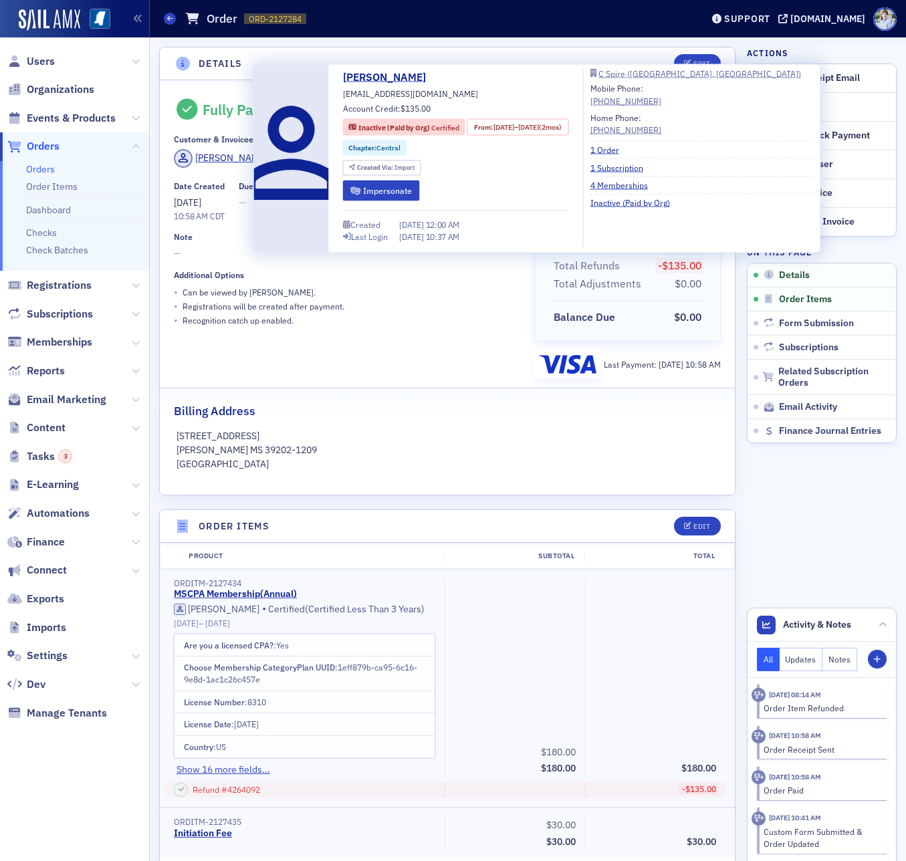
click at [368, 132] on div "Inactive (Paid by Org) Certified" at bounding box center [404, 127] width 122 height 17
click at [438, 122] on span "Certified" at bounding box center [445, 126] width 28 height 9
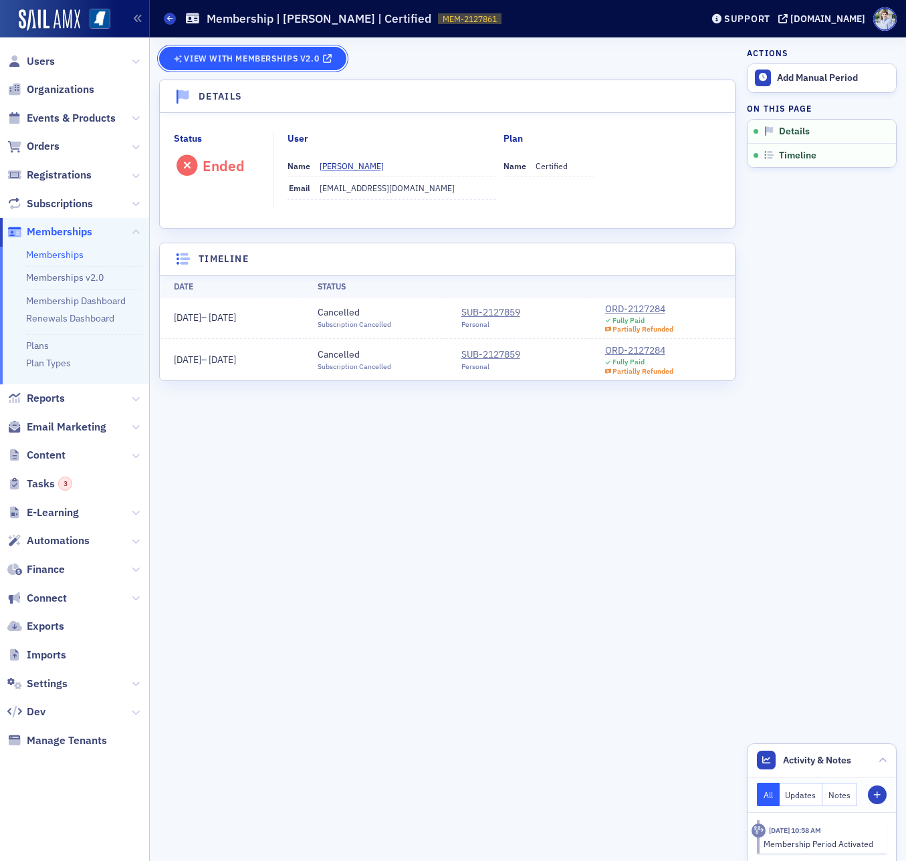
click at [279, 55] on span "View with Memberships v2.0" at bounding box center [251, 58] width 135 height 7
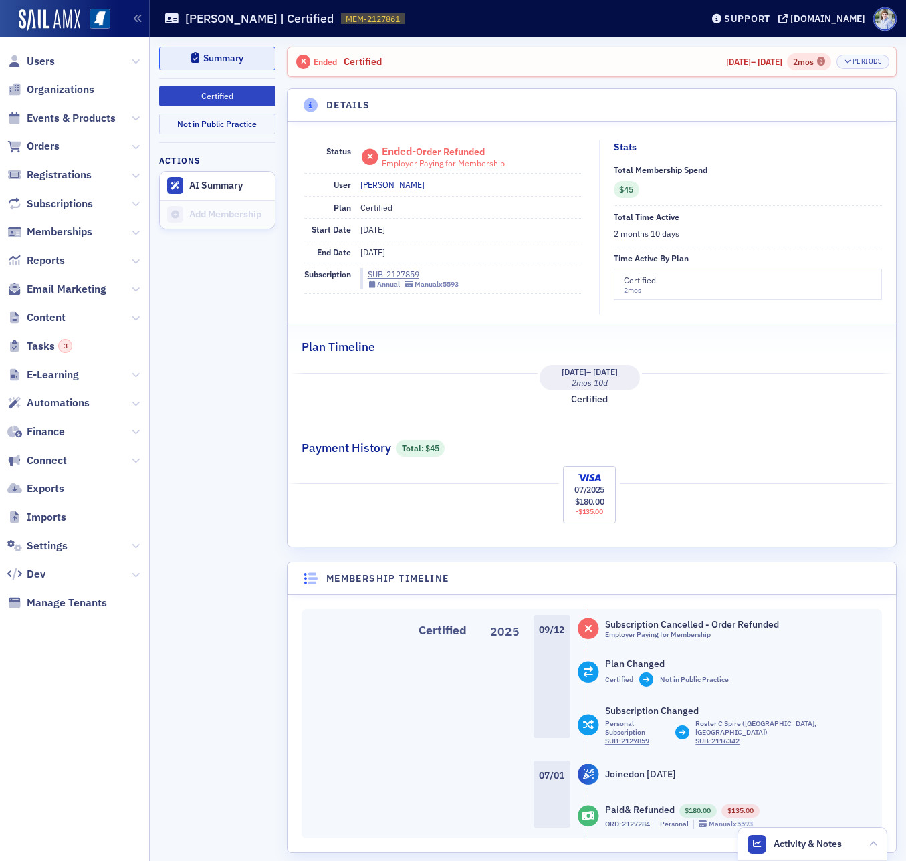
drag, startPoint x: 210, startPoint y: 58, endPoint x: 229, endPoint y: 63, distance: 19.3
click at [210, 58] on div "Summary" at bounding box center [223, 58] width 40 height 7
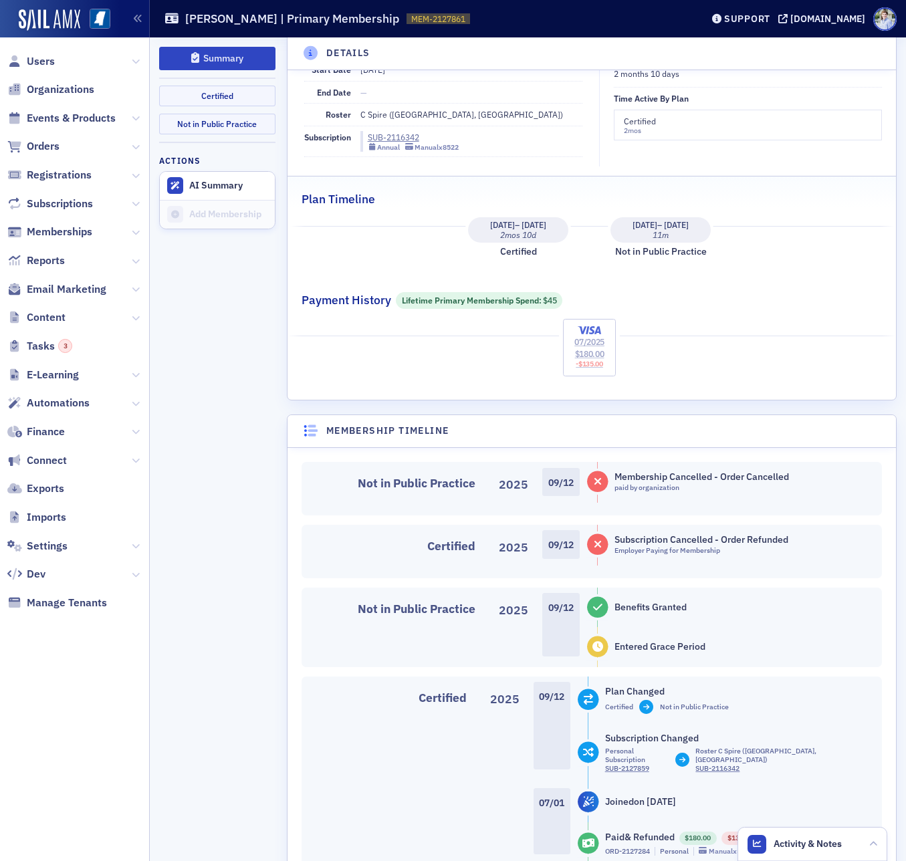
scroll to position [273, 0]
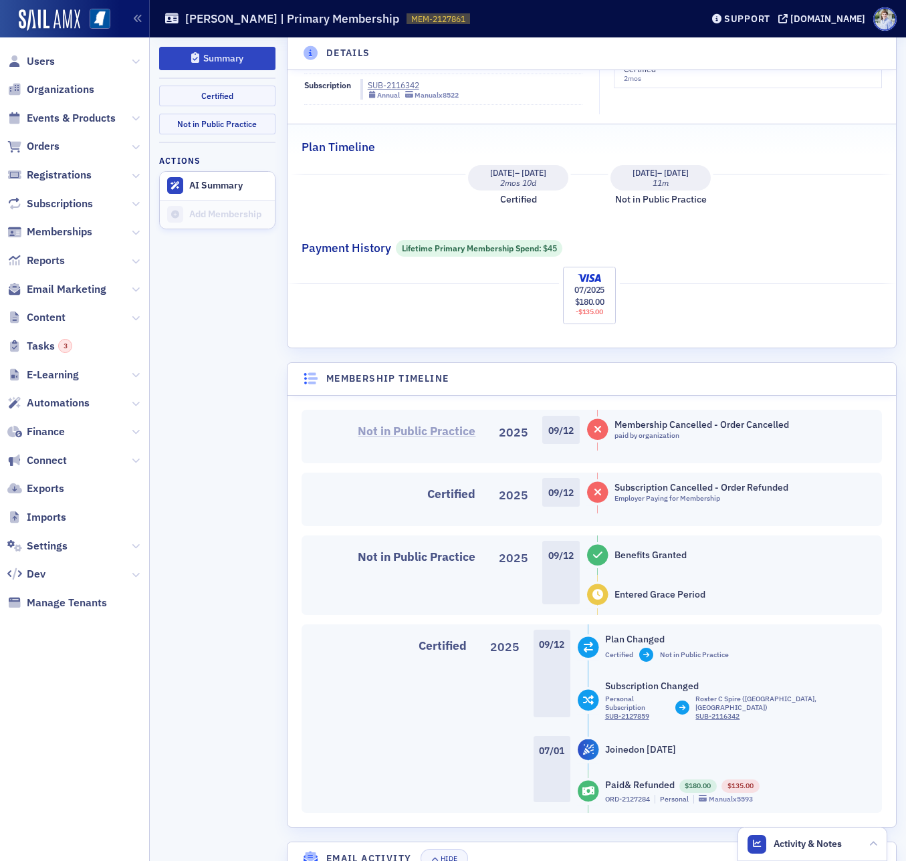
click at [447, 433] on link "Not in Public Practice" at bounding box center [417, 431] width 118 height 15
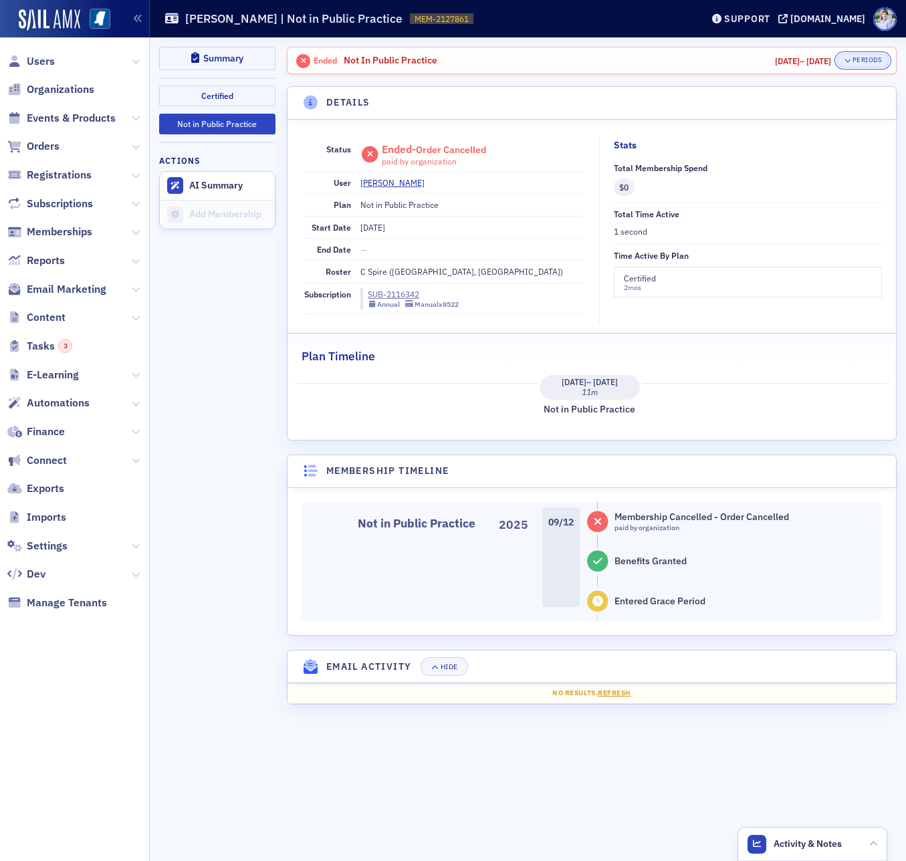
click at [874, 55] on button "Periods" at bounding box center [862, 60] width 52 height 14
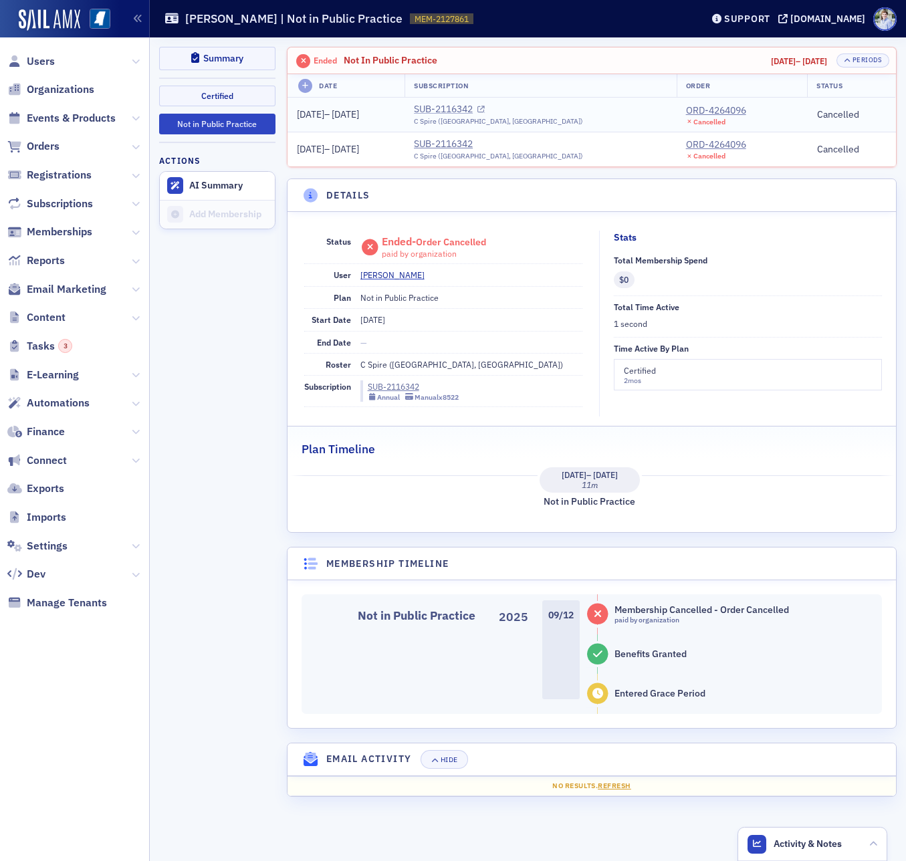
click at [473, 110] on div "SUB-2116342" at bounding box center [443, 109] width 59 height 14
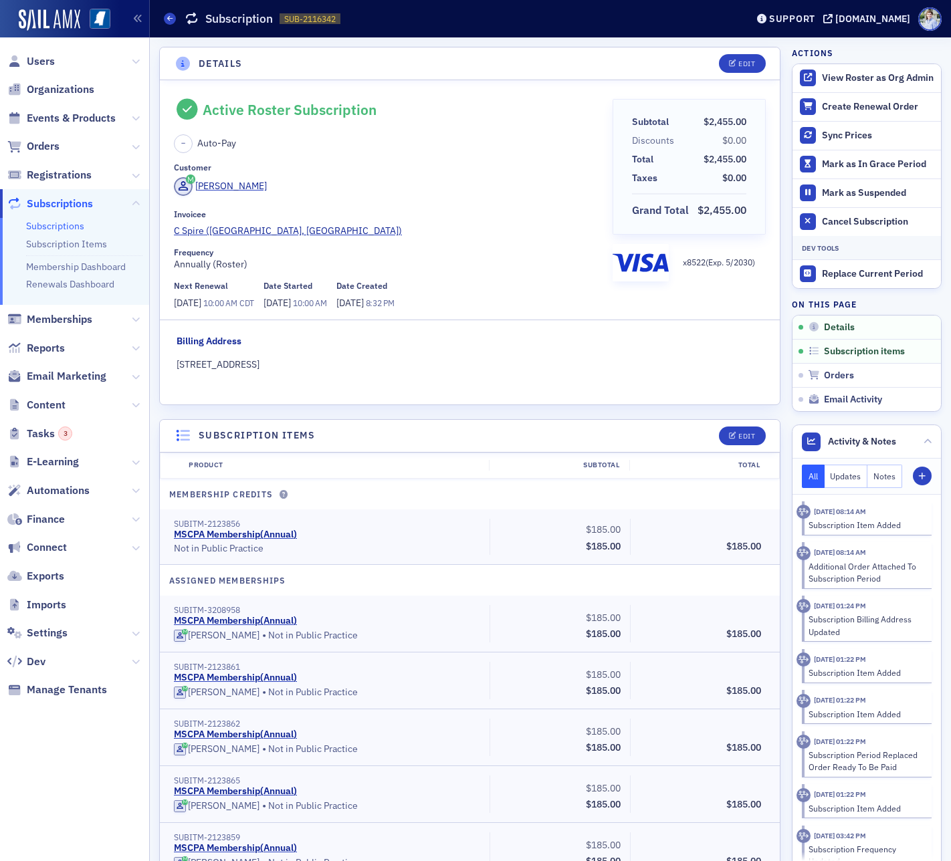
click at [434, 217] on div "Invoicee" at bounding box center [388, 214] width 429 height 10
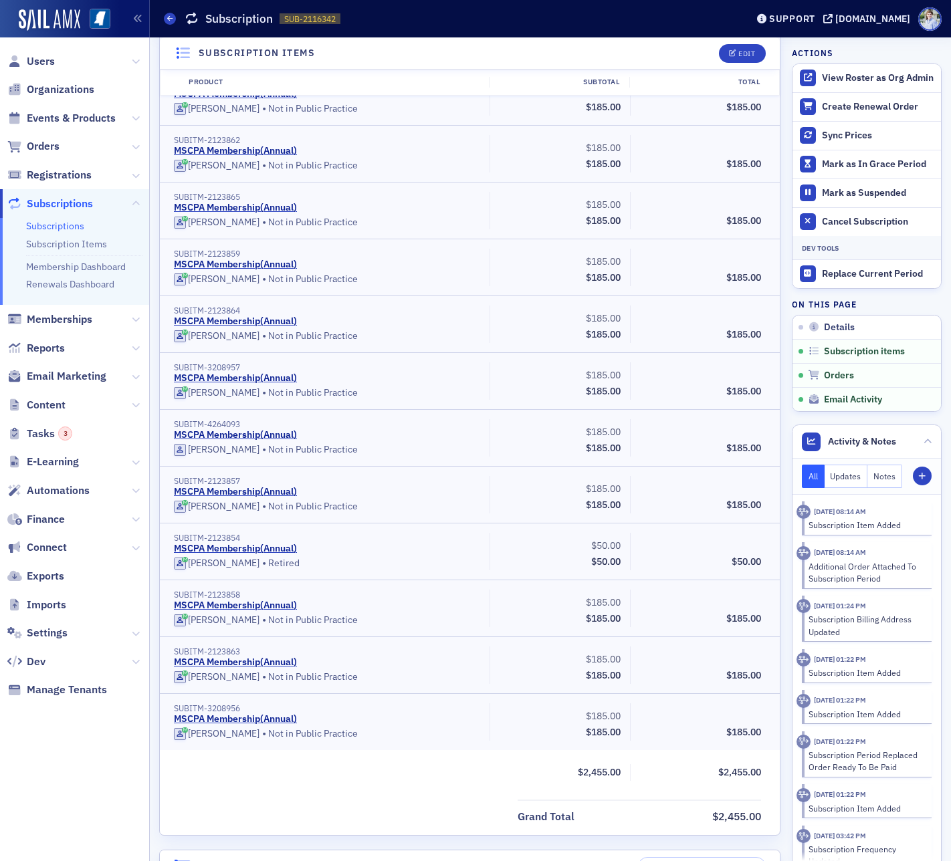
scroll to position [1063, 0]
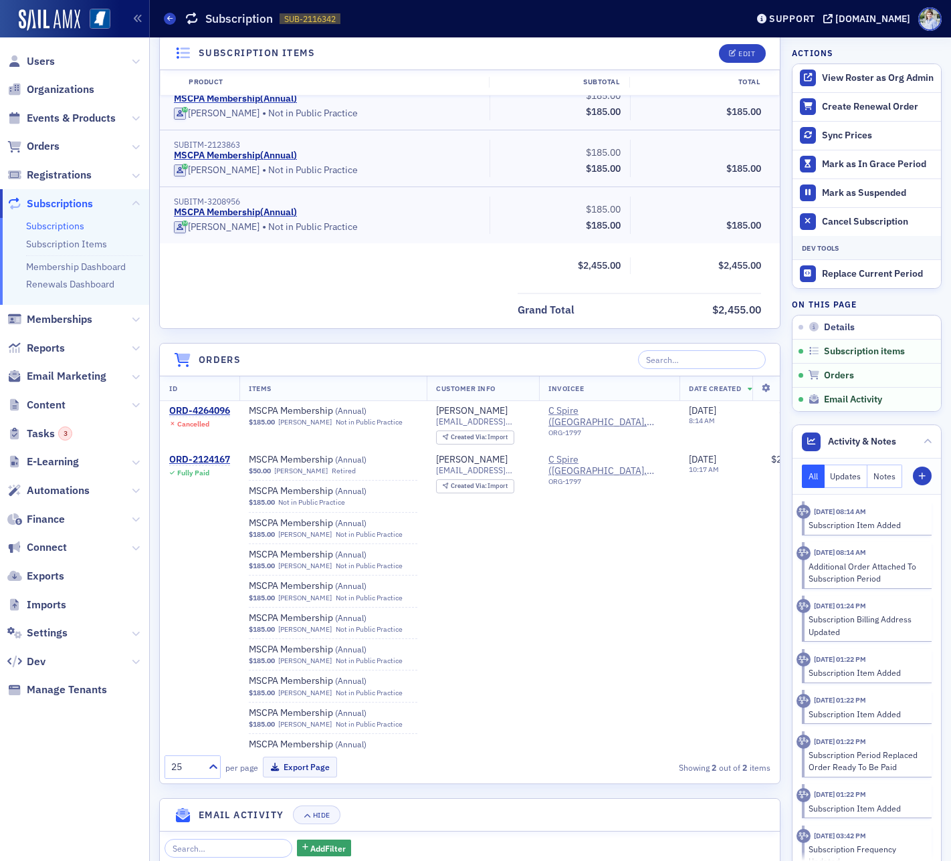
scroll to position [1512, 0]
